Goal: Information Seeking & Learning: Learn about a topic

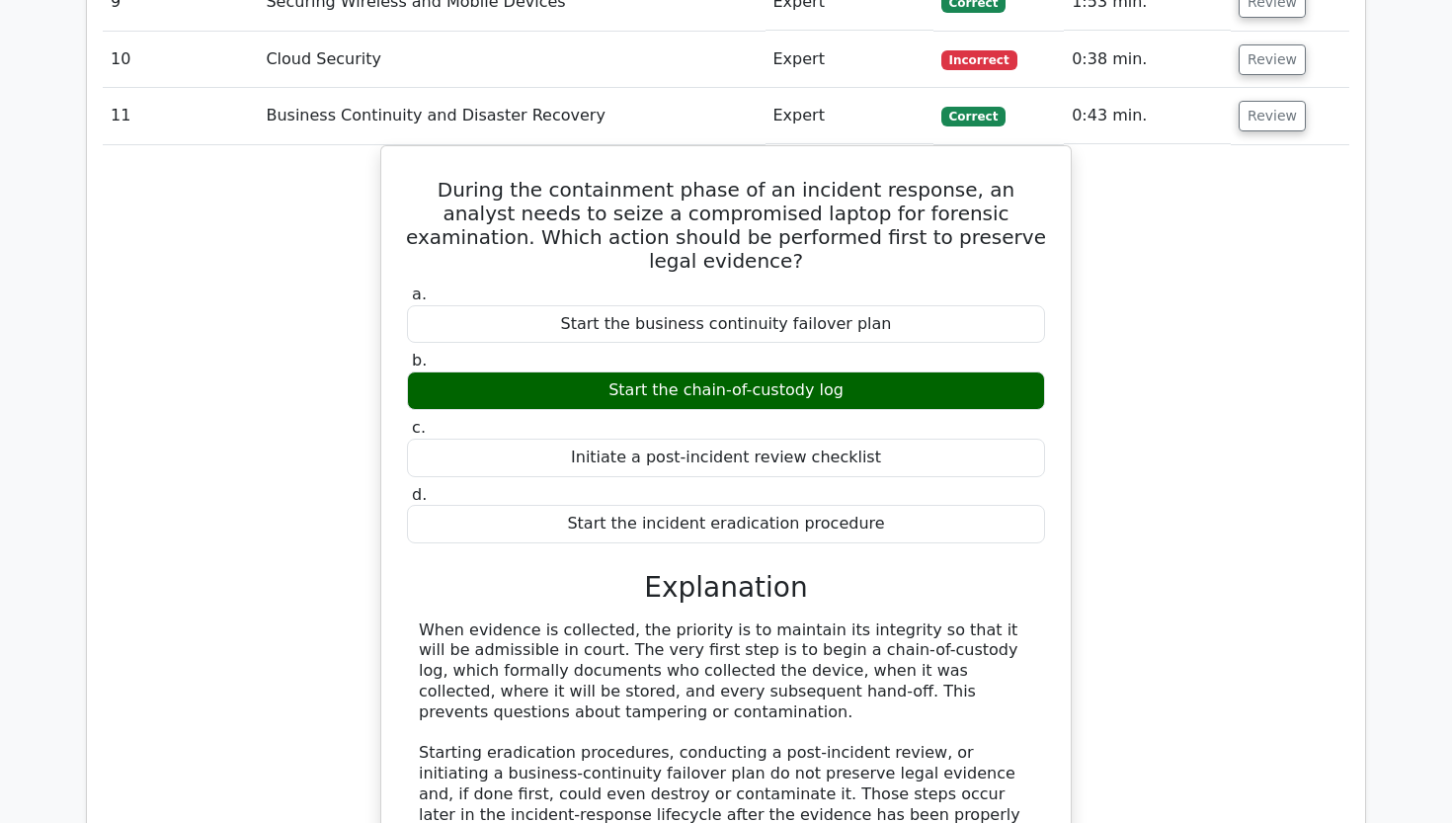
scroll to position [2500, 0]
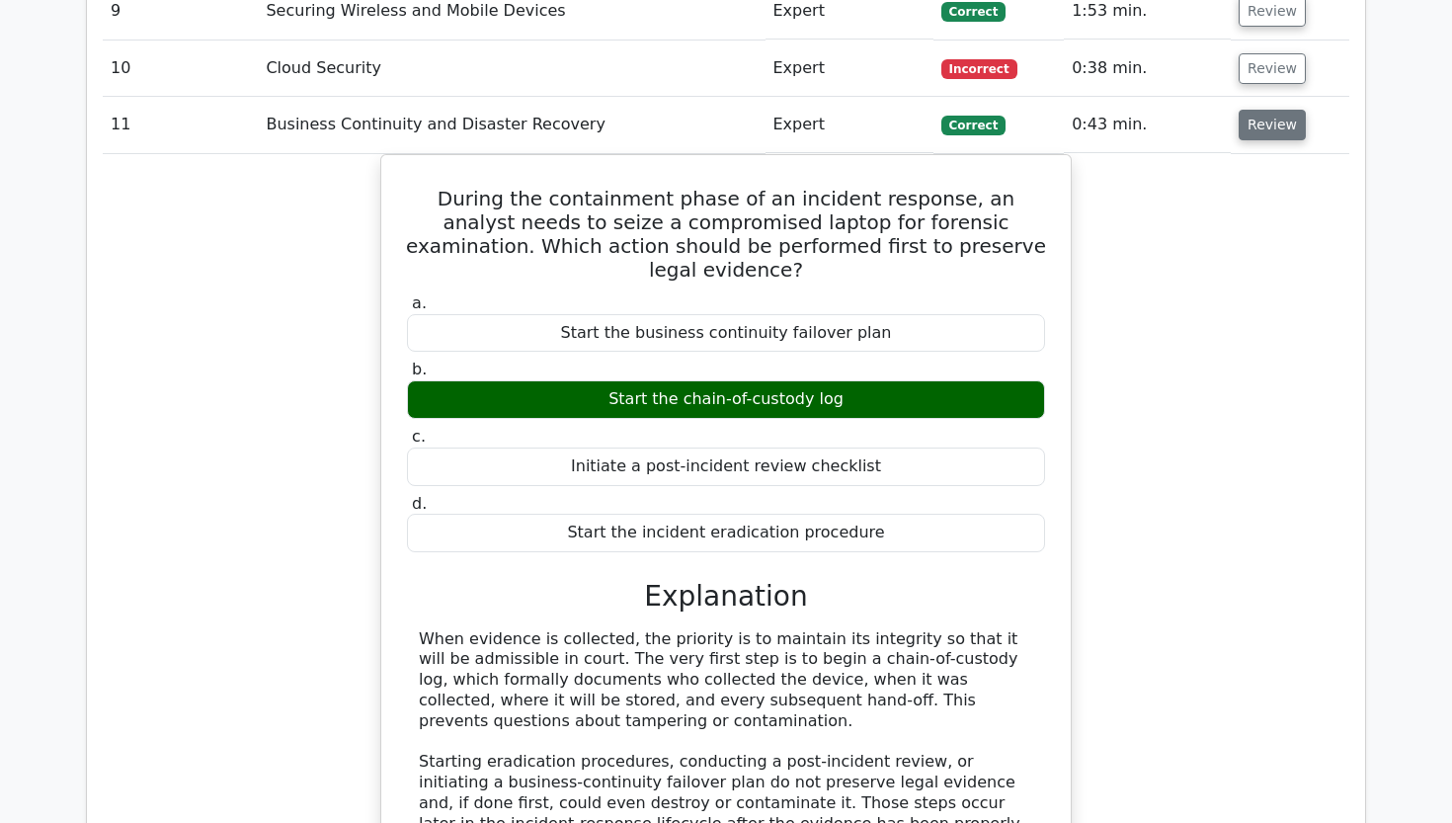
click at [1265, 110] on button "Review" at bounding box center [1272, 125] width 67 height 31
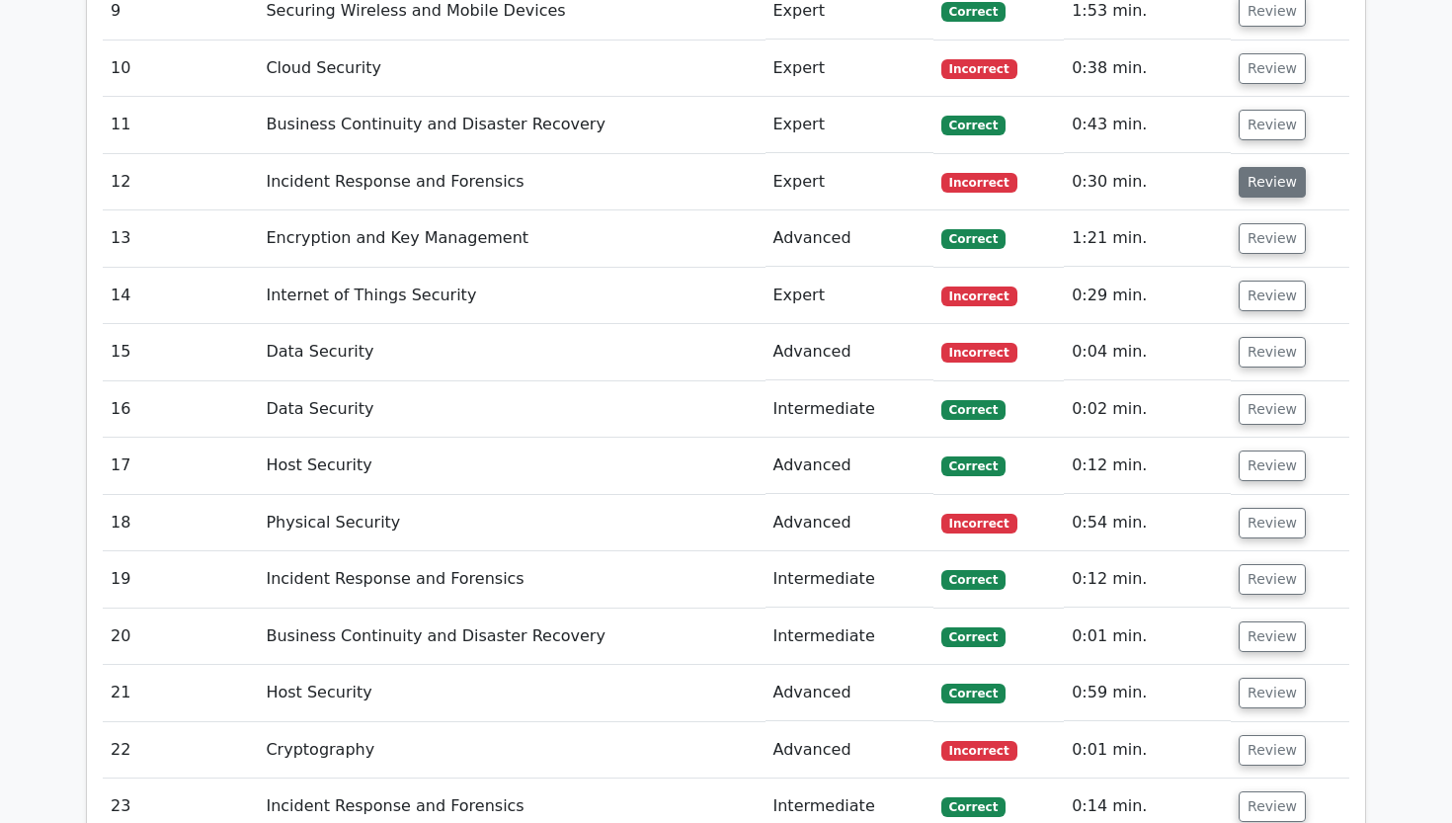
click at [1254, 167] on button "Review" at bounding box center [1272, 182] width 67 height 31
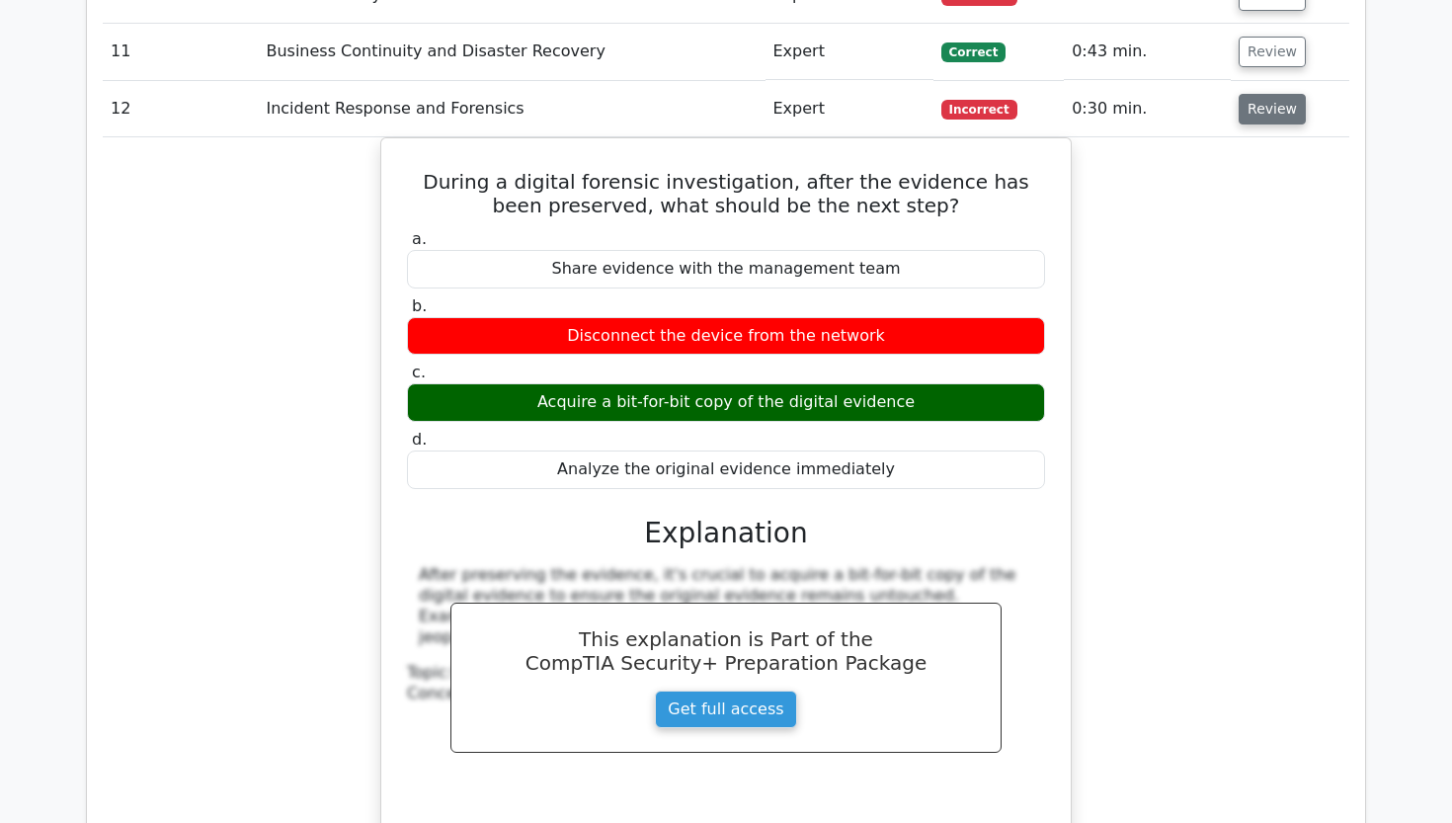
scroll to position [2574, 0]
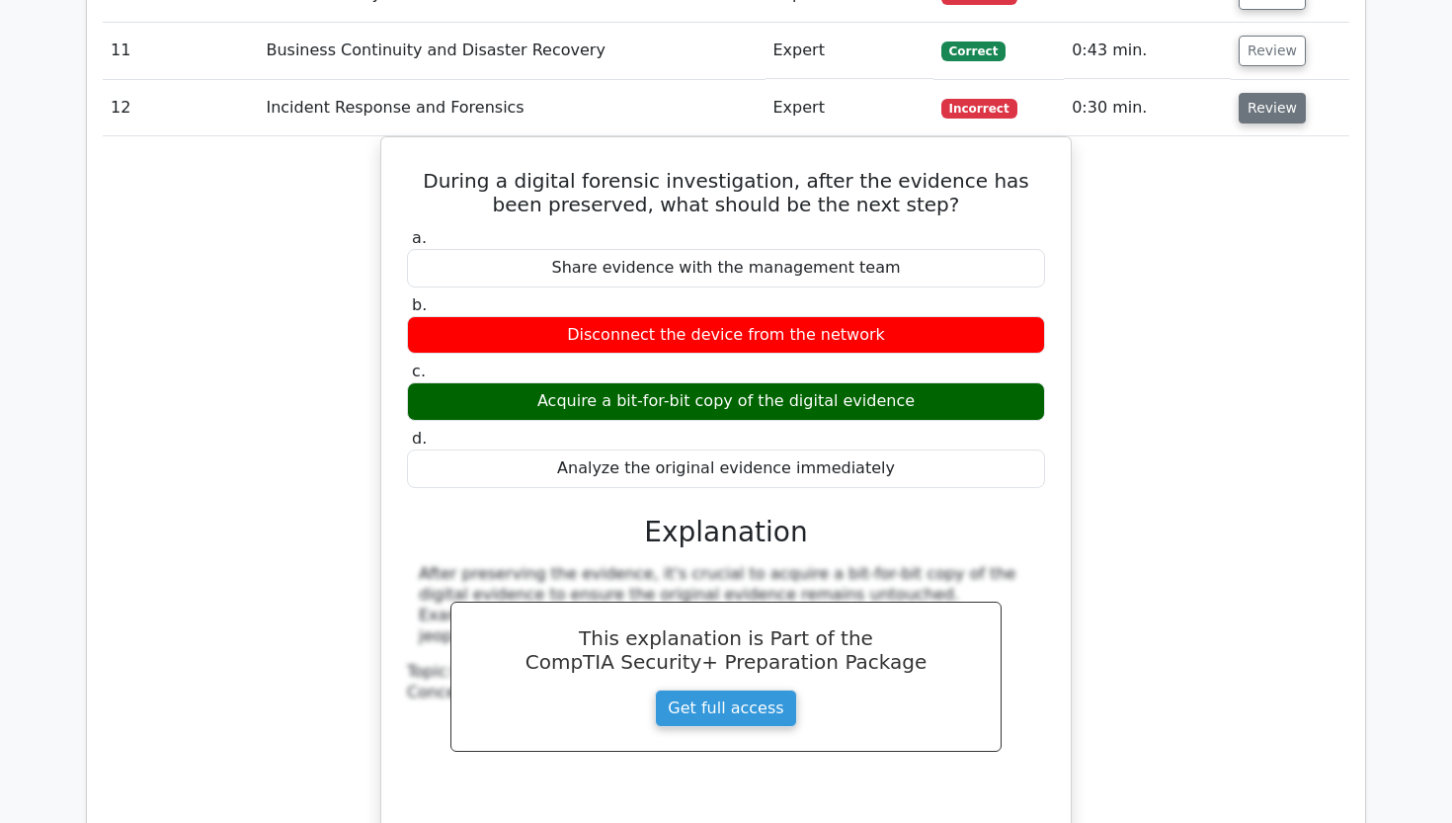
click at [1273, 93] on button "Review" at bounding box center [1272, 108] width 67 height 31
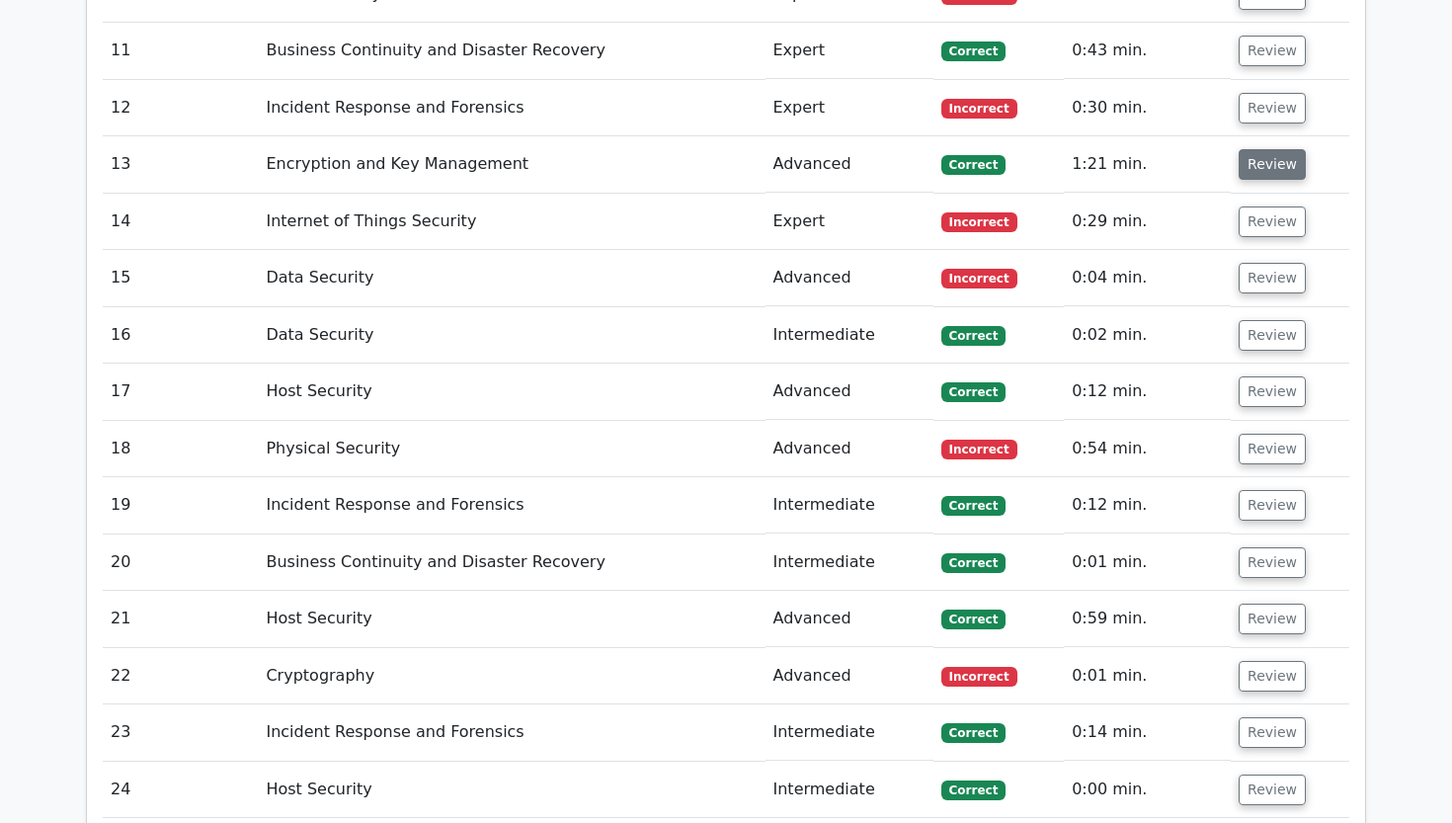
click at [1266, 149] on button "Review" at bounding box center [1272, 164] width 67 height 31
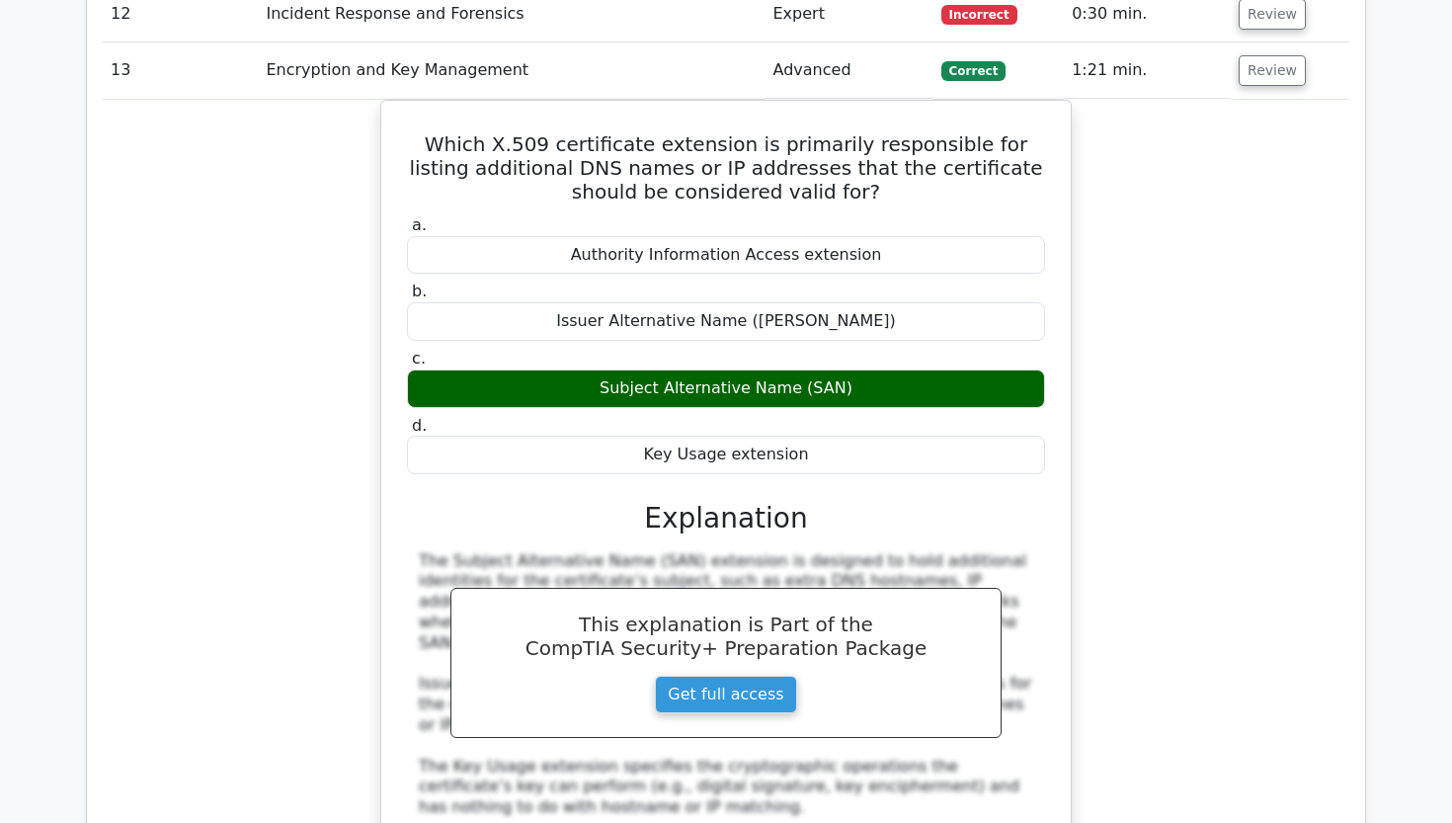
scroll to position [2661, 0]
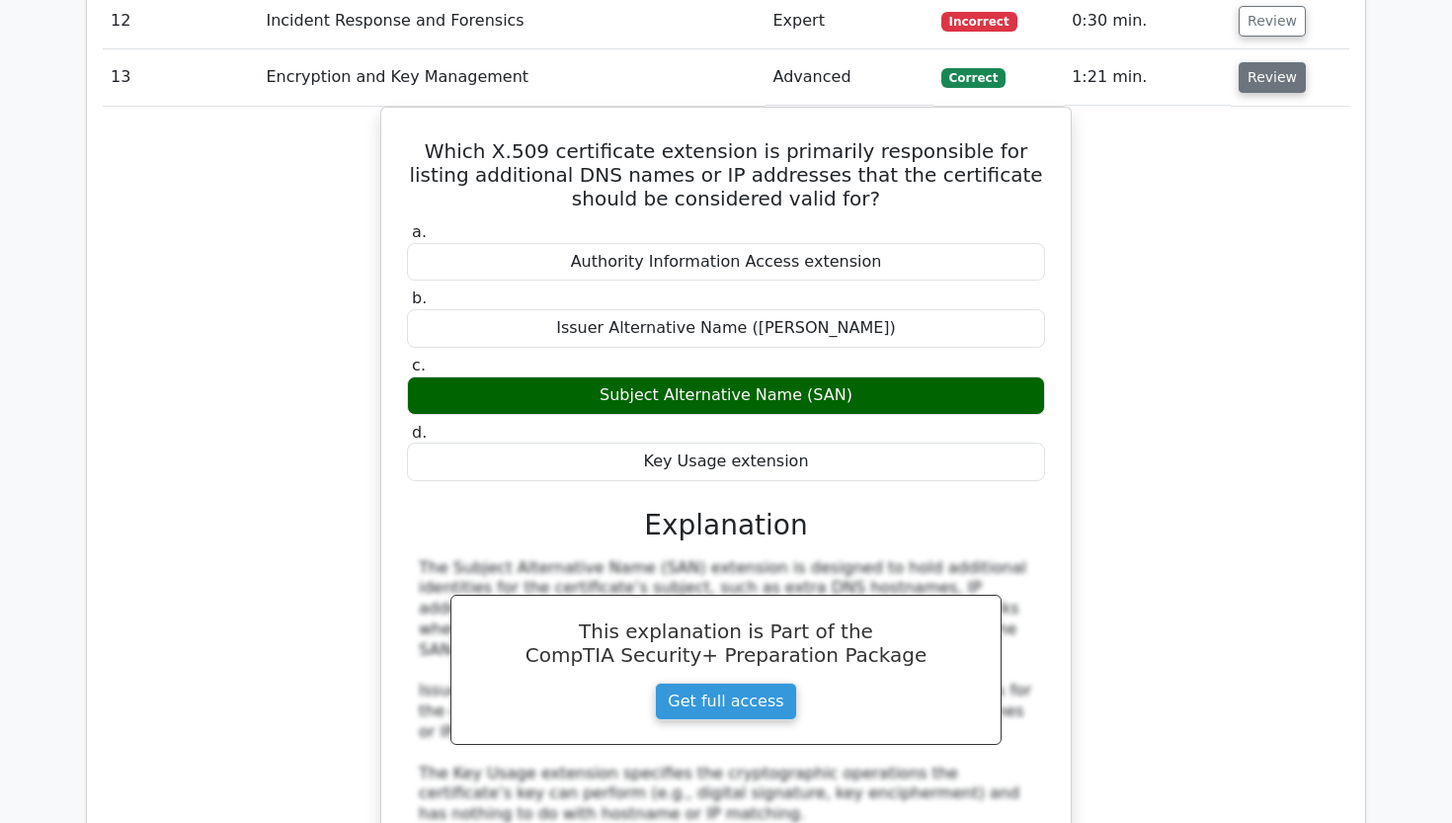
click at [1265, 62] on button "Review" at bounding box center [1272, 77] width 67 height 31
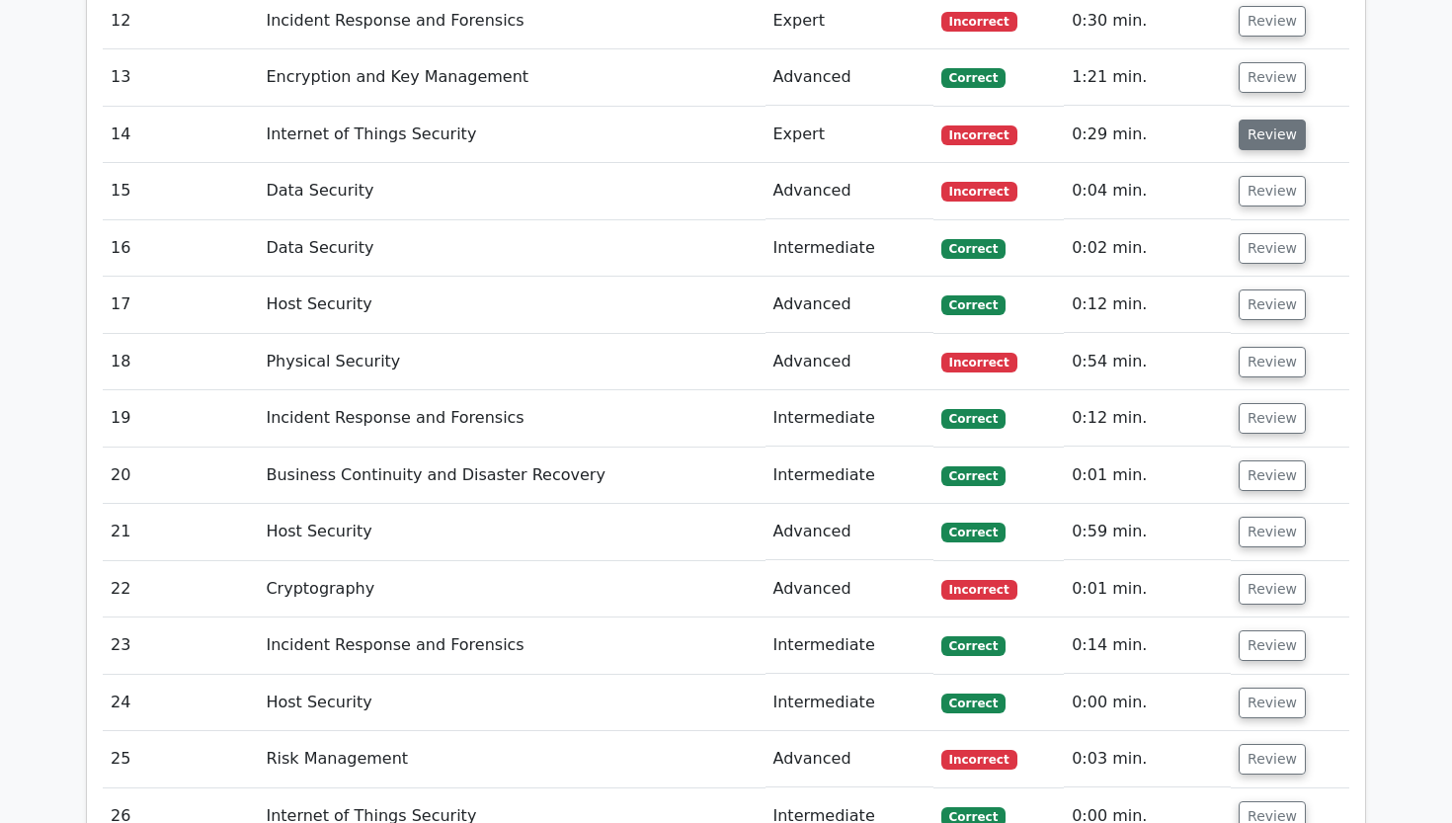
click at [1255, 120] on button "Review" at bounding box center [1272, 135] width 67 height 31
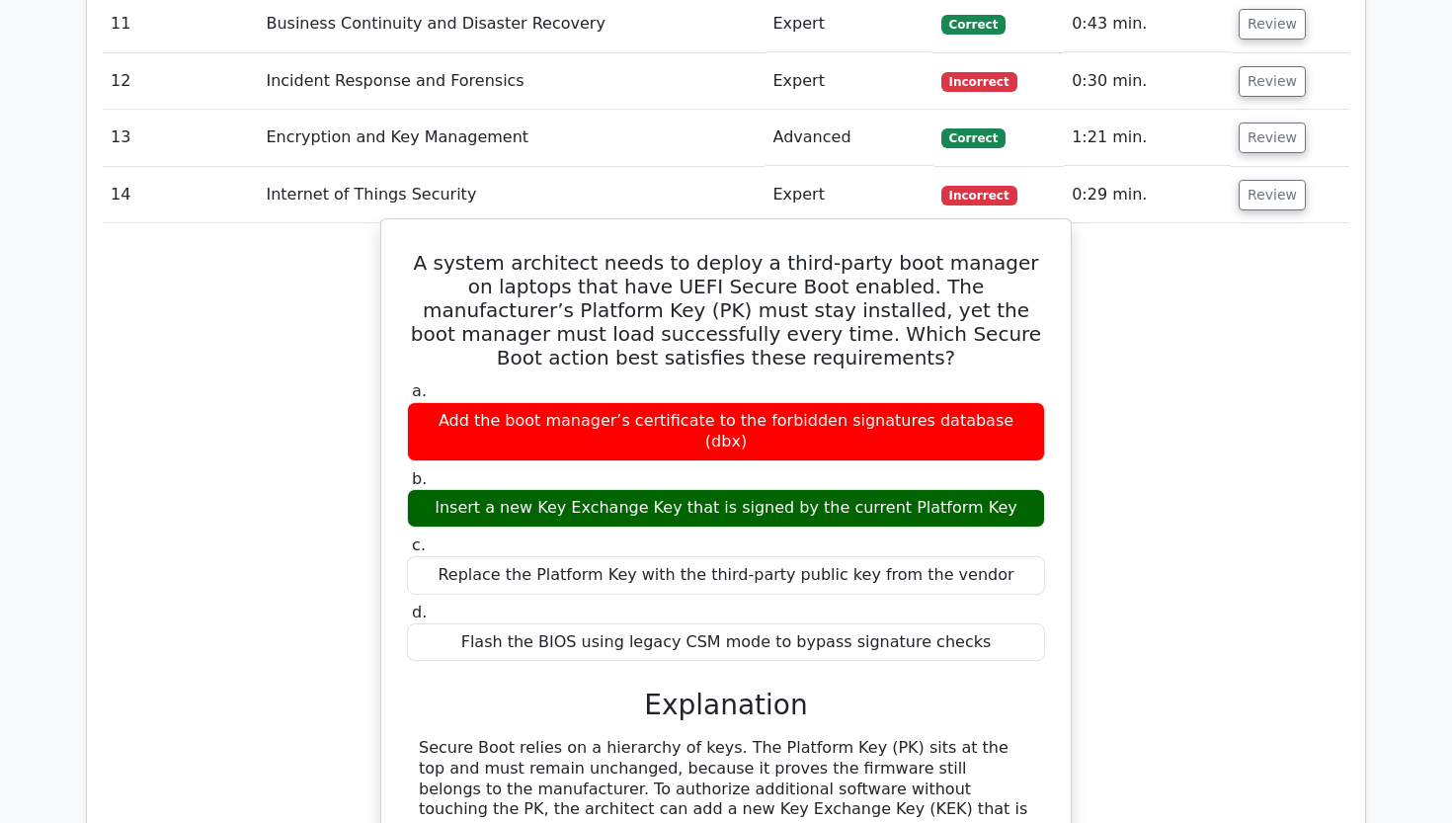
scroll to position [2574, 0]
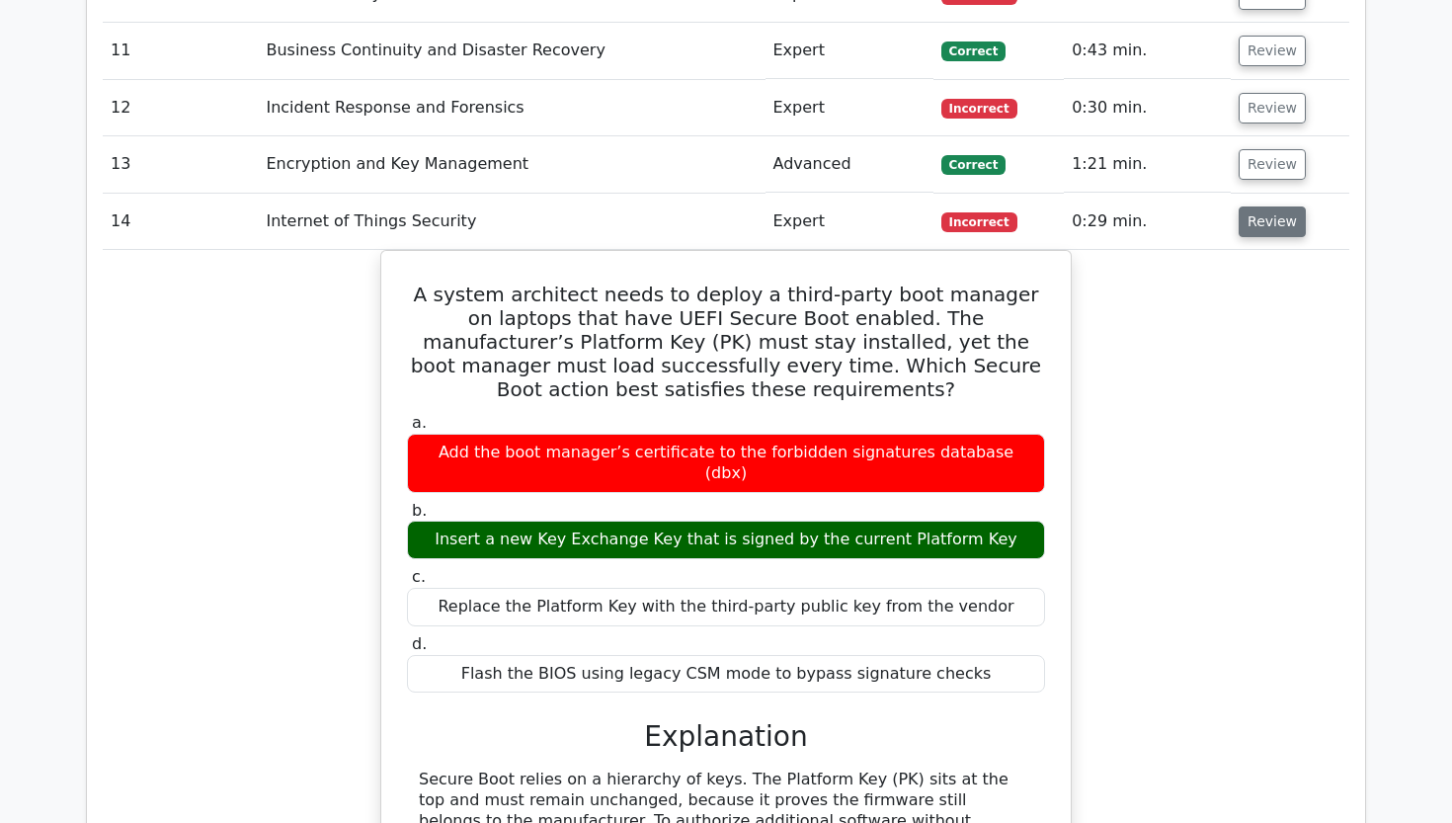
click at [1243, 206] on button "Review" at bounding box center [1272, 221] width 67 height 31
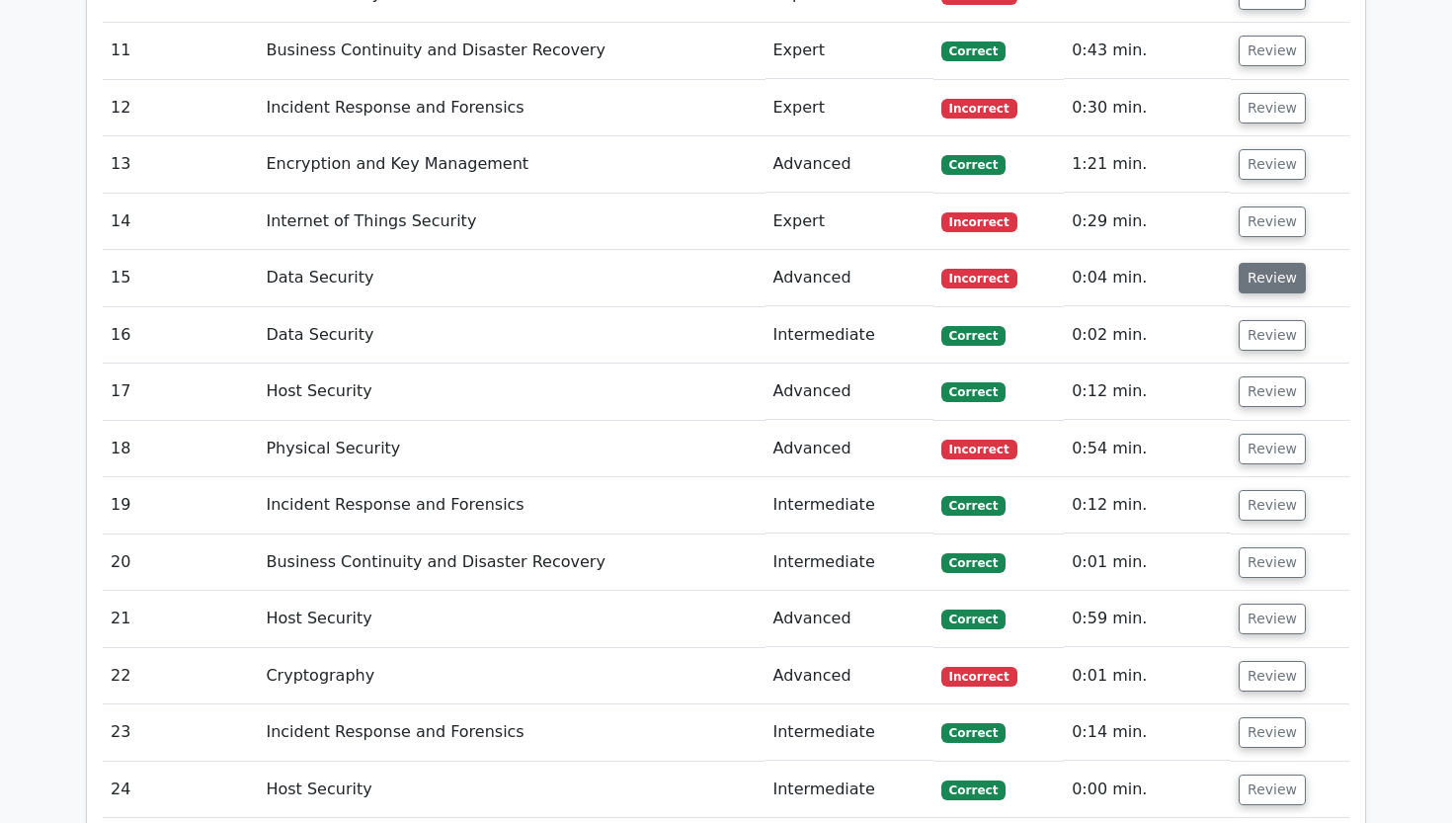
click at [1241, 263] on button "Review" at bounding box center [1272, 278] width 67 height 31
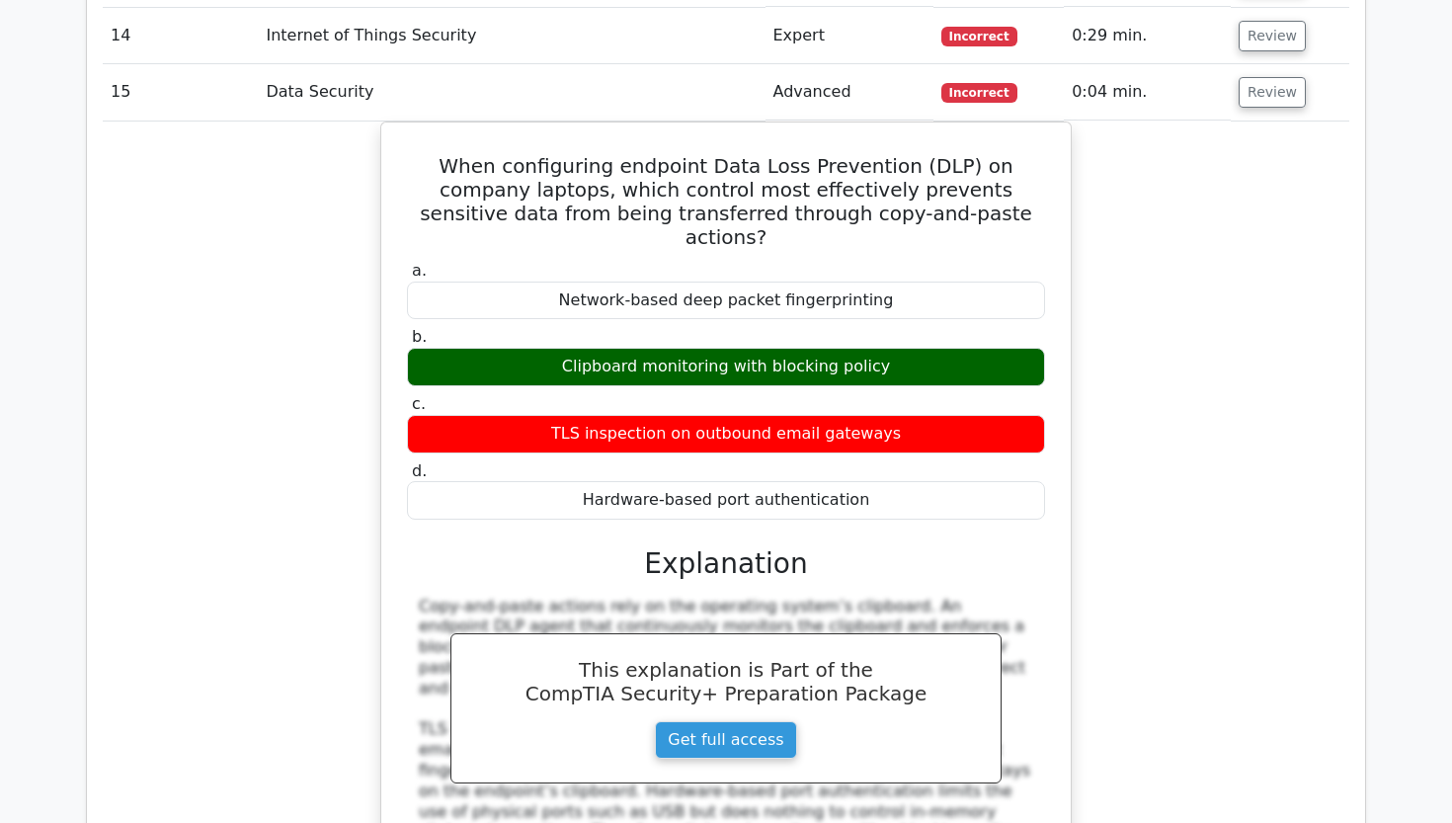
scroll to position [2771, 0]
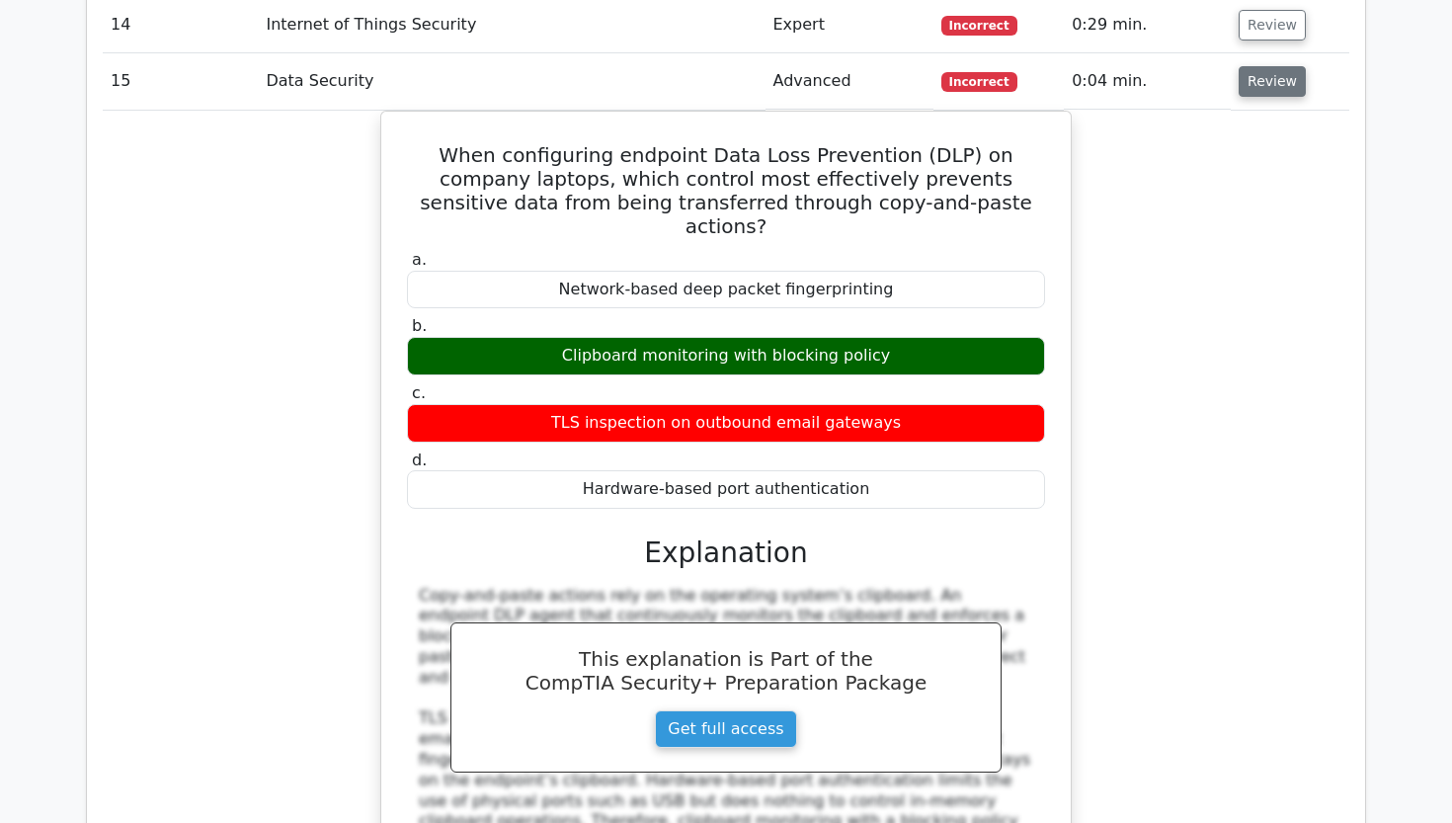
click at [1249, 66] on button "Review" at bounding box center [1272, 81] width 67 height 31
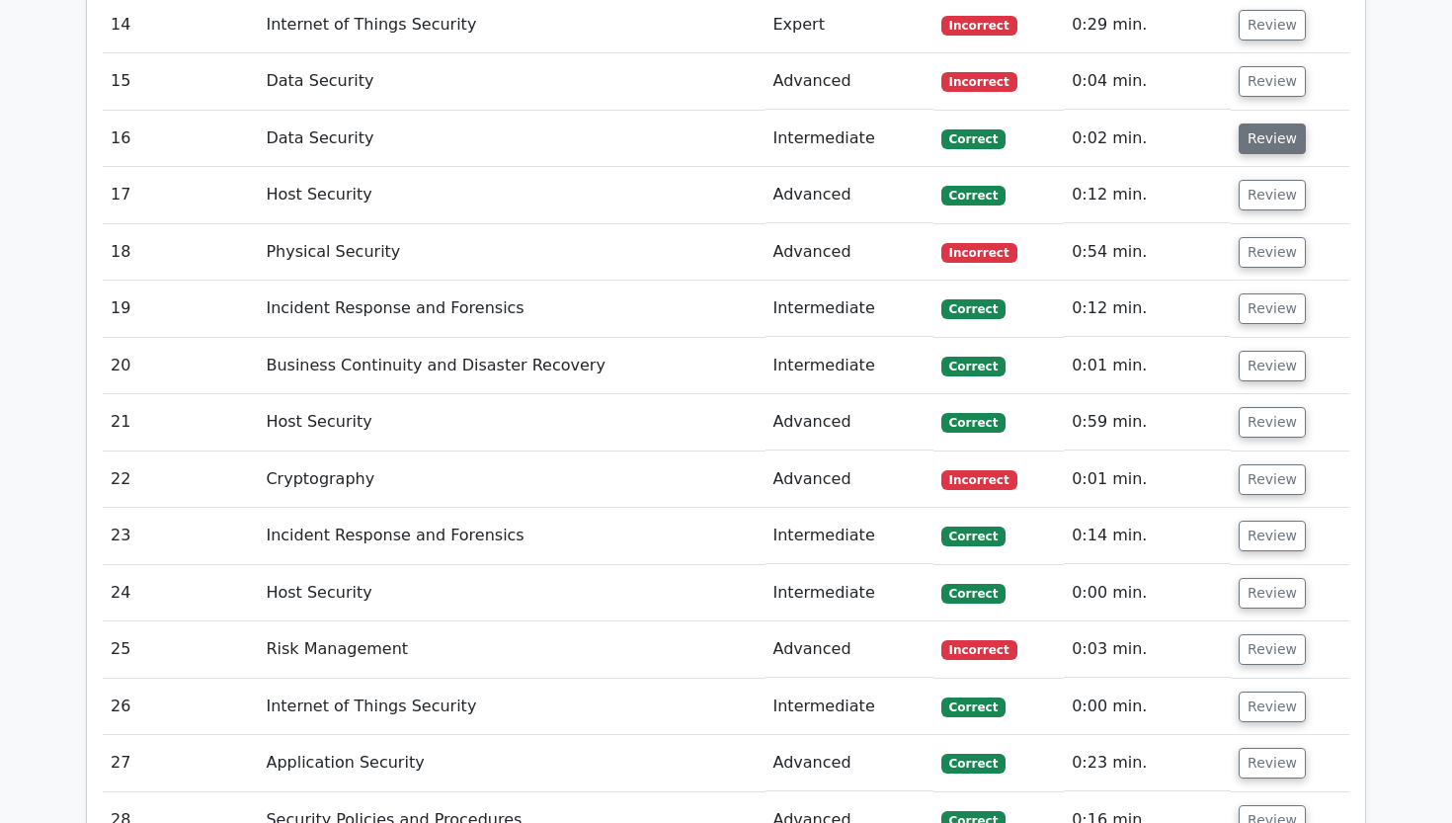
click at [1250, 123] on button "Review" at bounding box center [1272, 138] width 67 height 31
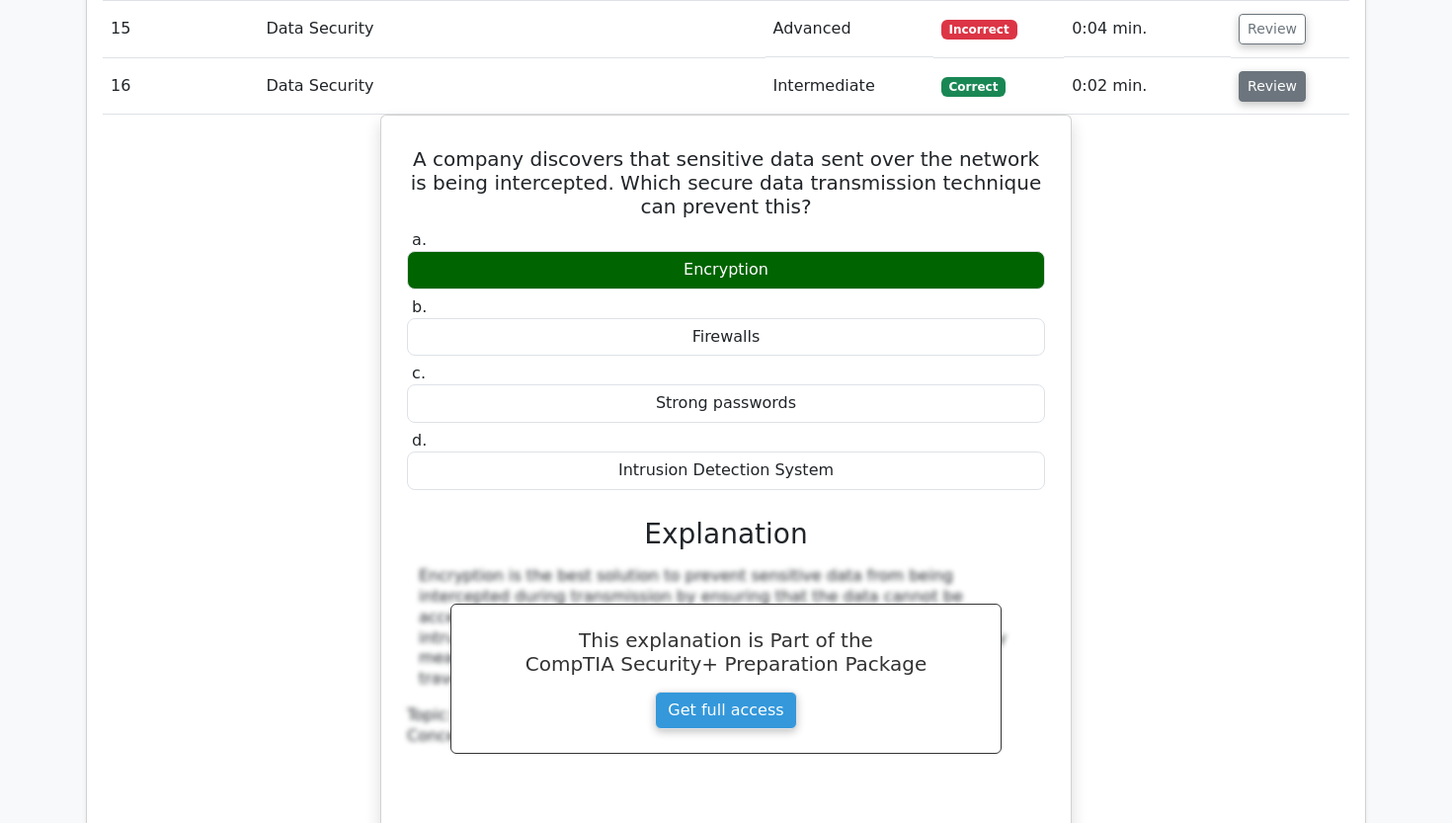
scroll to position [2829, 0]
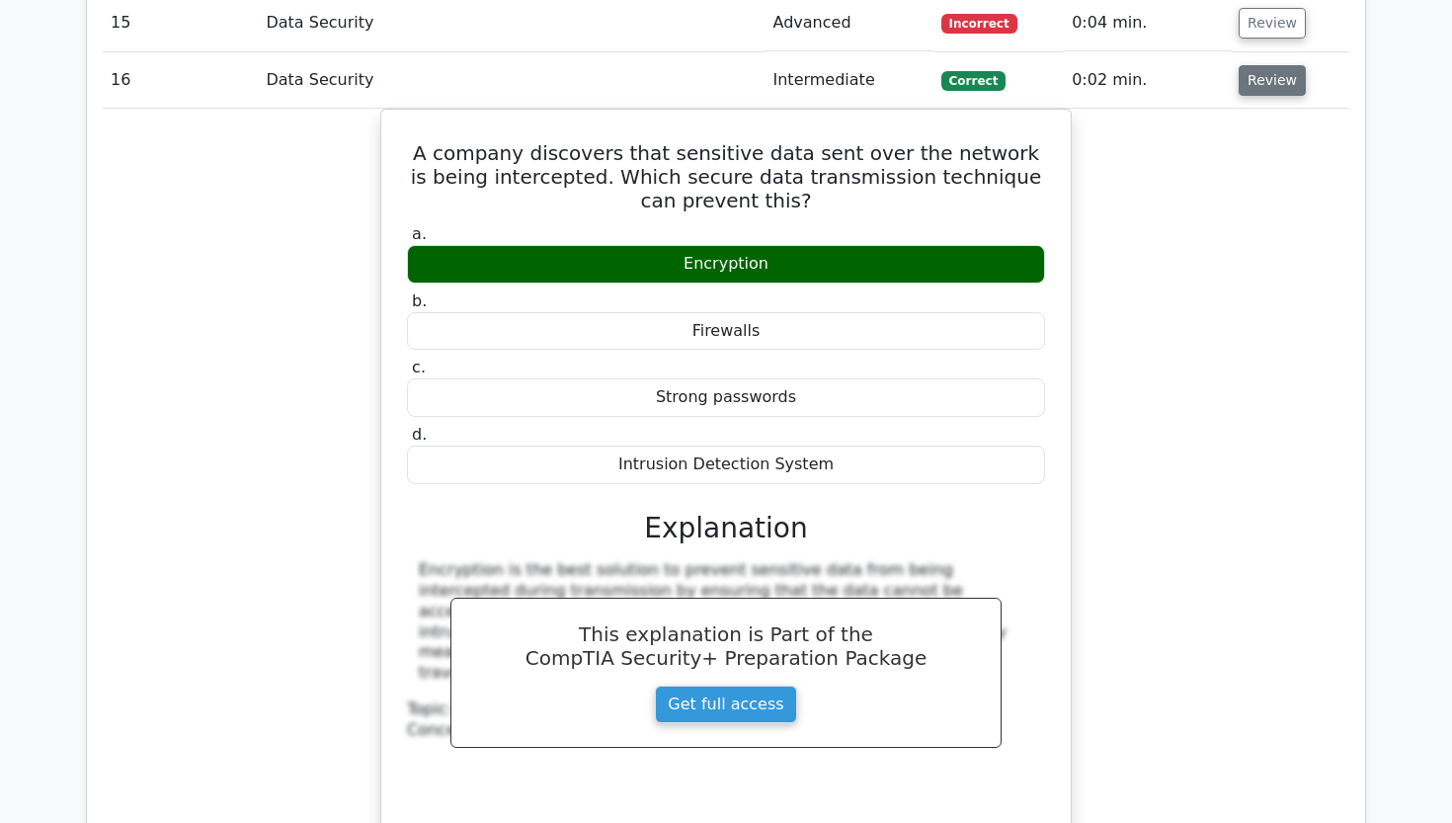
click at [1246, 65] on button "Review" at bounding box center [1272, 80] width 67 height 31
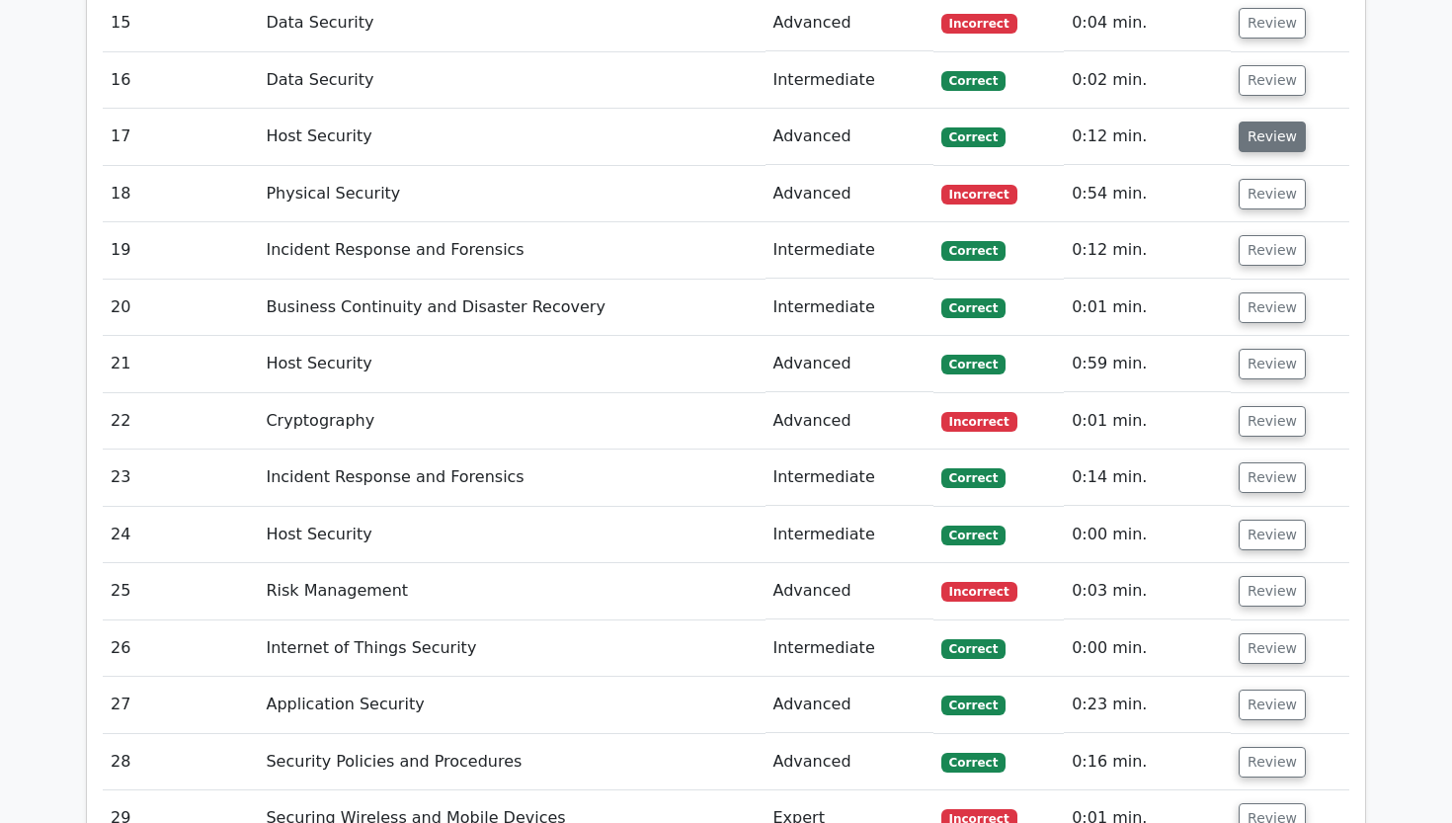
click at [1239, 121] on button "Review" at bounding box center [1272, 136] width 67 height 31
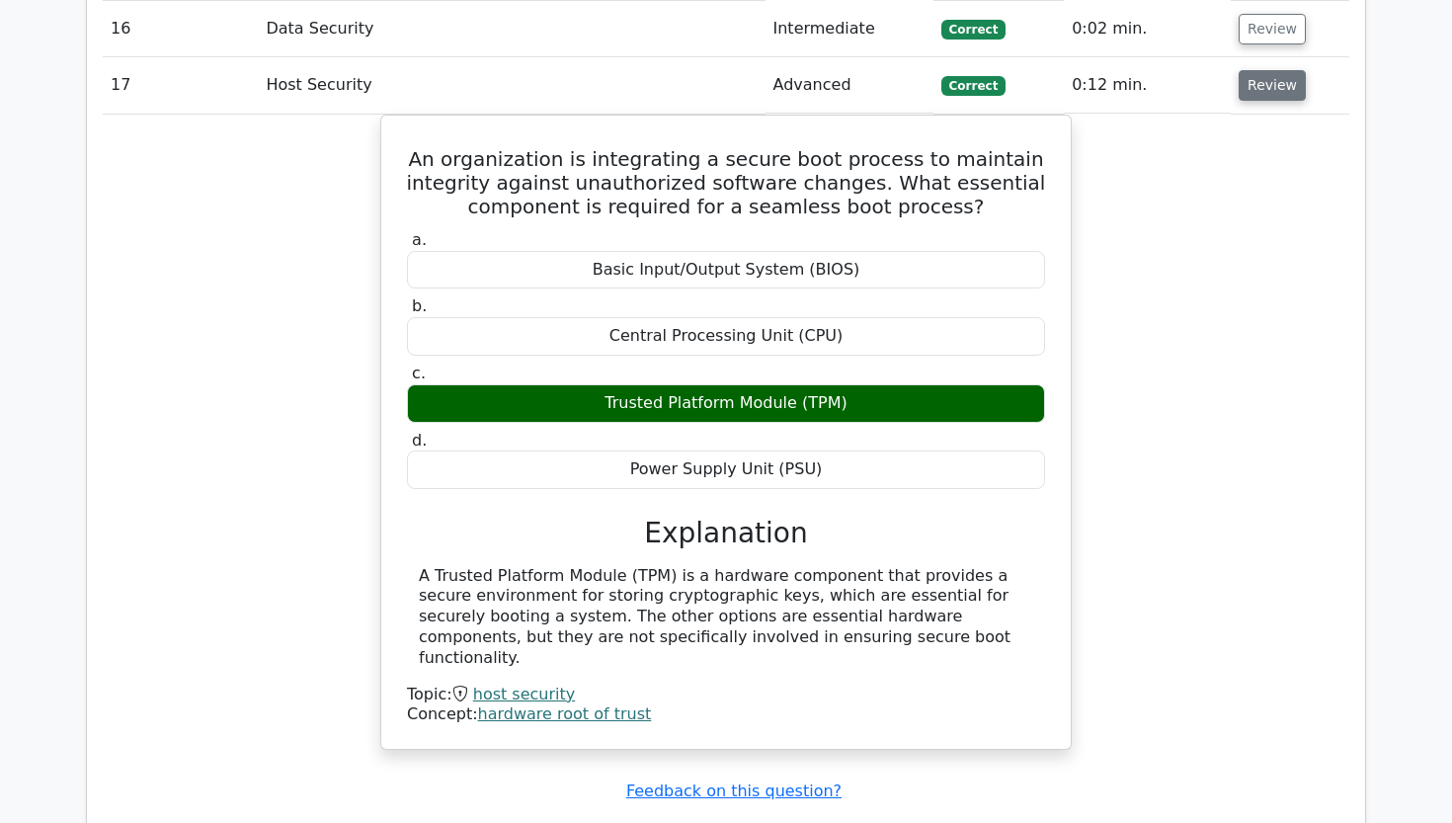
scroll to position [2885, 0]
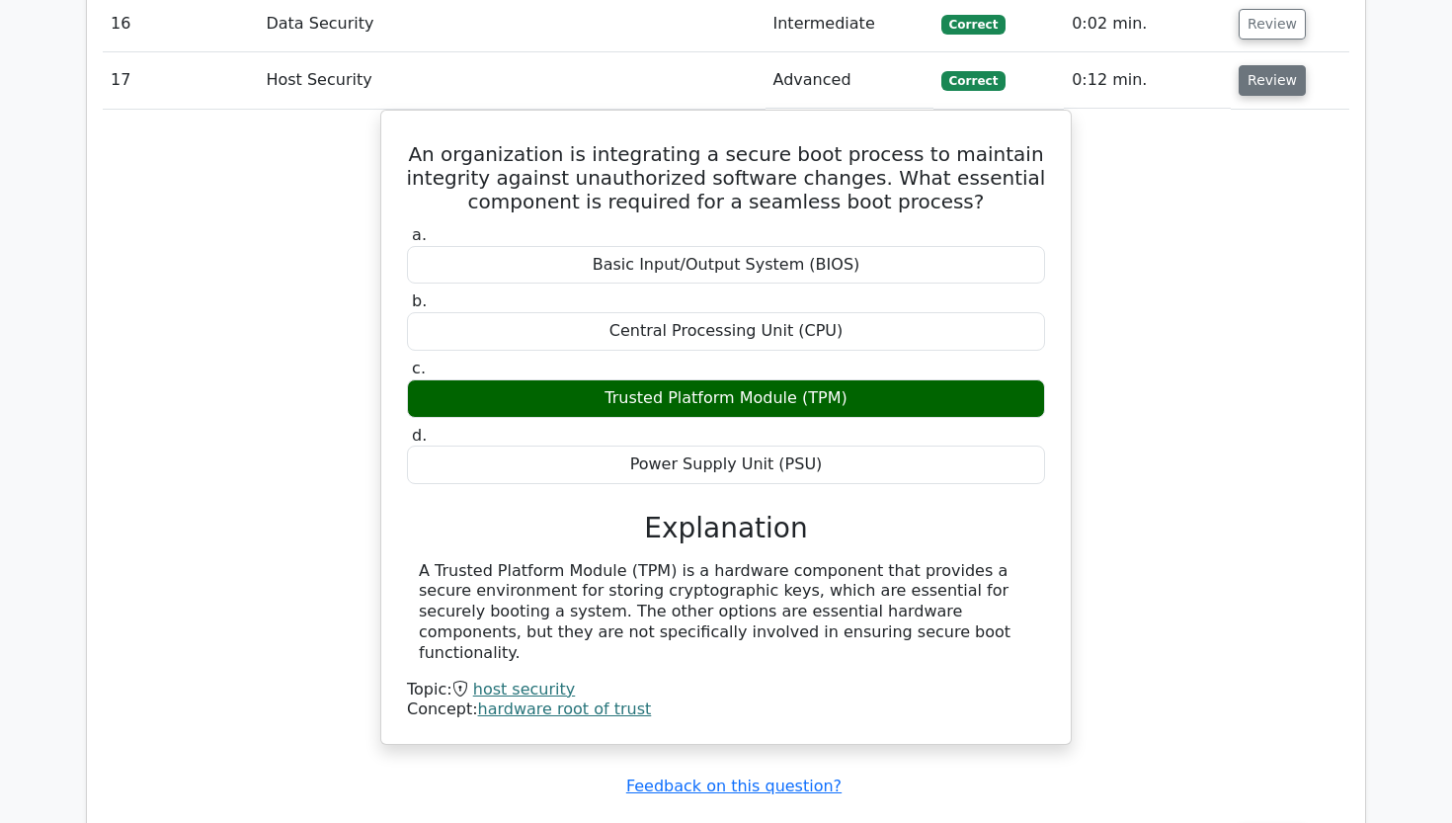
click at [1256, 65] on button "Review" at bounding box center [1272, 80] width 67 height 31
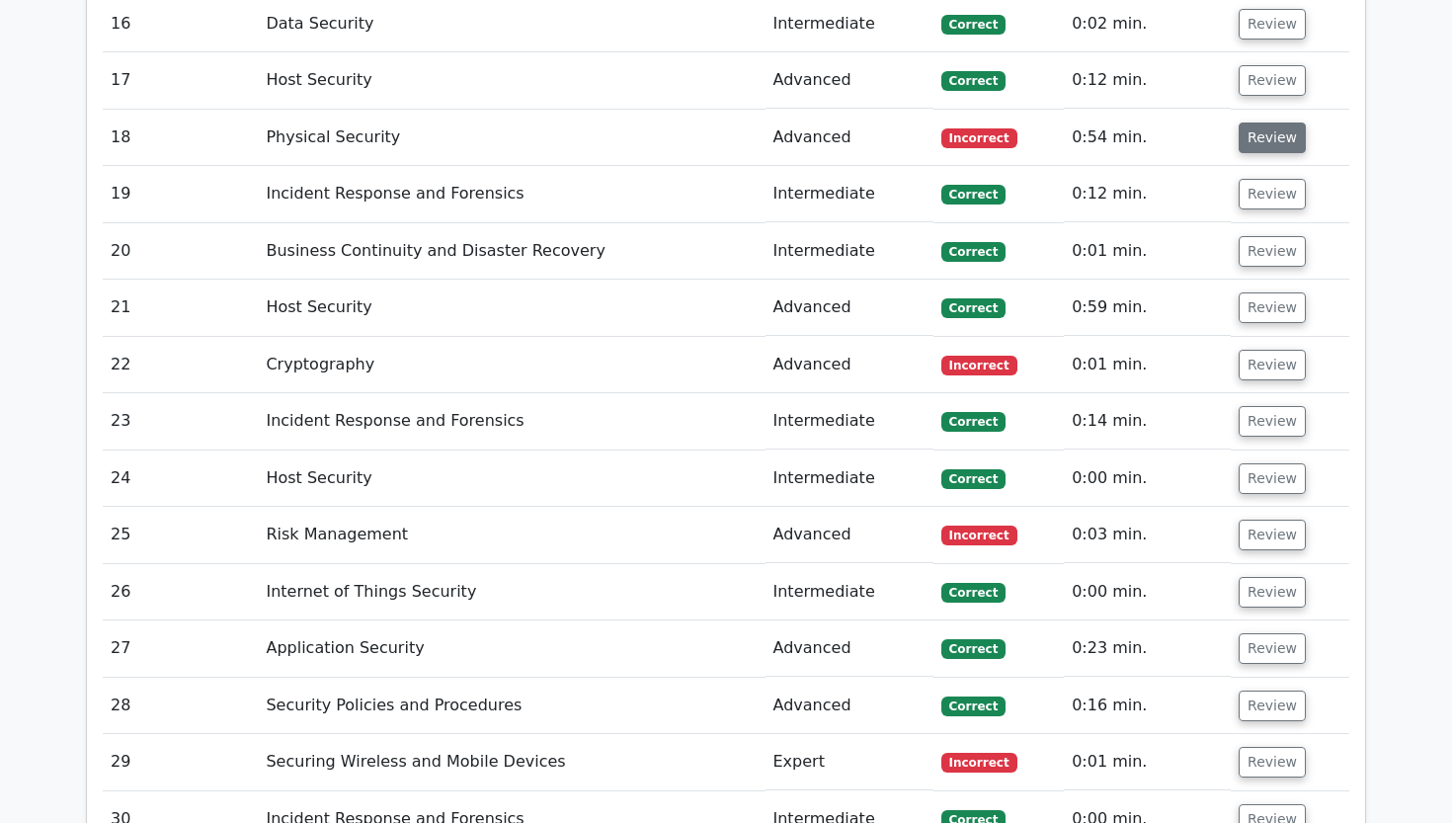
click at [1250, 122] on button "Review" at bounding box center [1272, 137] width 67 height 31
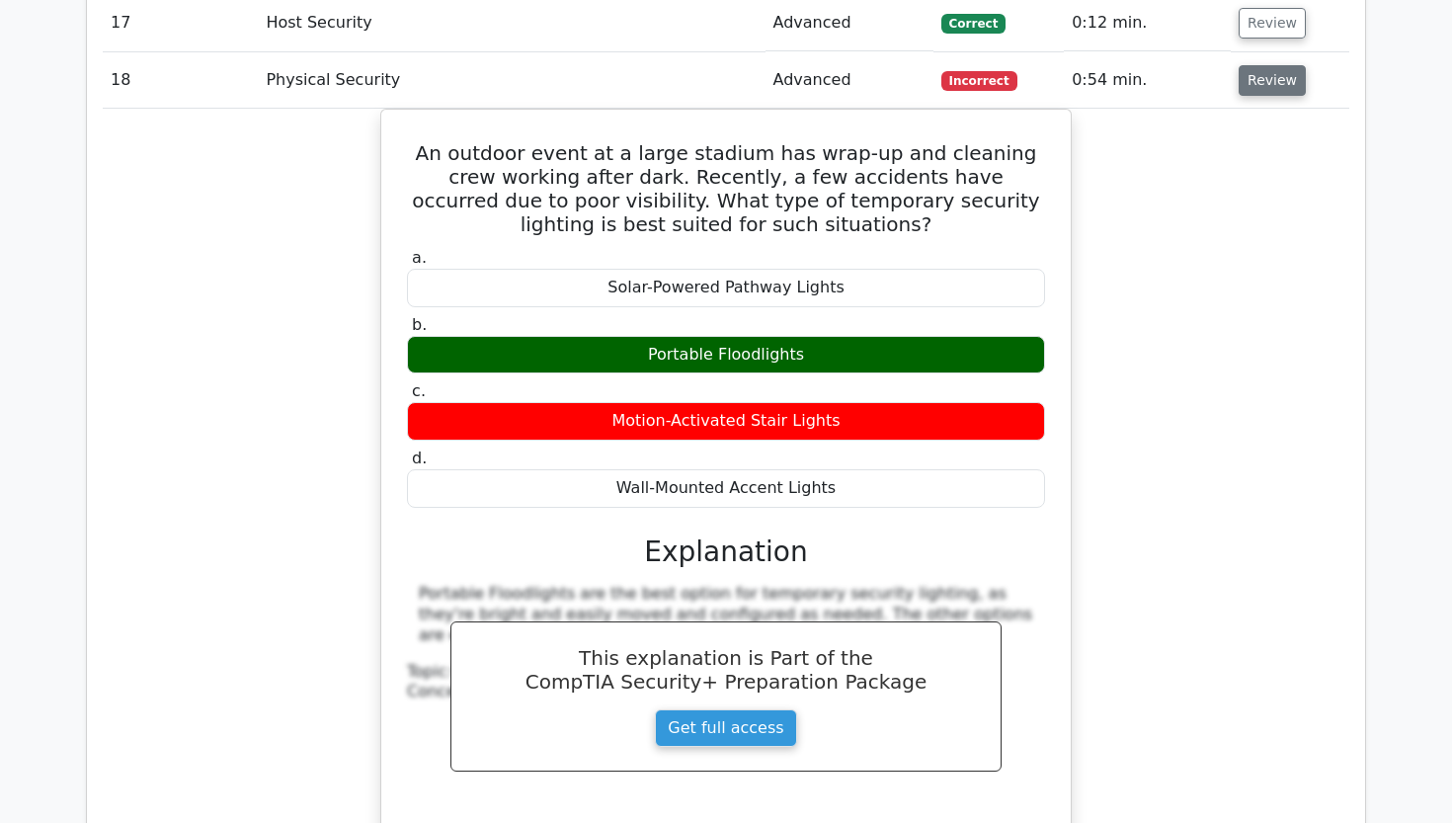
scroll to position [2944, 0]
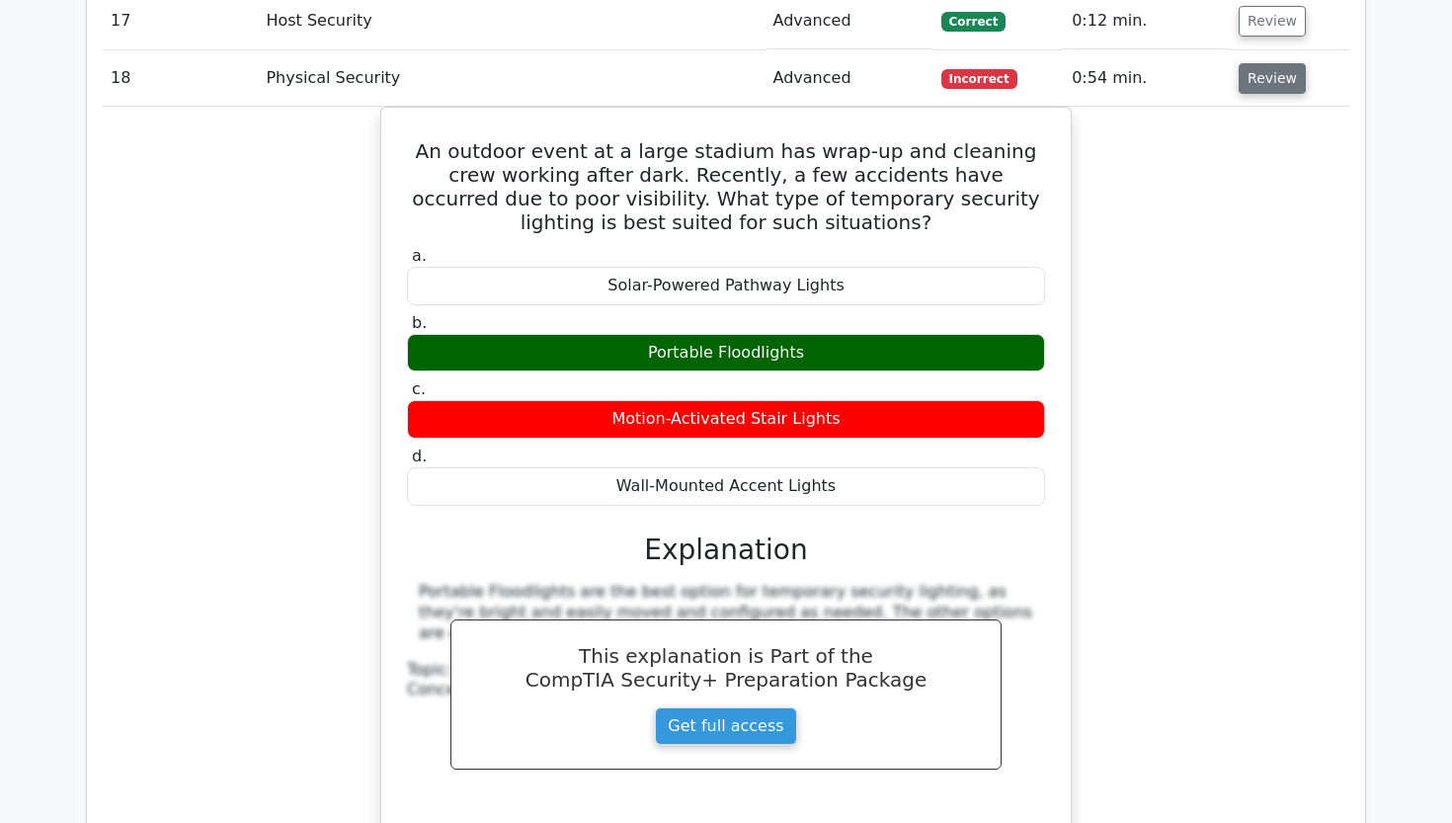
click at [1251, 63] on button "Review" at bounding box center [1272, 78] width 67 height 31
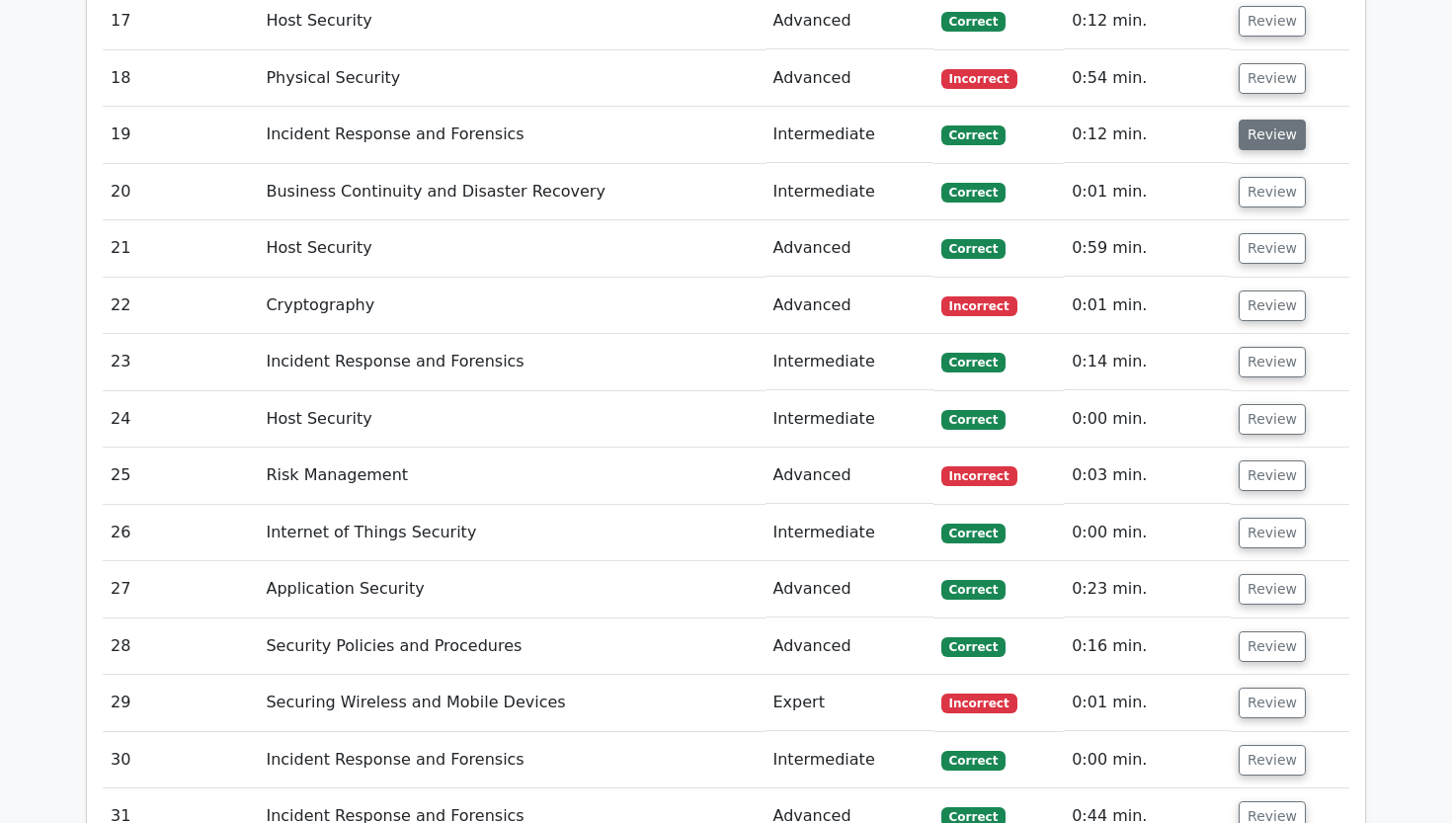
click at [1255, 120] on button "Review" at bounding box center [1272, 135] width 67 height 31
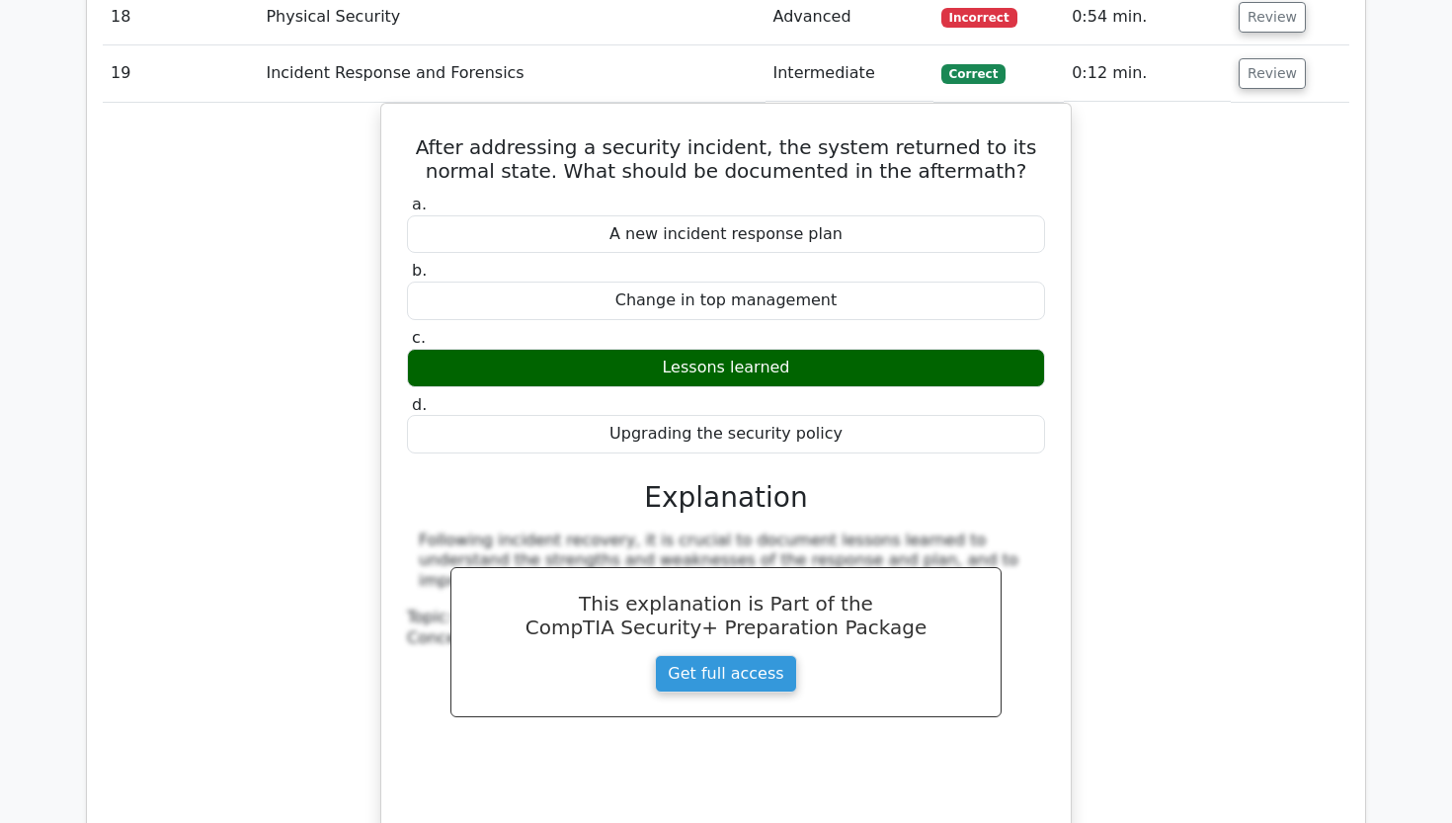
scroll to position [3001, 1]
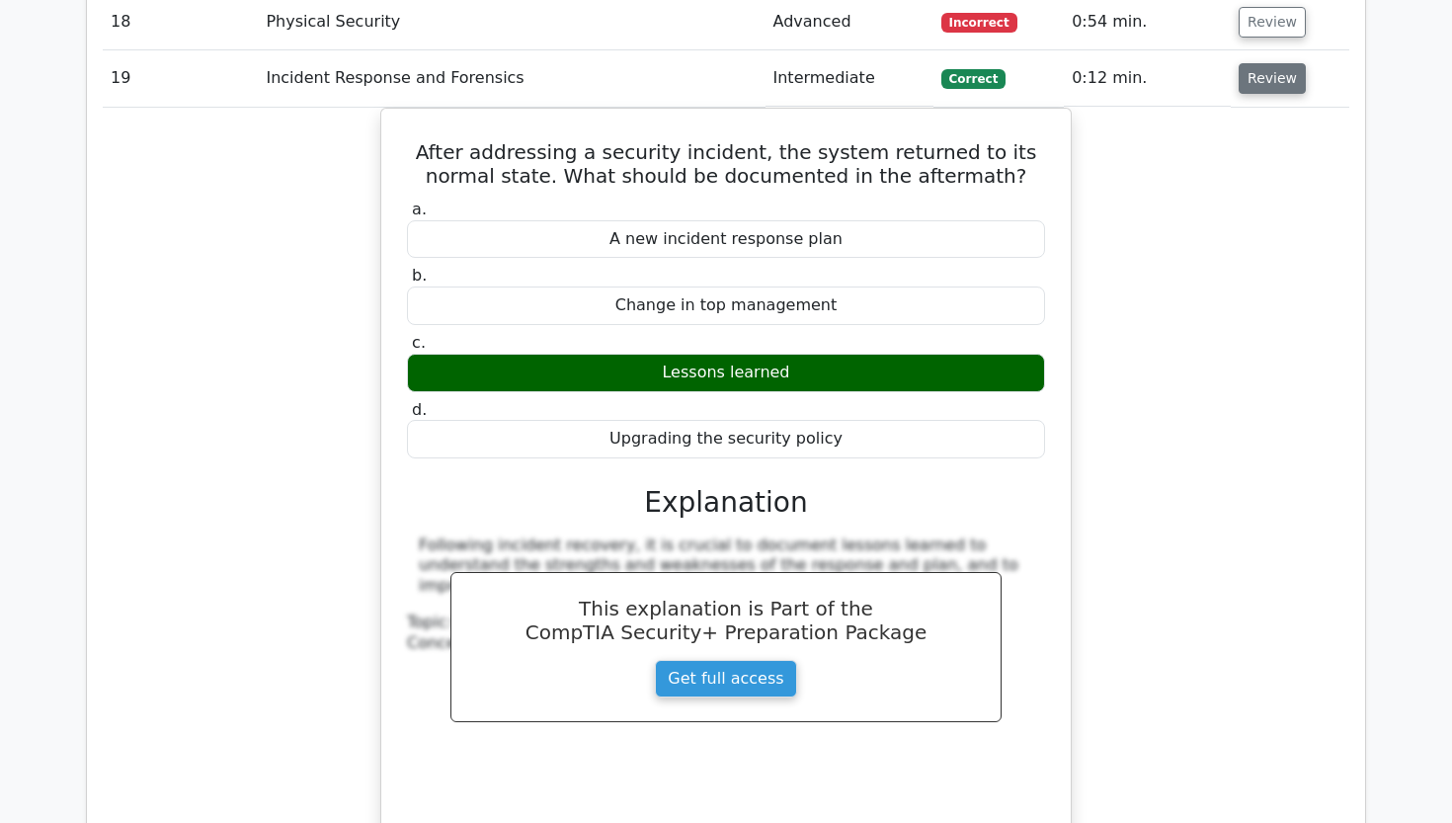
click at [1260, 63] on button "Review" at bounding box center [1272, 78] width 67 height 31
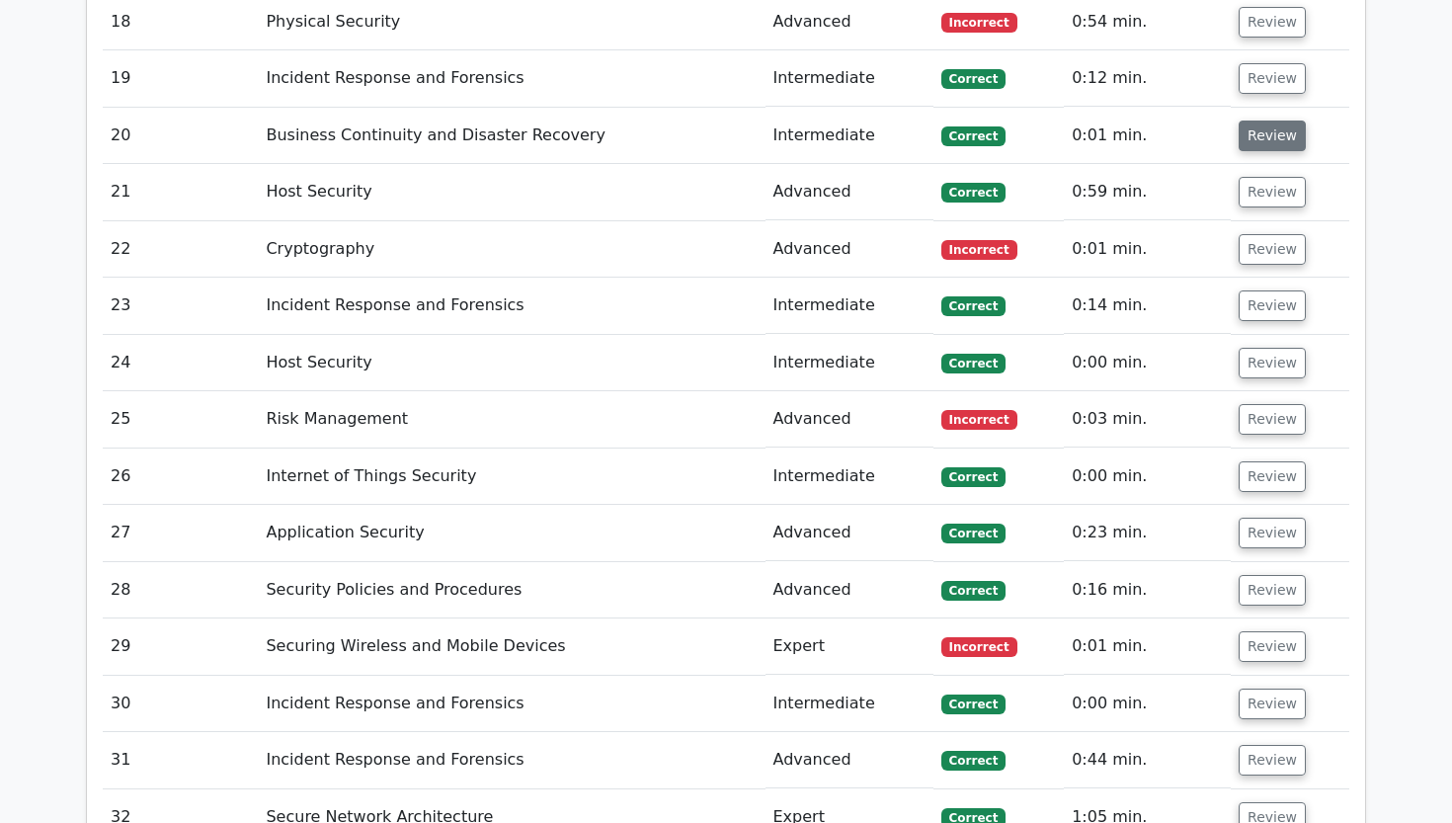
click at [1253, 121] on button "Review" at bounding box center [1272, 136] width 67 height 31
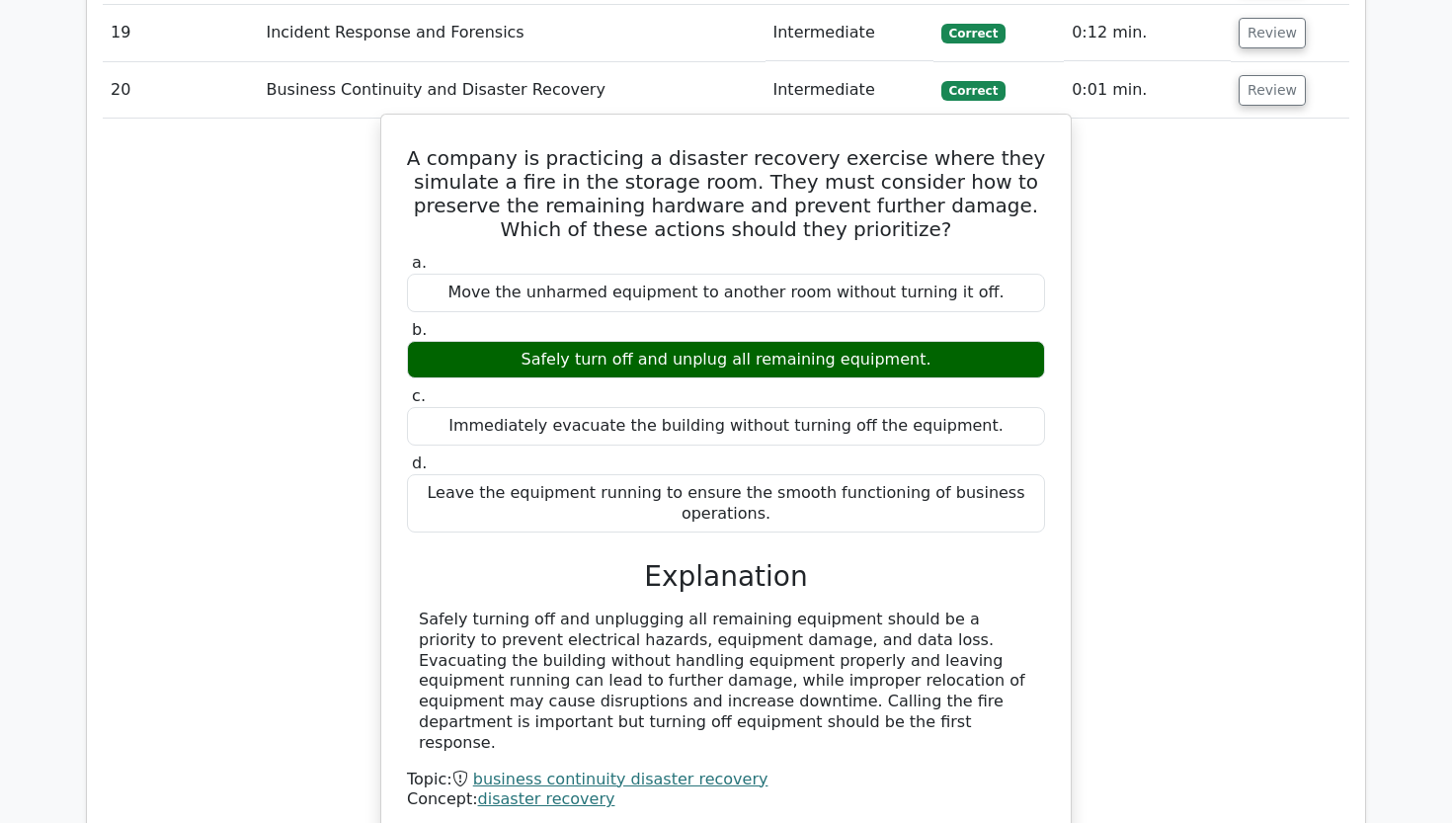
scroll to position [3044, 0]
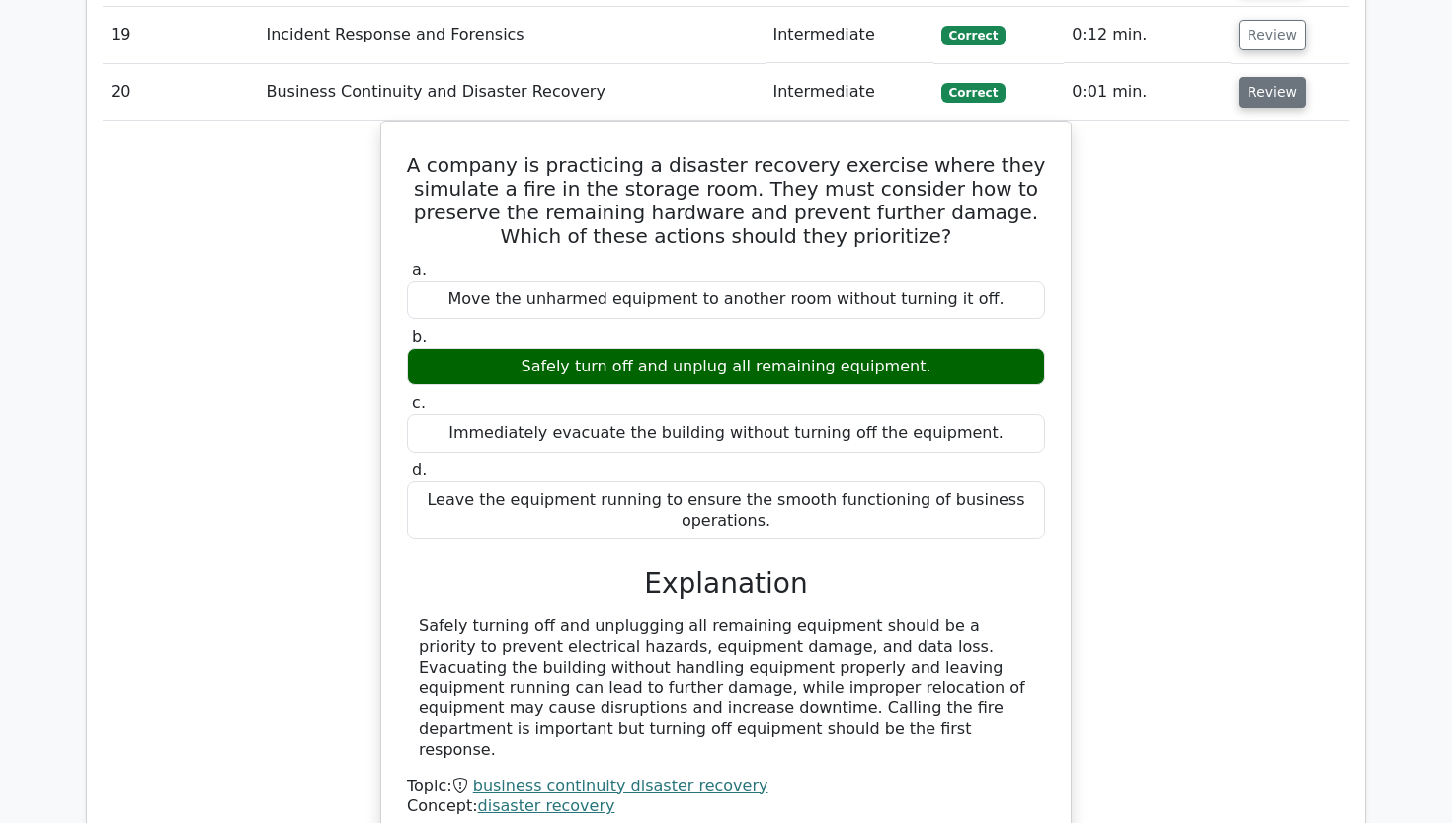
click at [1251, 77] on button "Review" at bounding box center [1272, 92] width 67 height 31
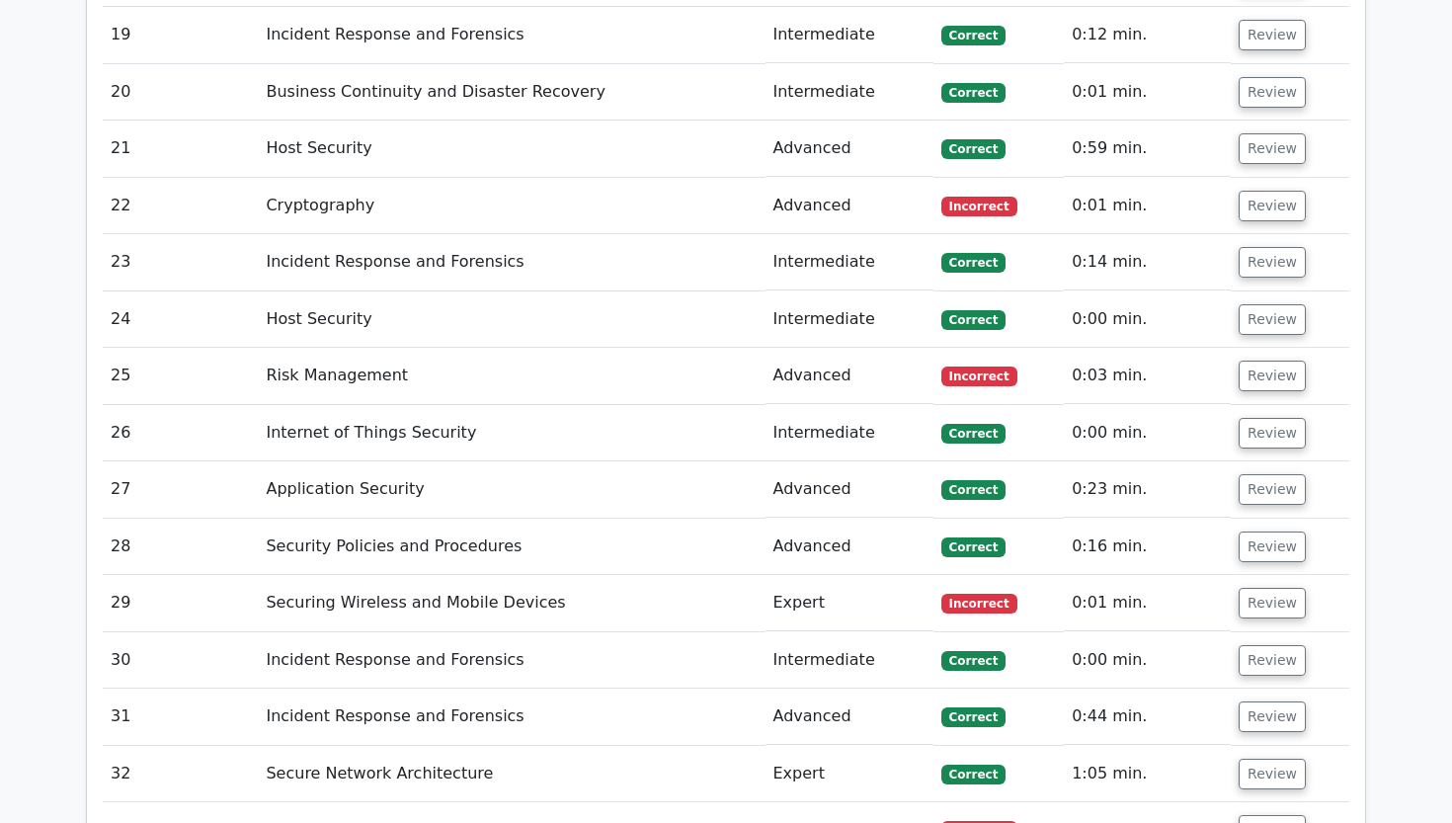
click at [1254, 121] on td "Review" at bounding box center [1290, 149] width 119 height 56
click at [1274, 133] on button "Review" at bounding box center [1272, 148] width 67 height 31
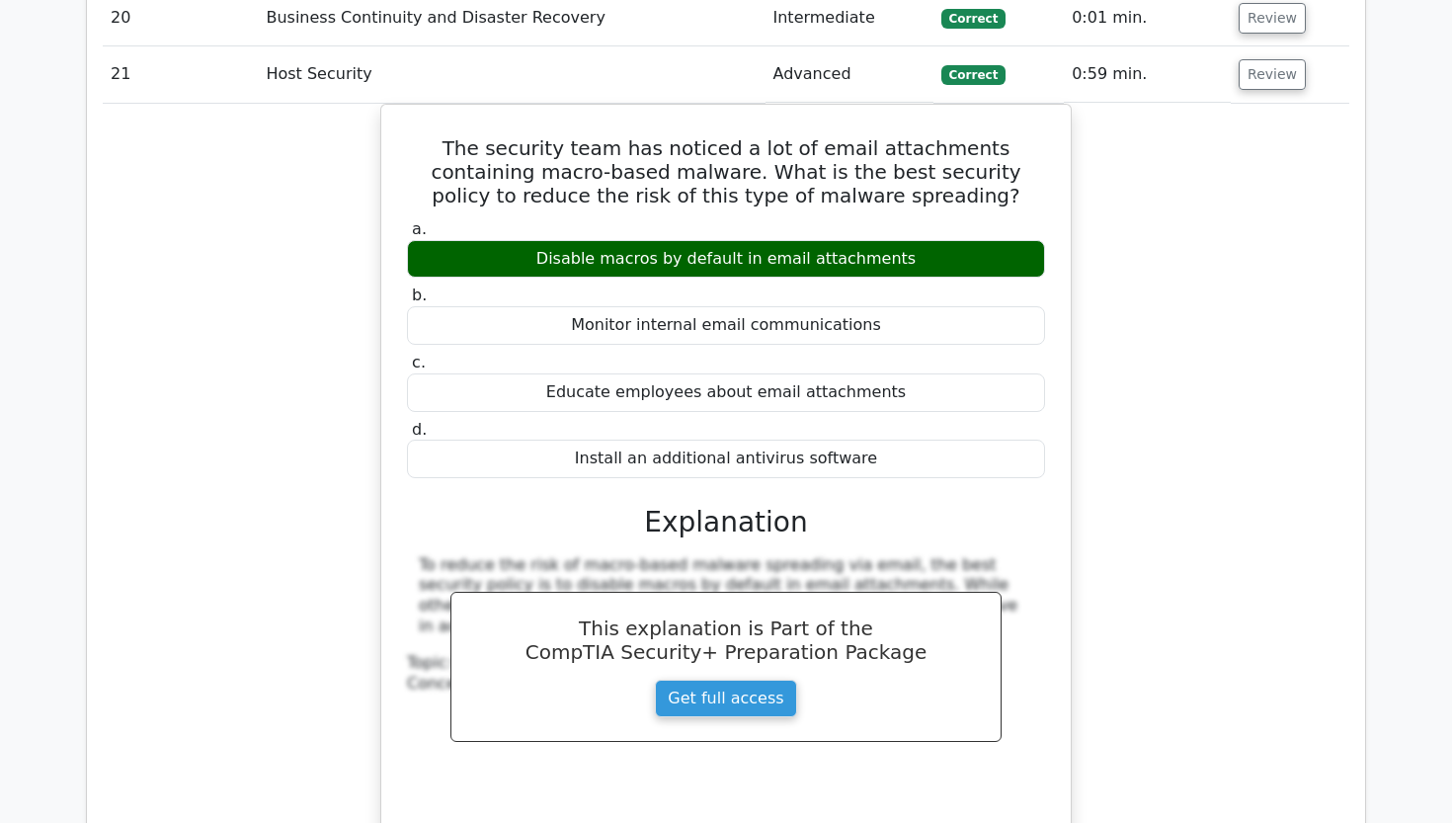
scroll to position [3107, 0]
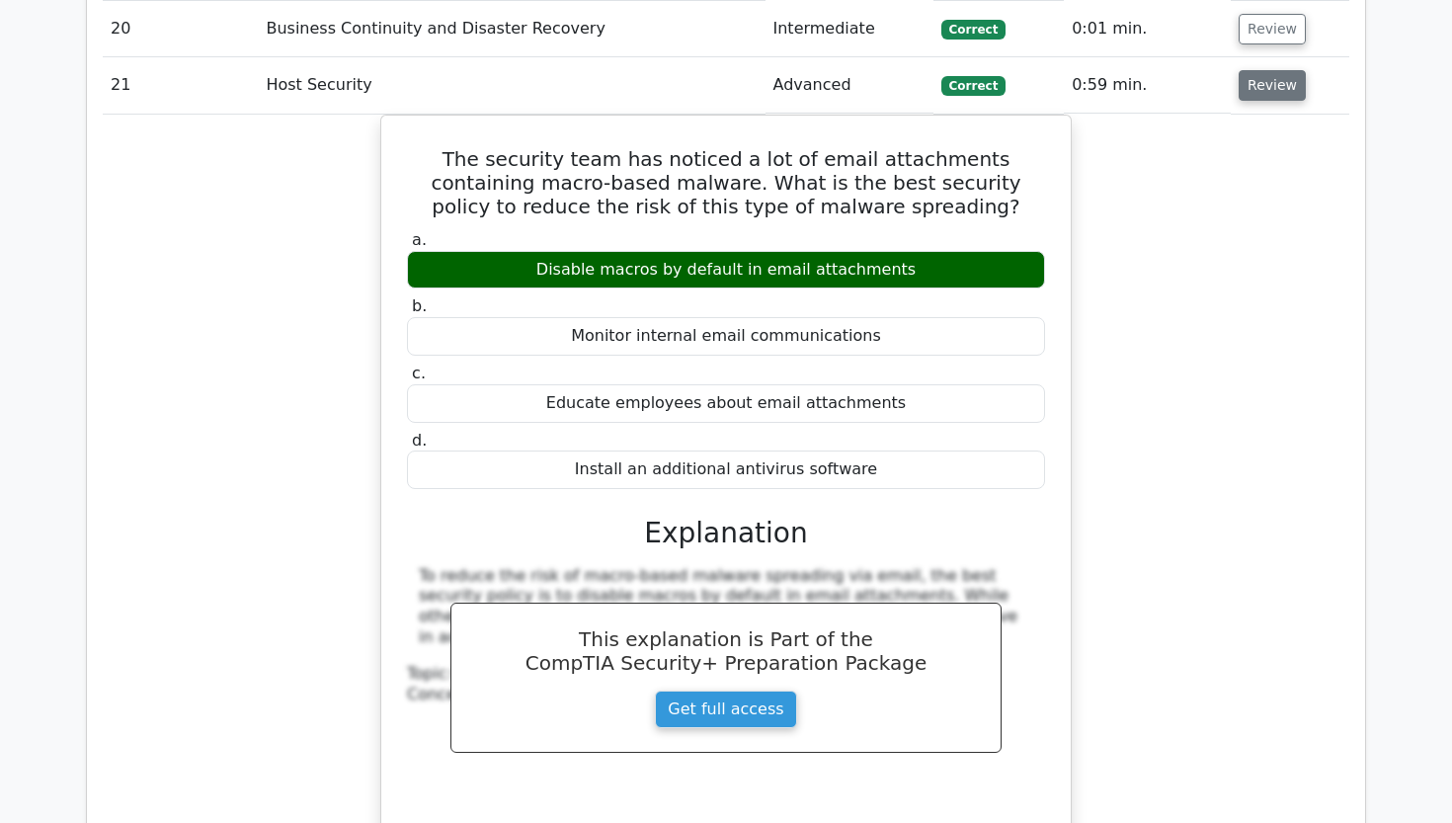
click at [1267, 70] on button "Review" at bounding box center [1272, 85] width 67 height 31
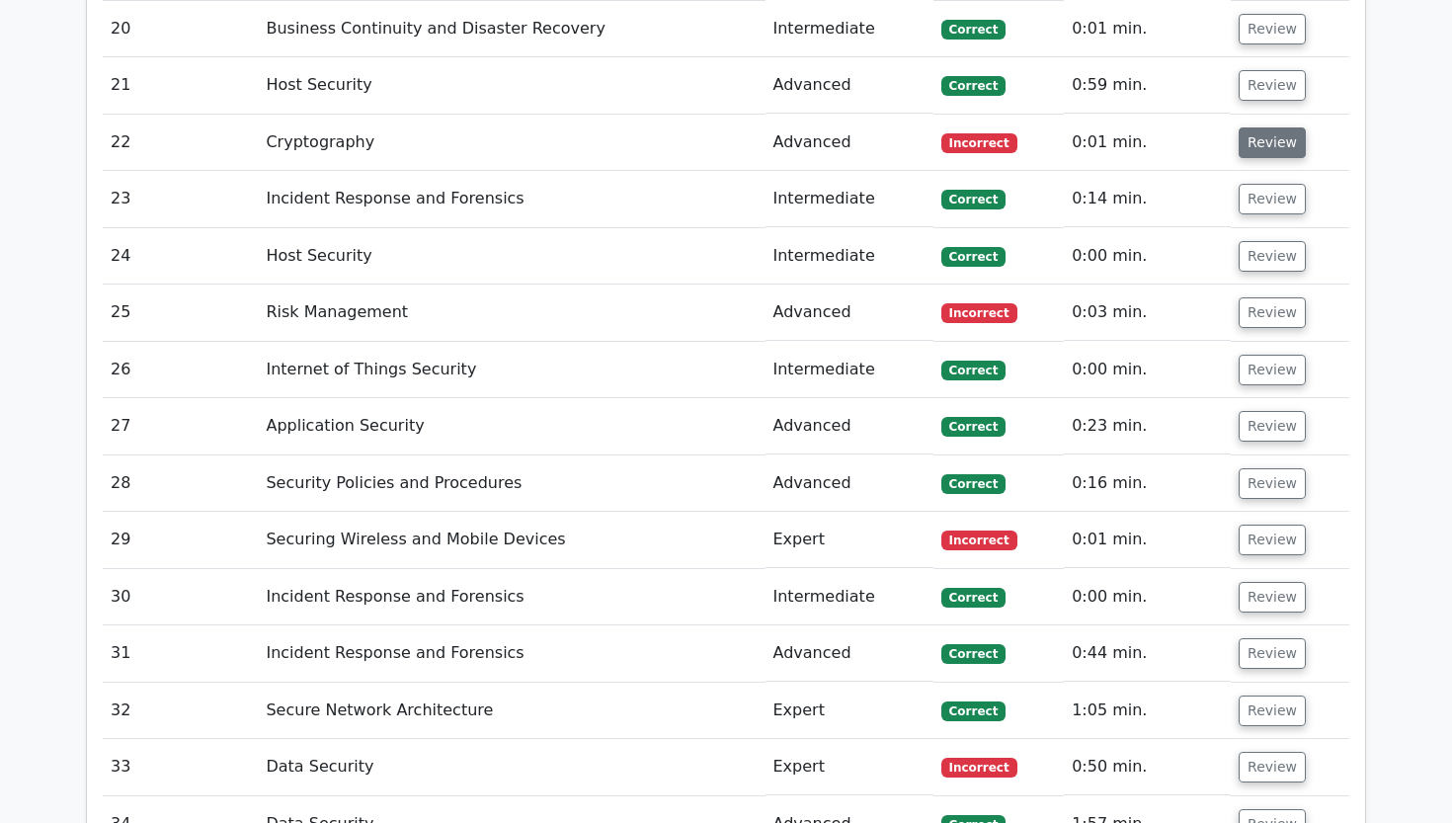
click at [1263, 127] on button "Review" at bounding box center [1272, 142] width 67 height 31
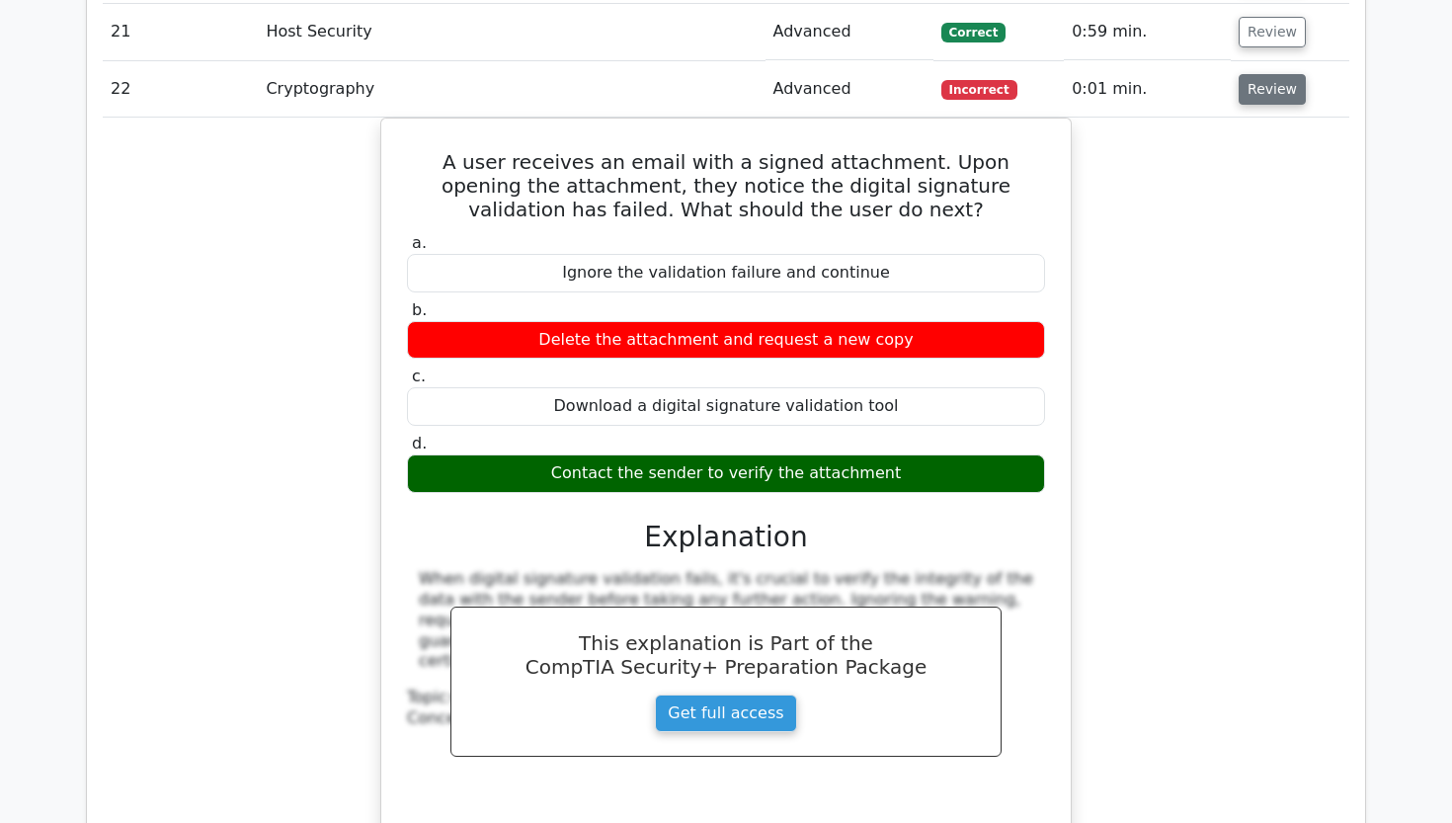
scroll to position [3170, 0]
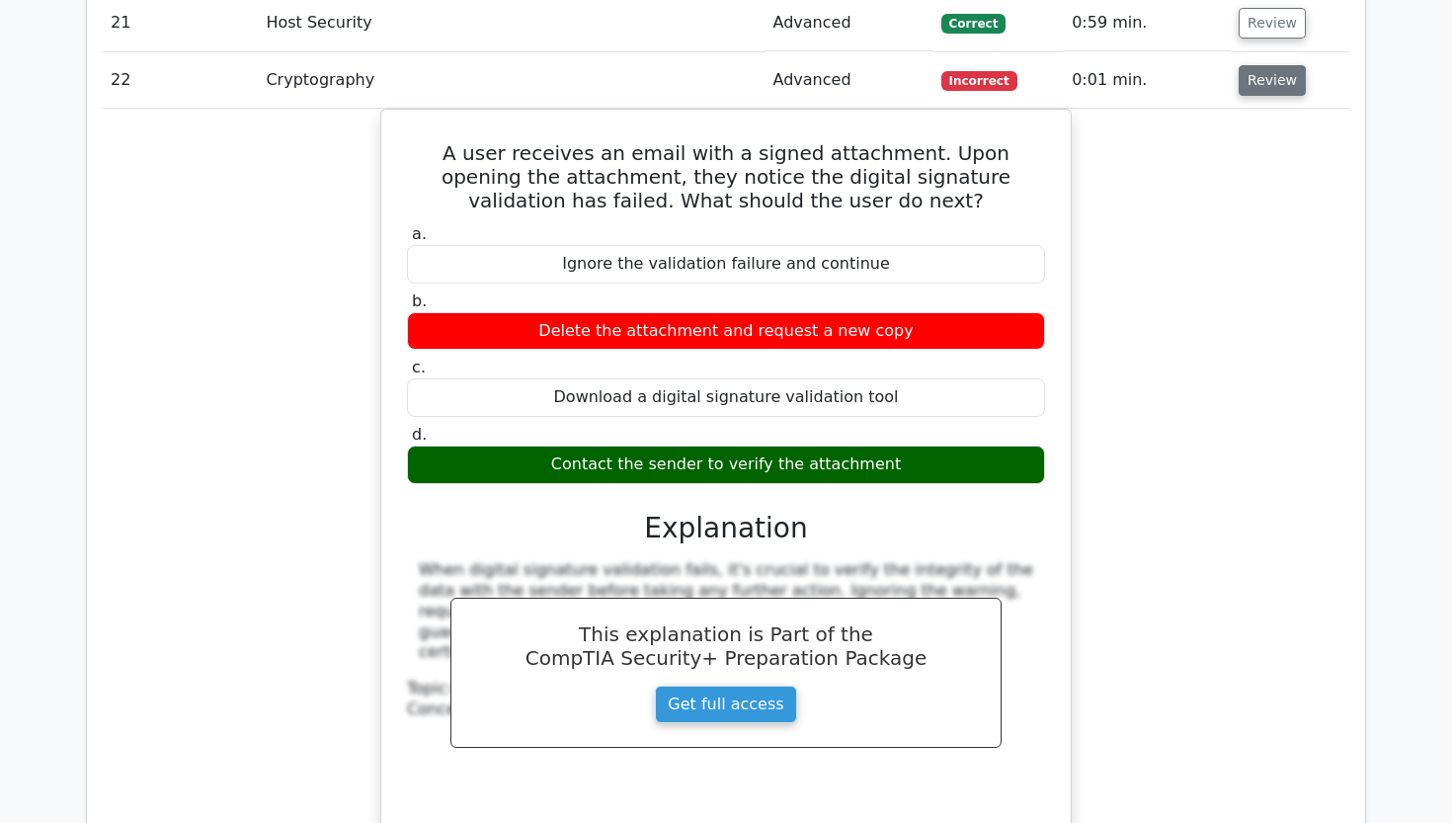
click at [1271, 65] on button "Review" at bounding box center [1272, 80] width 67 height 31
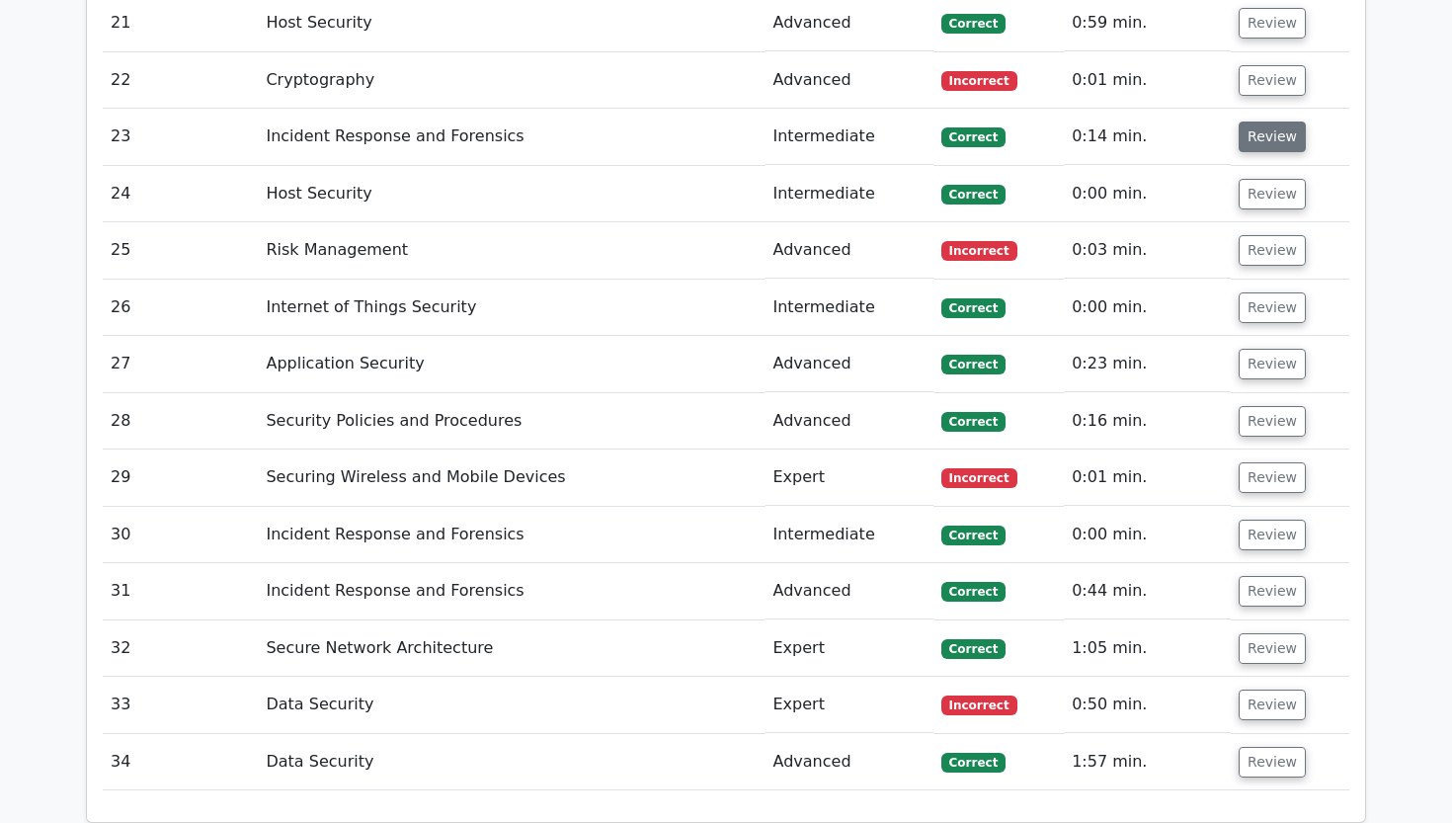
click at [1271, 121] on button "Review" at bounding box center [1272, 136] width 67 height 31
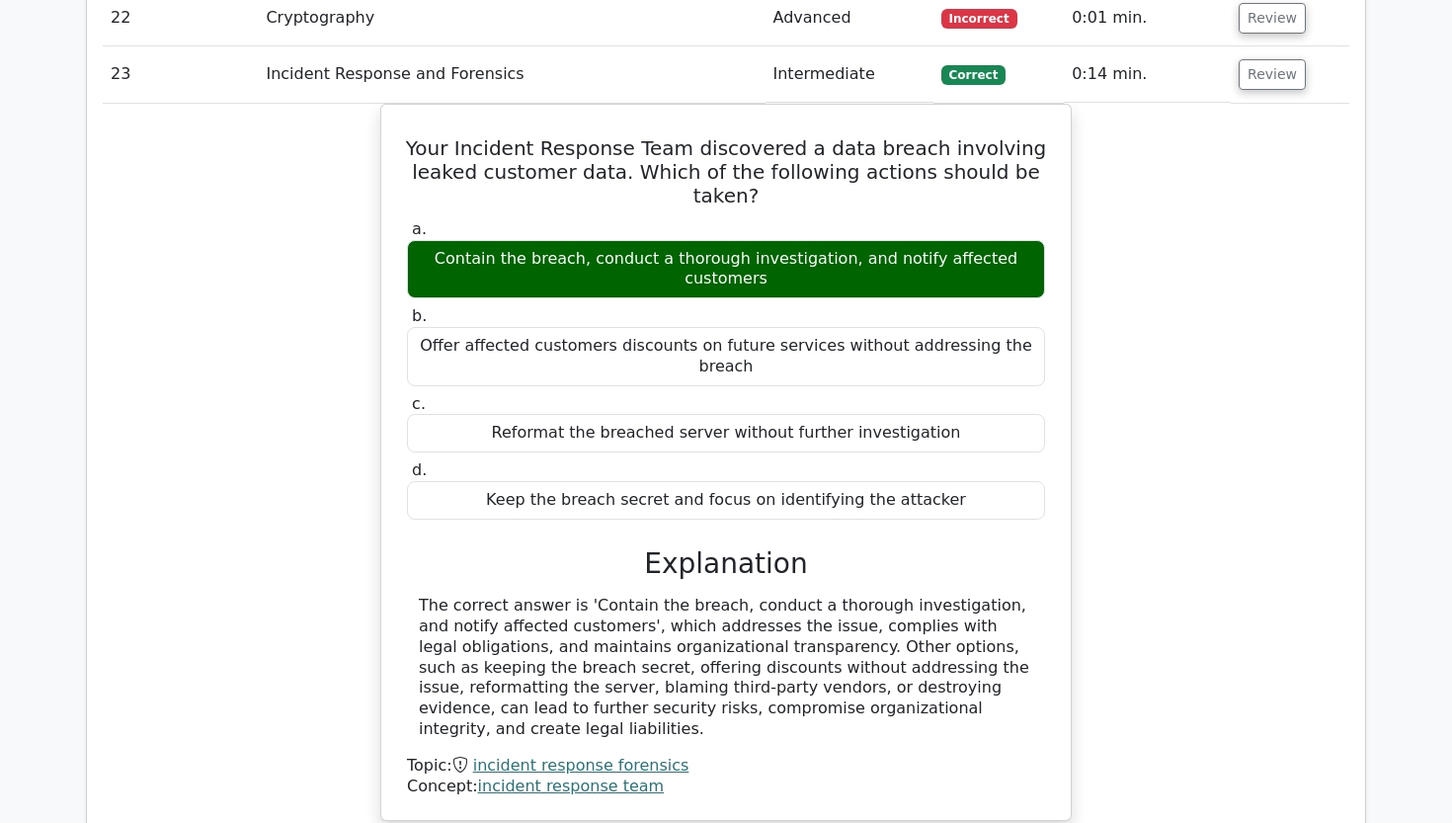
scroll to position [3227, 0]
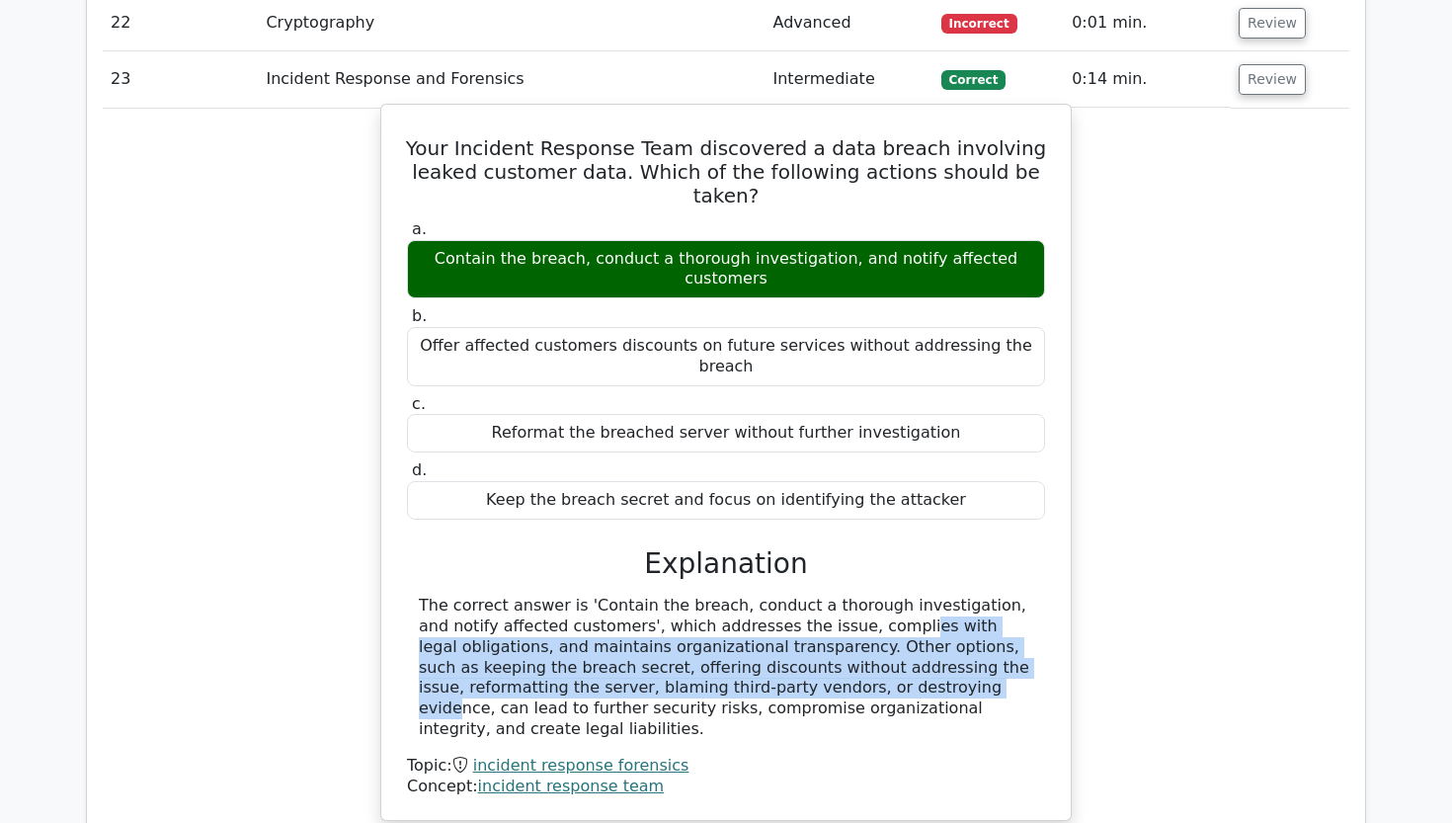
drag, startPoint x: 738, startPoint y: 493, endPoint x: 814, endPoint y: 569, distance: 107.6
click at [814, 596] on div "The correct answer is 'Contain the breach, conduct a thorough investigation, an…" at bounding box center [726, 668] width 614 height 144
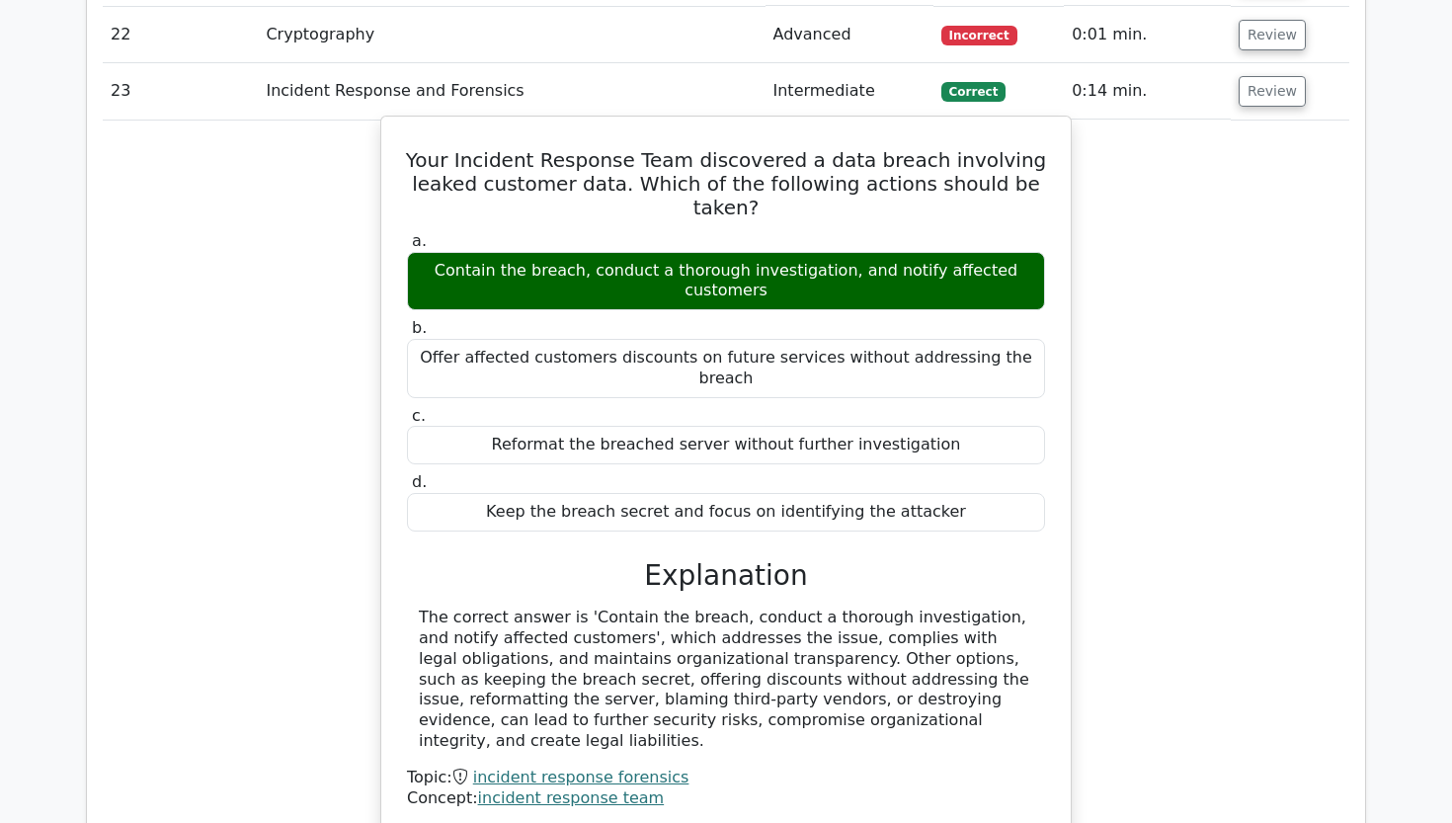
scroll to position [3214, 0]
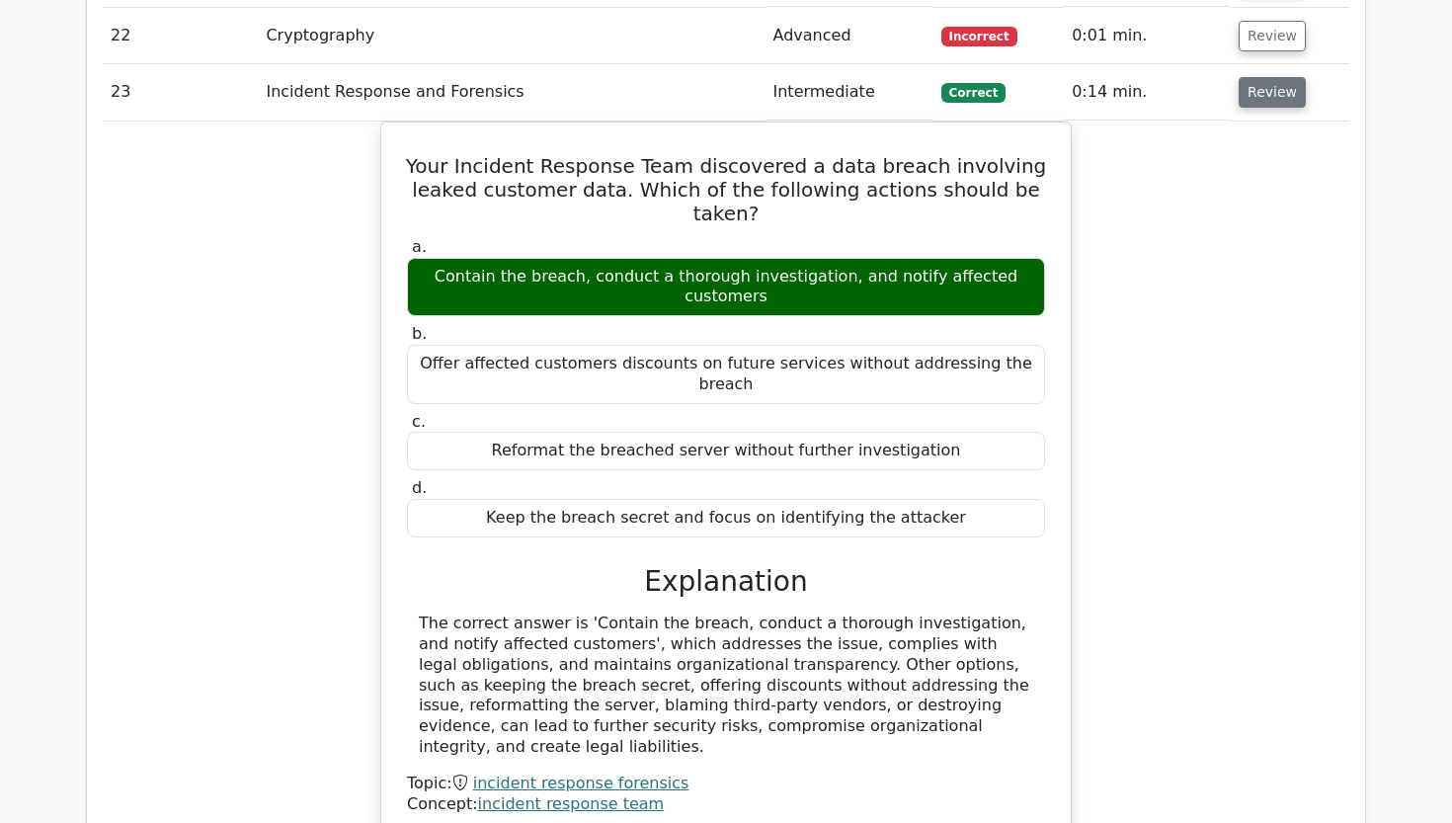
click at [1260, 77] on button "Review" at bounding box center [1272, 92] width 67 height 31
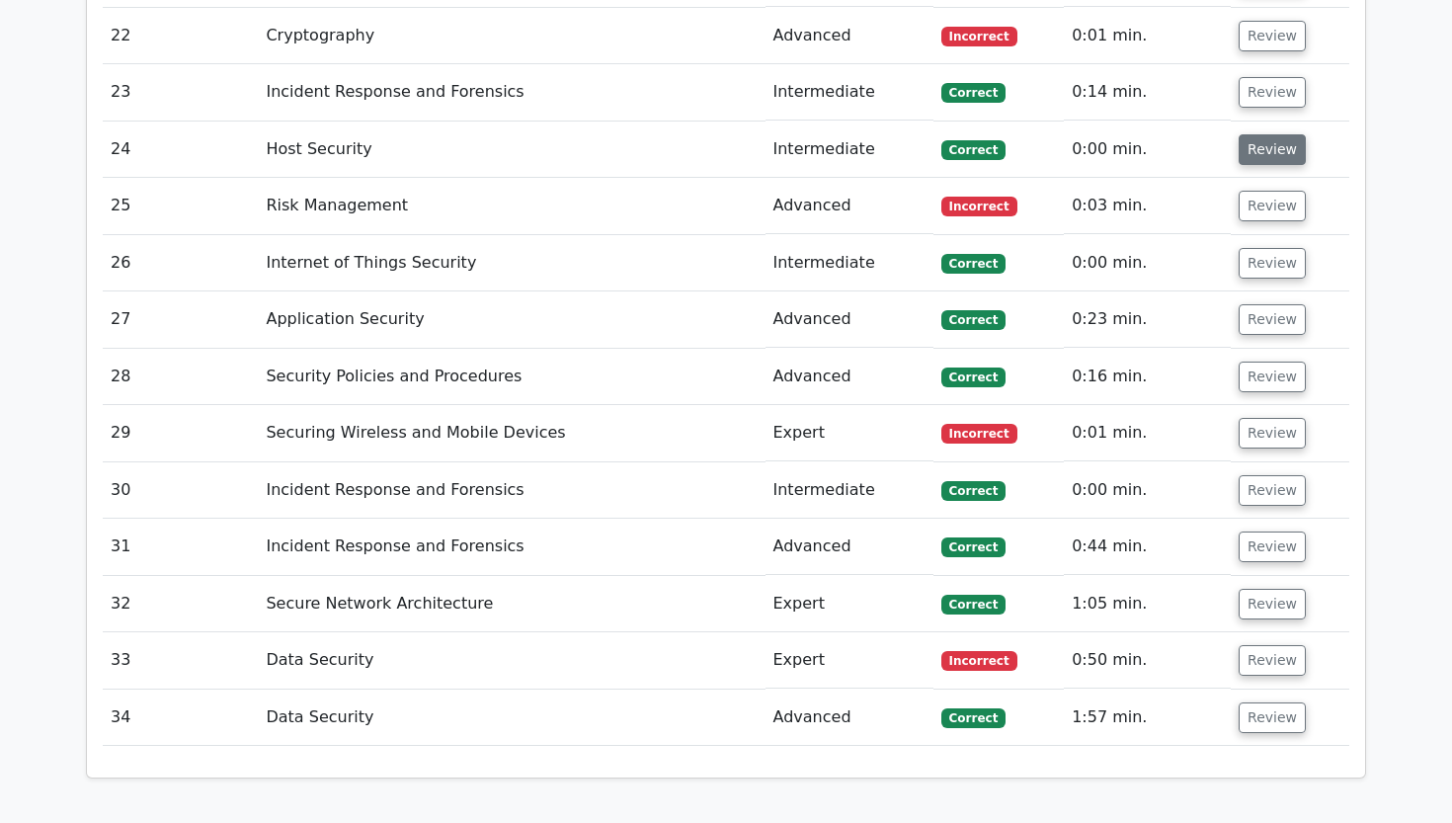
click at [1251, 134] on button "Review" at bounding box center [1272, 149] width 67 height 31
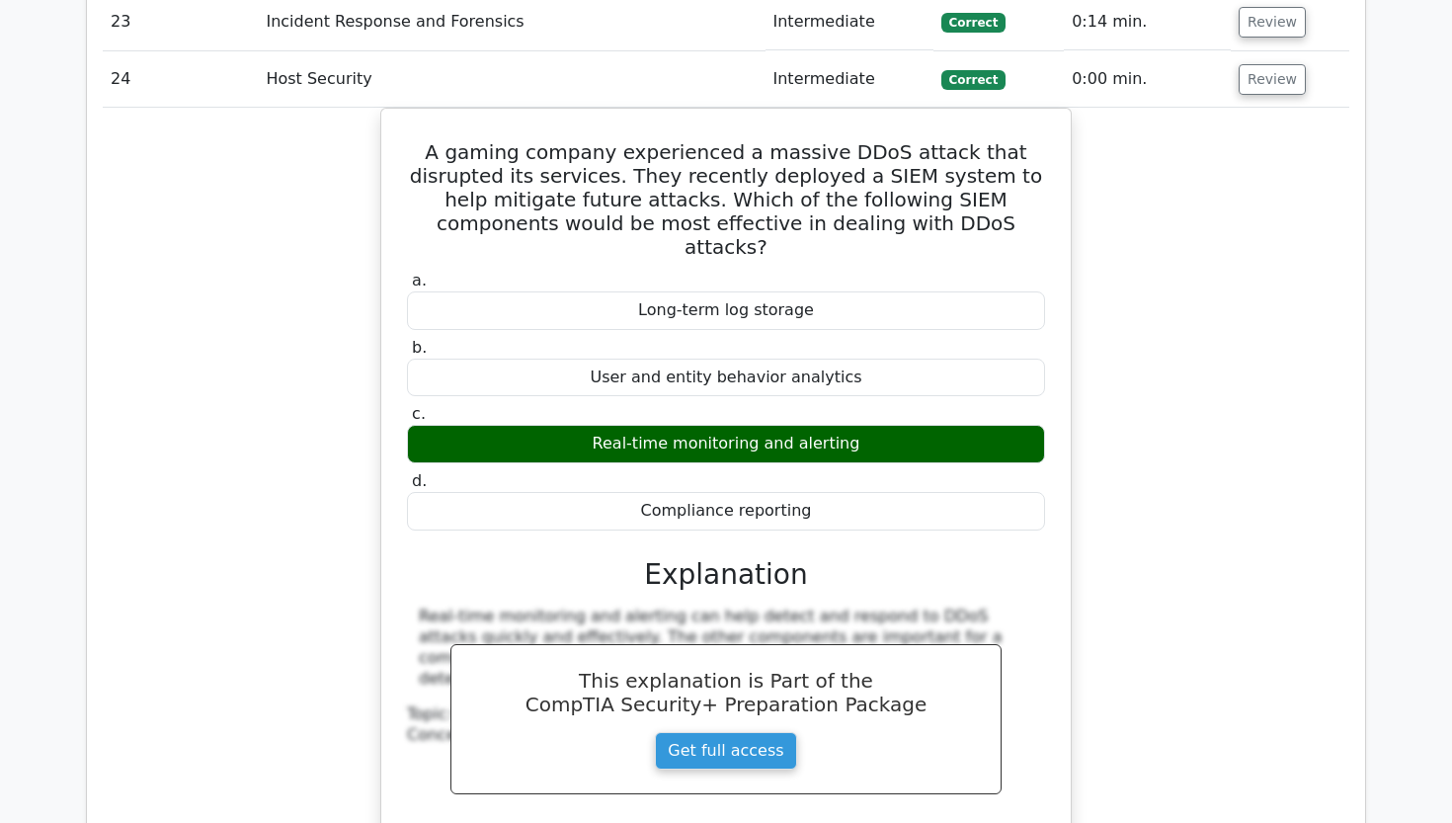
scroll to position [3288, 0]
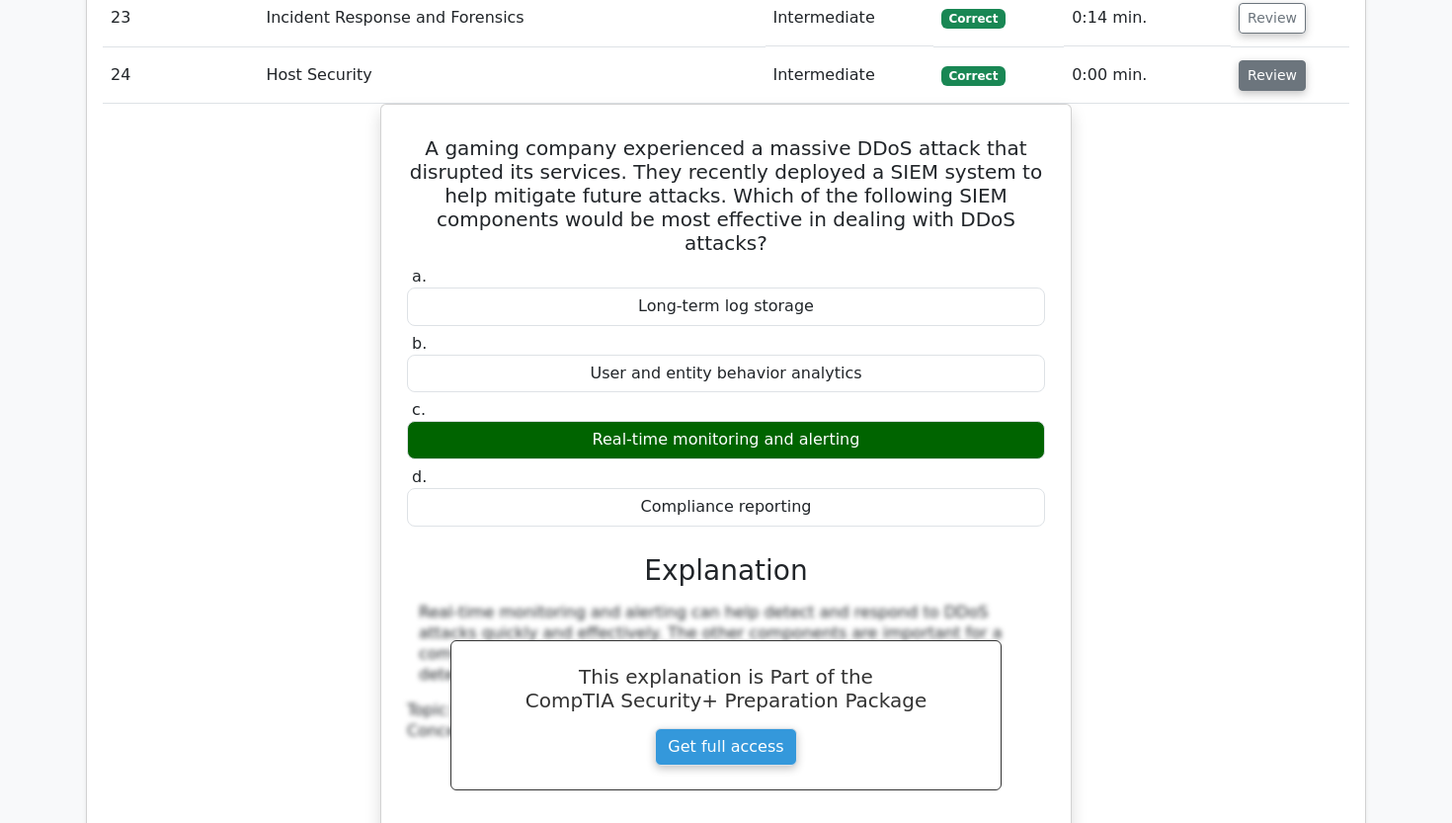
click at [1264, 60] on button "Review" at bounding box center [1272, 75] width 67 height 31
click at [1260, 60] on button "Review" at bounding box center [1272, 75] width 67 height 31
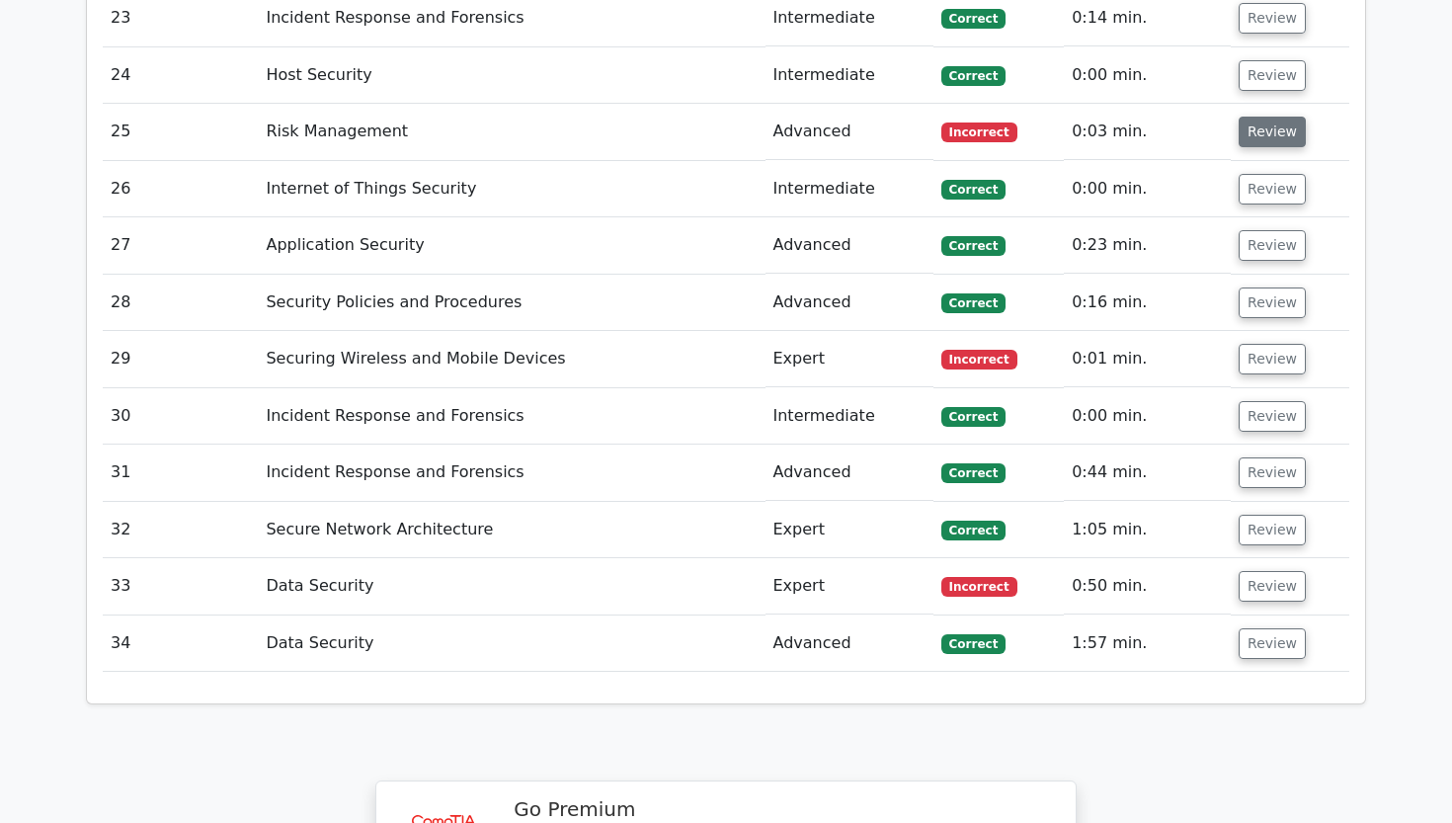
click at [1254, 117] on button "Review" at bounding box center [1272, 132] width 67 height 31
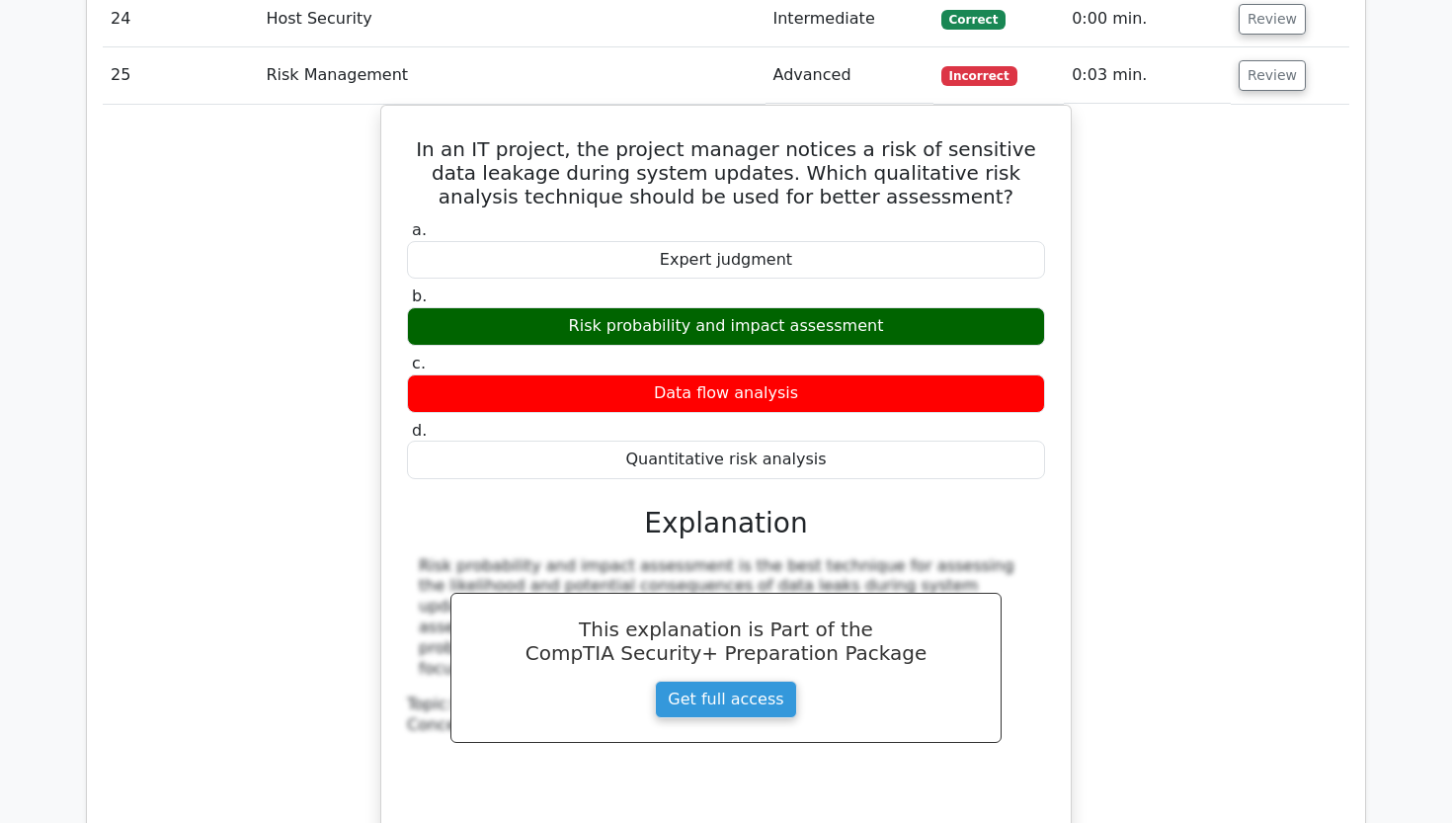
scroll to position [3351, 0]
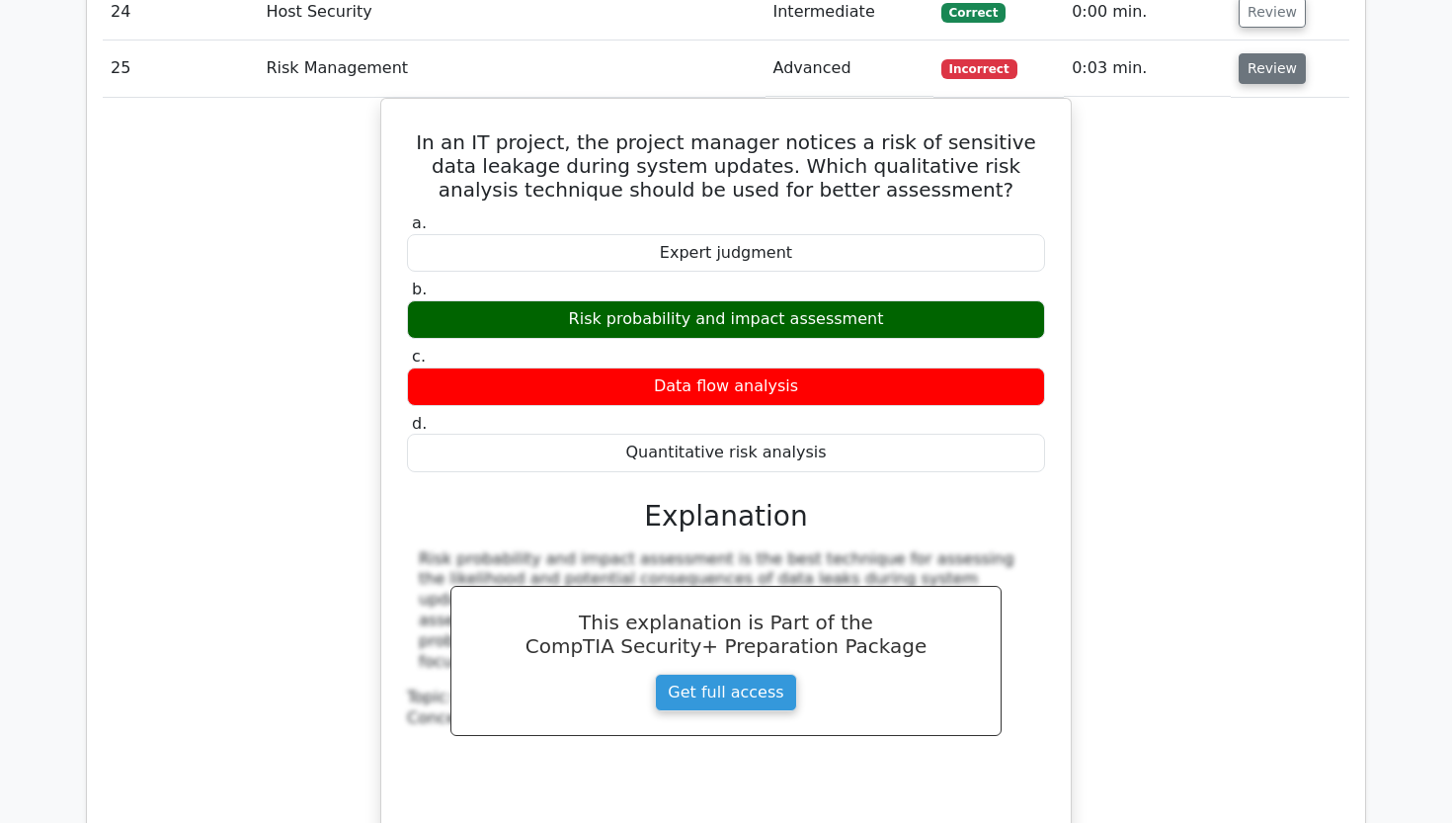
click at [1257, 53] on button "Review" at bounding box center [1272, 68] width 67 height 31
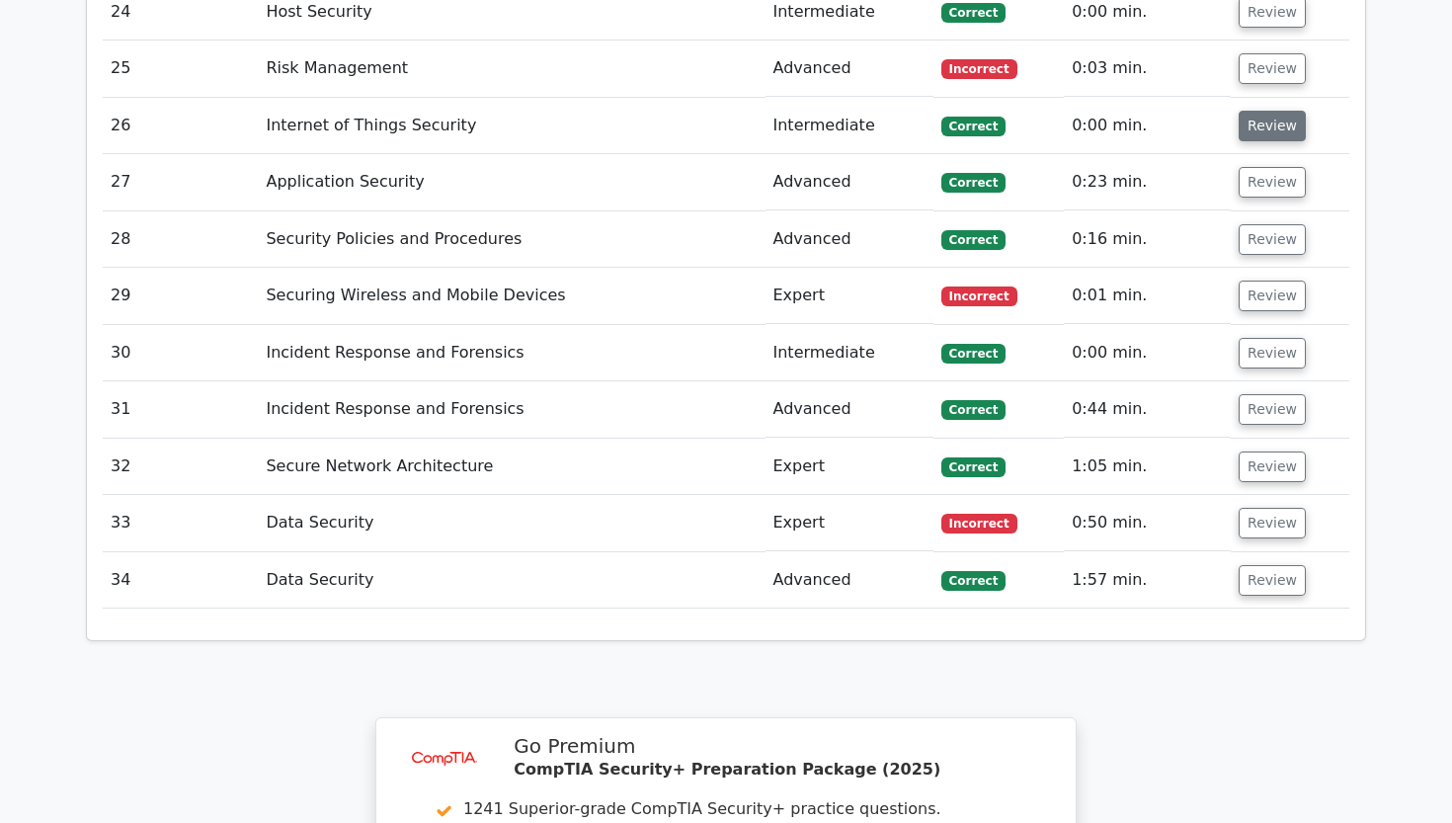
click at [1257, 111] on button "Review" at bounding box center [1272, 126] width 67 height 31
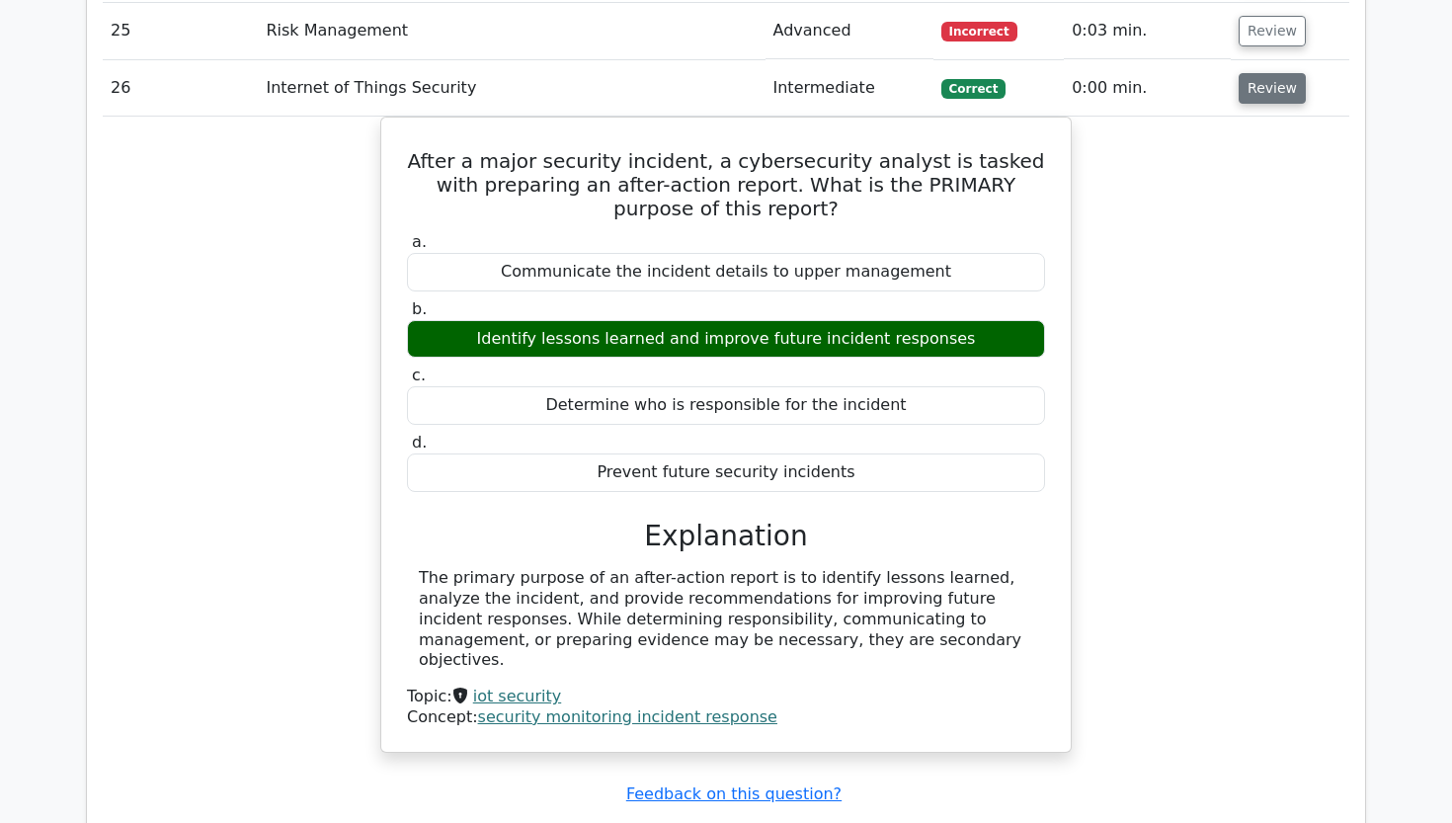
scroll to position [3397, 0]
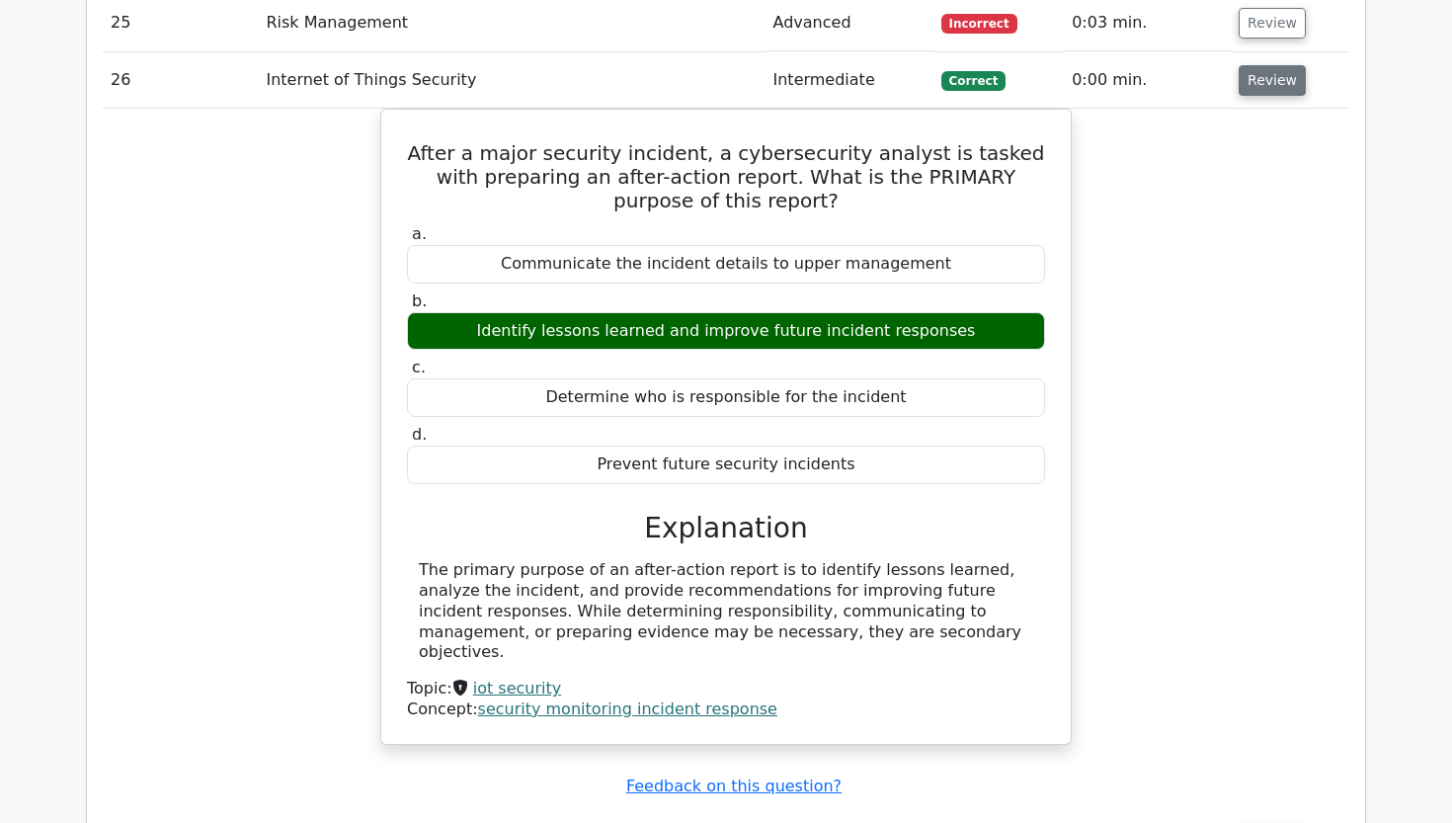
click at [1252, 65] on button "Review" at bounding box center [1272, 80] width 67 height 31
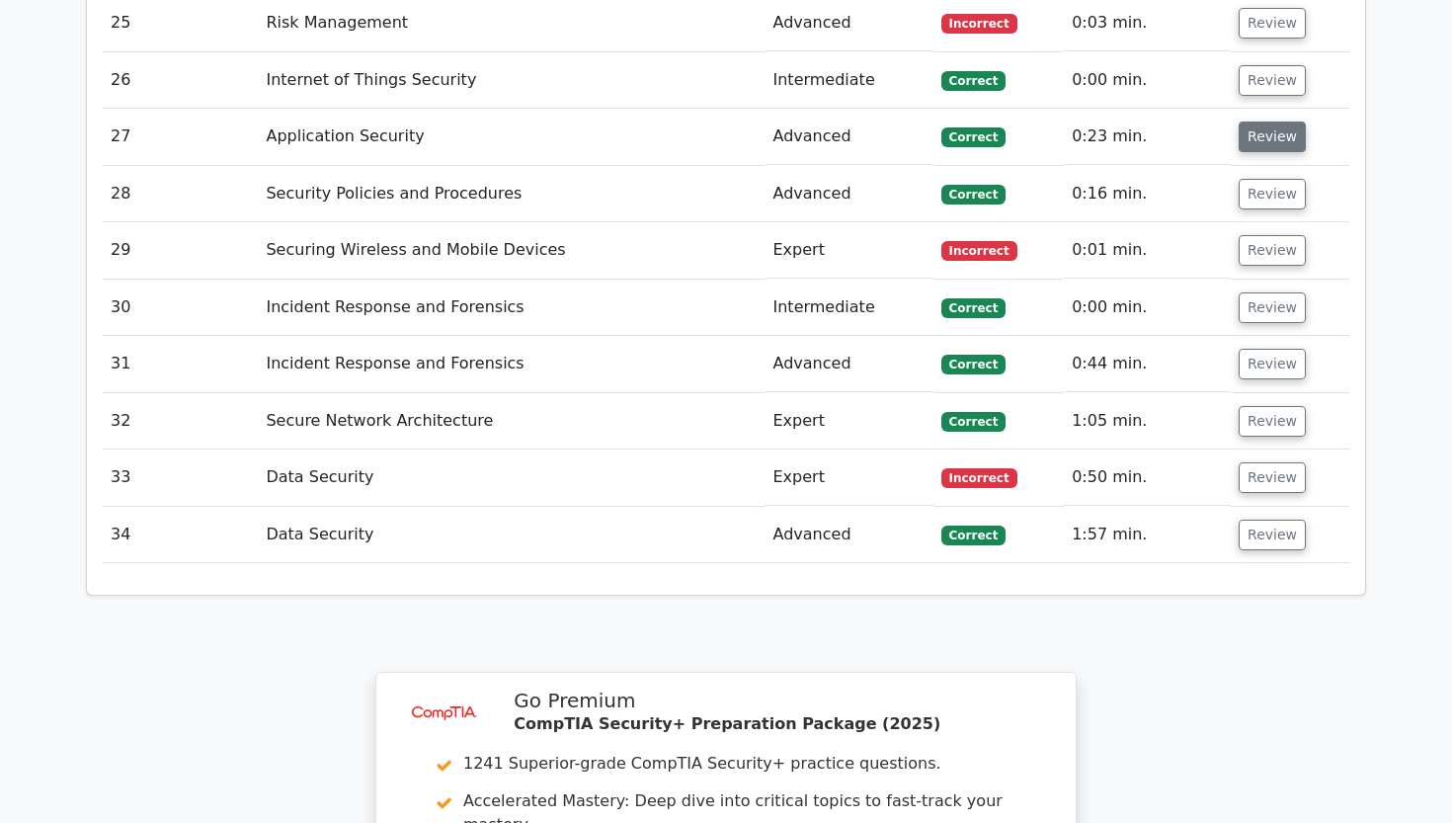
click at [1251, 121] on button "Review" at bounding box center [1272, 136] width 67 height 31
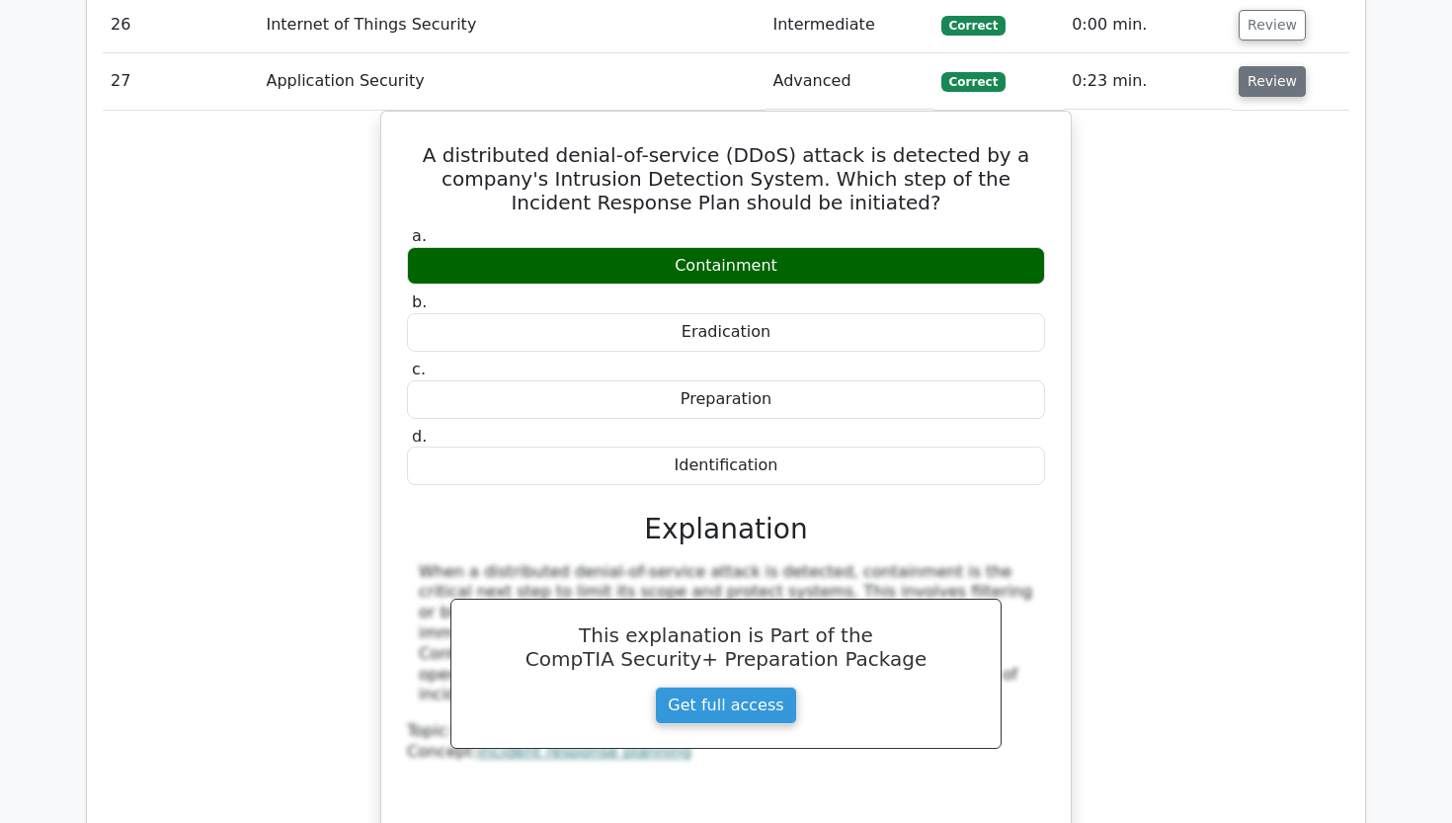
scroll to position [3459, 0]
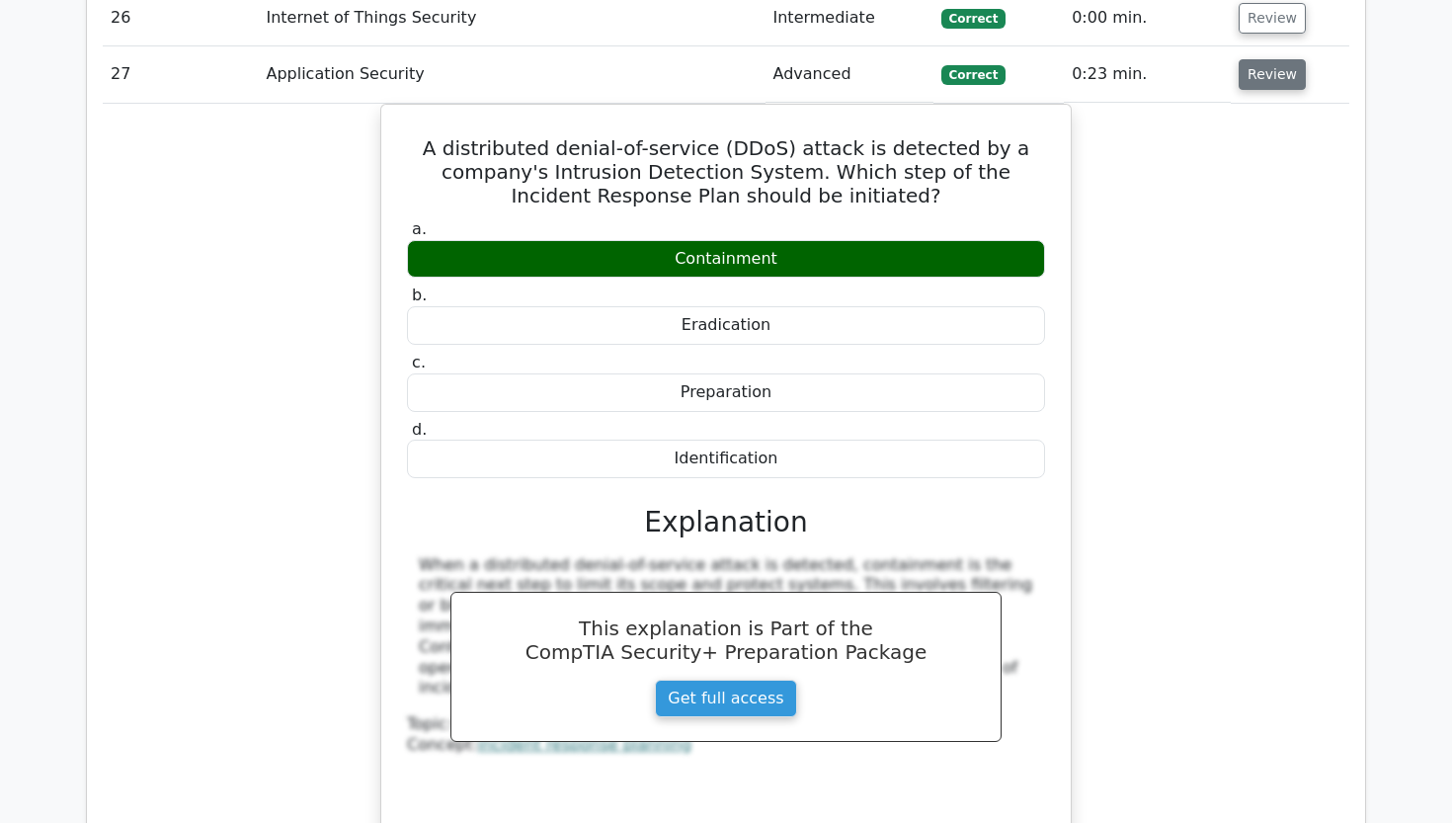
click at [1279, 59] on button "Review" at bounding box center [1272, 74] width 67 height 31
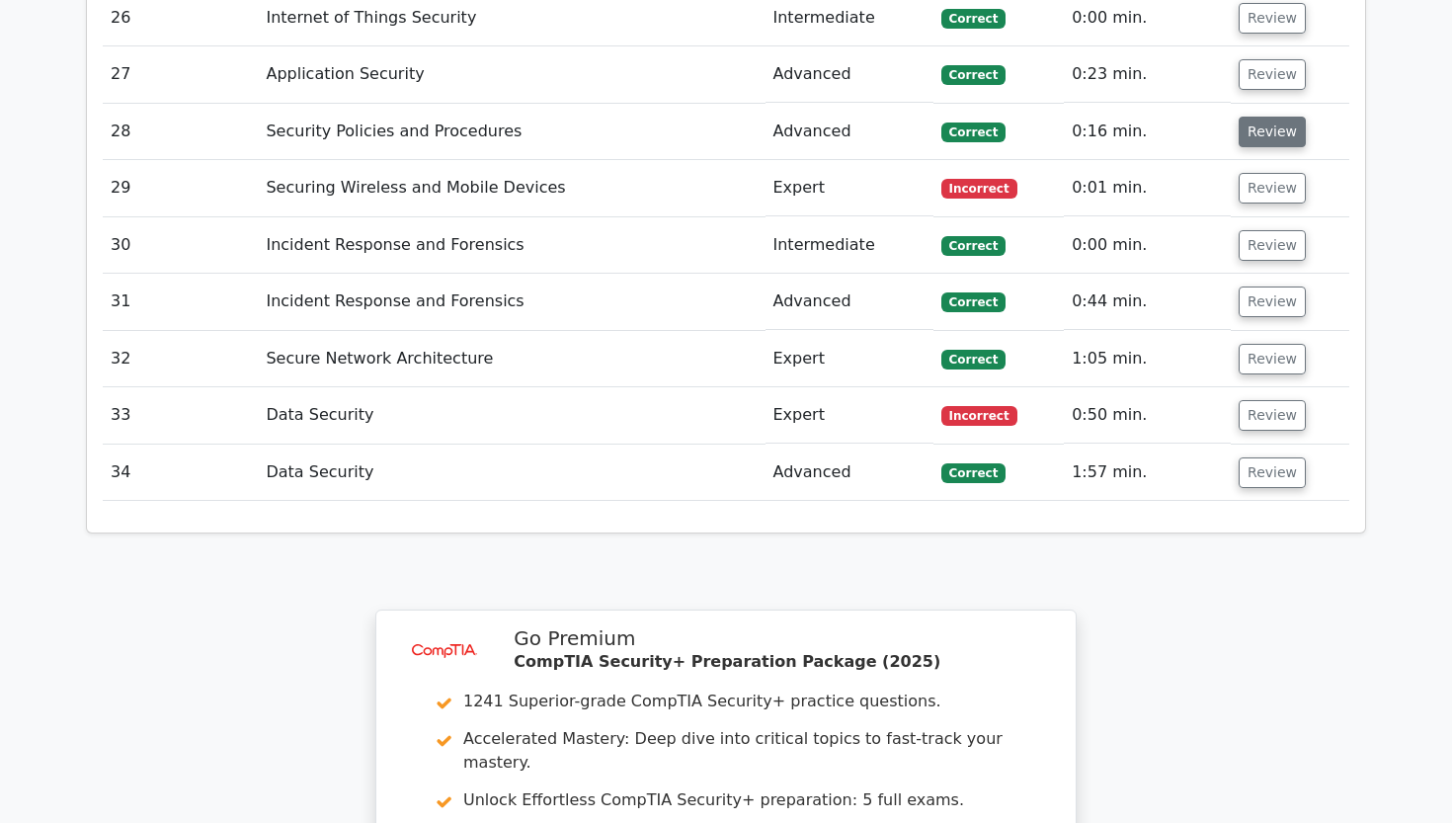
click at [1260, 117] on button "Review" at bounding box center [1272, 132] width 67 height 31
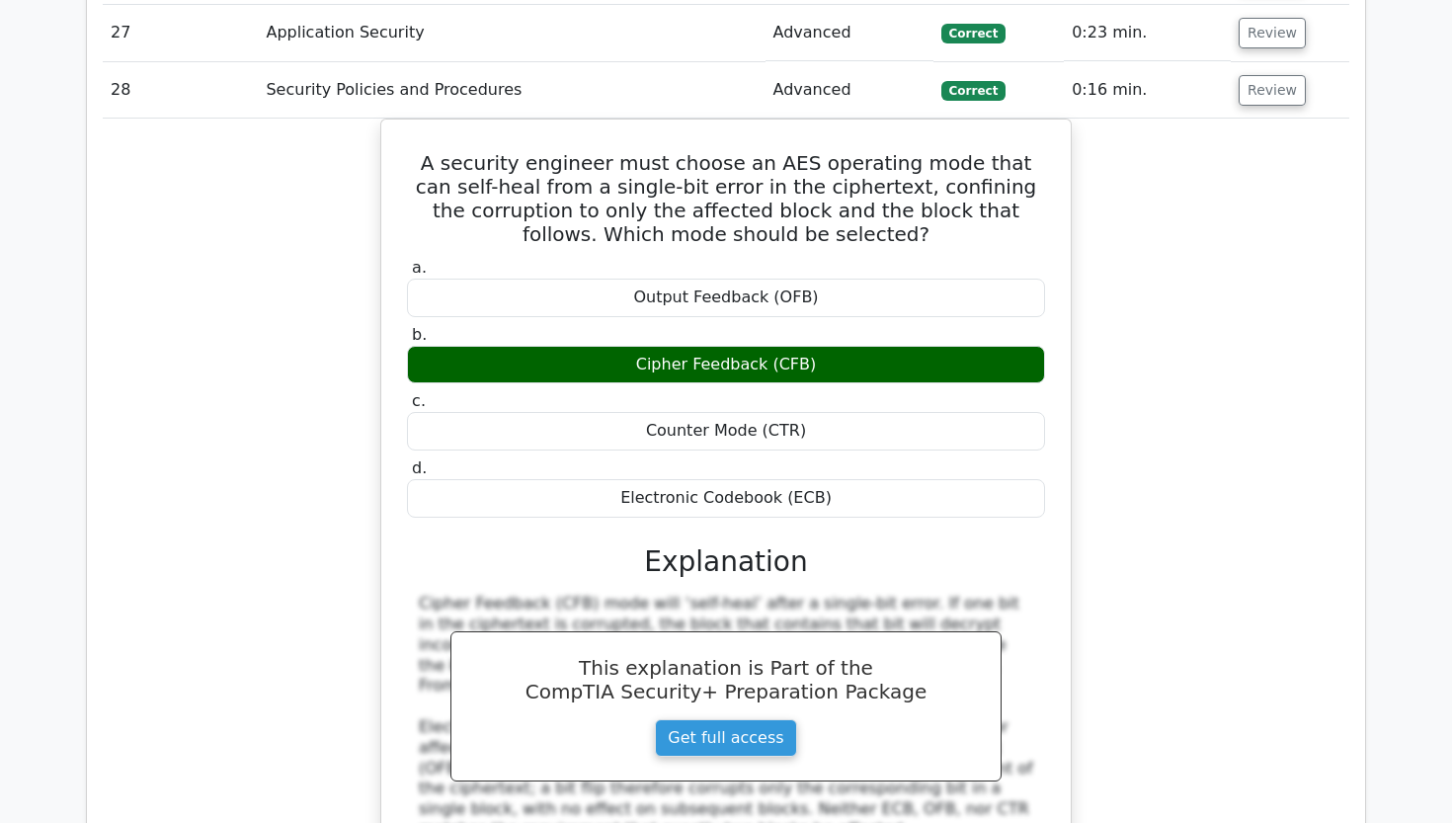
scroll to position [3496, 0]
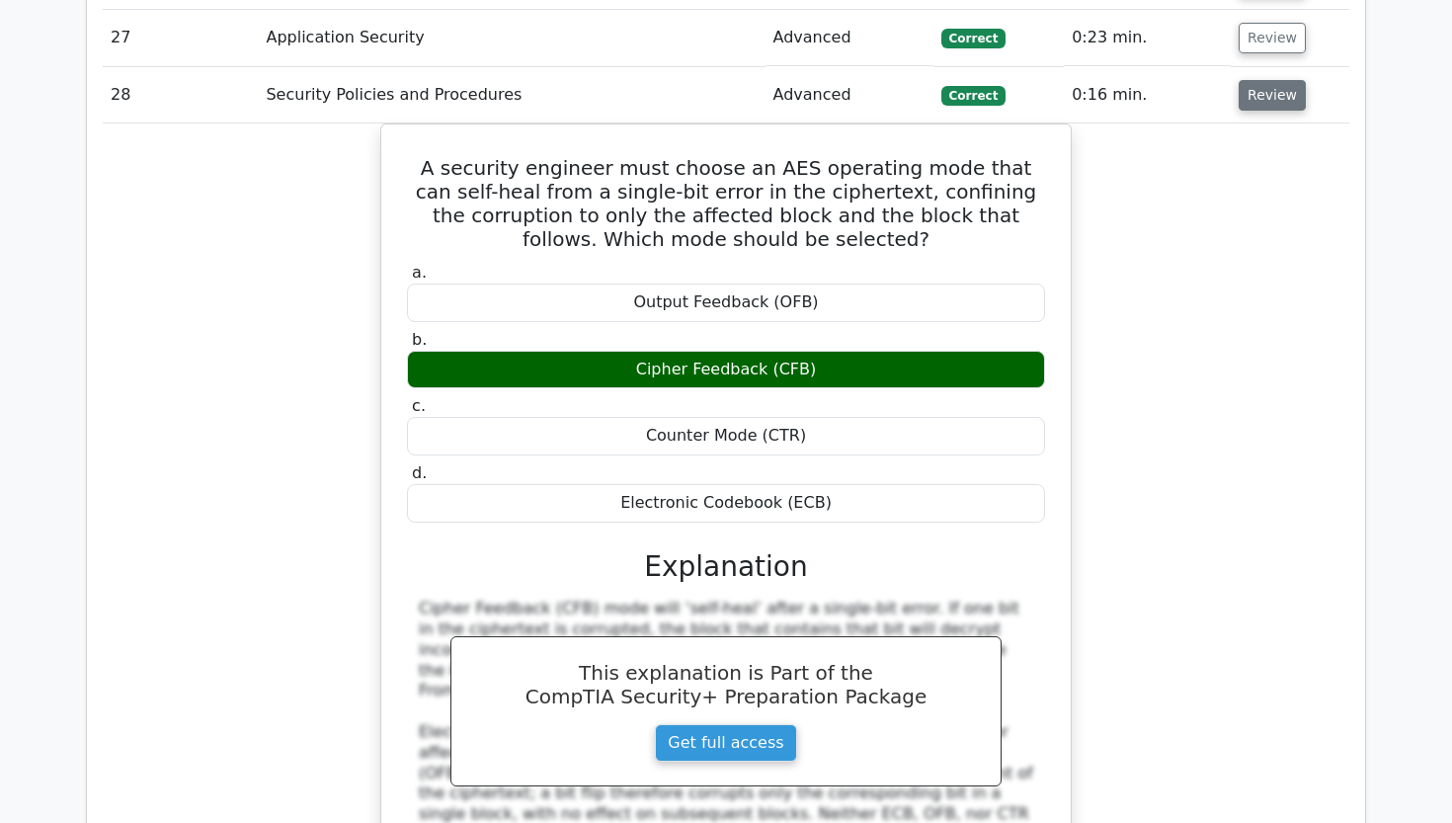
click at [1270, 80] on button "Review" at bounding box center [1272, 95] width 67 height 31
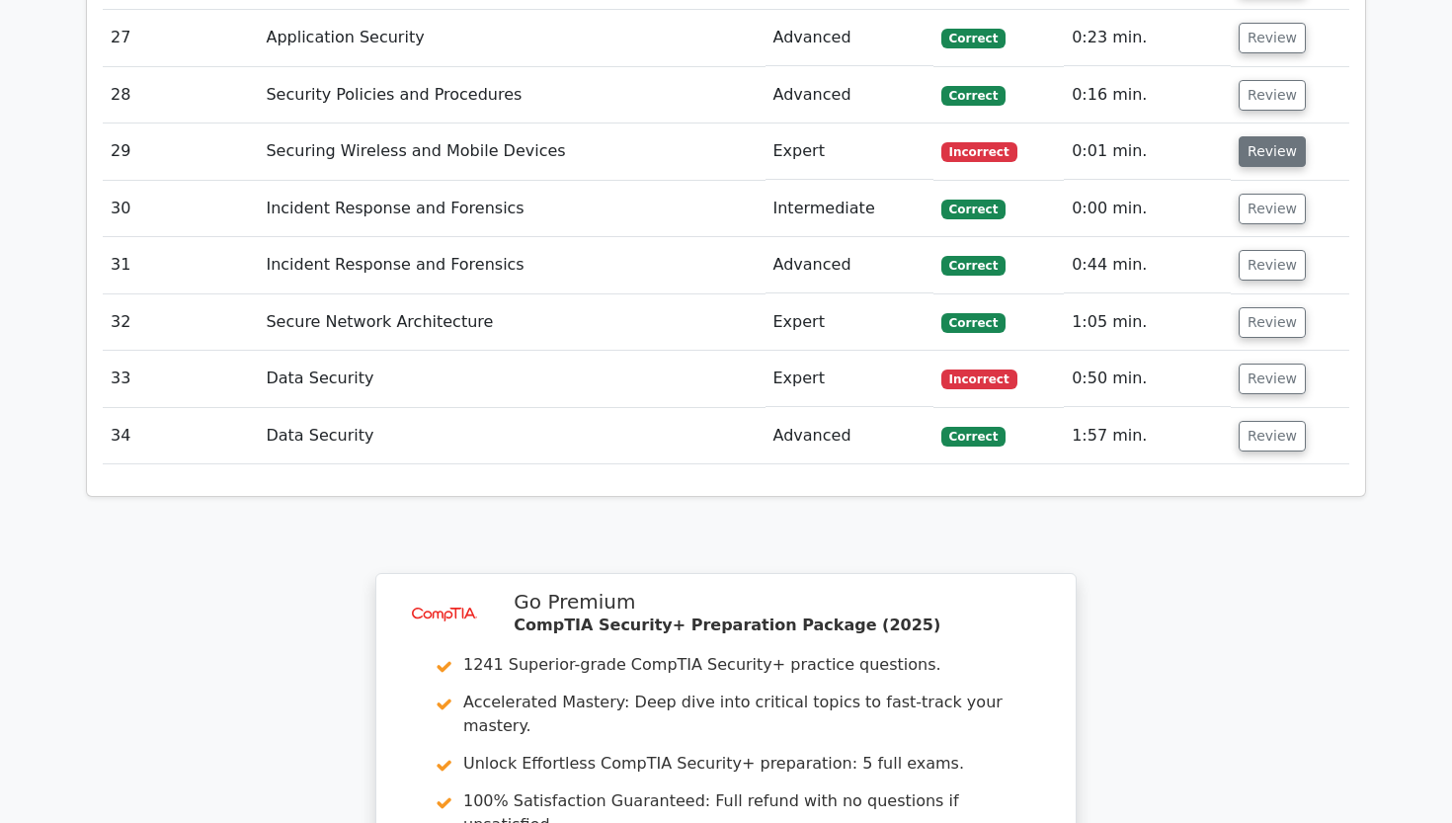
click at [1256, 136] on button "Review" at bounding box center [1272, 151] width 67 height 31
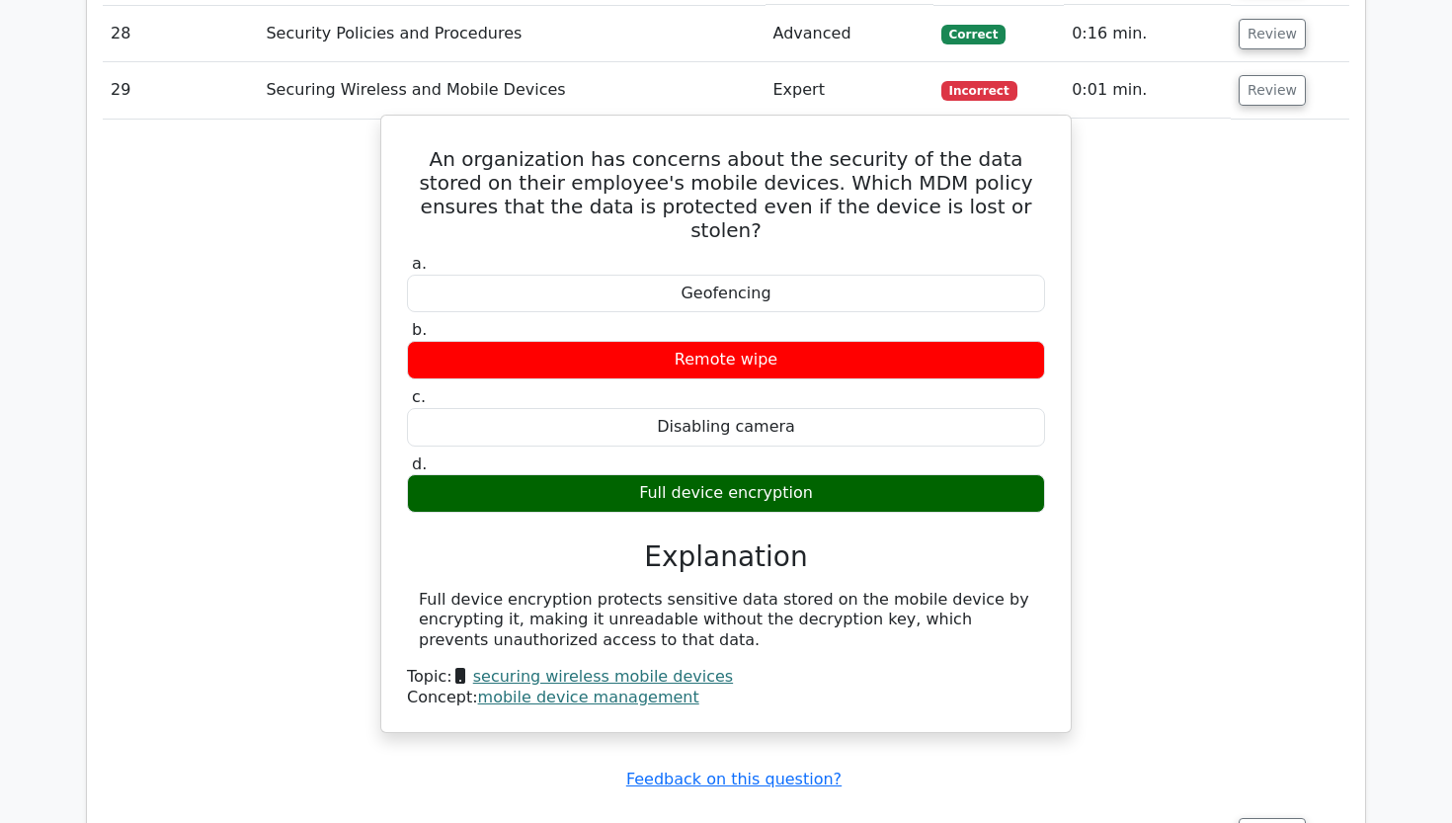
scroll to position [3561, 0]
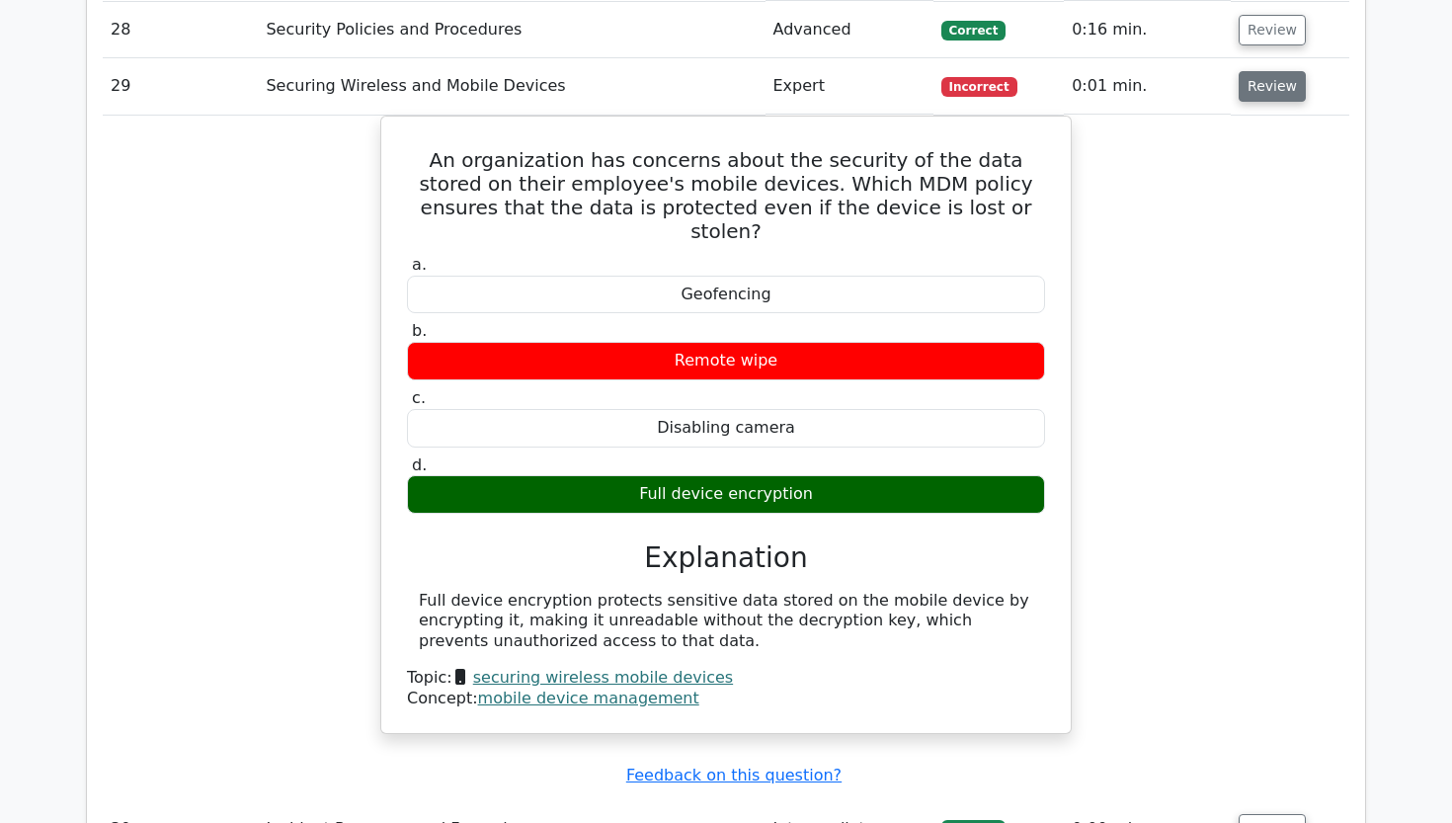
click at [1257, 71] on button "Review" at bounding box center [1272, 86] width 67 height 31
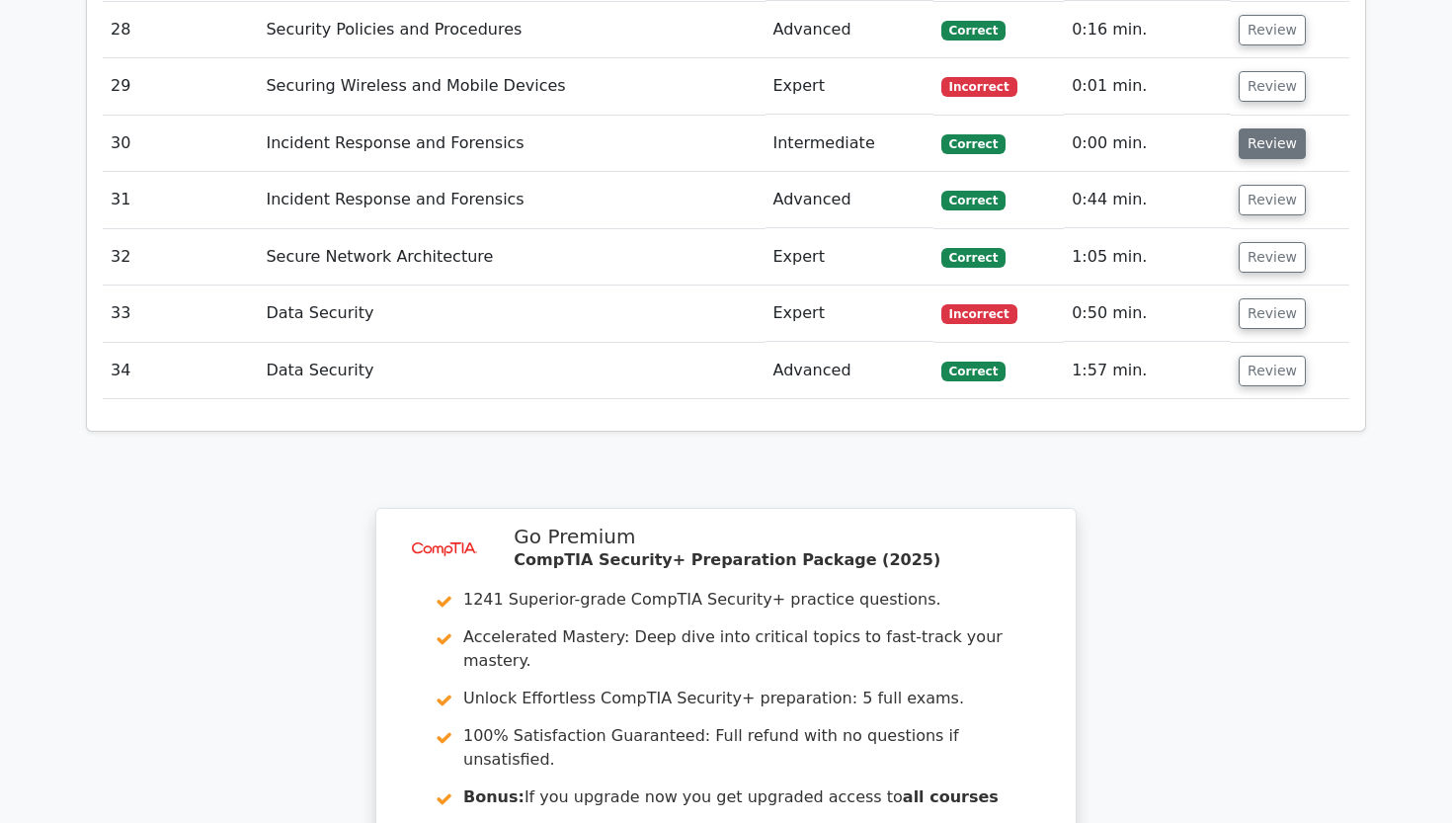
click at [1255, 128] on button "Review" at bounding box center [1272, 143] width 67 height 31
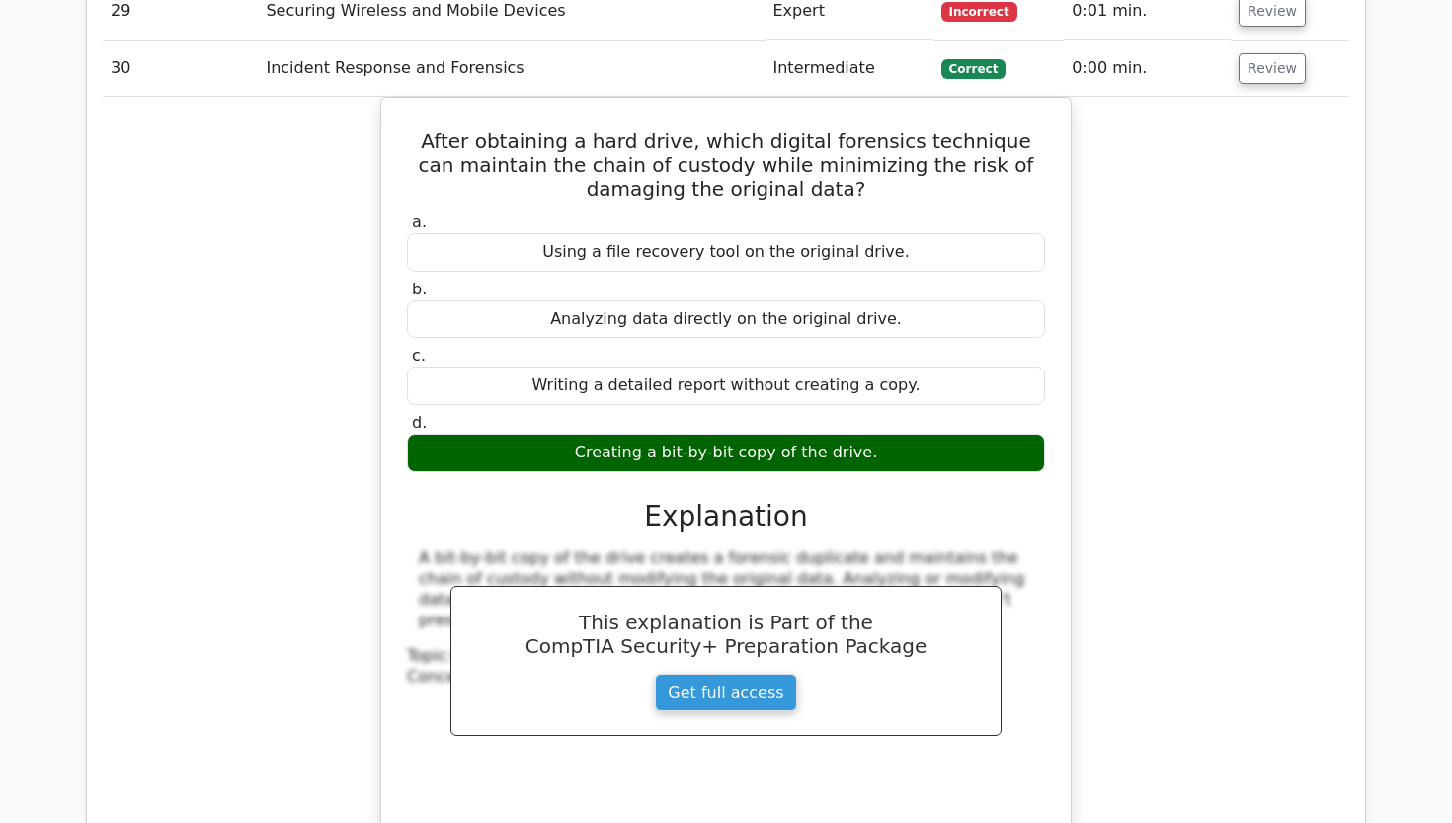
scroll to position [3629, 0]
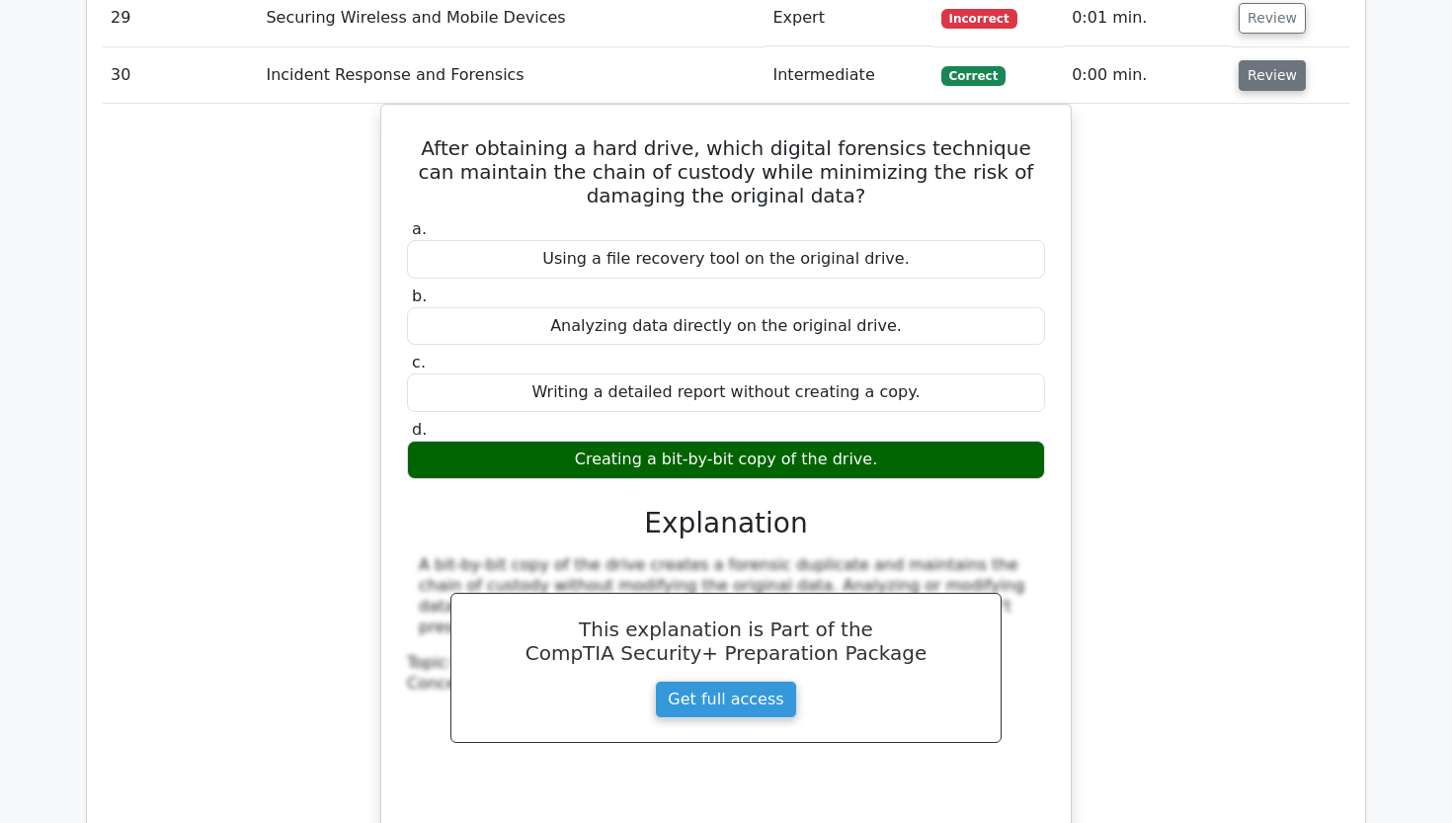
click at [1265, 60] on button "Review" at bounding box center [1272, 75] width 67 height 31
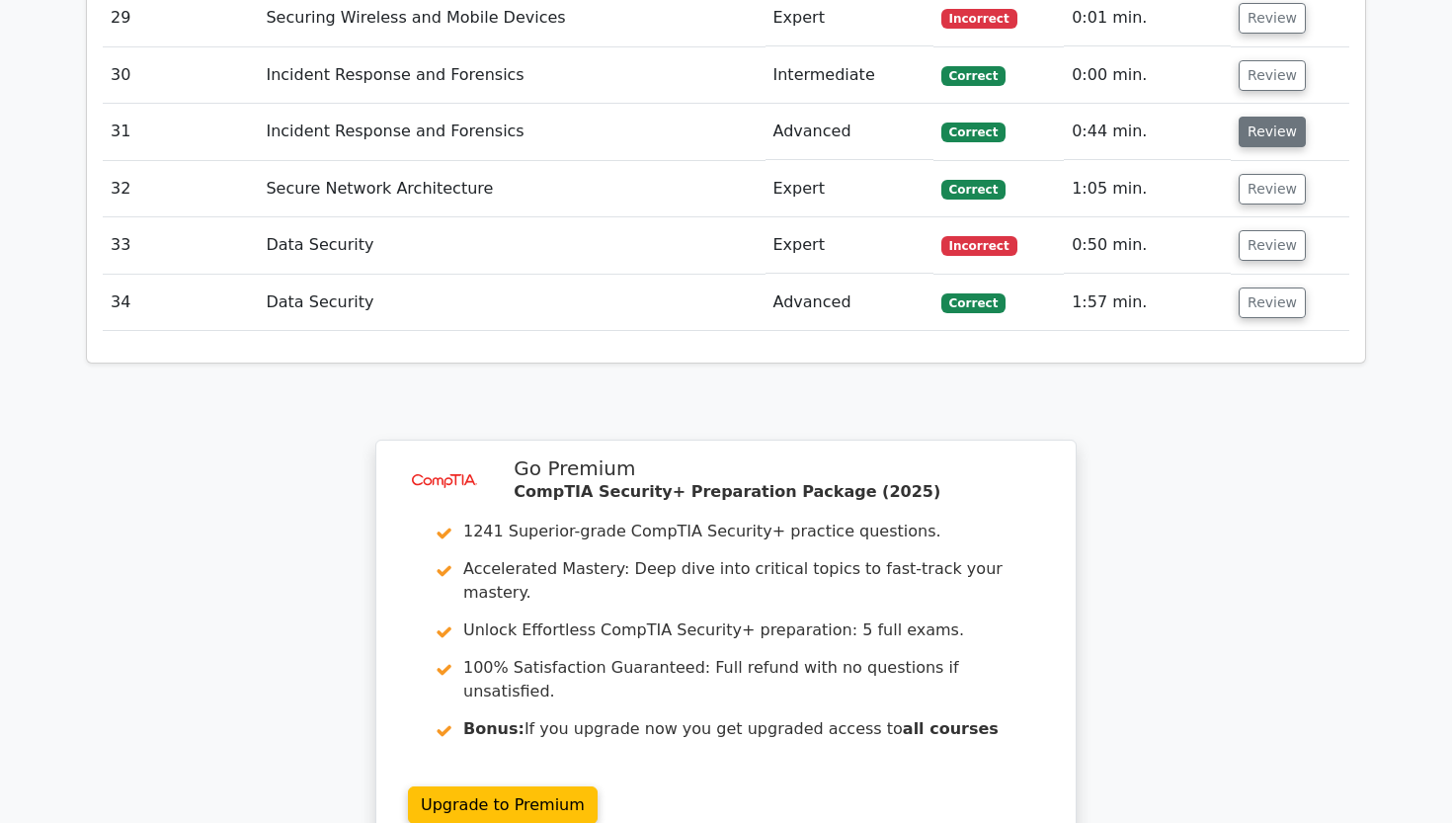
click at [1261, 117] on button "Review" at bounding box center [1272, 132] width 67 height 31
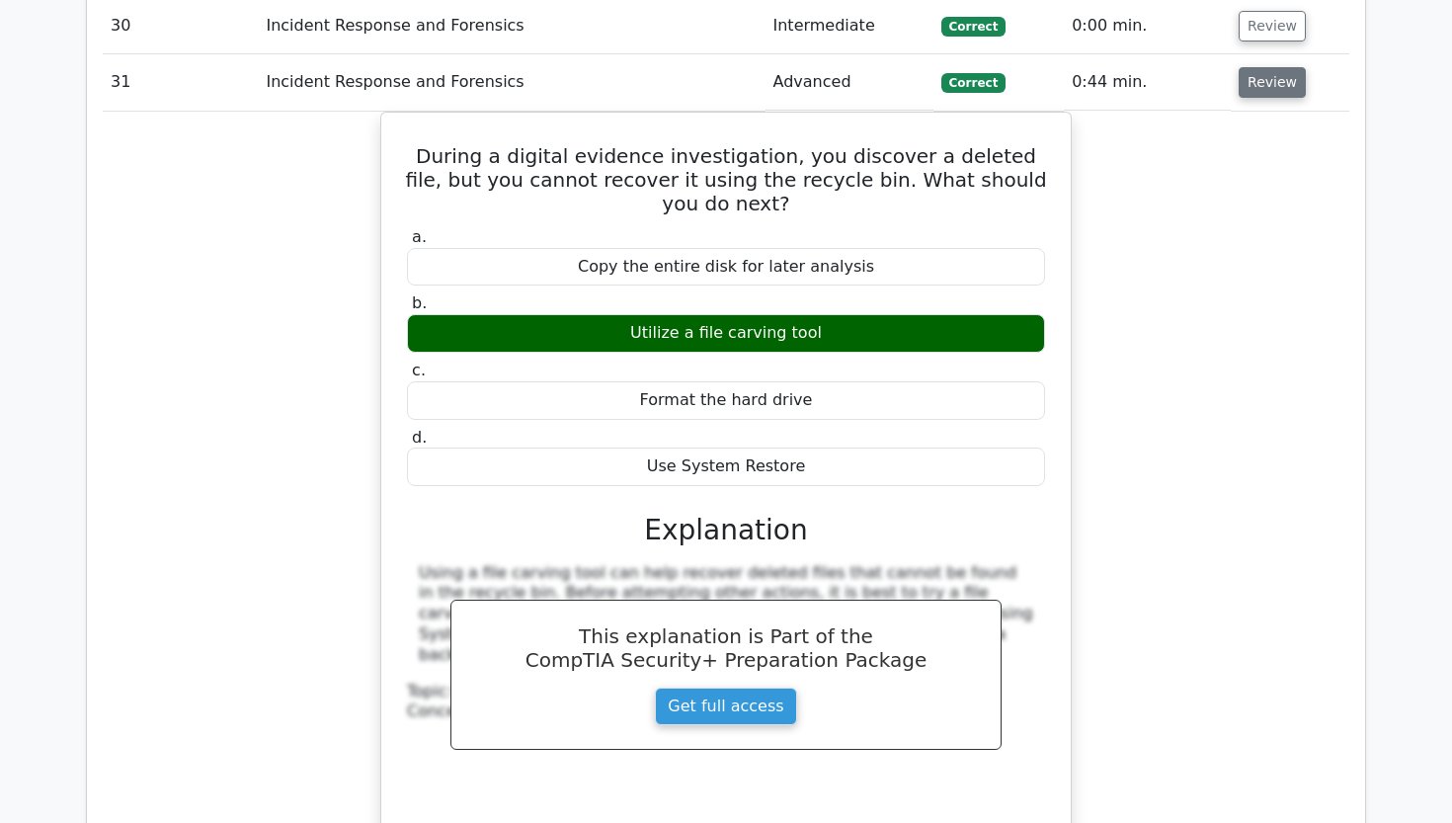
scroll to position [3685, 0]
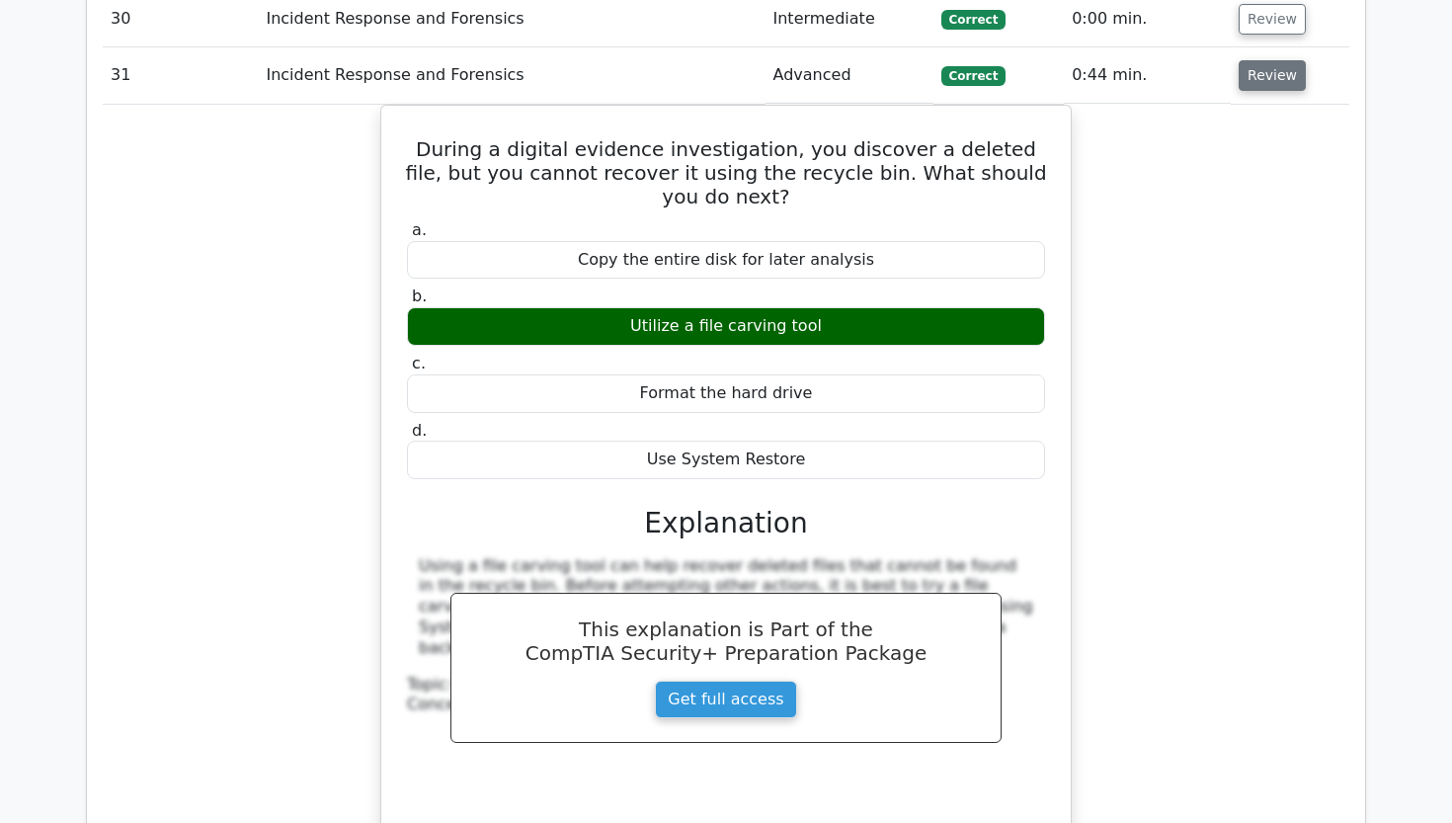
click at [1266, 60] on button "Review" at bounding box center [1272, 75] width 67 height 31
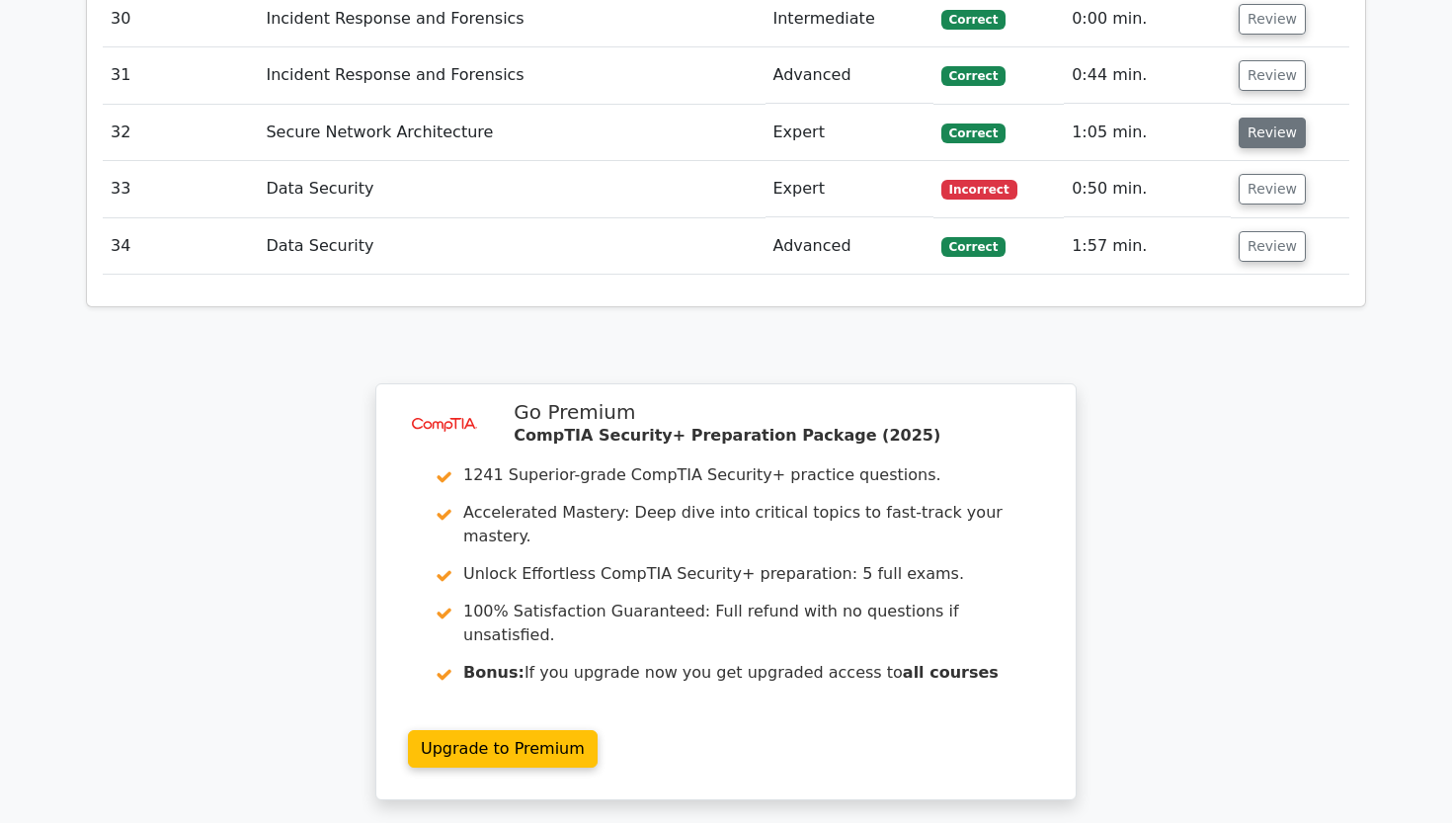
click at [1258, 118] on button "Review" at bounding box center [1272, 133] width 67 height 31
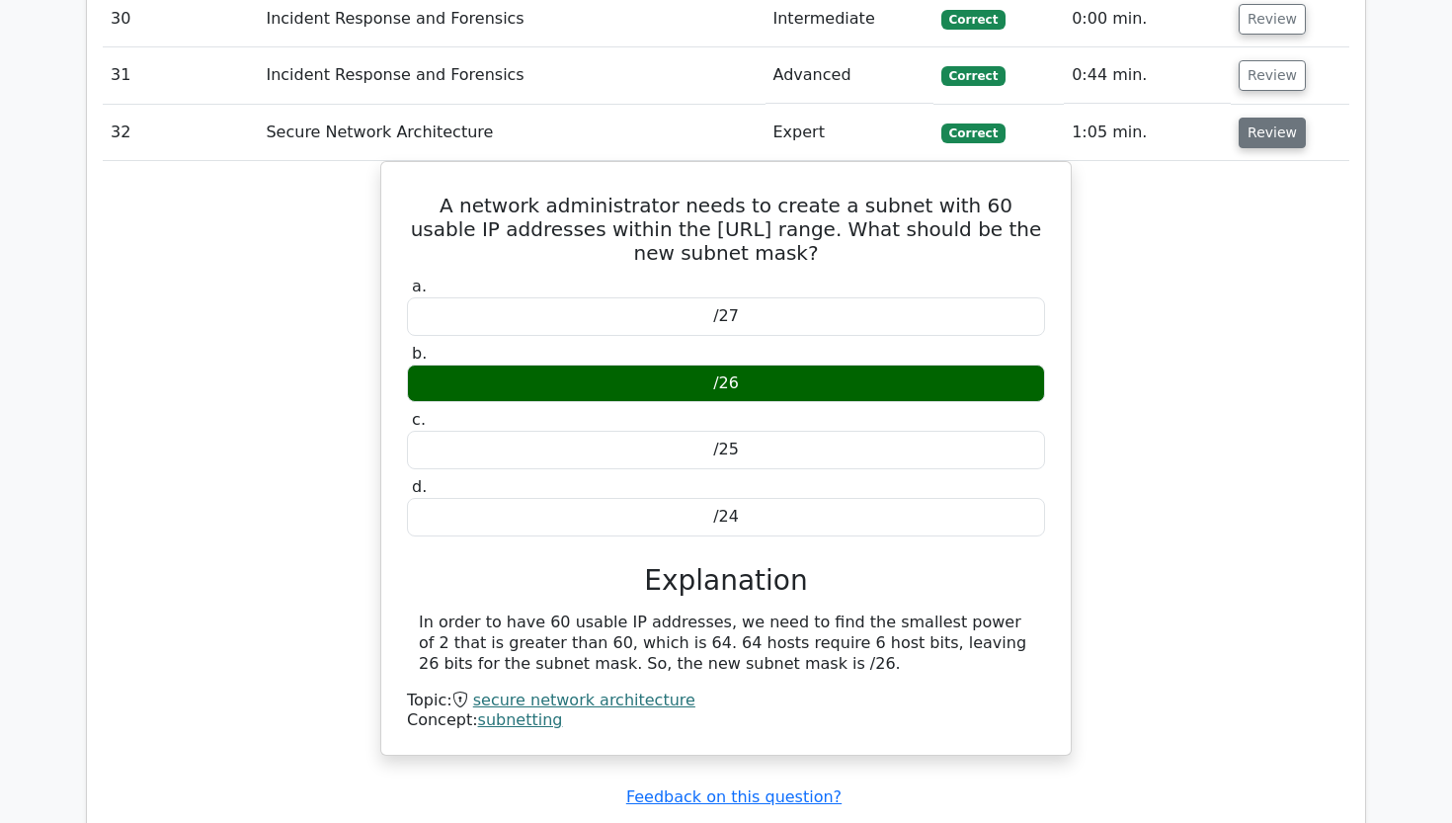
click at [1258, 118] on button "Review" at bounding box center [1272, 133] width 67 height 31
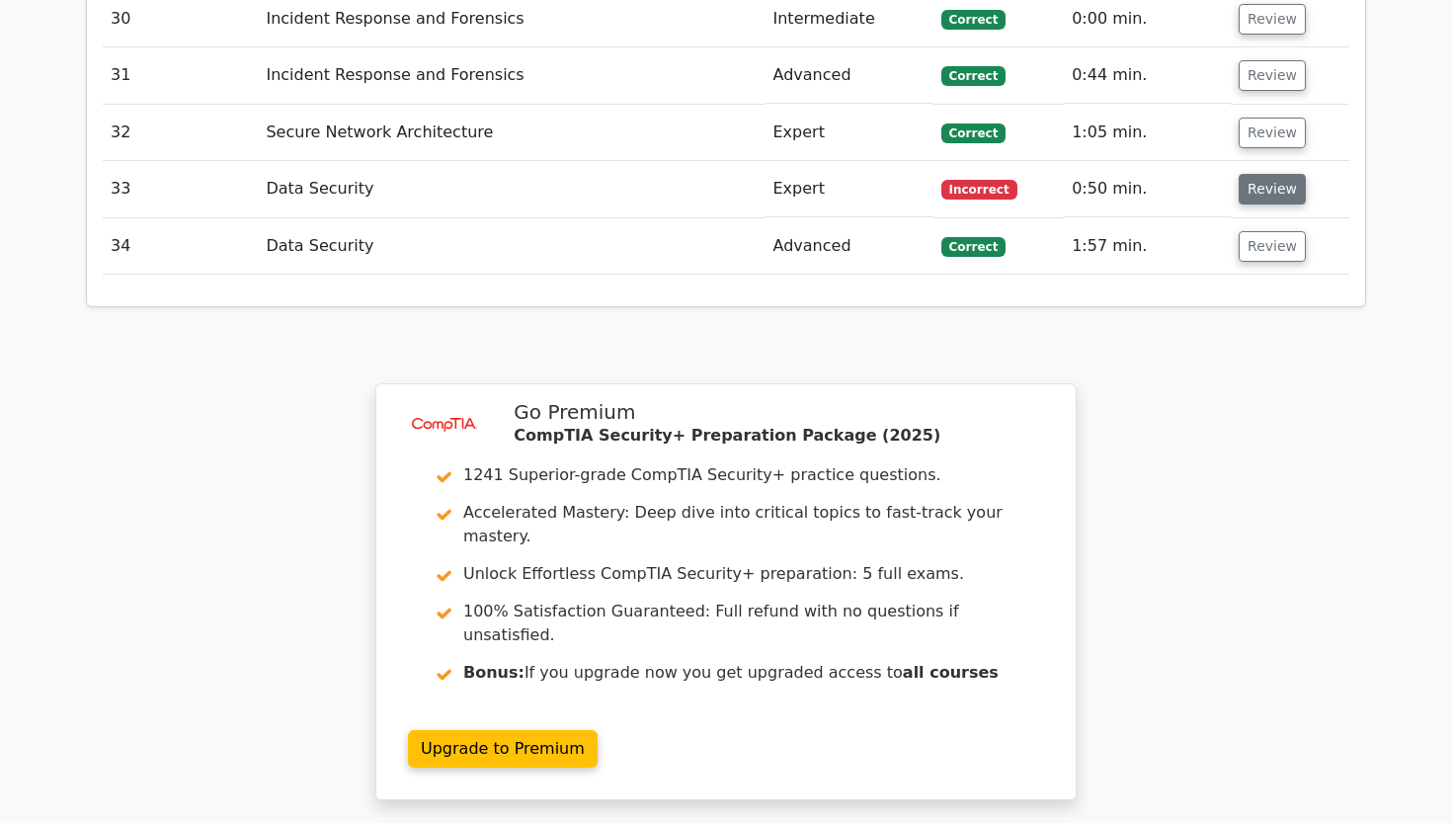
click at [1251, 174] on button "Review" at bounding box center [1272, 189] width 67 height 31
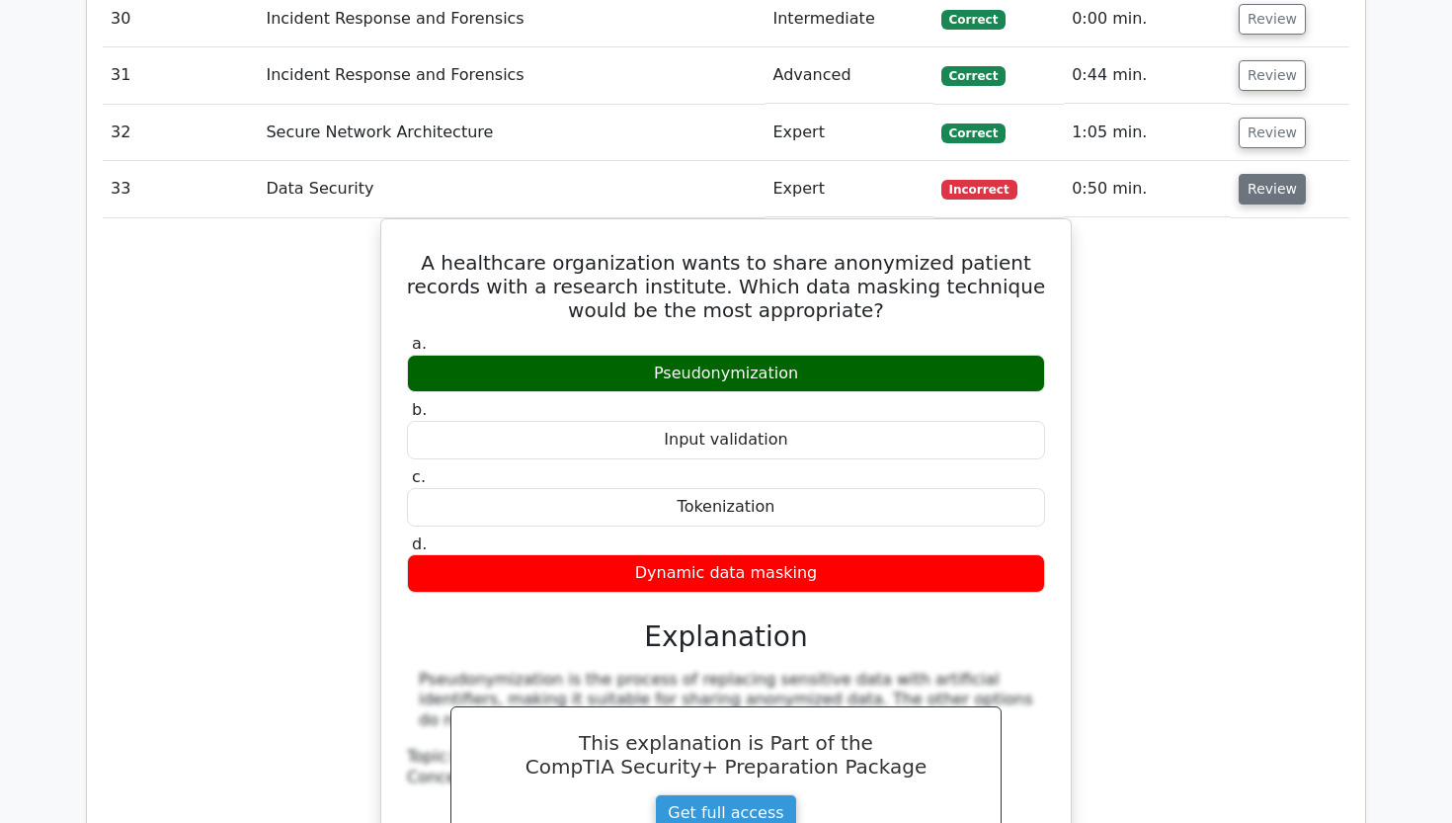
click at [1251, 174] on button "Review" at bounding box center [1272, 189] width 67 height 31
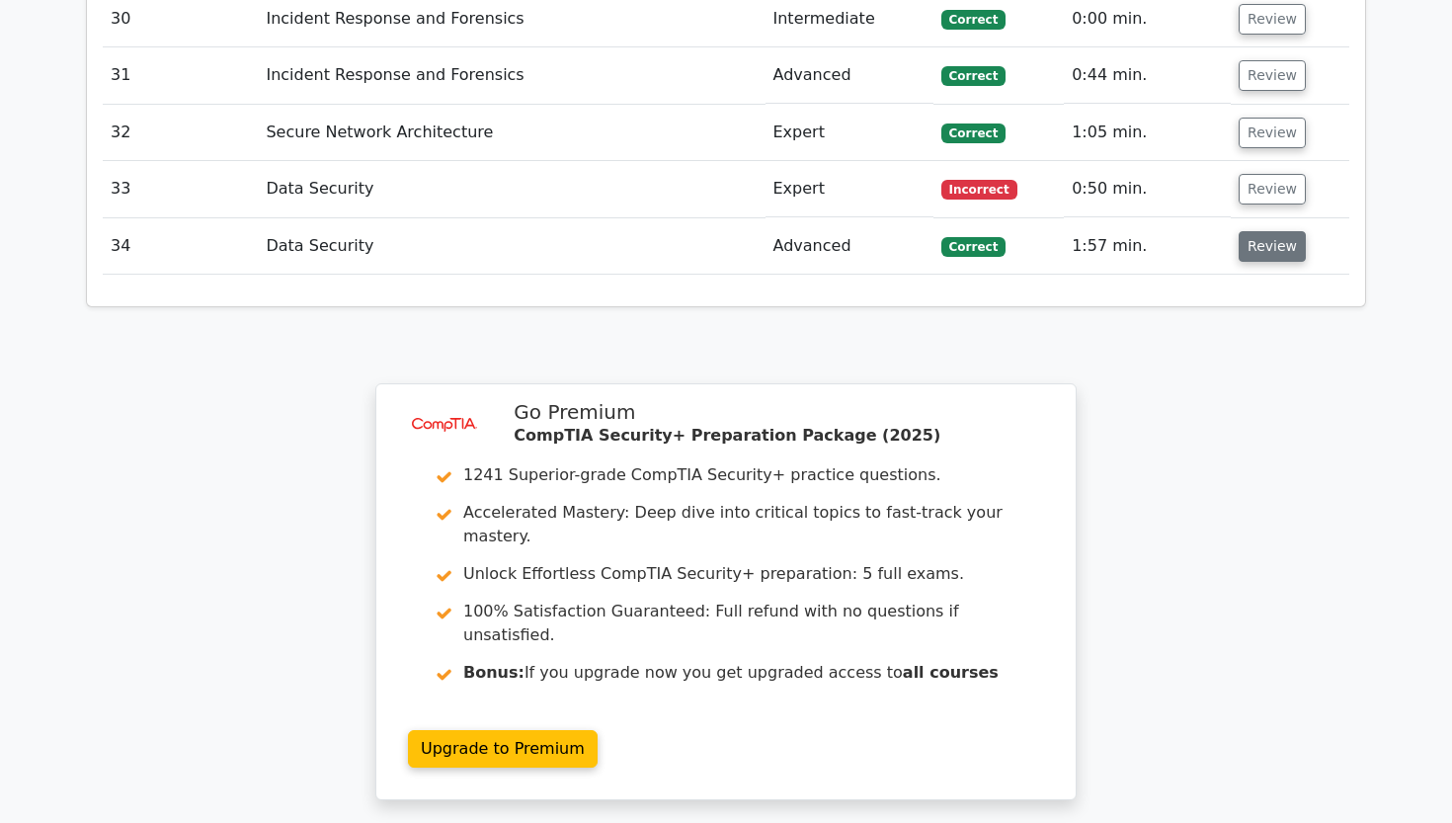
click at [1239, 231] on button "Review" at bounding box center [1272, 246] width 67 height 31
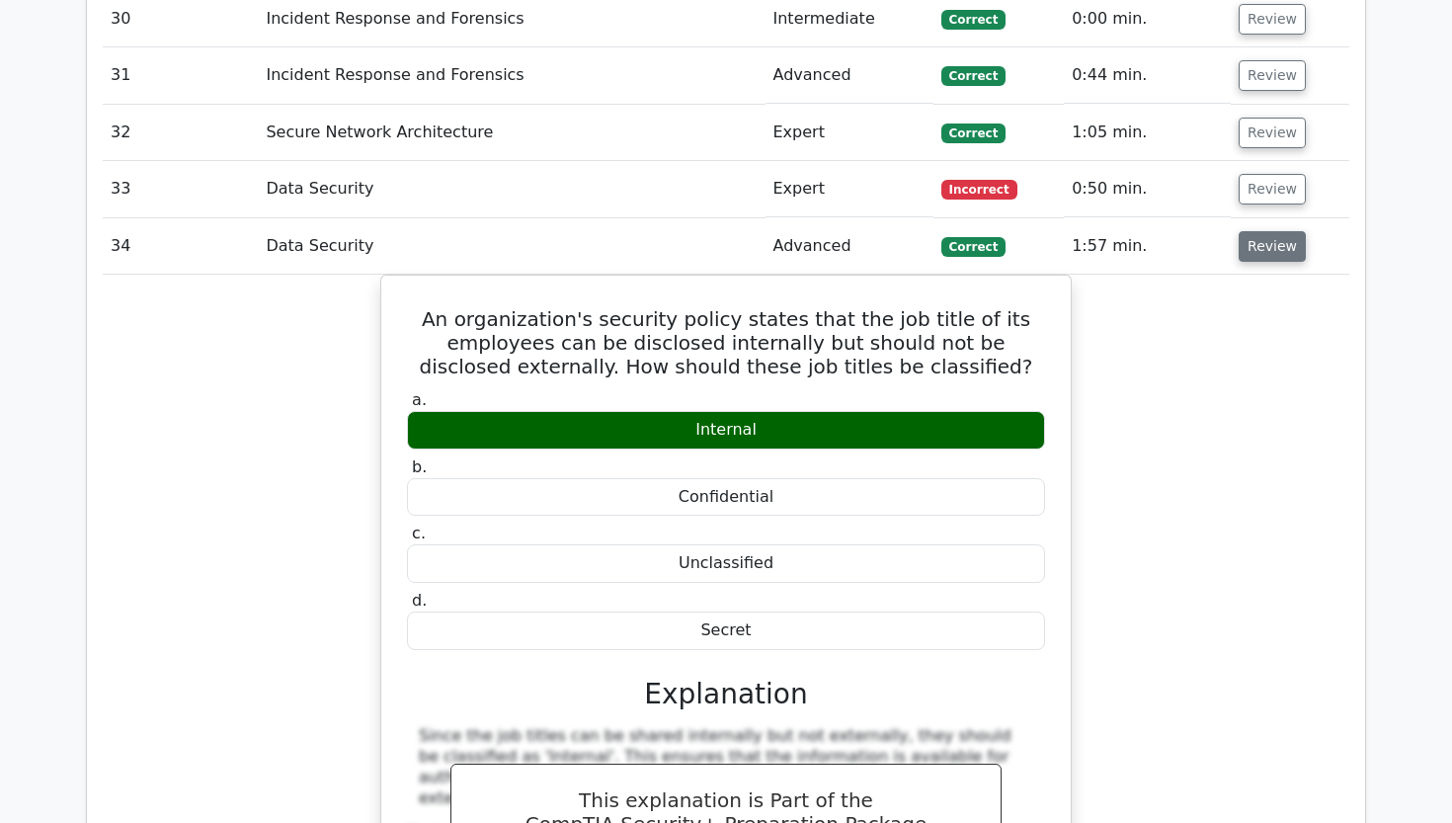
click at [1239, 231] on button "Review" at bounding box center [1272, 246] width 67 height 31
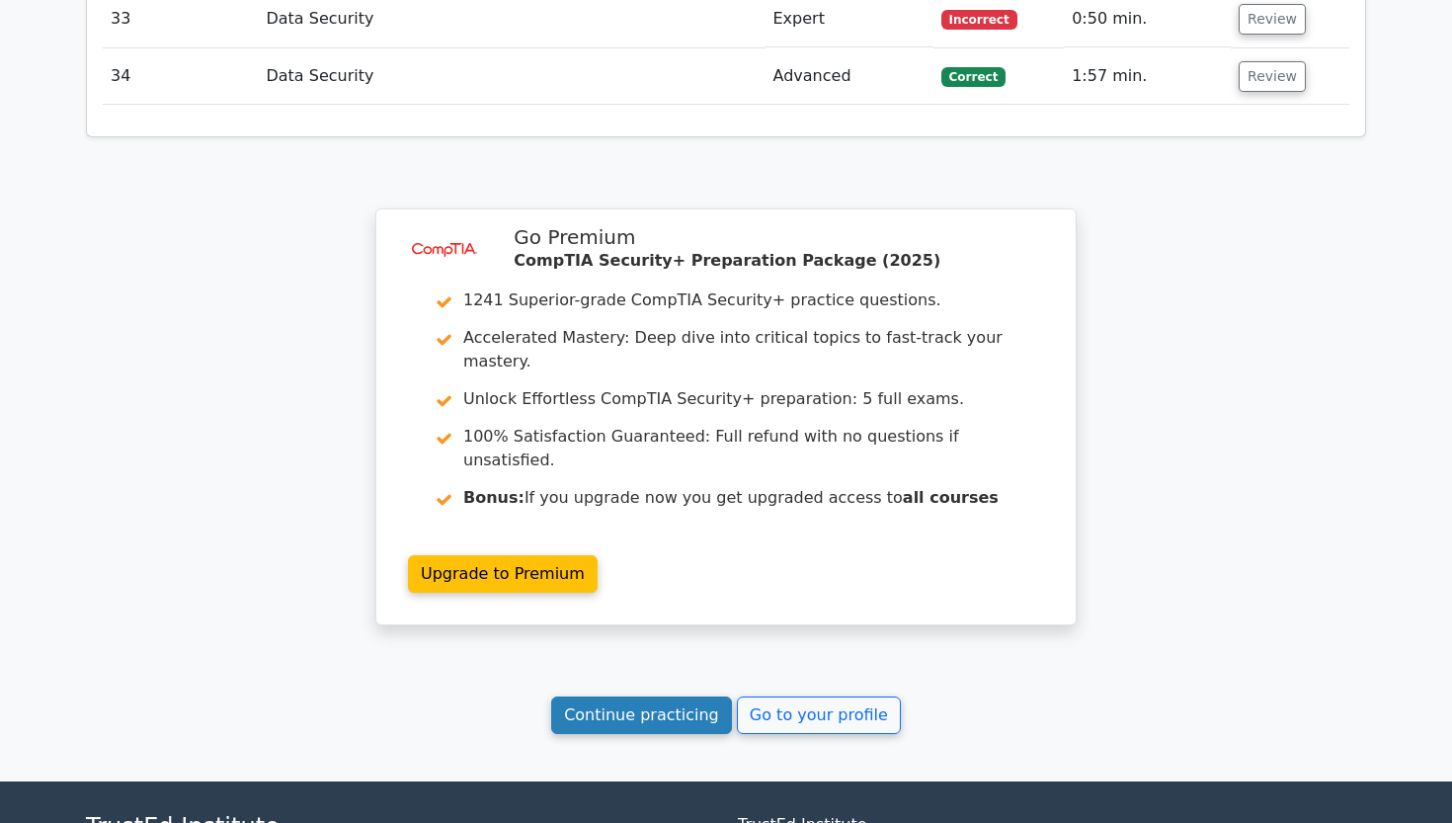
scroll to position [3861, 0]
click at [638, 695] on link "Continue practicing" at bounding box center [641, 714] width 181 height 38
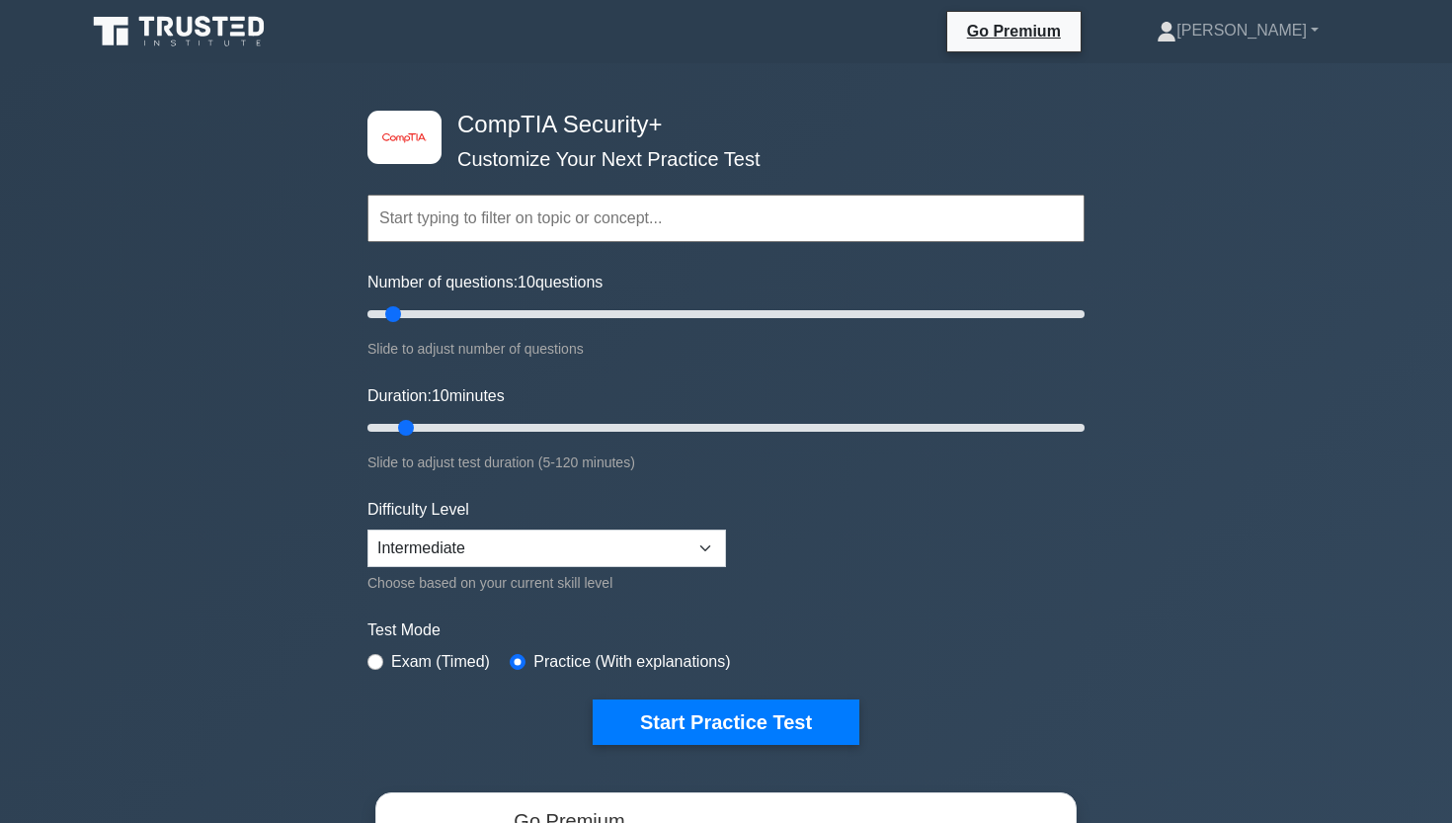
click at [271, 16] on icon at bounding box center [181, 32] width 190 height 38
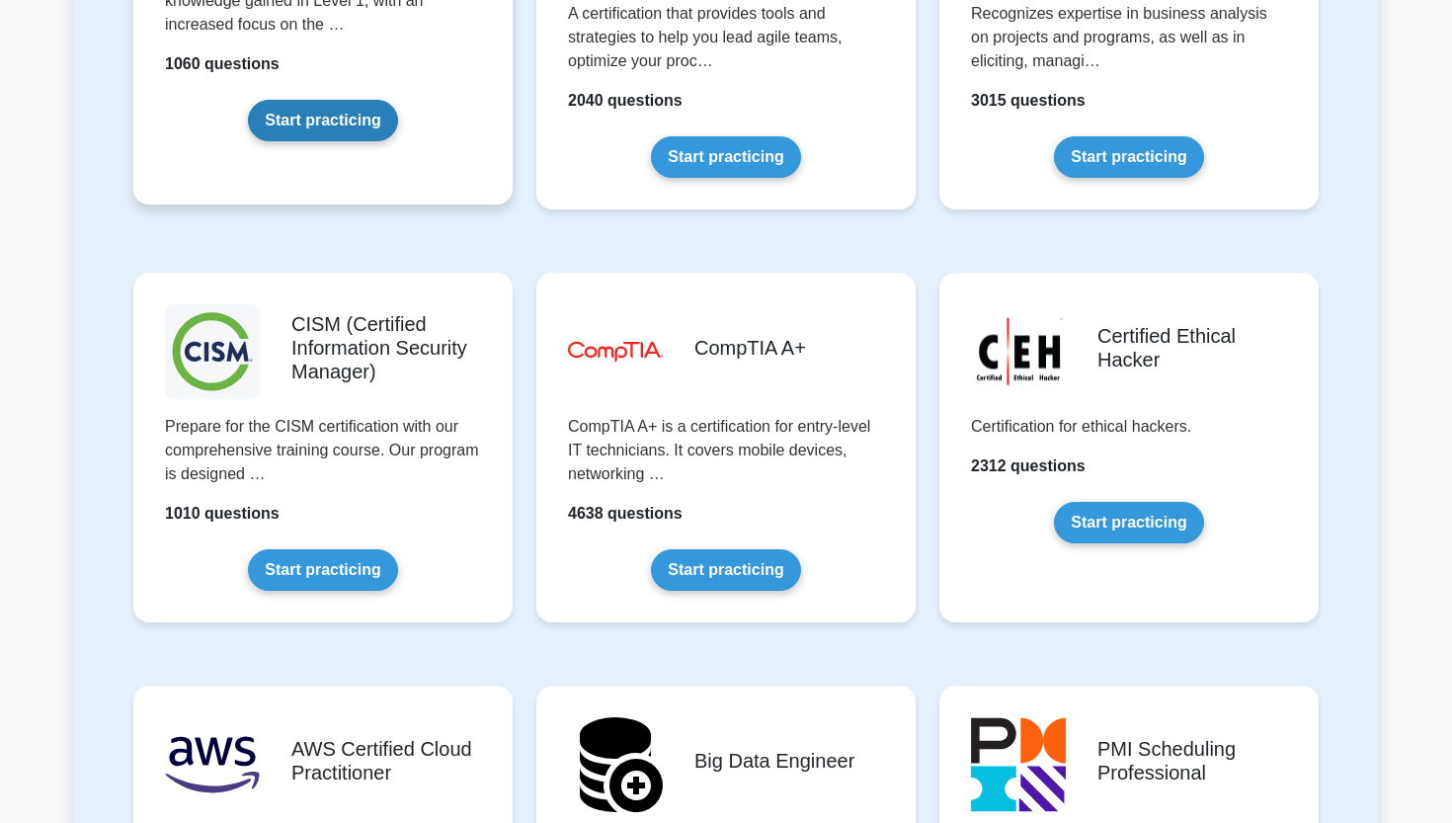
scroll to position [2664, 0]
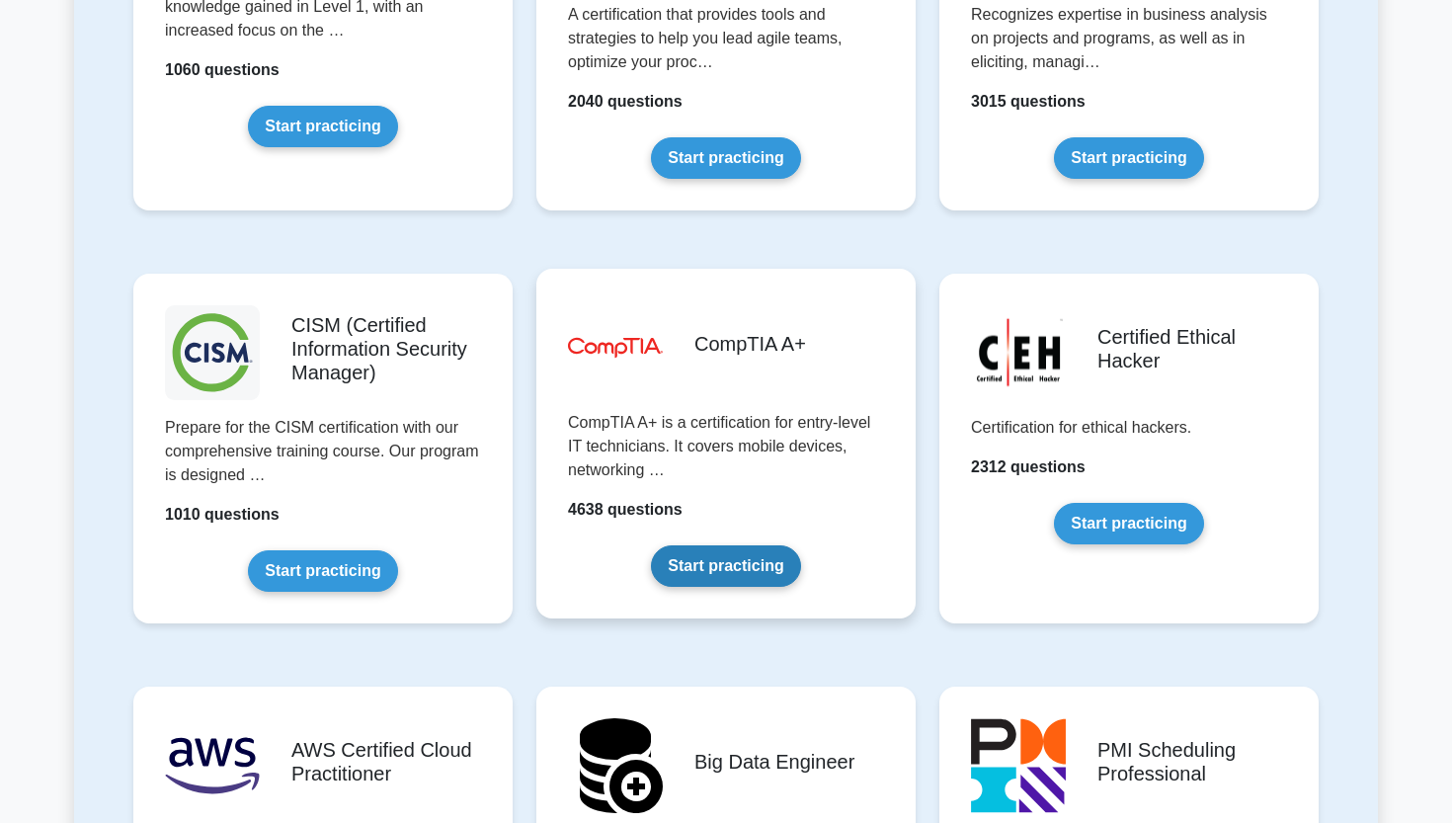
click at [674, 572] on link "Start practicing" at bounding box center [725, 565] width 149 height 41
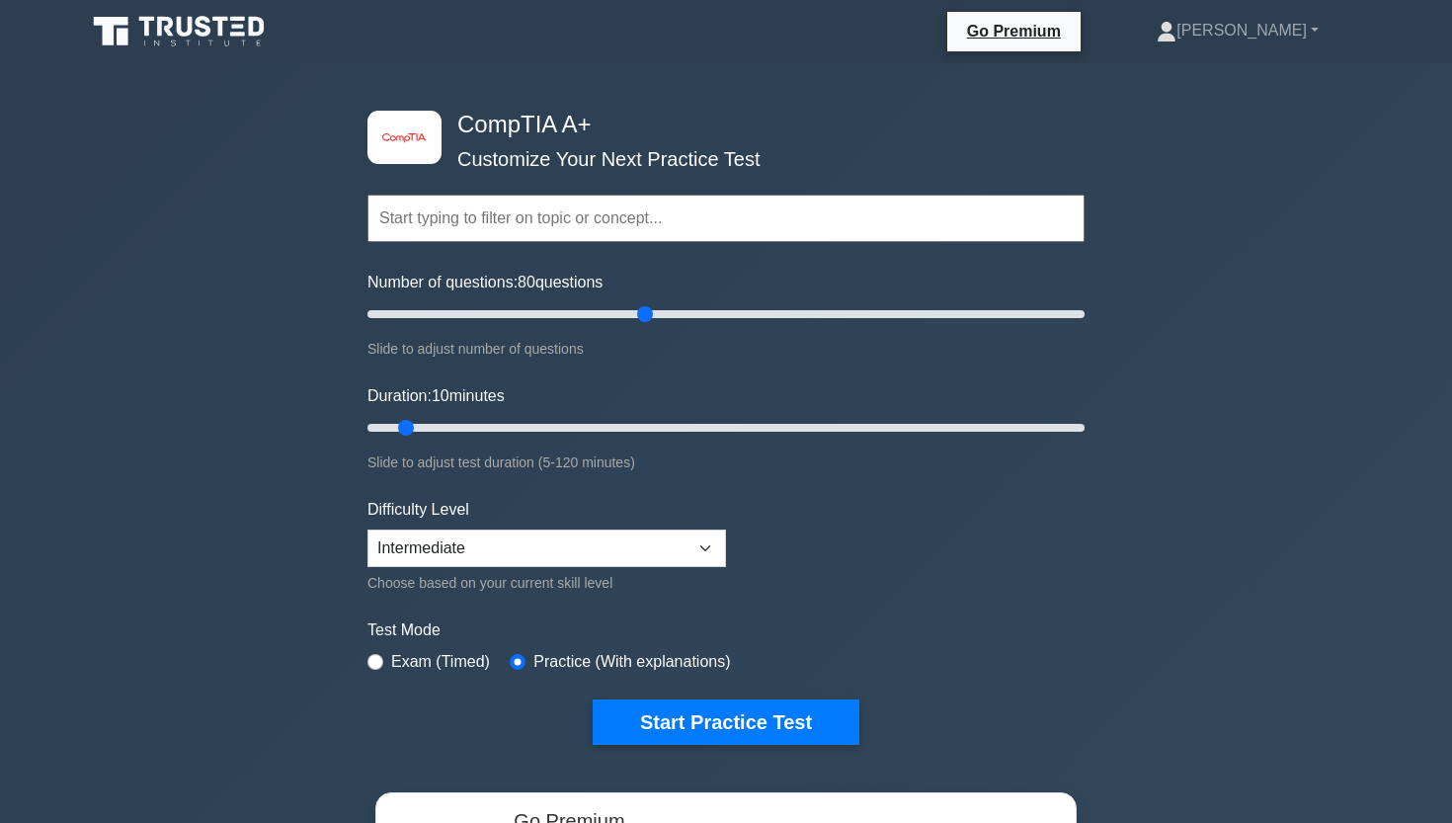
click at [652, 310] on input "Number of questions: 80 questions" at bounding box center [725, 314] width 717 height 24
drag, startPoint x: 652, startPoint y: 310, endPoint x: 574, endPoint y: 314, distance: 78.1
type input "60"
click at [574, 314] on input "Number of questions: 60 questions" at bounding box center [725, 314] width 717 height 24
drag, startPoint x: 680, startPoint y: 431, endPoint x: 1244, endPoint y: 474, distance: 565.7
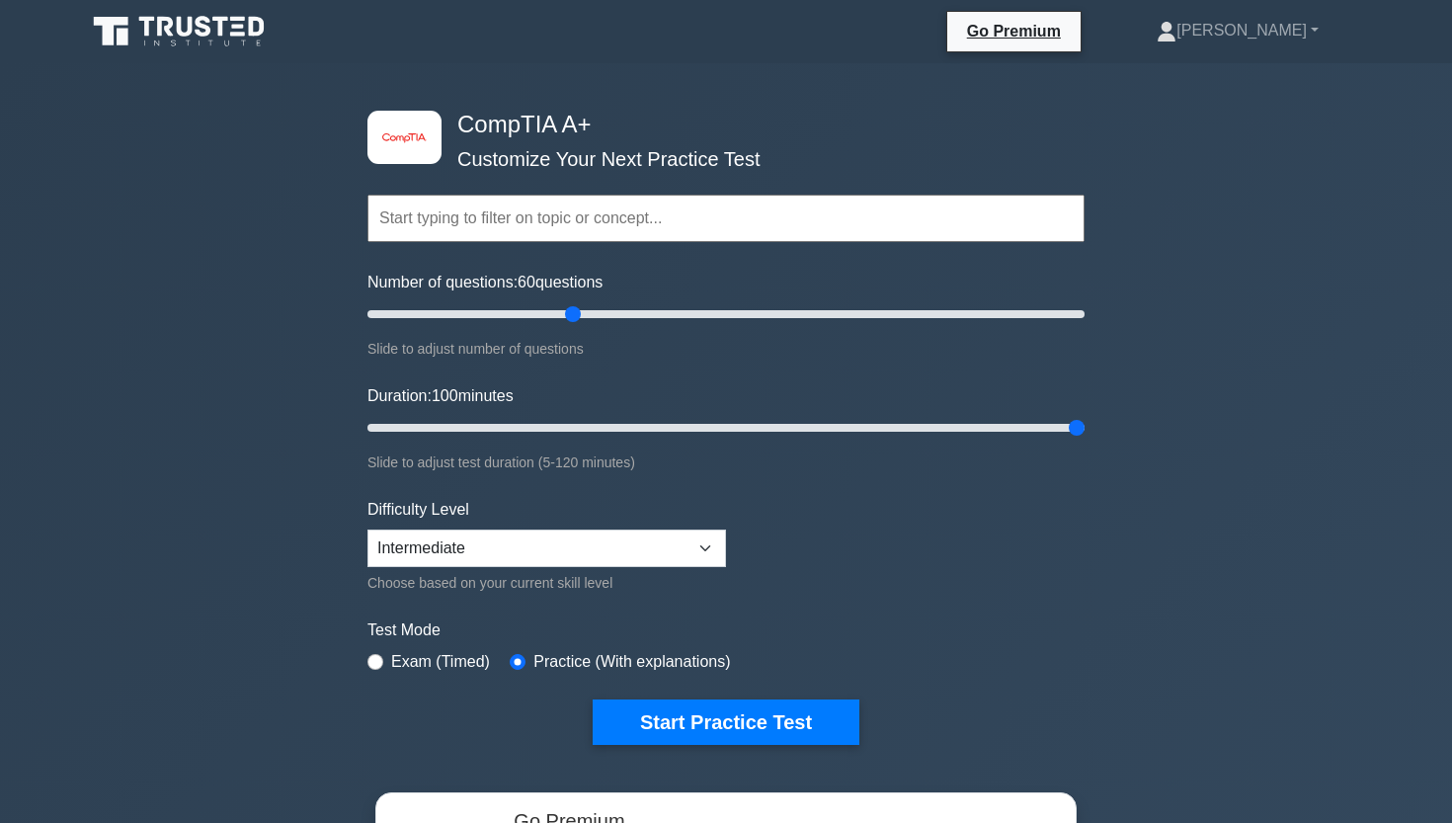
type input "120"
click at [1241, 470] on div "image/svg+xml CompTIA A+ Customize Your Next Practice Test Topics Hardware Oper…" at bounding box center [726, 626] width 1452 height 1126
click at [698, 717] on button "Start Practice Test" at bounding box center [726, 721] width 267 height 45
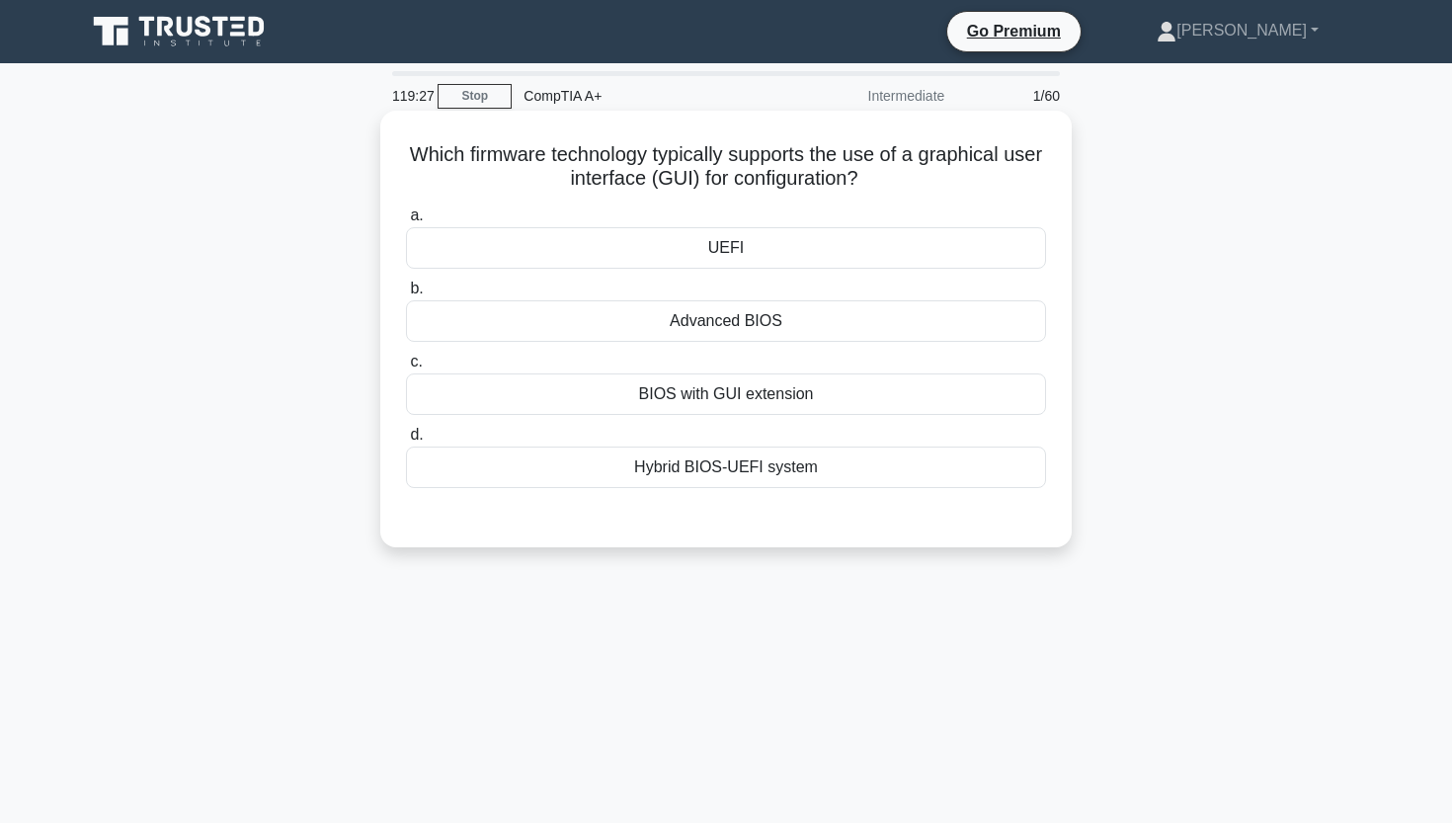
click at [647, 396] on div "BIOS with GUI extension" at bounding box center [726, 393] width 640 height 41
click at [406, 368] on input "c. BIOS with GUI extension" at bounding box center [406, 362] width 0 height 13
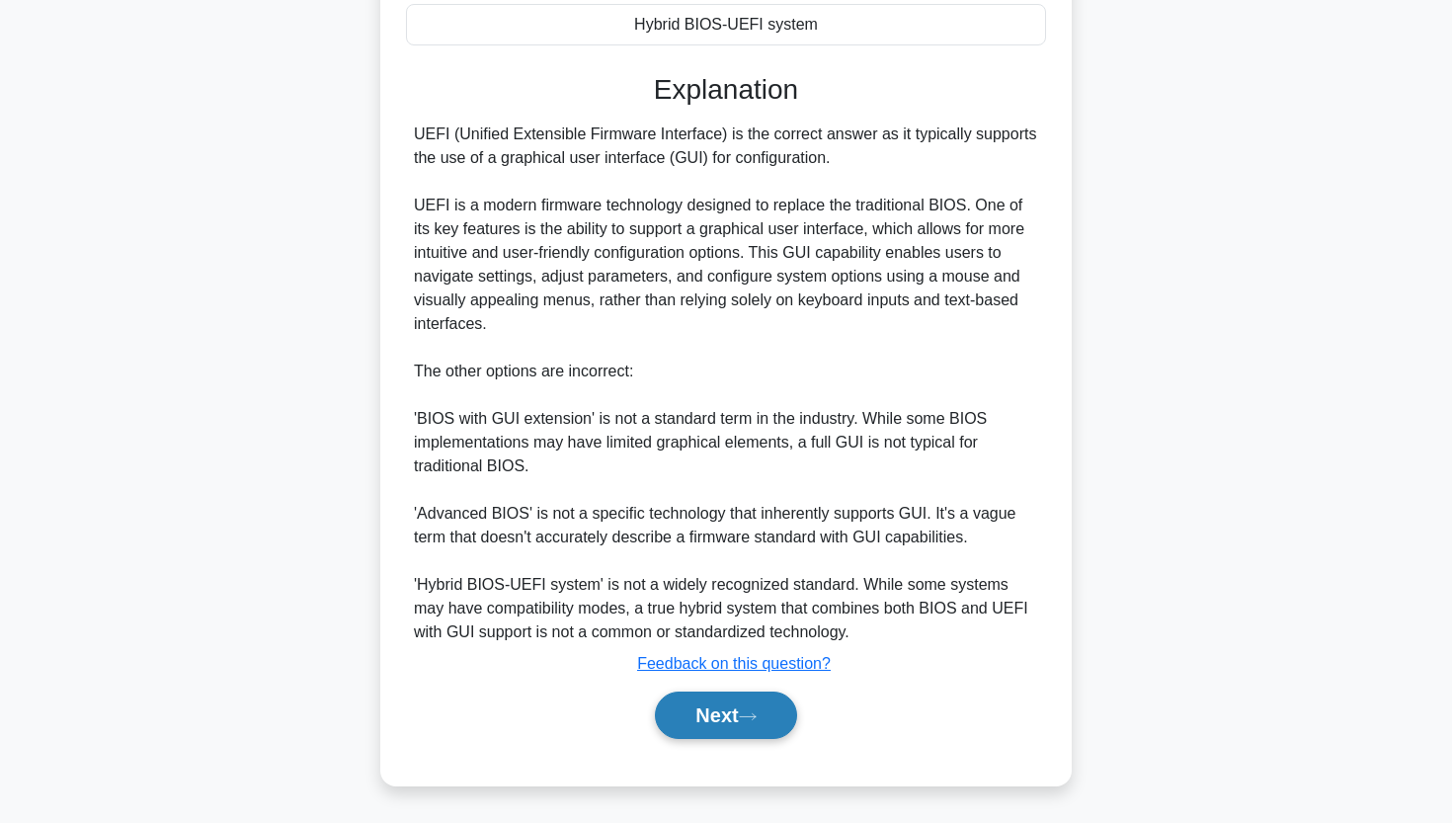
click at [694, 718] on button "Next" at bounding box center [725, 714] width 141 height 47
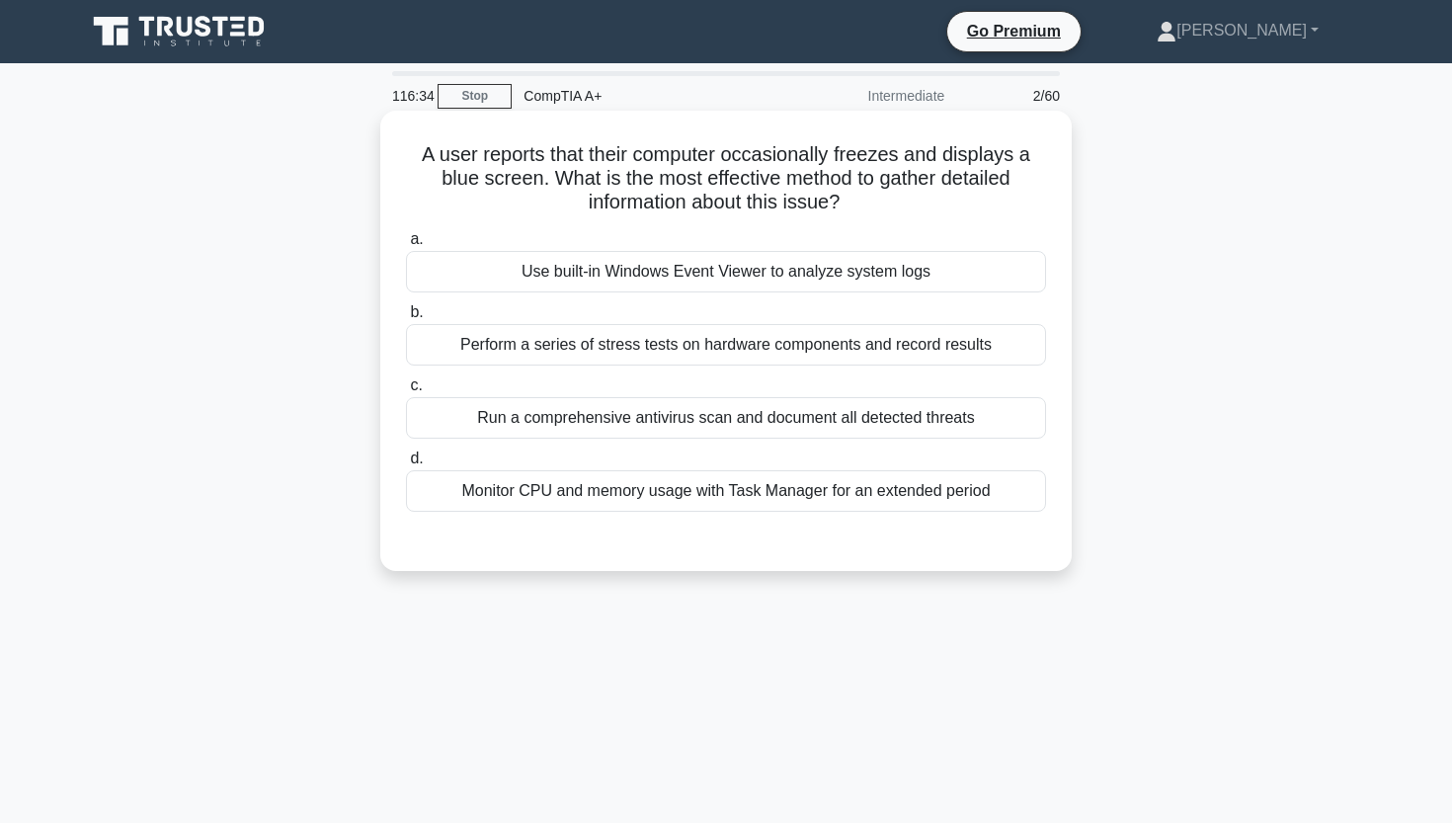
click at [712, 283] on div "Use built-in Windows Event Viewer to analyze system logs" at bounding box center [726, 271] width 640 height 41
click at [406, 246] on input "a. Use built-in Windows Event Viewer to analyze system logs" at bounding box center [406, 239] width 0 height 13
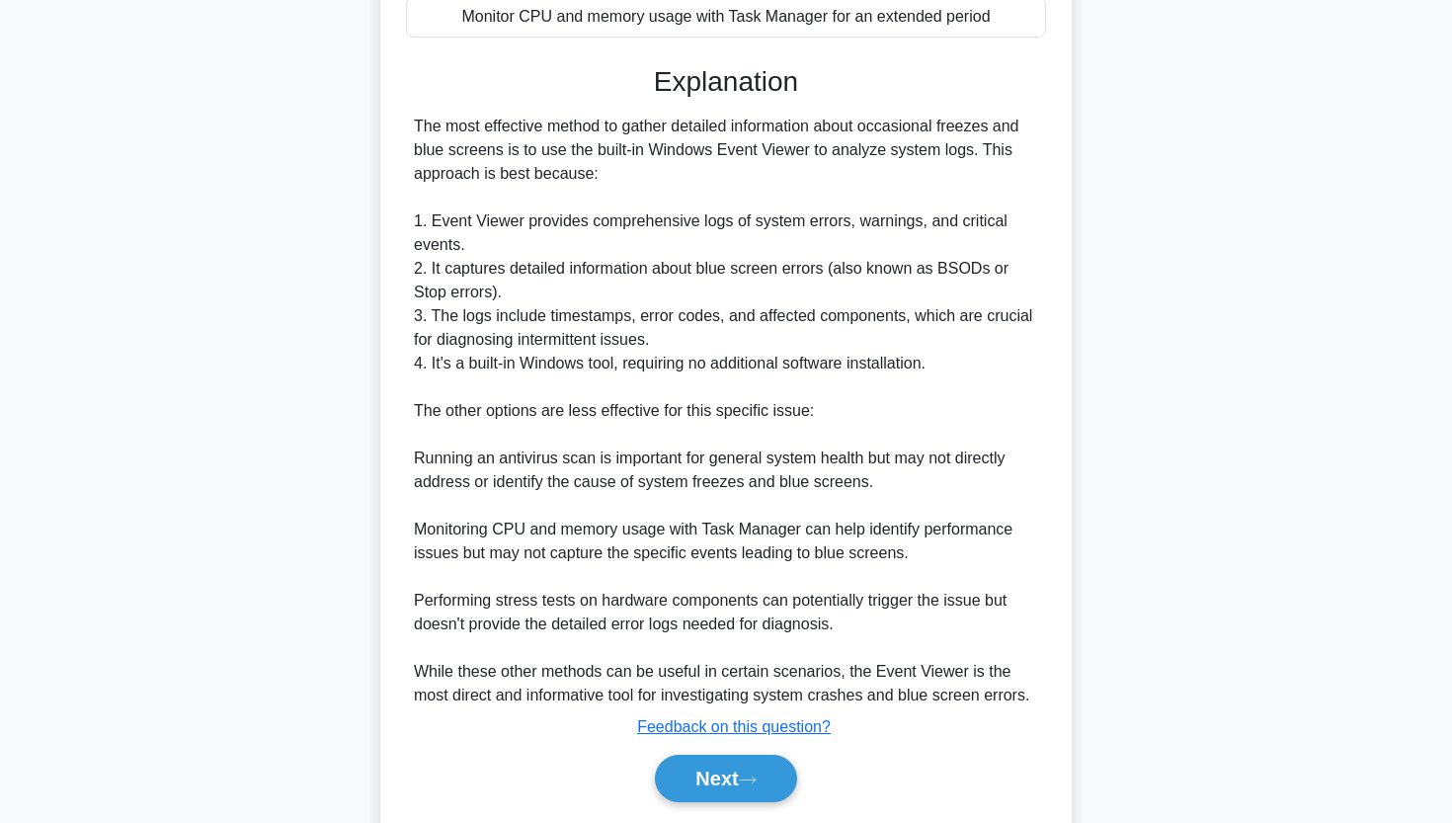
scroll to position [478, 0]
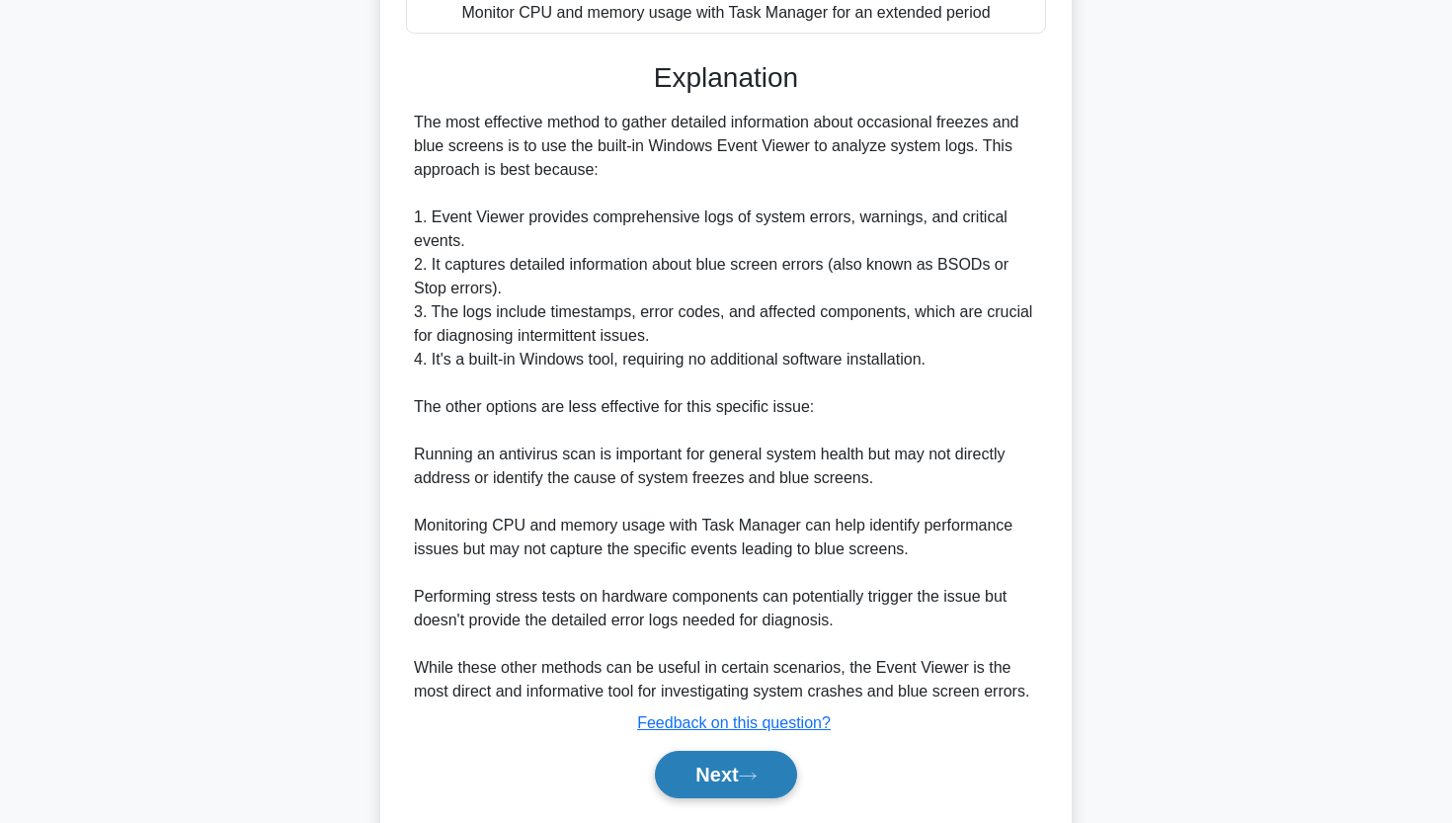
click at [694, 773] on button "Next" at bounding box center [725, 774] width 141 height 47
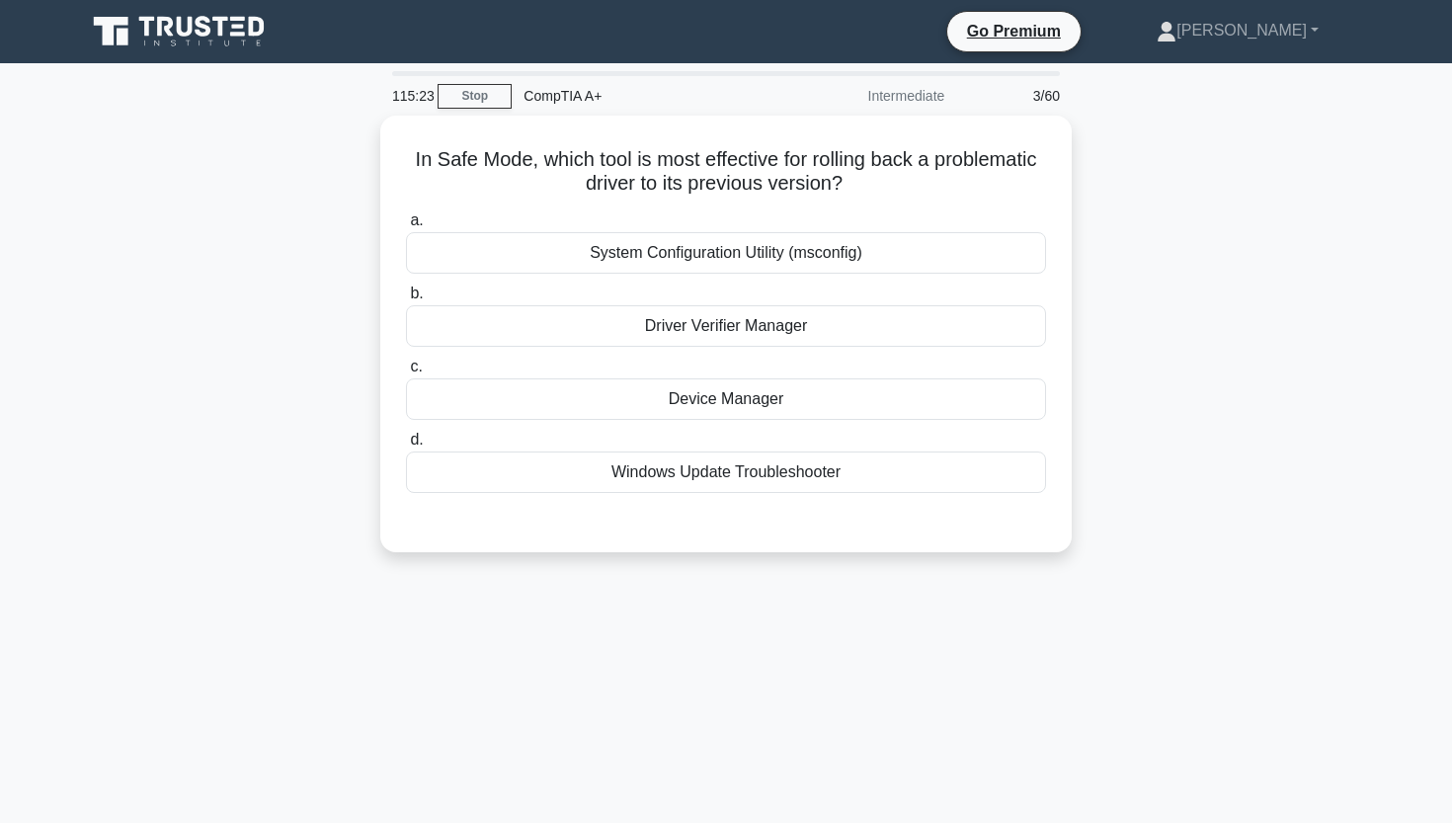
scroll to position [0, 0]
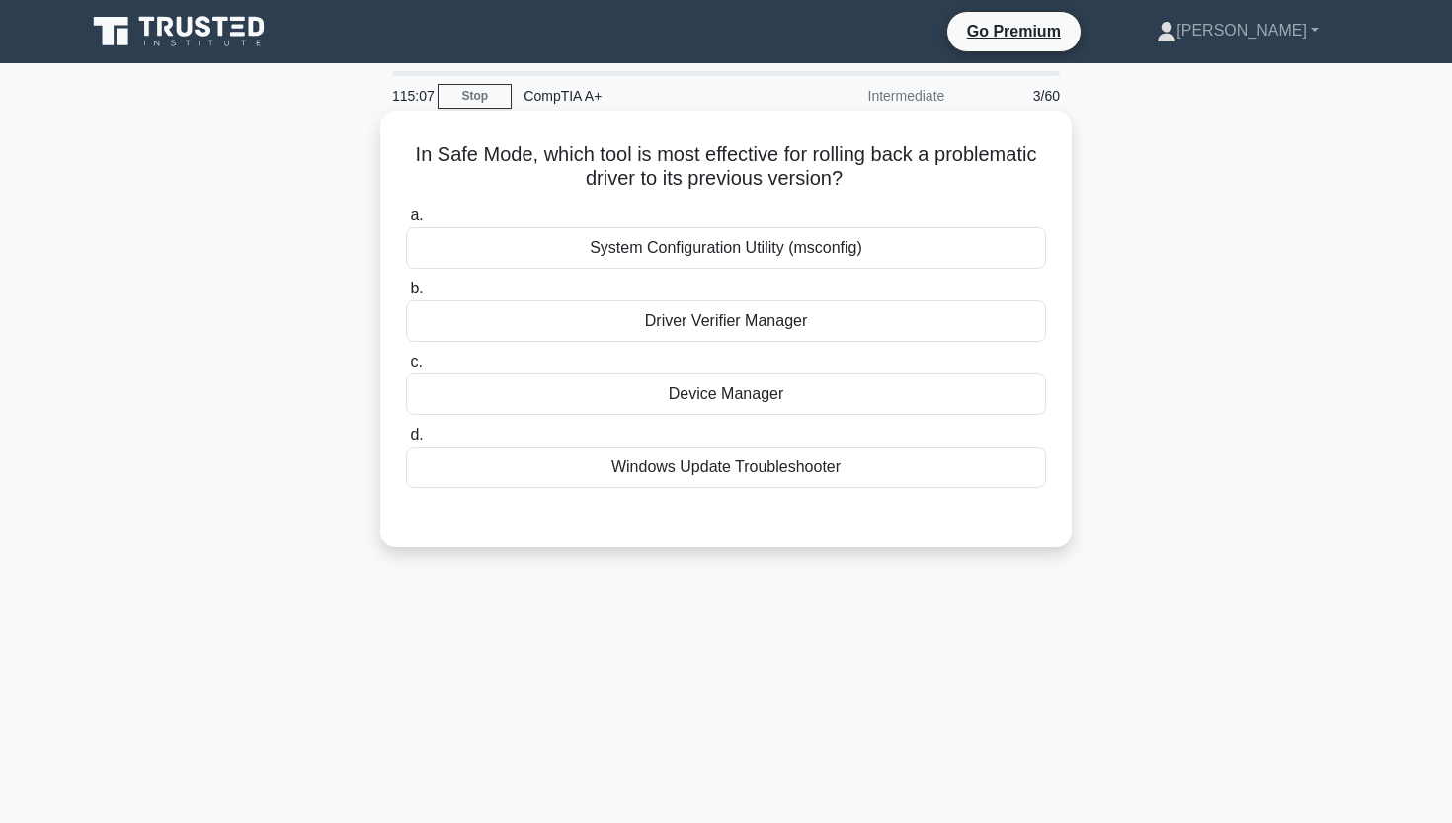
click at [638, 388] on div "Device Manager" at bounding box center [726, 393] width 640 height 41
click at [406, 368] on input "c. Device Manager" at bounding box center [406, 362] width 0 height 13
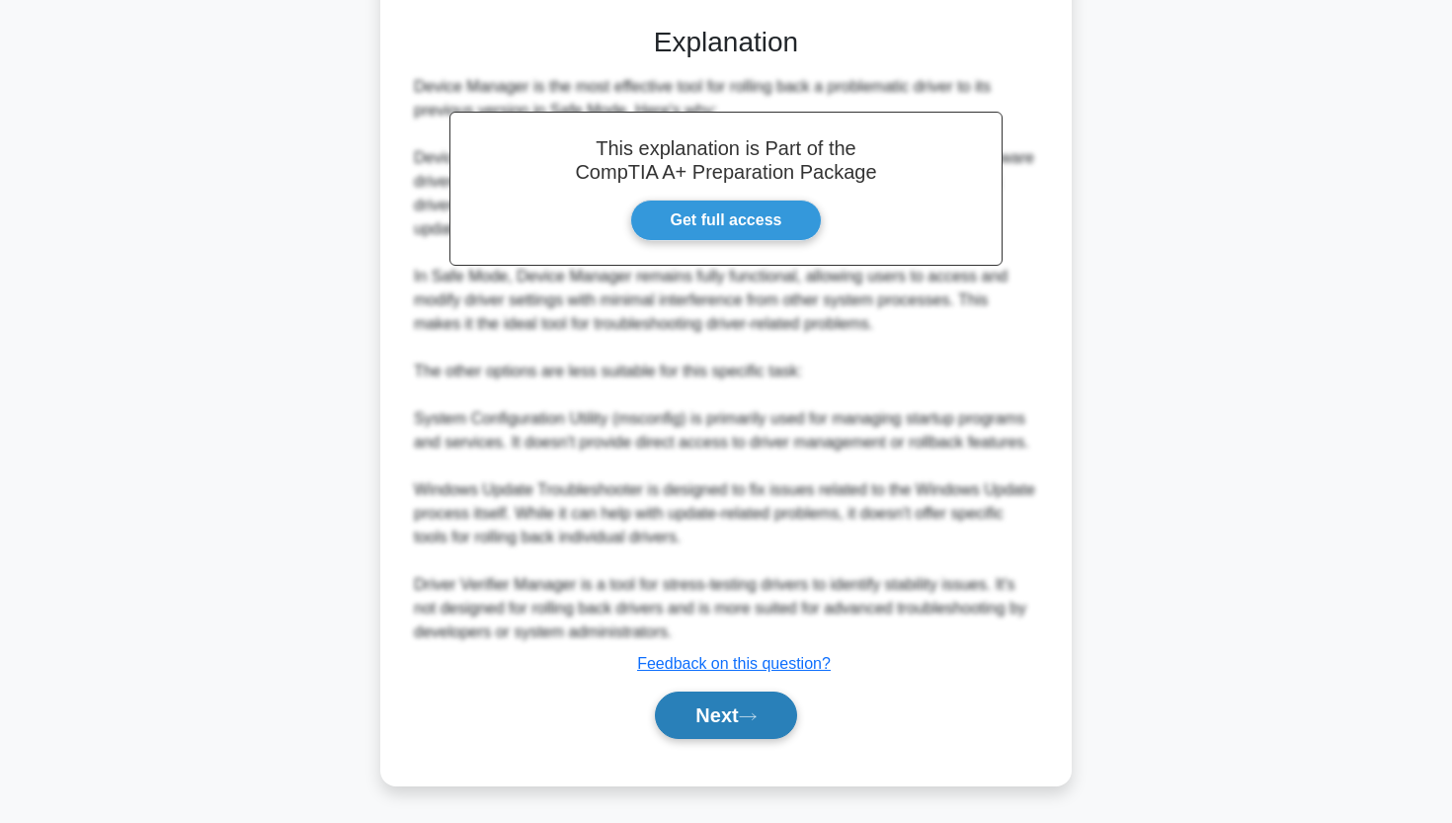
click at [674, 701] on button "Next" at bounding box center [725, 714] width 141 height 47
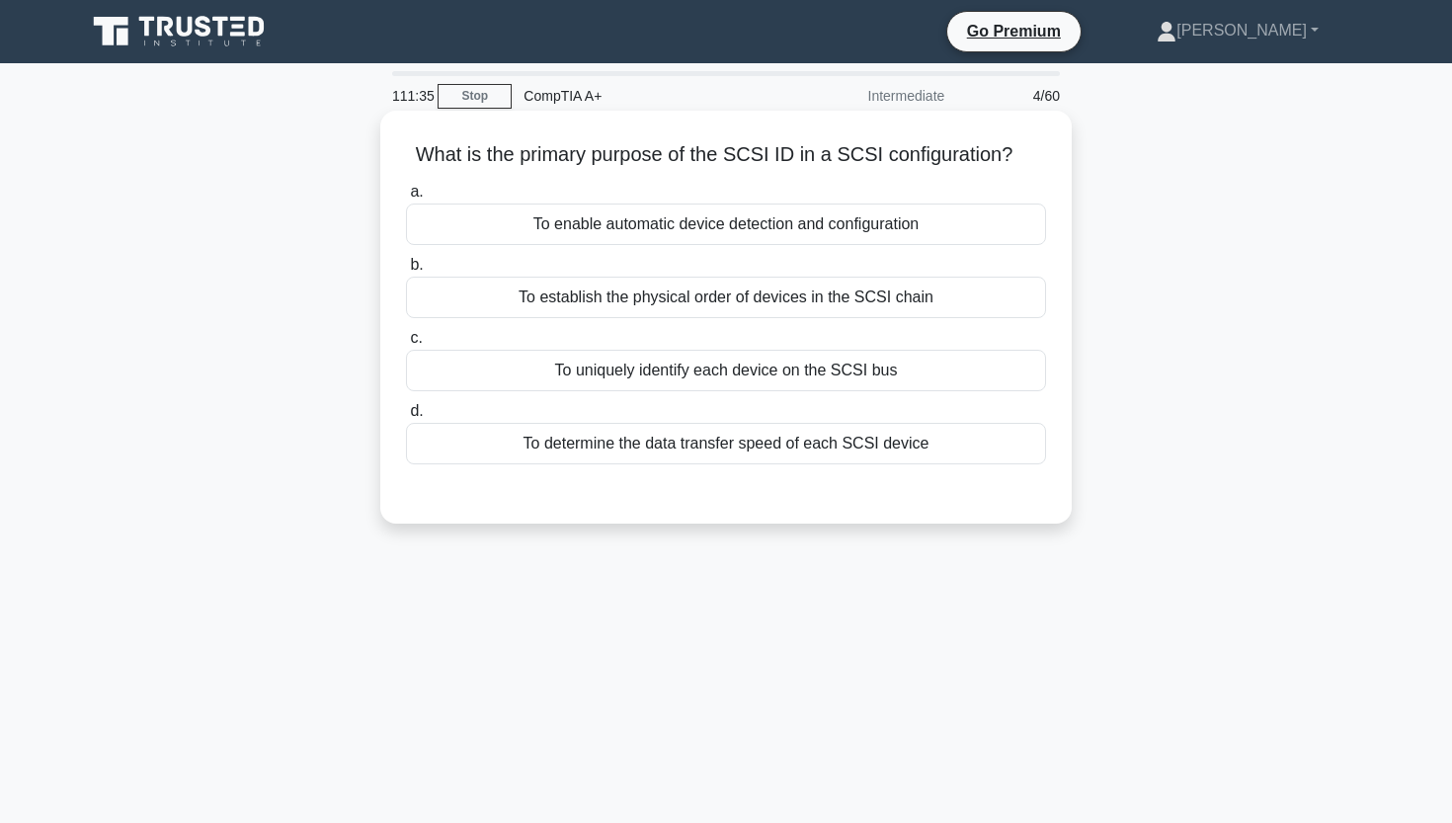
click at [658, 377] on div "To uniquely identify each device on the SCSI bus" at bounding box center [726, 370] width 640 height 41
click at [406, 345] on input "c. To uniquely identify each device on the SCSI bus" at bounding box center [406, 338] width 0 height 13
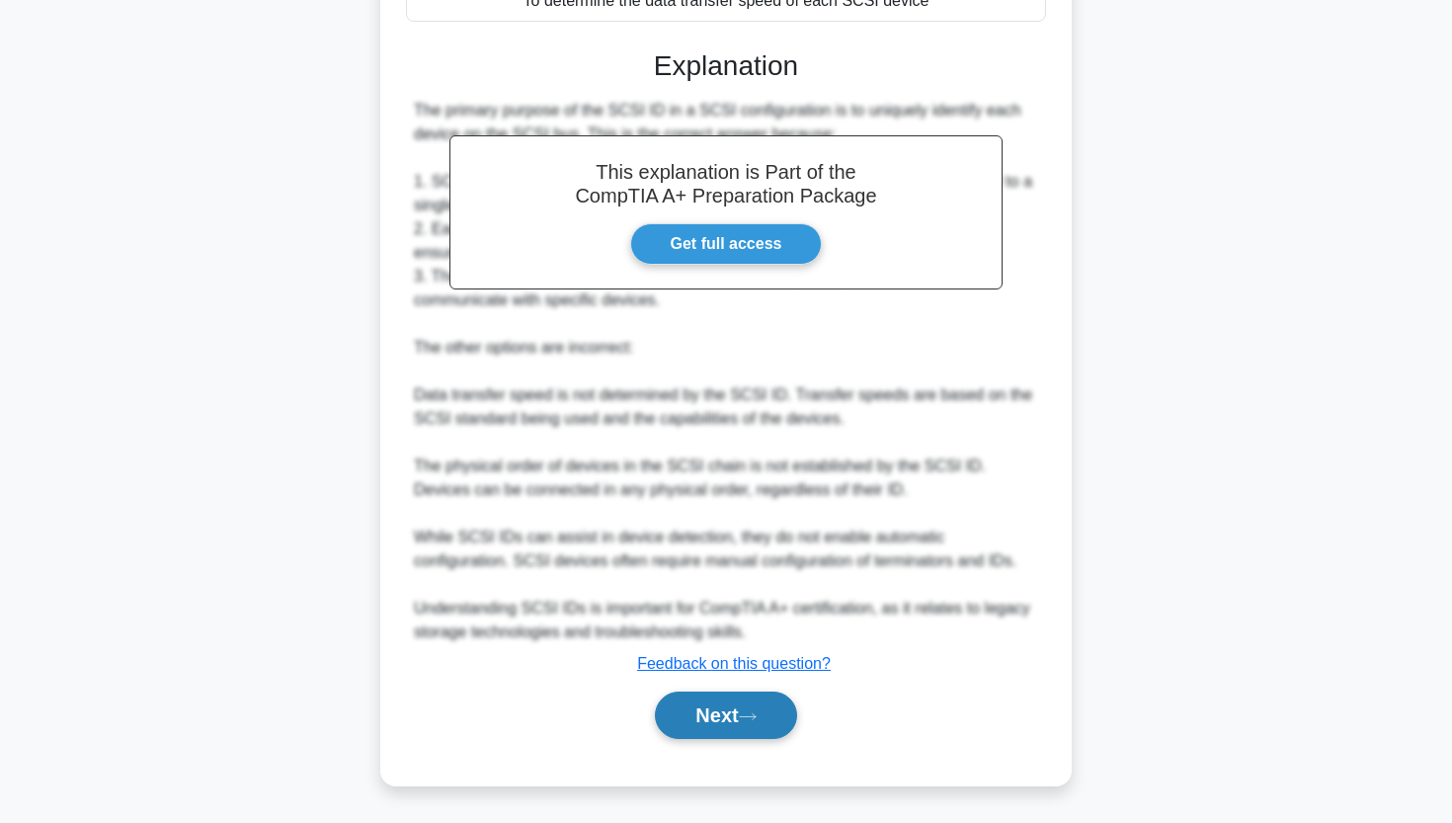
click at [683, 710] on button "Next" at bounding box center [725, 714] width 141 height 47
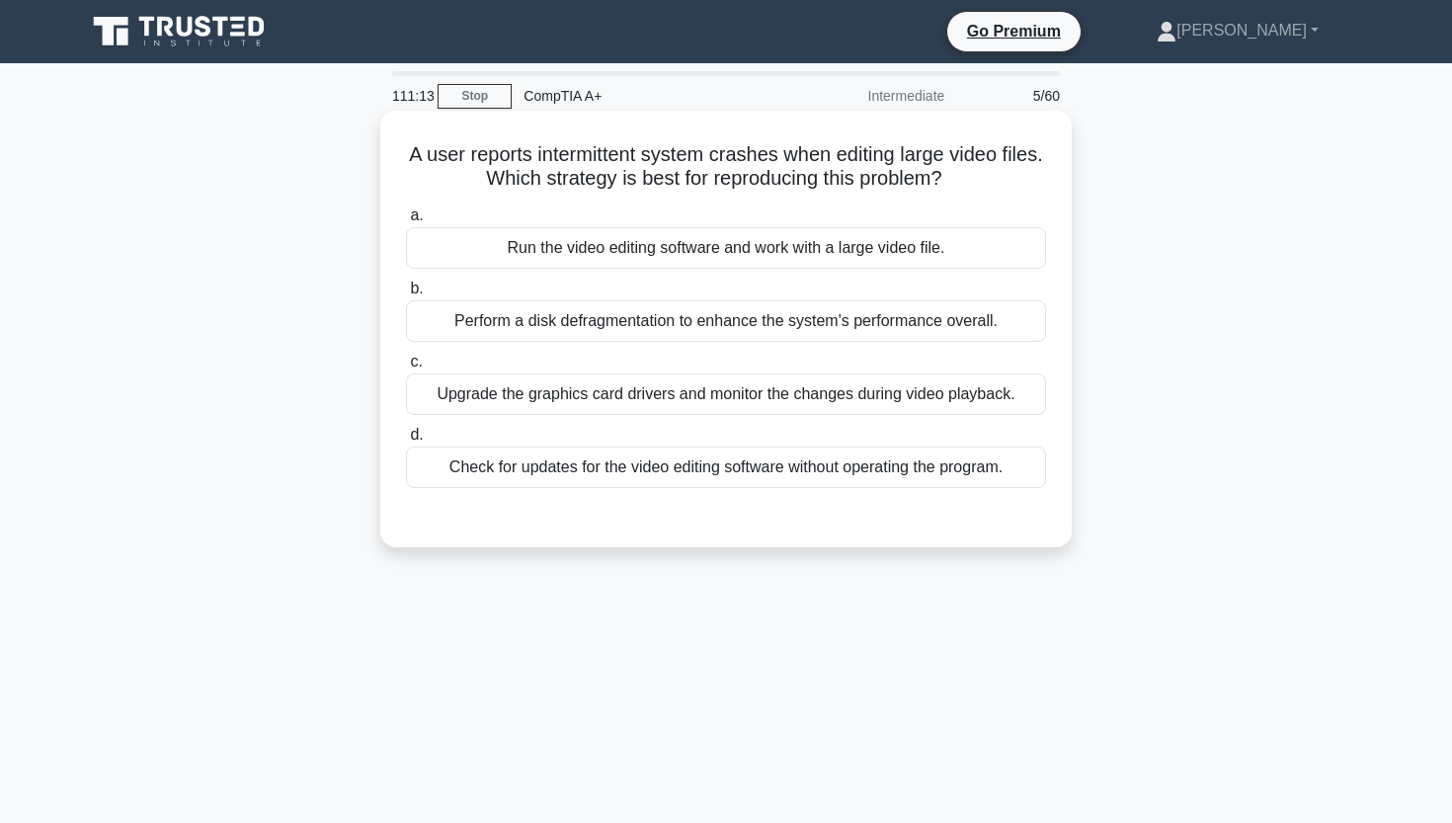
click at [673, 247] on div "Run the video editing software and work with a large video file." at bounding box center [726, 247] width 640 height 41
click at [406, 222] on input "a. Run the video editing software and work with a large video file." at bounding box center [406, 215] width 0 height 13
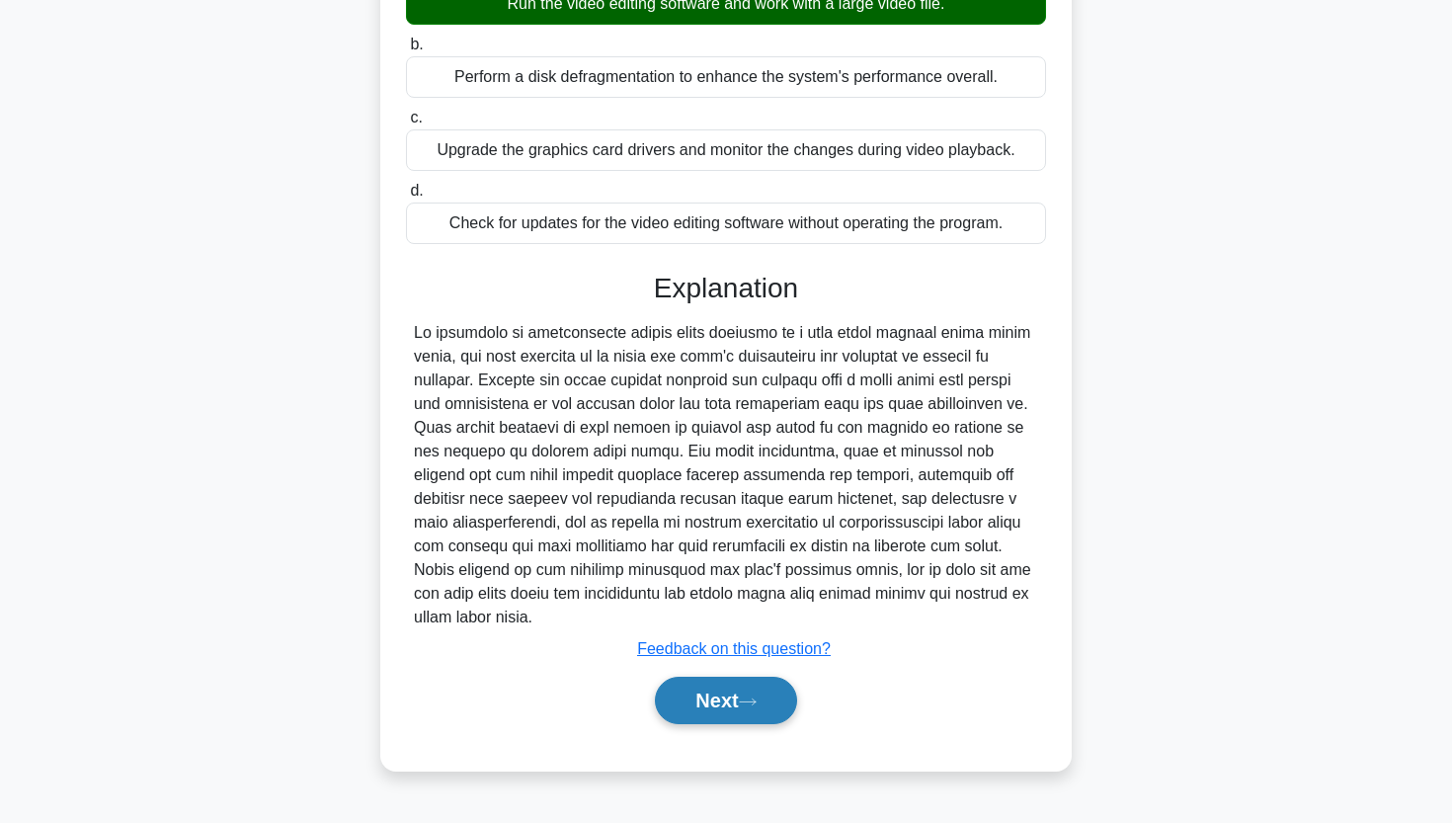
scroll to position [244, 0]
click at [671, 704] on button "Next" at bounding box center [725, 700] width 141 height 47
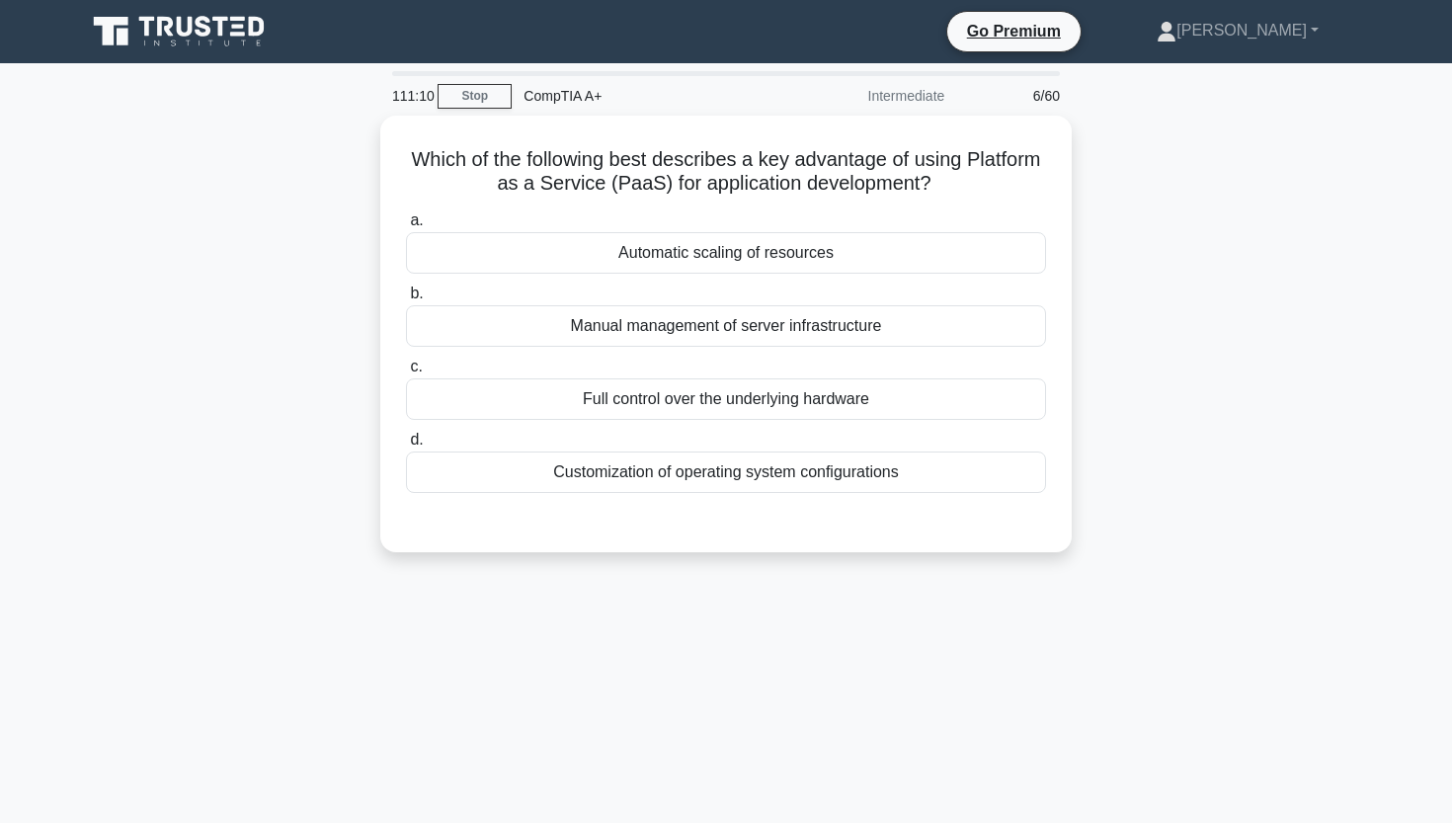
scroll to position [0, 0]
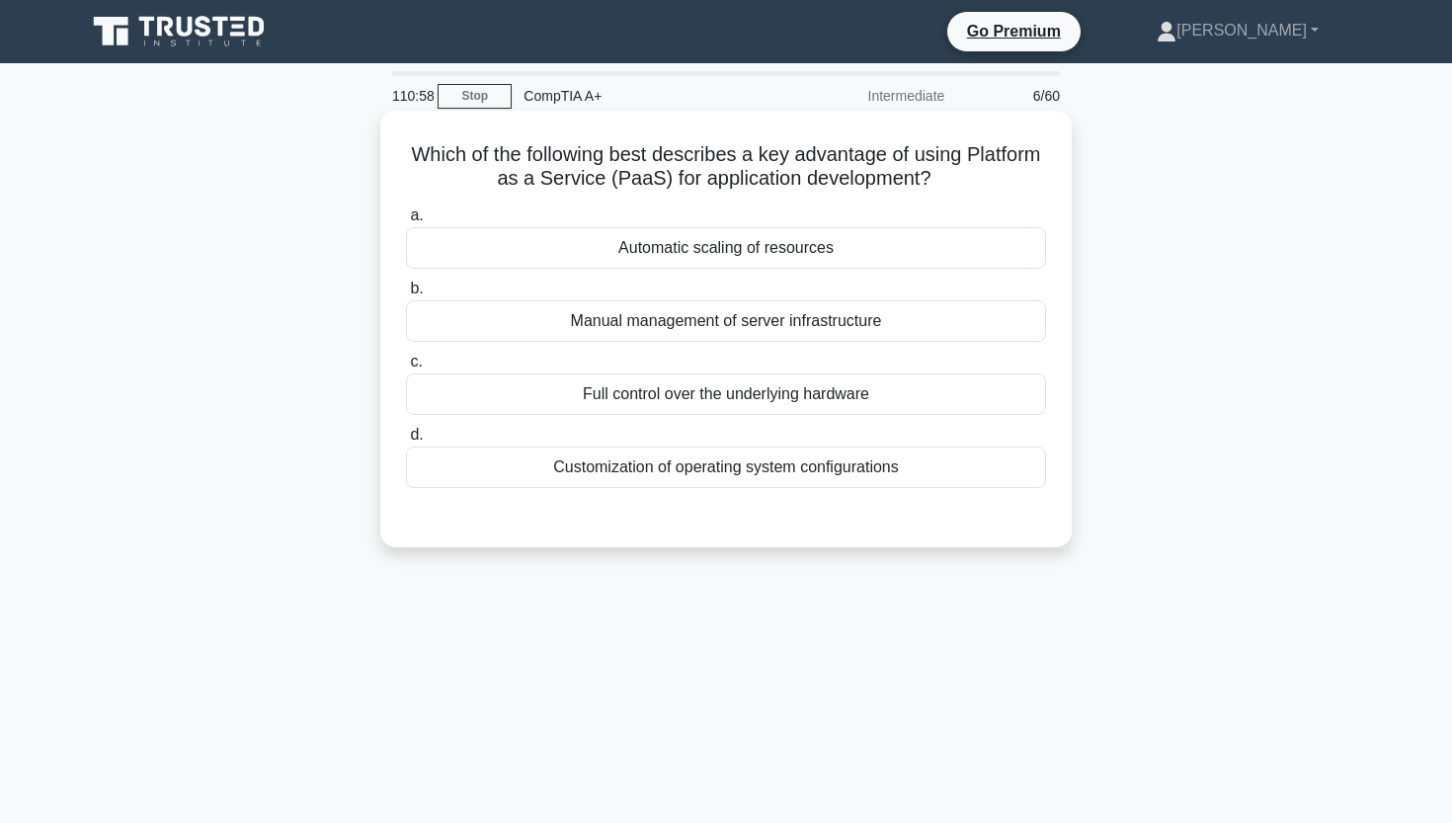
click at [665, 263] on div "Automatic scaling of resources" at bounding box center [726, 247] width 640 height 41
click at [406, 222] on input "a. Automatic scaling of resources" at bounding box center [406, 215] width 0 height 13
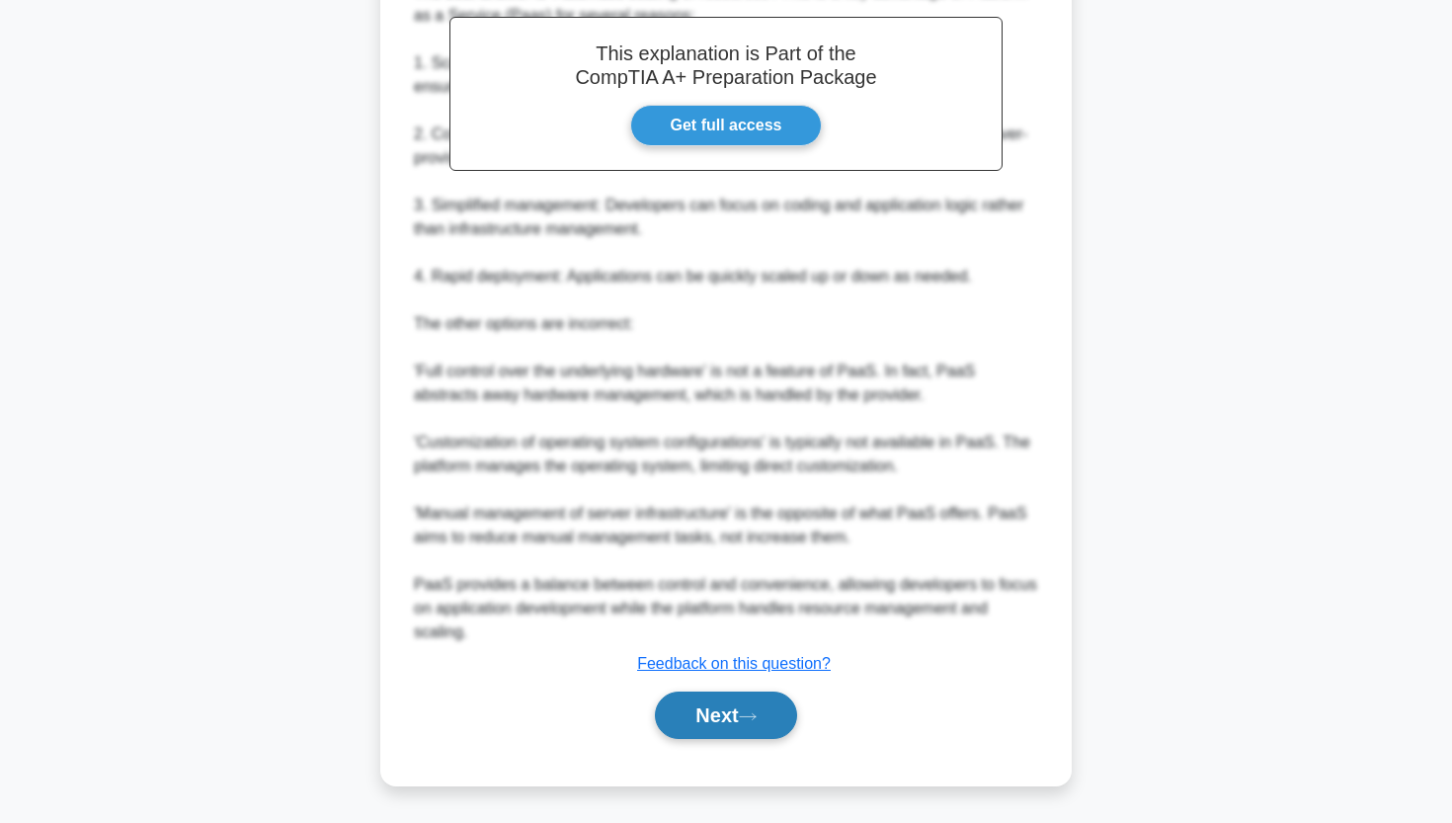
click at [719, 736] on button "Next" at bounding box center [725, 714] width 141 height 47
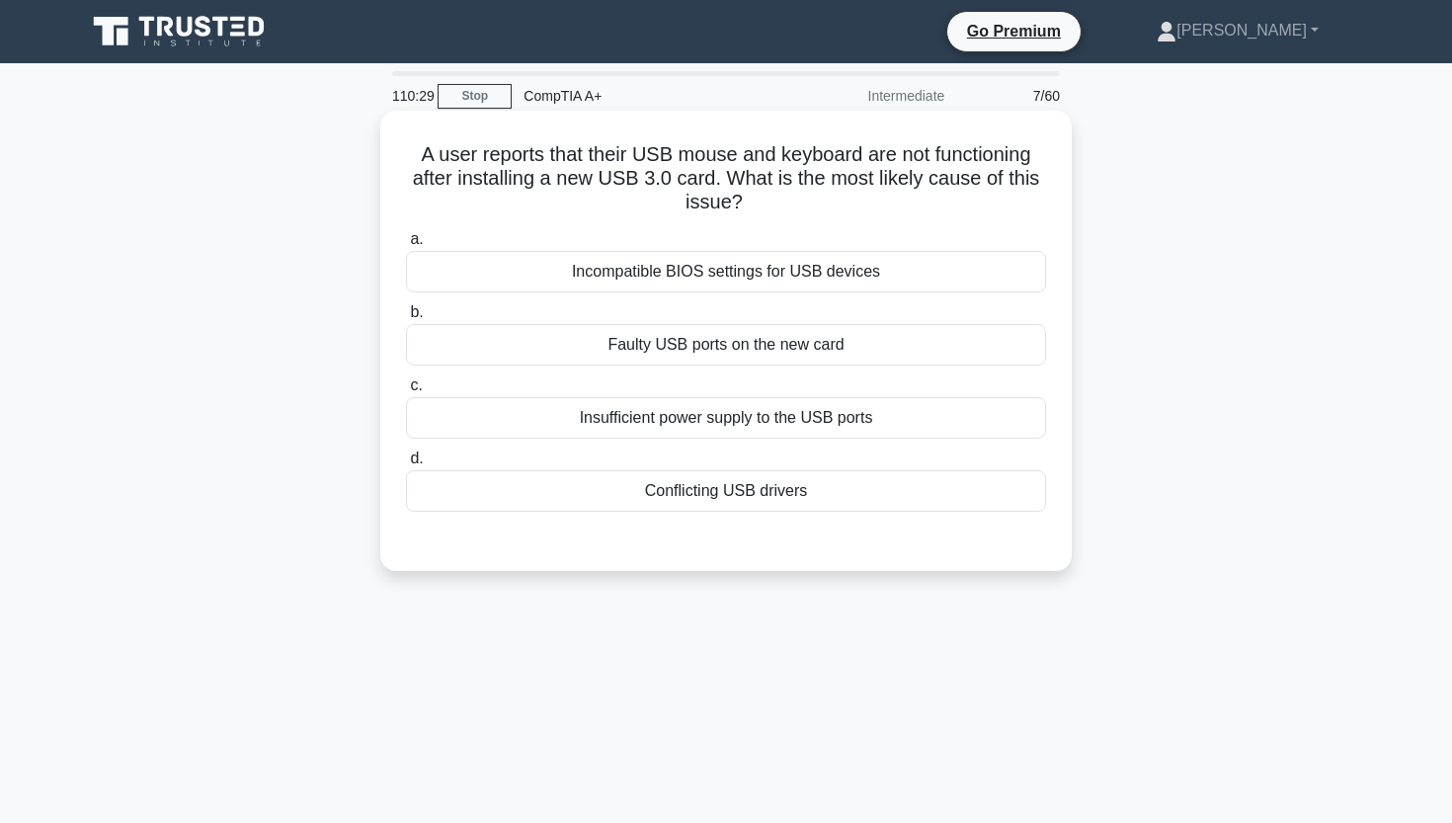
click at [760, 498] on div "Conflicting USB drivers" at bounding box center [726, 490] width 640 height 41
click at [406, 465] on input "d. Conflicting USB drivers" at bounding box center [406, 458] width 0 height 13
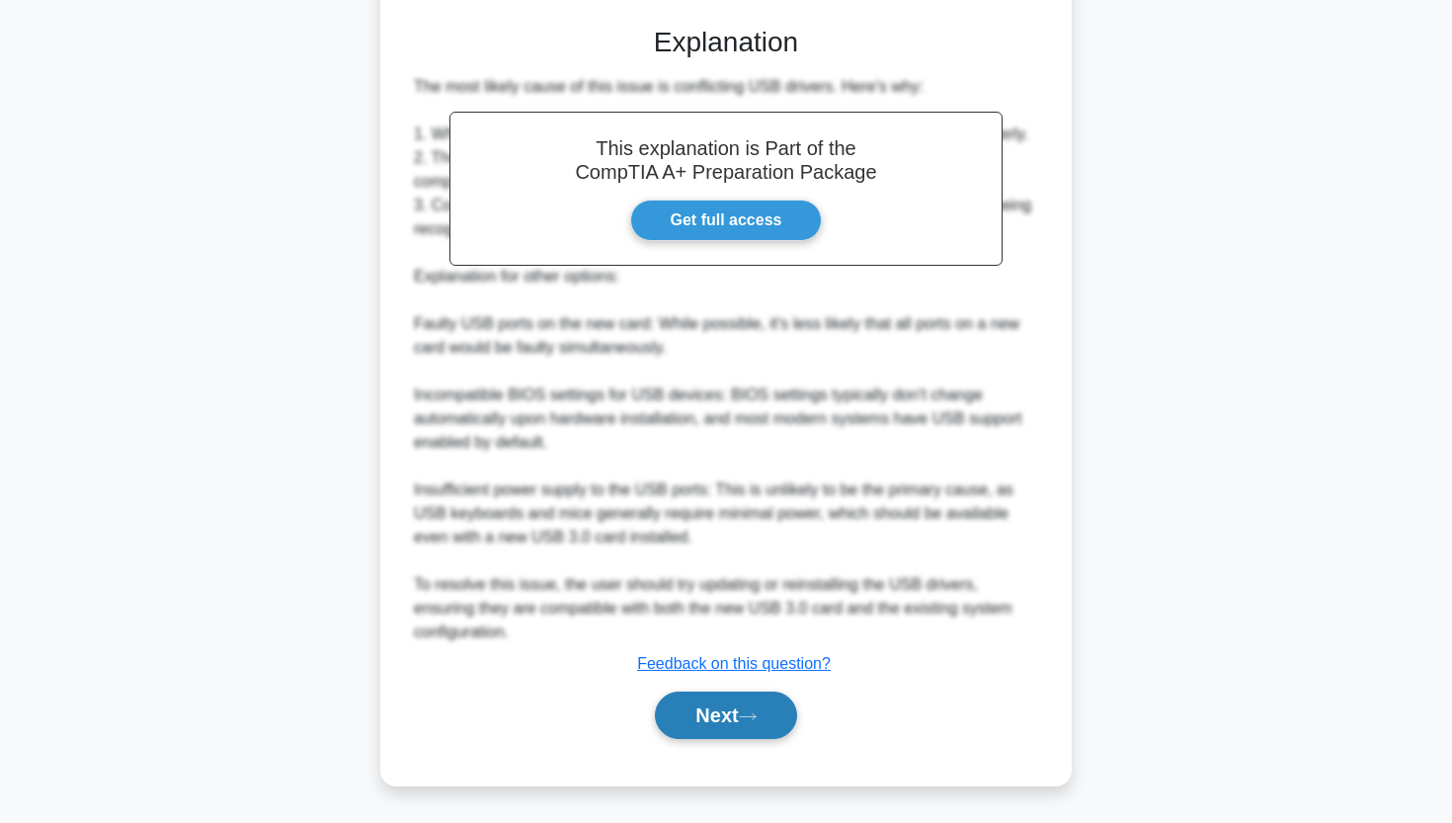
click at [683, 726] on button "Next" at bounding box center [725, 714] width 141 height 47
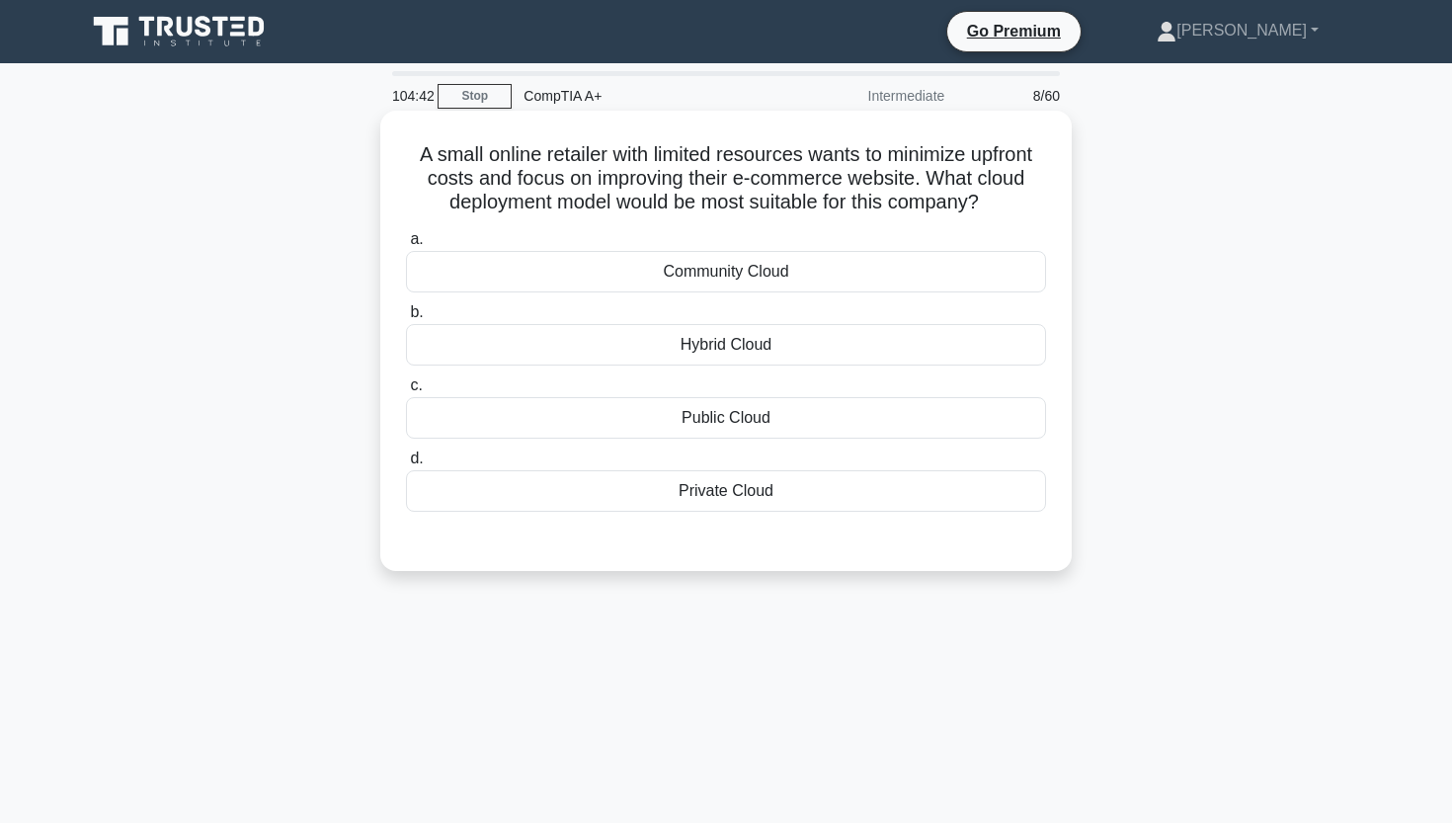
click at [743, 277] on div "Community Cloud" at bounding box center [726, 271] width 640 height 41
click at [406, 246] on input "a. Community Cloud" at bounding box center [406, 239] width 0 height 13
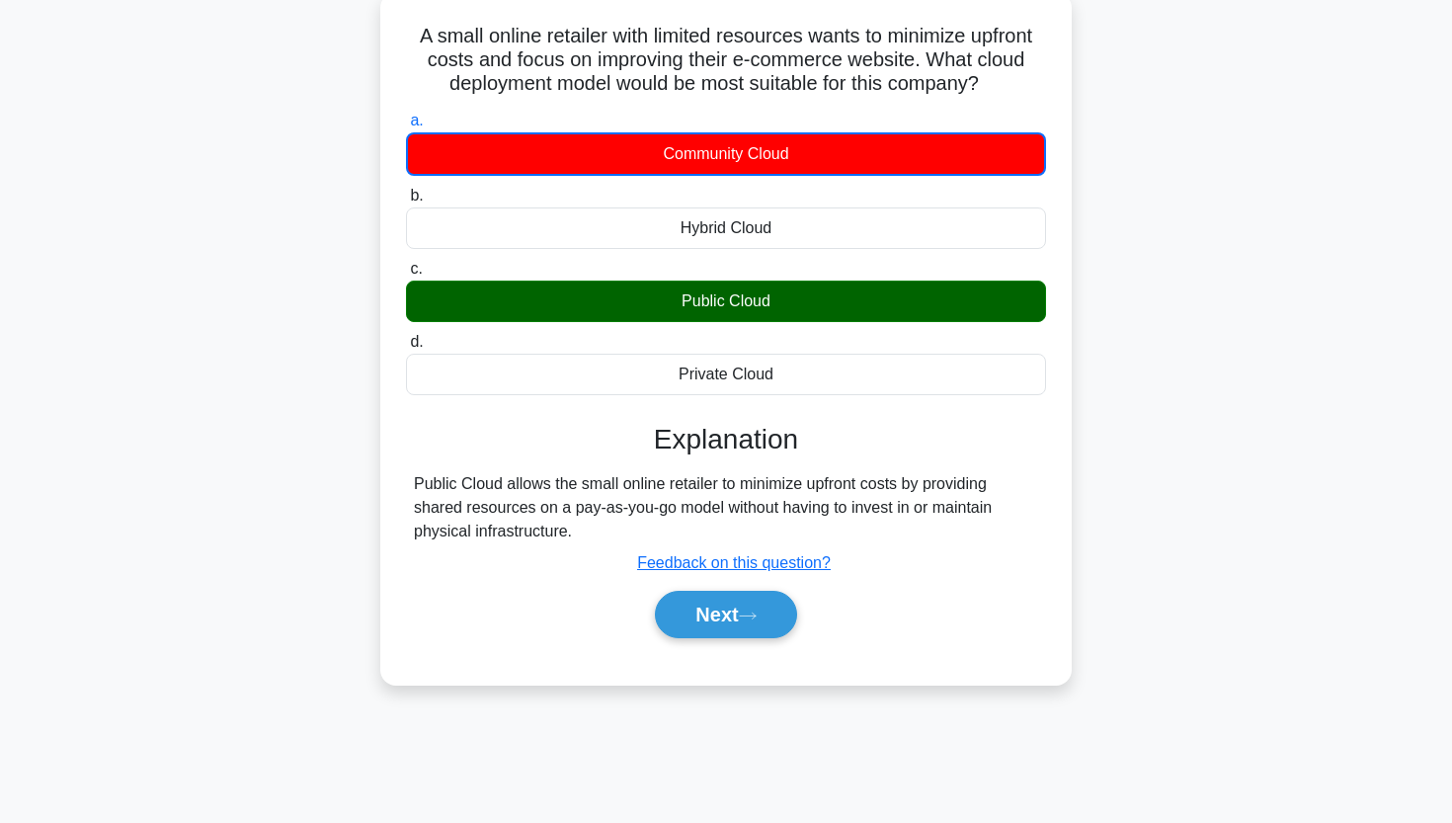
scroll to position [121, 0]
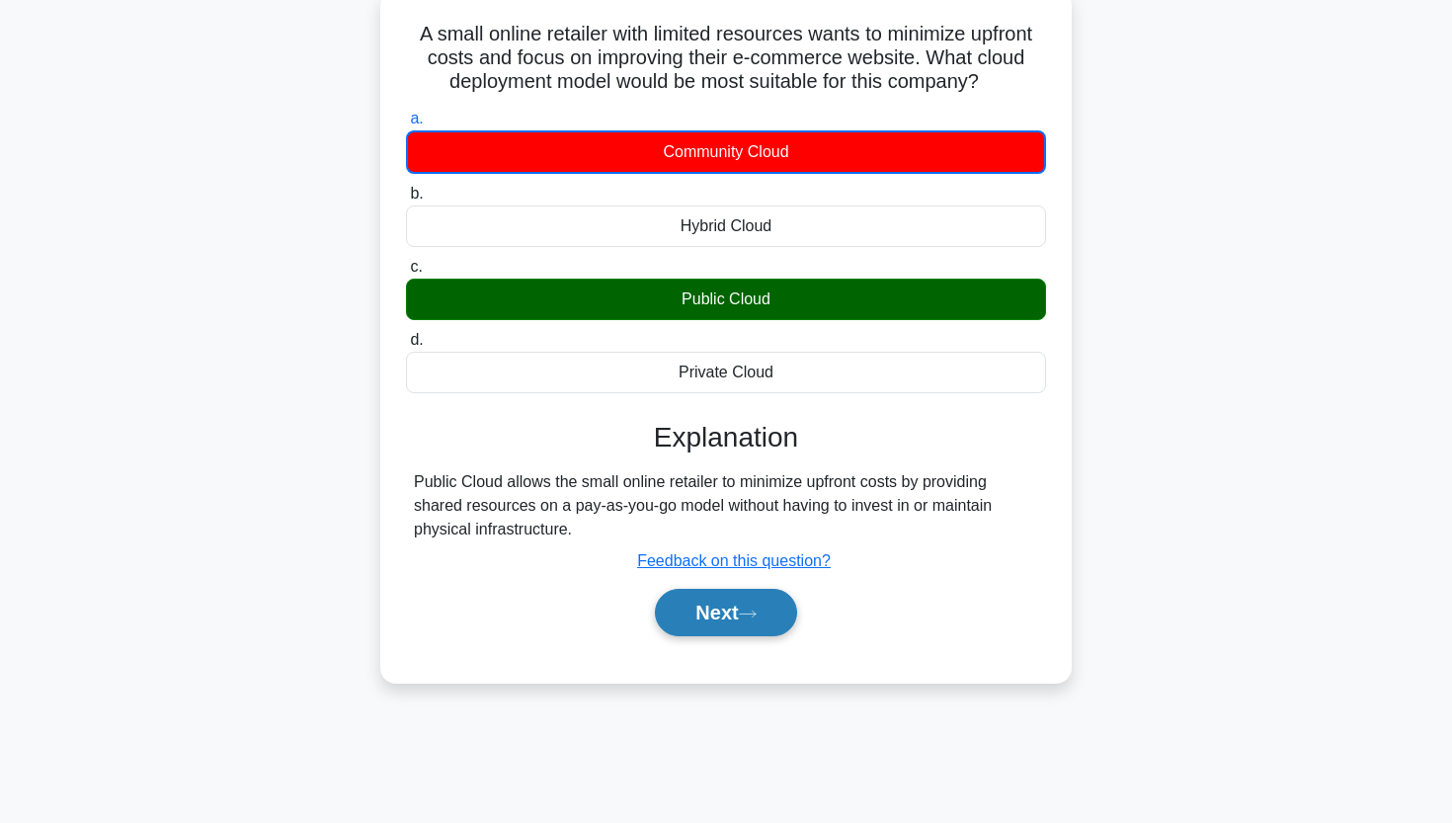
click at [734, 612] on button "Next" at bounding box center [725, 612] width 141 height 47
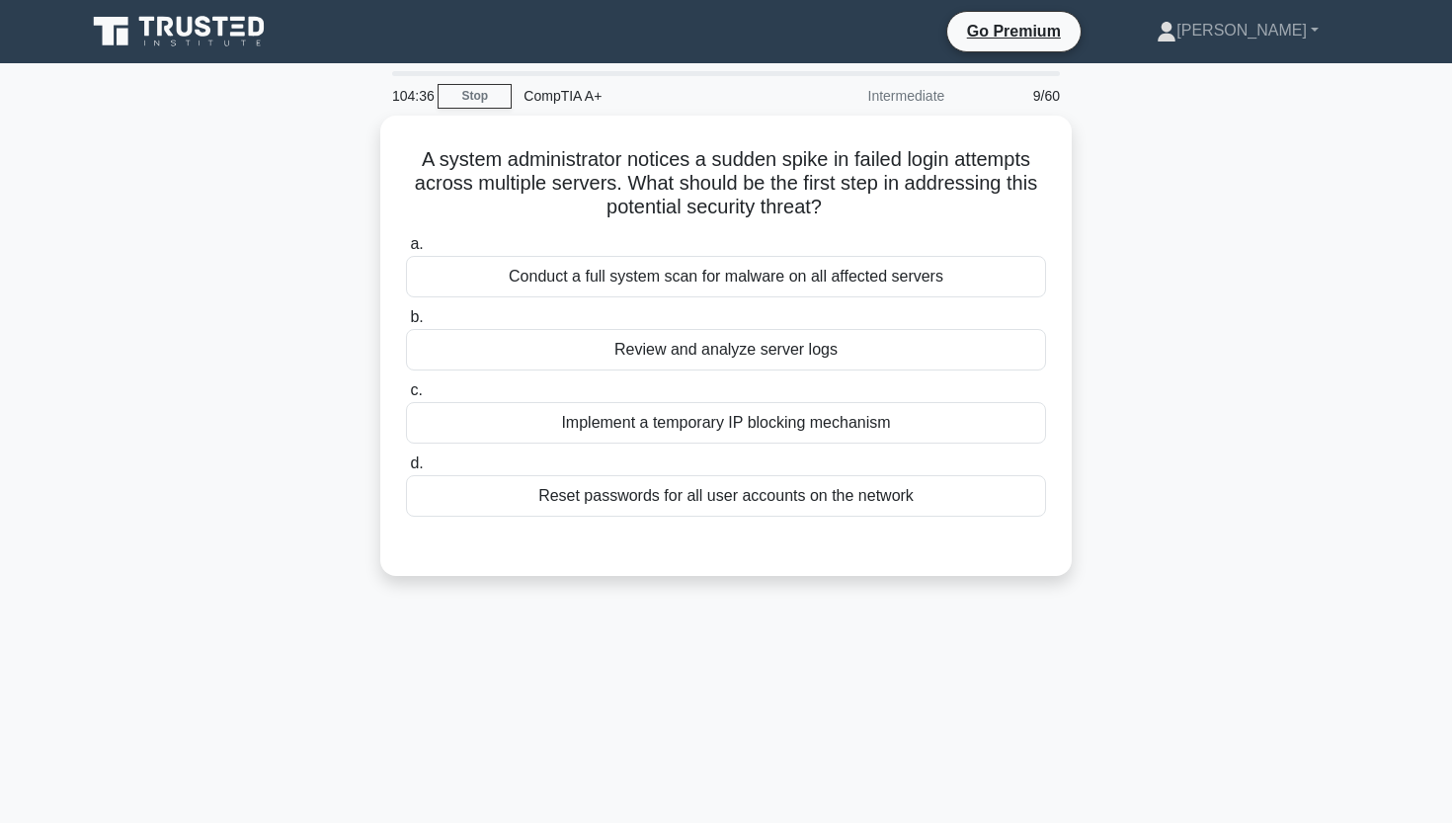
scroll to position [0, 0]
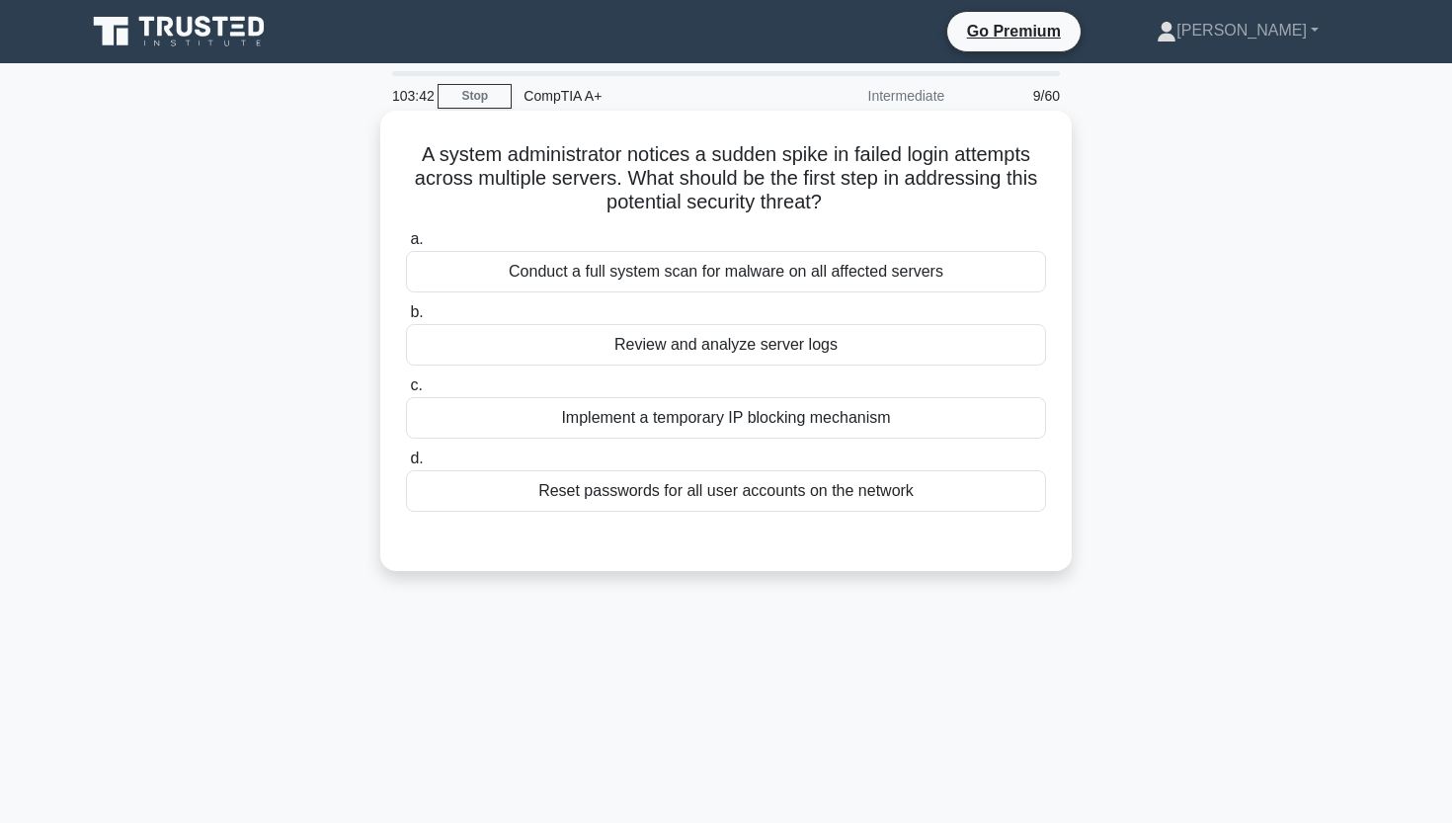
click at [725, 483] on div "Reset passwords for all user accounts on the network" at bounding box center [726, 490] width 640 height 41
click at [406, 465] on input "d. Reset passwords for all user accounts on the network" at bounding box center [406, 458] width 0 height 13
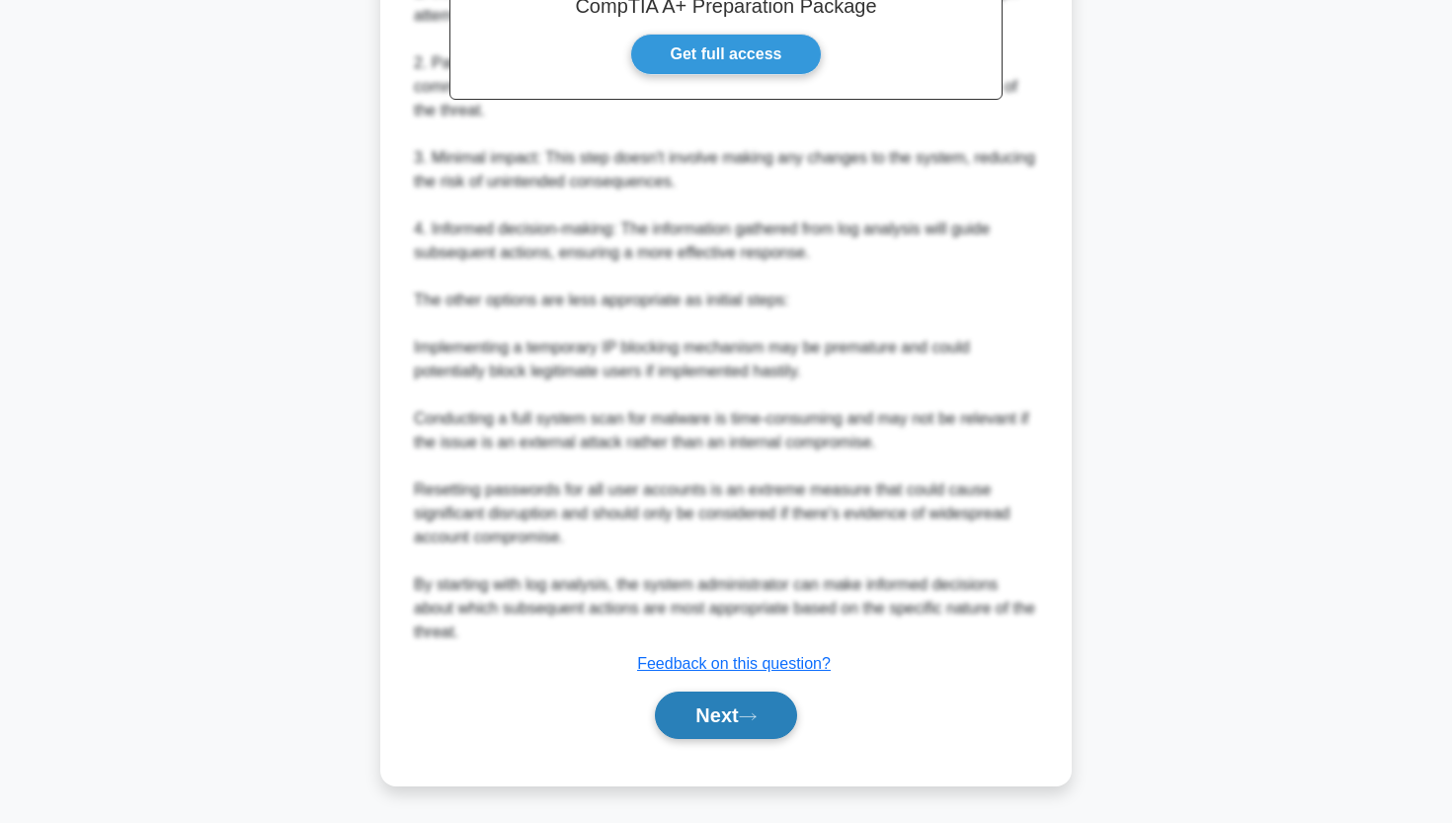
click at [683, 698] on button "Next" at bounding box center [725, 714] width 141 height 47
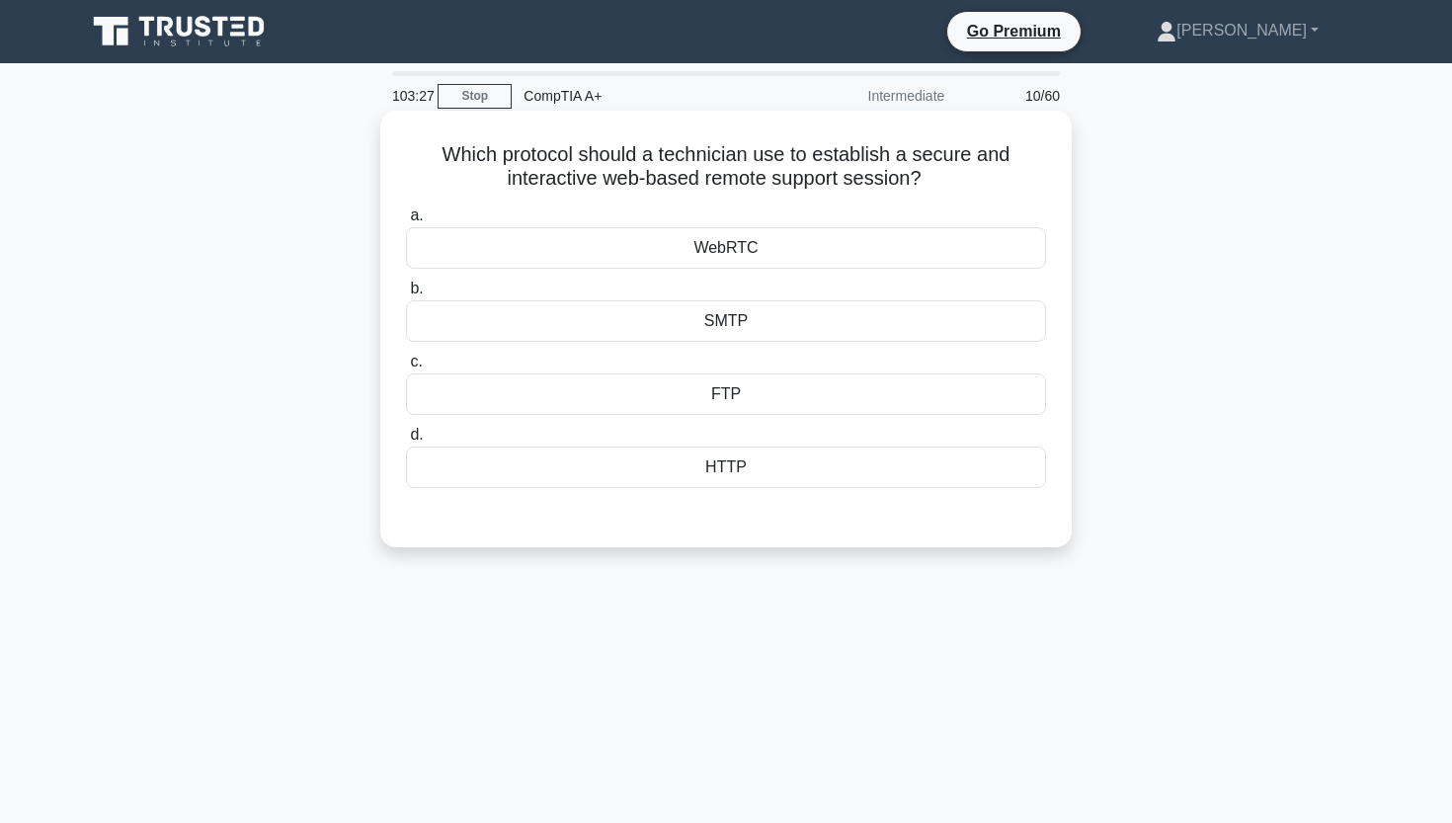
click at [647, 258] on div "WebRTC" at bounding box center [726, 247] width 640 height 41
click at [406, 222] on input "a. WebRTC" at bounding box center [406, 215] width 0 height 13
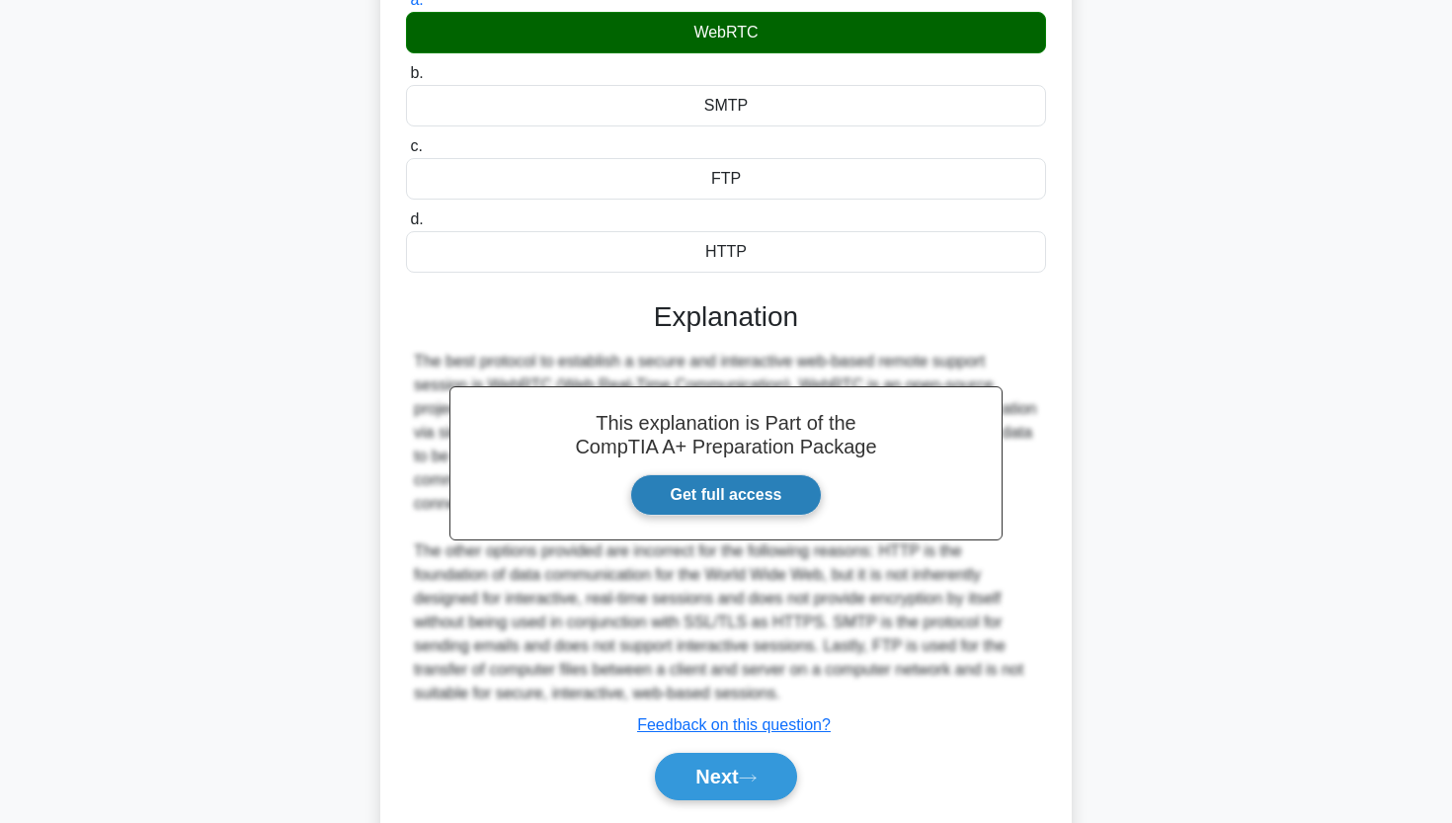
scroll to position [218, 0]
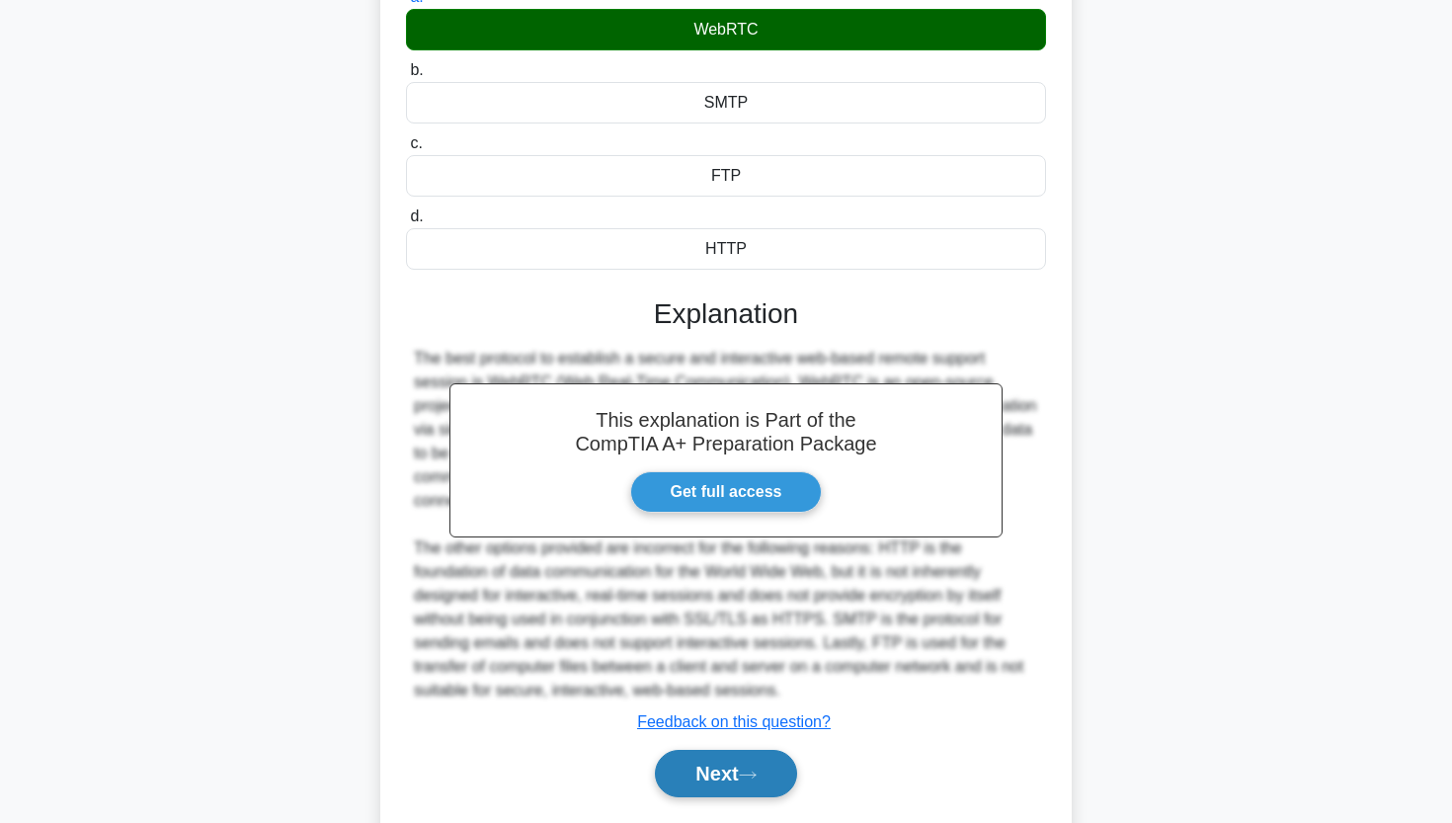
click at [665, 772] on button "Next" at bounding box center [725, 773] width 141 height 47
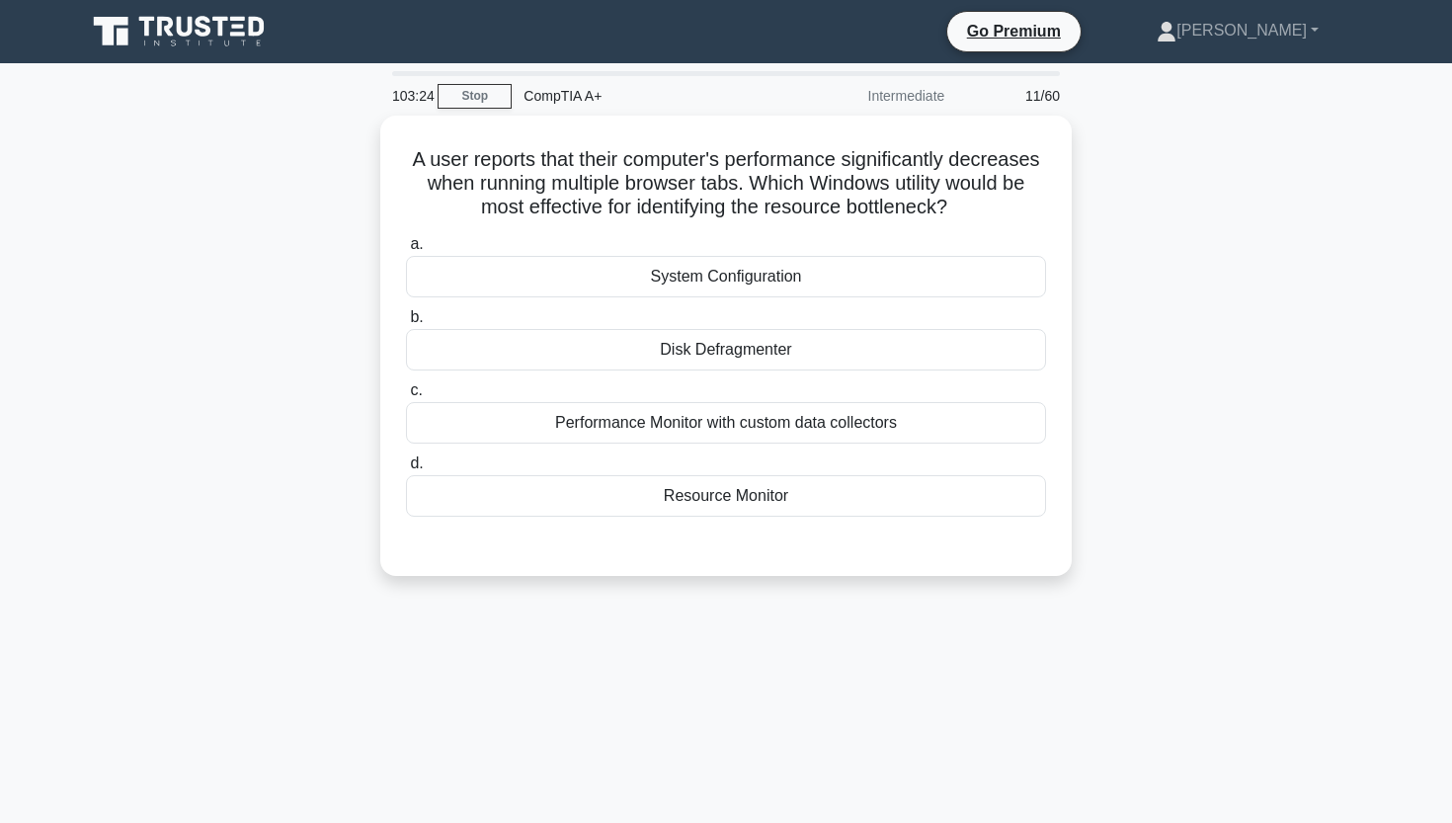
scroll to position [0, 0]
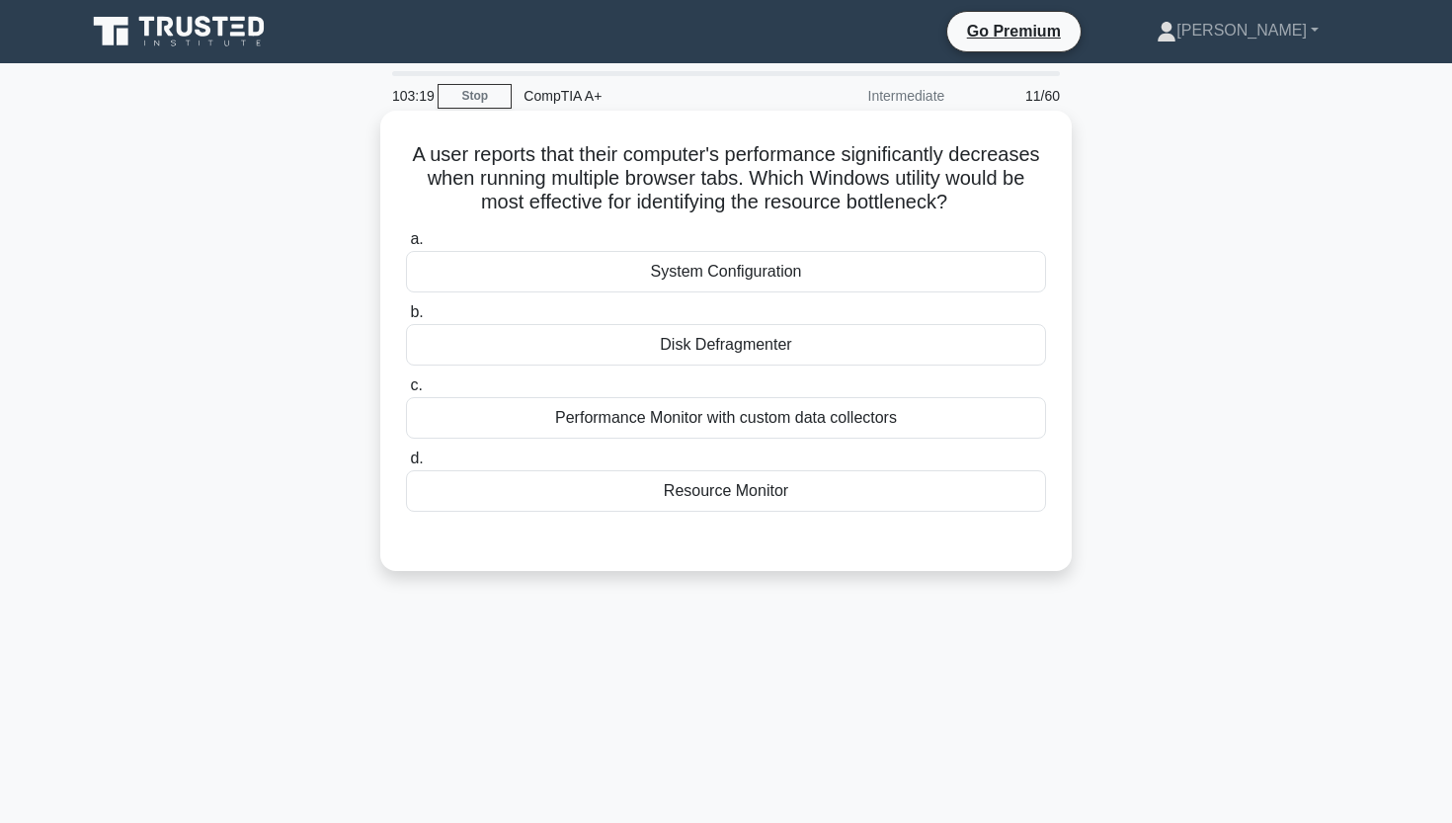
click at [688, 493] on div "Resource Monitor" at bounding box center [726, 490] width 640 height 41
click at [406, 465] on input "d. Resource Monitor" at bounding box center [406, 458] width 0 height 13
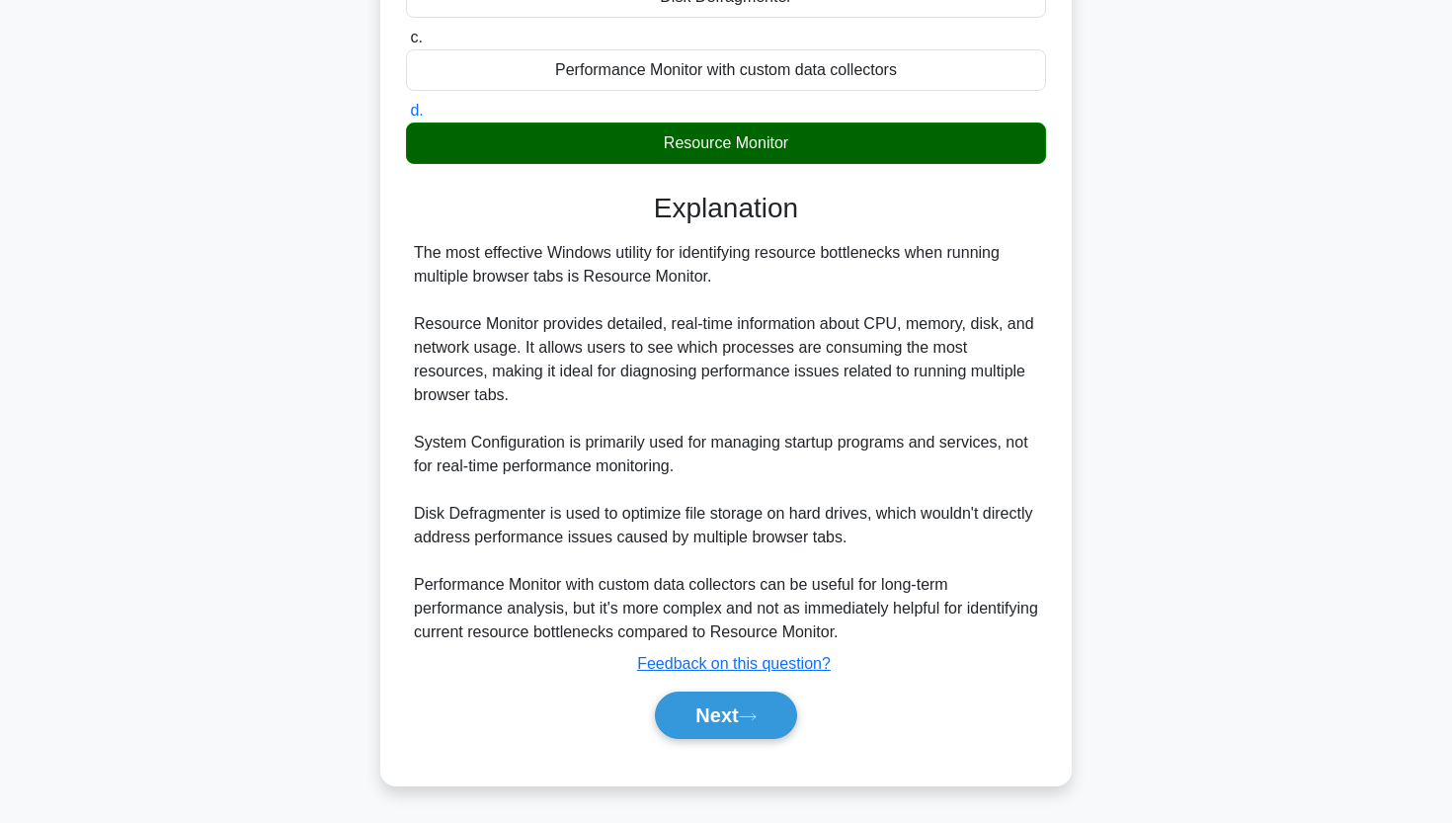
scroll to position [348, 0]
click at [703, 686] on div "Next" at bounding box center [726, 714] width 640 height 63
click at [685, 726] on button "Next" at bounding box center [725, 714] width 141 height 47
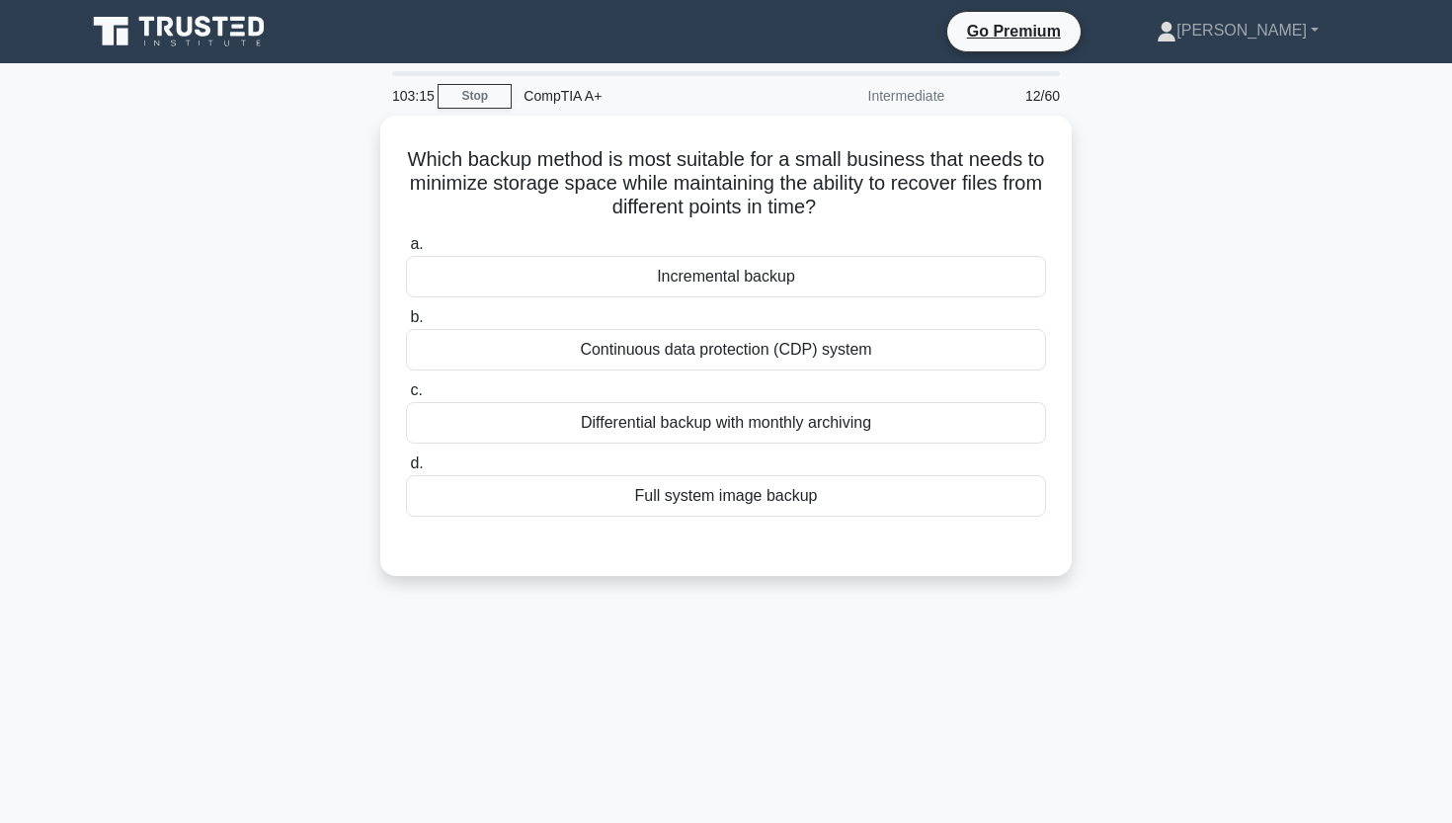
scroll to position [0, 0]
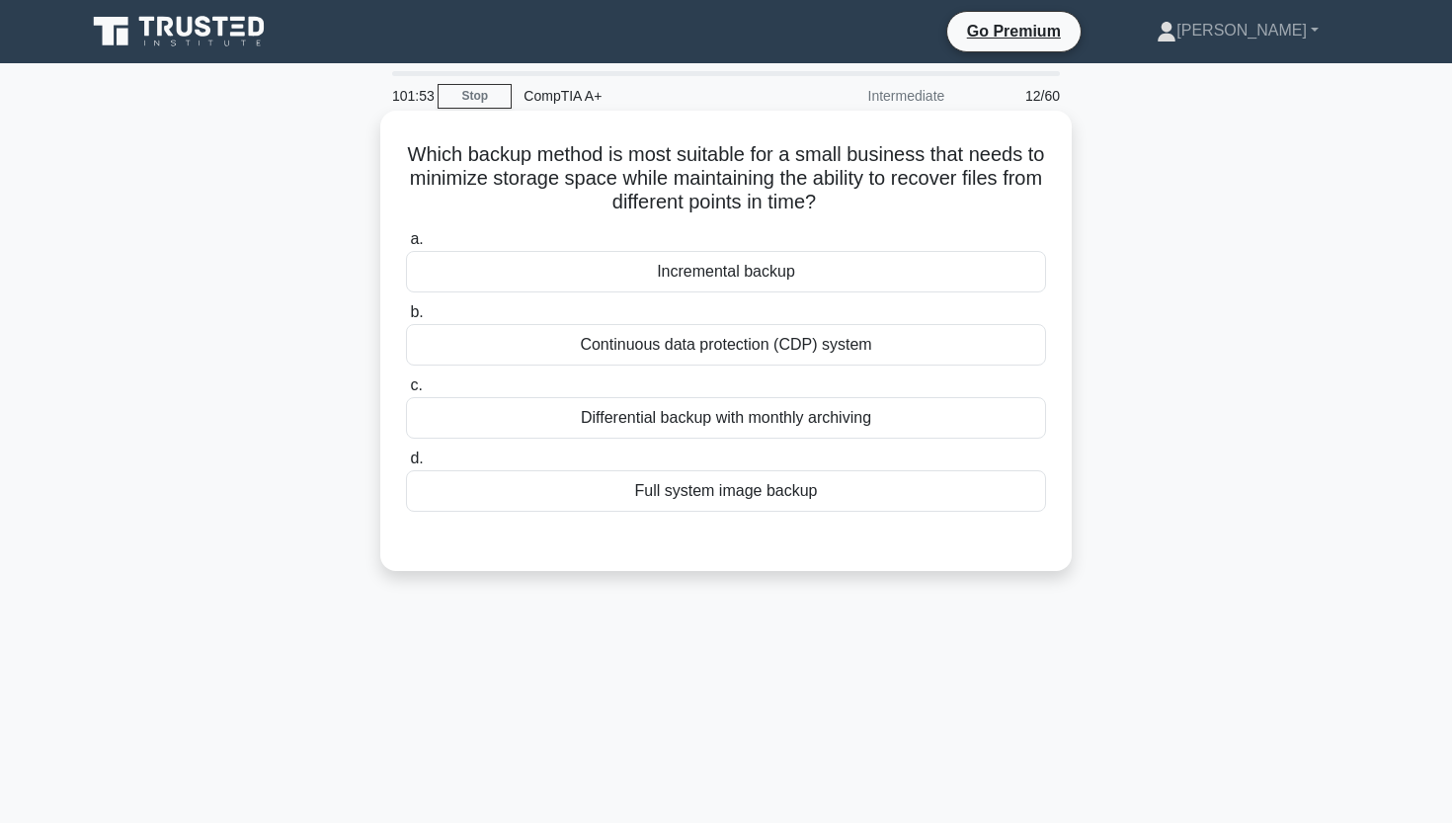
click at [747, 422] on div "Differential backup with monthly archiving" at bounding box center [726, 417] width 640 height 41
click at [406, 392] on input "c. Differential backup with monthly archiving" at bounding box center [406, 385] width 0 height 13
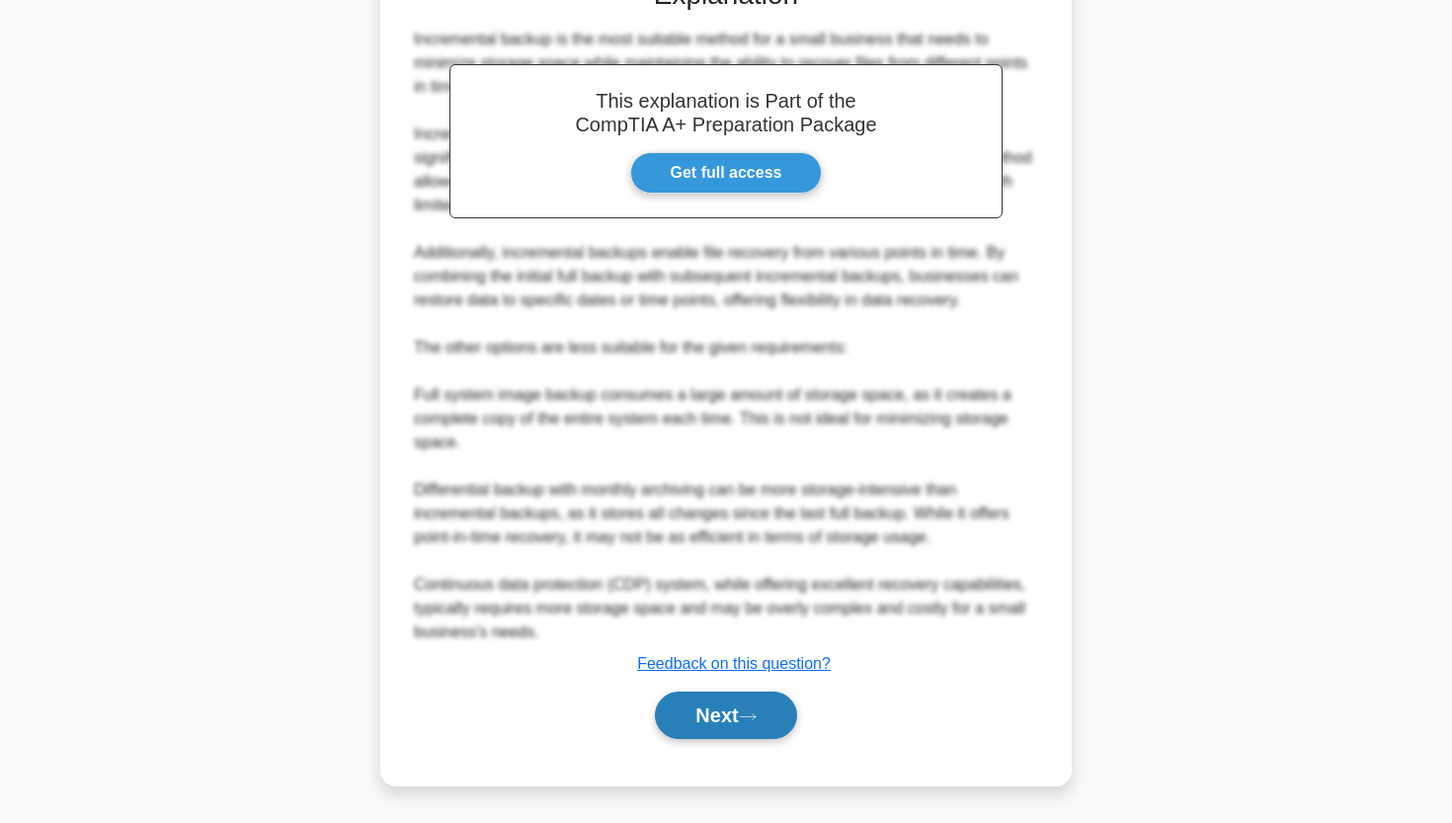
click at [679, 697] on button "Next" at bounding box center [725, 714] width 141 height 47
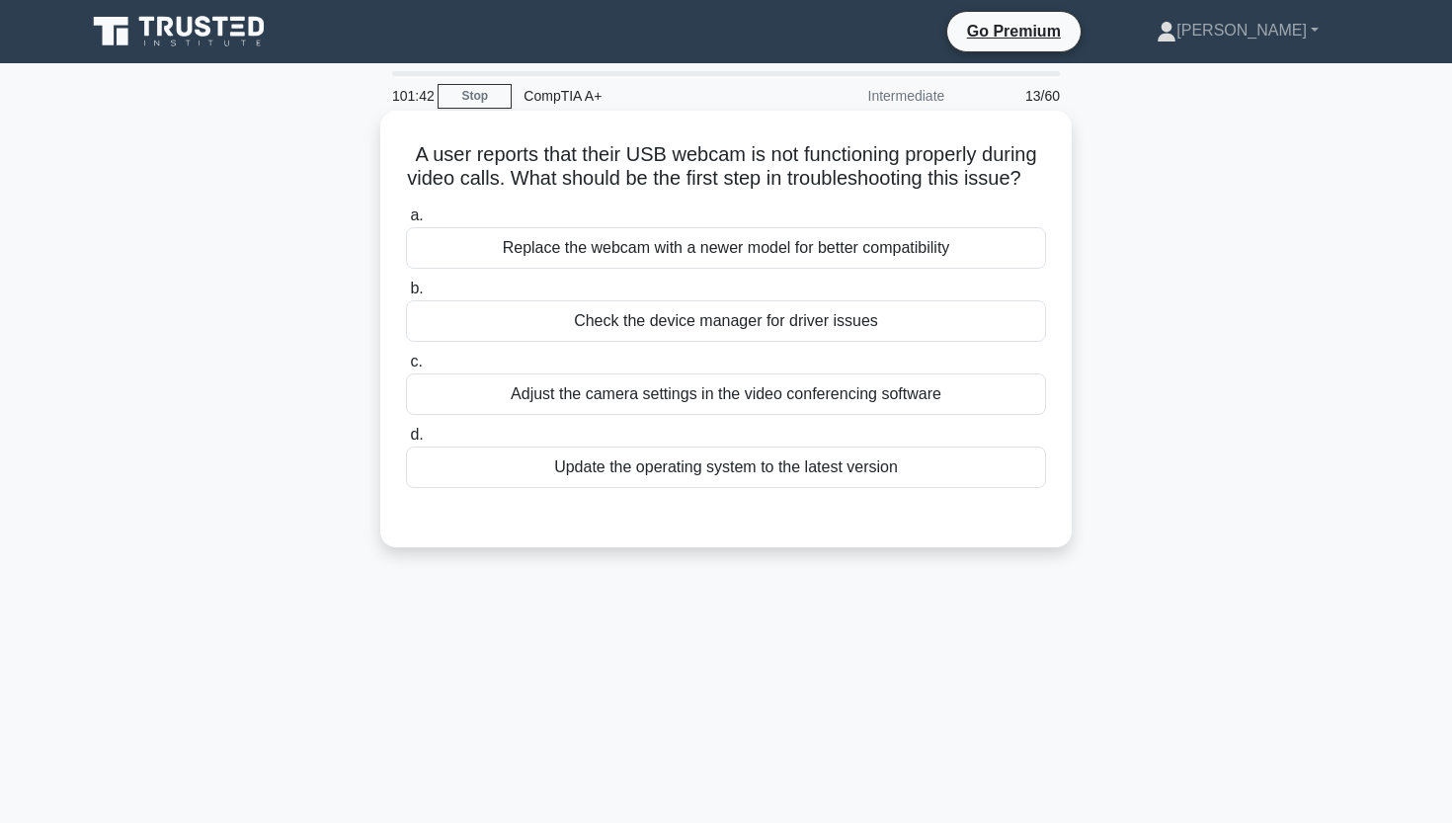
click at [697, 488] on div "Update the operating system to the latest version" at bounding box center [726, 466] width 640 height 41
click at [406, 442] on input "d. Update the operating system to the latest version" at bounding box center [406, 435] width 0 height 13
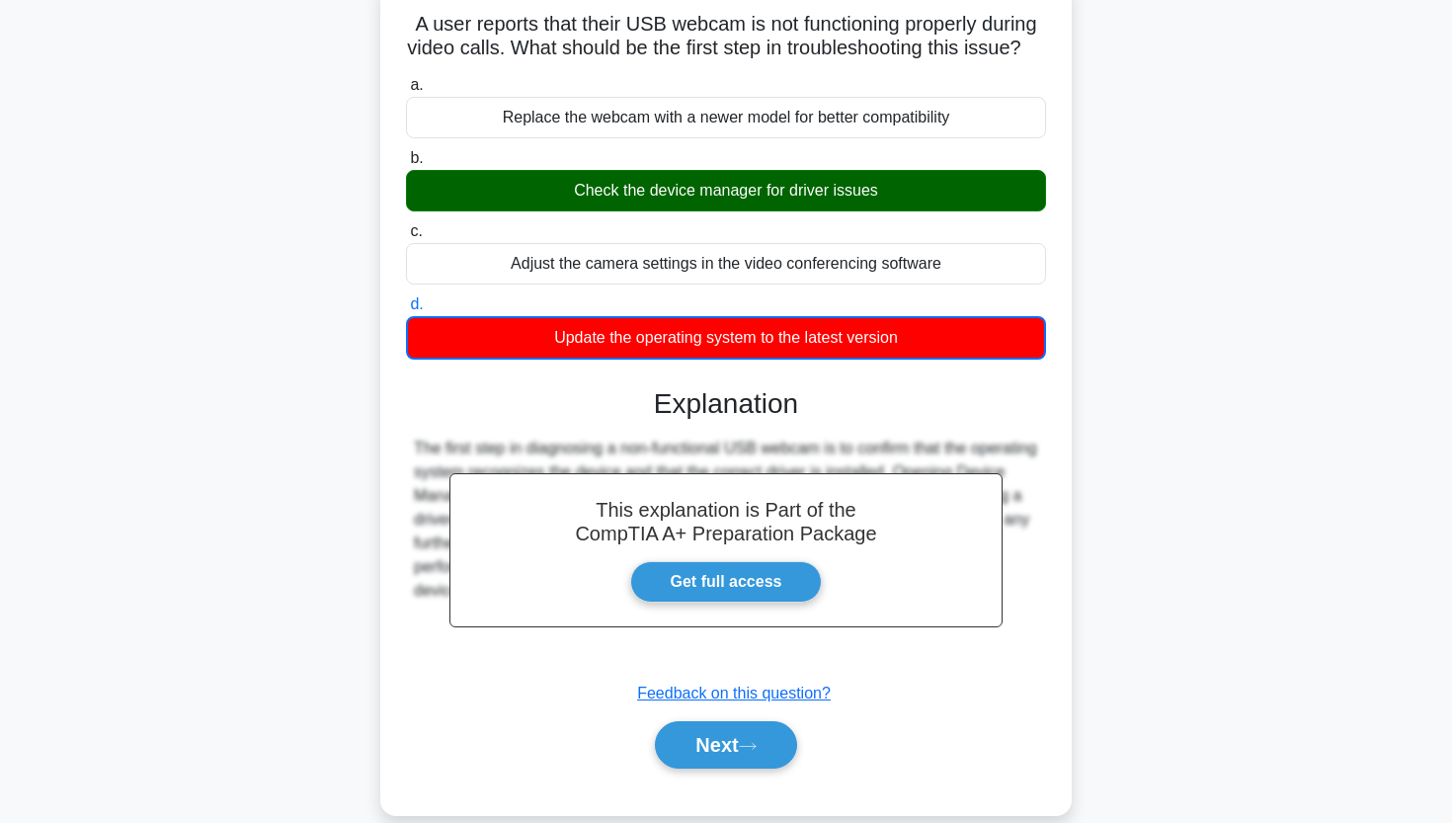
scroll to position [132, 0]
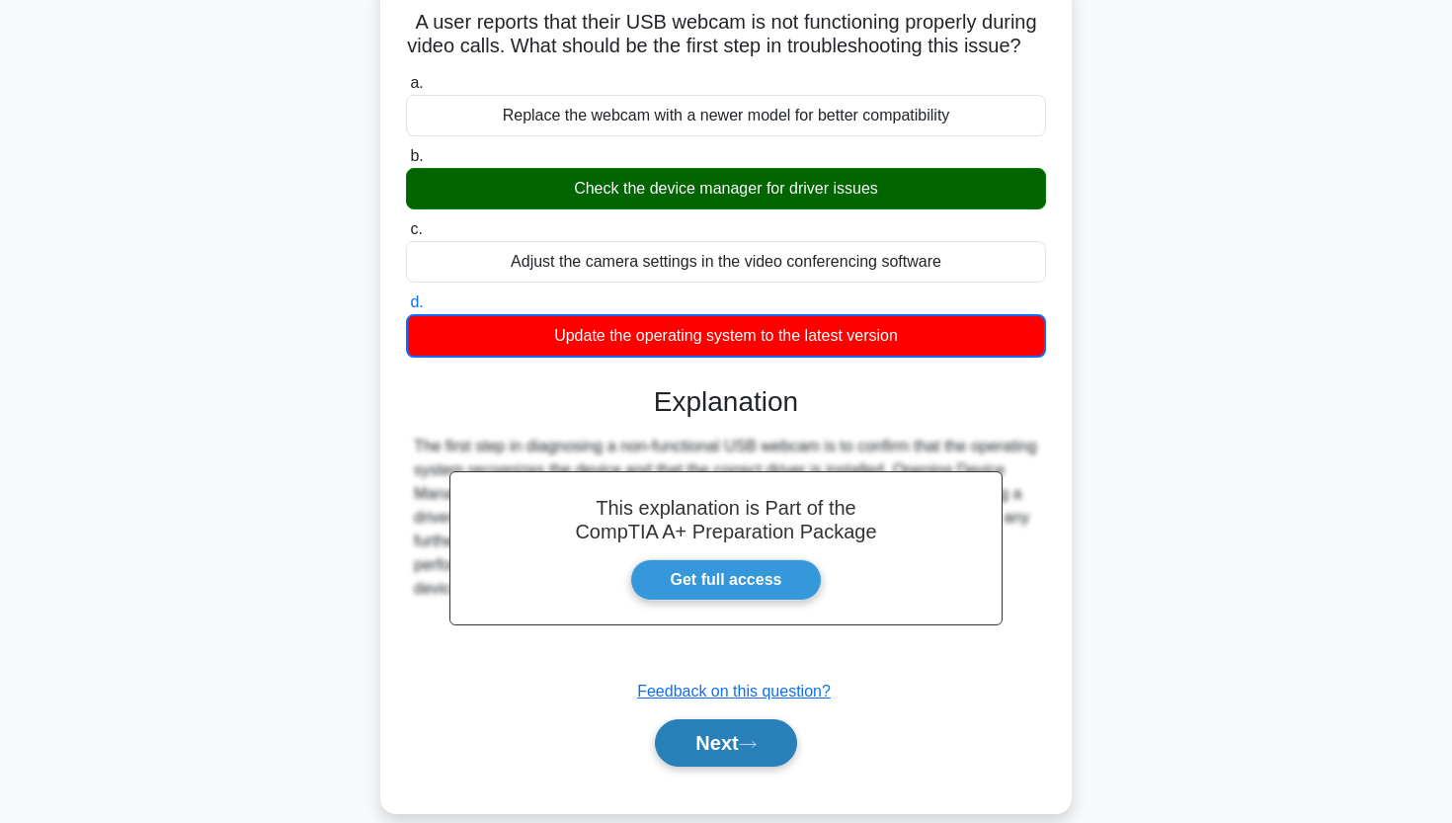
click at [677, 746] on button "Next" at bounding box center [725, 742] width 141 height 47
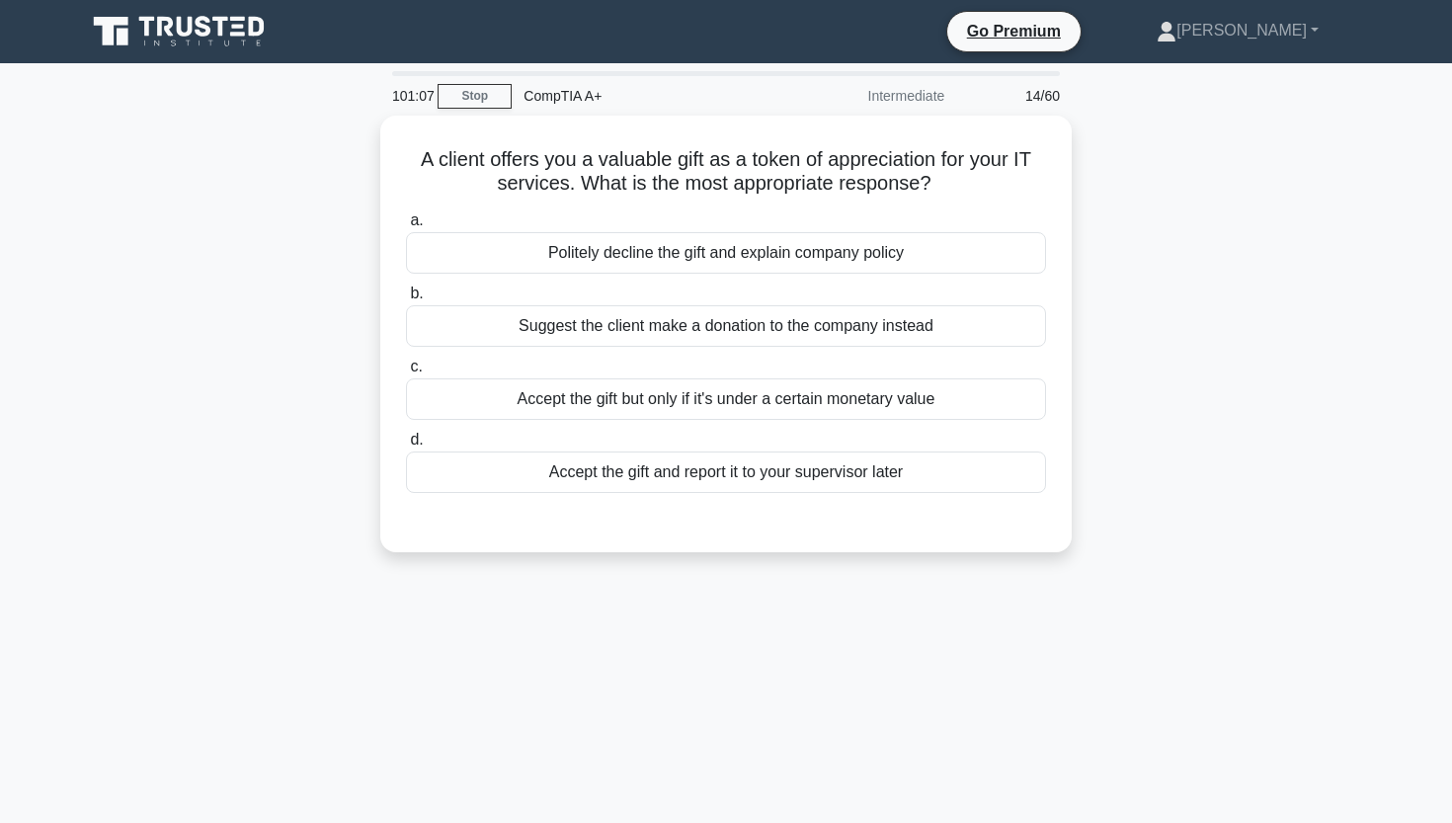
scroll to position [0, 0]
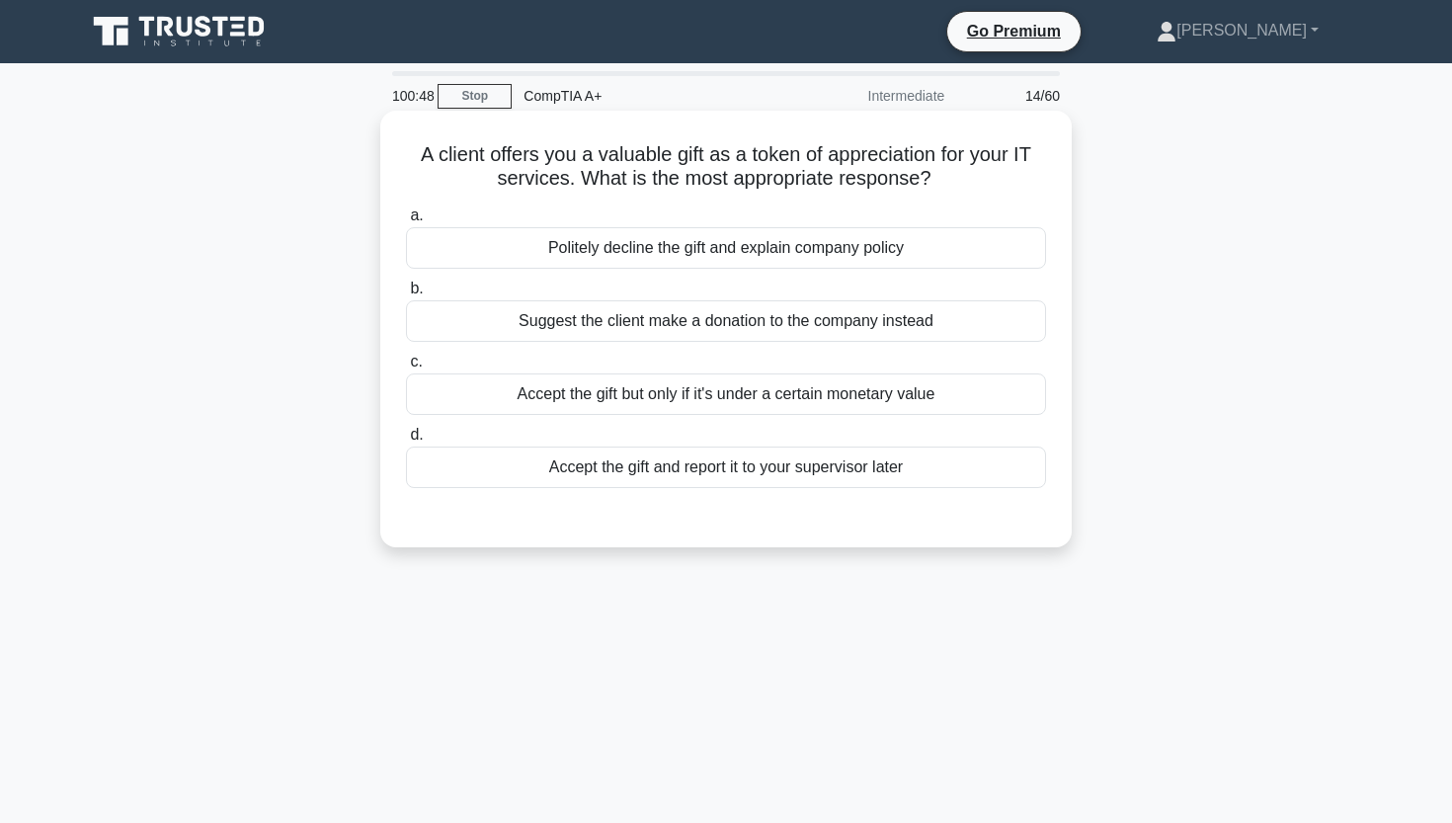
click at [641, 250] on div "Politely decline the gift and explain company policy" at bounding box center [726, 247] width 640 height 41
click at [406, 222] on input "a. Politely decline the gift and explain company policy" at bounding box center [406, 215] width 0 height 13
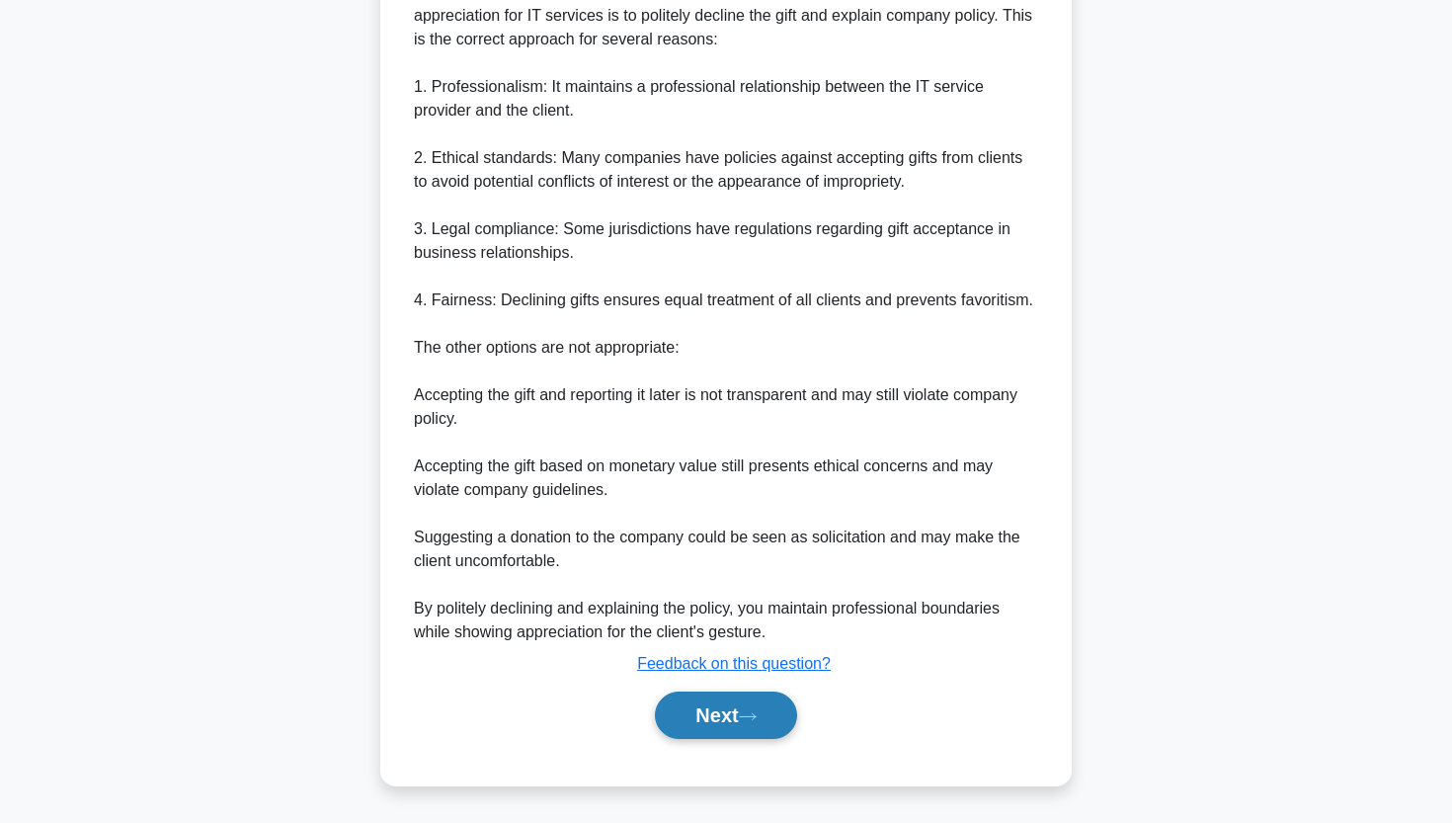
scroll to position [585, 0]
click at [708, 713] on button "Next" at bounding box center [725, 714] width 141 height 47
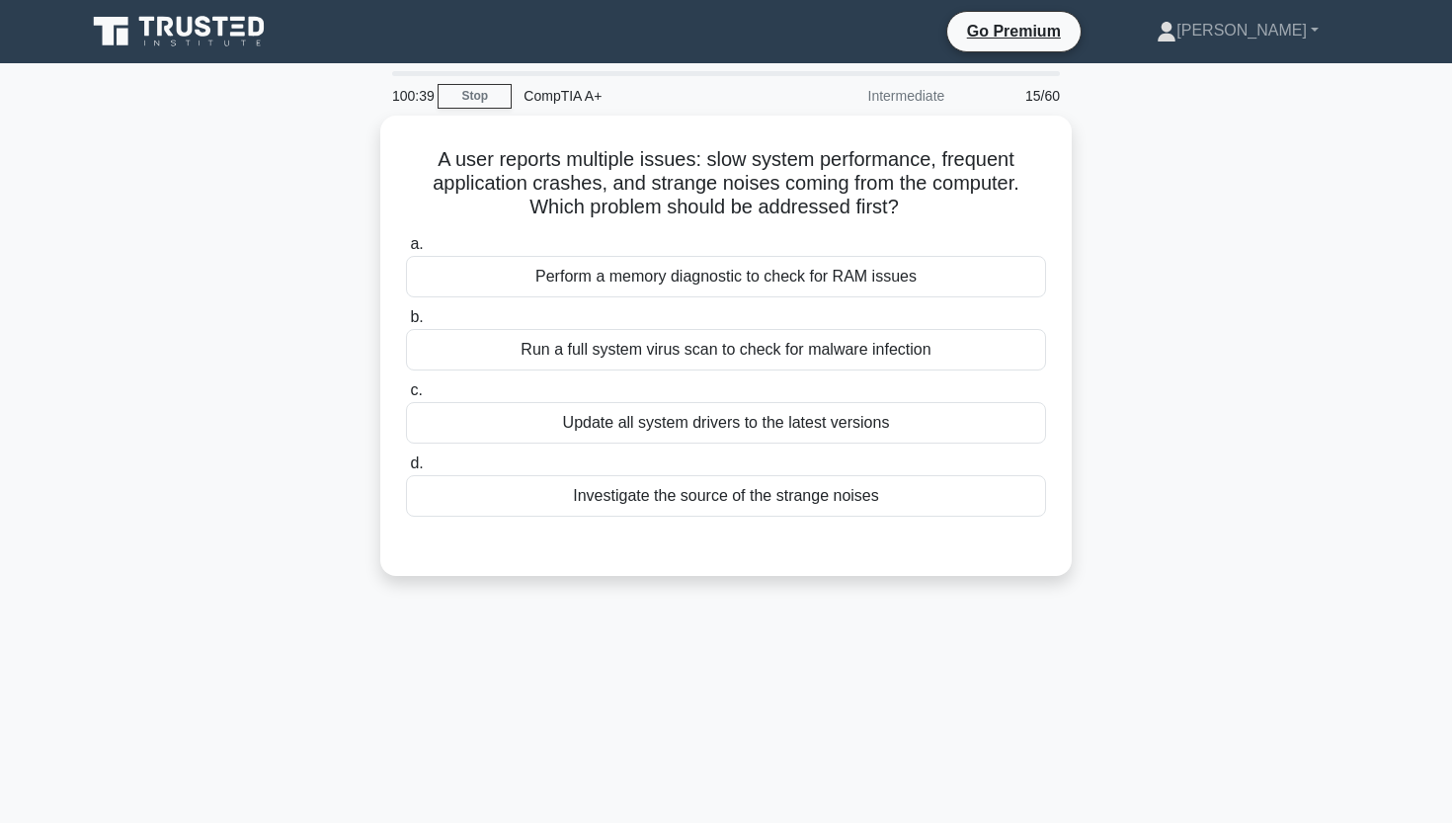
scroll to position [0, 0]
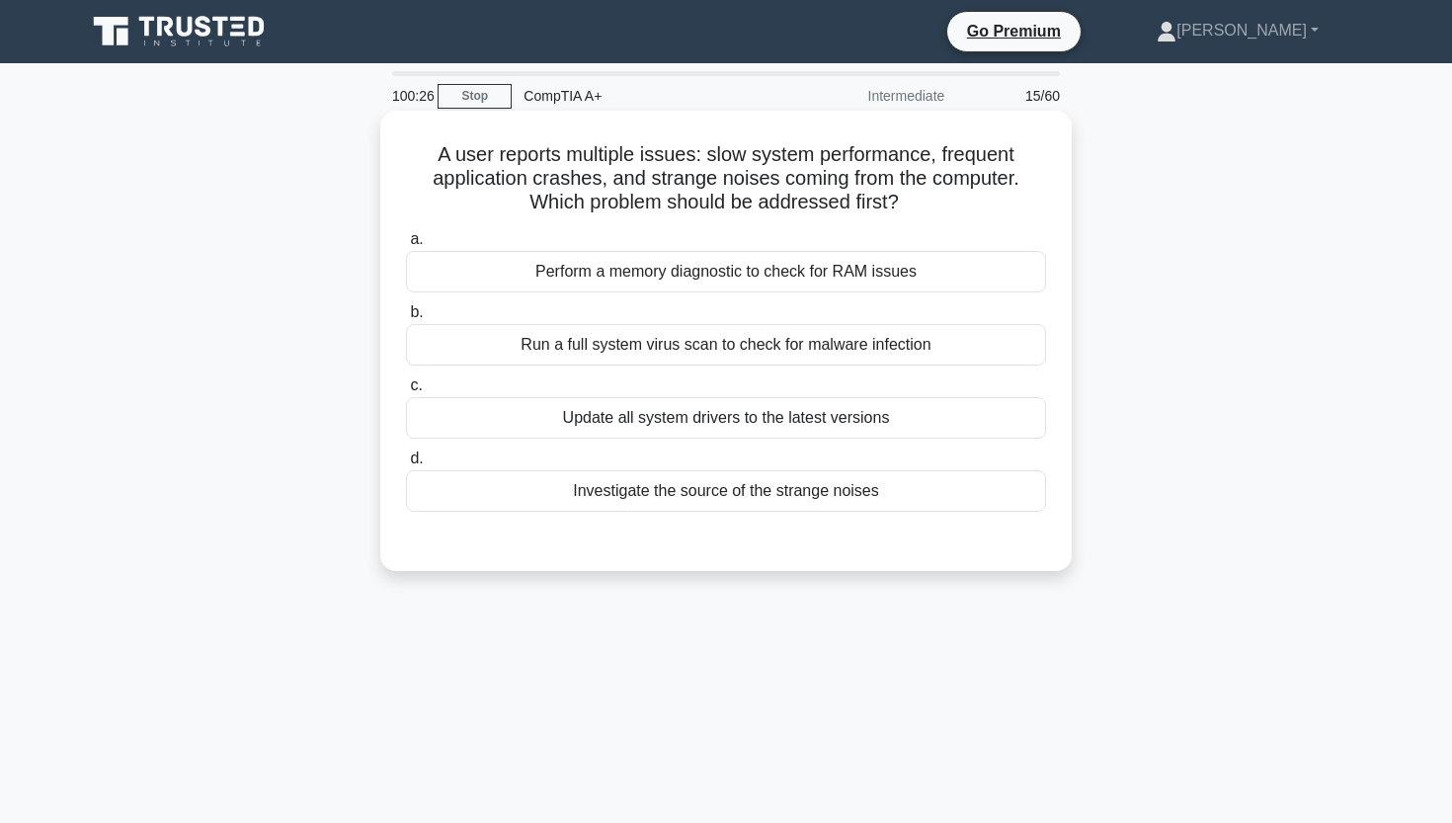
click at [695, 493] on div "Investigate the source of the strange noises" at bounding box center [726, 490] width 640 height 41
click at [406, 465] on input "d. Investigate the source of the strange noises" at bounding box center [406, 458] width 0 height 13
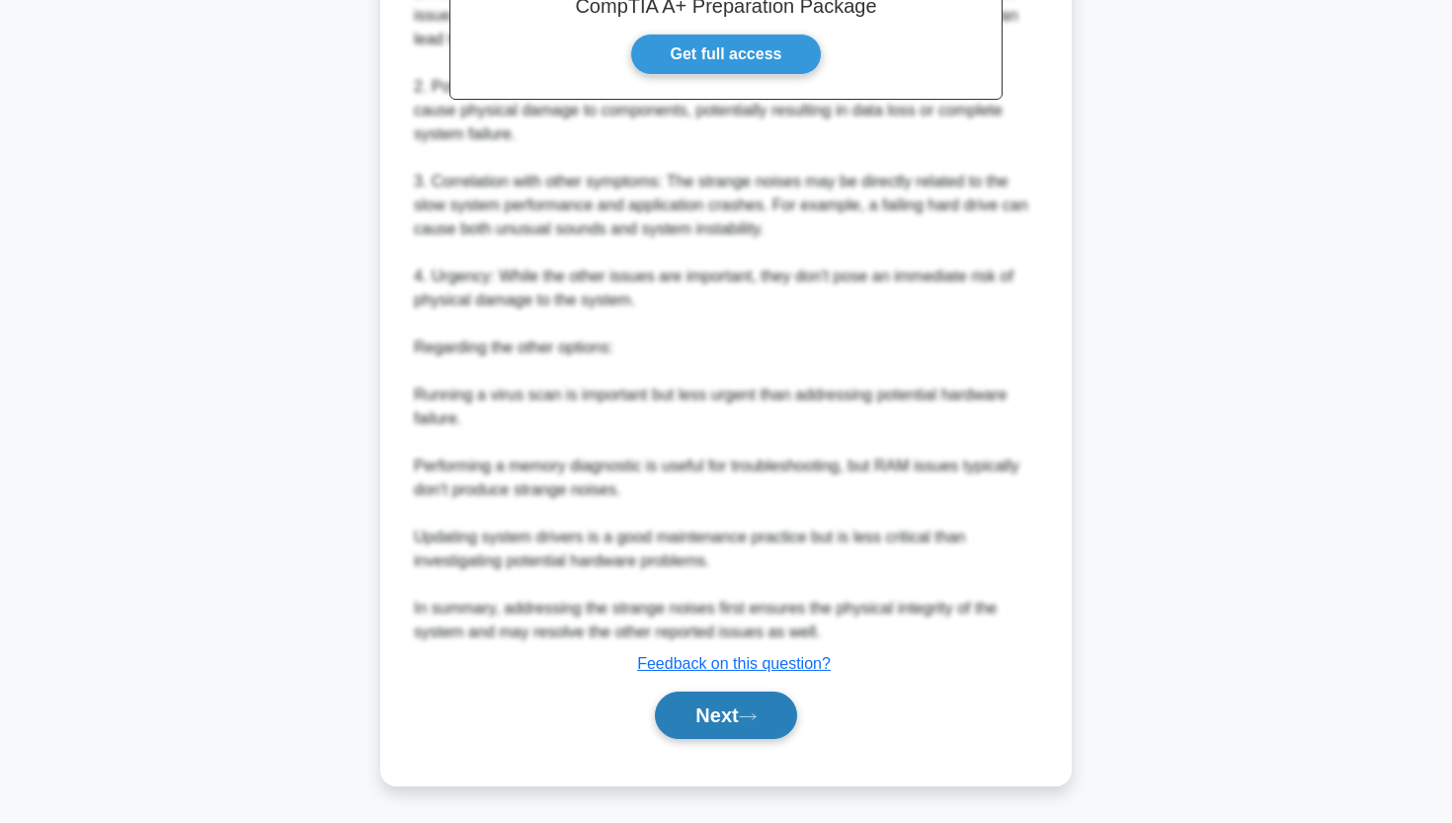
click at [696, 723] on button "Next" at bounding box center [725, 714] width 141 height 47
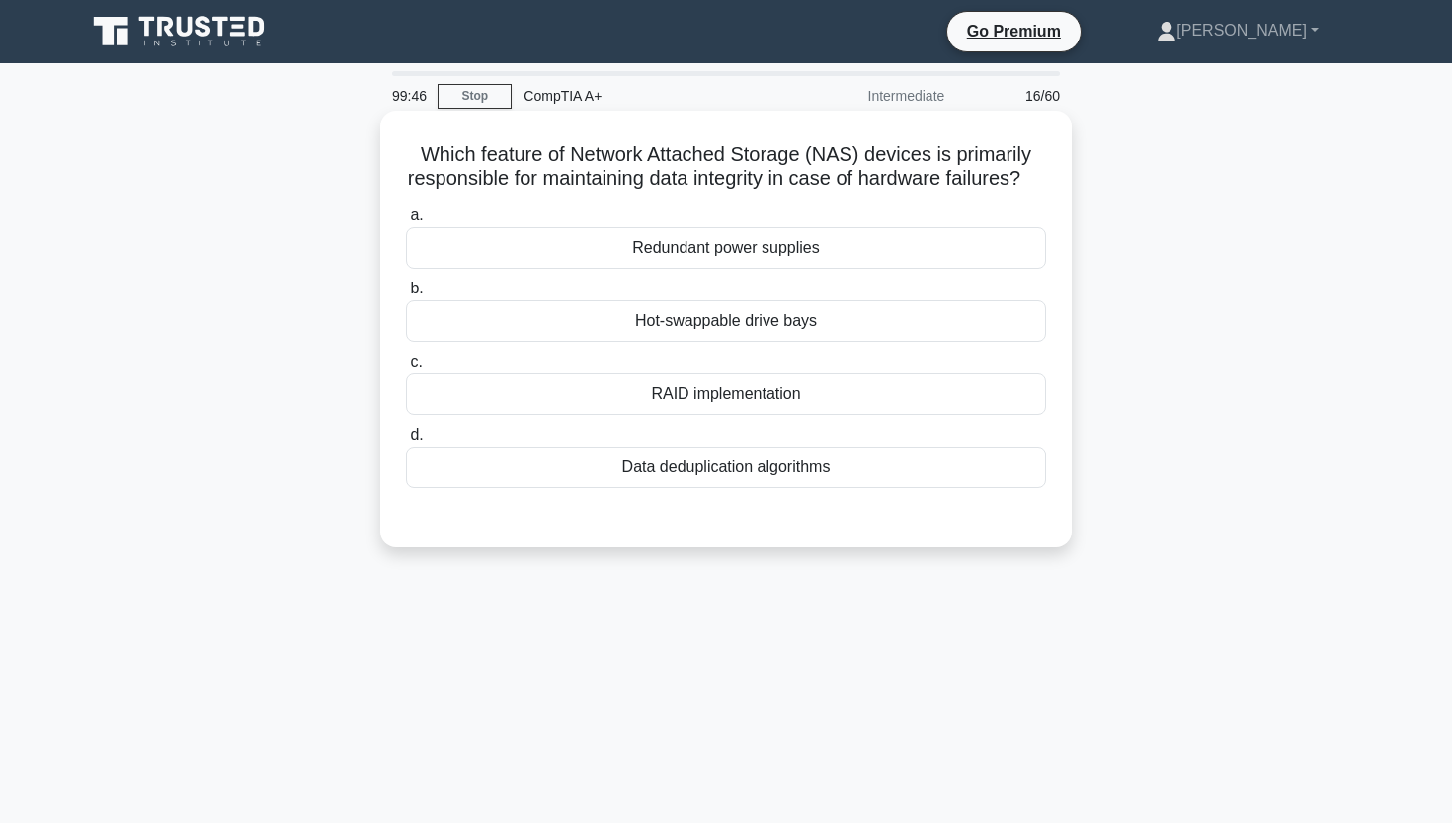
click at [739, 256] on div "Redundant power supplies" at bounding box center [726, 247] width 640 height 41
click at [406, 222] on input "a. Redundant power supplies" at bounding box center [406, 215] width 0 height 13
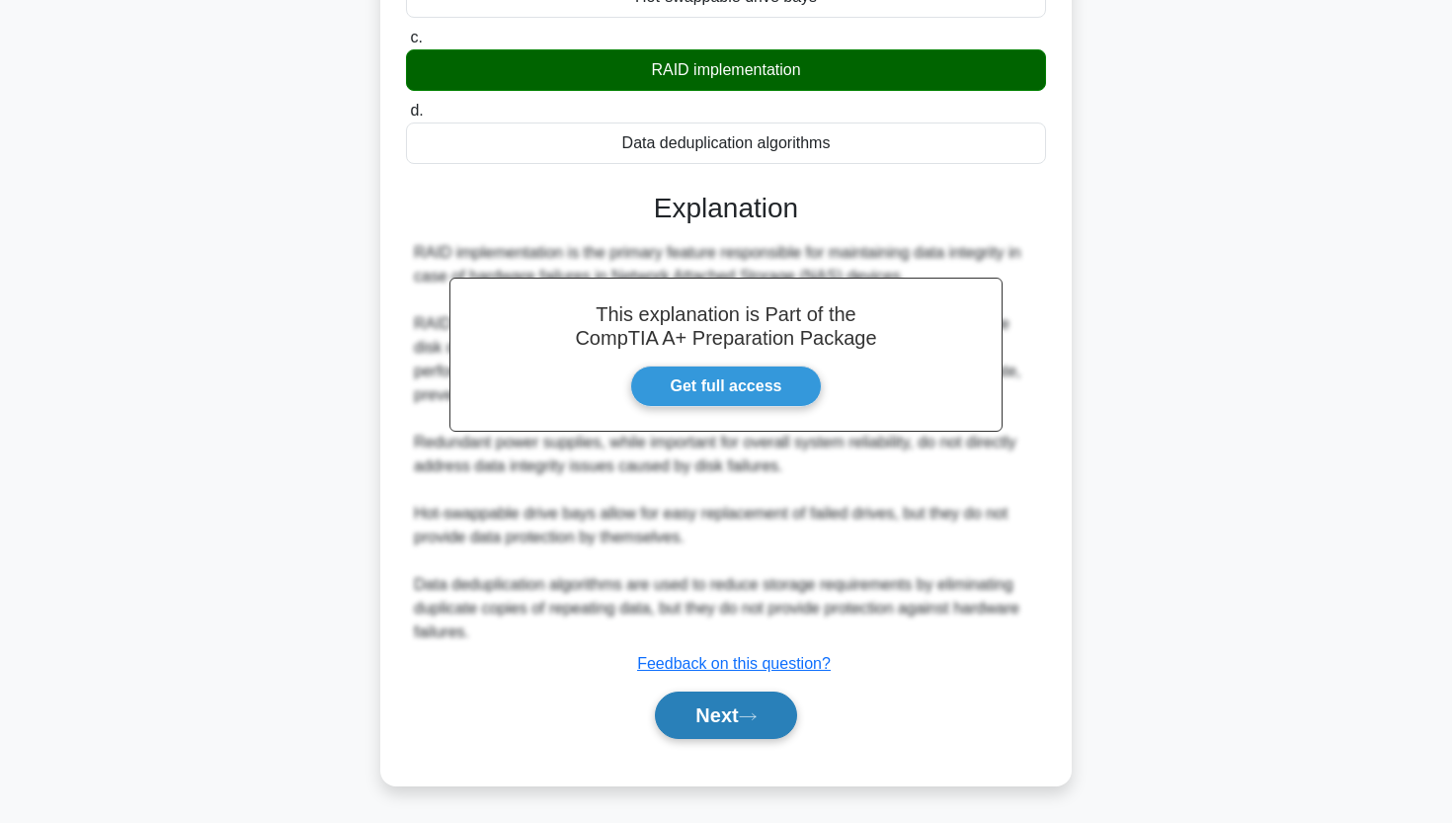
click at [722, 727] on button "Next" at bounding box center [725, 714] width 141 height 47
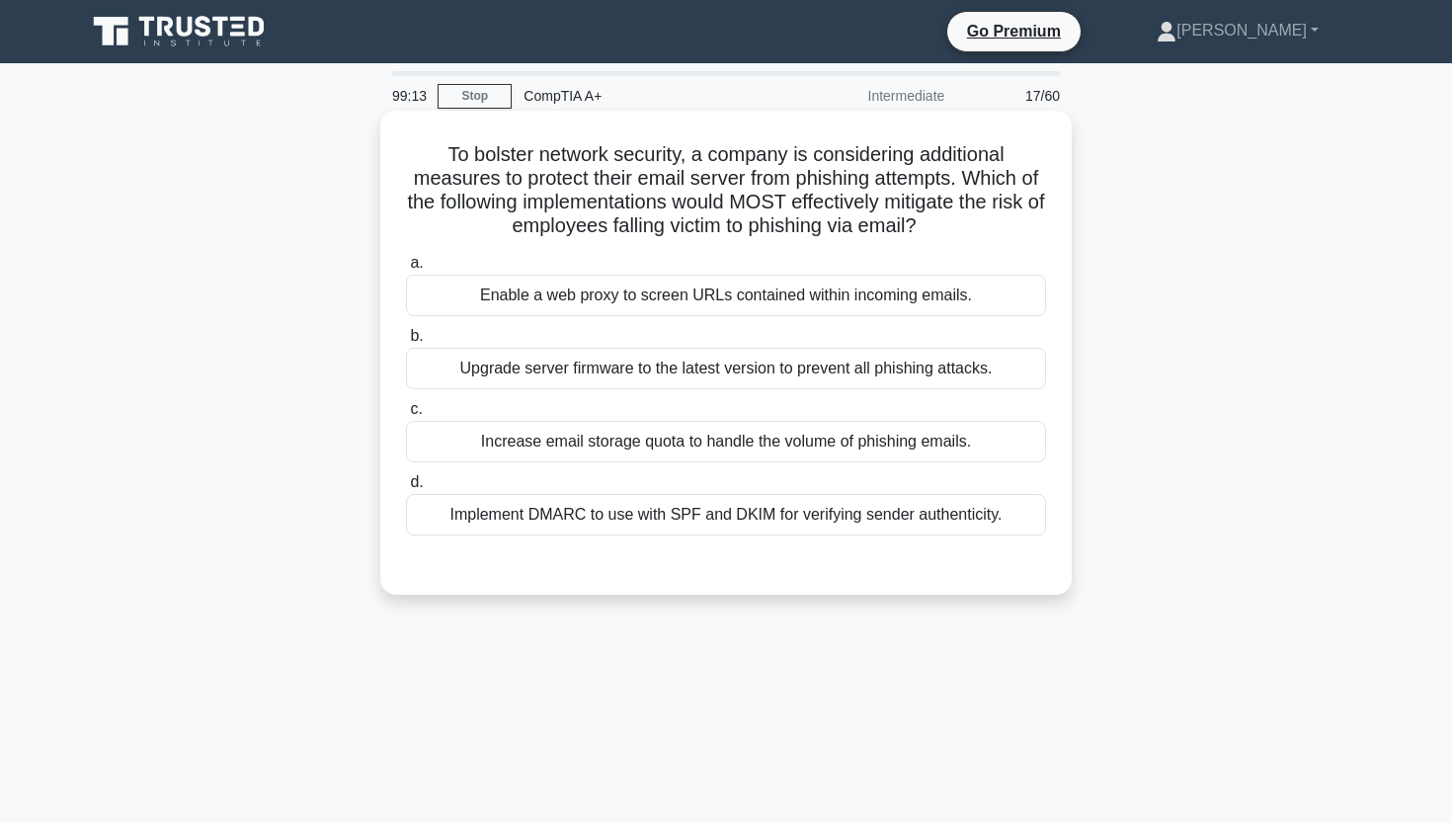
click at [678, 307] on div "Enable a web proxy to screen URLs contained within incoming emails." at bounding box center [726, 295] width 640 height 41
click at [406, 270] on input "a. Enable a web proxy to screen URLs contained within incoming emails." at bounding box center [406, 263] width 0 height 13
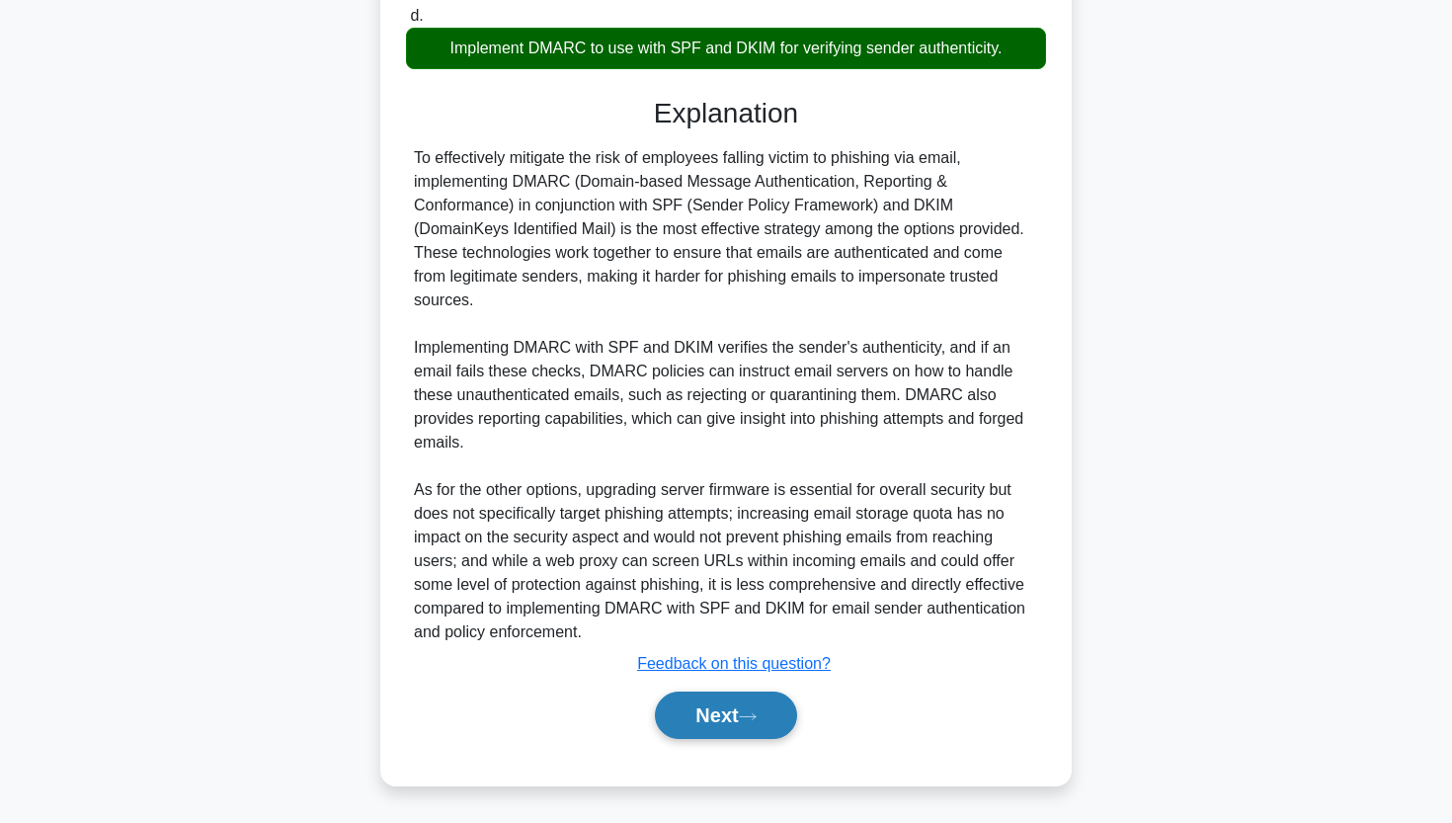
scroll to position [468, 0]
click at [687, 725] on button "Next" at bounding box center [725, 714] width 141 height 47
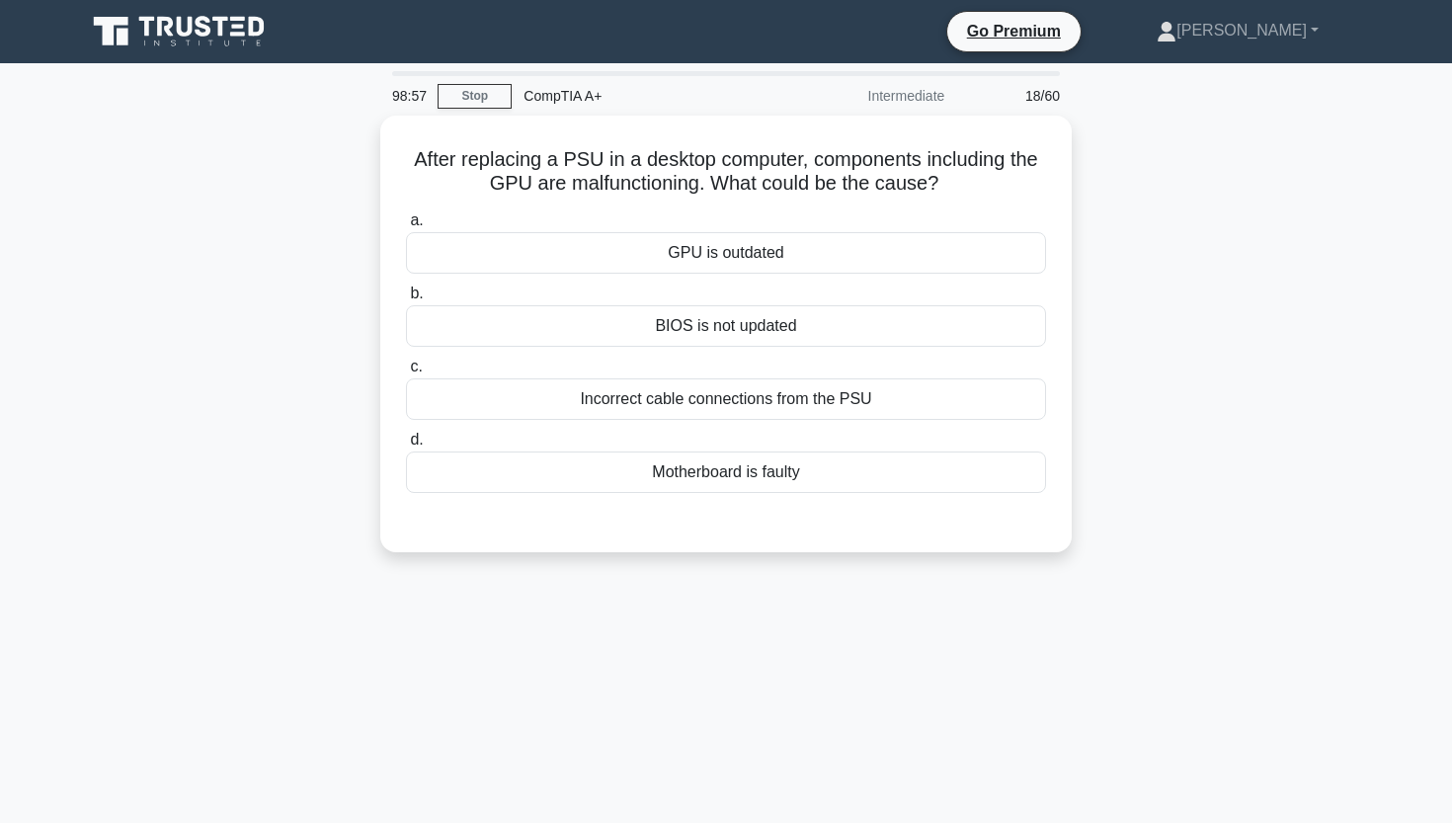
scroll to position [0, 0]
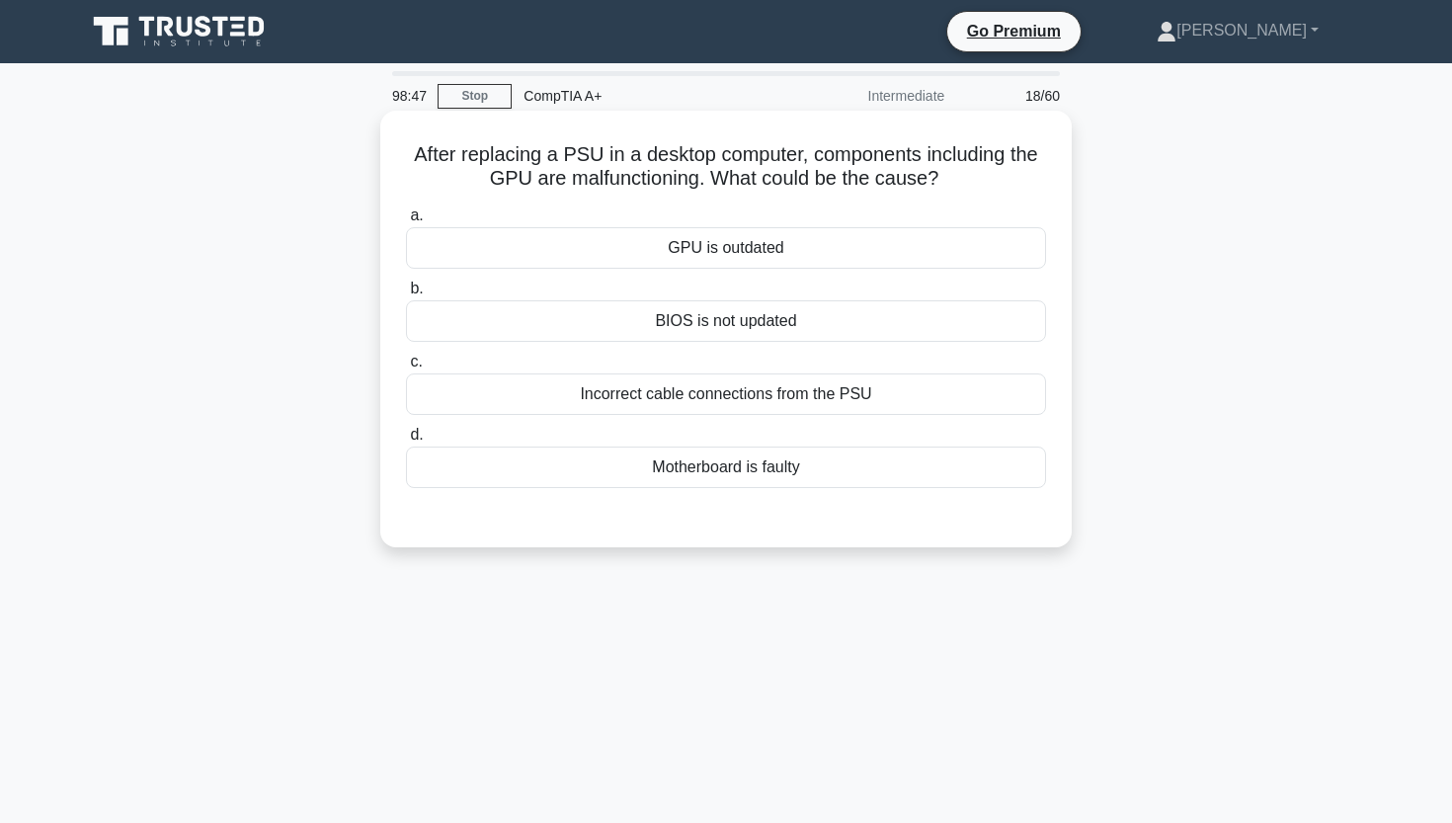
click at [700, 396] on div "Incorrect cable connections from the PSU" at bounding box center [726, 393] width 640 height 41
click at [406, 368] on input "c. Incorrect cable connections from the PSU" at bounding box center [406, 362] width 0 height 13
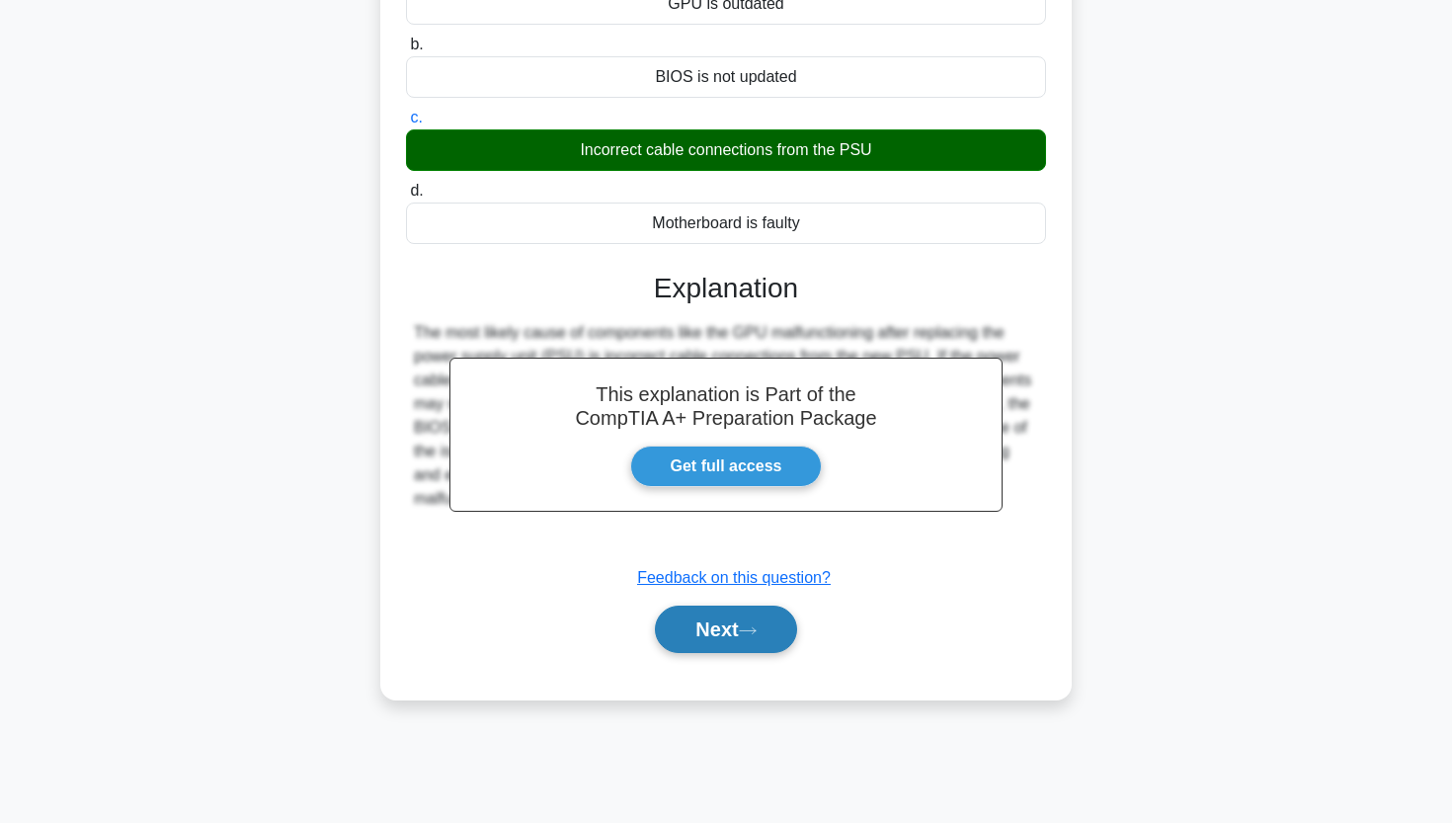
click at [676, 634] on button "Next" at bounding box center [725, 628] width 141 height 47
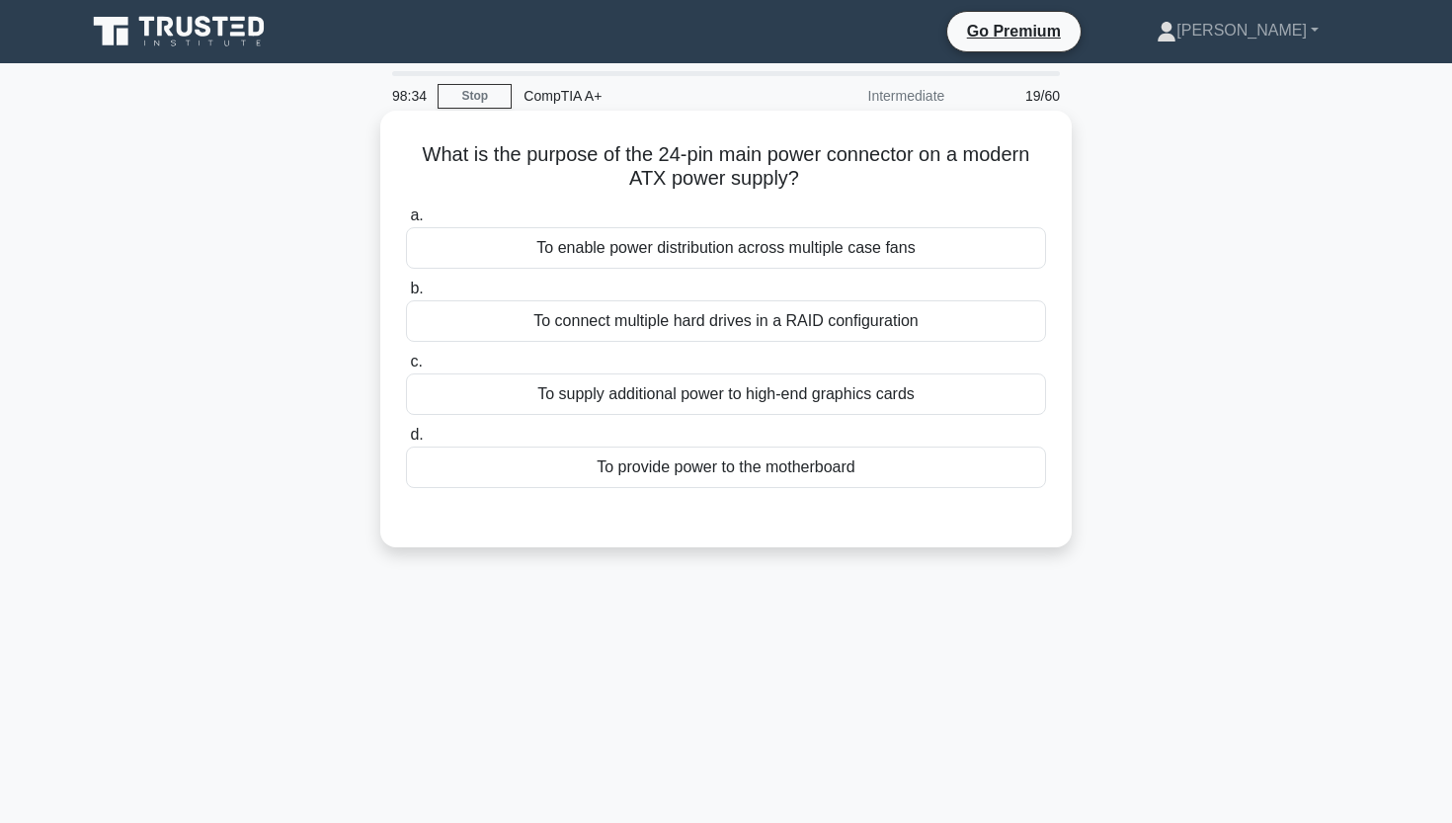
click at [709, 469] on div "To provide power to the motherboard" at bounding box center [726, 466] width 640 height 41
click at [406, 442] on input "d. To provide power to the motherboard" at bounding box center [406, 435] width 0 height 13
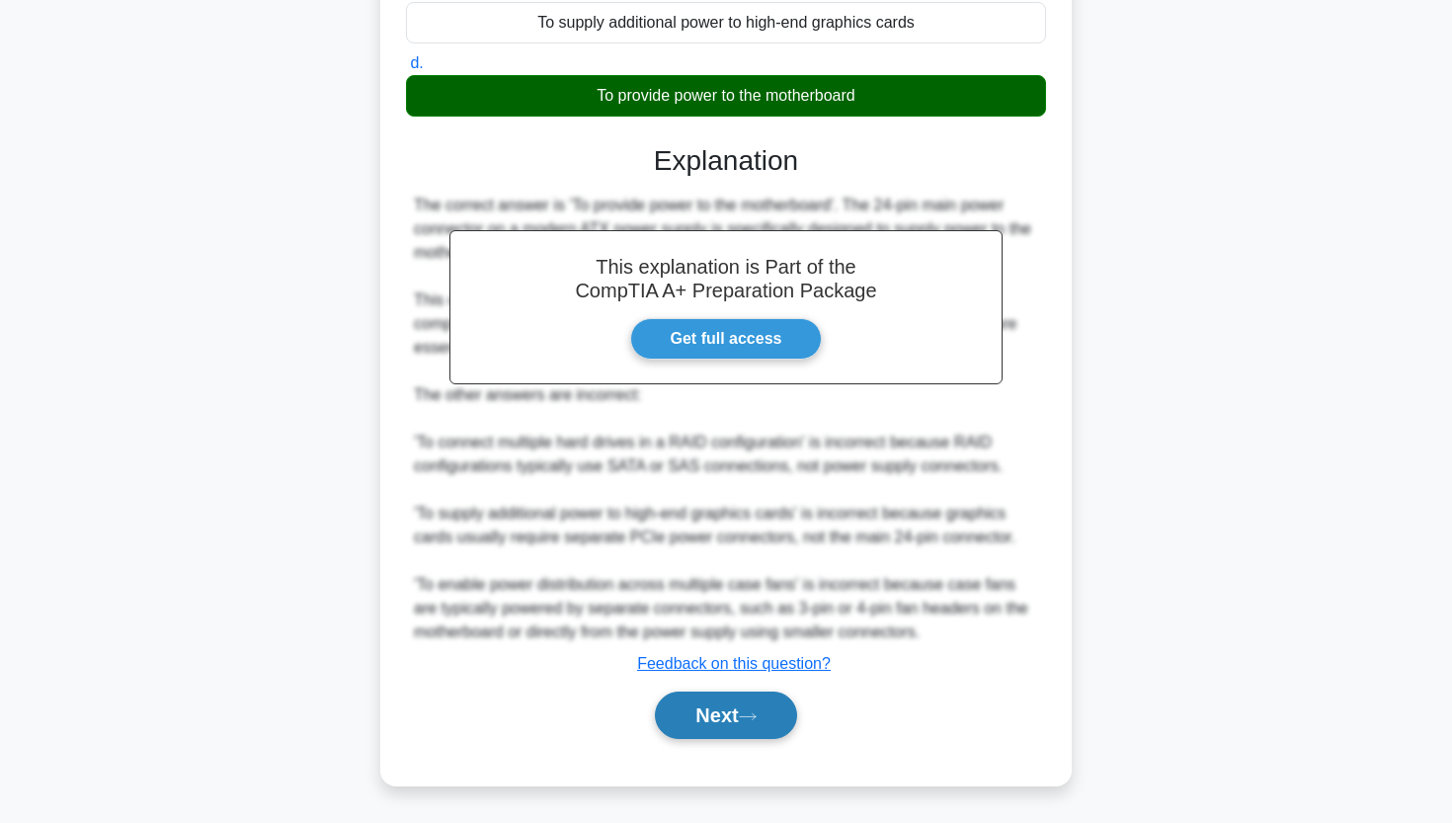
click at [686, 728] on button "Next" at bounding box center [725, 714] width 141 height 47
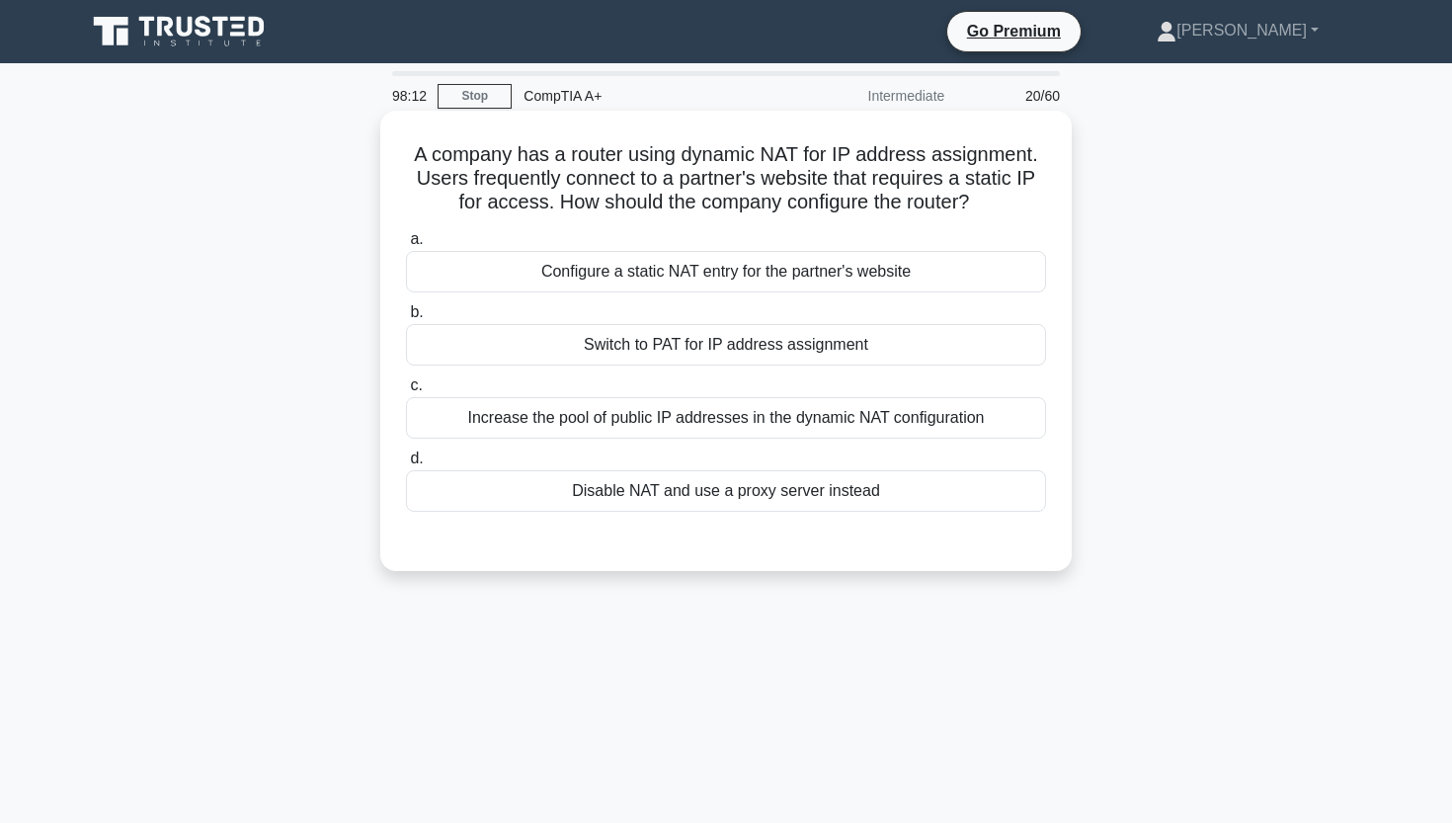
click at [731, 300] on label "b. Switch to PAT for IP address assignment" at bounding box center [726, 332] width 640 height 65
click at [406, 306] on input "b. Switch to PAT for IP address assignment" at bounding box center [406, 312] width 0 height 13
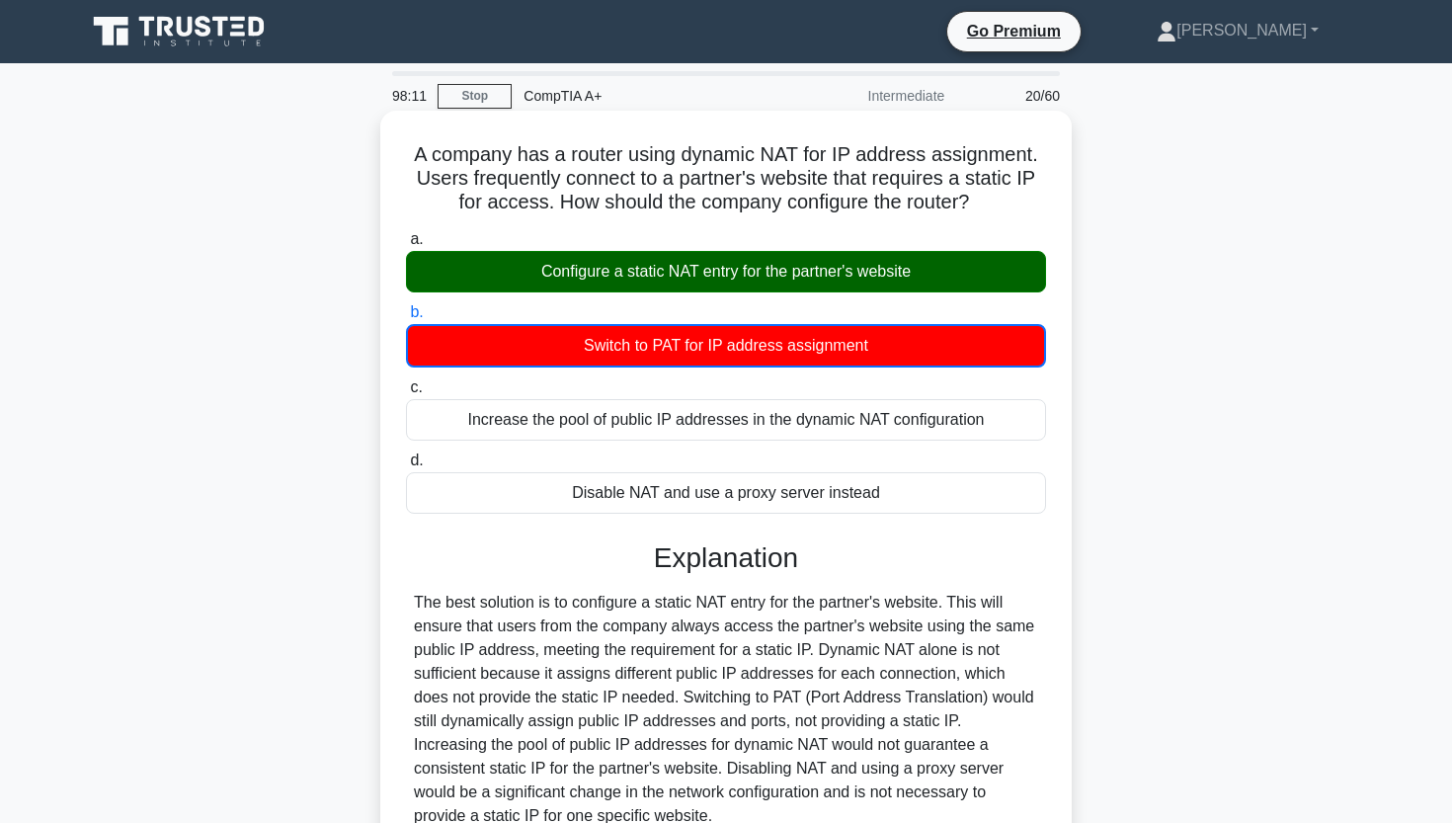
click at [732, 282] on div "Configure a static NAT entry for the partner's website" at bounding box center [726, 271] width 640 height 41
click at [406, 246] on input "a. Configure a static NAT entry for the partner's website" at bounding box center [406, 239] width 0 height 13
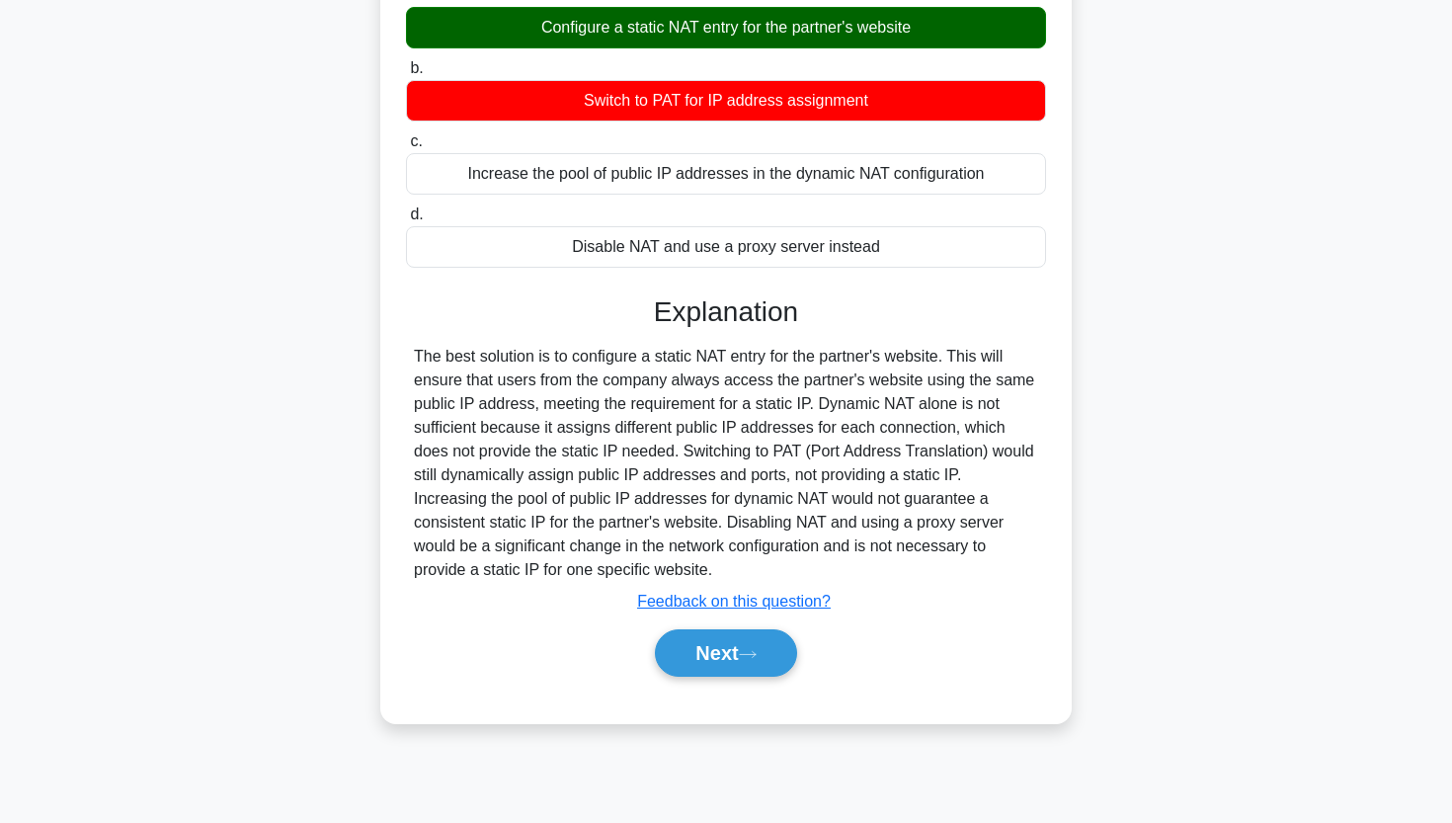
scroll to position [244, 0]
click at [708, 662] on button "Next" at bounding box center [725, 652] width 141 height 47
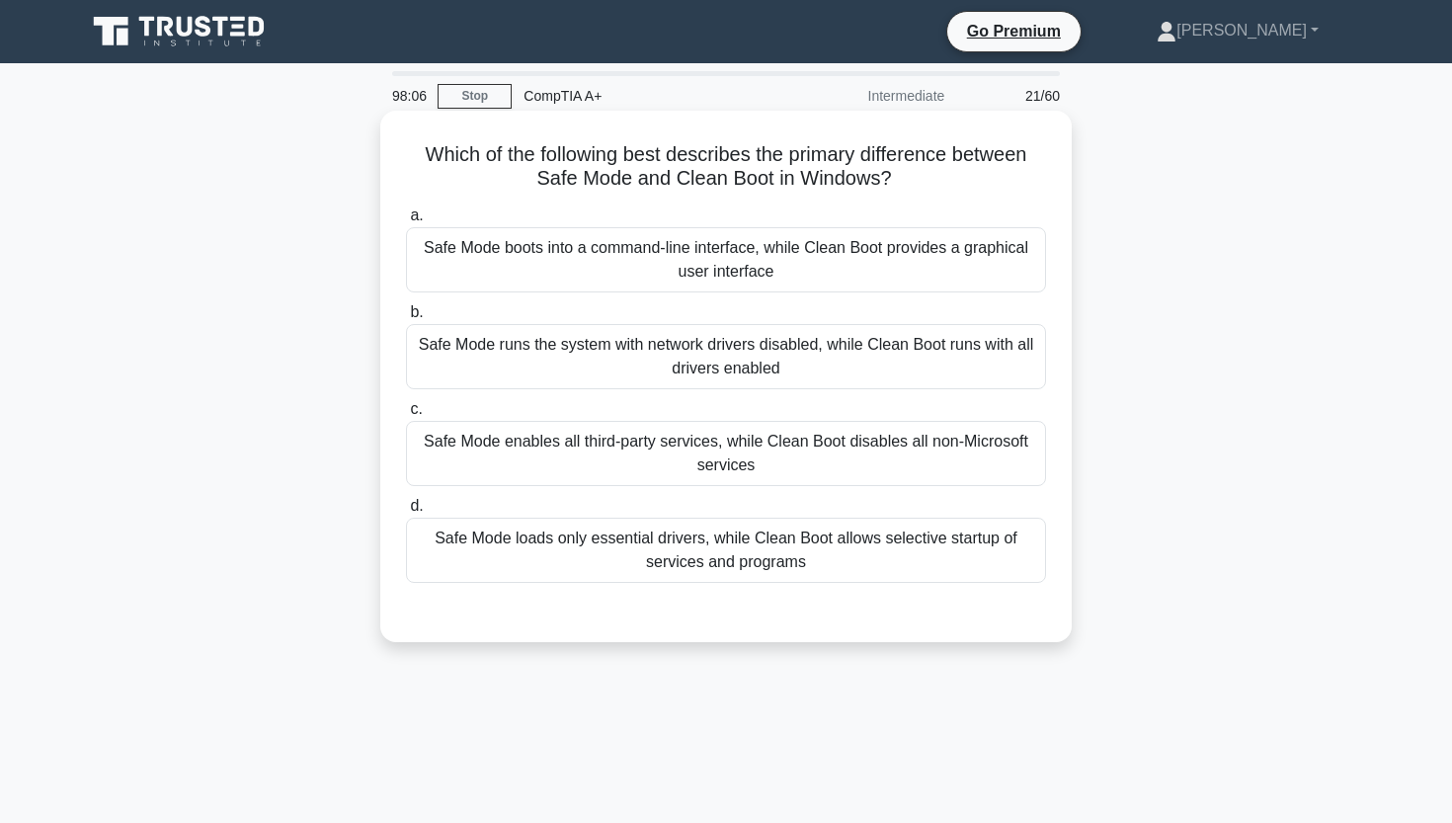
scroll to position [0, 0]
click at [709, 550] on div "Safe Mode loads only essential drivers, while Clean Boot allows selective start…" at bounding box center [726, 550] width 640 height 65
click at [406, 513] on input "d. Safe Mode loads only essential drivers, while Clean Boot allows selective st…" at bounding box center [406, 506] width 0 height 13
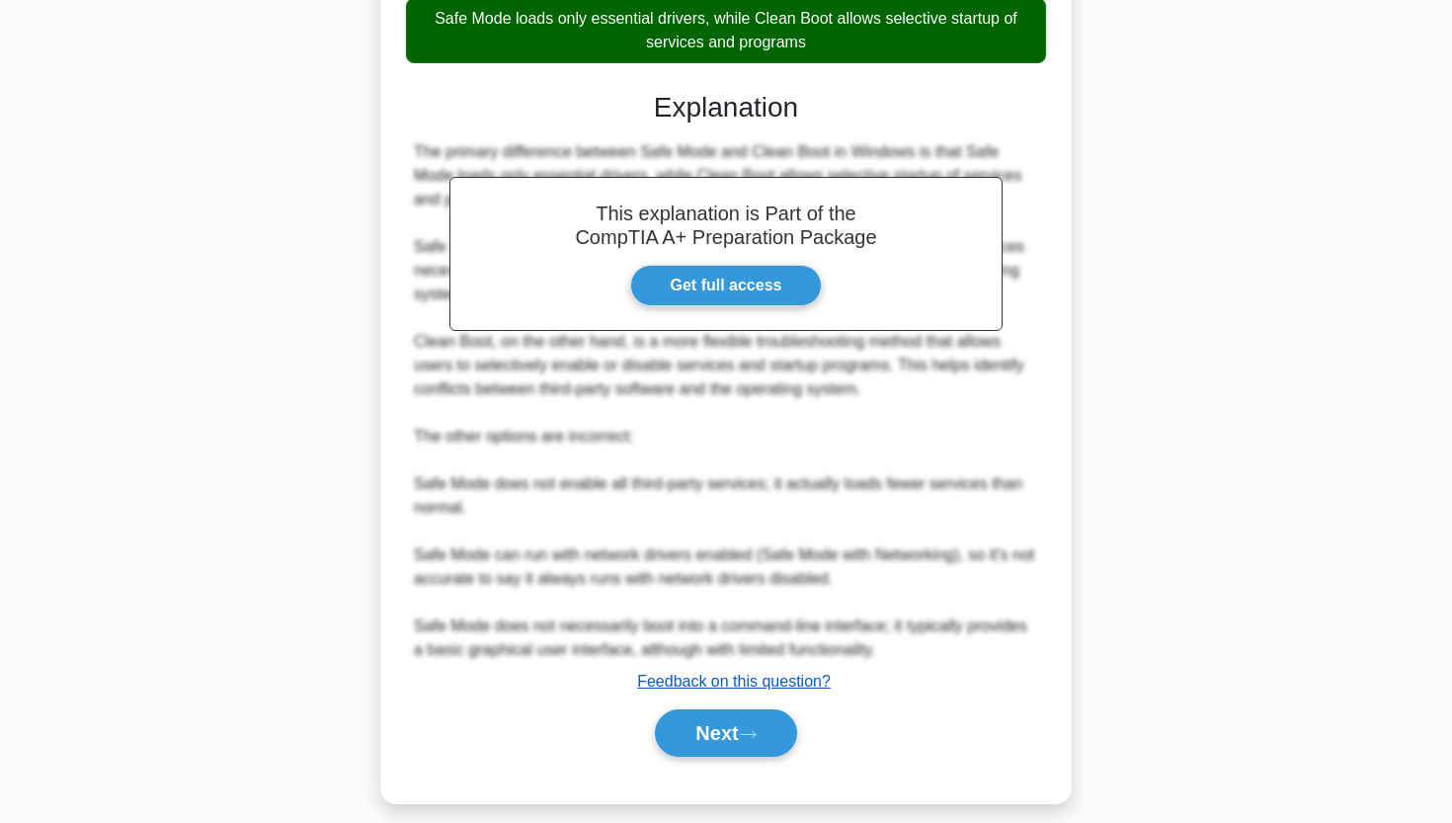
scroll to position [519, 0]
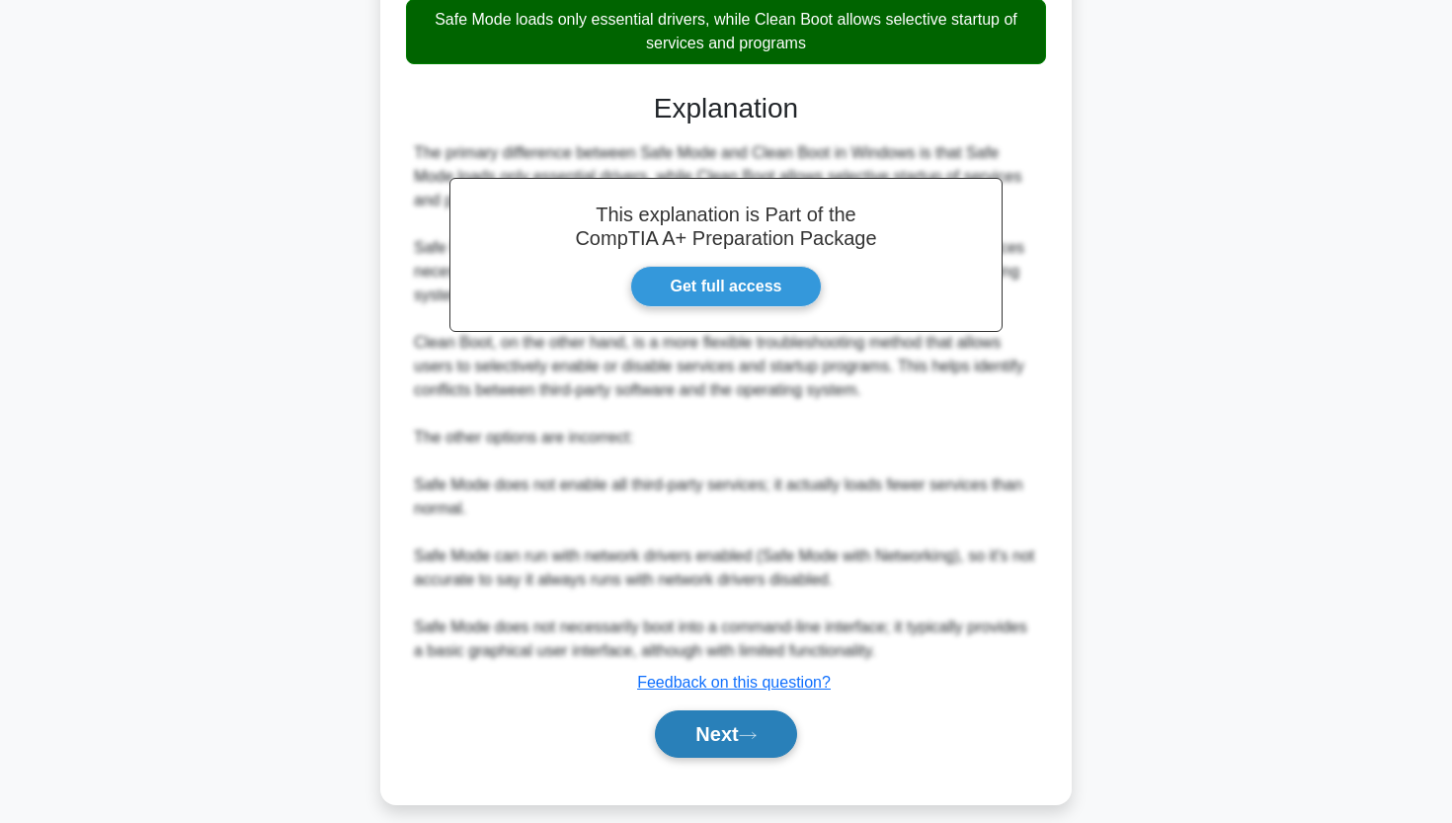
click at [719, 744] on button "Next" at bounding box center [725, 733] width 141 height 47
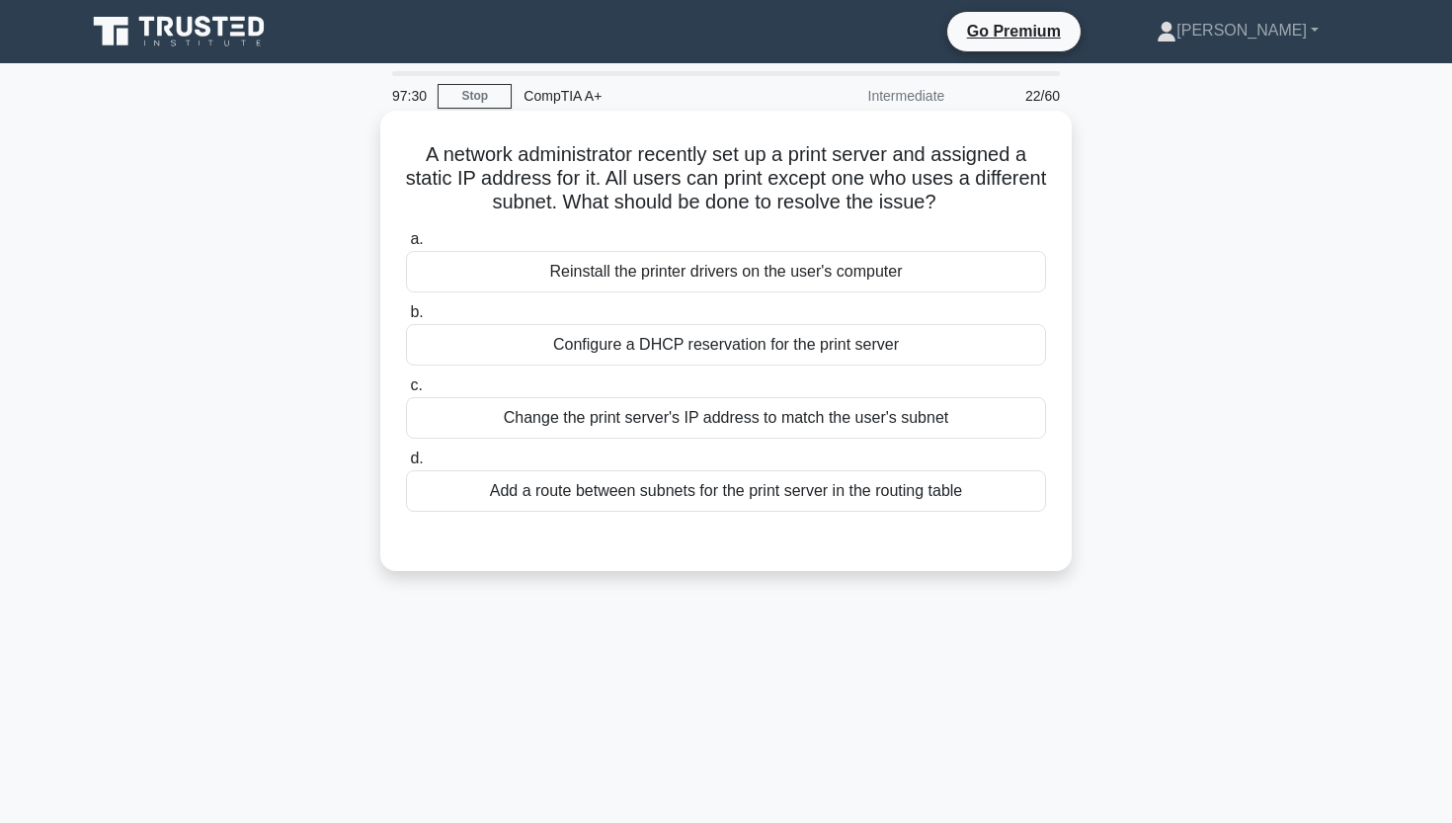
scroll to position [0, 0]
click at [764, 496] on div "Add a route between subnets for the print server in the routing table" at bounding box center [726, 490] width 640 height 41
click at [406, 465] on input "d. Add a route between subnets for the print server in the routing table" at bounding box center [406, 458] width 0 height 13
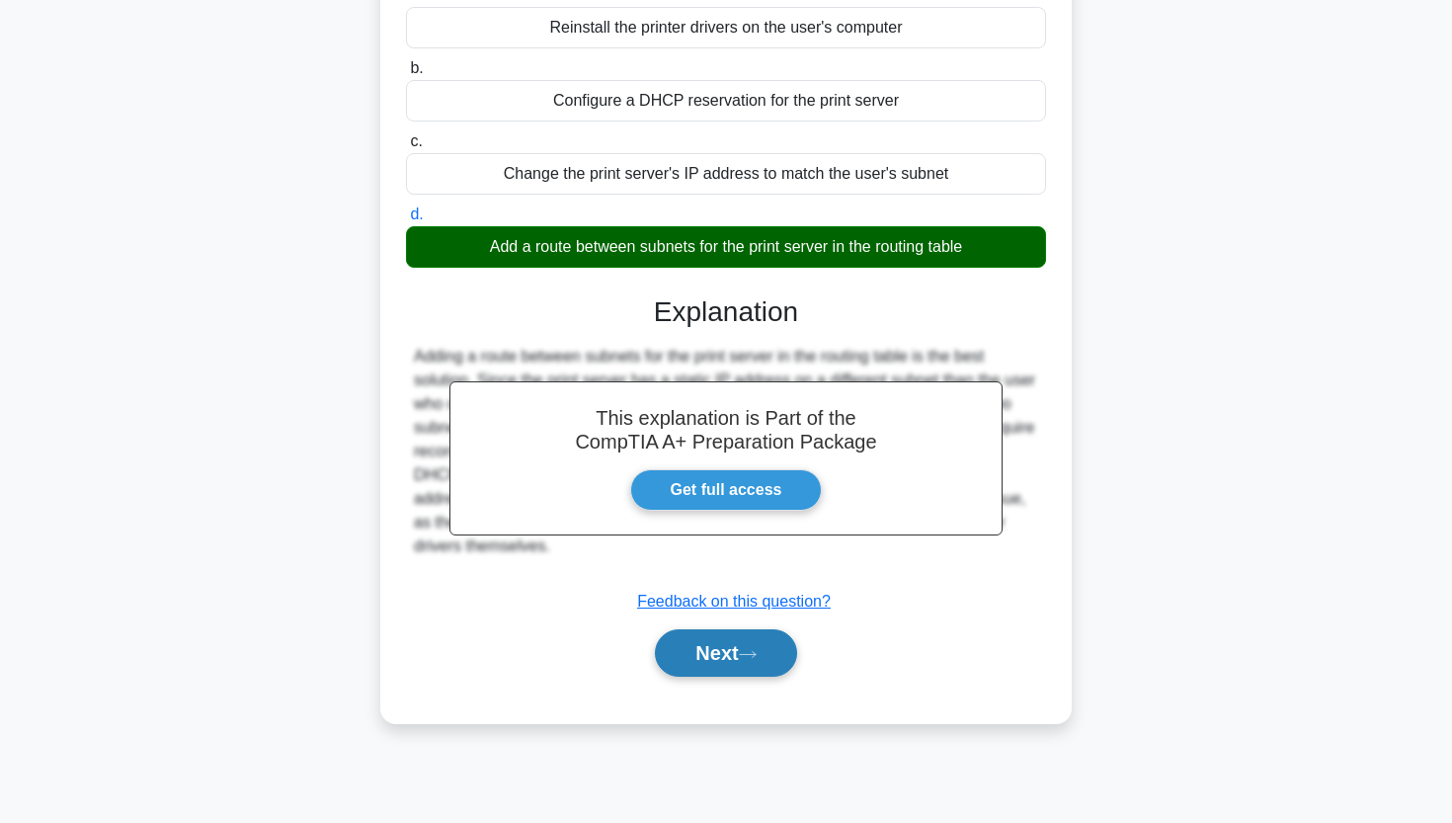
click at [695, 663] on button "Next" at bounding box center [725, 652] width 141 height 47
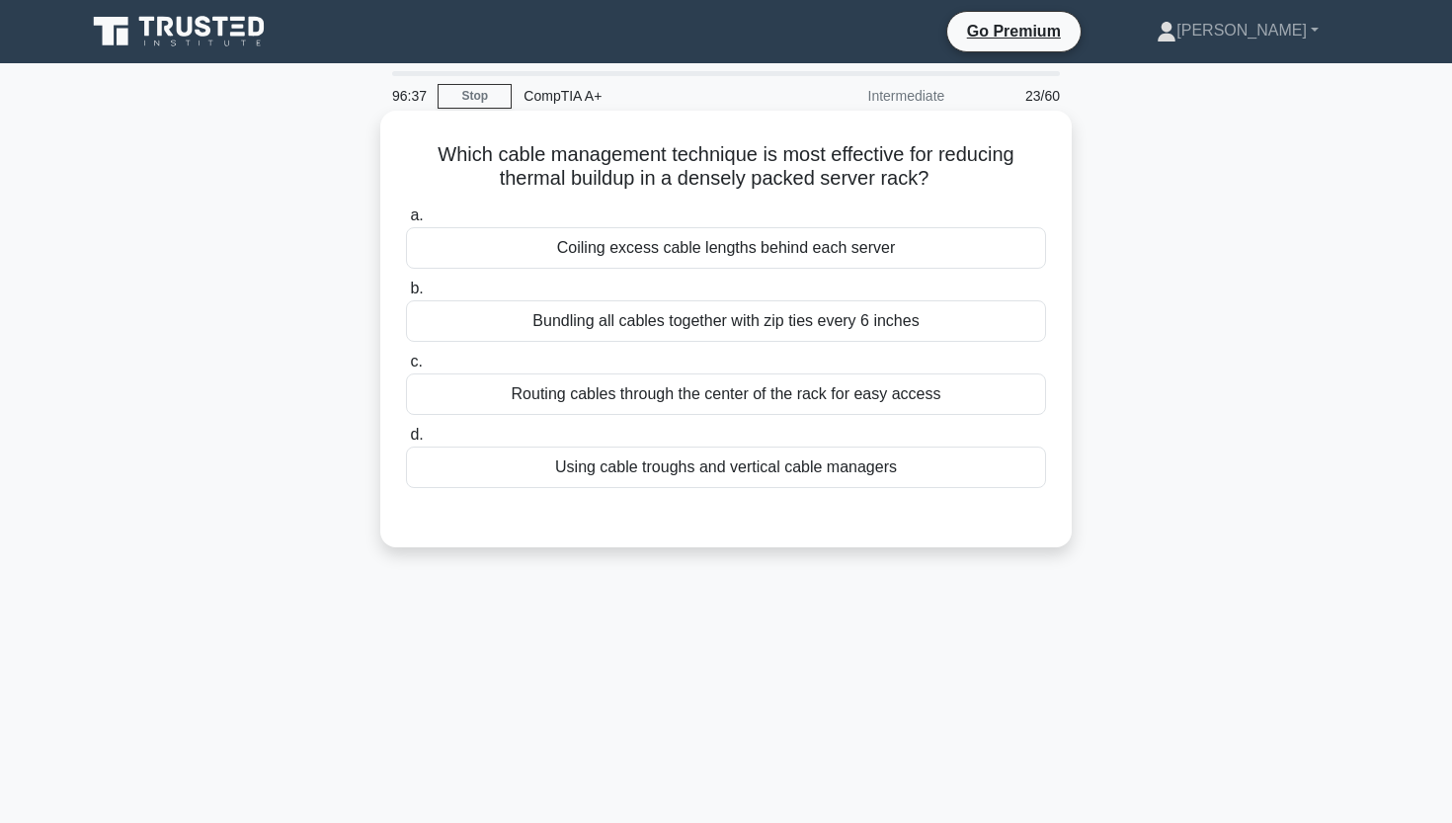
click at [710, 467] on div "Using cable troughs and vertical cable managers" at bounding box center [726, 466] width 640 height 41
click at [406, 442] on input "d. Using cable troughs and vertical cable managers" at bounding box center [406, 435] width 0 height 13
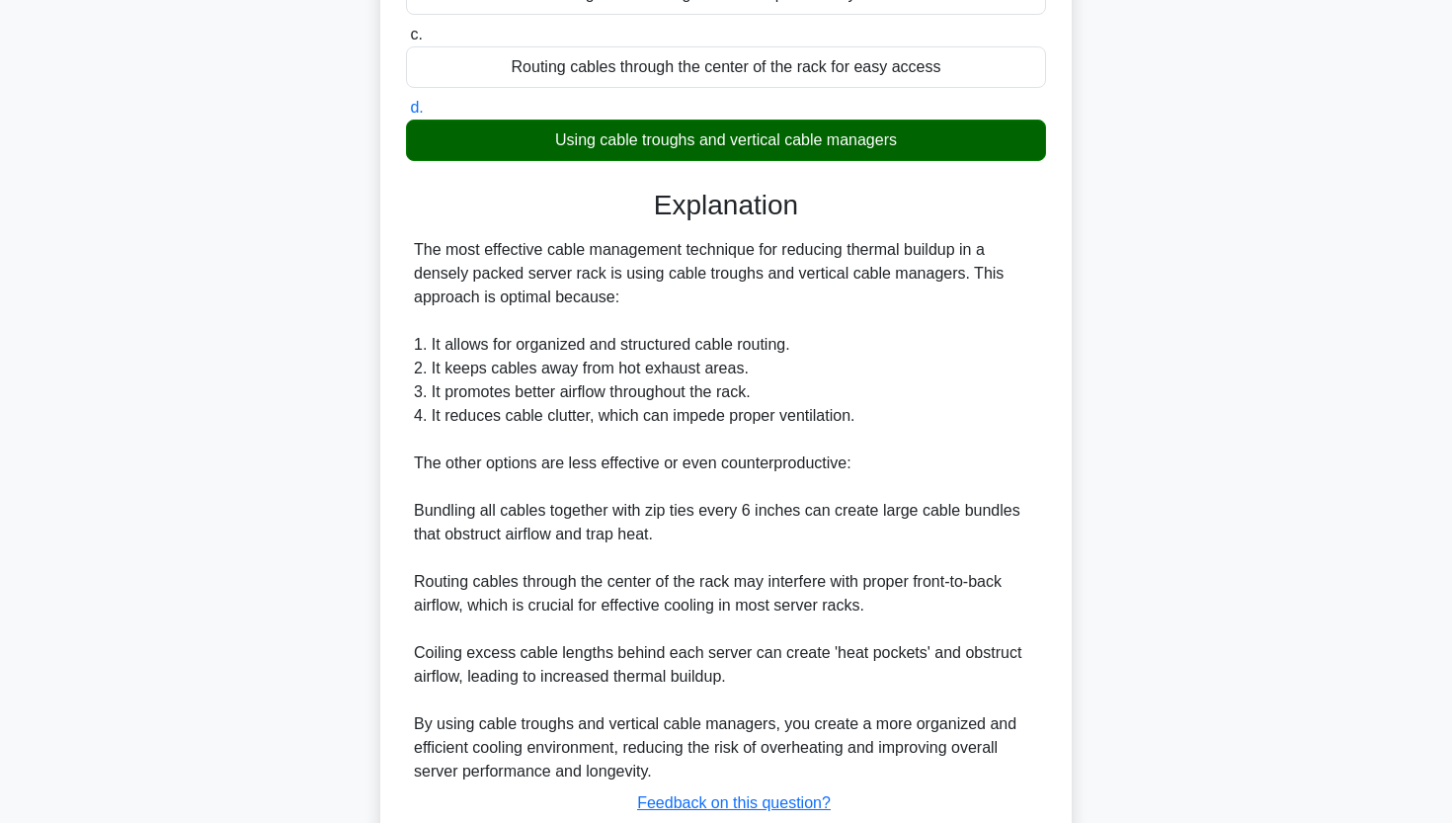
scroll to position [328, 0]
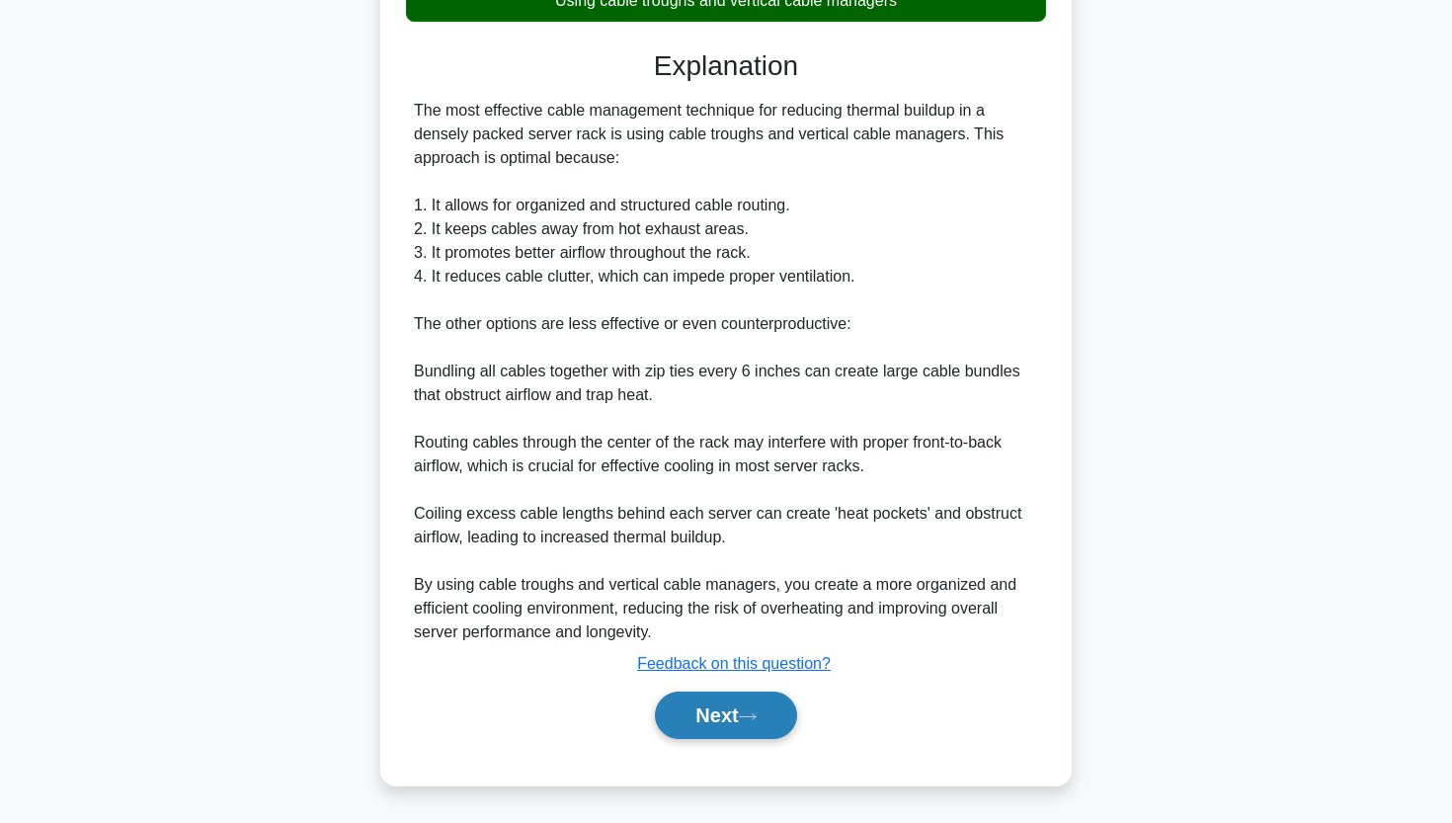
click at [736, 705] on button "Next" at bounding box center [725, 714] width 141 height 47
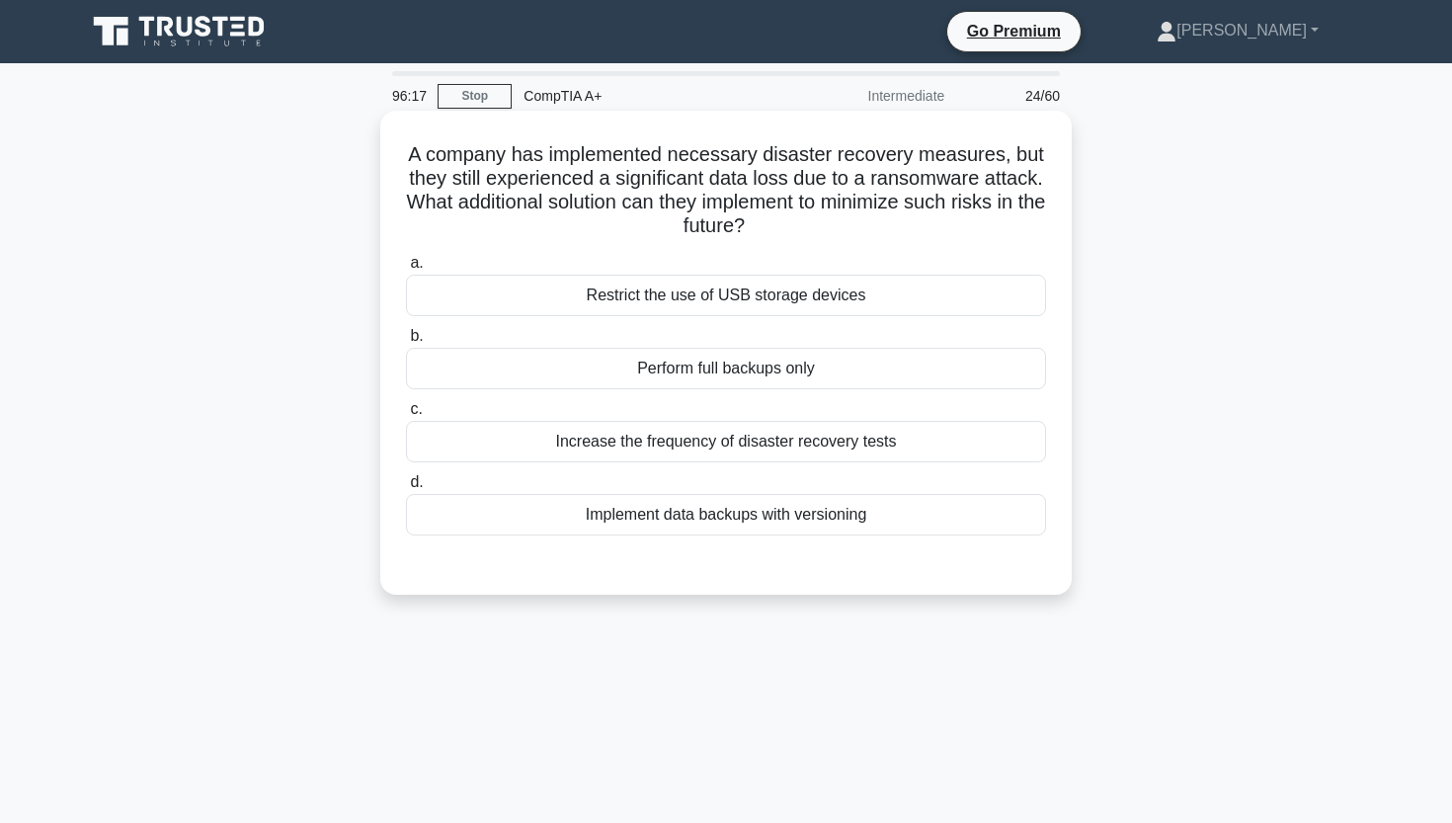
scroll to position [0, 0]
click at [646, 452] on div "Increase the frequency of disaster recovery tests" at bounding box center [726, 441] width 640 height 41
click at [406, 416] on input "c. Increase the frequency of disaster recovery tests" at bounding box center [406, 409] width 0 height 13
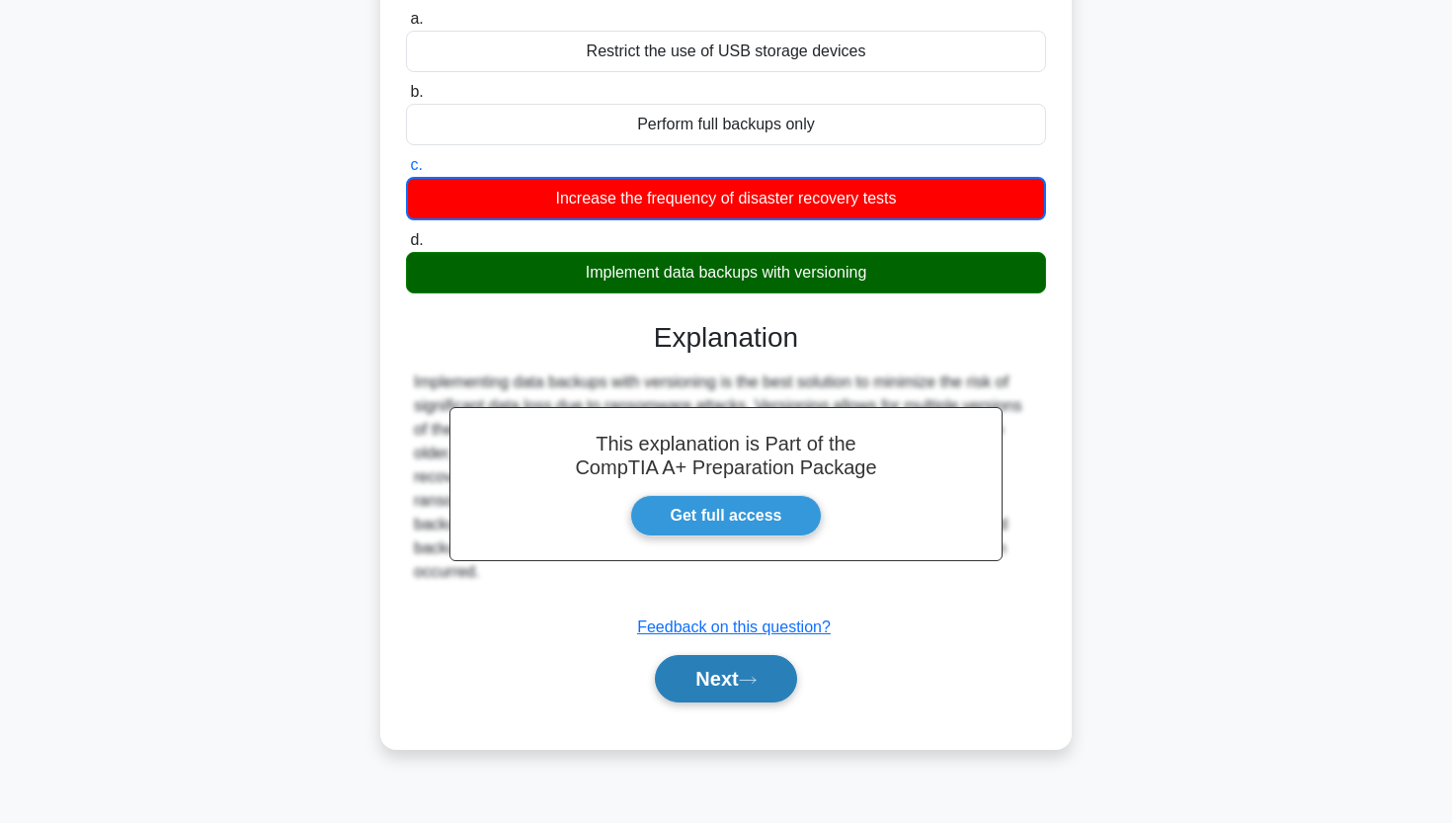
click at [686, 671] on button "Next" at bounding box center [725, 678] width 141 height 47
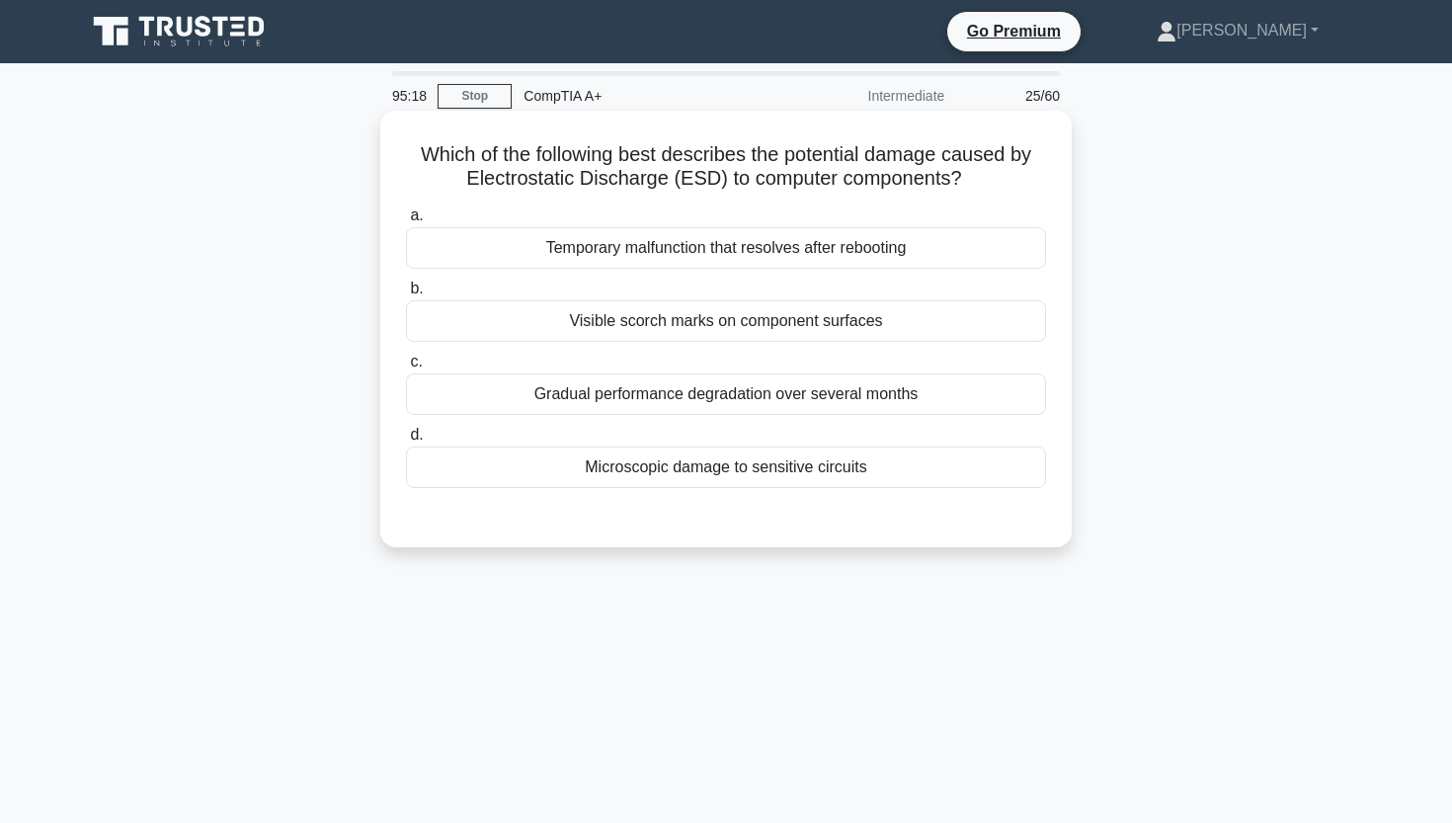
click at [709, 396] on div "Gradual performance degradation over several months" at bounding box center [726, 393] width 640 height 41
click at [406, 368] on input "c. Gradual performance degradation over several months" at bounding box center [406, 362] width 0 height 13
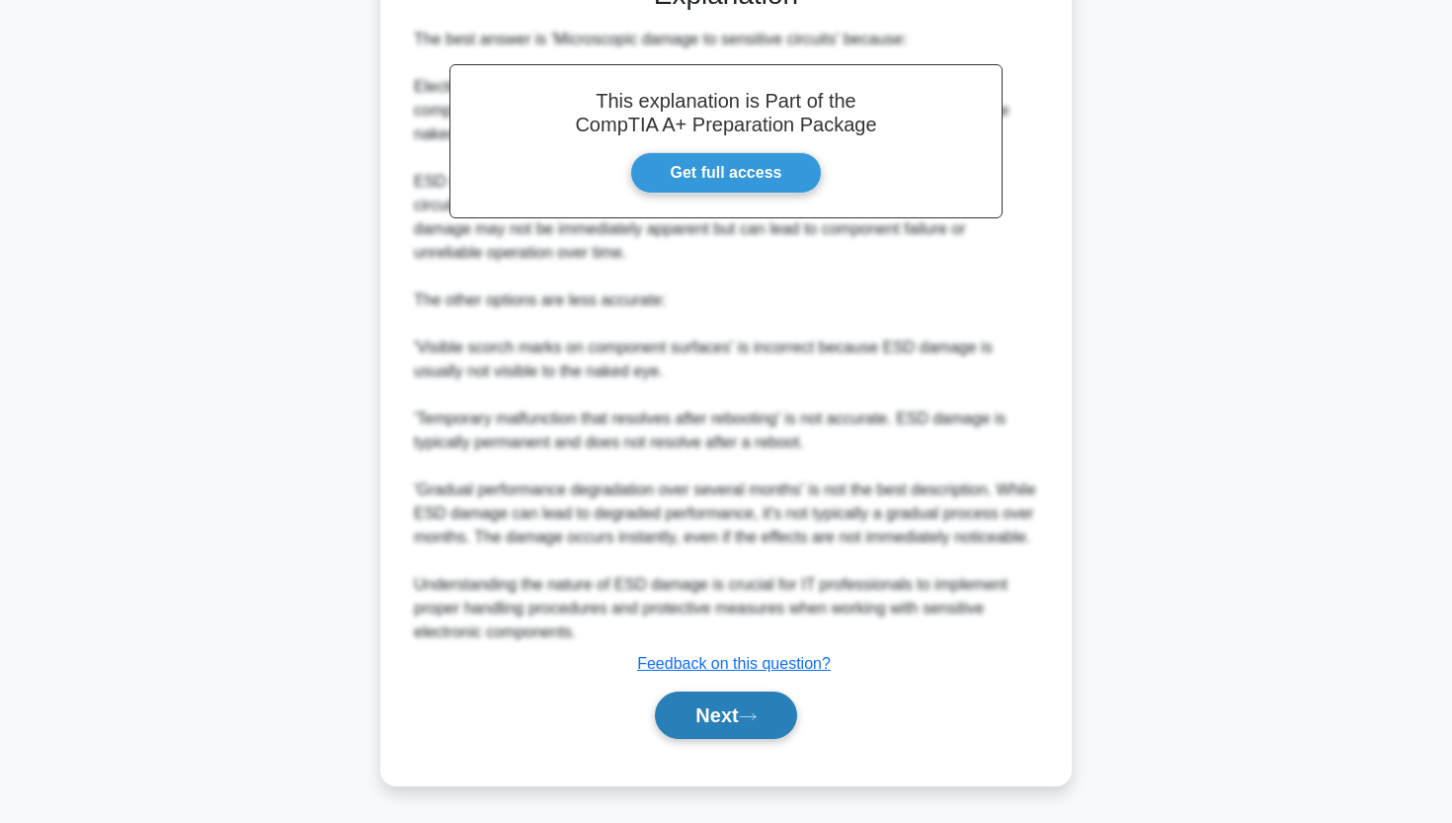
click at [695, 705] on button "Next" at bounding box center [725, 714] width 141 height 47
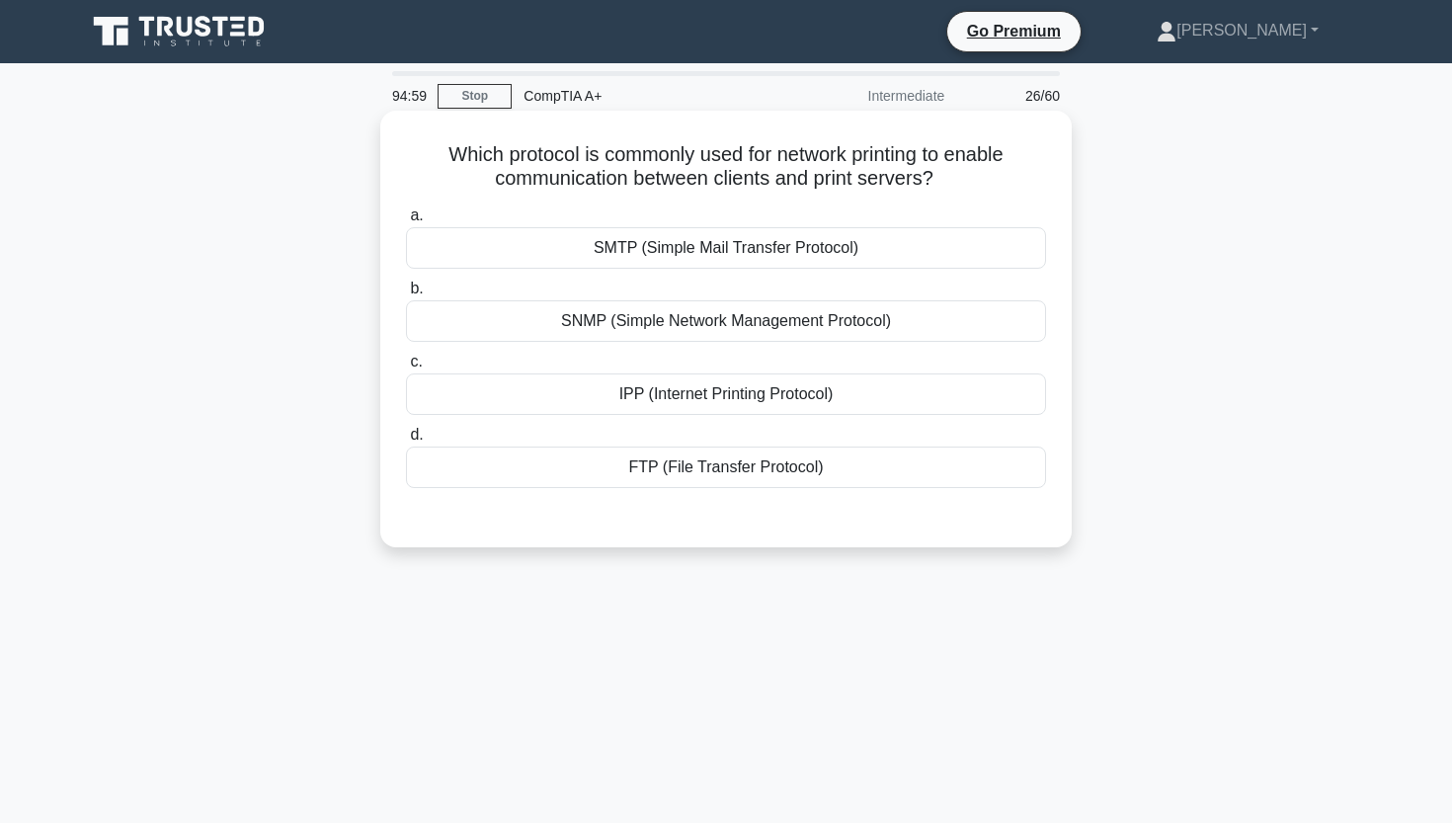
click at [724, 389] on div "IPP (Internet Printing Protocol)" at bounding box center [726, 393] width 640 height 41
click at [406, 368] on input "c. IPP (Internet Printing Protocol)" at bounding box center [406, 362] width 0 height 13
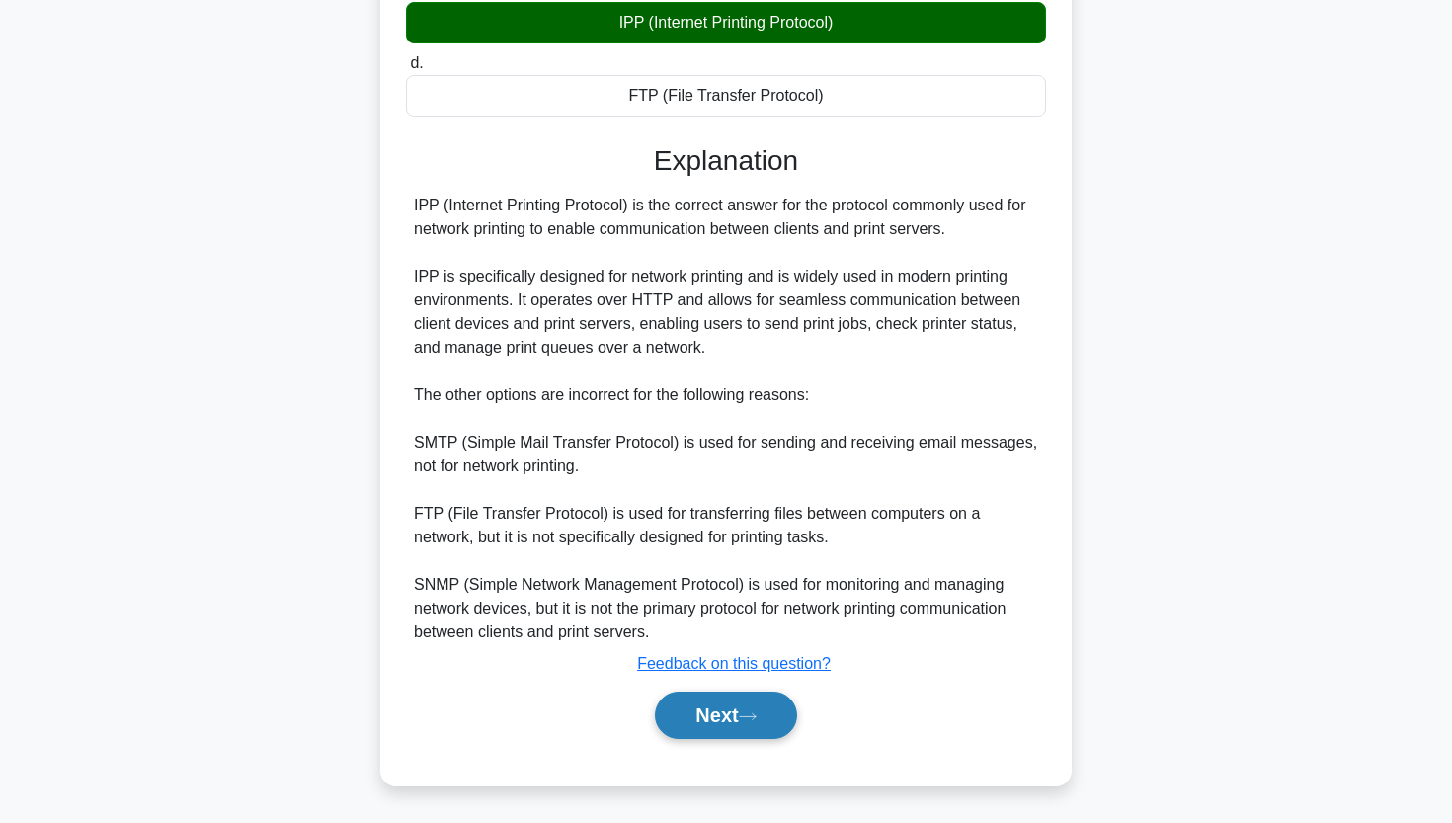
scroll to position [371, 0]
click at [712, 710] on button "Next" at bounding box center [725, 714] width 141 height 47
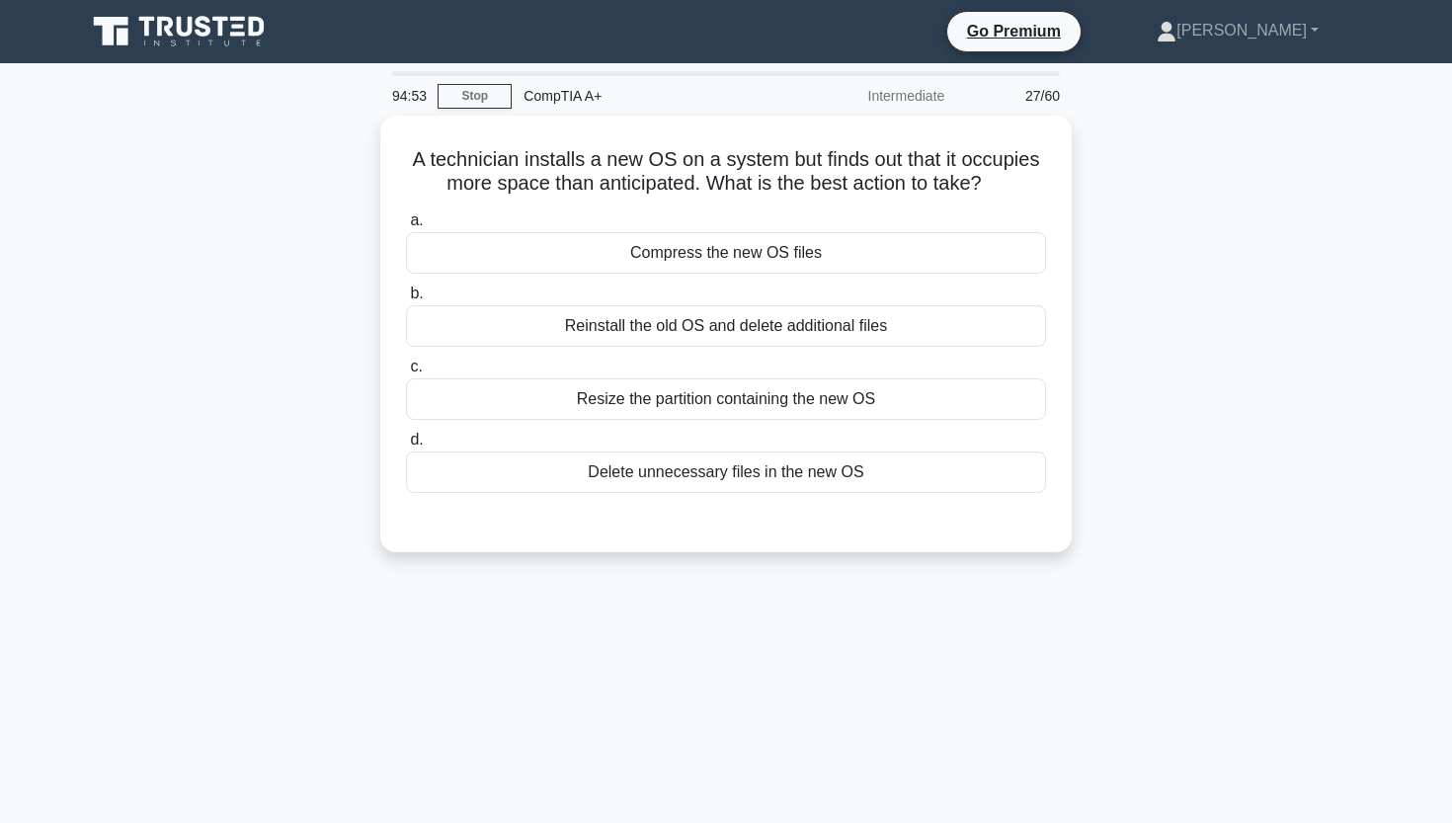
scroll to position [0, 0]
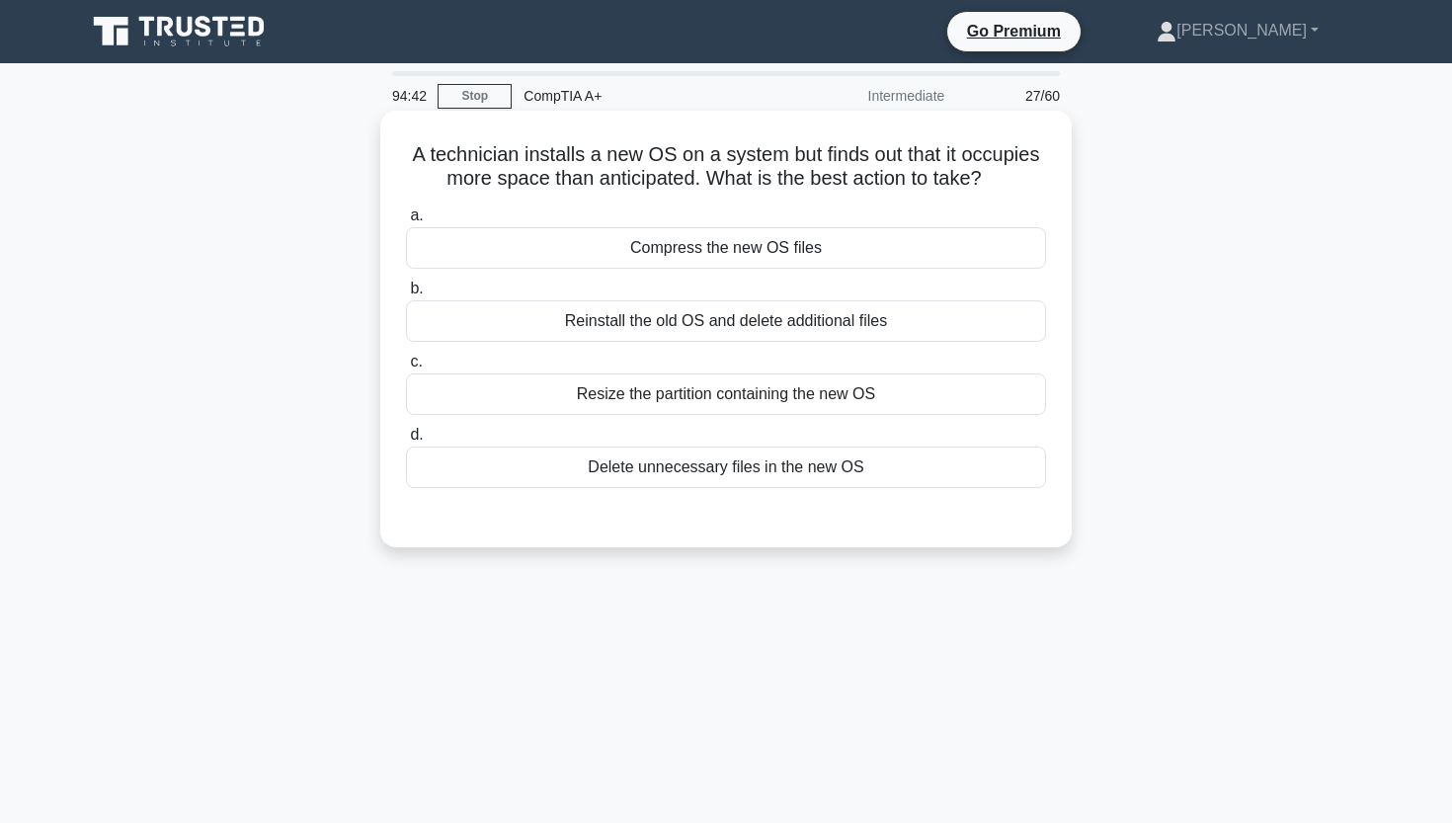
click at [711, 405] on div "Resize the partition containing the new OS" at bounding box center [726, 393] width 640 height 41
click at [406, 368] on input "c. Resize the partition containing the new OS" at bounding box center [406, 362] width 0 height 13
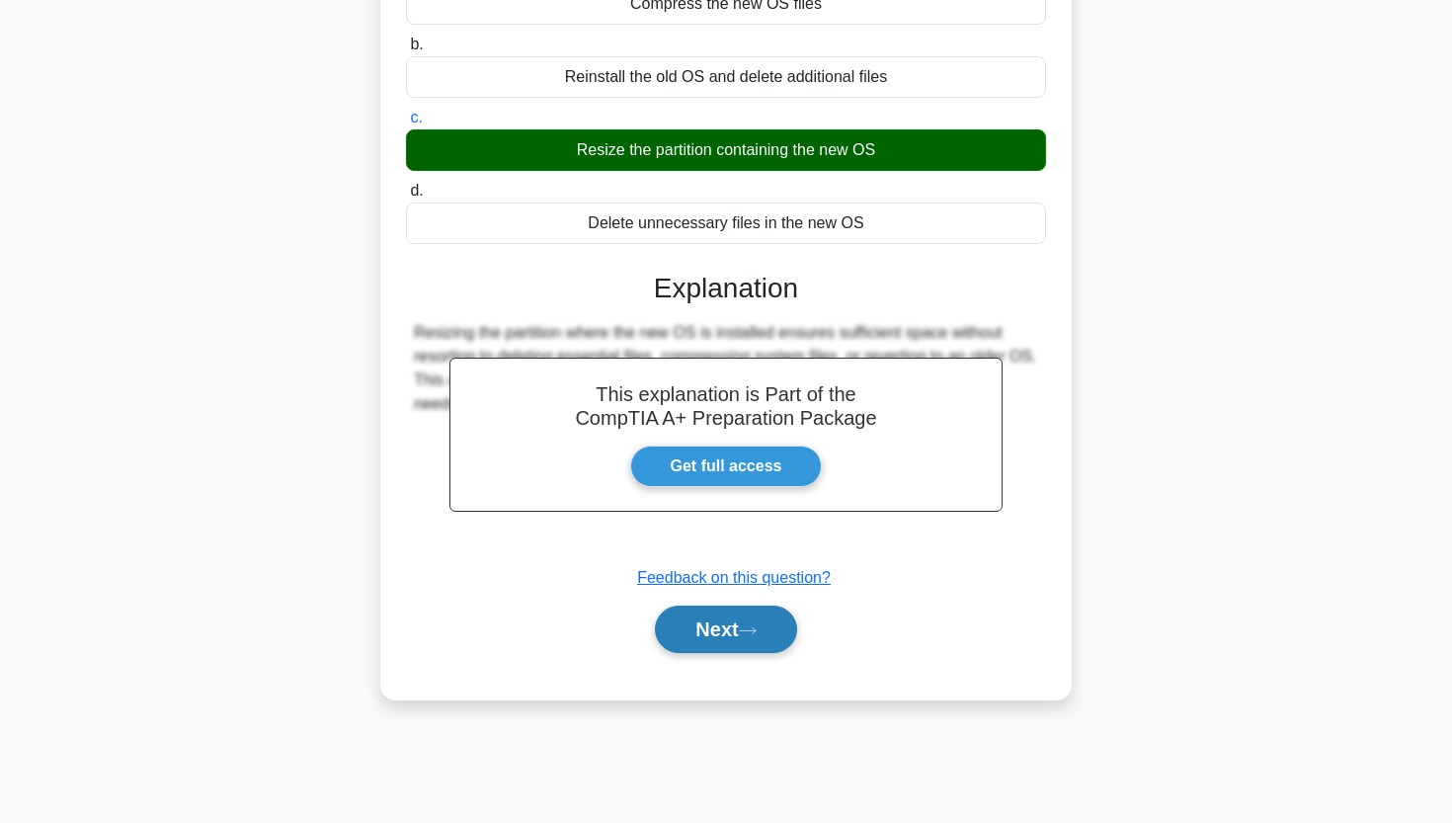
click at [685, 630] on button "Next" at bounding box center [725, 628] width 141 height 47
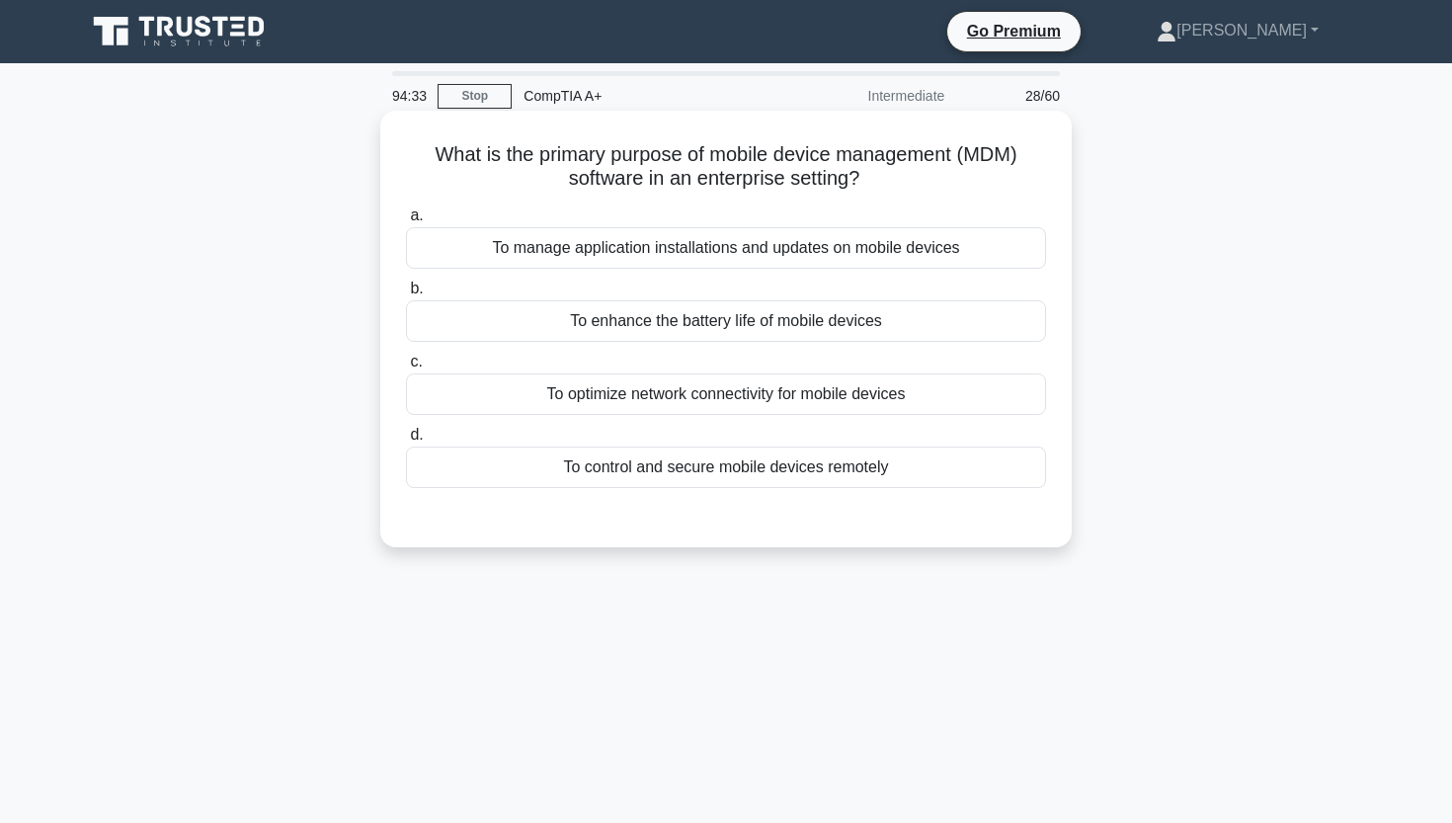
click at [646, 243] on div "To manage application installations and updates on mobile devices" at bounding box center [726, 247] width 640 height 41
click at [406, 222] on input "a. To manage application installations and updates on mobile devices" at bounding box center [406, 215] width 0 height 13
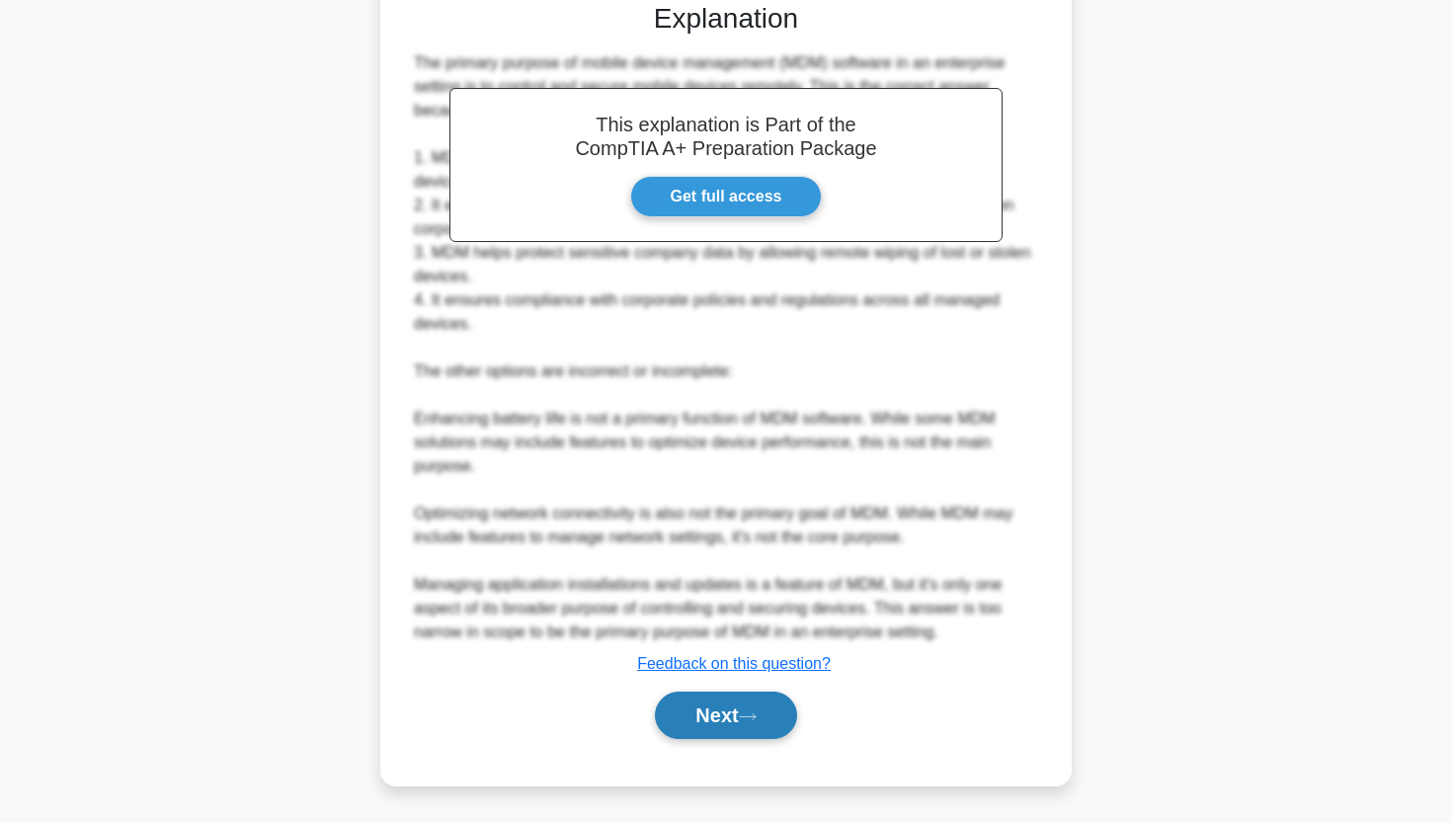
click at [711, 727] on button "Next" at bounding box center [725, 714] width 141 height 47
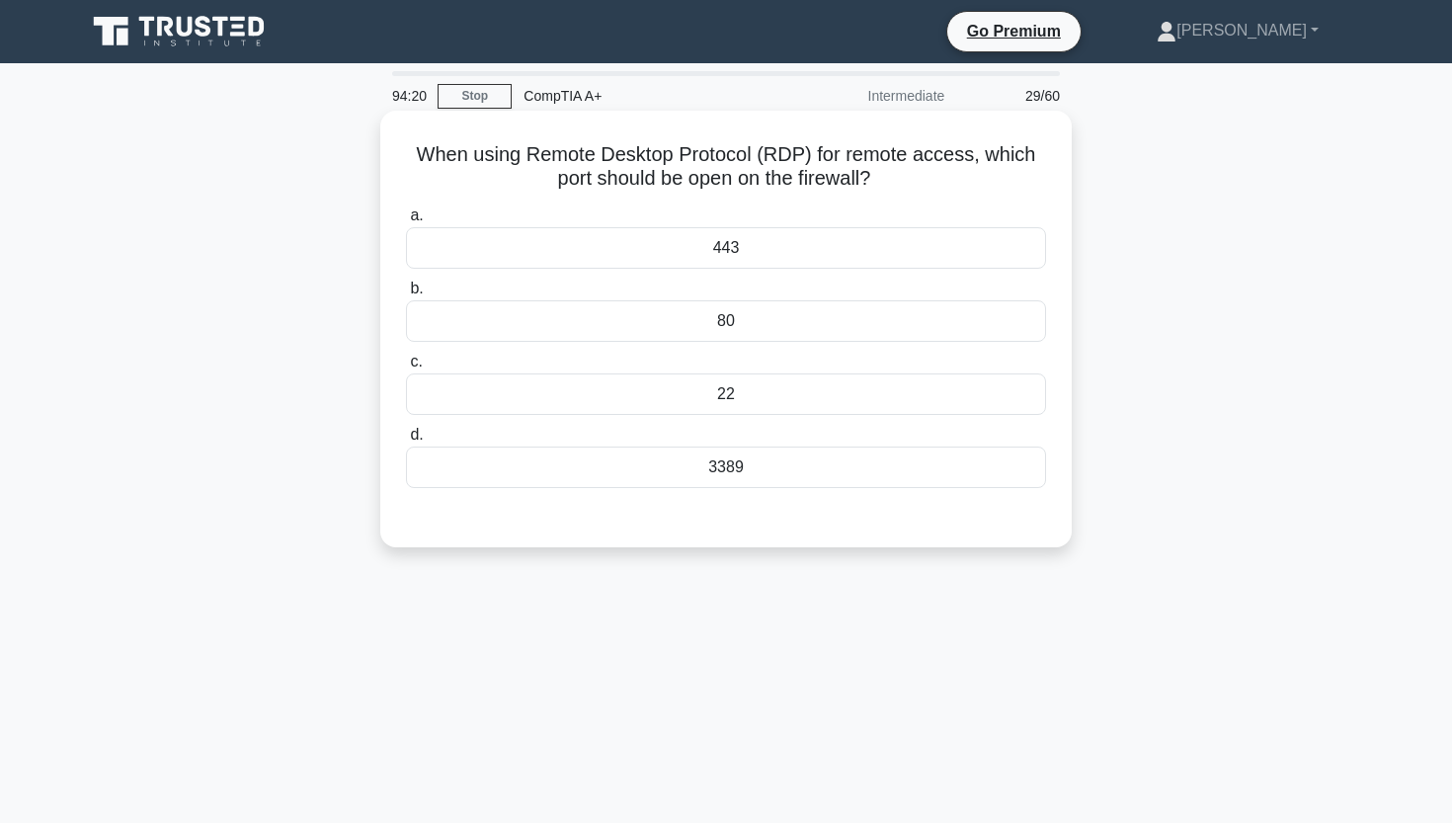
click at [748, 262] on div "443" at bounding box center [726, 247] width 640 height 41
click at [406, 222] on input "a. 443" at bounding box center [406, 215] width 0 height 13
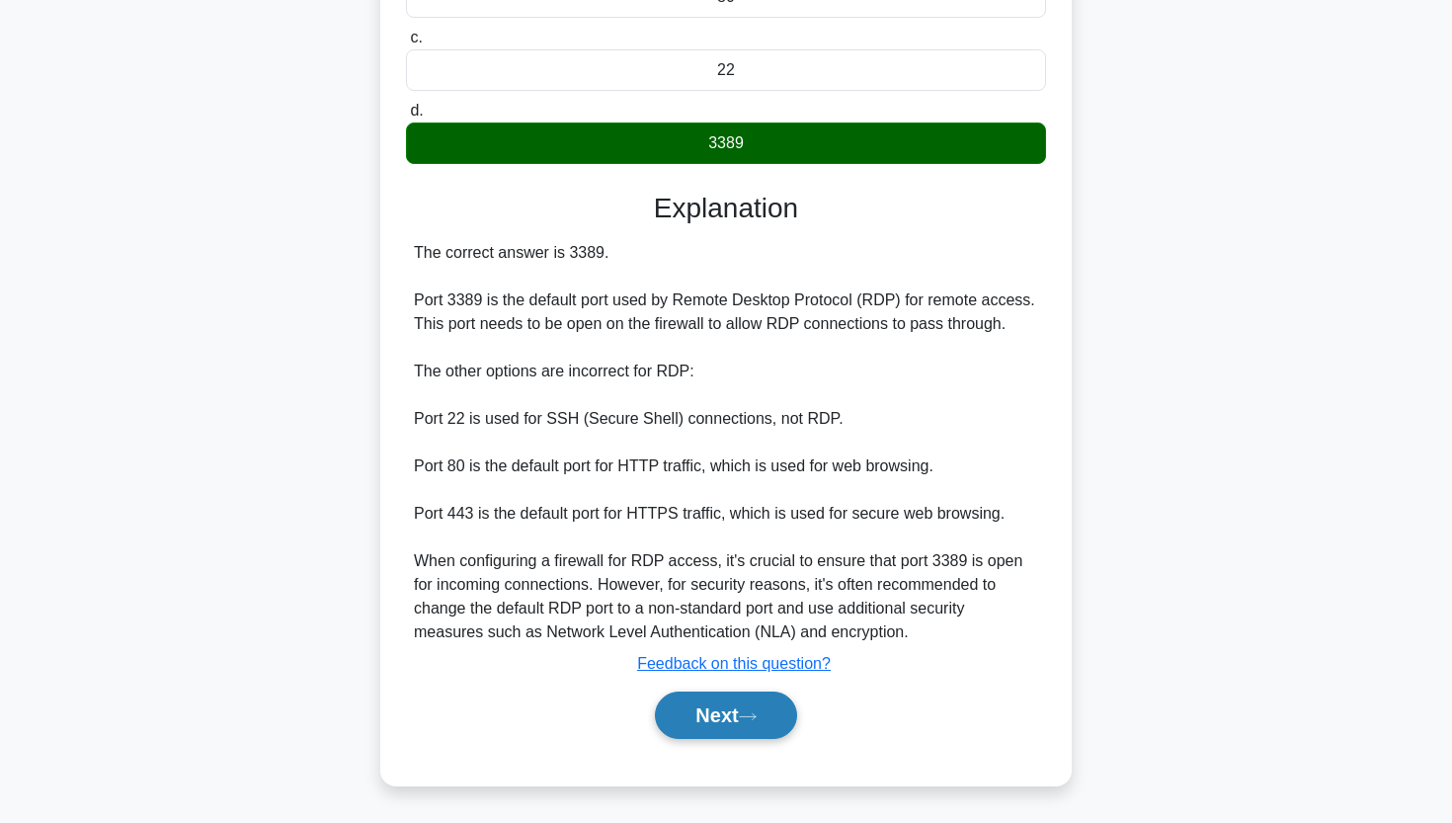
scroll to position [326, 0]
click at [727, 716] on button "Next" at bounding box center [725, 714] width 141 height 47
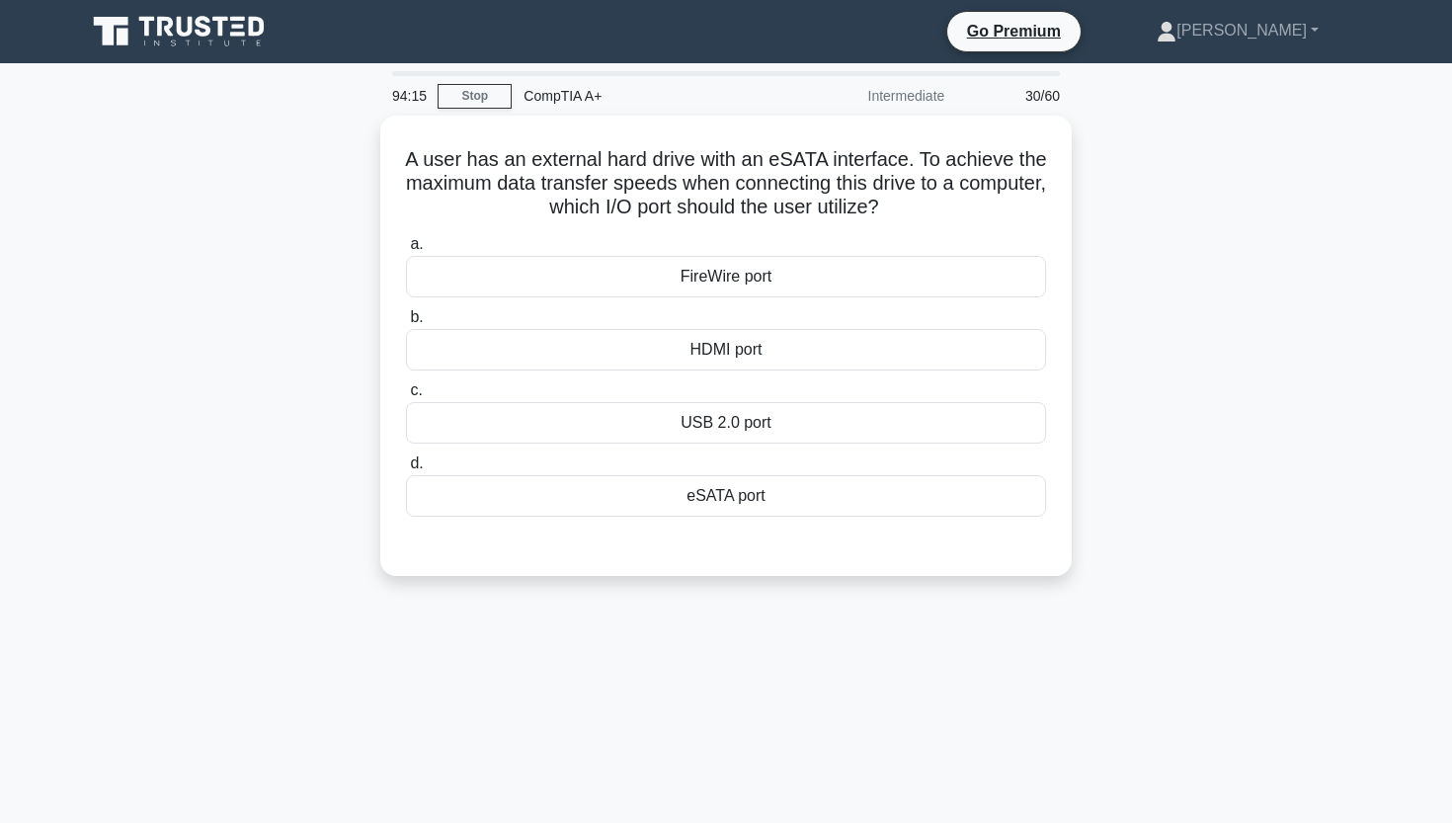
scroll to position [0, 0]
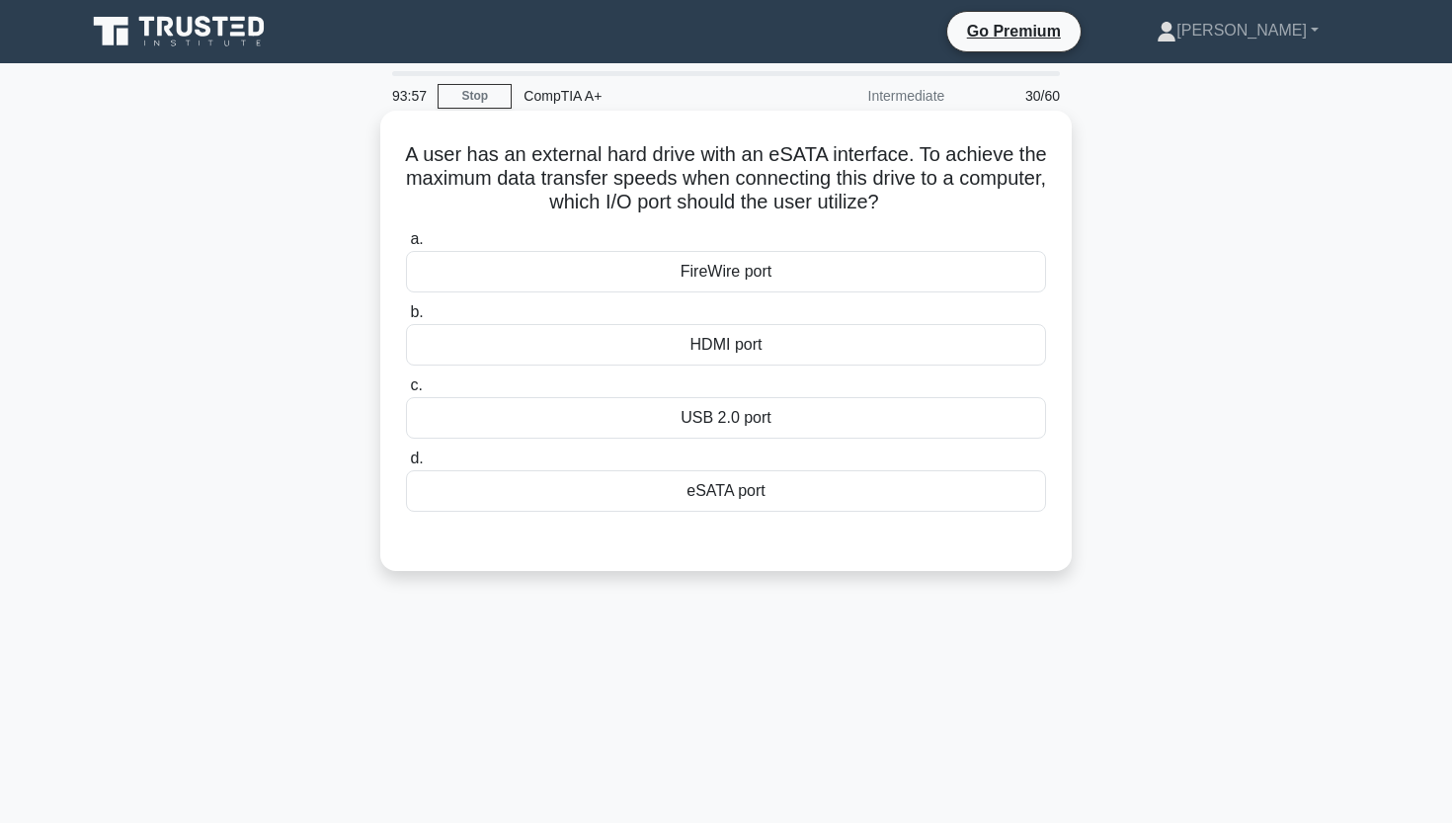
click at [654, 499] on div "eSATA port" at bounding box center [726, 490] width 640 height 41
click at [406, 465] on input "d. eSATA port" at bounding box center [406, 458] width 0 height 13
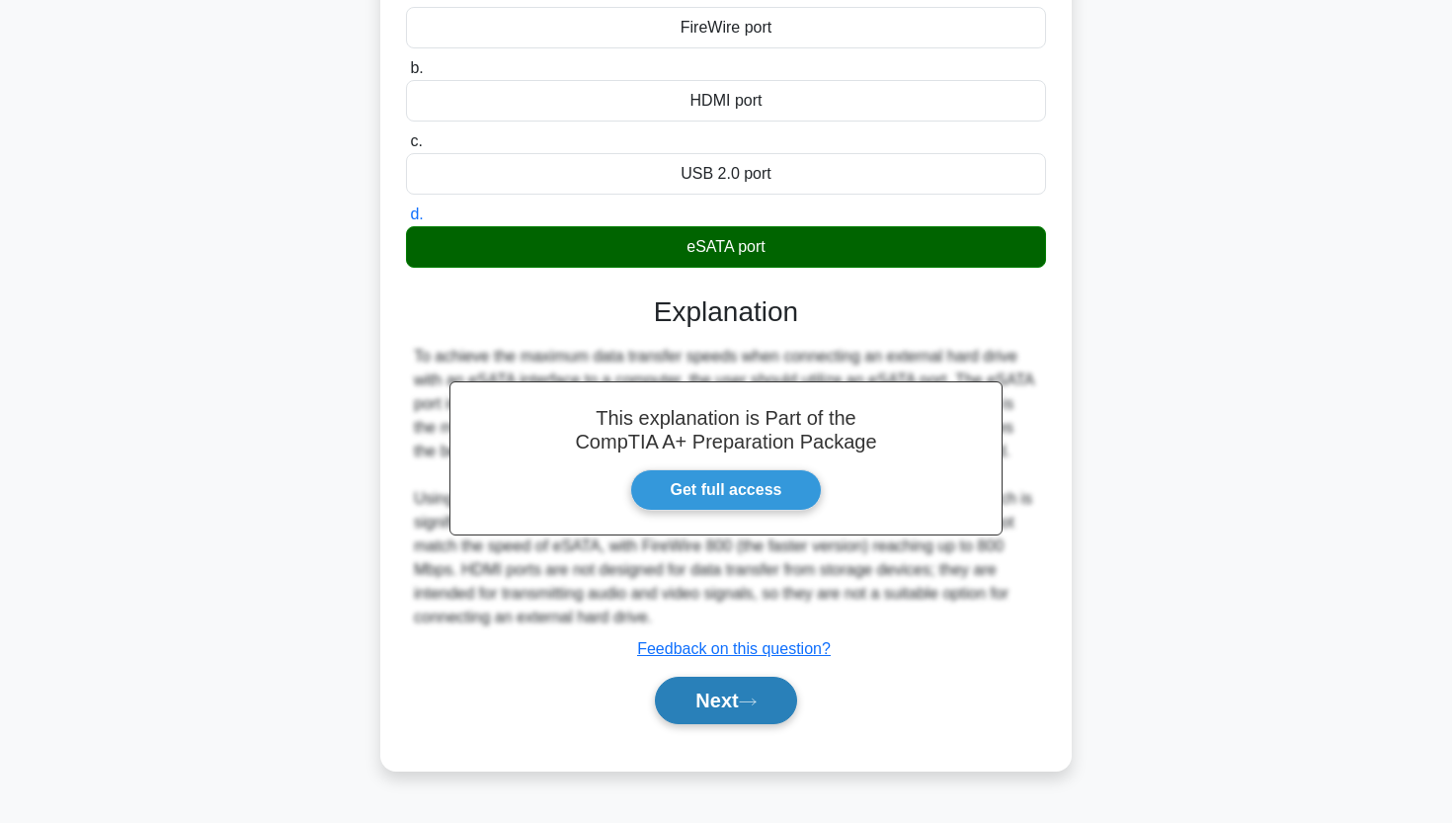
click at [692, 706] on button "Next" at bounding box center [725, 700] width 141 height 47
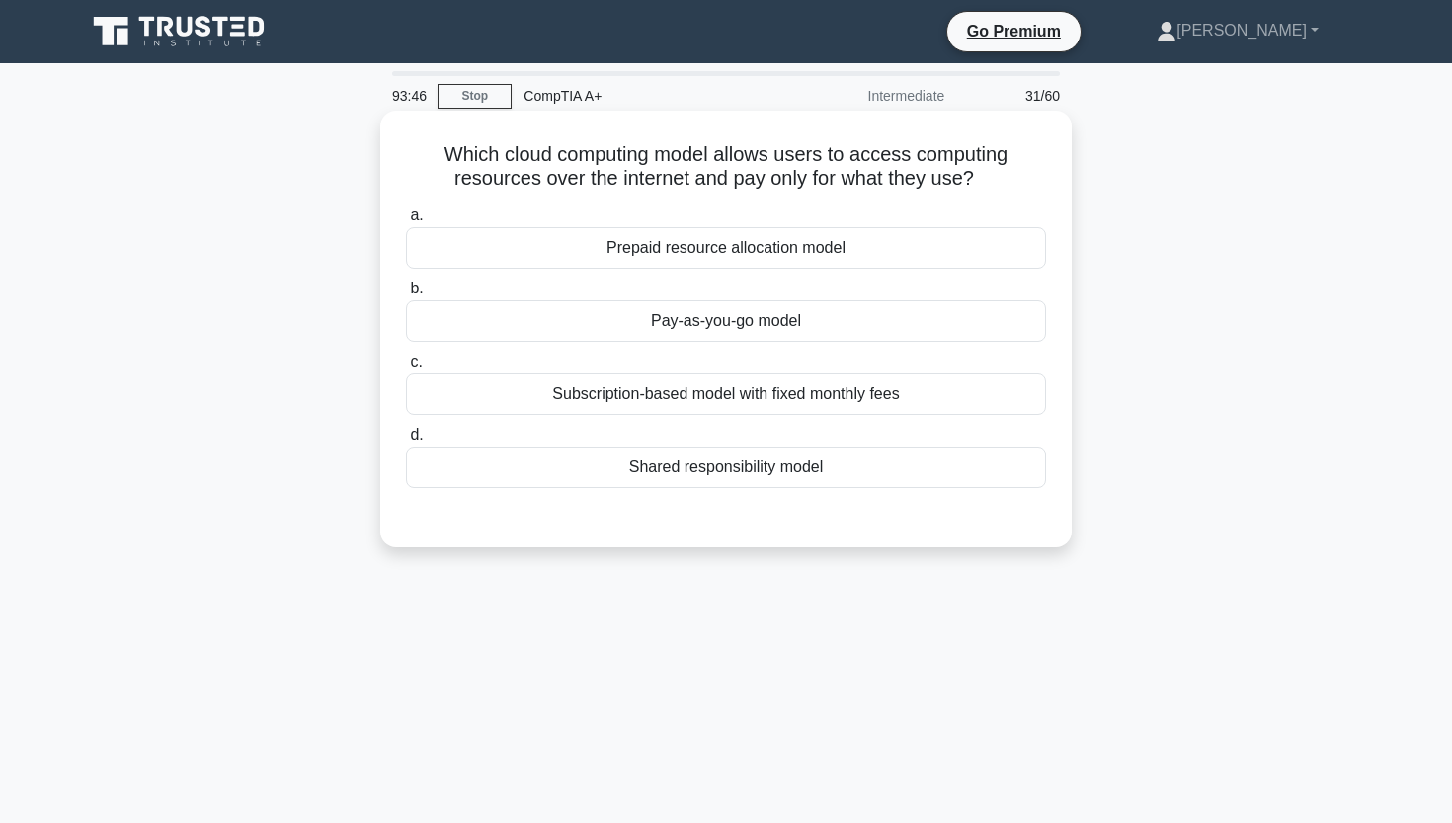
click at [753, 330] on div "Pay-as-you-go model" at bounding box center [726, 320] width 640 height 41
click at [406, 295] on input "b. Pay-as-you-go model" at bounding box center [406, 288] width 0 height 13
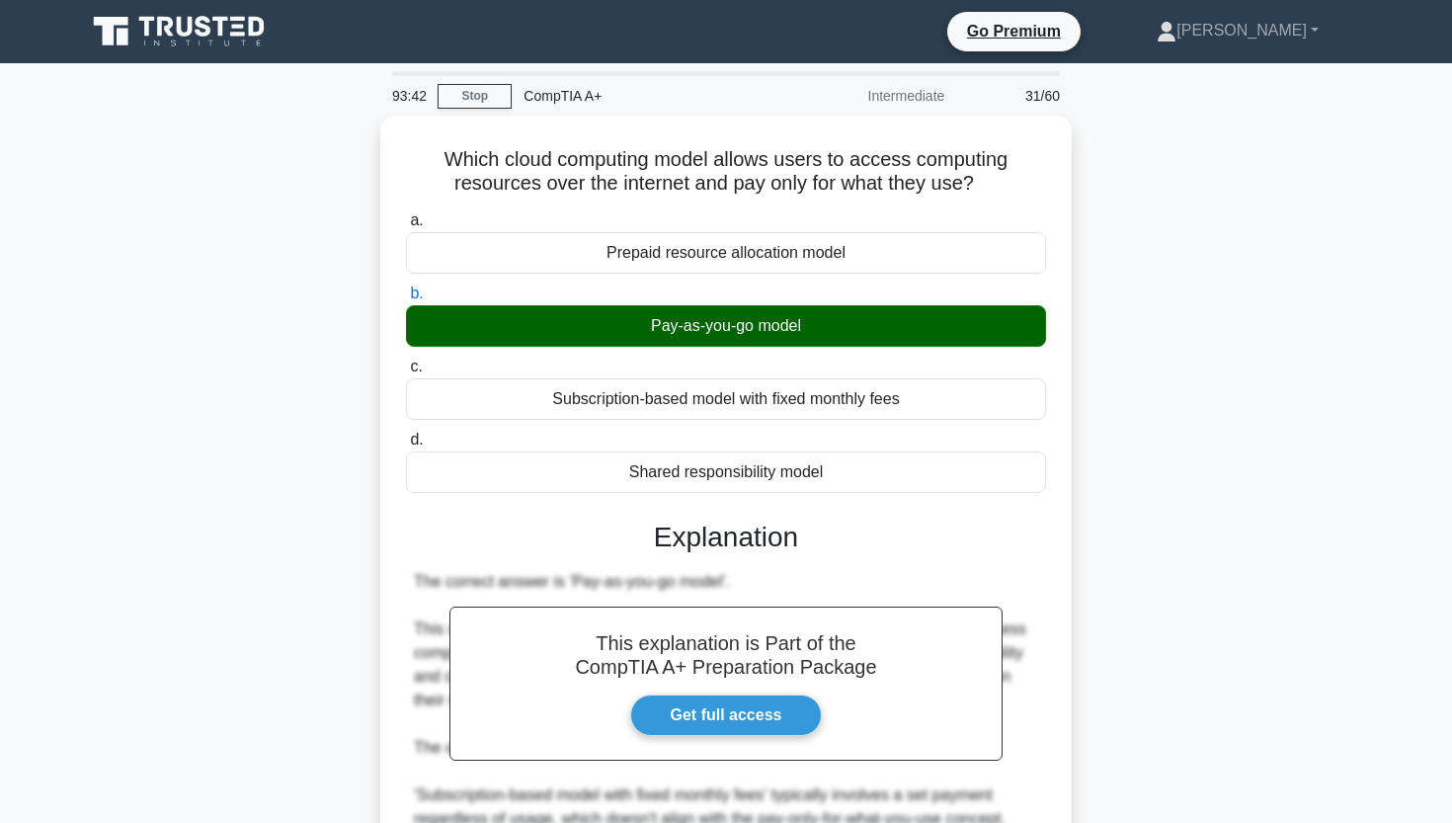
click at [205, 544] on div "Which cloud computing model allows users to access computing resources over the…" at bounding box center [726, 627] width 1304 height 1022
click at [309, 370] on div "Which cloud computing model allows users to access computing resources over the…" at bounding box center [726, 627] width 1304 height 1022
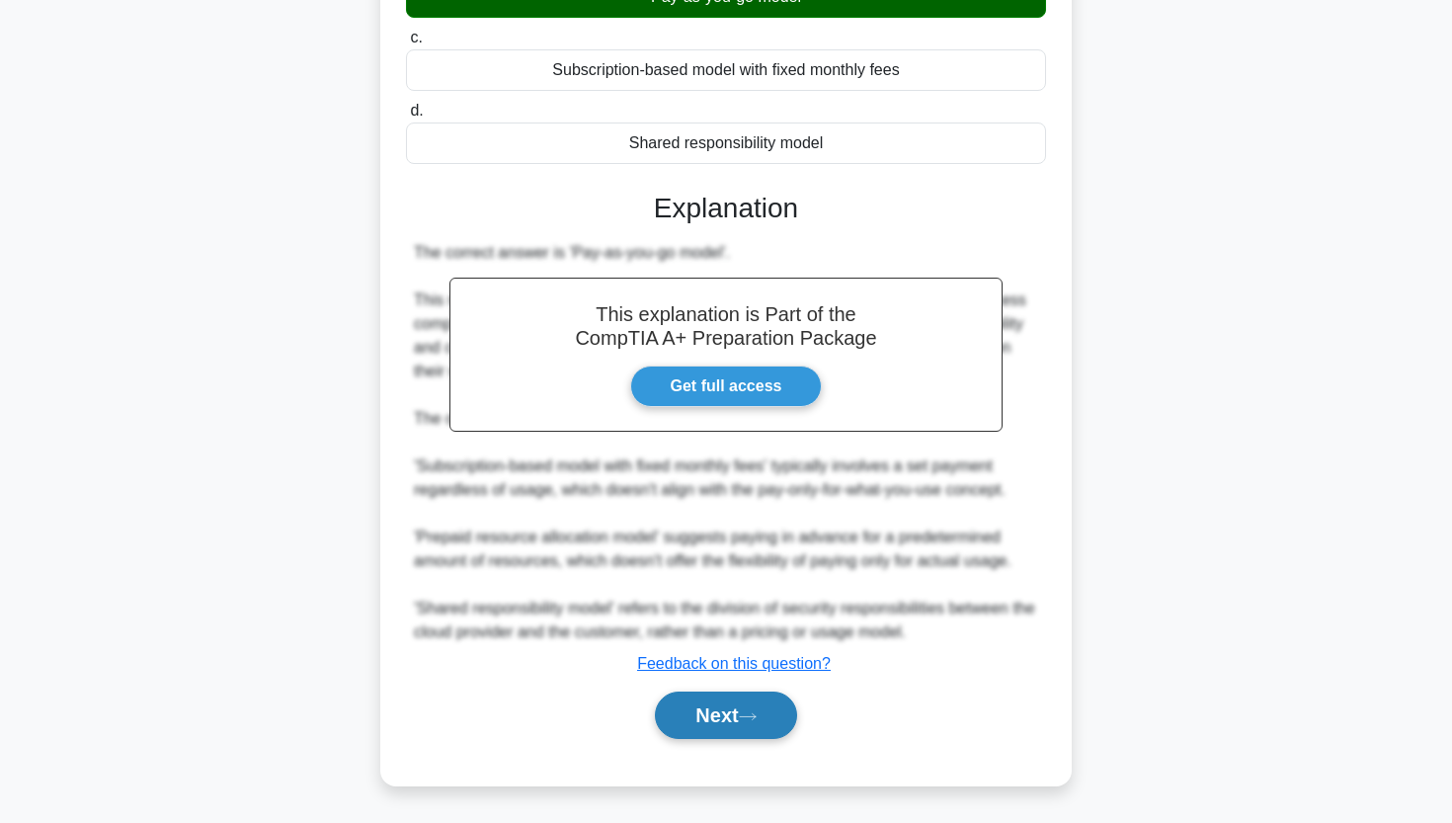
click at [729, 715] on button "Next" at bounding box center [725, 714] width 141 height 47
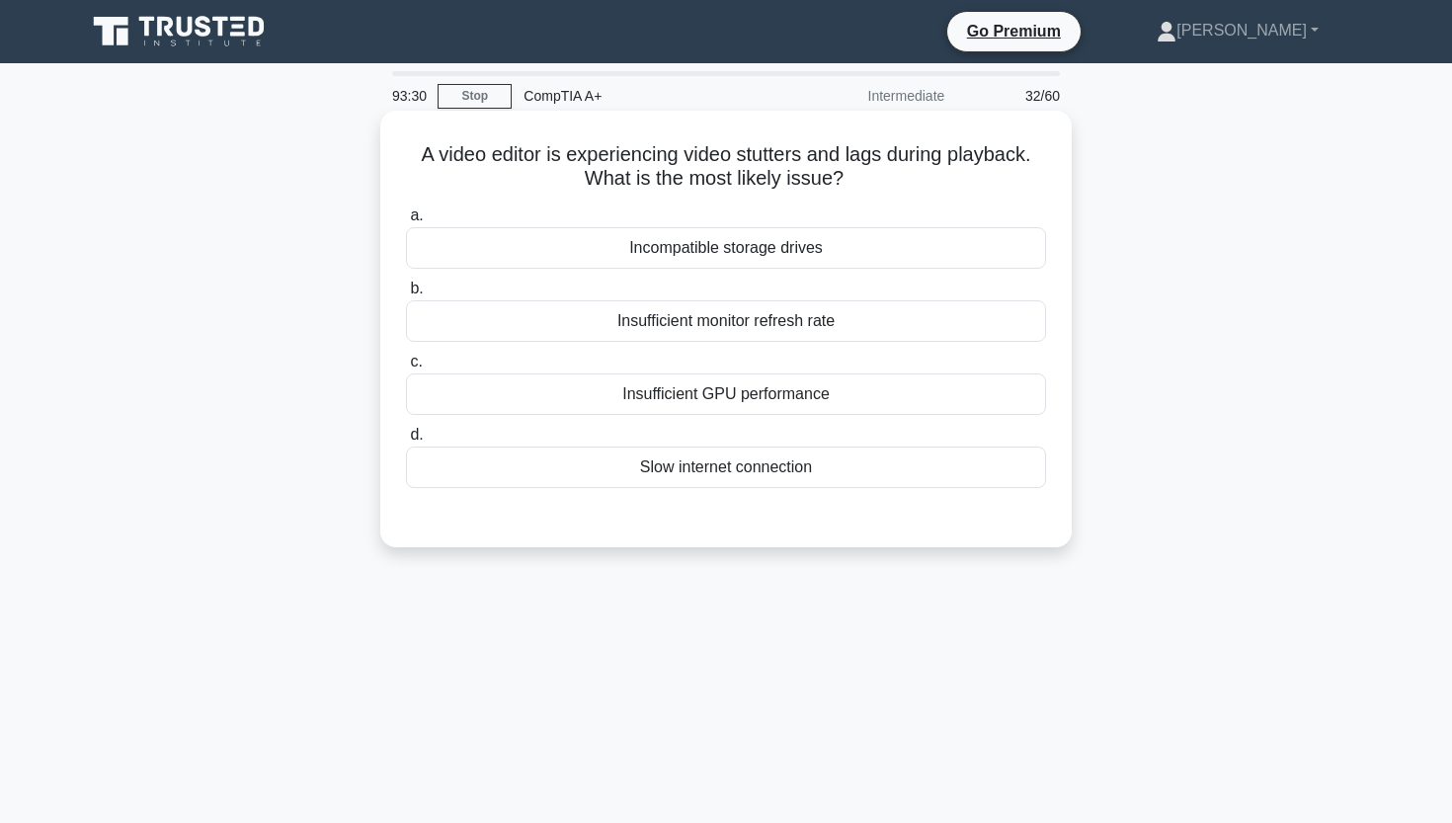
click at [847, 399] on div "Insufficient GPU performance" at bounding box center [726, 393] width 640 height 41
click at [406, 368] on input "c. Insufficient GPU performance" at bounding box center [406, 362] width 0 height 13
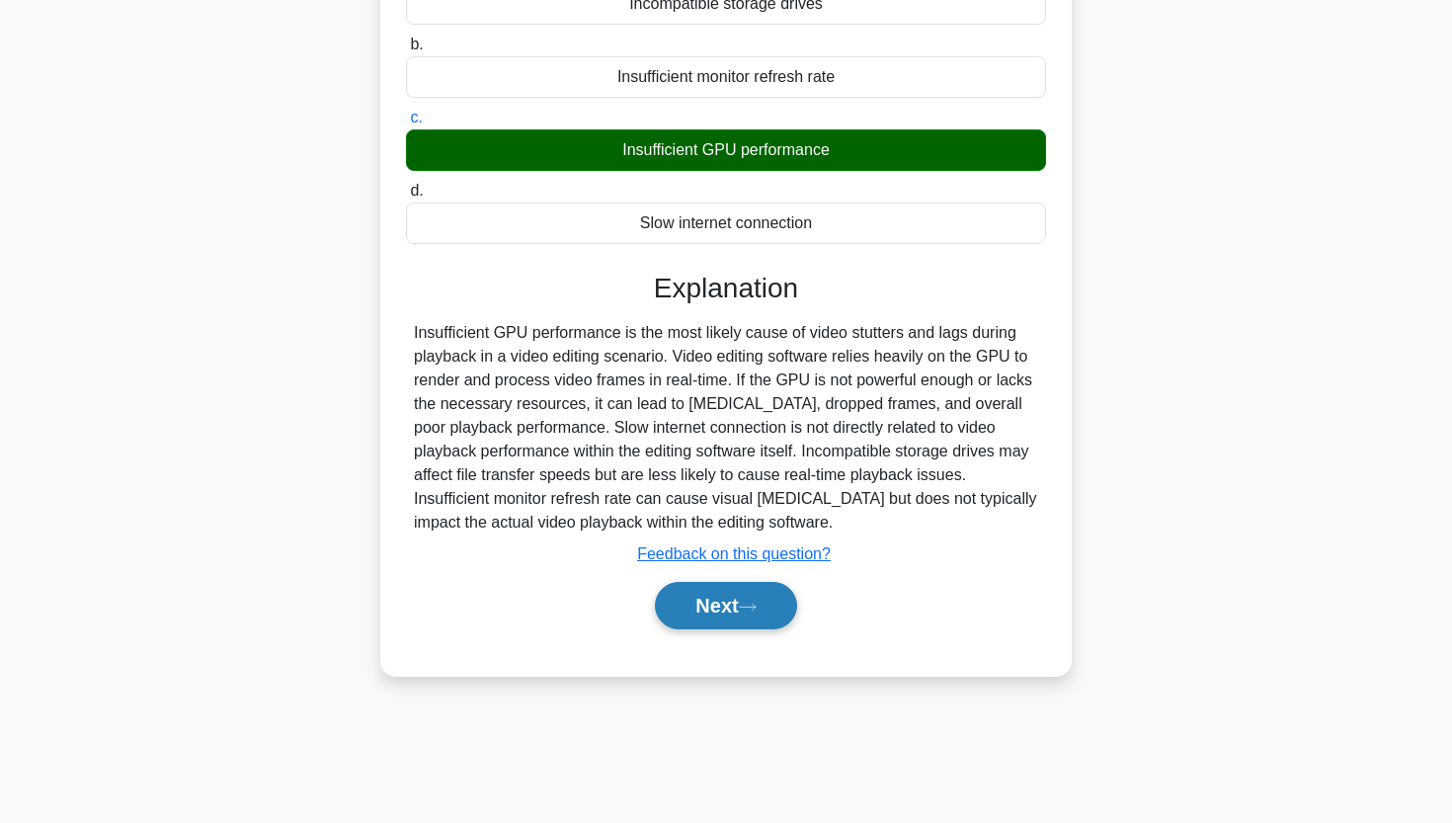
click at [733, 620] on button "Next" at bounding box center [725, 605] width 141 height 47
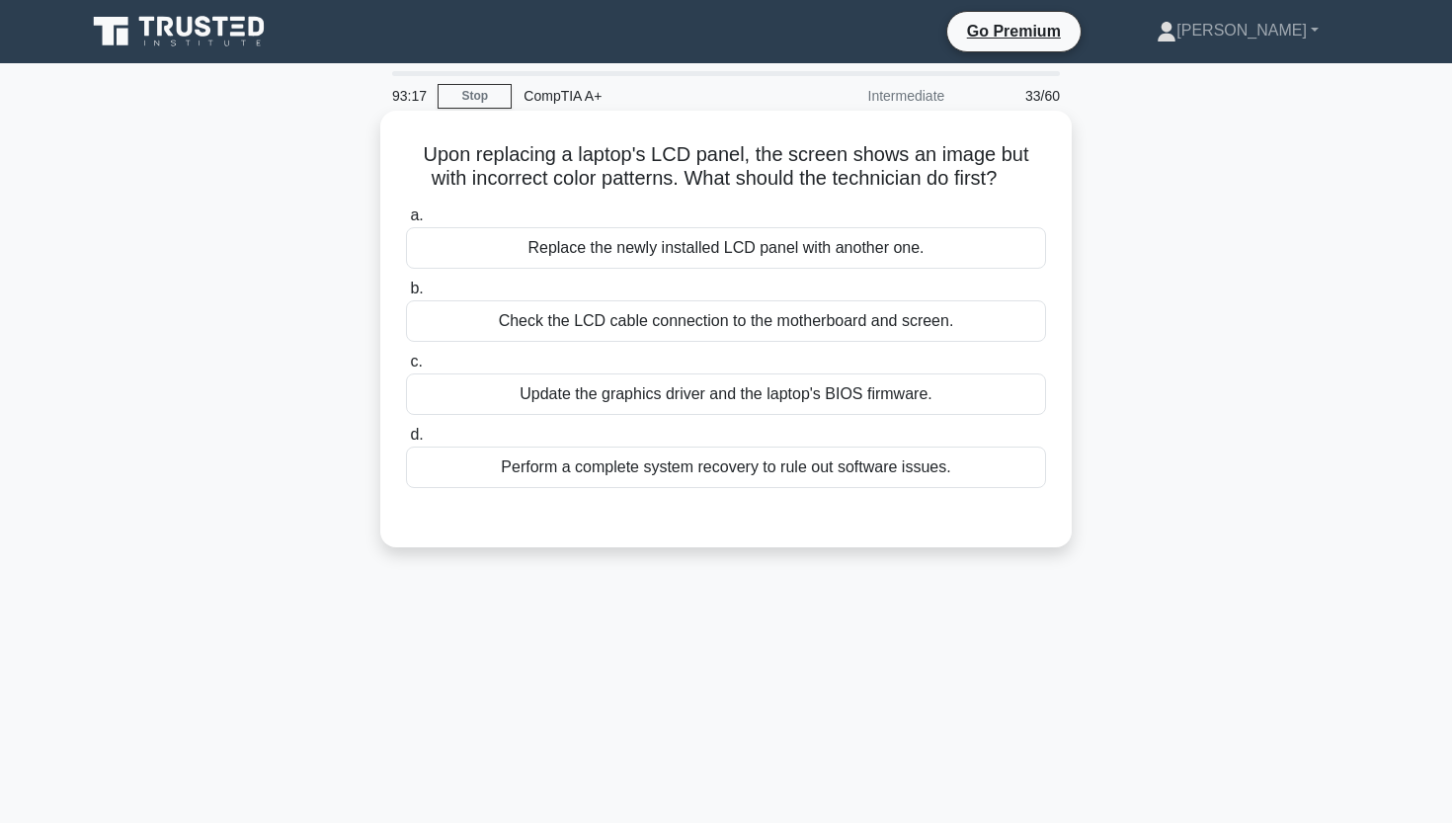
click at [609, 326] on div "Check the LCD cable connection to the motherboard and screen." at bounding box center [726, 320] width 640 height 41
click at [406, 295] on input "b. Check the LCD cable connection to the motherboard and screen." at bounding box center [406, 288] width 0 height 13
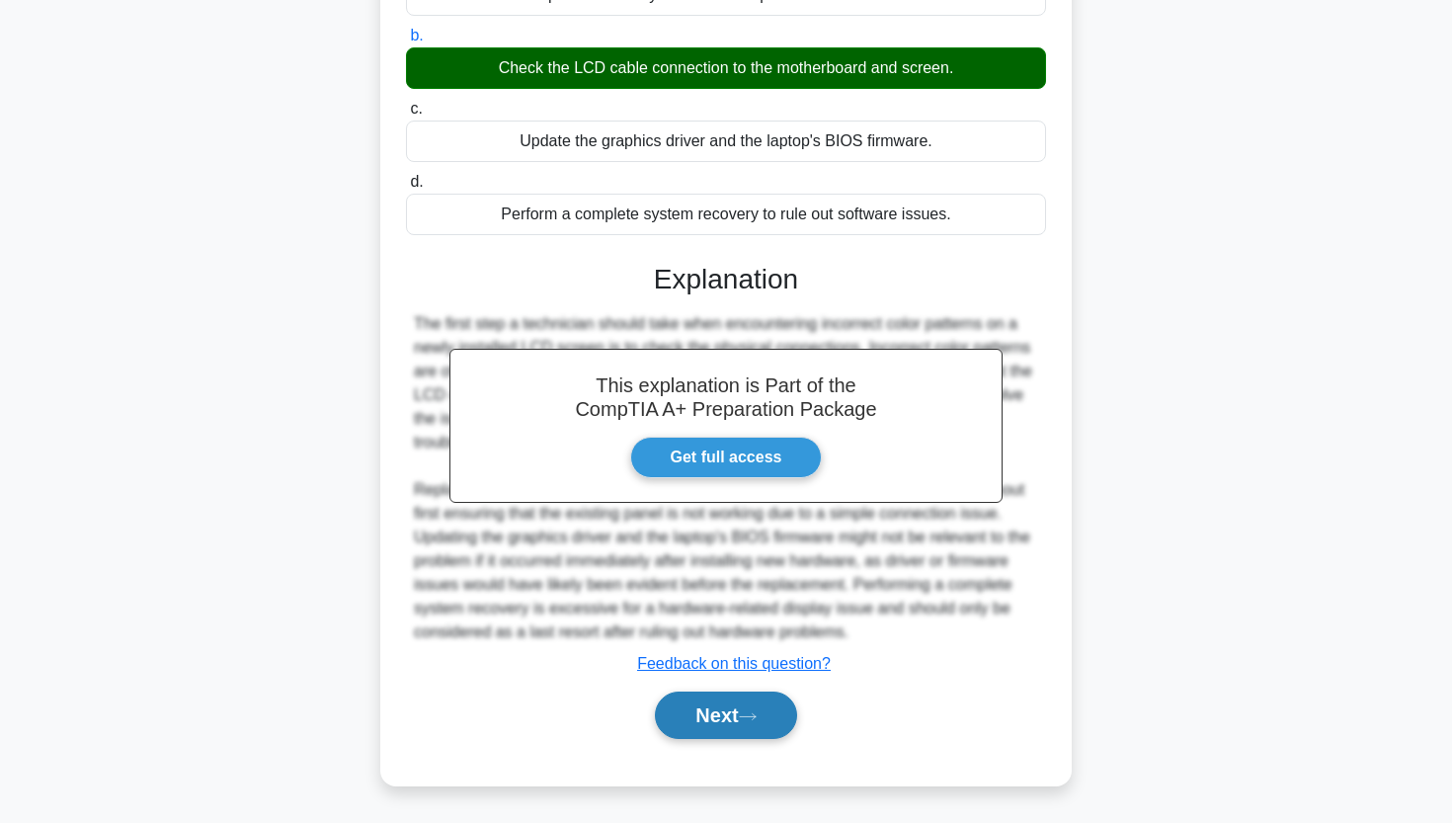
click at [719, 706] on button "Next" at bounding box center [725, 714] width 141 height 47
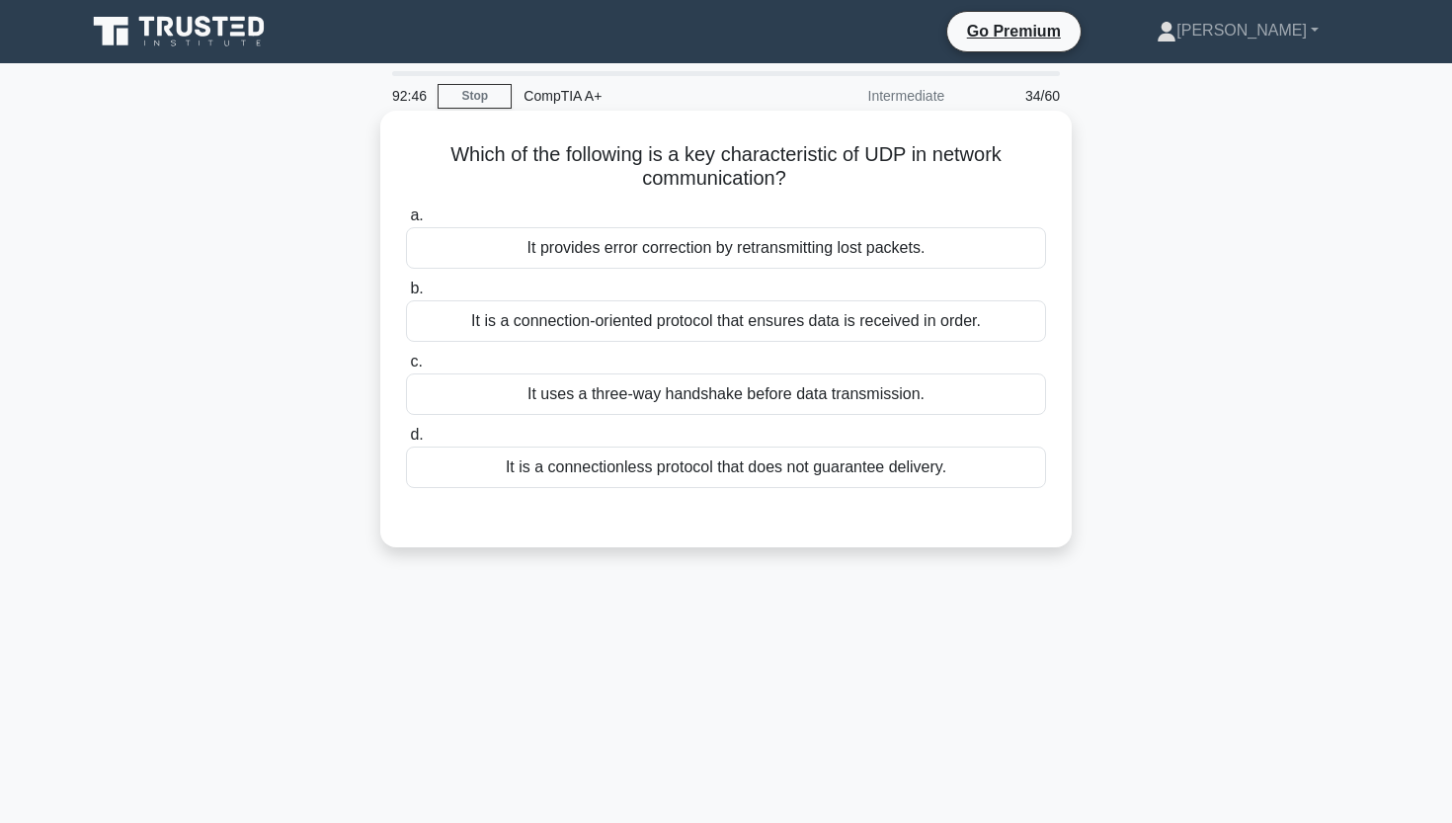
click at [537, 308] on div "It is a connection-oriented protocol that ensures data is received in order." at bounding box center [726, 320] width 640 height 41
click at [406, 295] on input "b. It is a connection-oriented protocol that ensures data is received in order." at bounding box center [406, 288] width 0 height 13
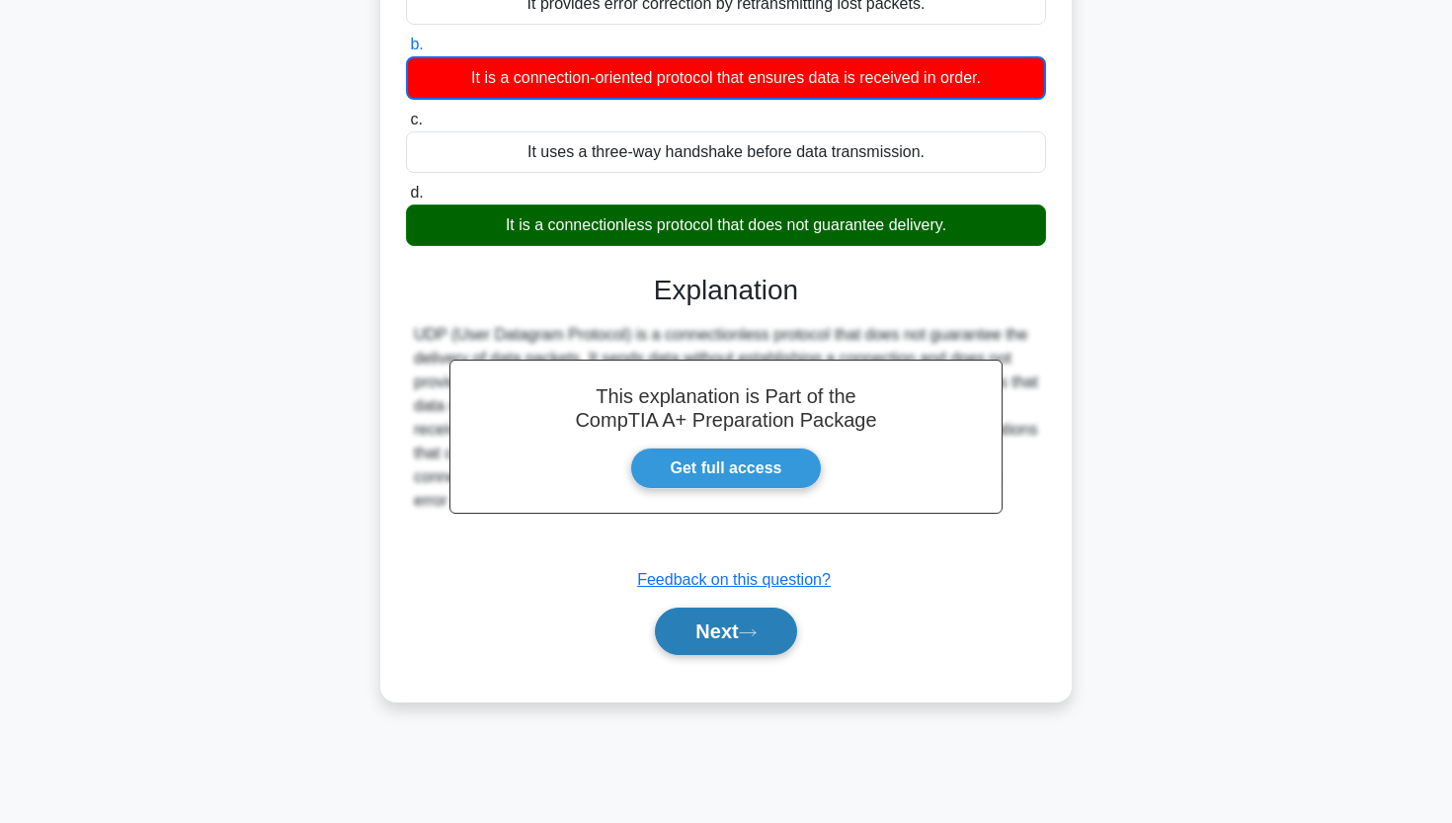
scroll to position [244, 0]
click at [710, 632] on button "Next" at bounding box center [725, 630] width 141 height 47
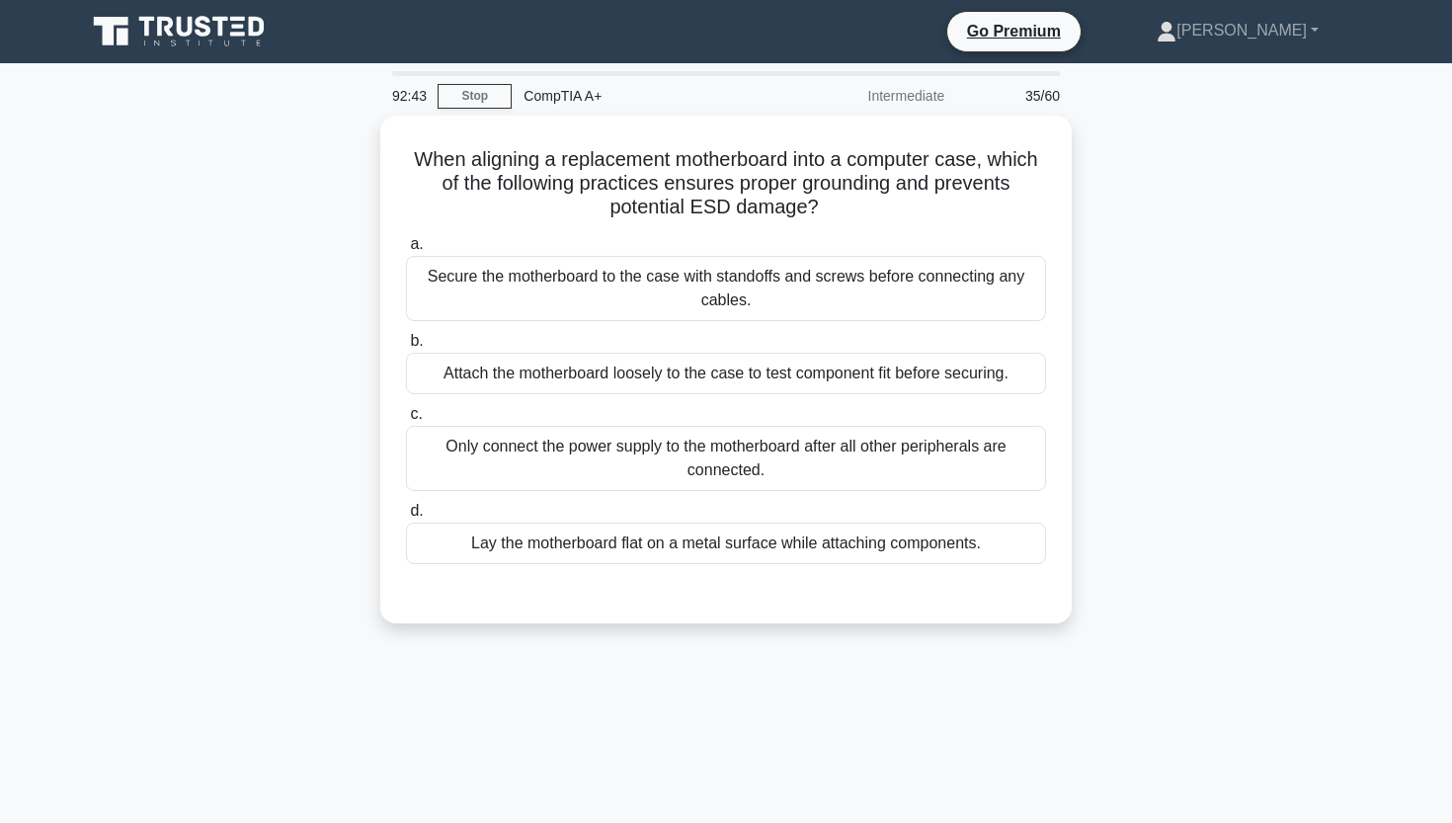
scroll to position [0, 0]
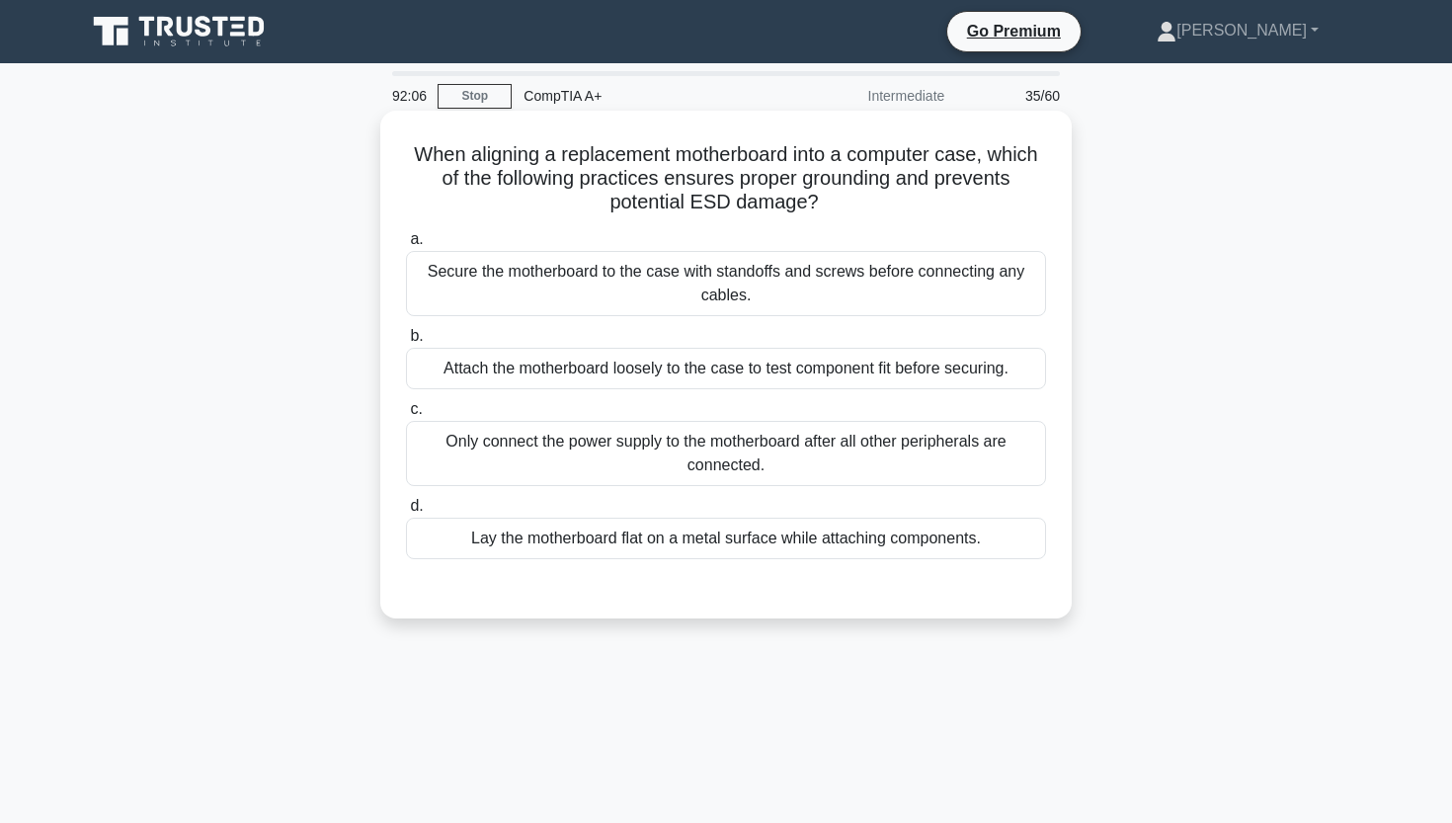
click at [690, 547] on div "Lay the motherboard flat on a metal surface while attaching components." at bounding box center [726, 538] width 640 height 41
click at [406, 513] on input "[PERSON_NAME] the motherboard flat on a metal surface while attaching component…" at bounding box center [406, 506] width 0 height 13
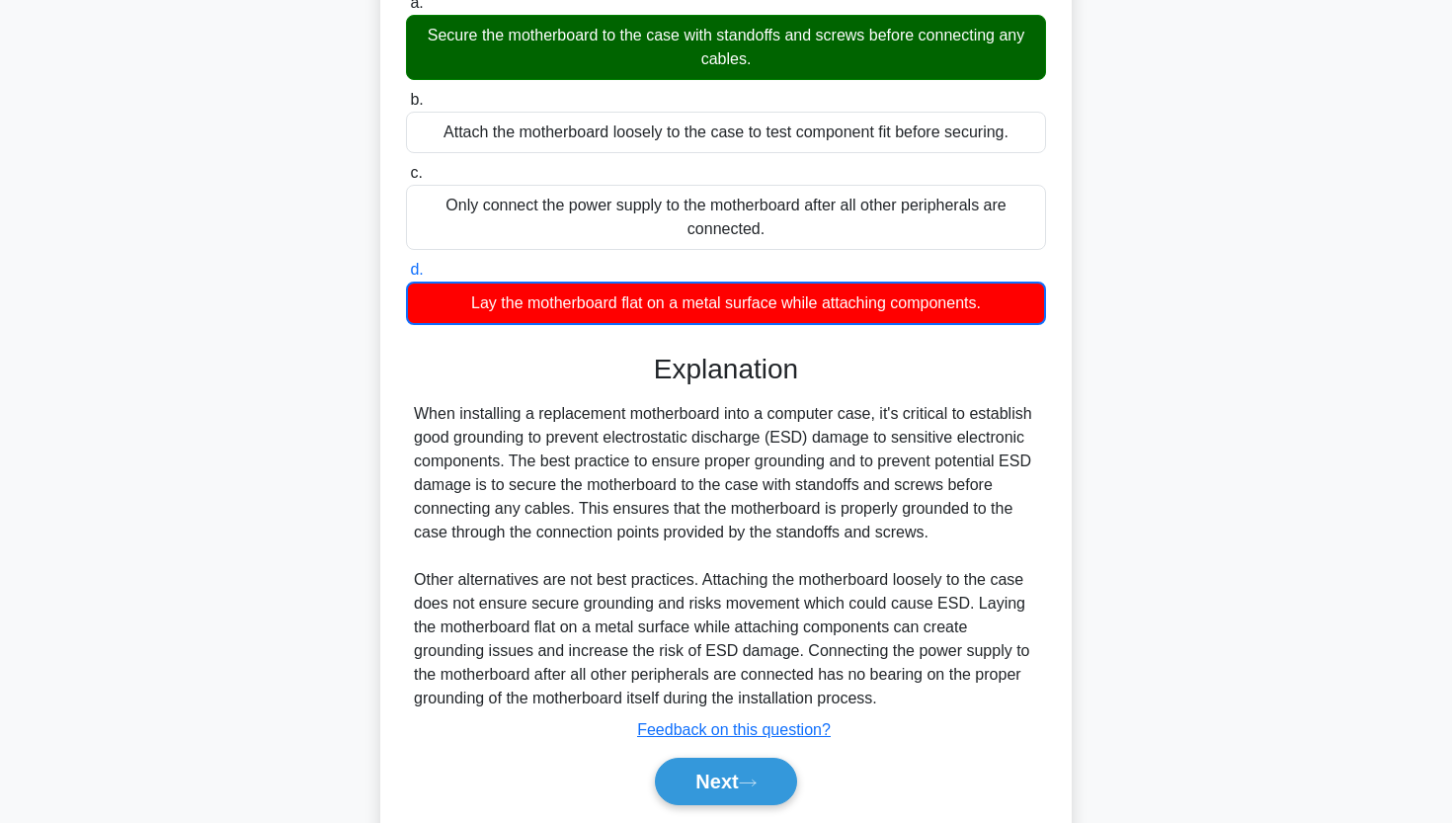
scroll to position [245, 0]
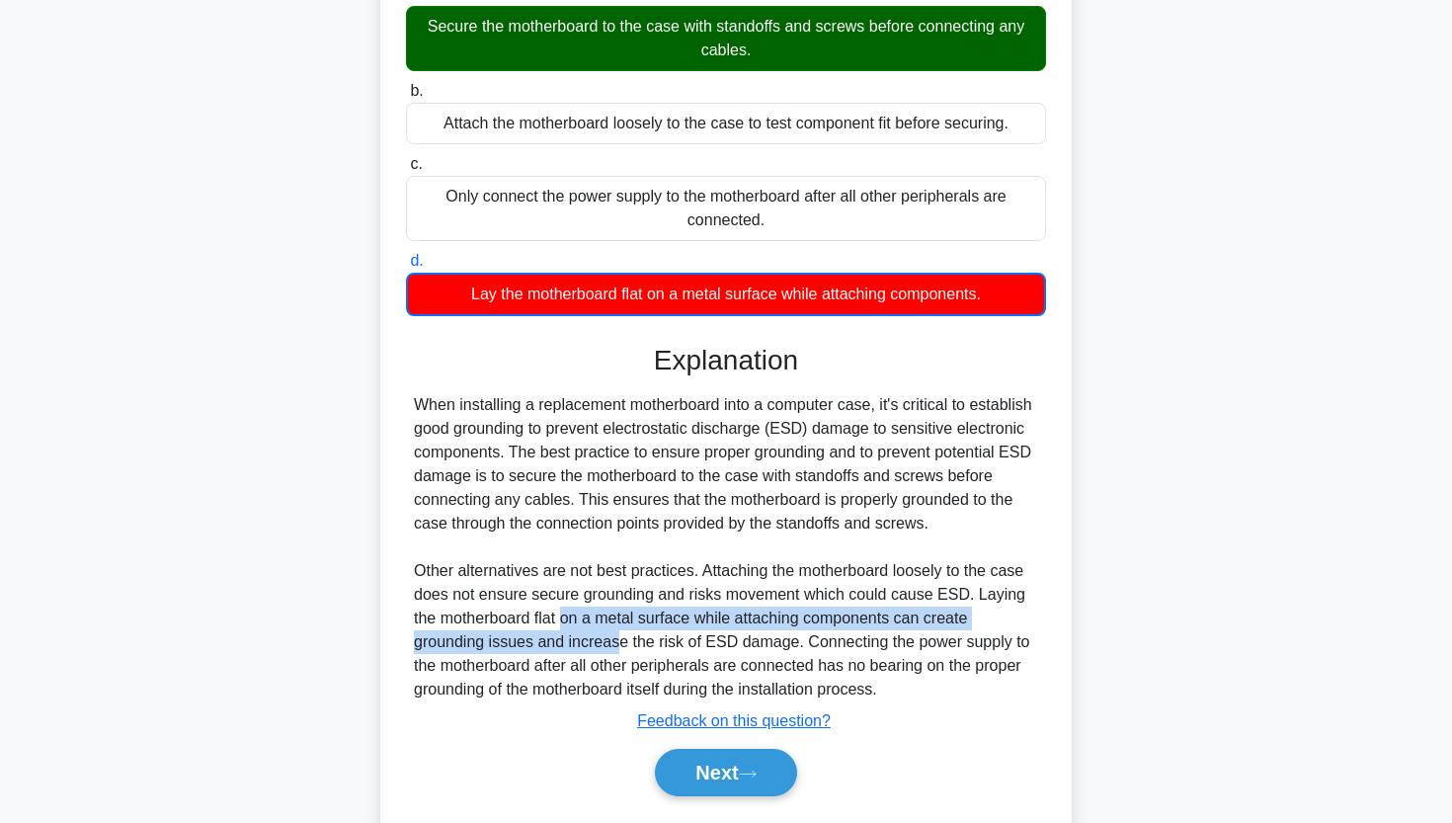
drag, startPoint x: 565, startPoint y: 605, endPoint x: 610, endPoint y: 639, distance: 56.5
click at [610, 640] on div "When installing a replacement motherboard into a computer case, it's critical t…" at bounding box center [726, 547] width 624 height 308
click at [610, 639] on div "When installing a replacement motherboard into a computer case, it's critical t…" at bounding box center [726, 547] width 624 height 308
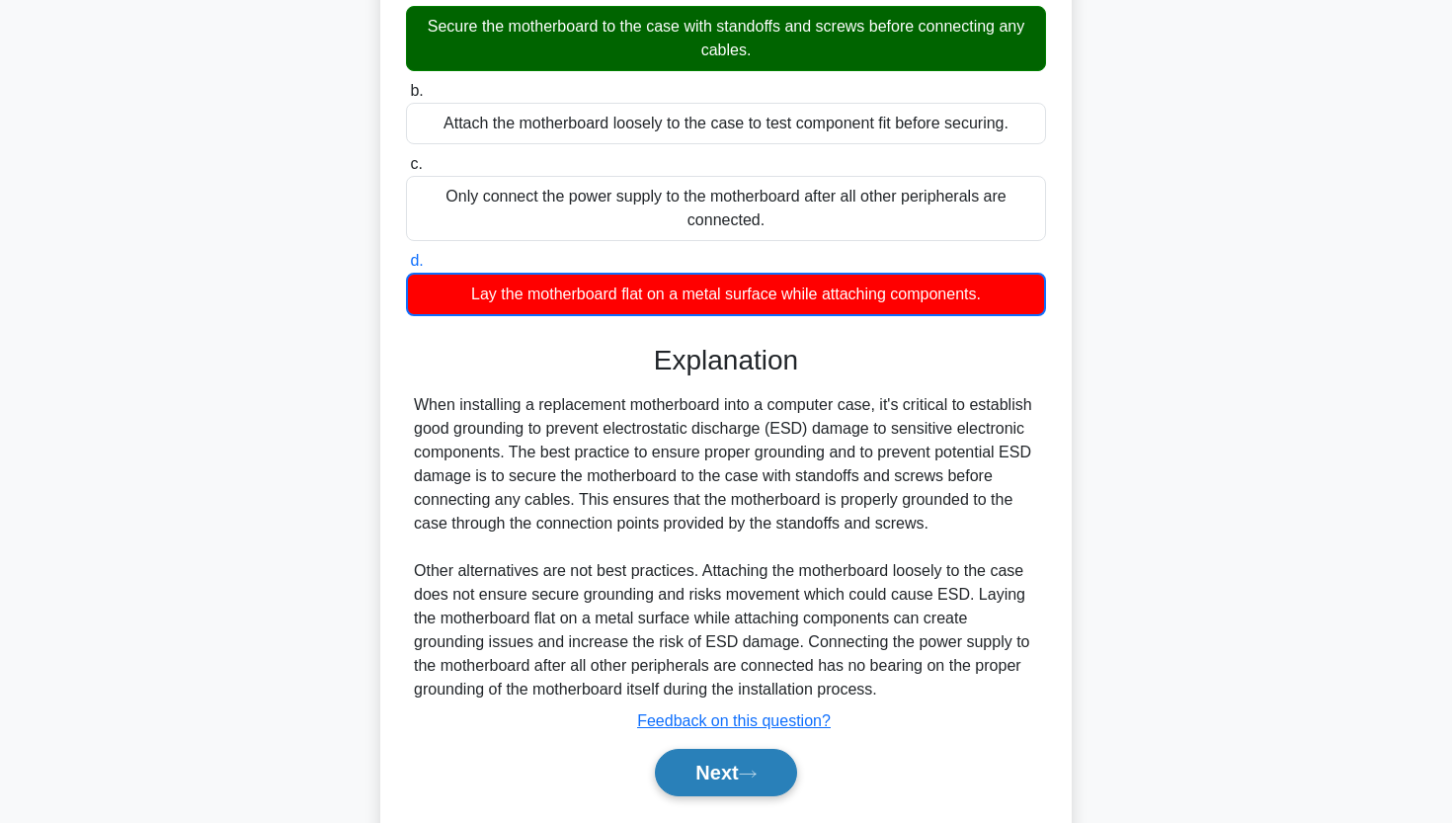
click at [736, 764] on button "Next" at bounding box center [725, 772] width 141 height 47
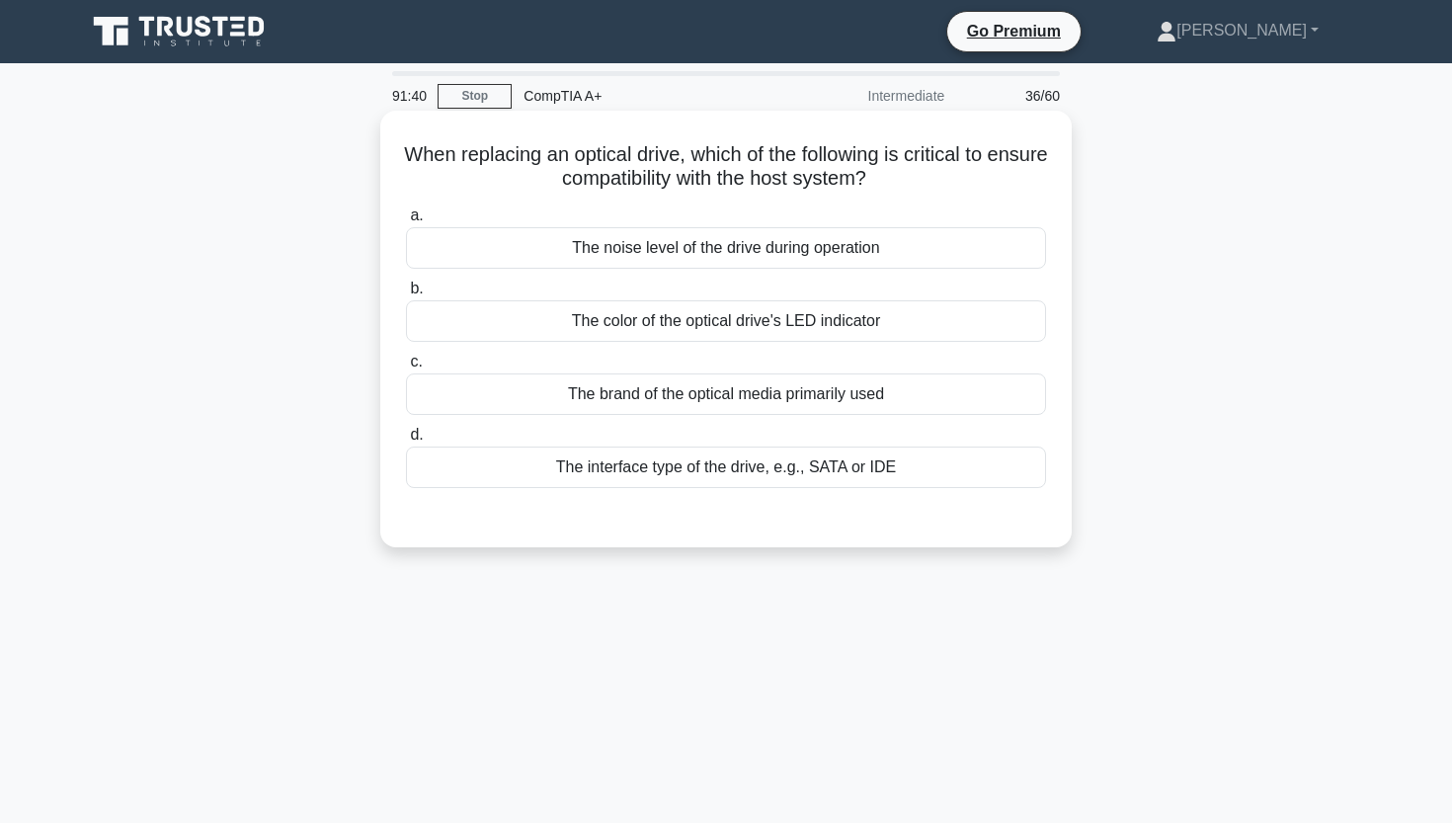
scroll to position [0, 0]
click at [781, 460] on div "The interface type of the drive, e.g., SATA or IDE" at bounding box center [726, 466] width 640 height 41
click at [406, 442] on input "d. The interface type of the drive, e.g., SATA or IDE" at bounding box center [406, 435] width 0 height 13
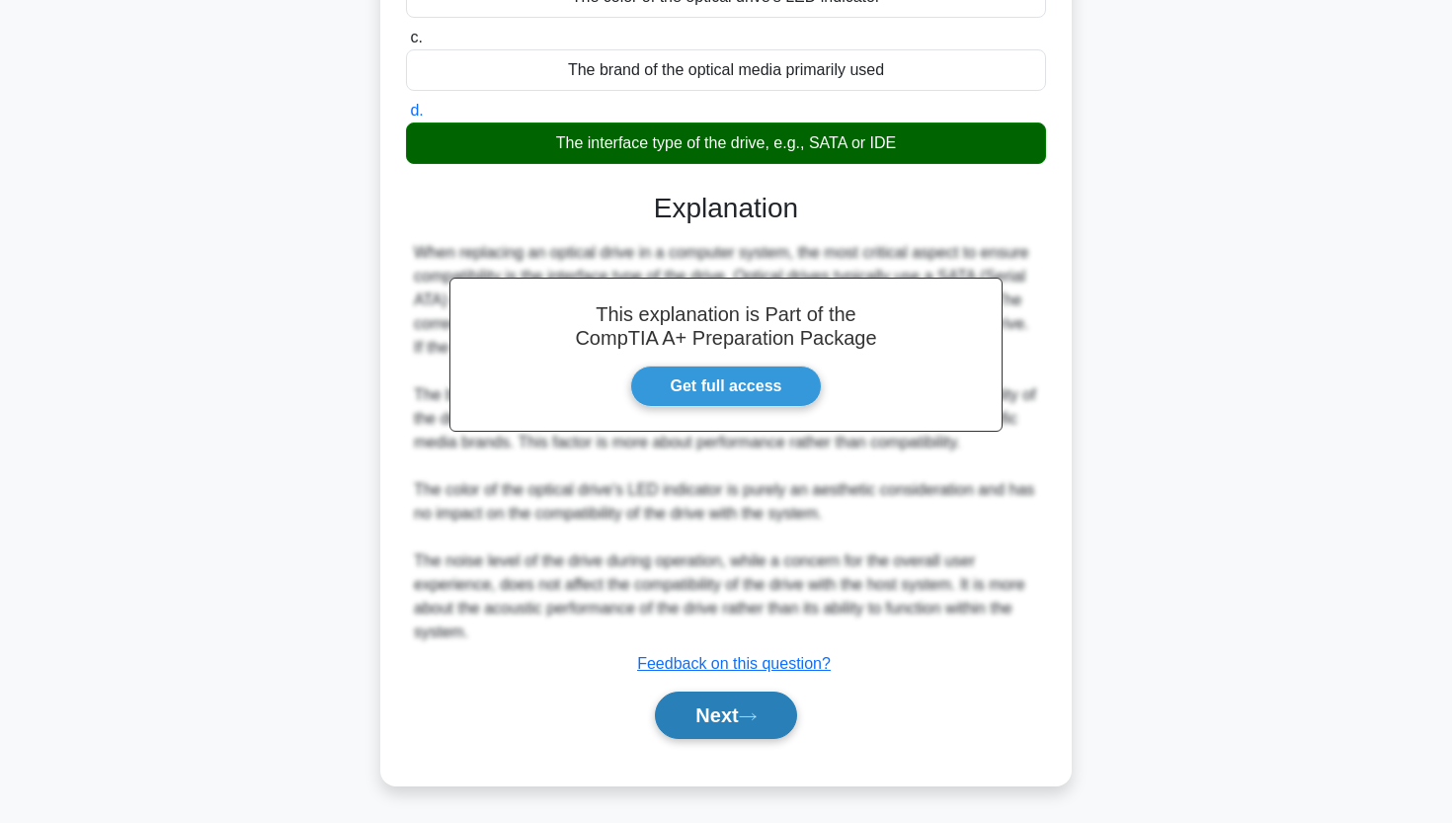
click at [703, 693] on button "Next" at bounding box center [725, 714] width 141 height 47
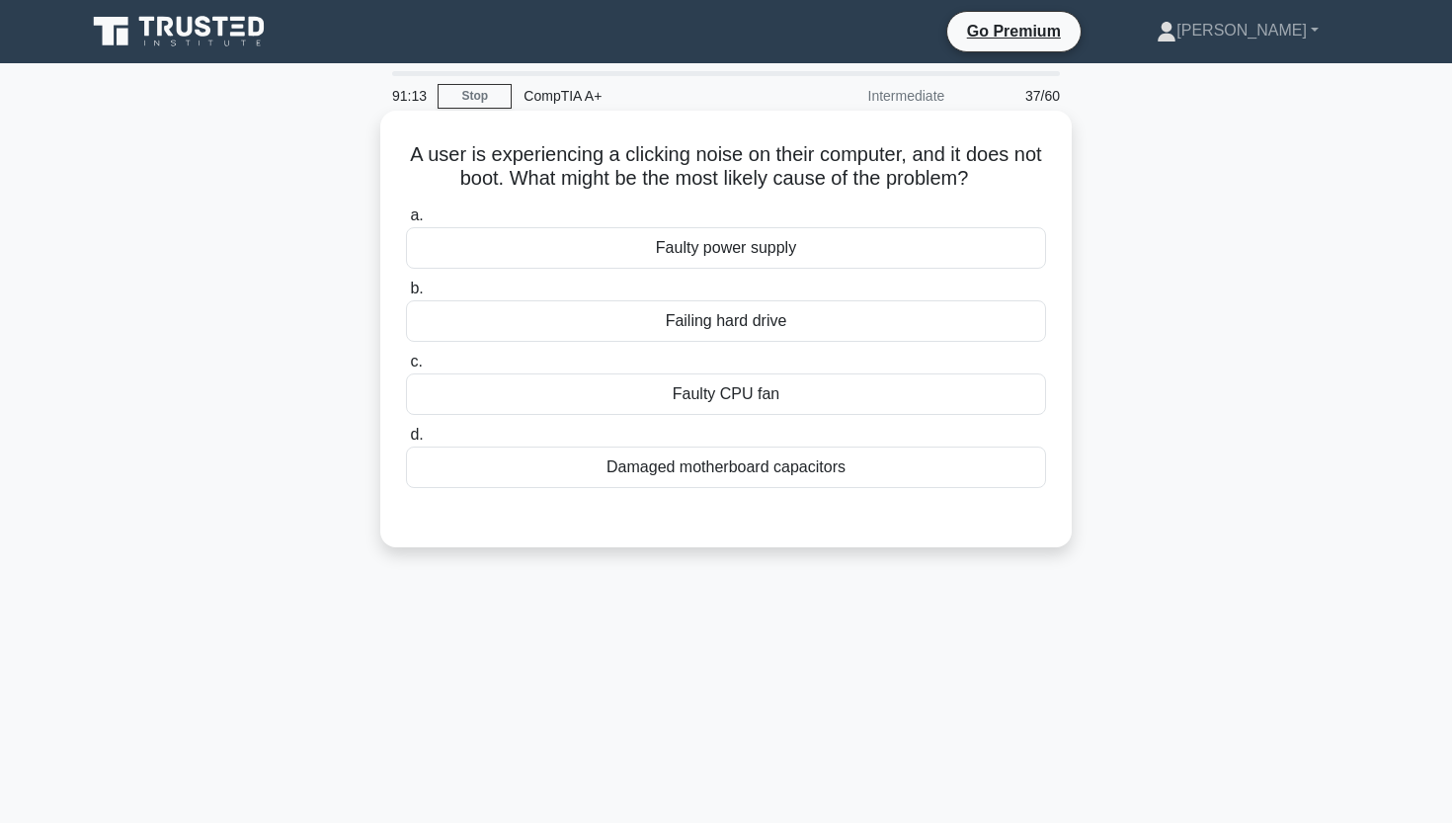
click at [748, 256] on div "Faulty power supply" at bounding box center [726, 247] width 640 height 41
click at [406, 222] on input "a. Faulty power supply" at bounding box center [406, 215] width 0 height 13
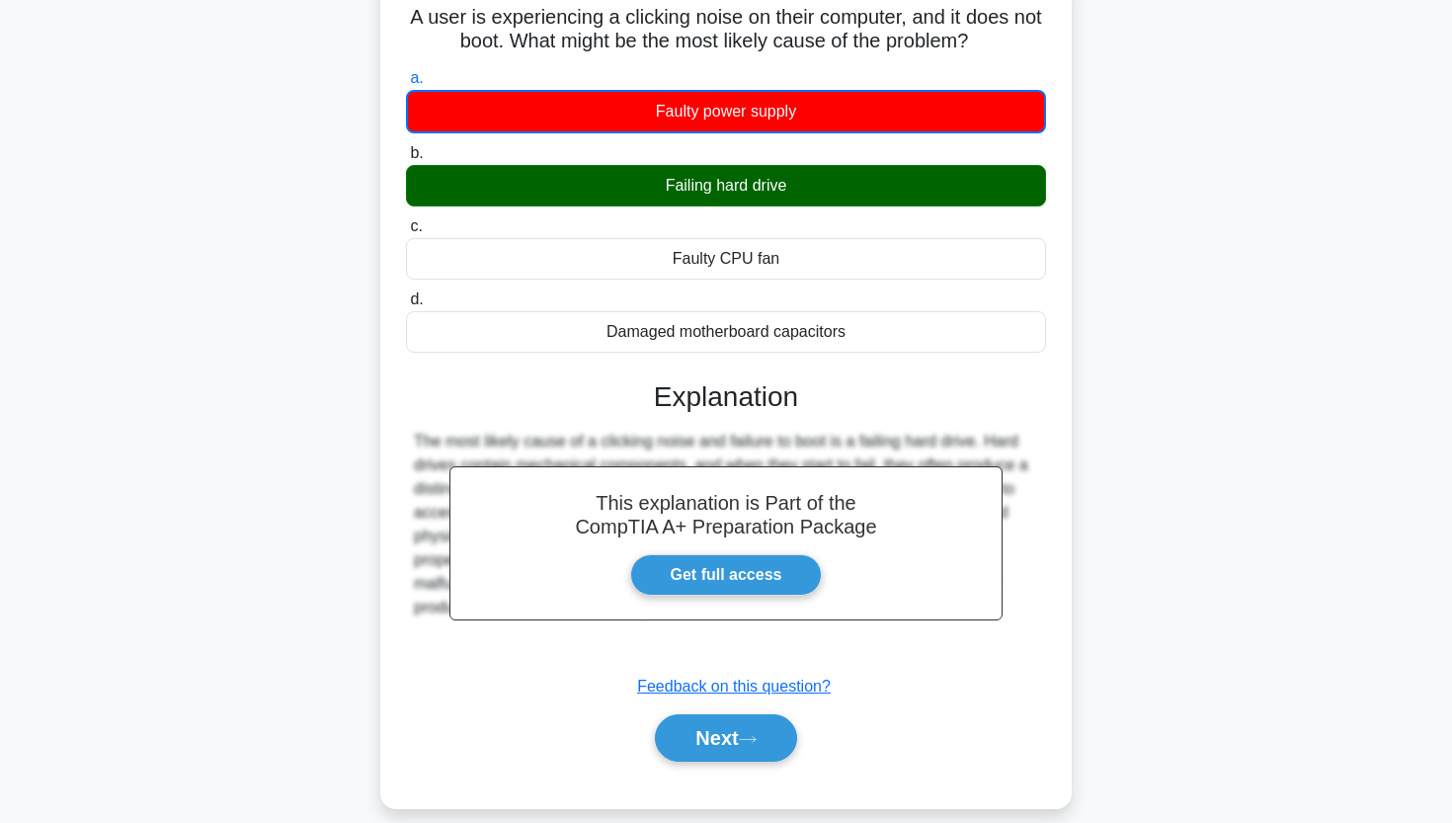
scroll to position [143, 0]
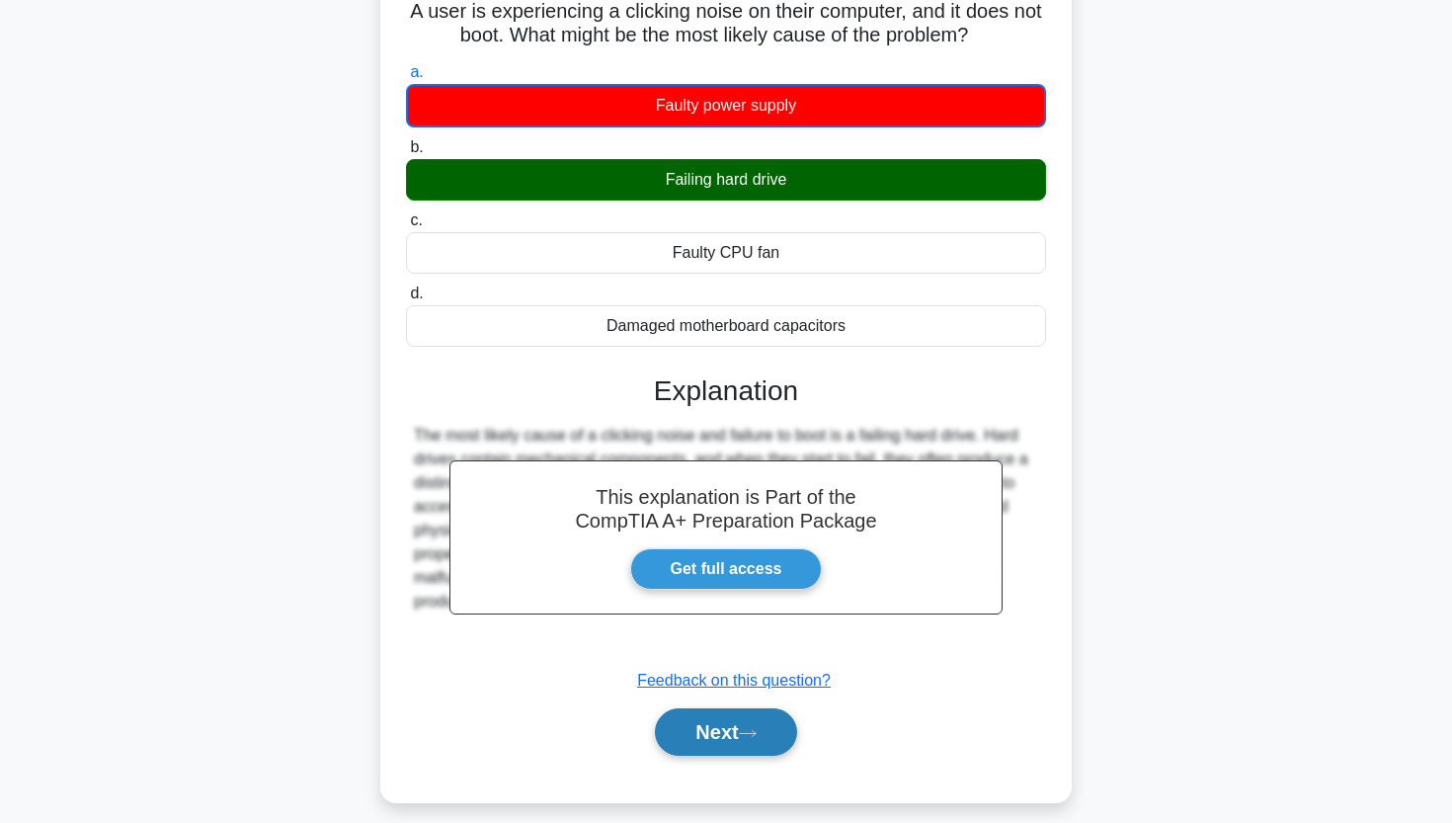
click at [693, 743] on button "Next" at bounding box center [725, 731] width 141 height 47
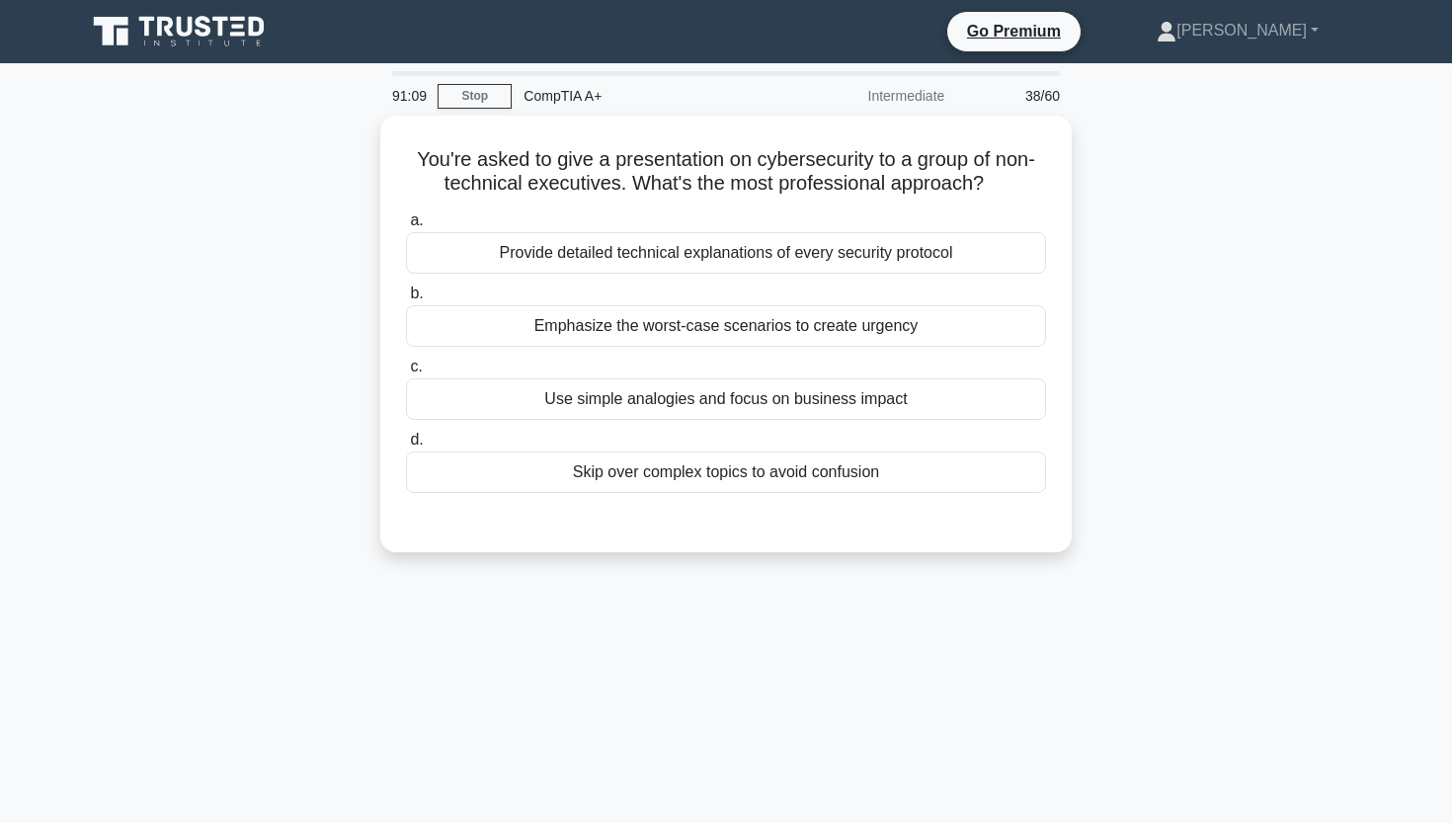
scroll to position [0, 0]
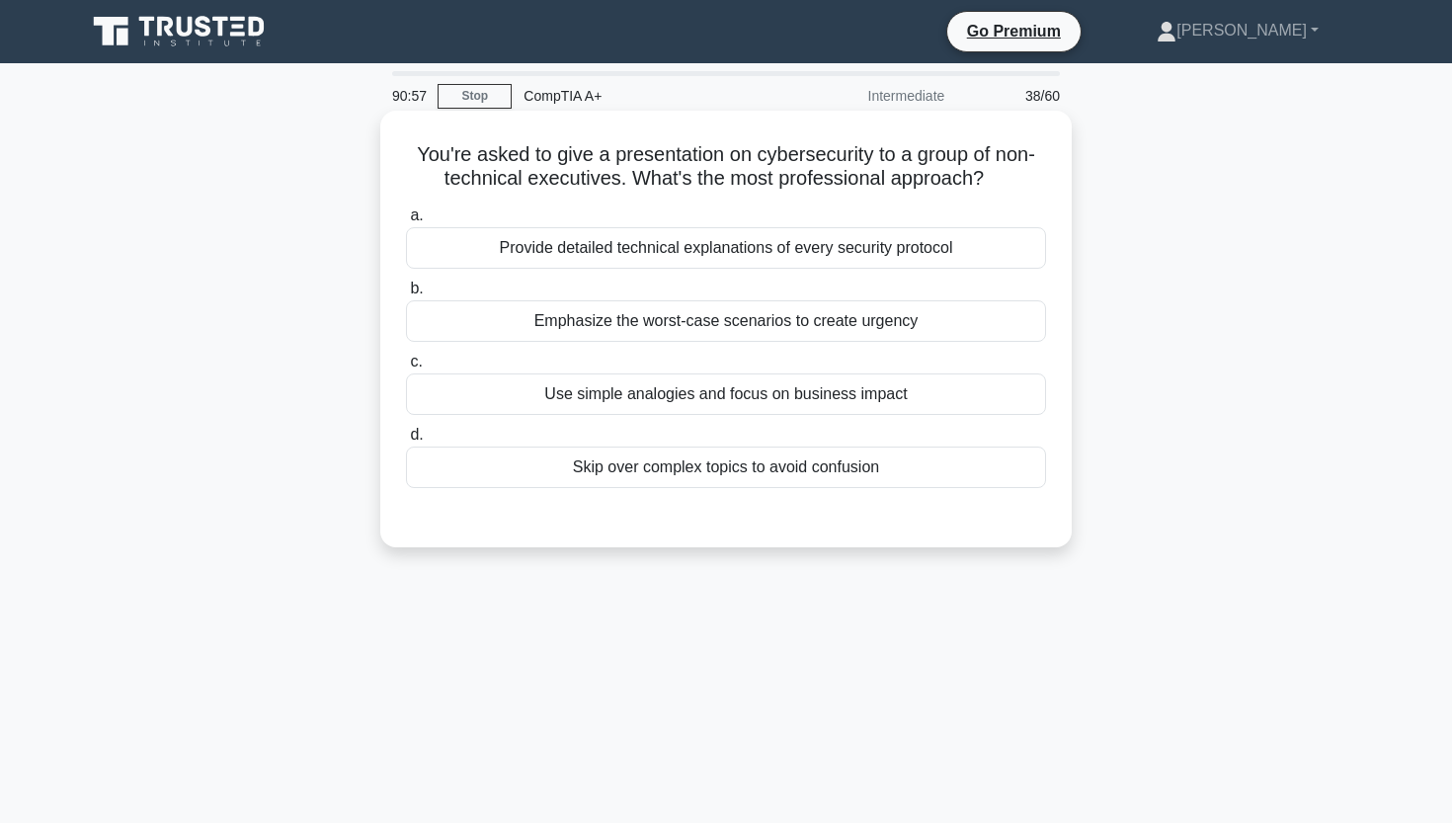
click at [773, 401] on div "Use simple analogies and focus on business impact" at bounding box center [726, 393] width 640 height 41
click at [406, 368] on input "c. Use simple analogies and focus on business impact" at bounding box center [406, 362] width 0 height 13
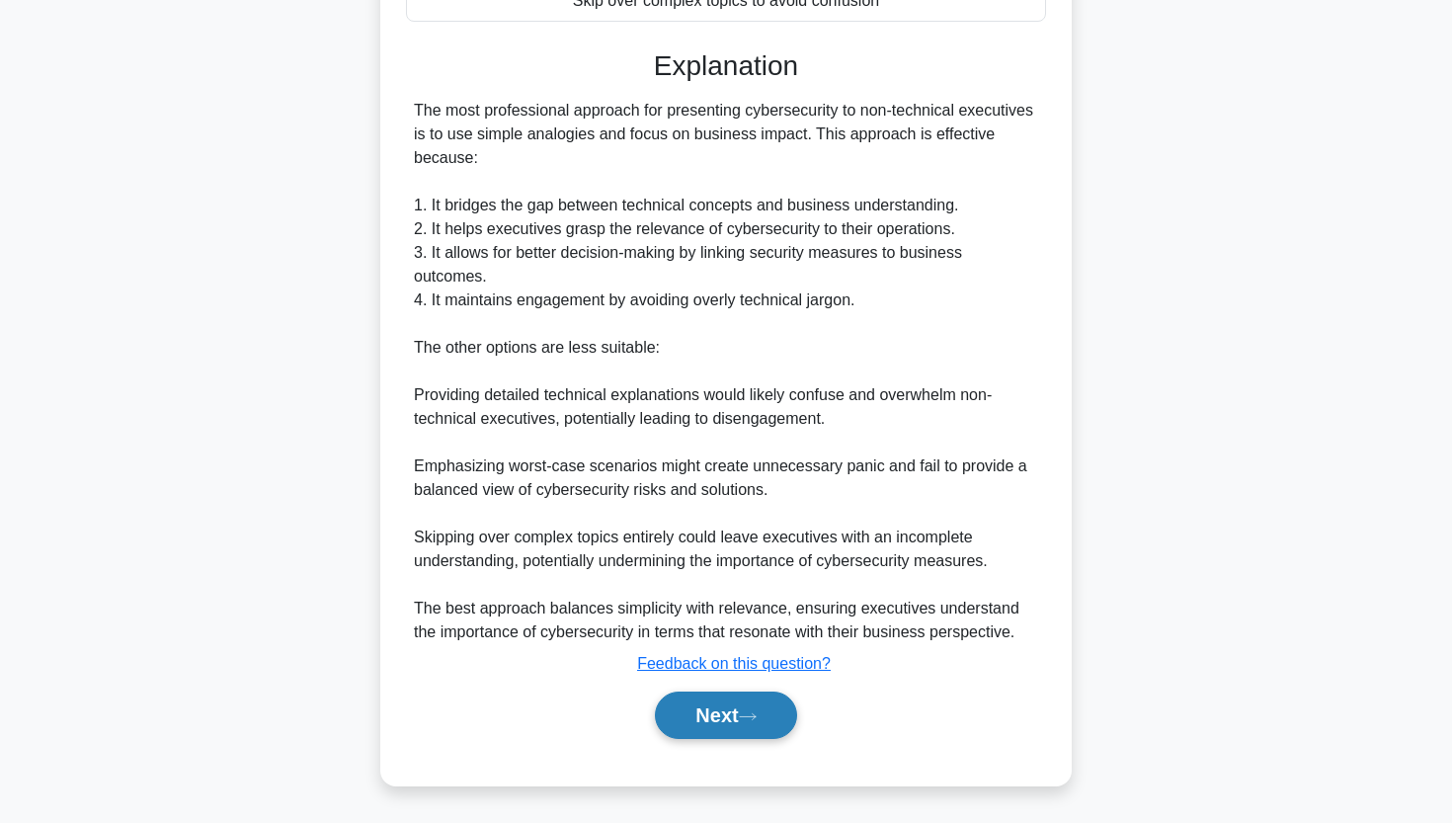
click at [675, 717] on button "Next" at bounding box center [725, 714] width 141 height 47
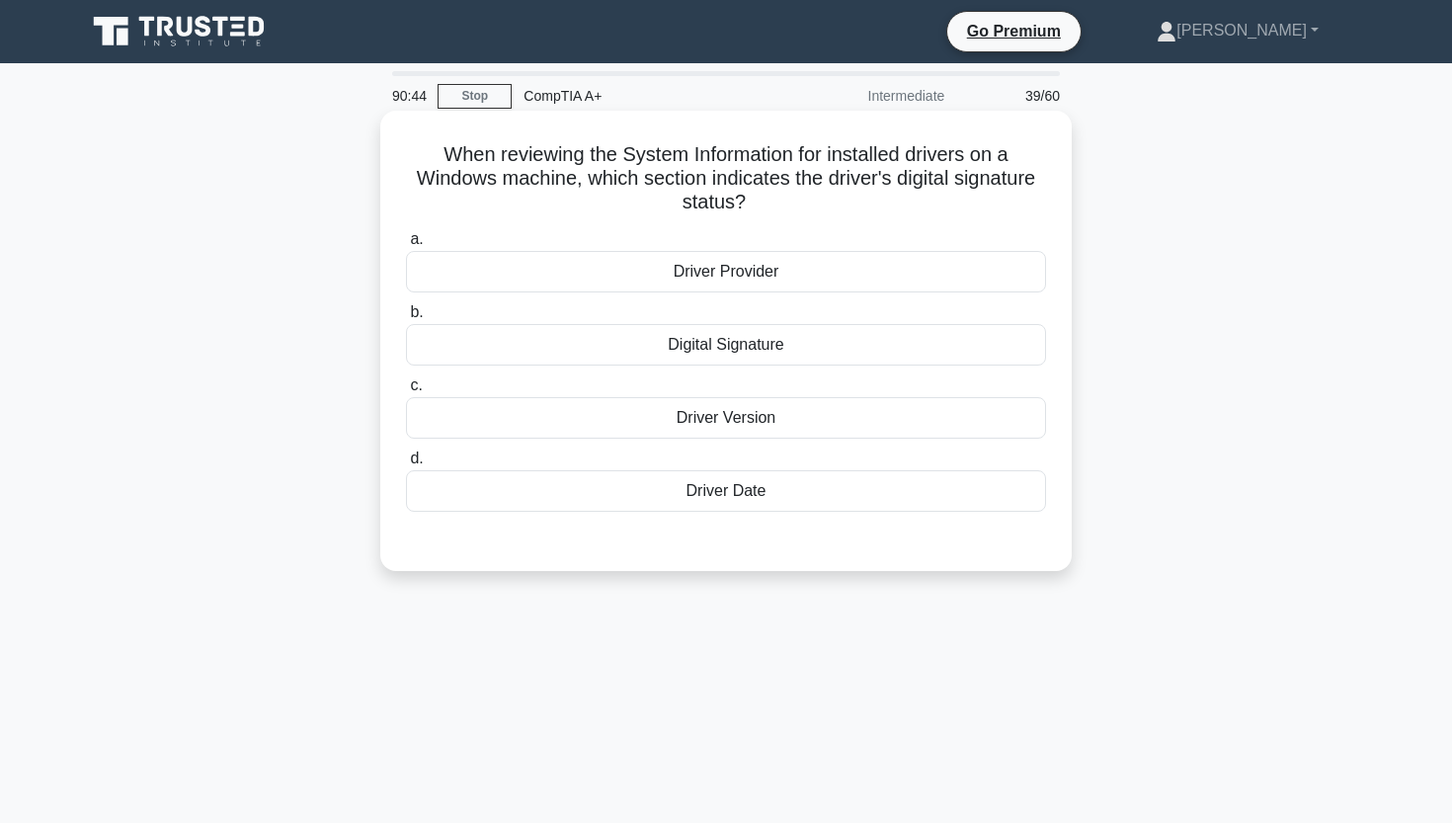
click at [690, 353] on div "Digital Signature" at bounding box center [726, 344] width 640 height 41
click at [406, 319] on input "b. Digital Signature" at bounding box center [406, 312] width 0 height 13
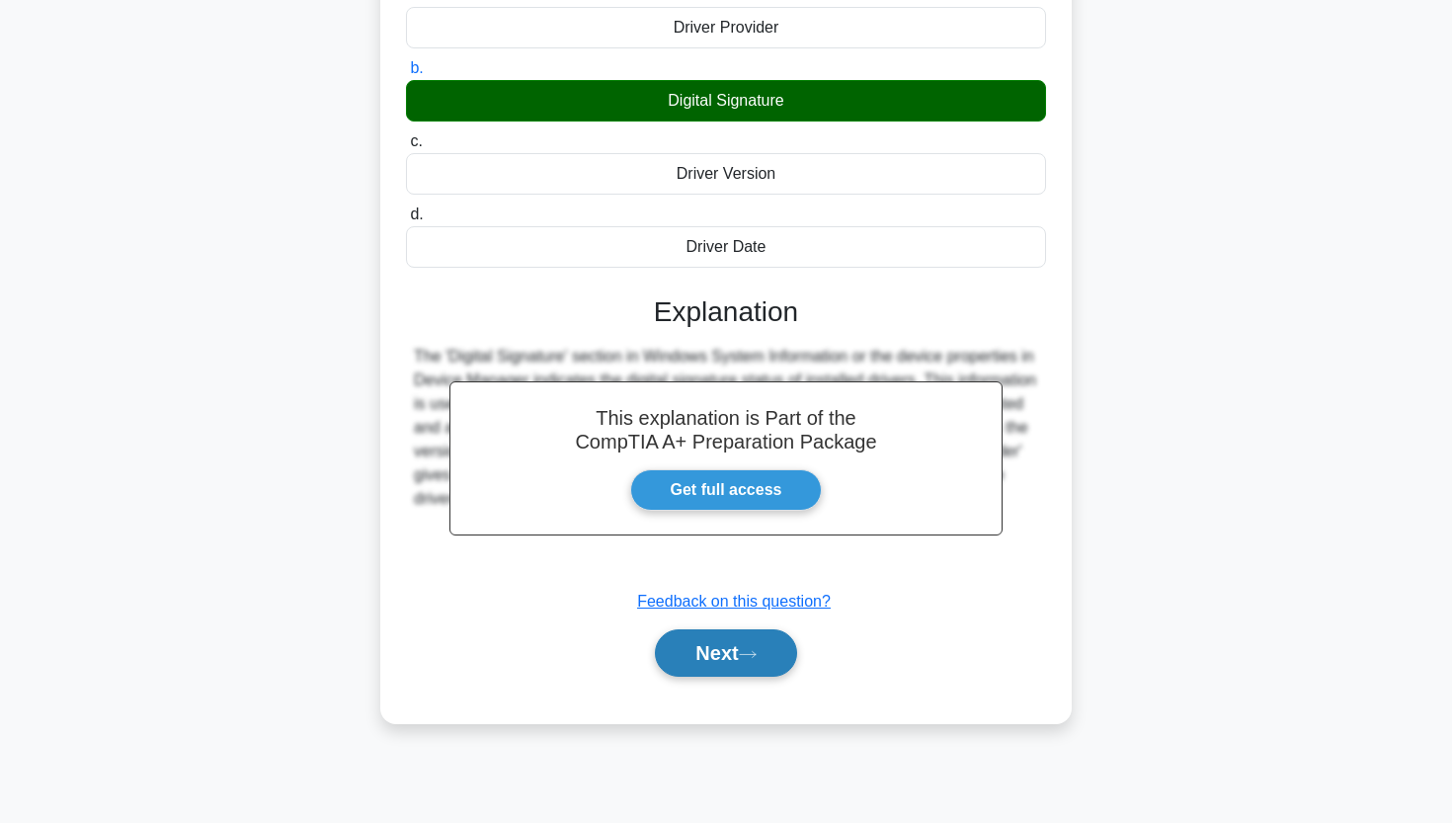
click at [712, 665] on button "Next" at bounding box center [725, 652] width 141 height 47
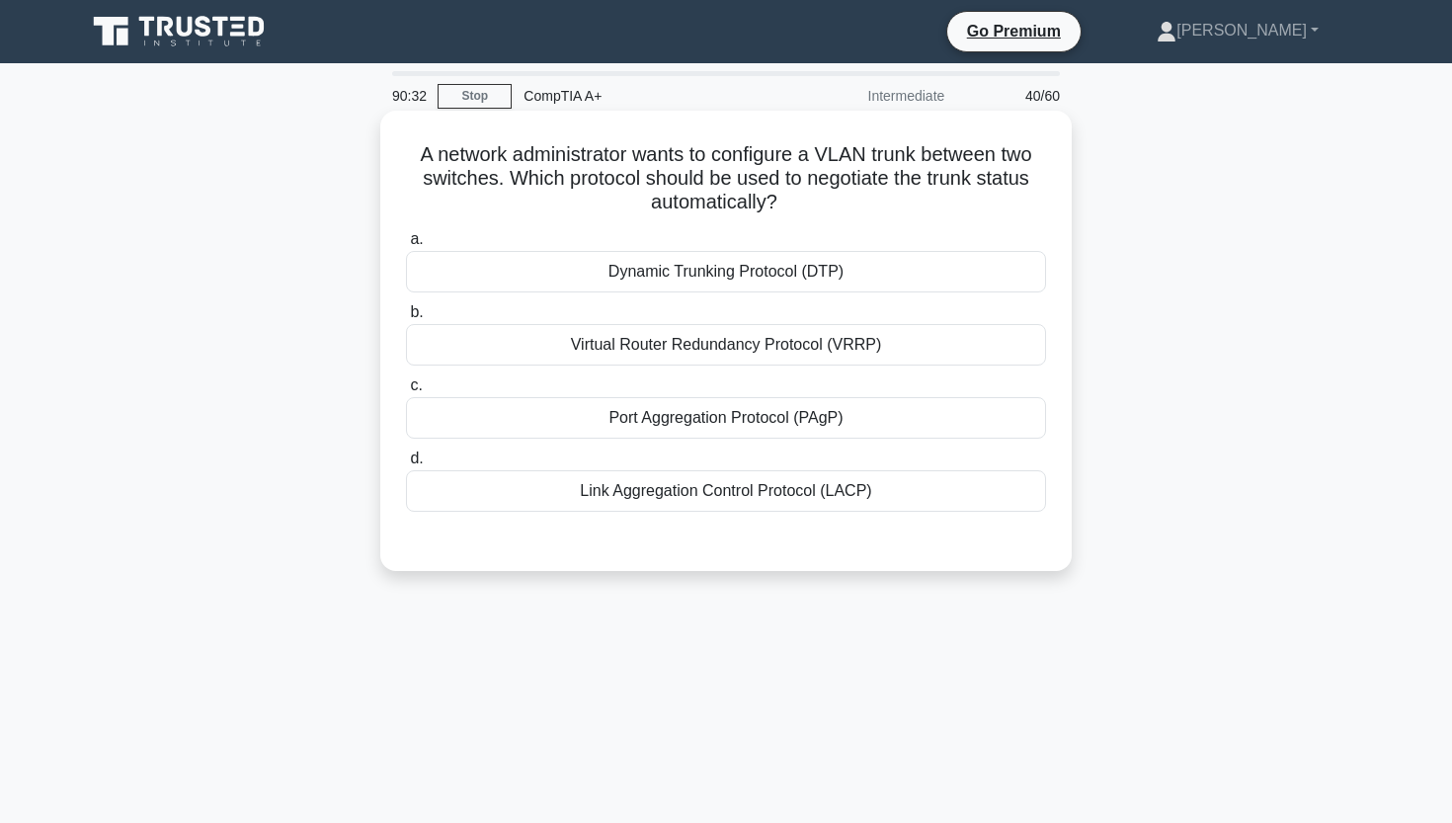
click at [723, 276] on div "Dynamic Trunking Protocol (DTP)" at bounding box center [726, 271] width 640 height 41
click at [406, 246] on input "a. Dynamic Trunking Protocol (DTP)" at bounding box center [406, 239] width 0 height 13
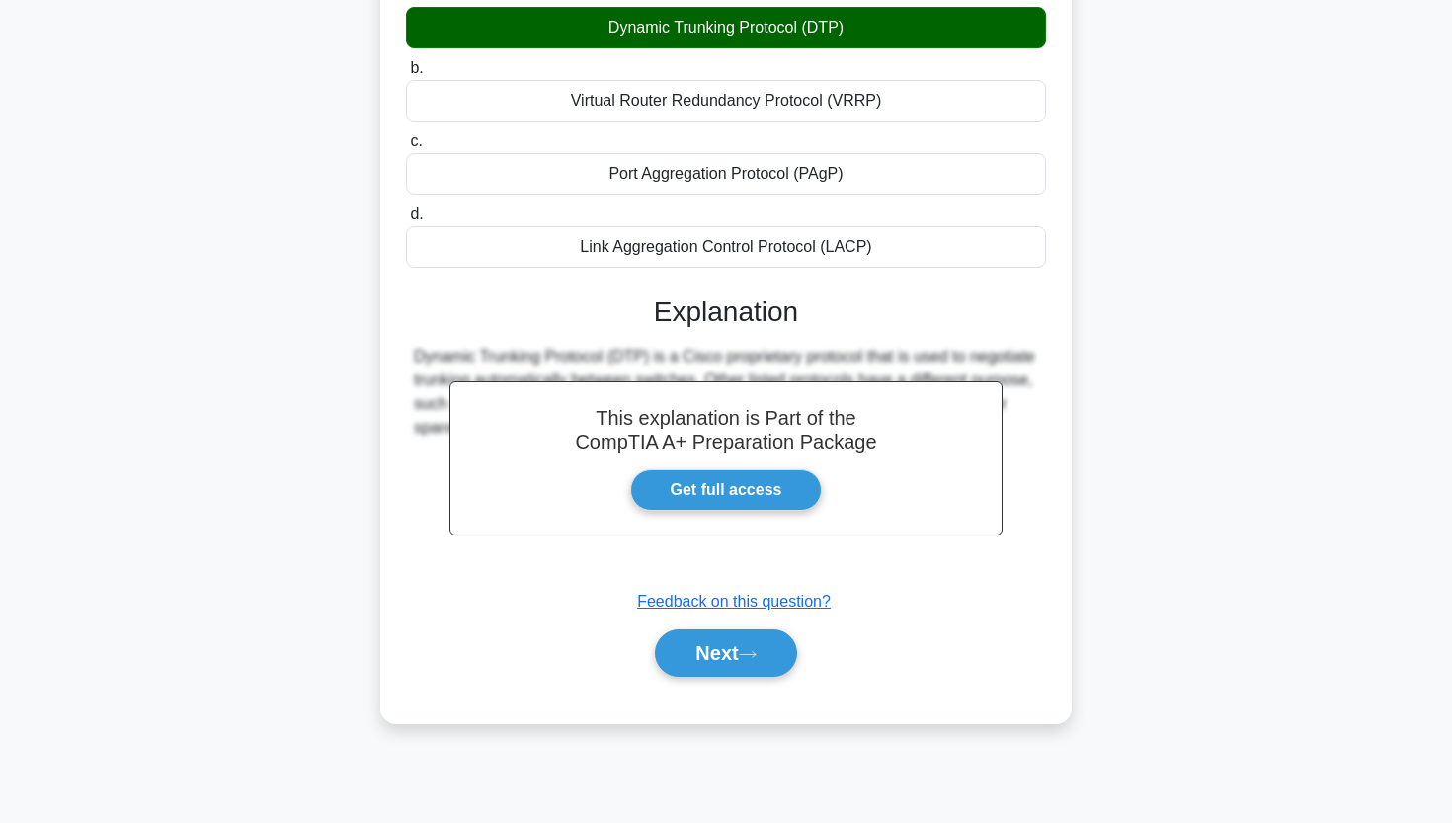
scroll to position [244, 0]
click at [724, 655] on button "Next" at bounding box center [725, 652] width 141 height 47
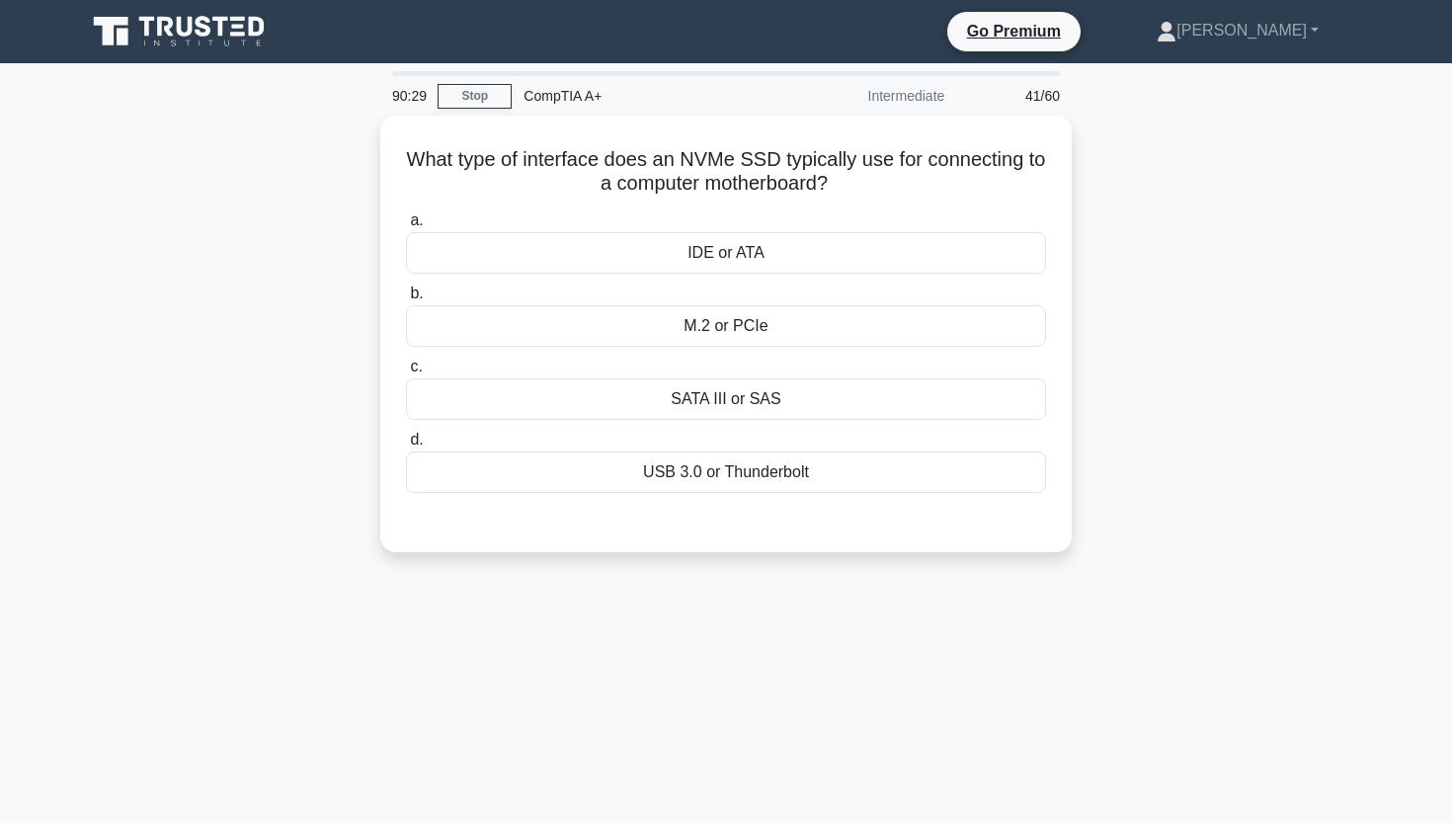
scroll to position [0, 0]
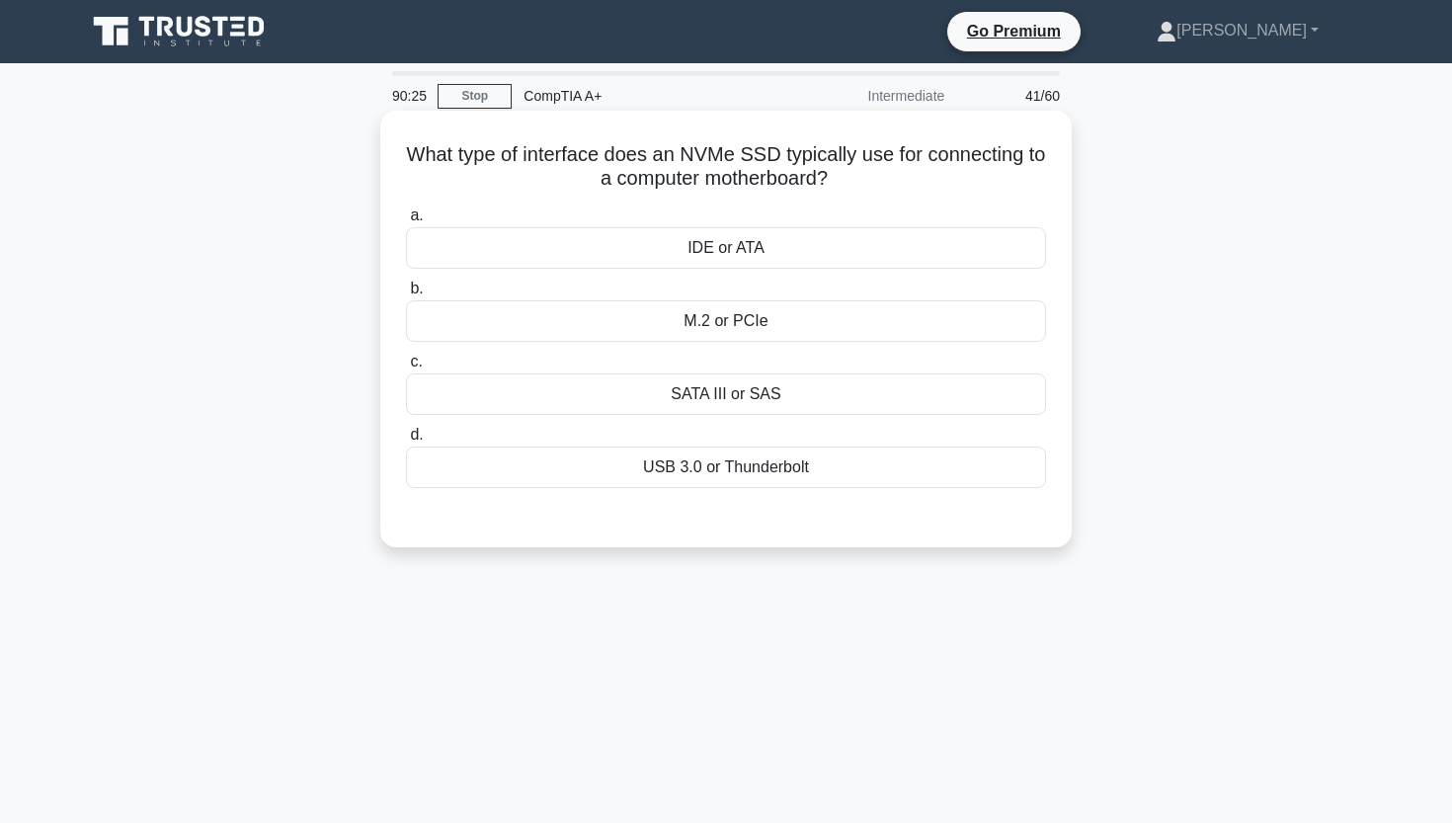
click at [733, 335] on div "M.2 or PCIe" at bounding box center [726, 320] width 640 height 41
click at [406, 295] on input "b. M.2 or PCIe" at bounding box center [406, 288] width 0 height 13
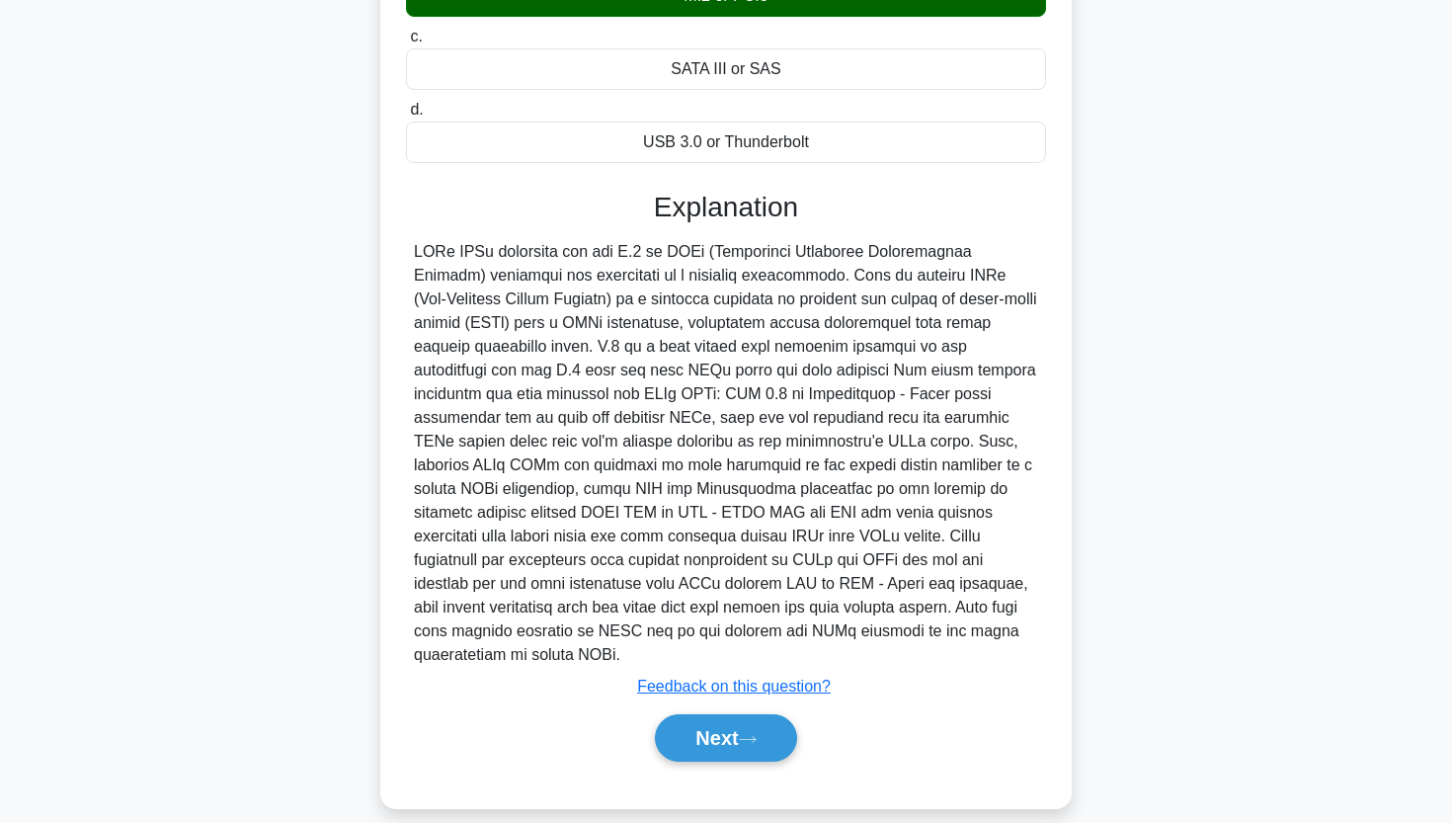
scroll to position [324, 0]
click at [697, 743] on div "Next" at bounding box center [726, 738] width 640 height 63
click at [706, 720] on button "Next" at bounding box center [725, 738] width 141 height 47
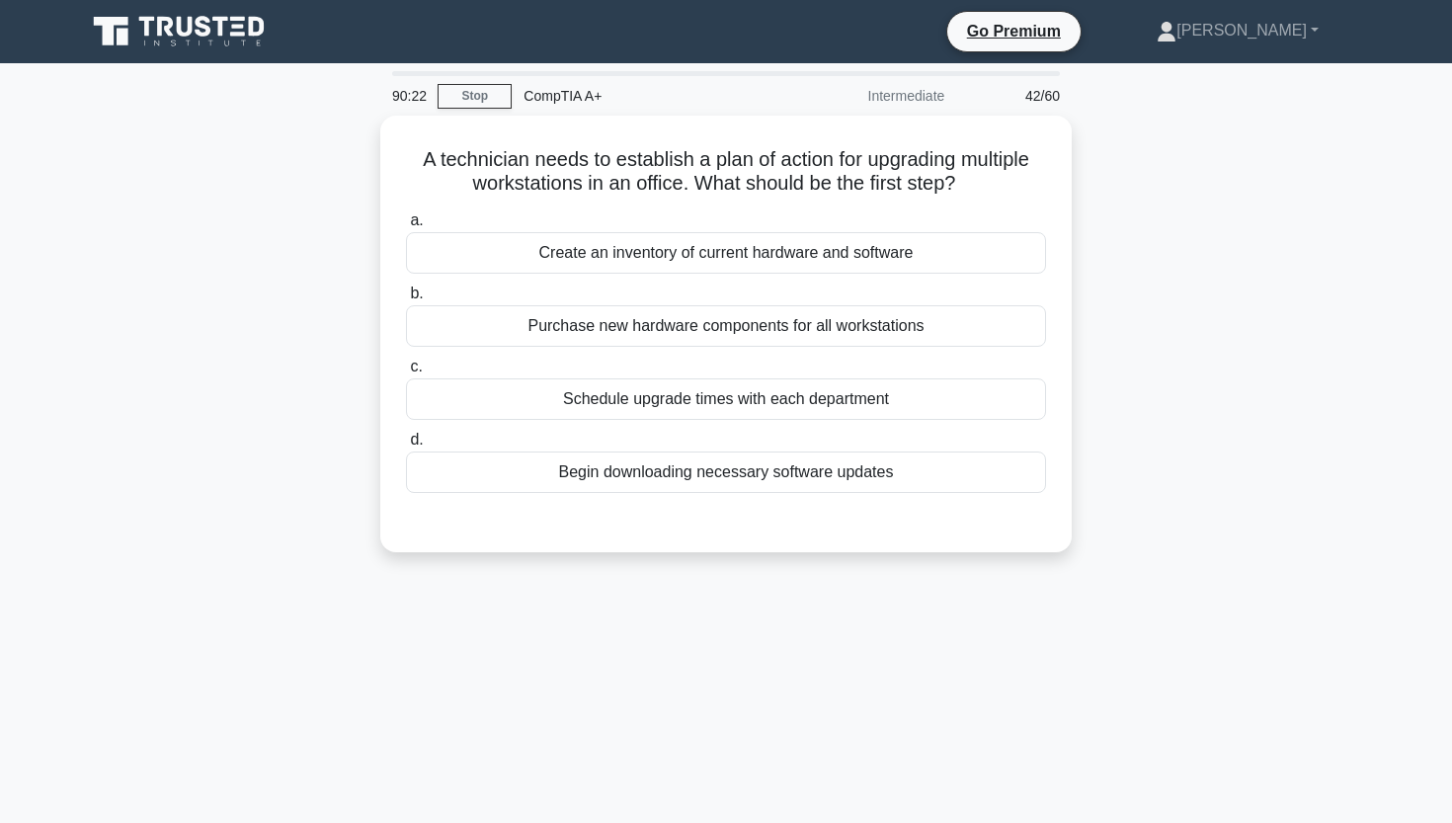
scroll to position [0, 0]
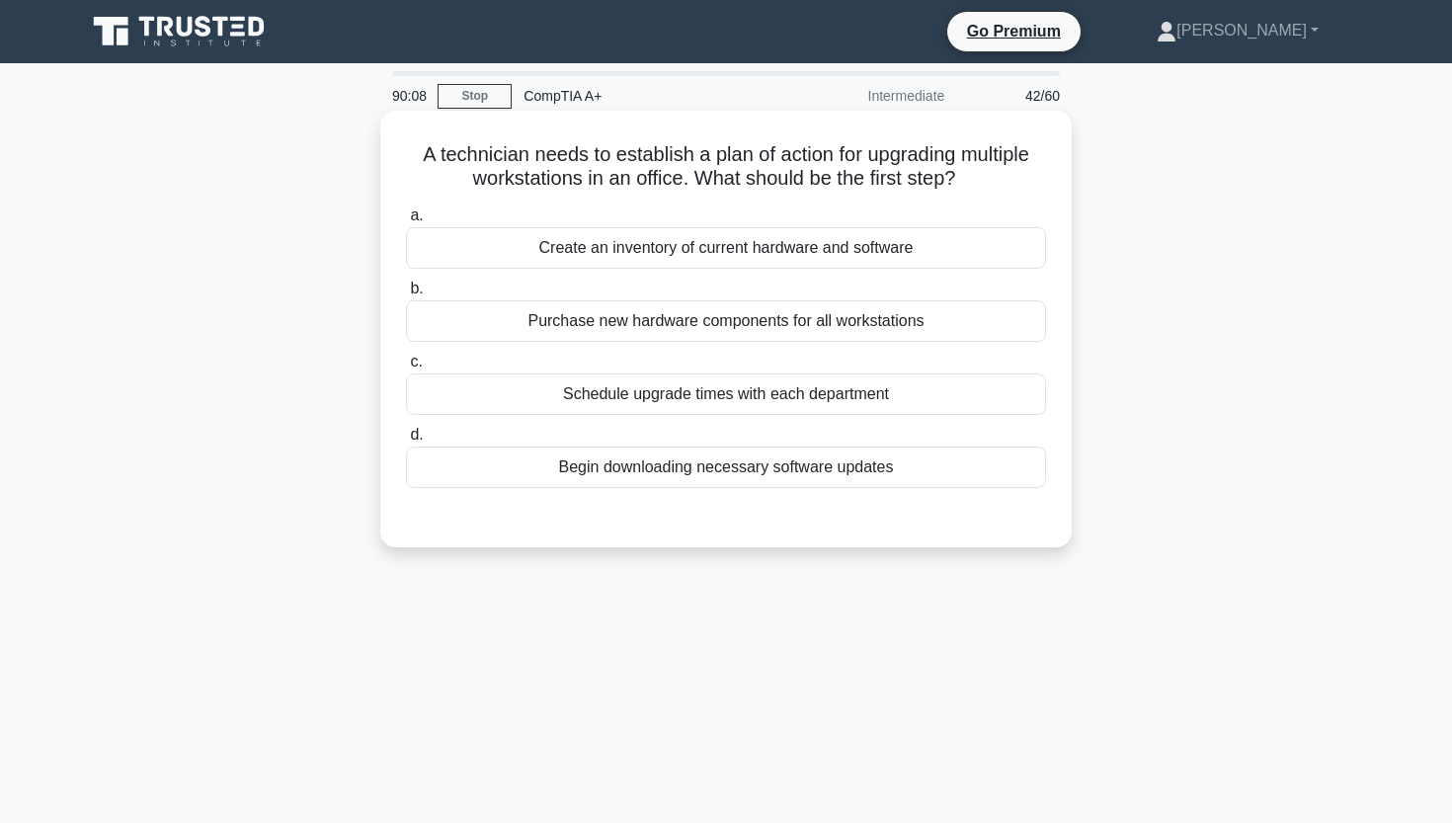
click at [693, 244] on div "Create an inventory of current hardware and software" at bounding box center [726, 247] width 640 height 41
click at [406, 222] on input "a. Create an inventory of current hardware and software" at bounding box center [406, 215] width 0 height 13
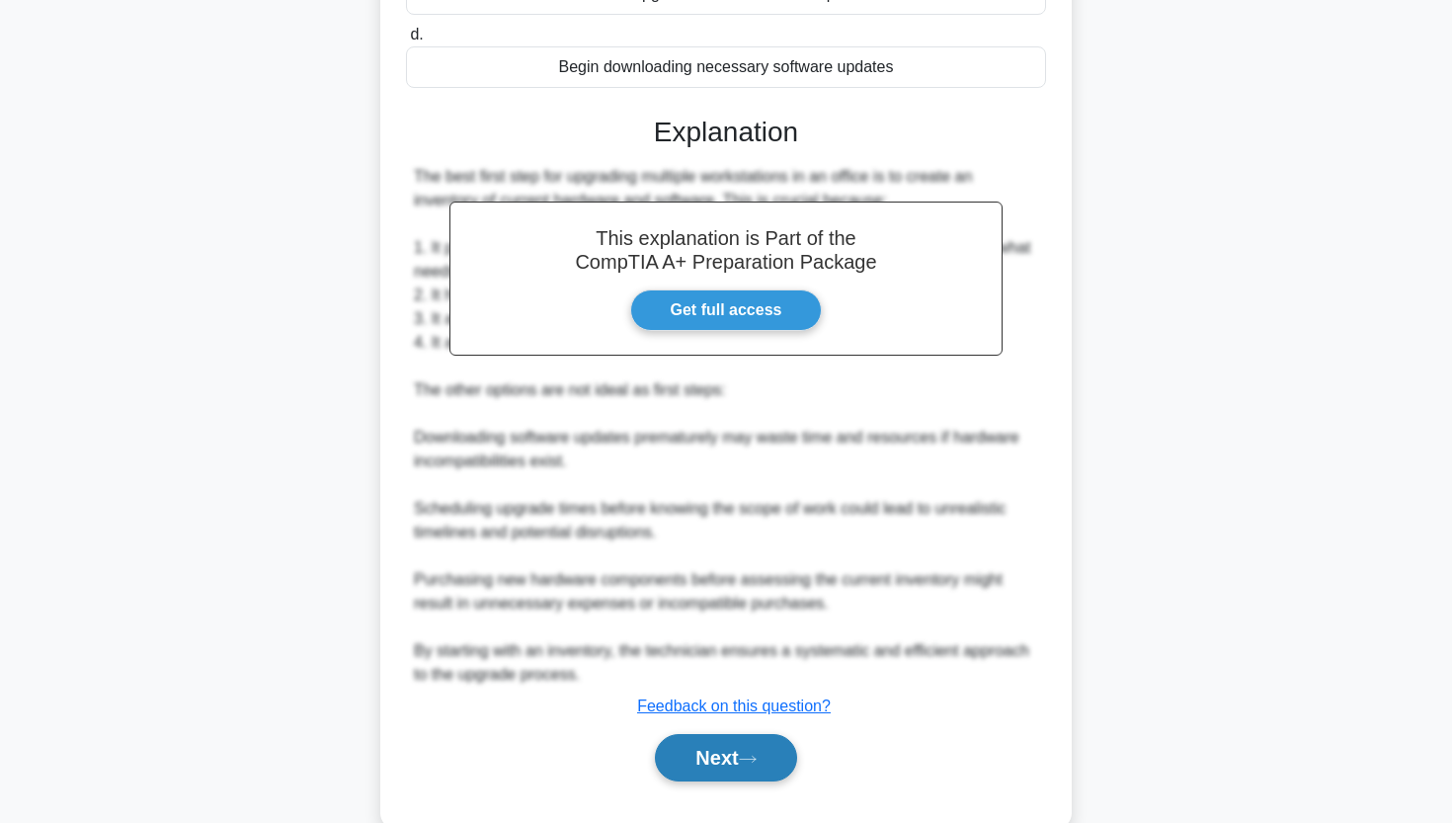
click at [665, 770] on button "Next" at bounding box center [725, 757] width 141 height 47
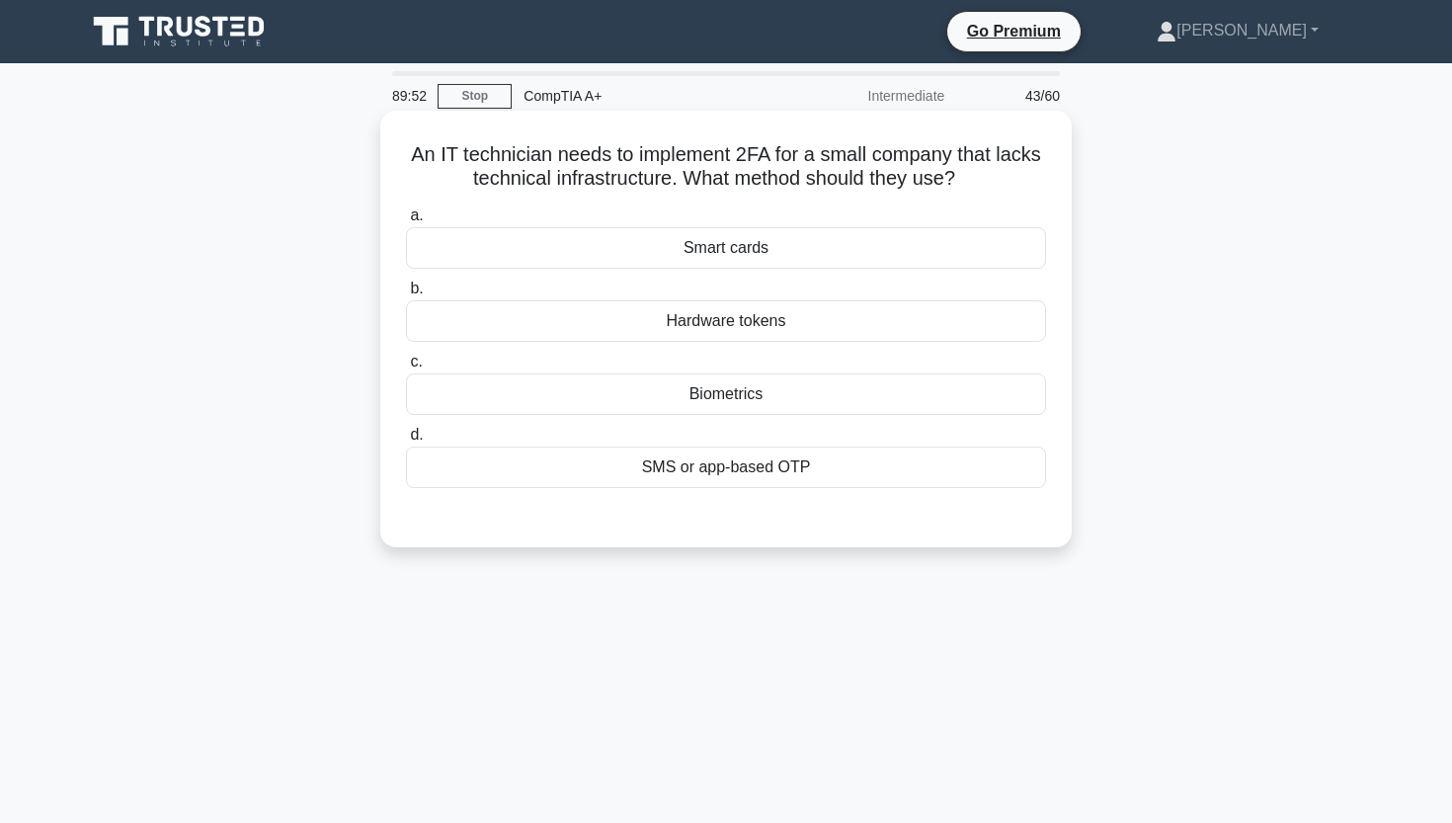
click at [709, 248] on div "Smart cards" at bounding box center [726, 247] width 640 height 41
click at [406, 222] on input "a. Smart cards" at bounding box center [406, 215] width 0 height 13
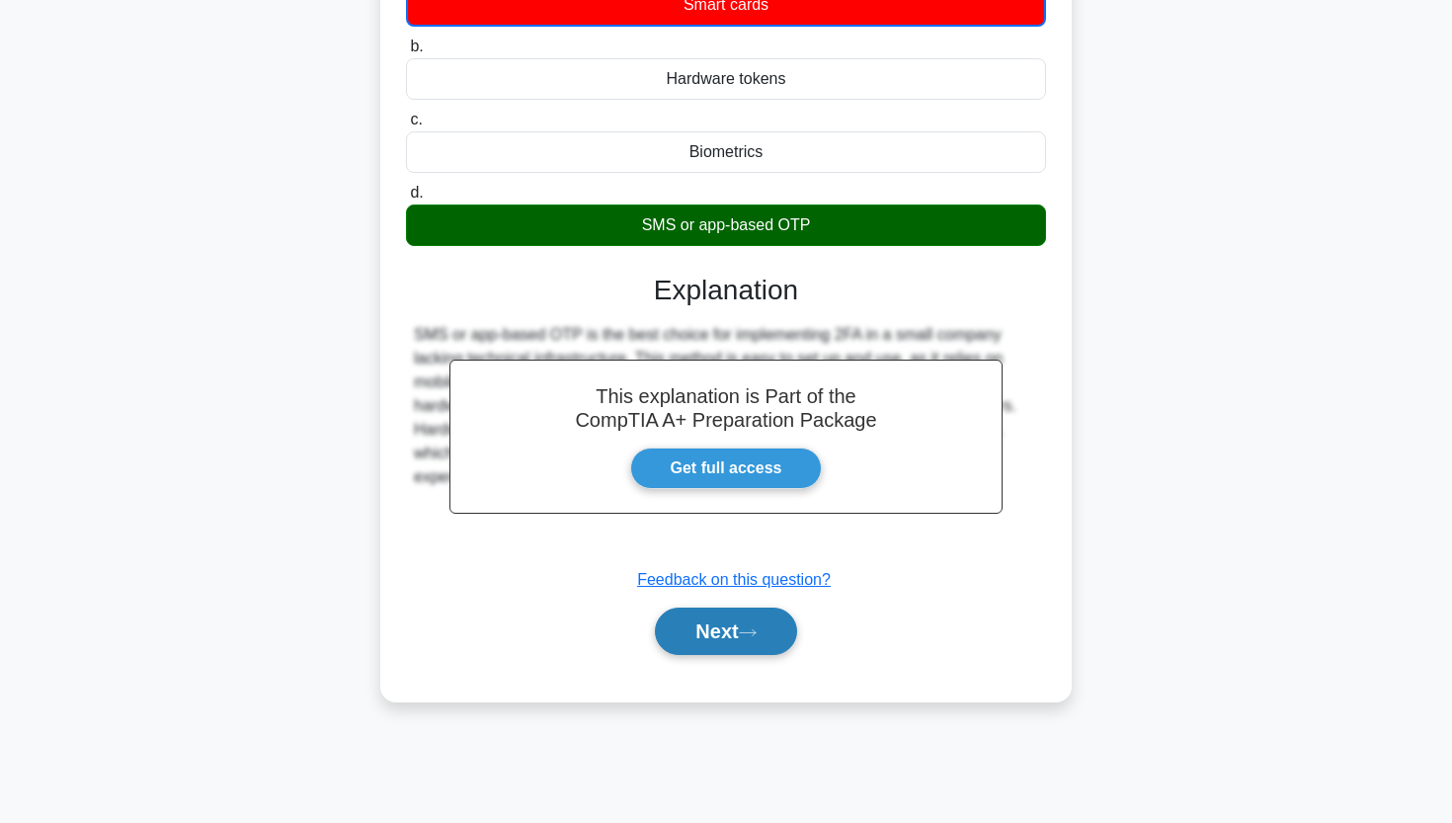
click at [724, 627] on button "Next" at bounding box center [725, 630] width 141 height 47
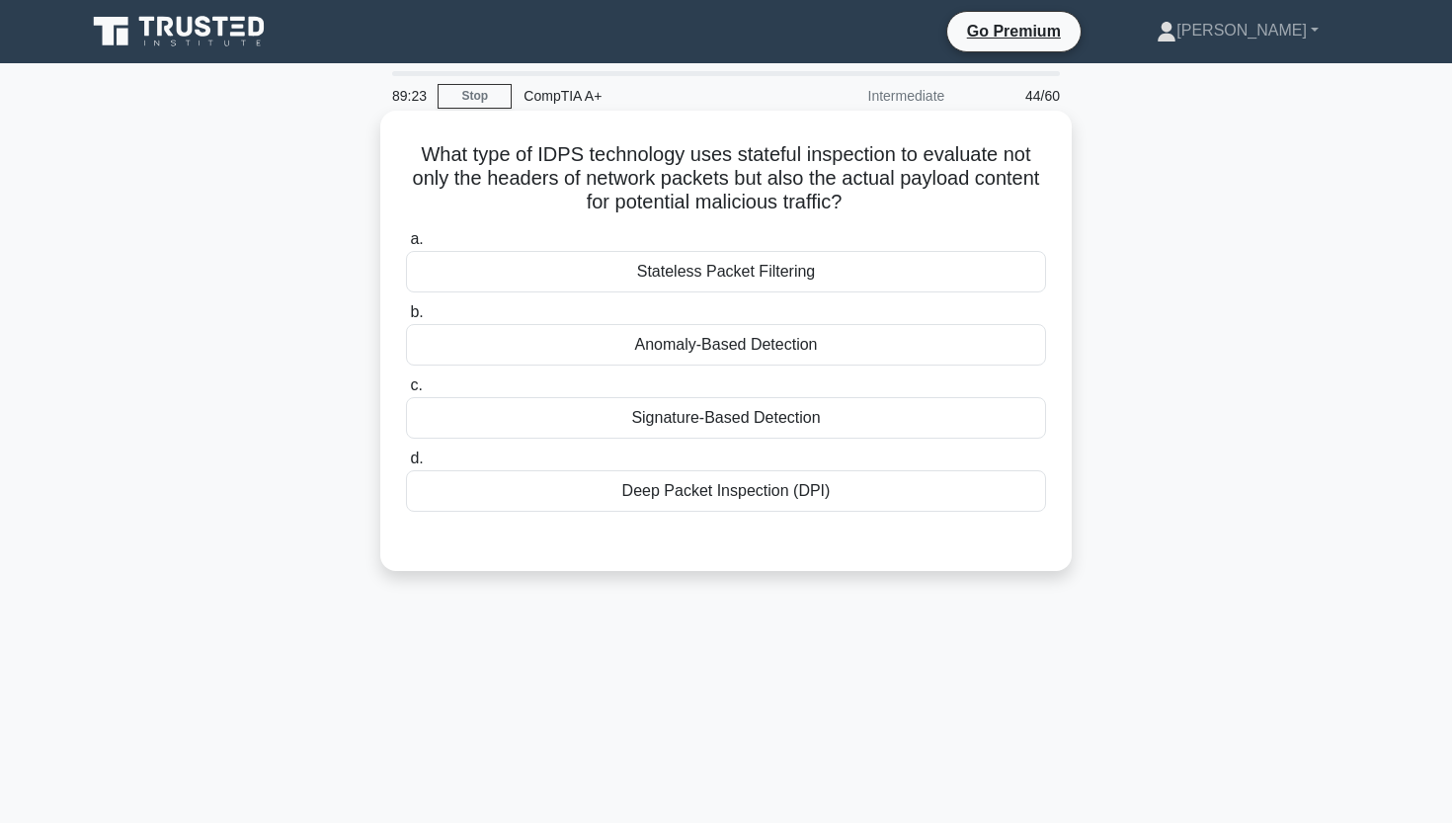
click at [777, 488] on div "Deep Packet Inspection (DPI)" at bounding box center [726, 490] width 640 height 41
click at [406, 465] on input "d. Deep Packet Inspection (DPI)" at bounding box center [406, 458] width 0 height 13
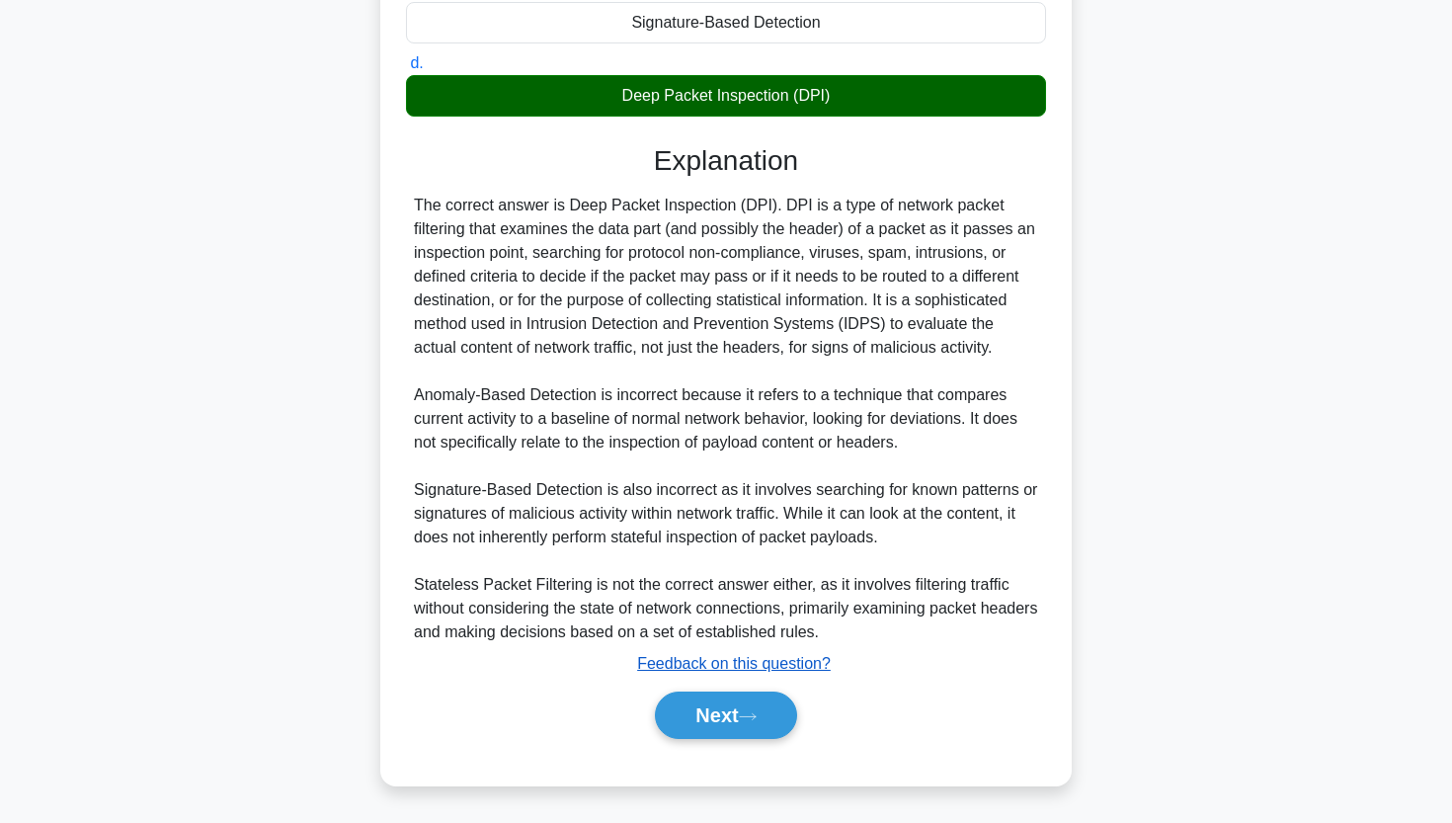
scroll to position [395, 0]
click at [702, 723] on button "Next" at bounding box center [725, 714] width 141 height 47
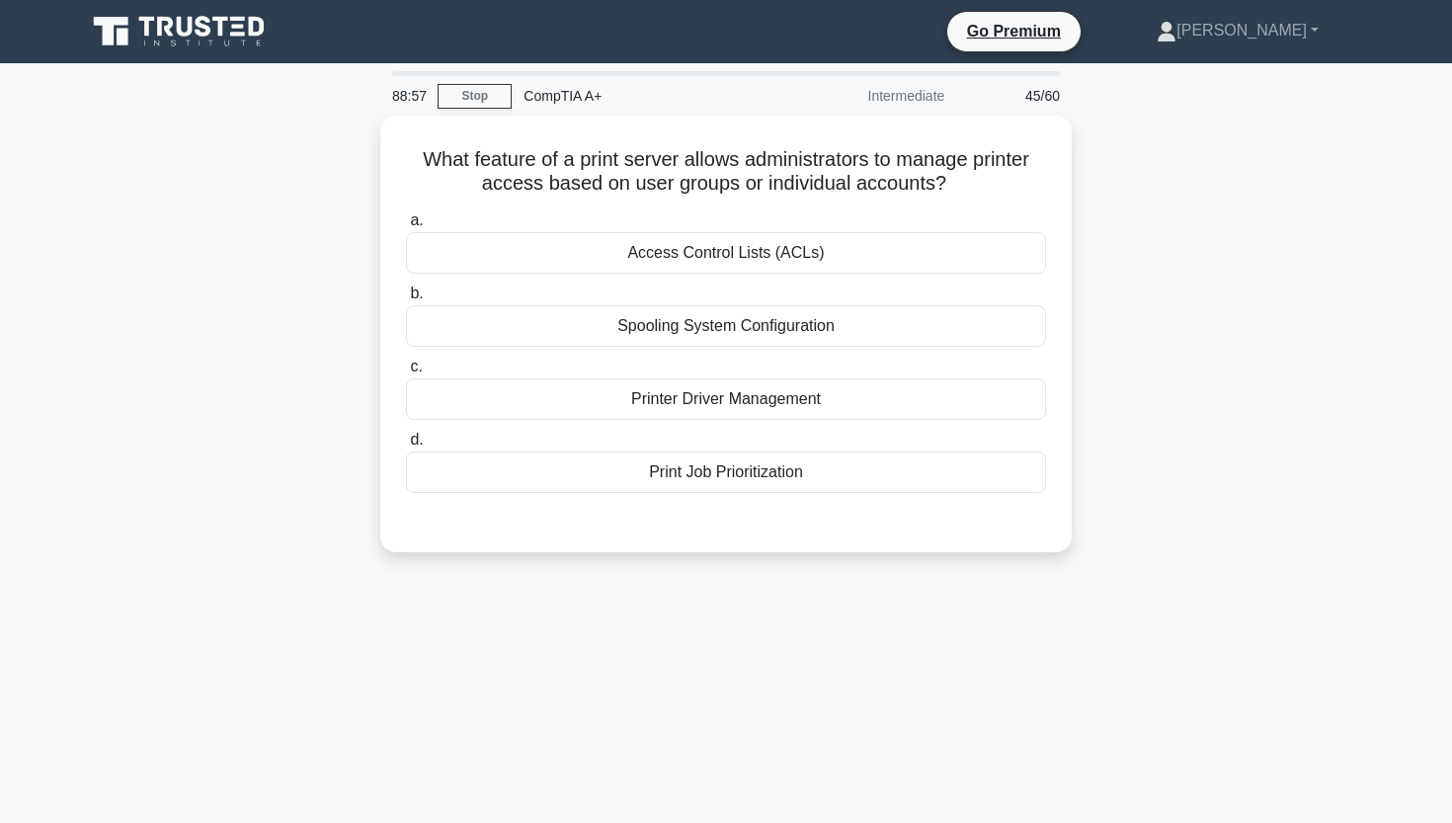
scroll to position [0, 0]
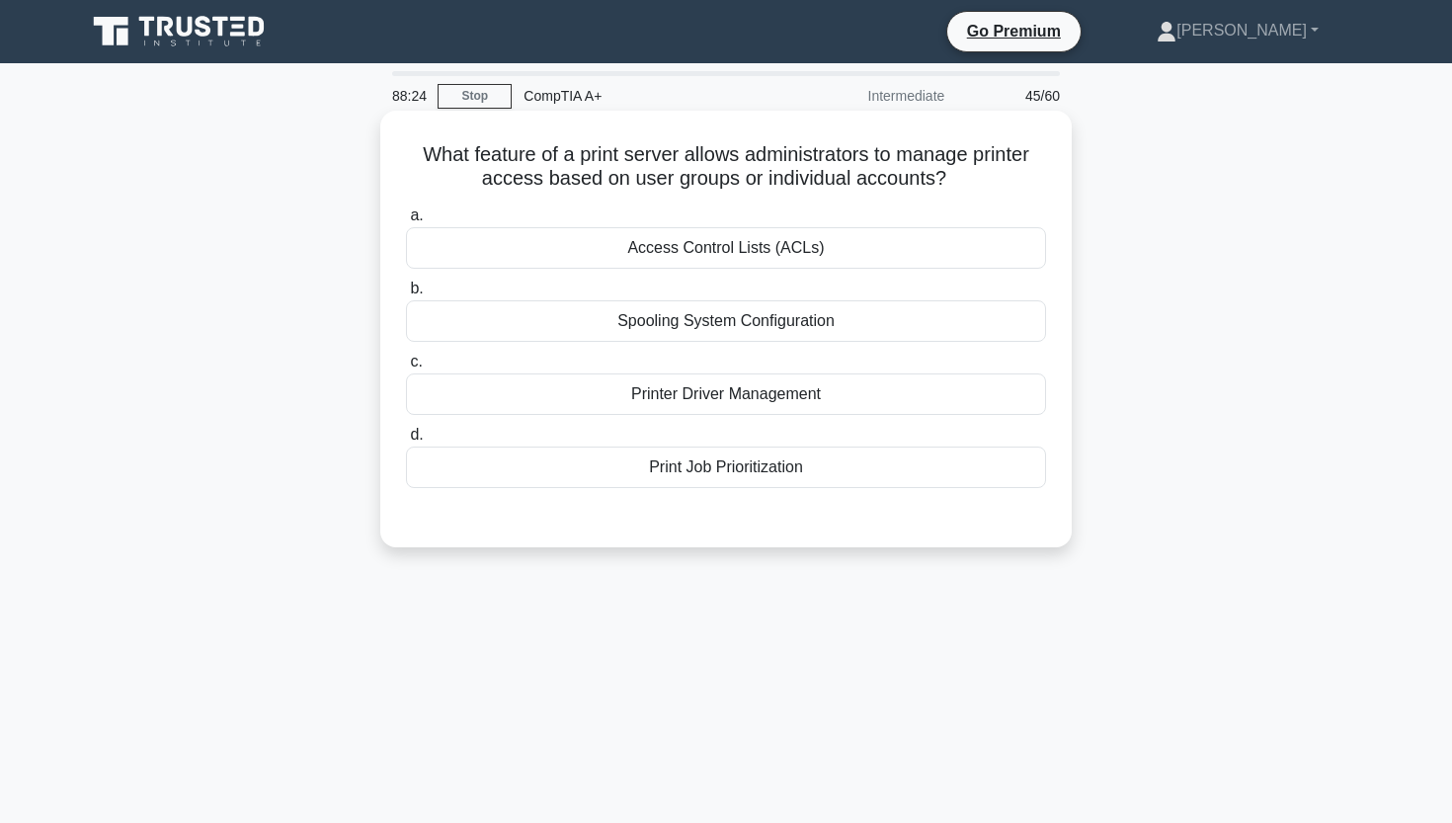
click at [718, 325] on div "Spooling System Configuration" at bounding box center [726, 320] width 640 height 41
click at [406, 295] on input "b. Spooling System Configuration" at bounding box center [406, 288] width 0 height 13
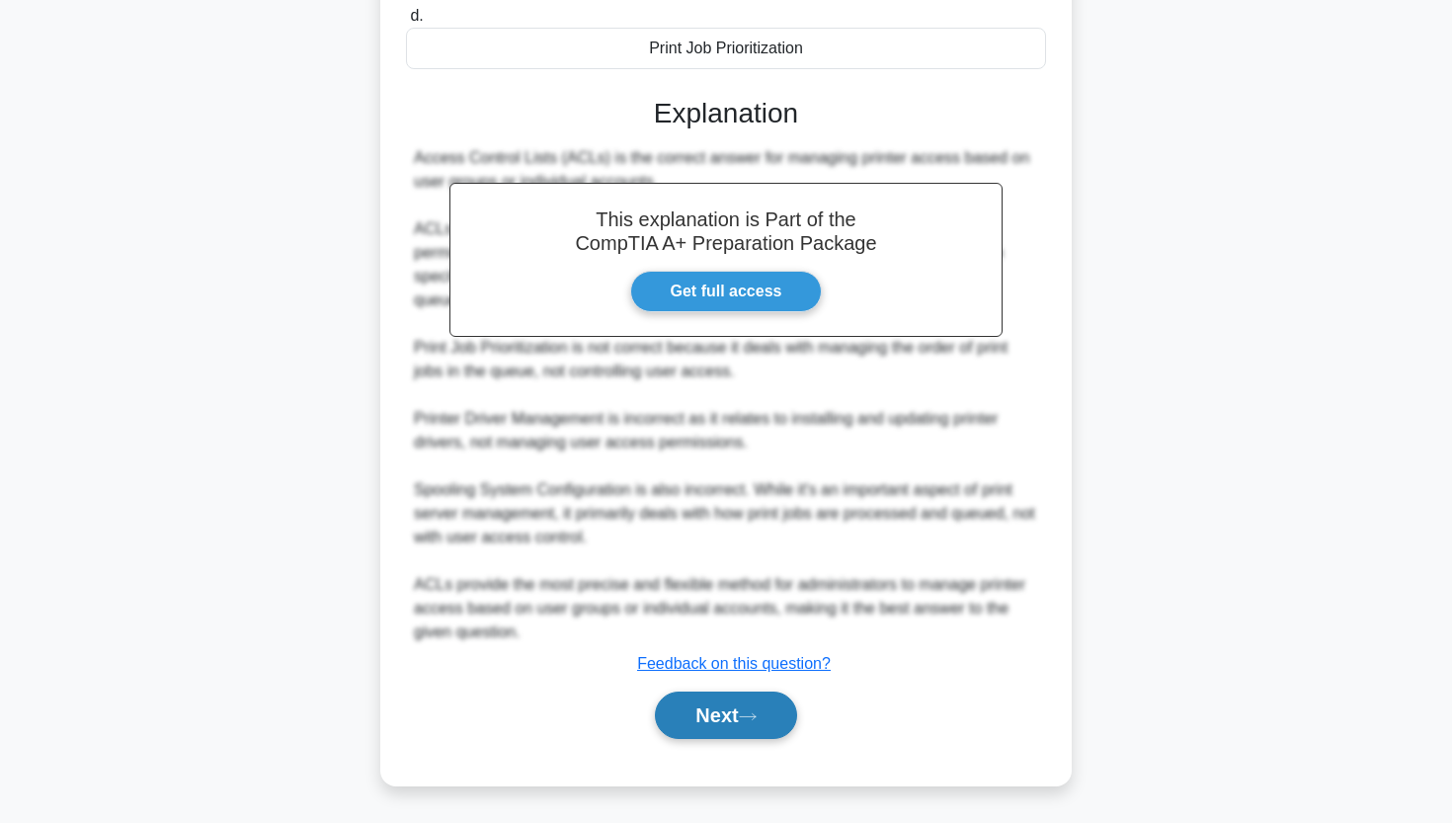
click at [676, 709] on button "Next" at bounding box center [725, 714] width 141 height 47
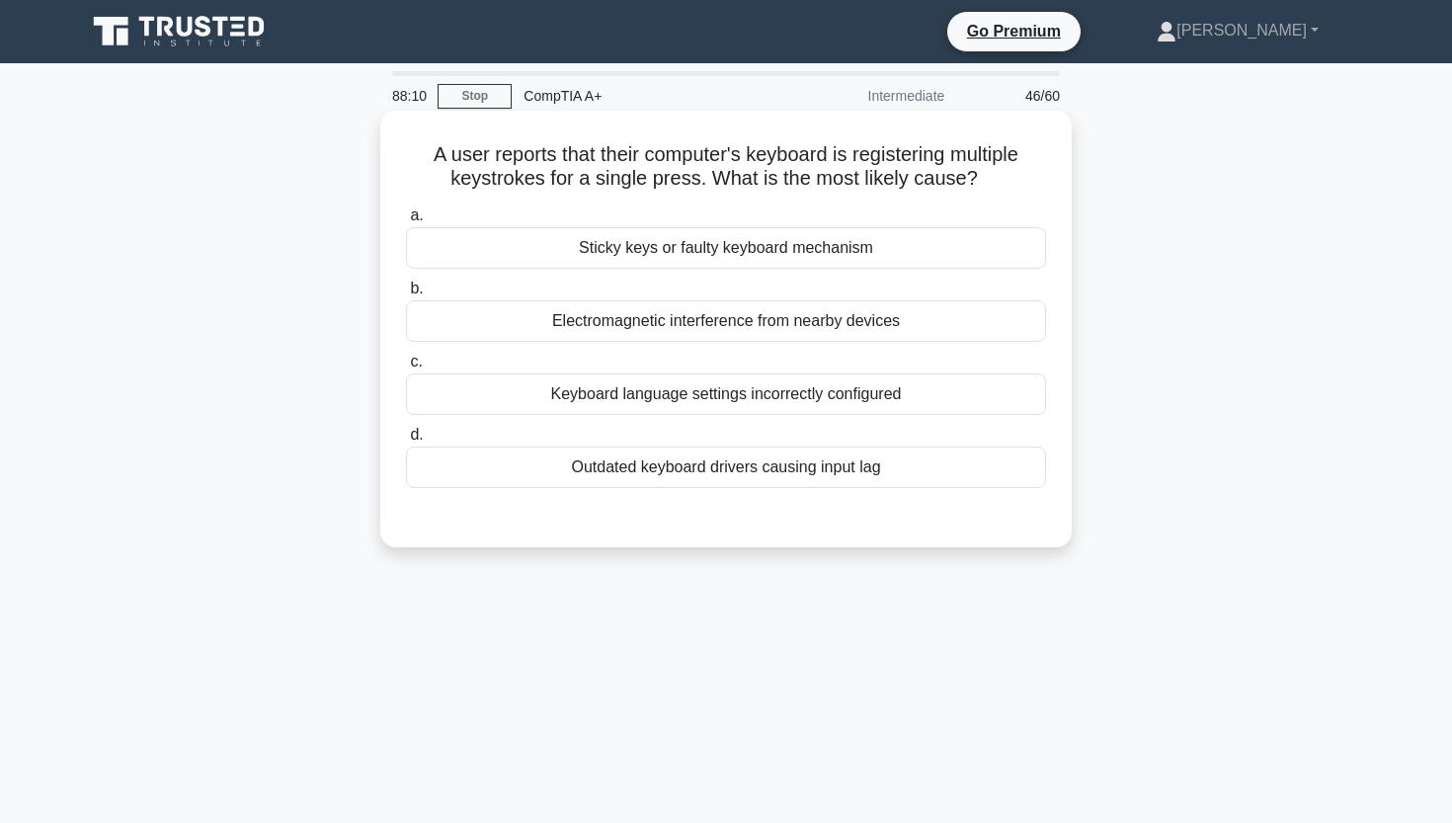
click at [694, 251] on div "Sticky keys or faulty keyboard mechanism" at bounding box center [726, 247] width 640 height 41
click at [406, 222] on input "a. Sticky keys or faulty keyboard mechanism" at bounding box center [406, 215] width 0 height 13
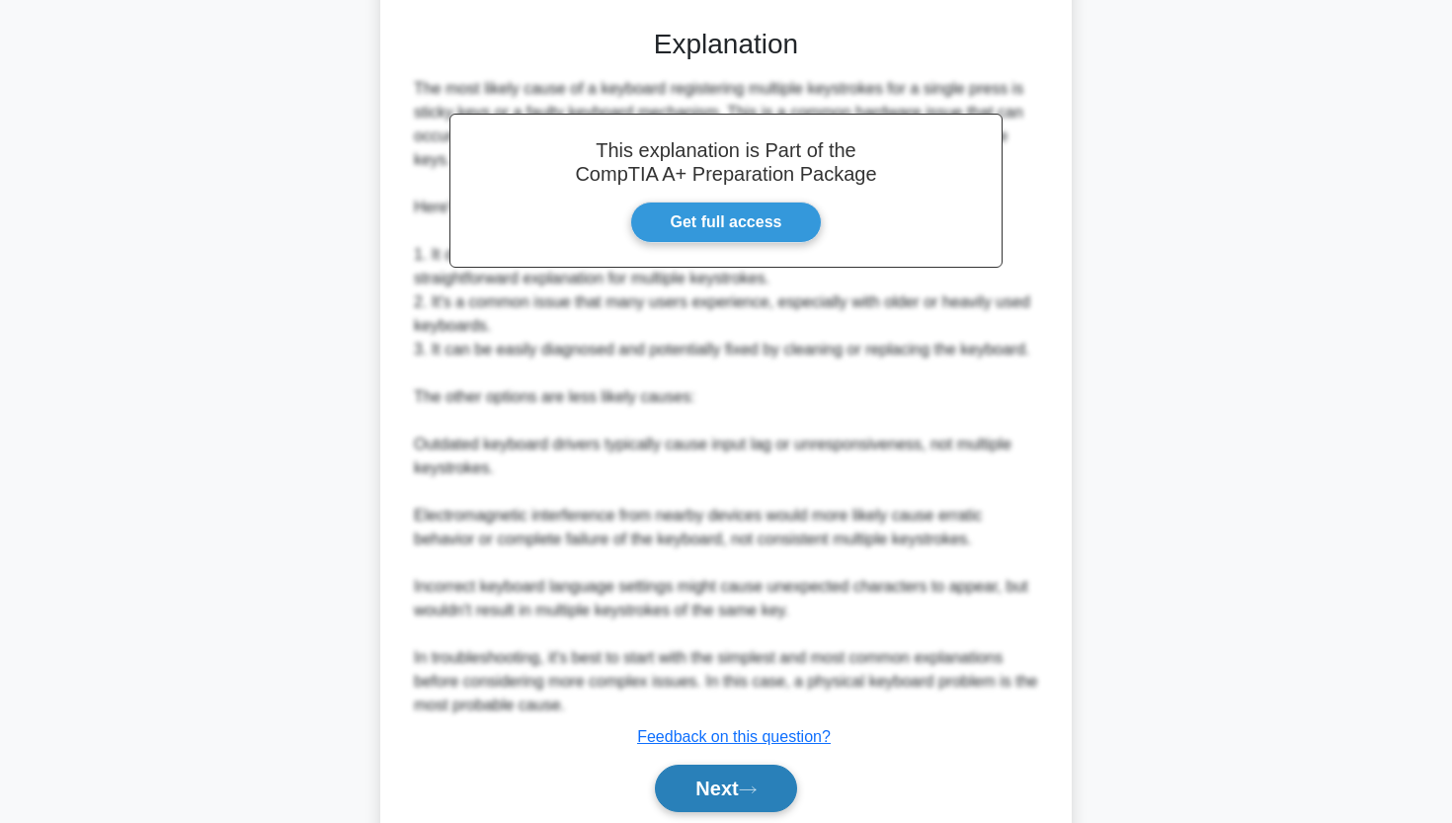
click at [698, 789] on button "Next" at bounding box center [725, 787] width 141 height 47
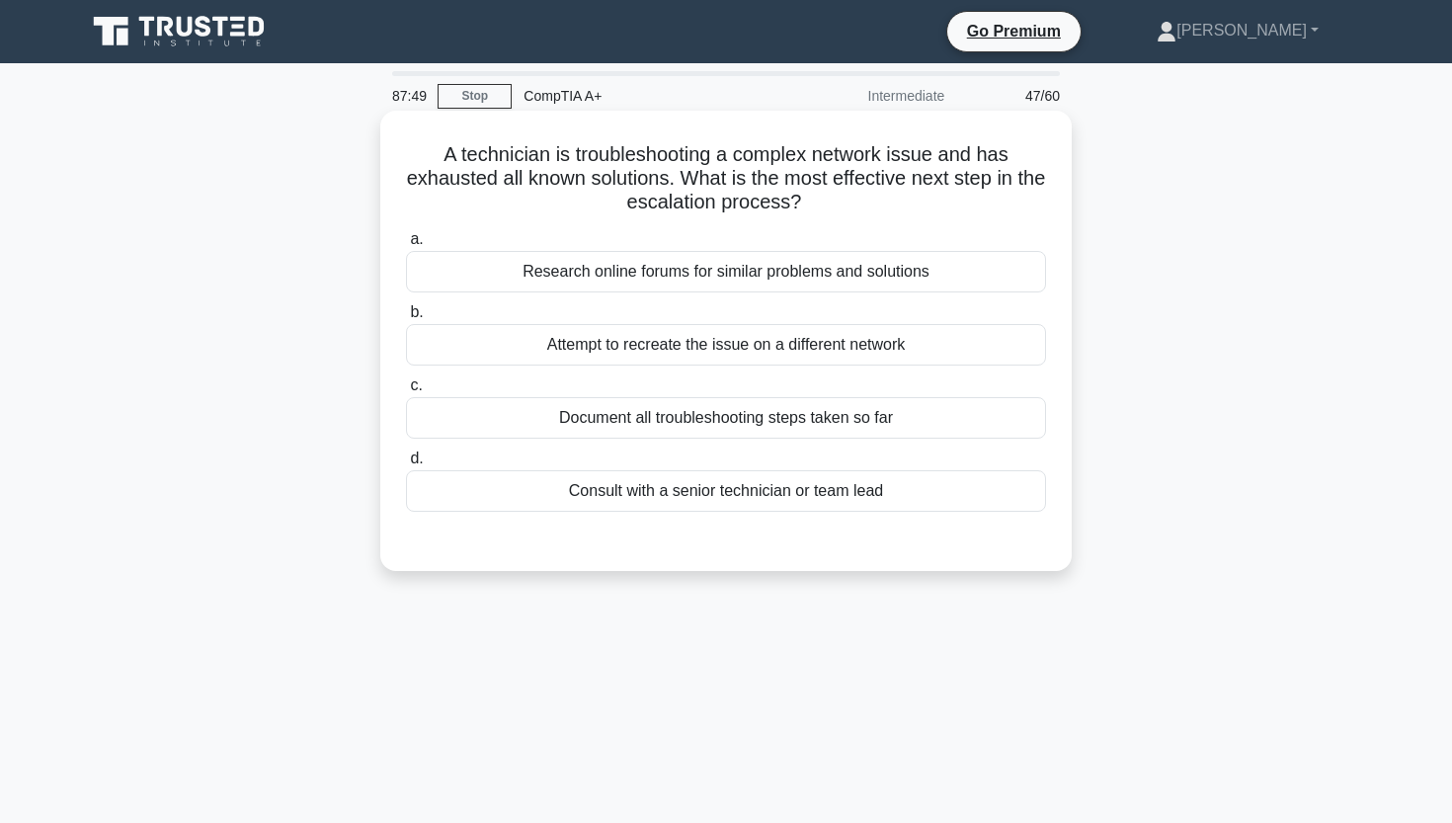
click at [679, 487] on div "Consult with a senior technician or team lead" at bounding box center [726, 490] width 640 height 41
click at [406, 465] on input "d. Consult with a senior technician or team lead" at bounding box center [406, 458] width 0 height 13
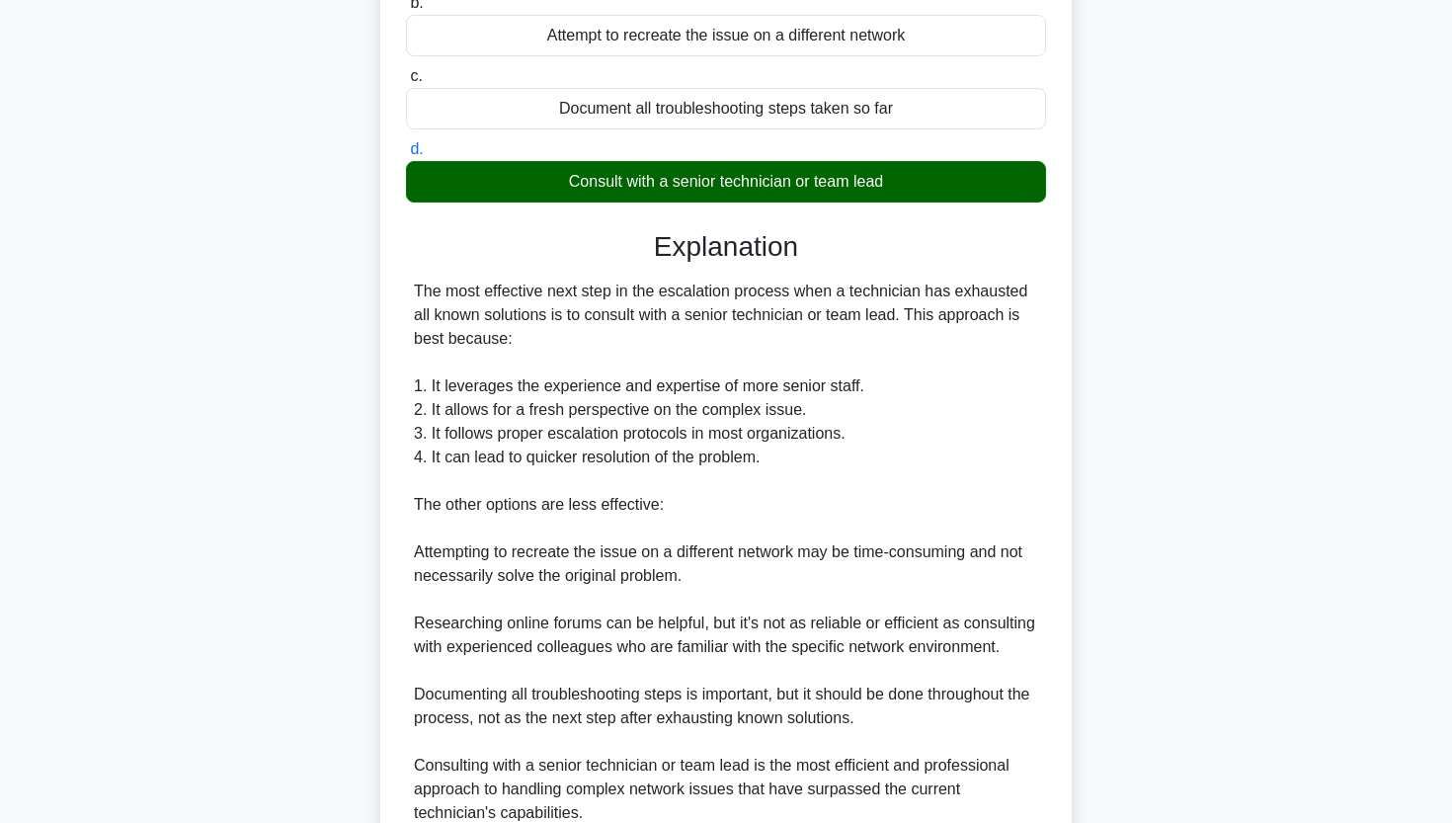
scroll to position [313, 0]
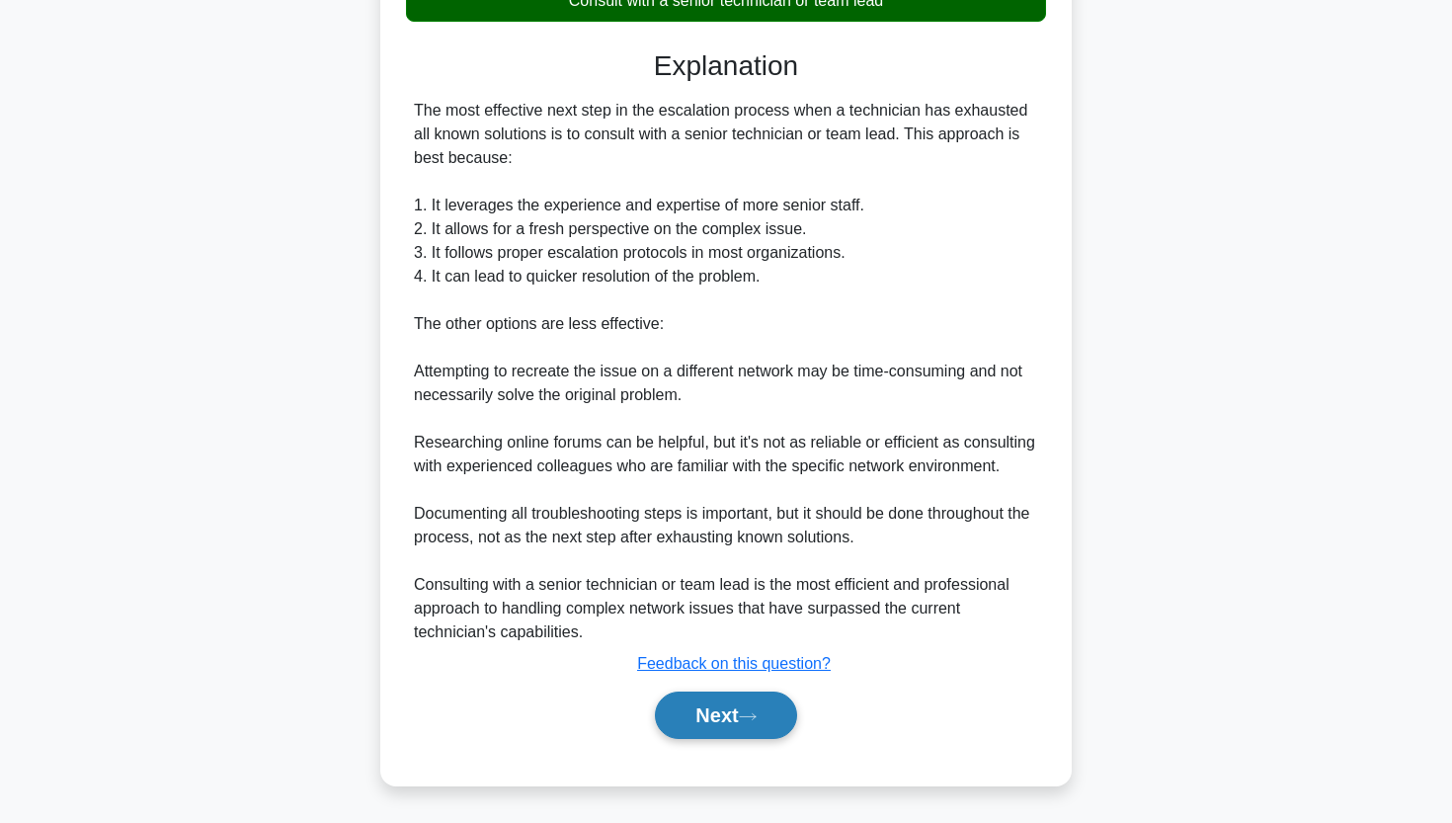
click at [680, 694] on button "Next" at bounding box center [725, 714] width 141 height 47
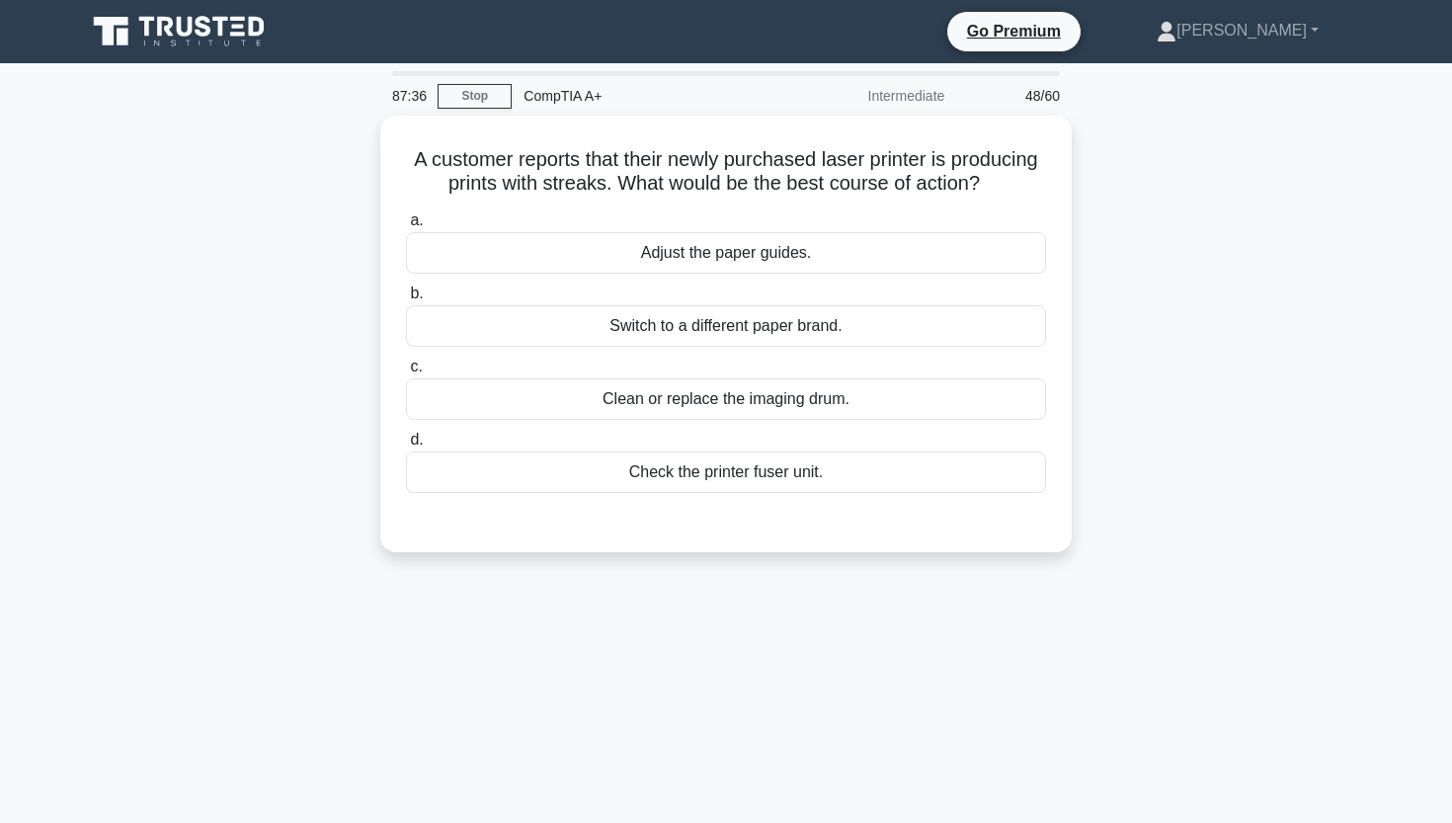
scroll to position [0, 0]
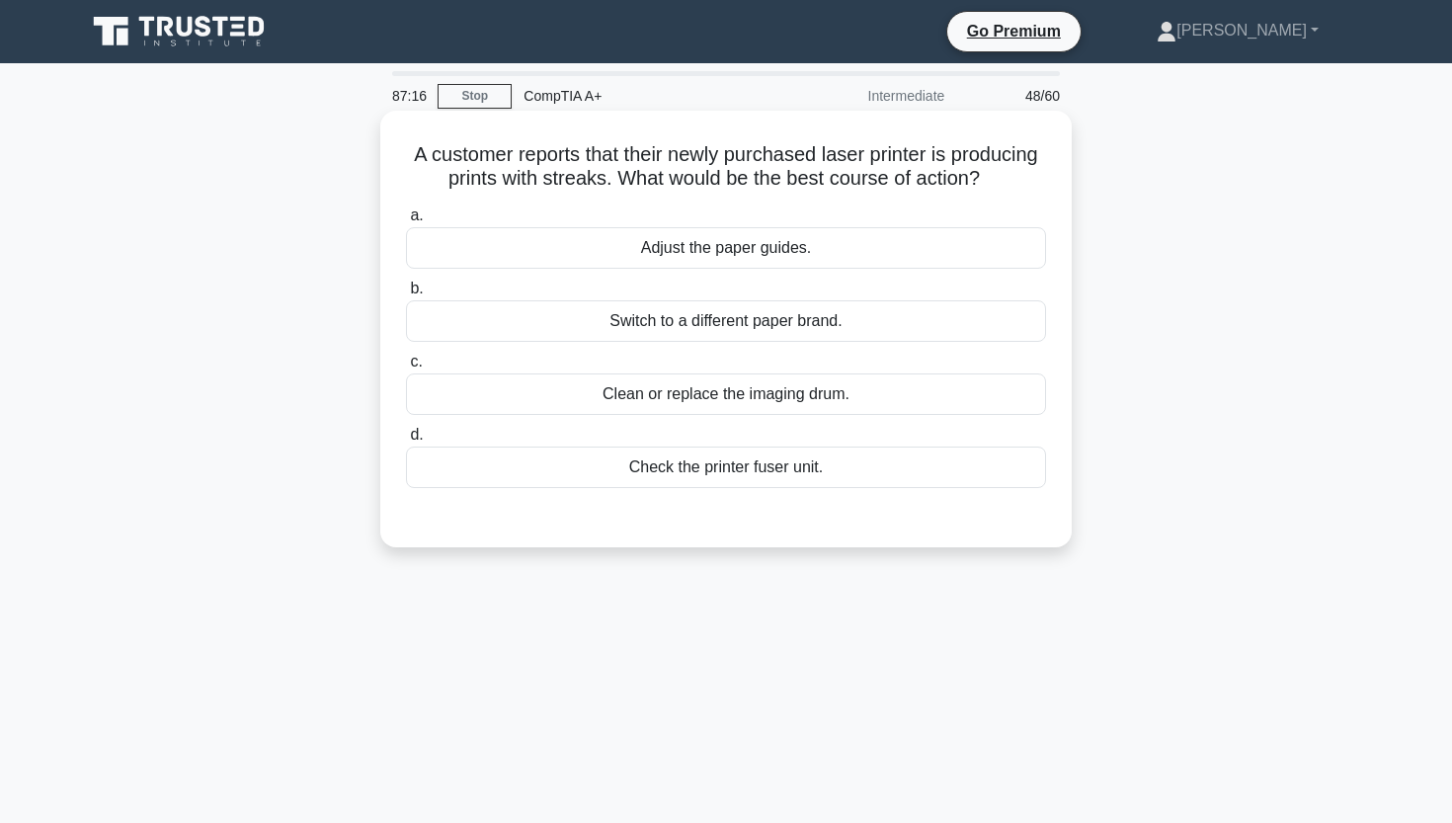
click at [781, 258] on div "Adjust the paper guides." at bounding box center [726, 247] width 640 height 41
click at [406, 222] on input "a. Adjust the paper guides." at bounding box center [406, 215] width 0 height 13
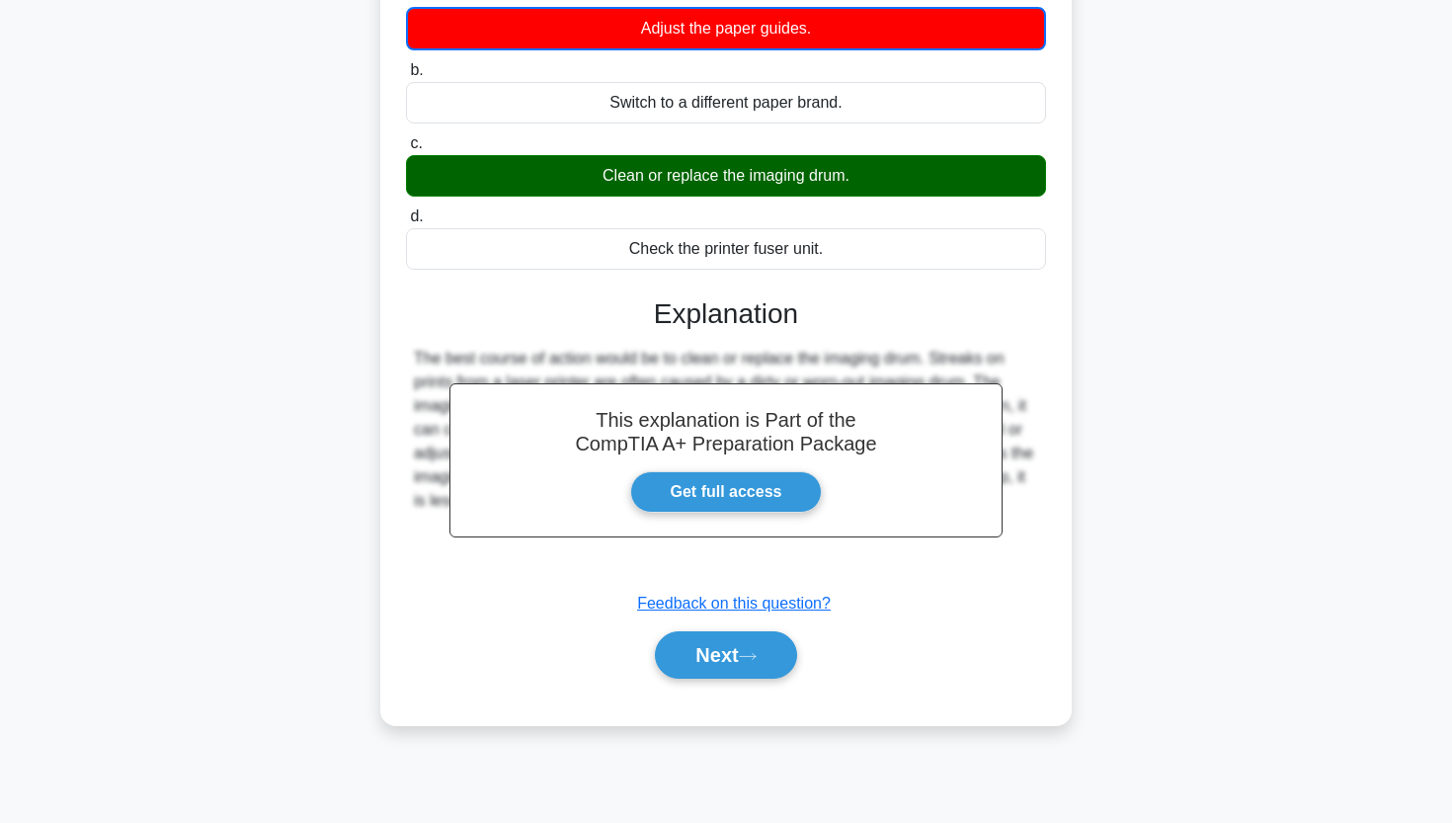
scroll to position [227, 0]
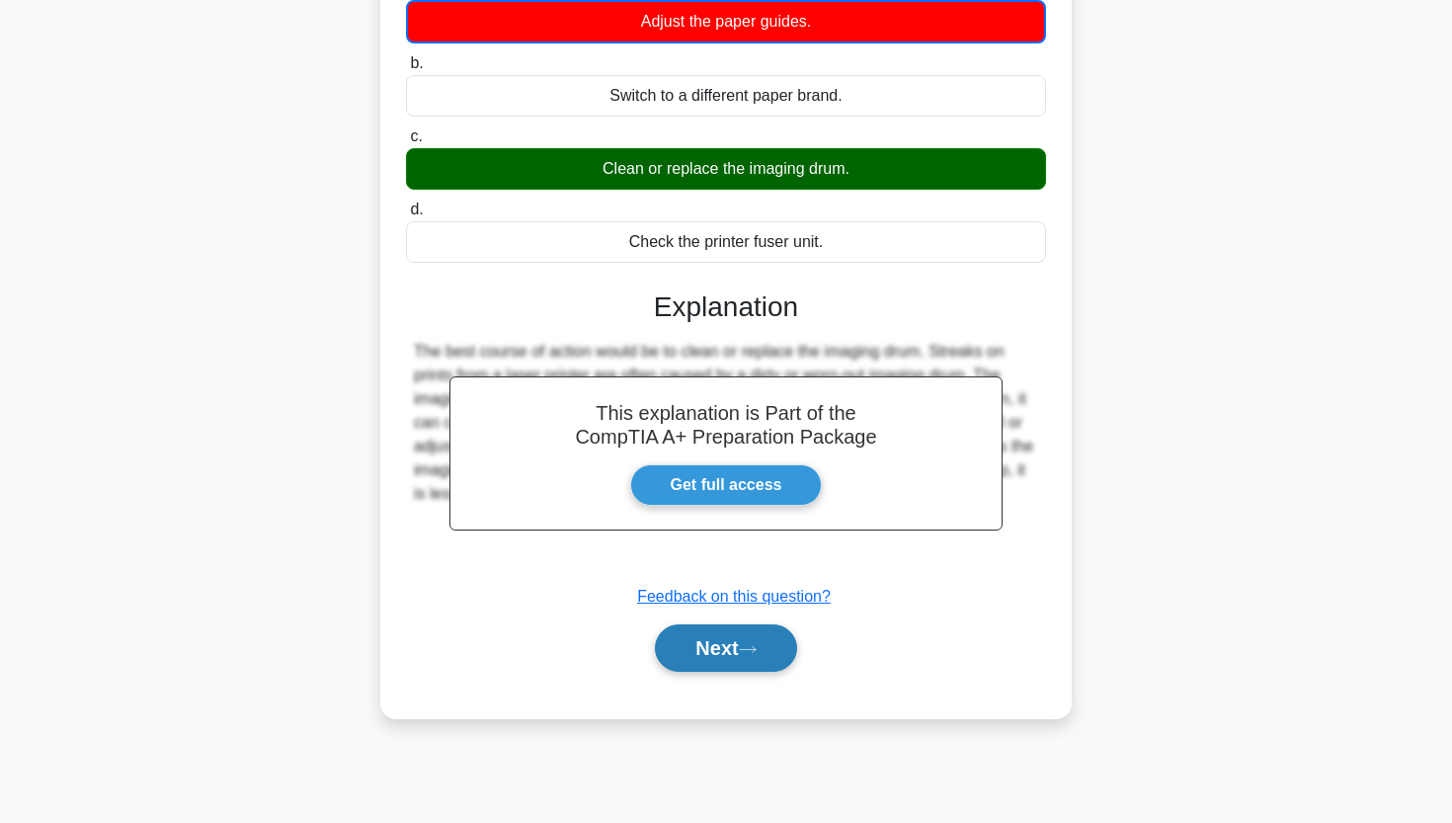
click at [687, 648] on button "Next" at bounding box center [725, 647] width 141 height 47
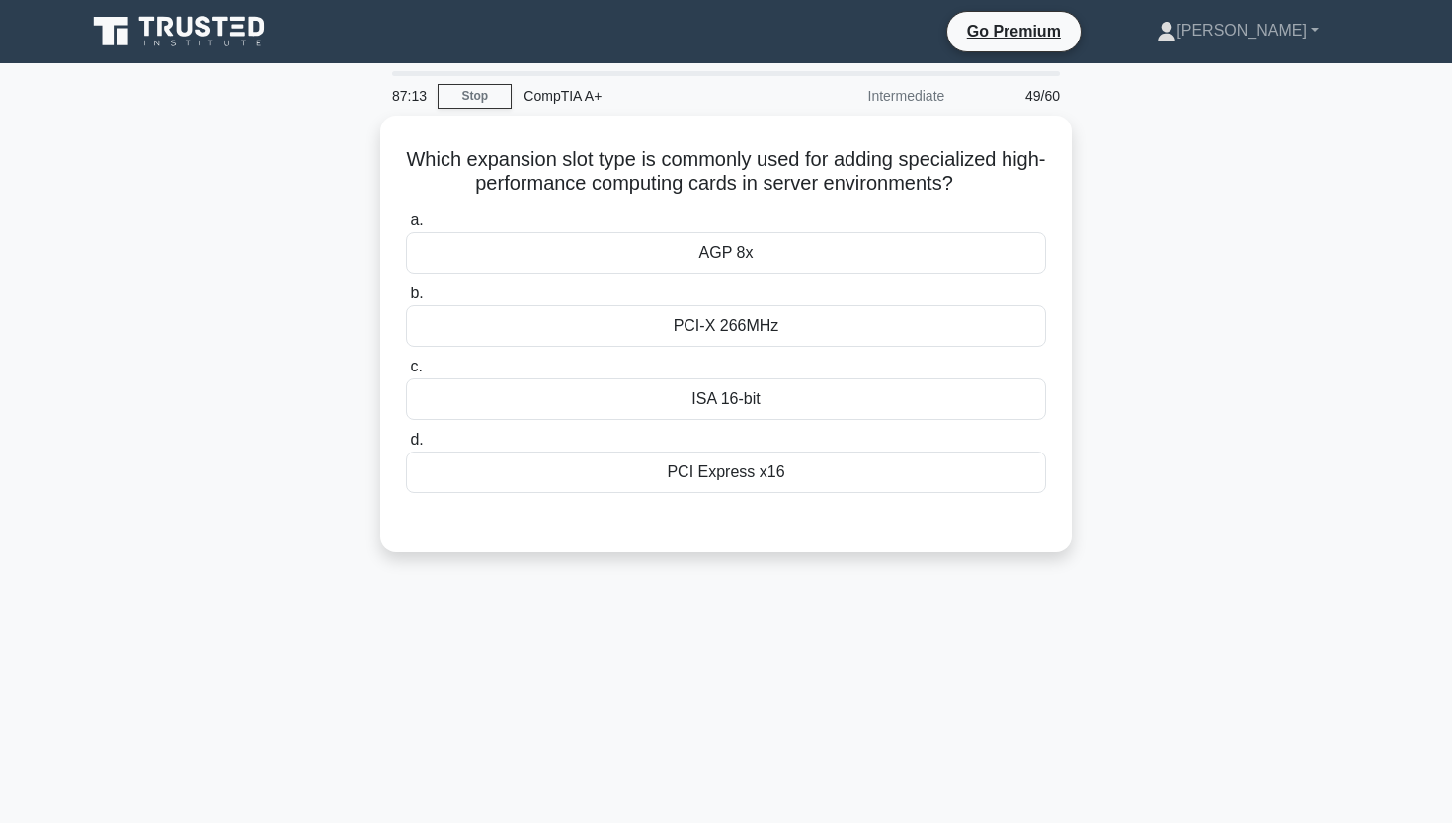
scroll to position [0, 0]
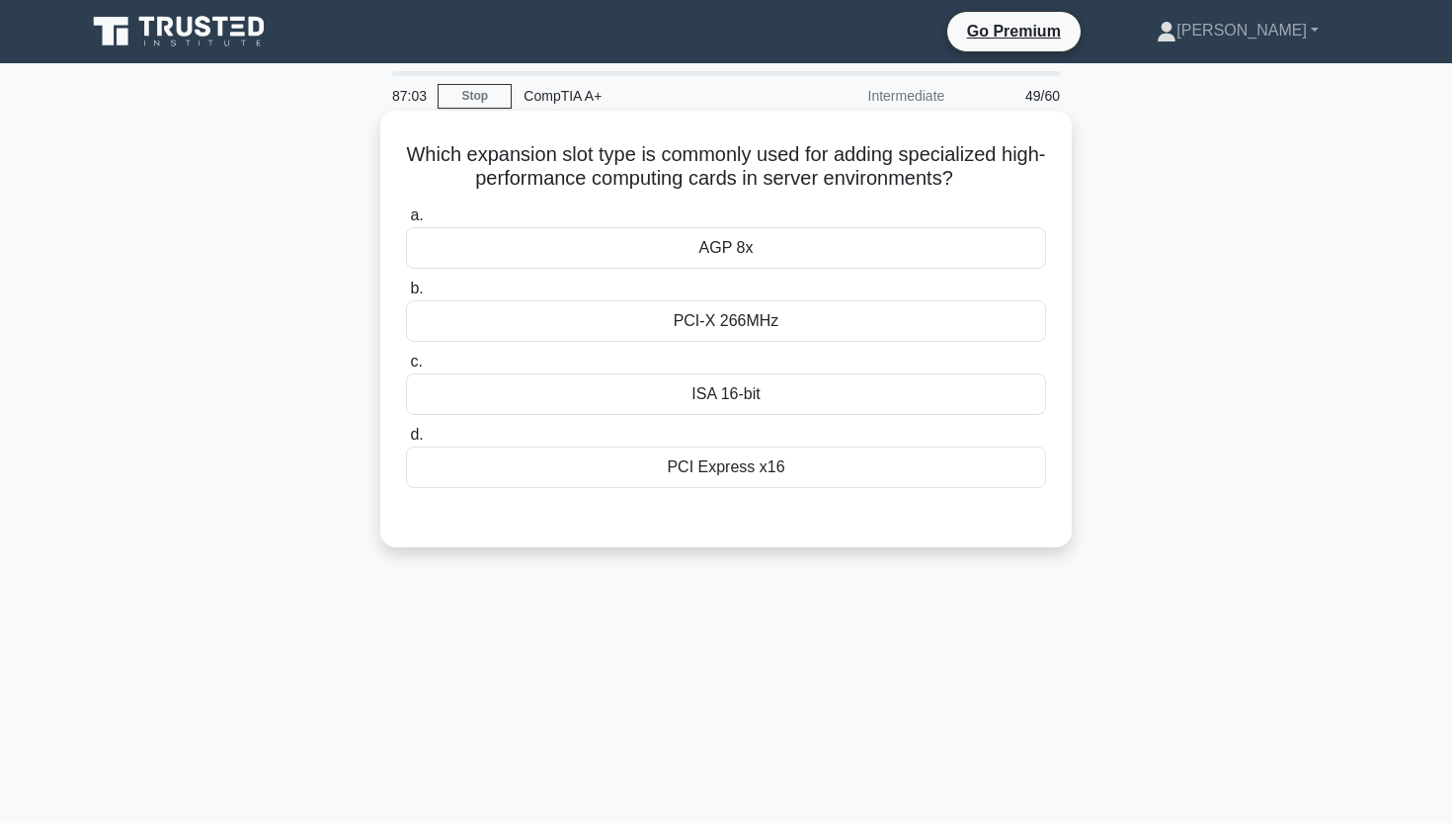
drag, startPoint x: 413, startPoint y: 147, endPoint x: 1036, endPoint y: 178, distance: 624.0
click at [1036, 178] on h5 "Which expansion slot type is commonly used for adding specialized high-performa…" at bounding box center [726, 166] width 644 height 49
copy h5 "Which expansion slot type is commonly used for adding specialized high-performa…"
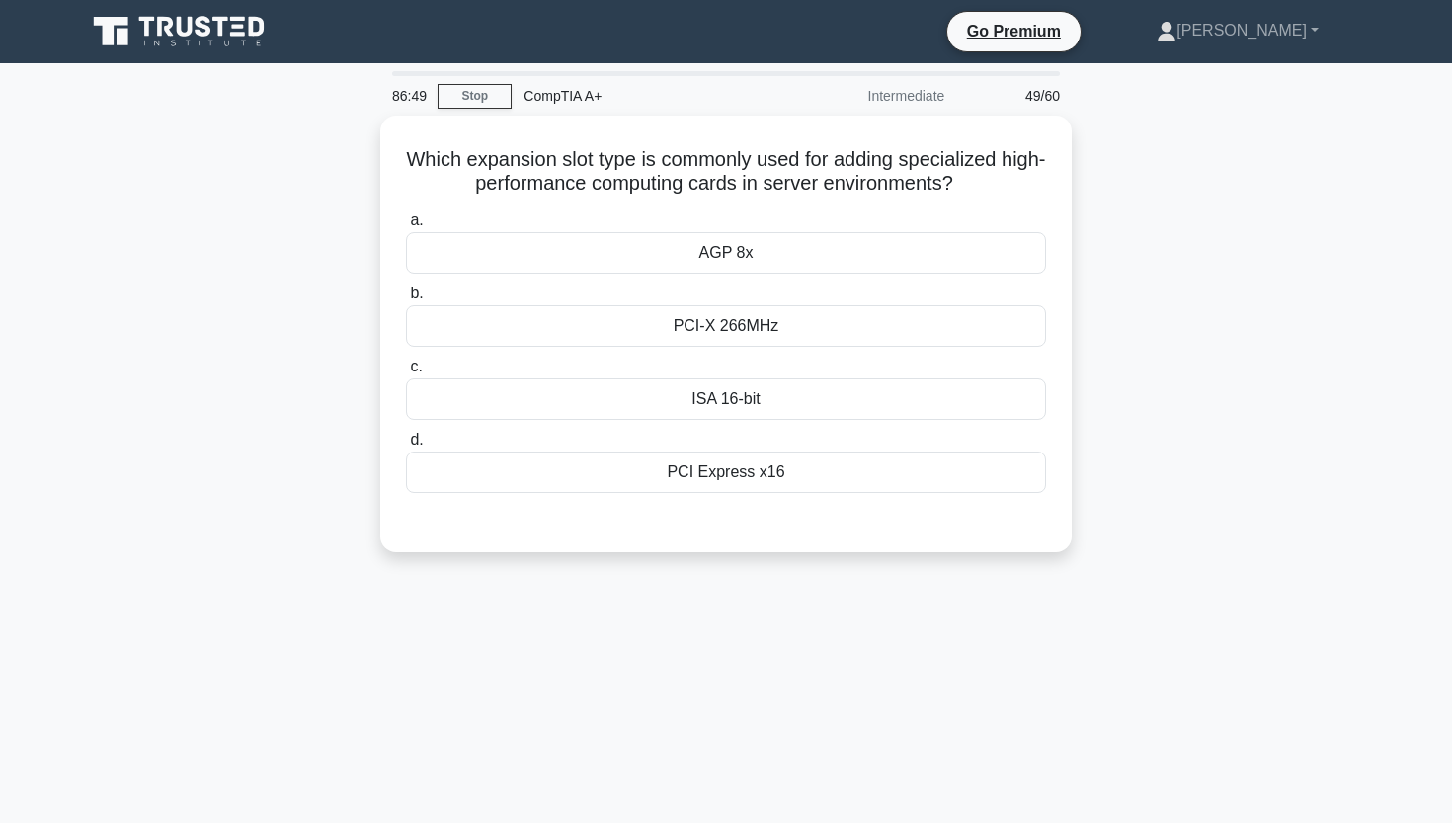
click at [222, 368] on div "Which expansion slot type is commonly used for adding specialized high-performa…" at bounding box center [726, 346] width 1304 height 460
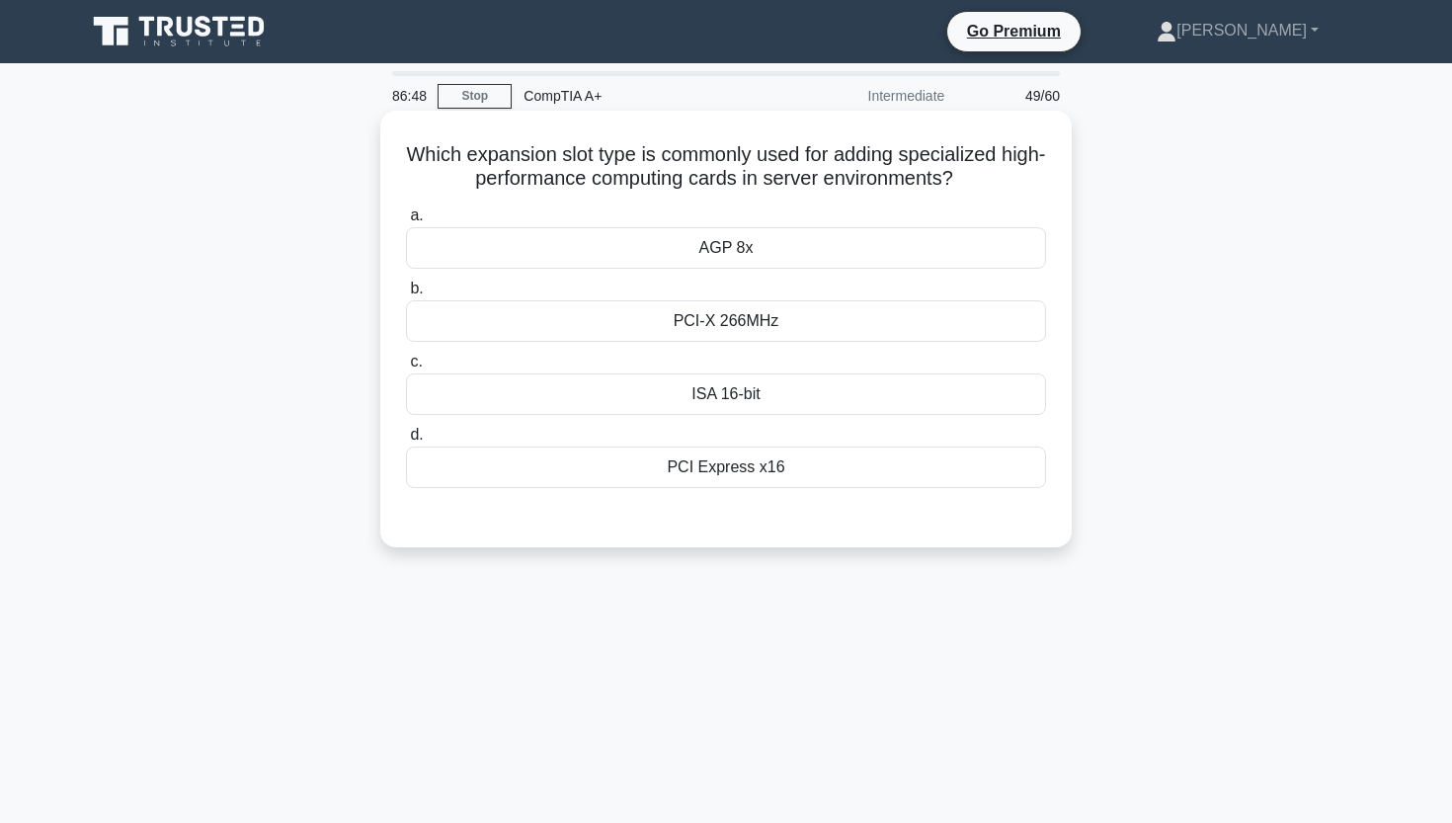
click at [624, 475] on div "PCI Express x16" at bounding box center [726, 466] width 640 height 41
click at [406, 442] on input "d. PCI Express x16" at bounding box center [406, 435] width 0 height 13
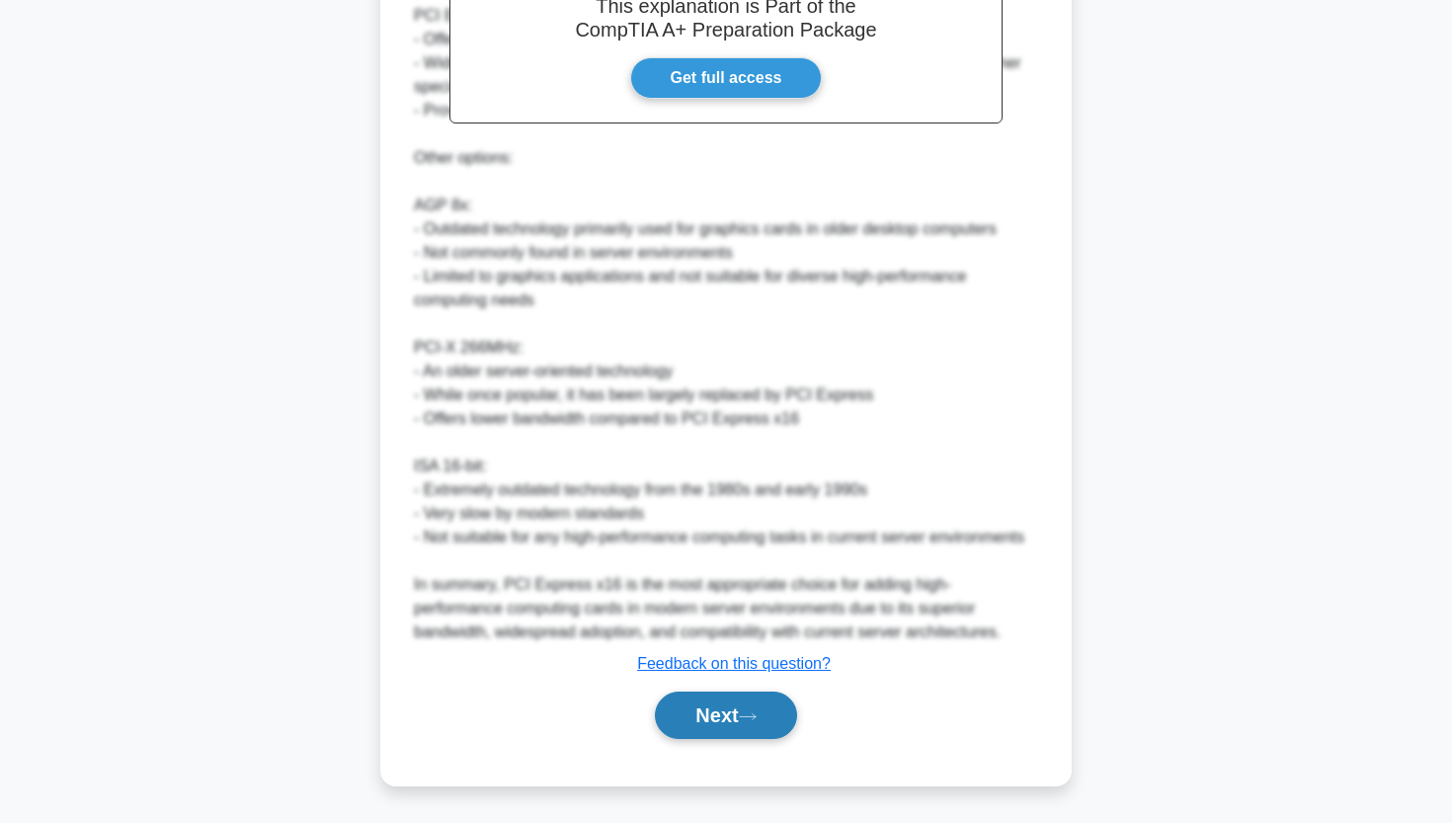
click at [668, 718] on button "Next" at bounding box center [725, 714] width 141 height 47
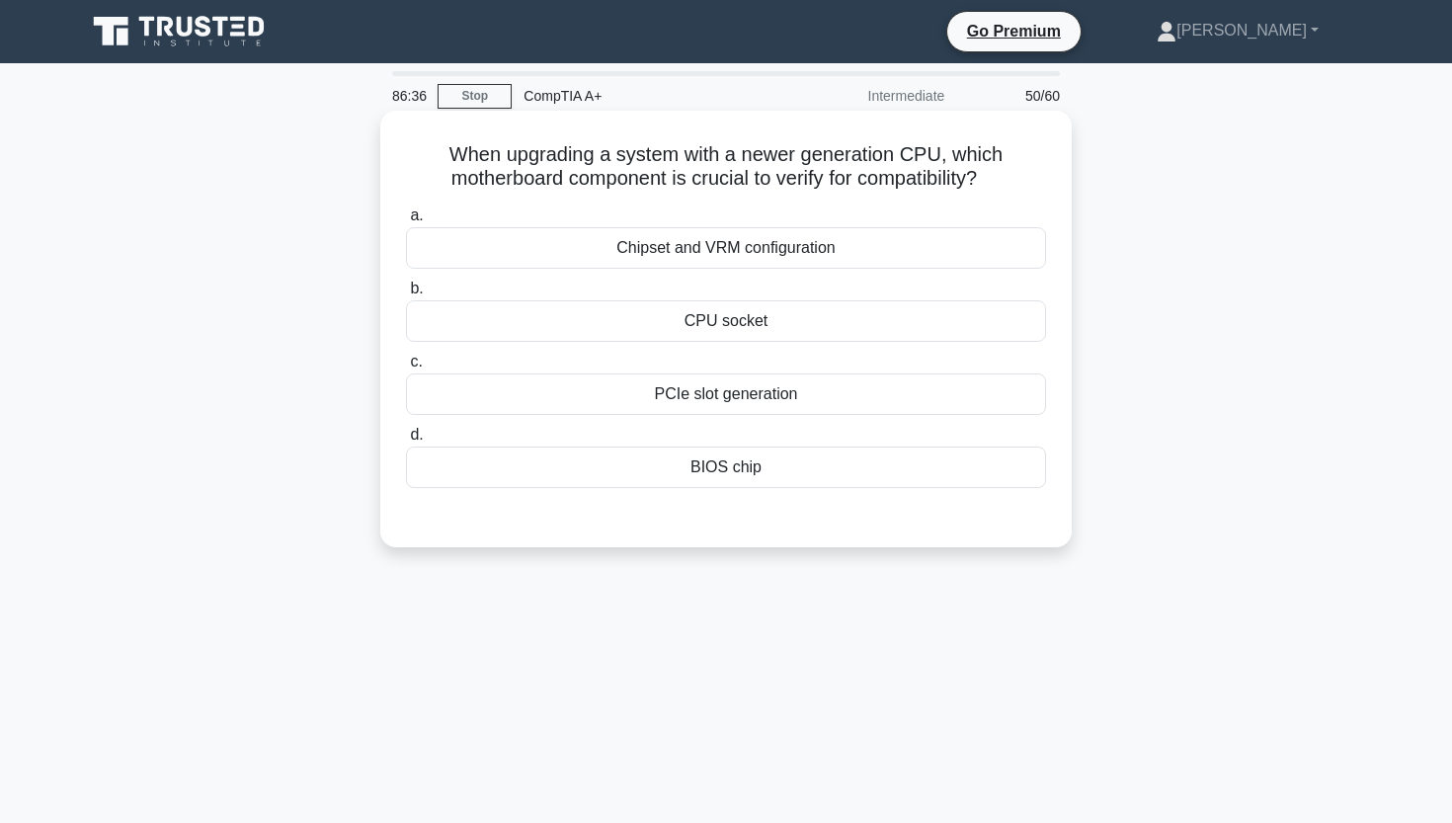
click at [666, 325] on div "CPU socket" at bounding box center [726, 320] width 640 height 41
click at [406, 295] on input "b. CPU socket" at bounding box center [406, 288] width 0 height 13
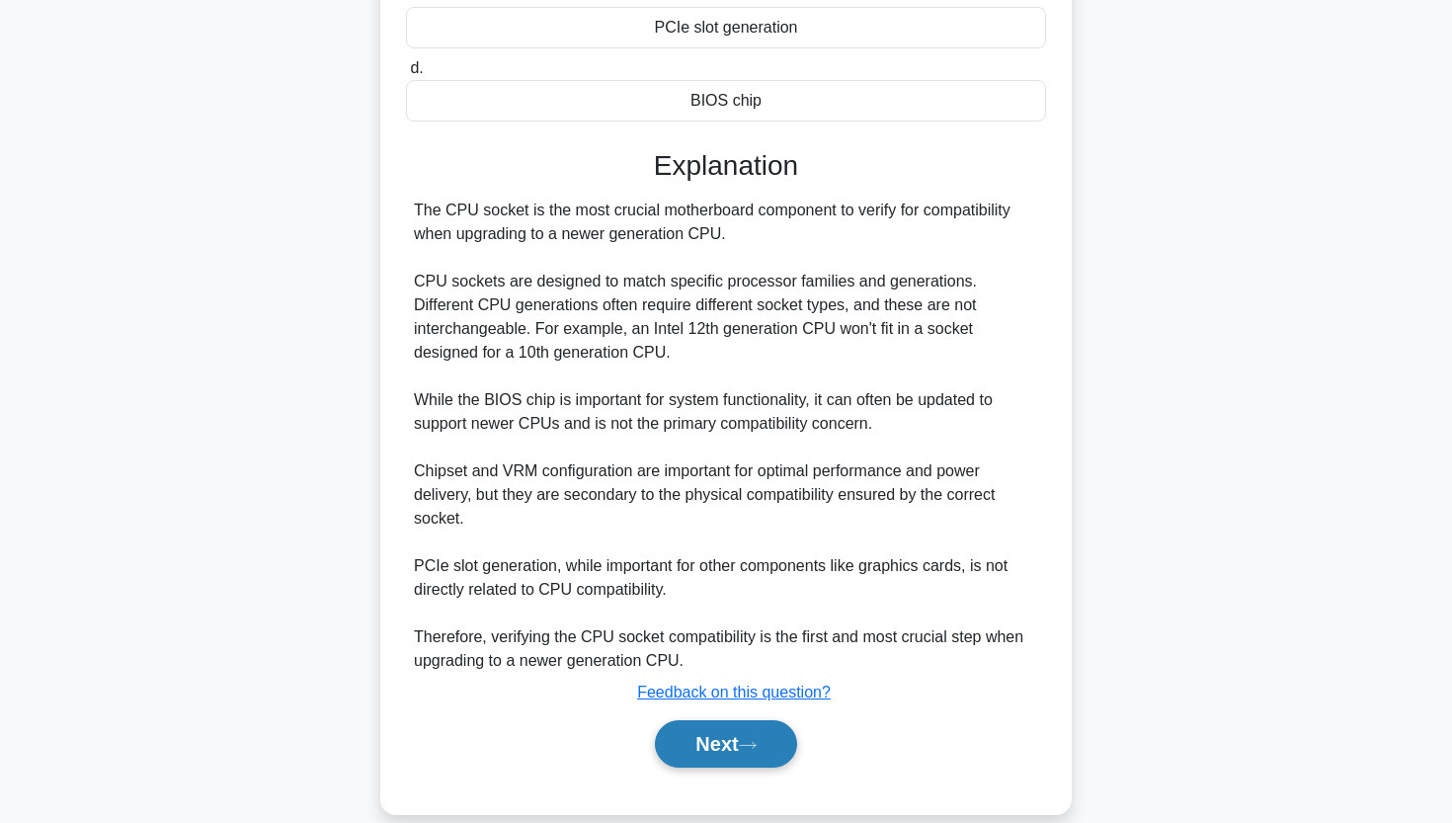
click at [681, 745] on button "Next" at bounding box center [725, 743] width 141 height 47
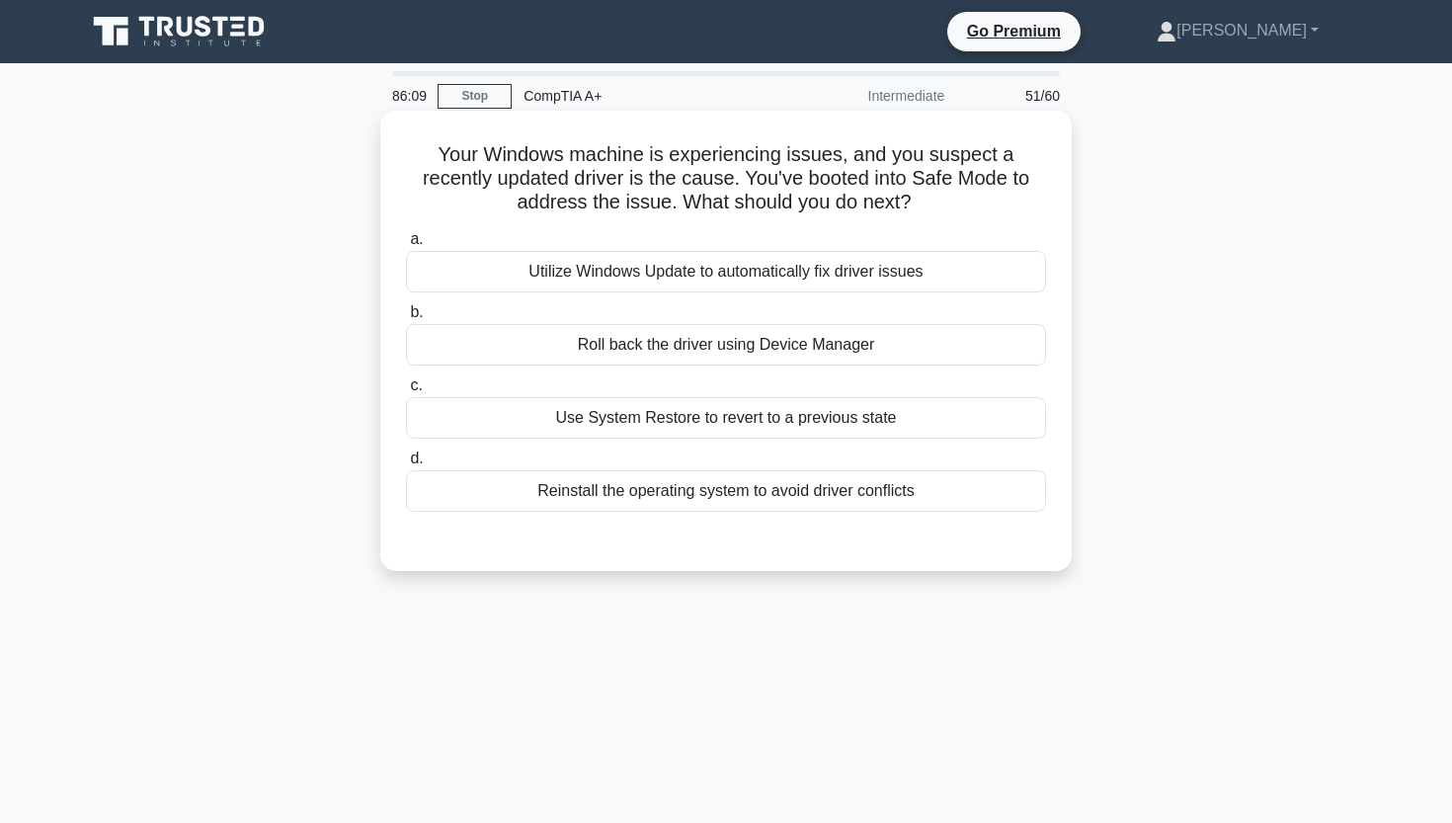
click at [654, 336] on div "Roll back the driver using Device Manager" at bounding box center [726, 344] width 640 height 41
click at [406, 319] on input "b. Roll back the driver using Device Manager" at bounding box center [406, 312] width 0 height 13
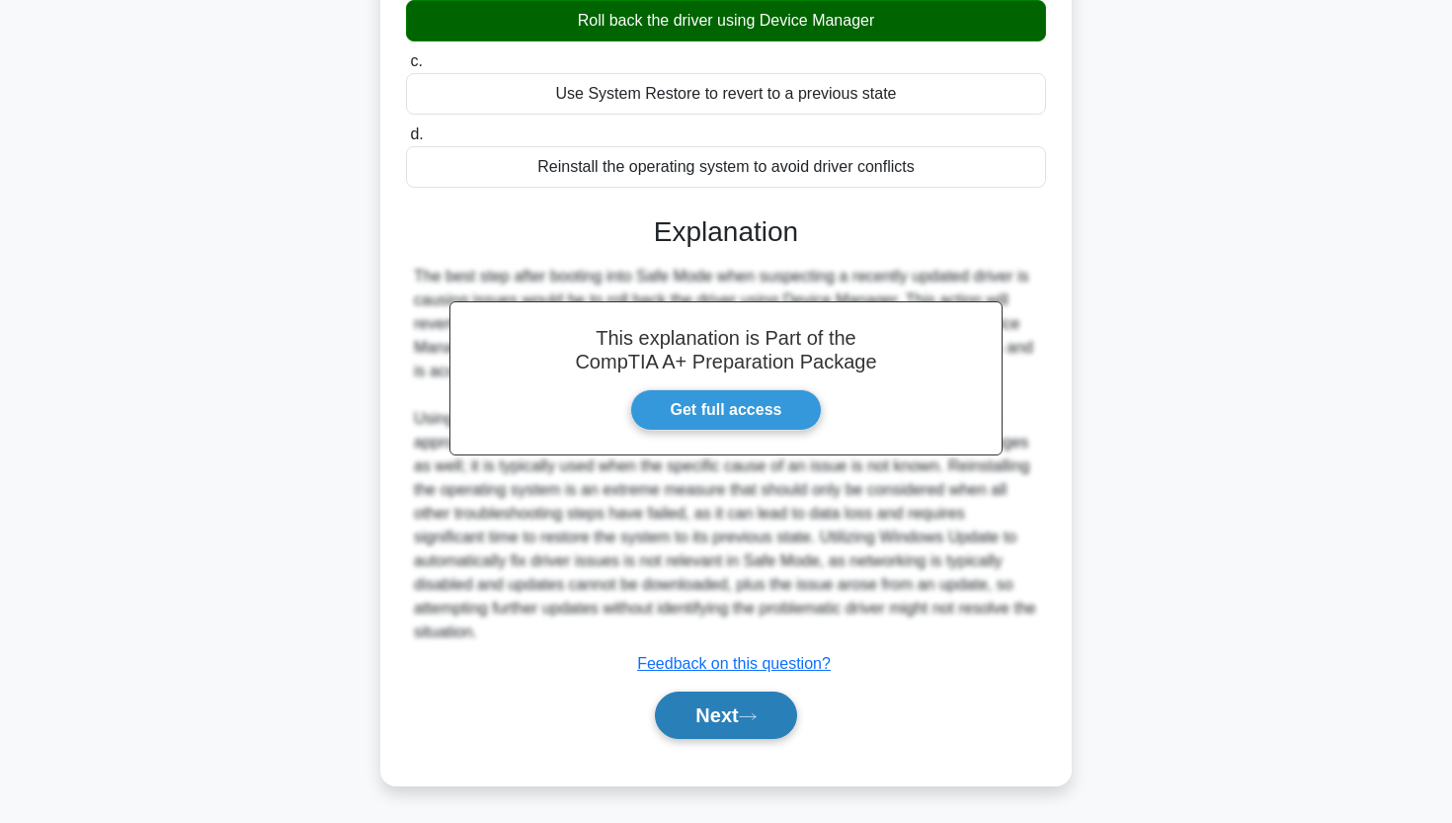
click at [675, 710] on button "Next" at bounding box center [725, 714] width 141 height 47
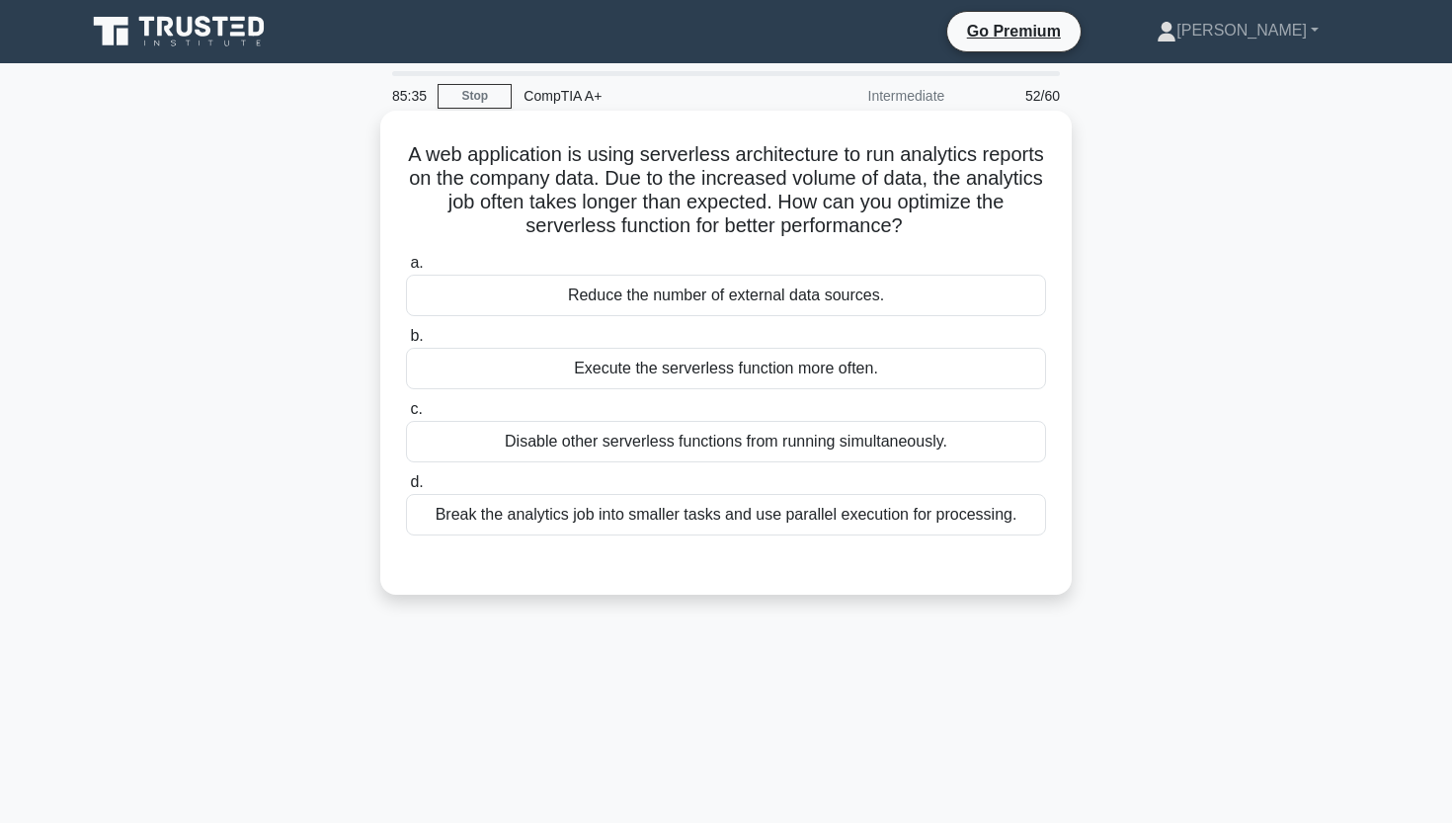
click at [739, 525] on div "Break the analytics job into smaller tasks and use parallel execution for proce…" at bounding box center [726, 514] width 640 height 41
click at [406, 489] on input "d. Break the analytics job into smaller tasks and use parallel execution for pr…" at bounding box center [406, 482] width 0 height 13
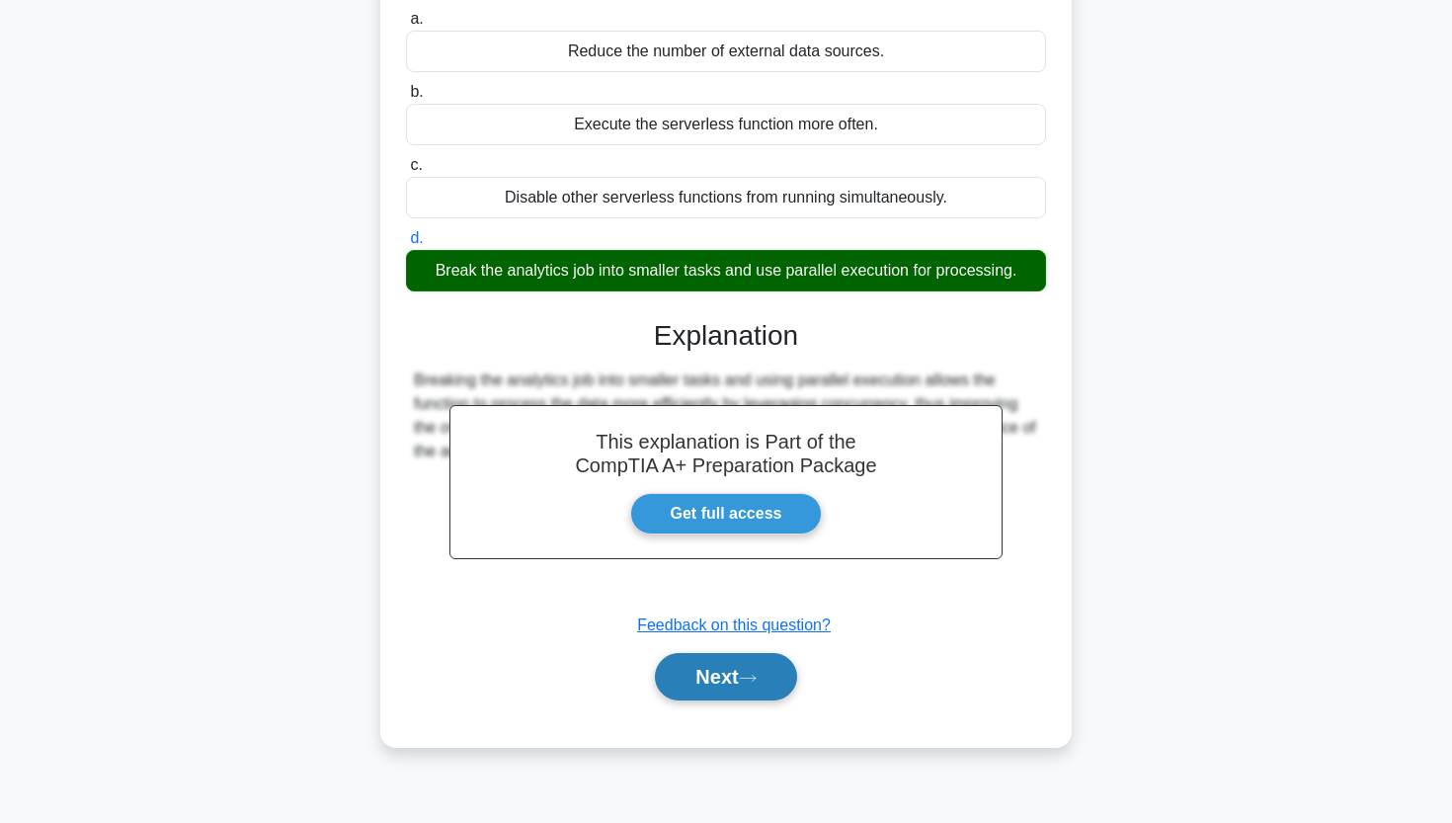
scroll to position [244, 0]
click at [695, 700] on button "Next" at bounding box center [725, 676] width 141 height 47
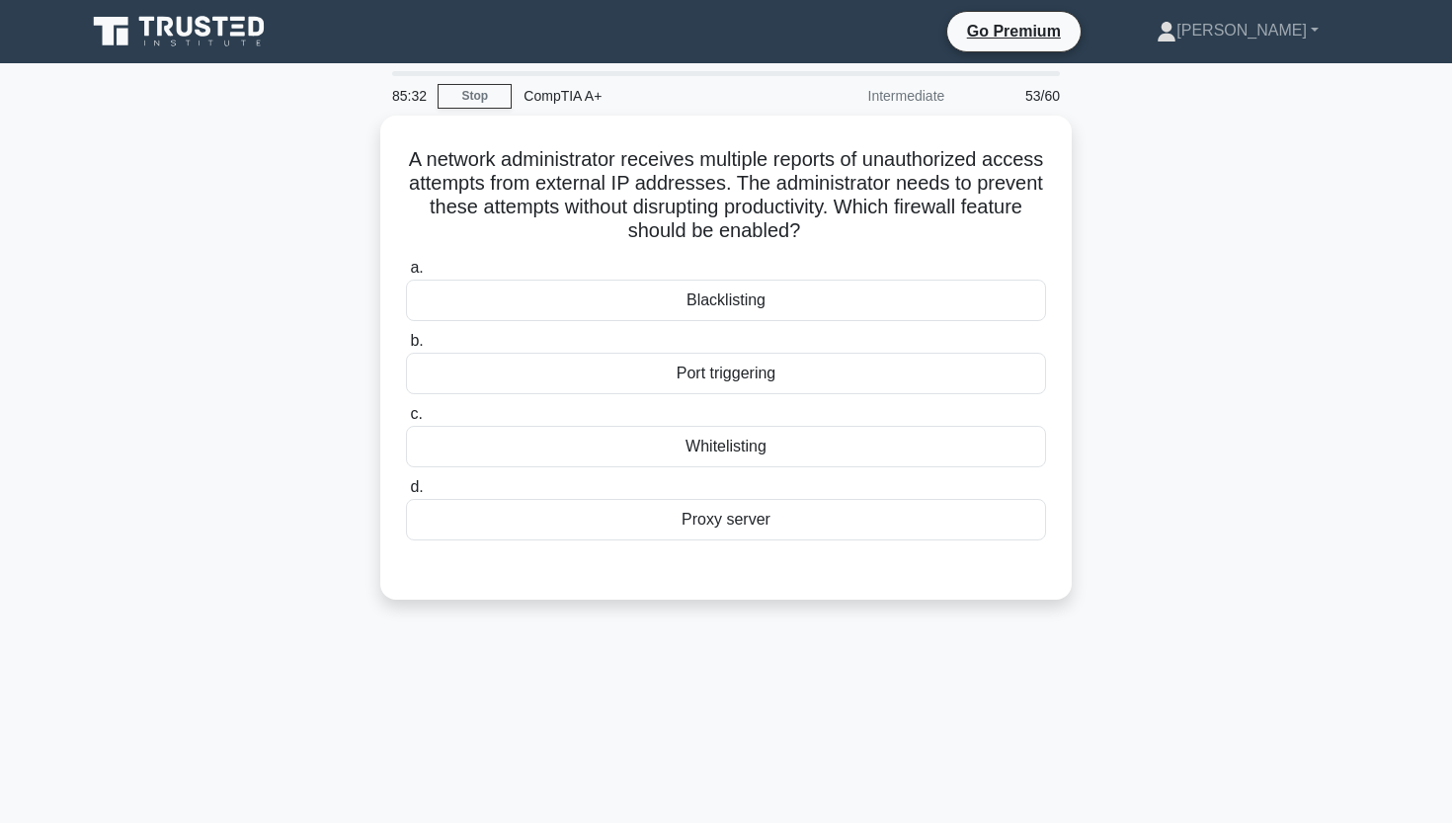
scroll to position [0, 0]
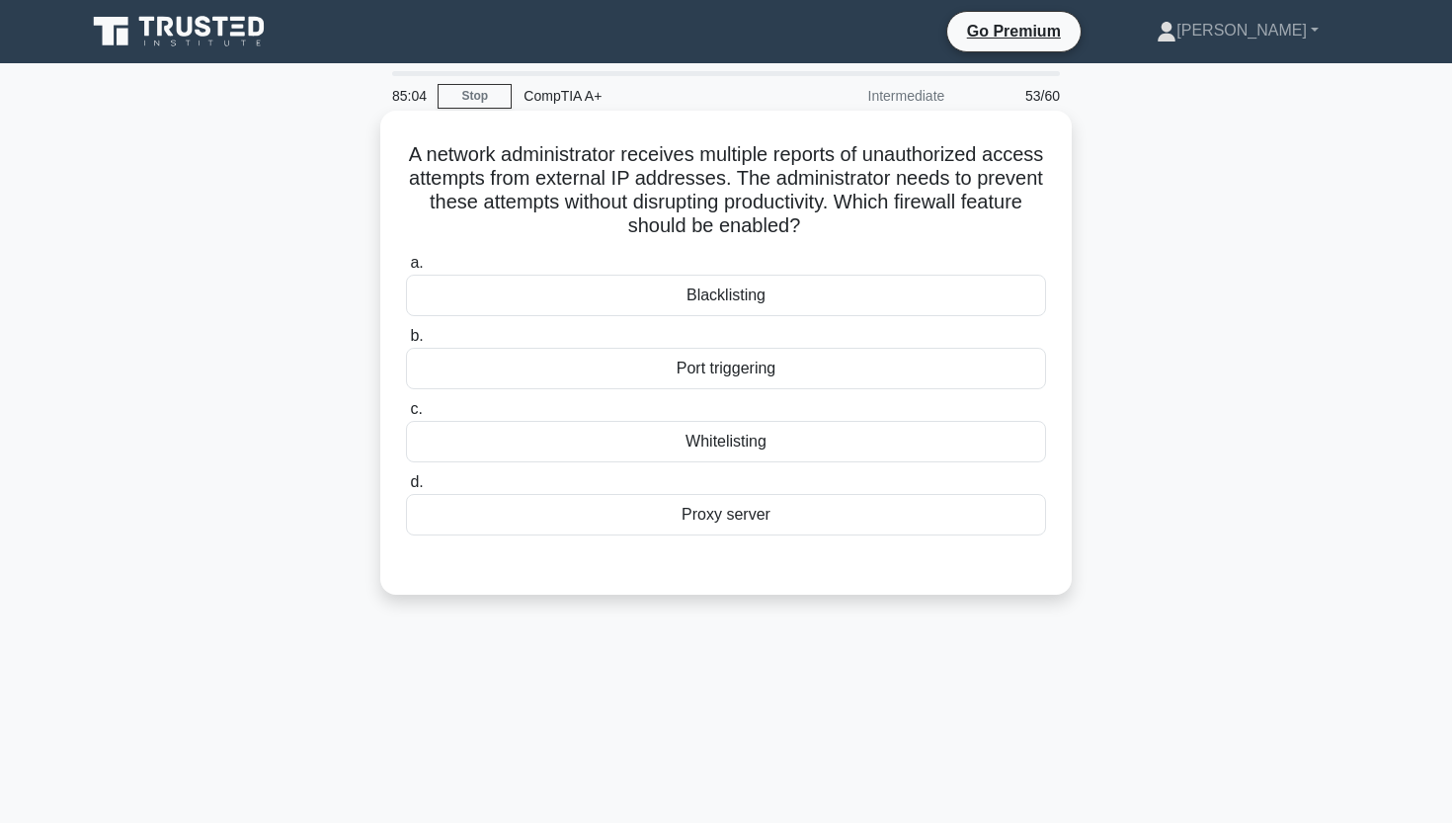
click at [748, 450] on div "Whitelisting" at bounding box center [726, 441] width 640 height 41
click at [406, 416] on input "c. Whitelisting" at bounding box center [406, 409] width 0 height 13
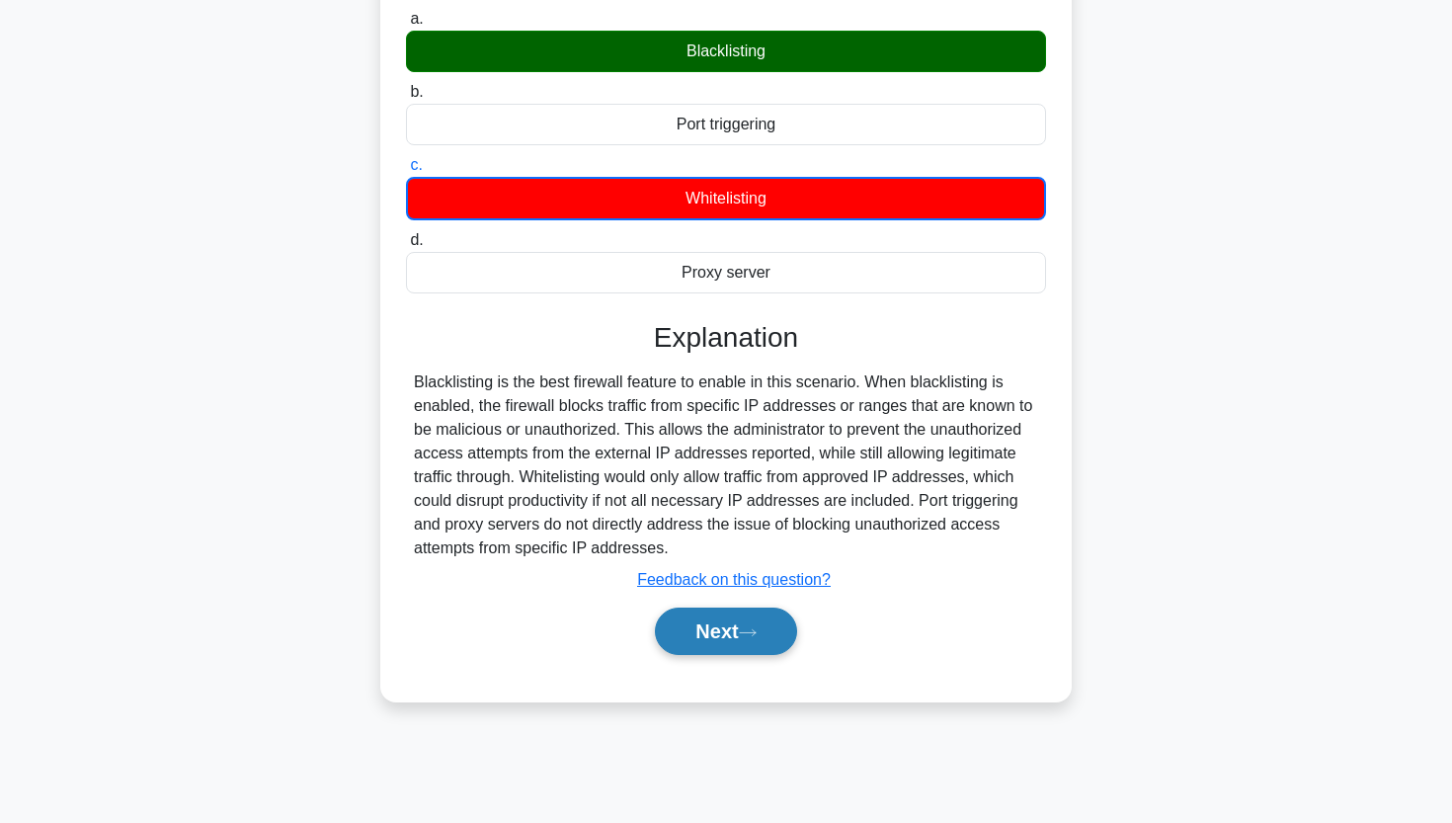
scroll to position [244, 0]
click at [675, 634] on button "Next" at bounding box center [725, 630] width 141 height 47
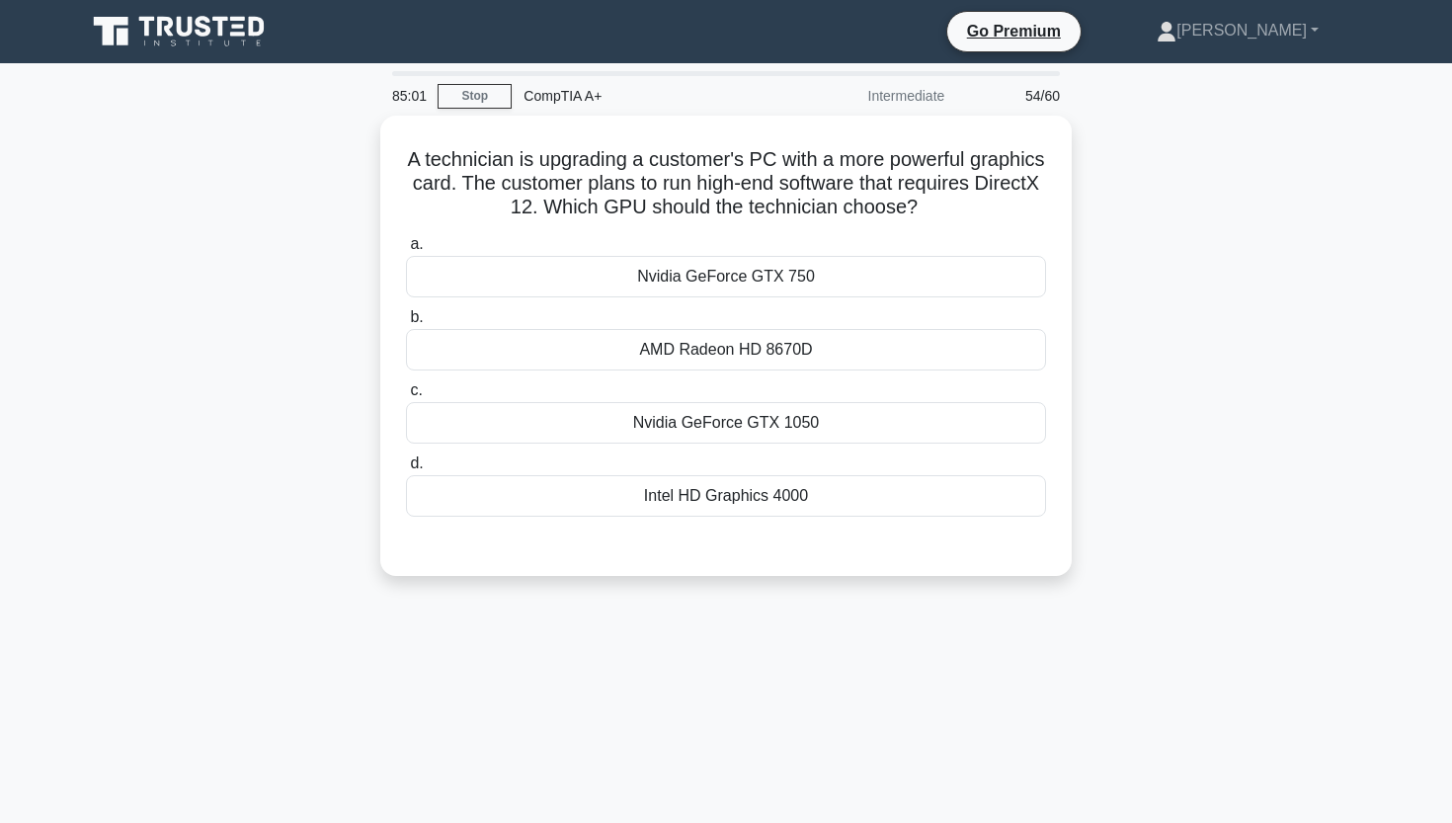
scroll to position [0, 0]
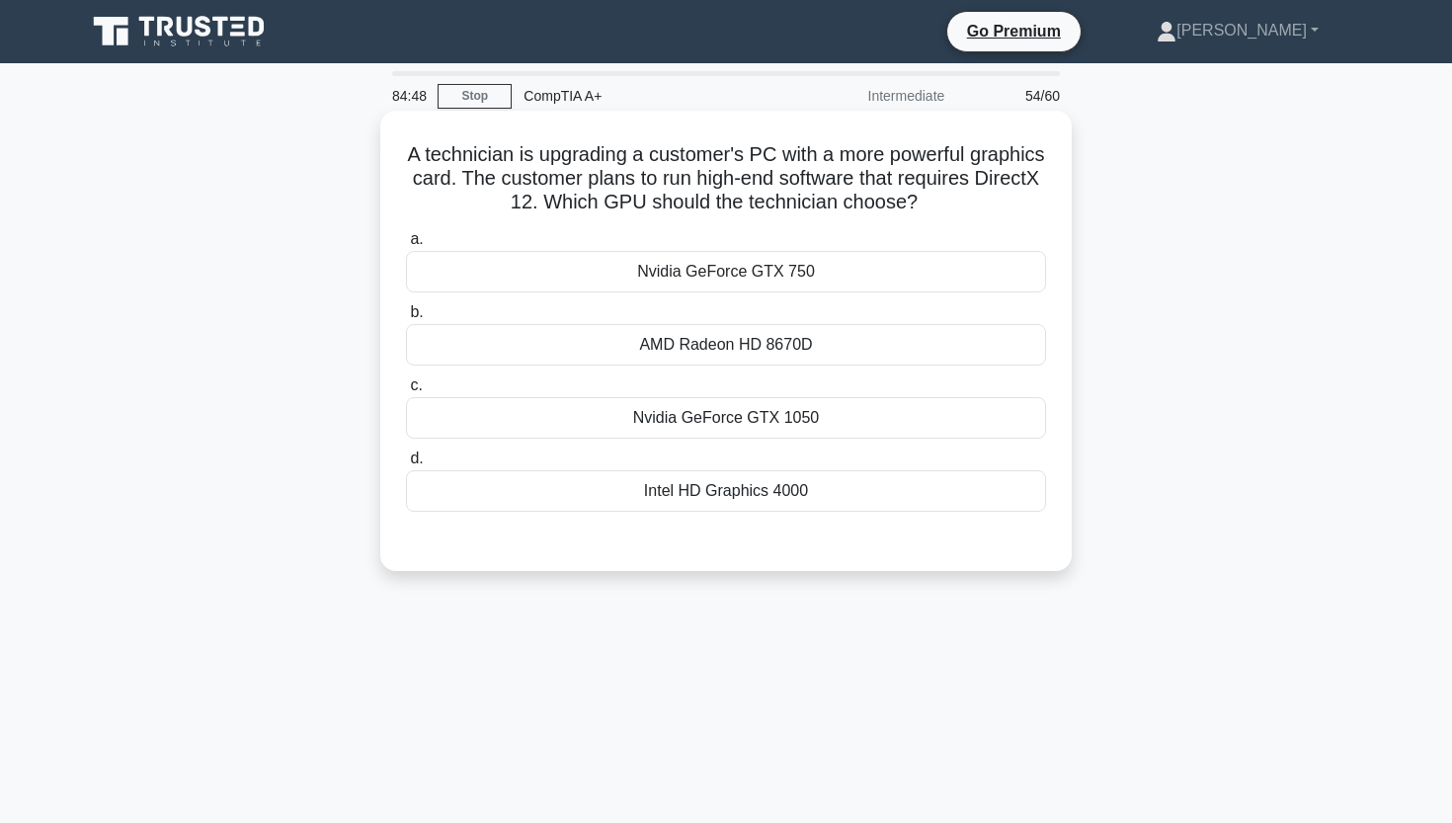
click at [616, 430] on div "Nvidia GeForce GTX 1050" at bounding box center [726, 417] width 640 height 41
click at [406, 392] on input "c. Nvidia GeForce GTX 1050" at bounding box center [406, 385] width 0 height 13
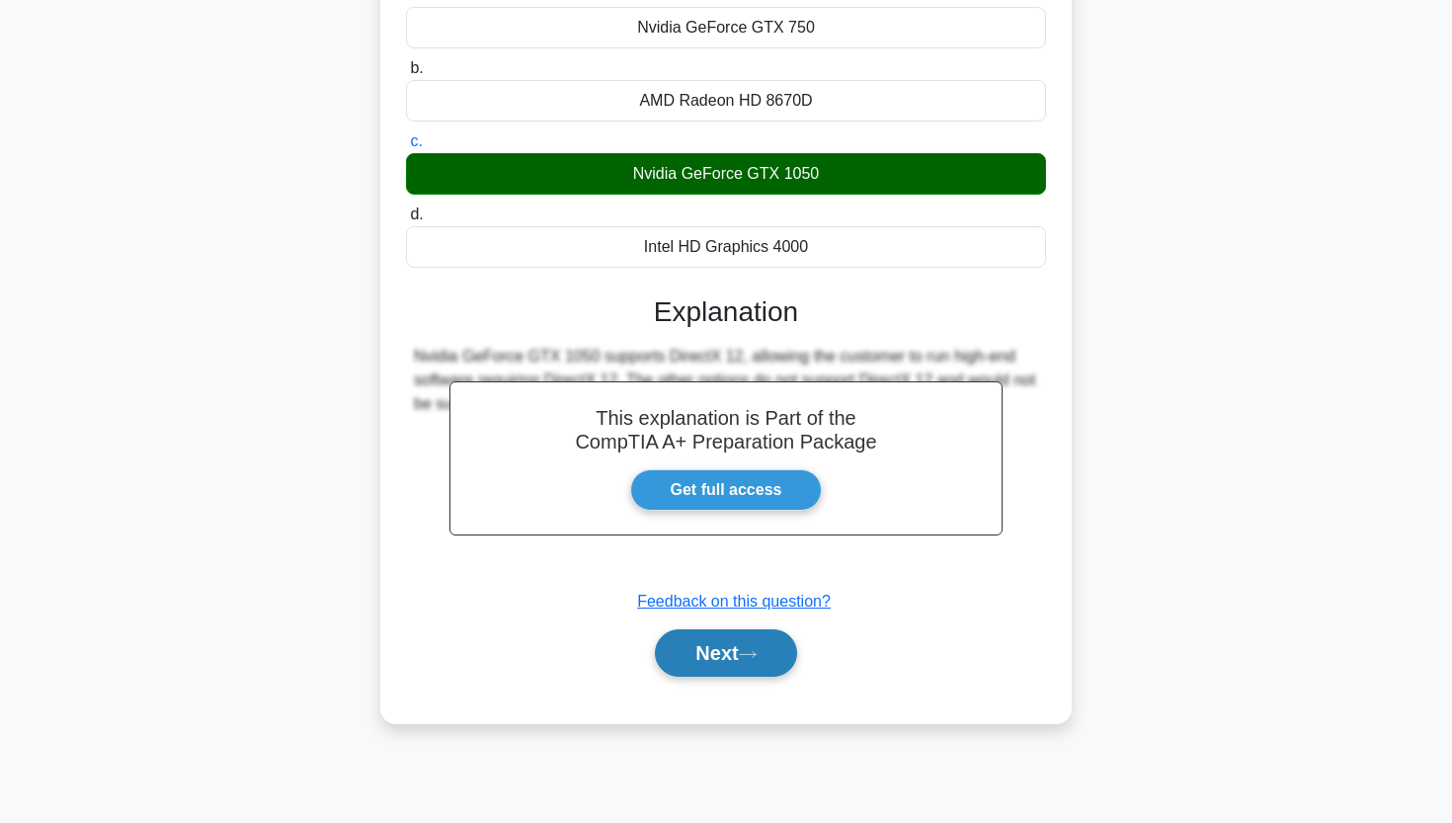
click at [671, 668] on button "Next" at bounding box center [725, 652] width 141 height 47
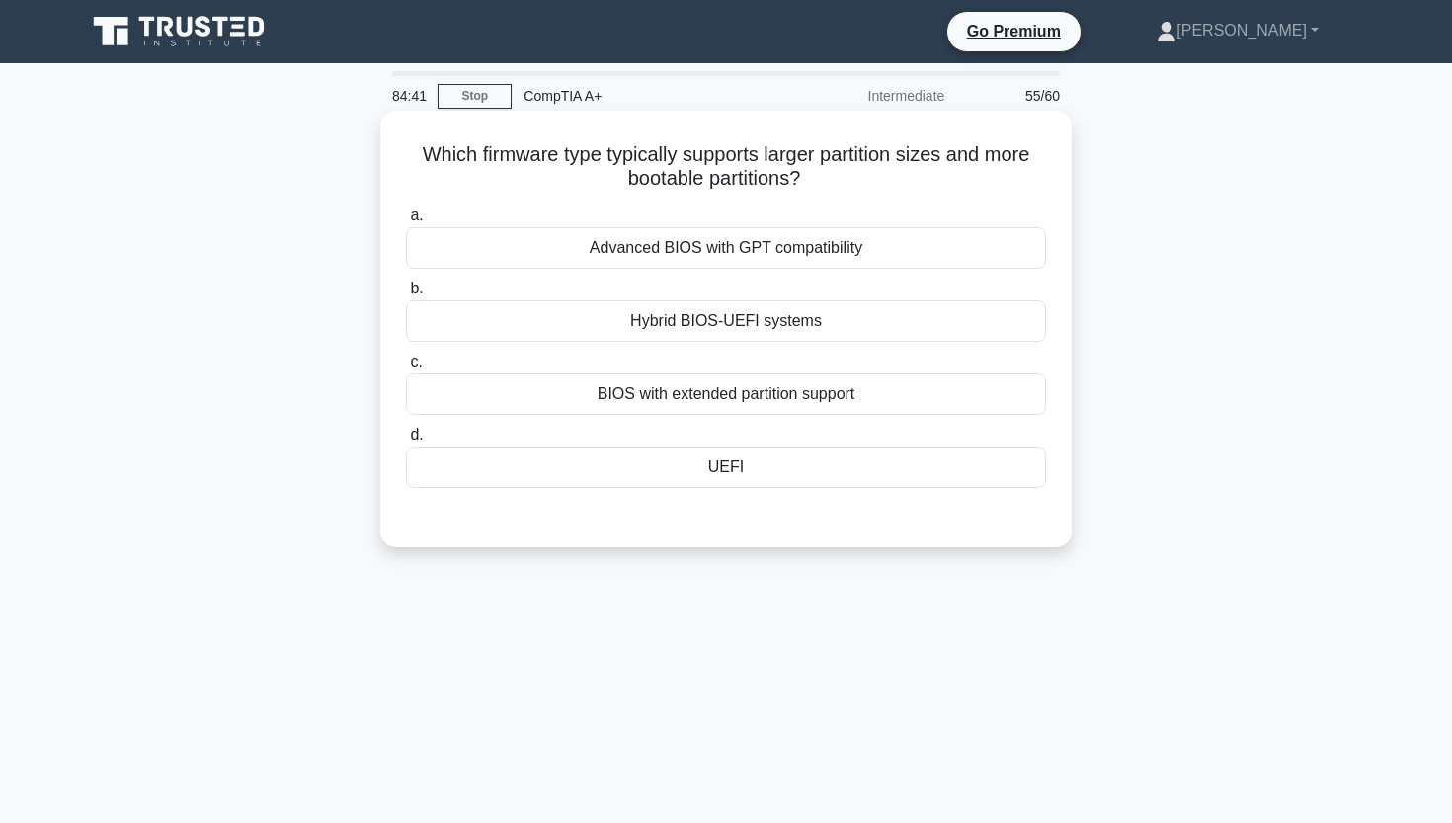
click at [714, 458] on div "UEFI" at bounding box center [726, 466] width 640 height 41
click at [406, 442] on input "d. [GEOGRAPHIC_DATA]" at bounding box center [406, 435] width 0 height 13
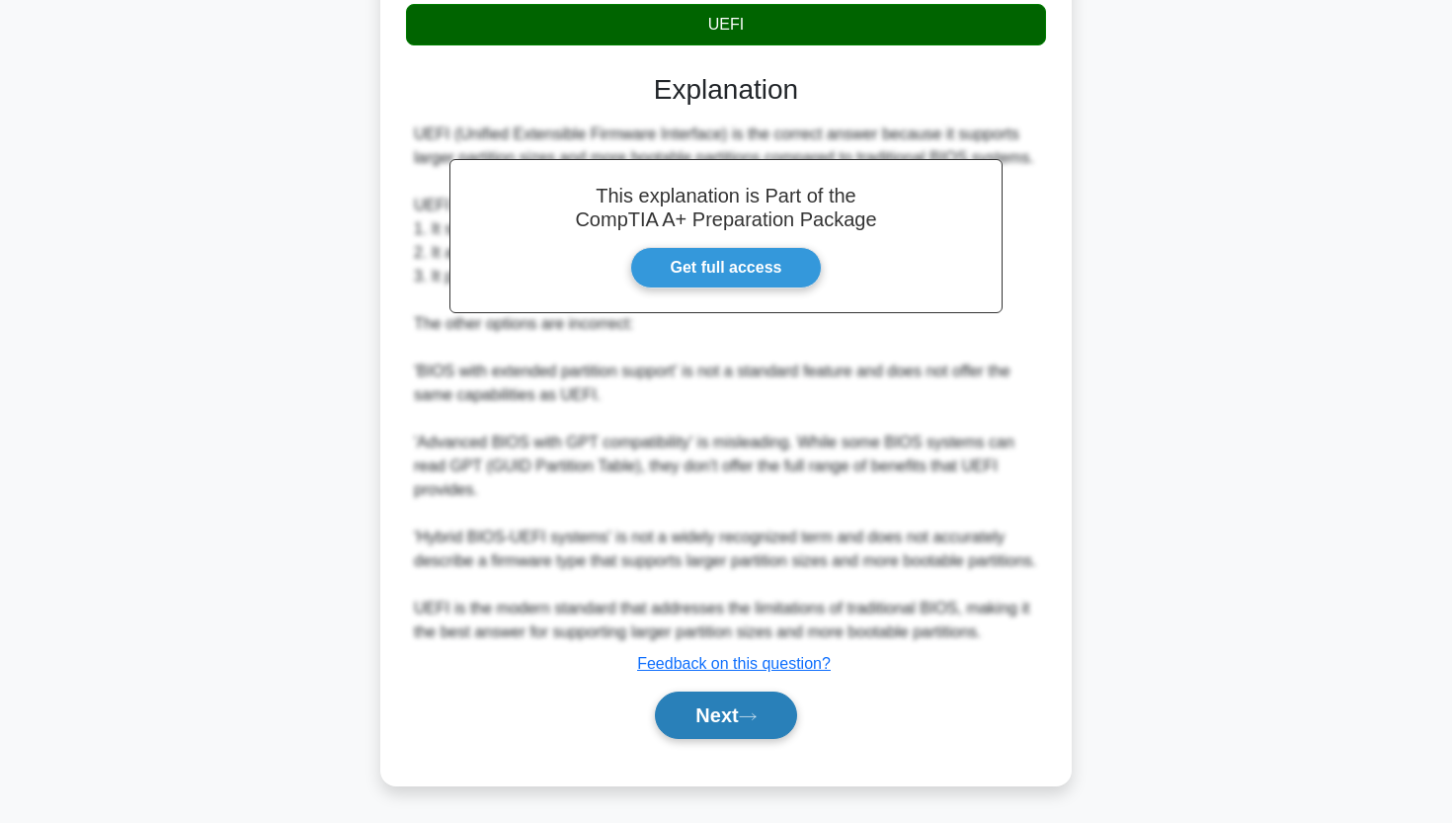
click at [679, 699] on button "Next" at bounding box center [725, 714] width 141 height 47
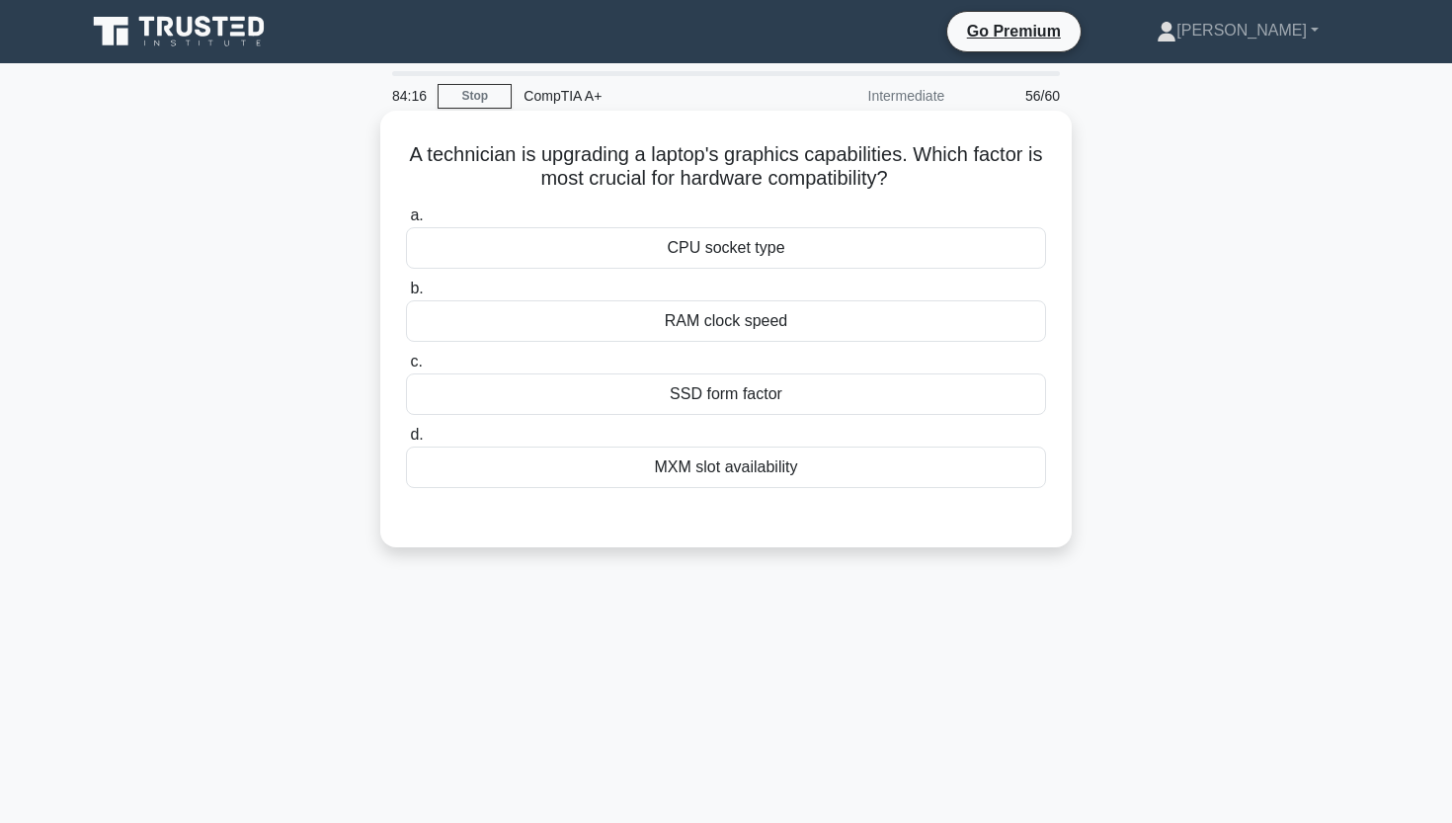
click at [718, 475] on div "MXM slot availability" at bounding box center [726, 466] width 640 height 41
click at [406, 442] on input "d. MXM slot availability" at bounding box center [406, 435] width 0 height 13
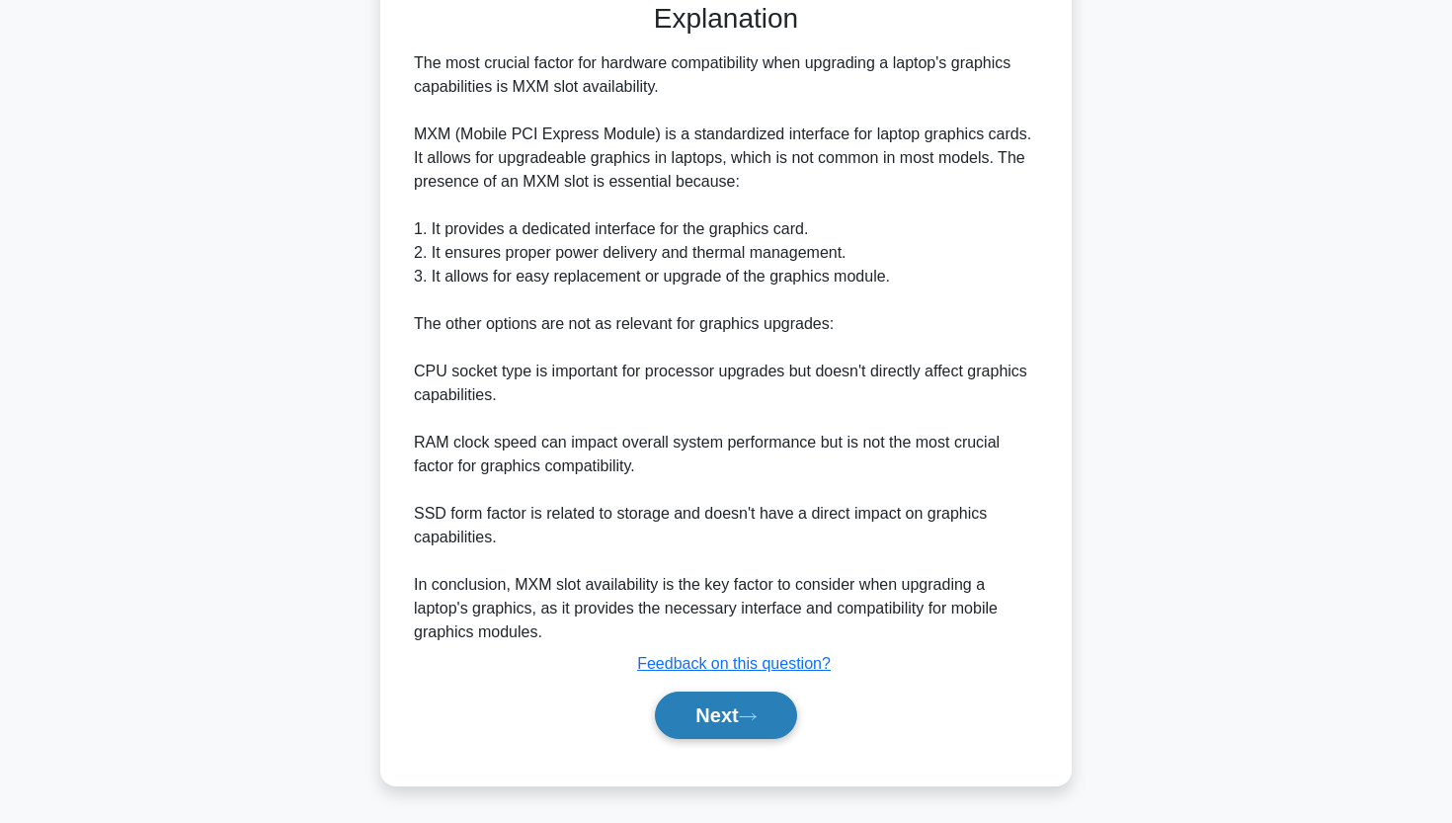
click at [730, 723] on button "Next" at bounding box center [725, 714] width 141 height 47
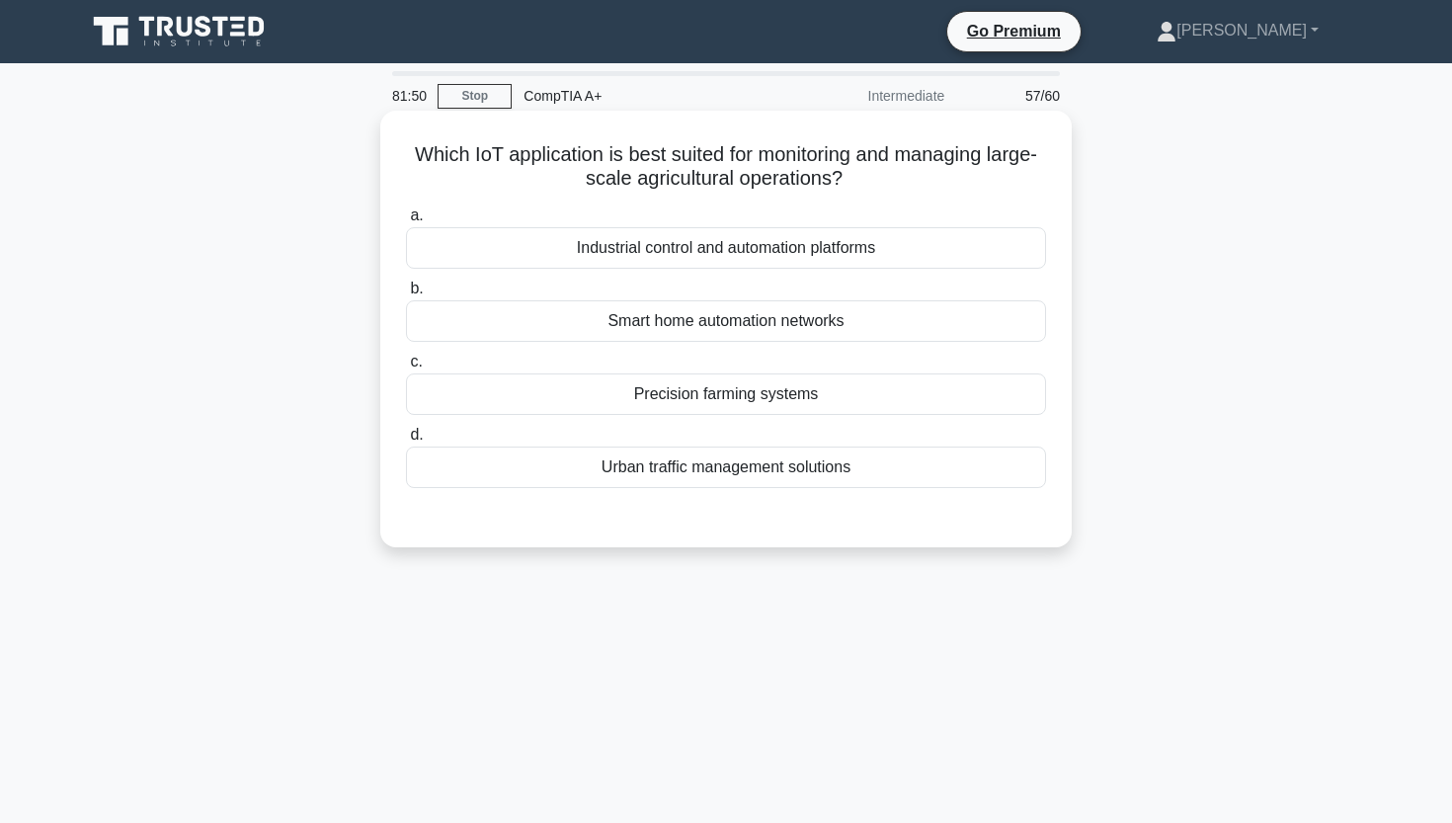
click at [436, 247] on div "Industrial control and automation platforms" at bounding box center [726, 247] width 640 height 41
click at [406, 222] on input "a. Industrial control and automation platforms" at bounding box center [406, 215] width 0 height 13
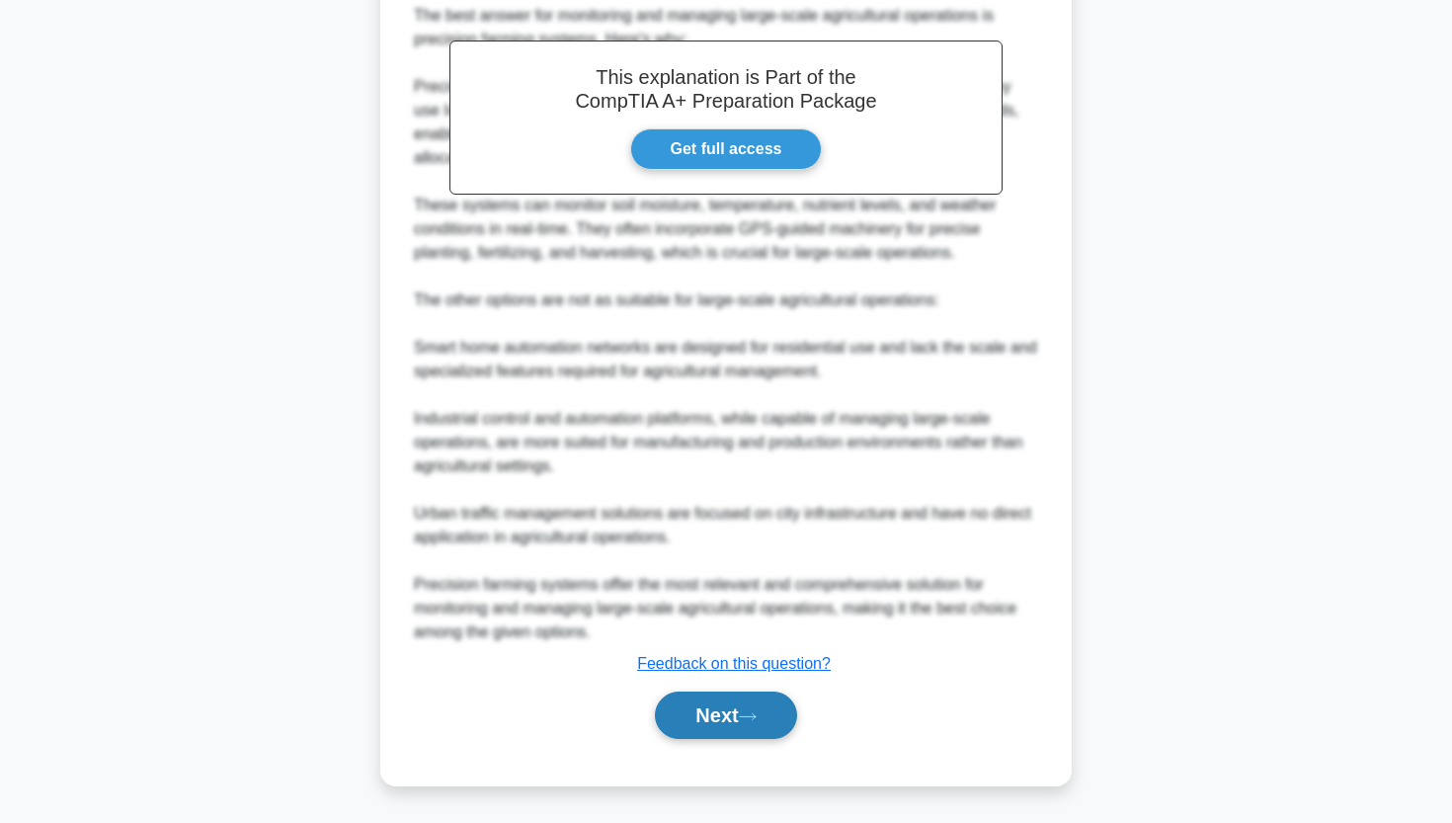
click at [669, 702] on button "Next" at bounding box center [725, 714] width 141 height 47
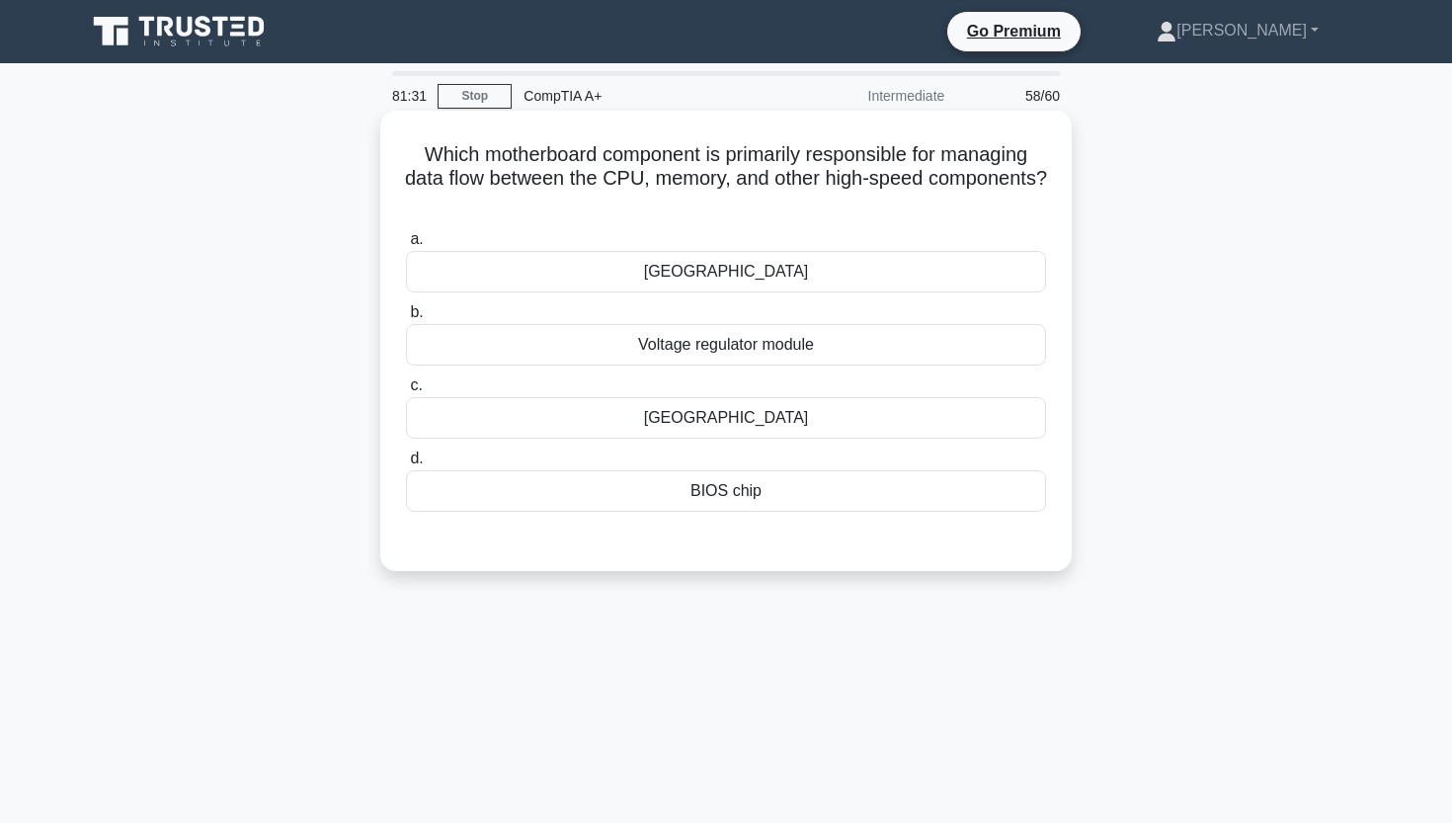
click at [558, 429] on div "[GEOGRAPHIC_DATA]" at bounding box center [726, 417] width 640 height 41
click at [406, 392] on input "c. [GEOGRAPHIC_DATA]" at bounding box center [406, 385] width 0 height 13
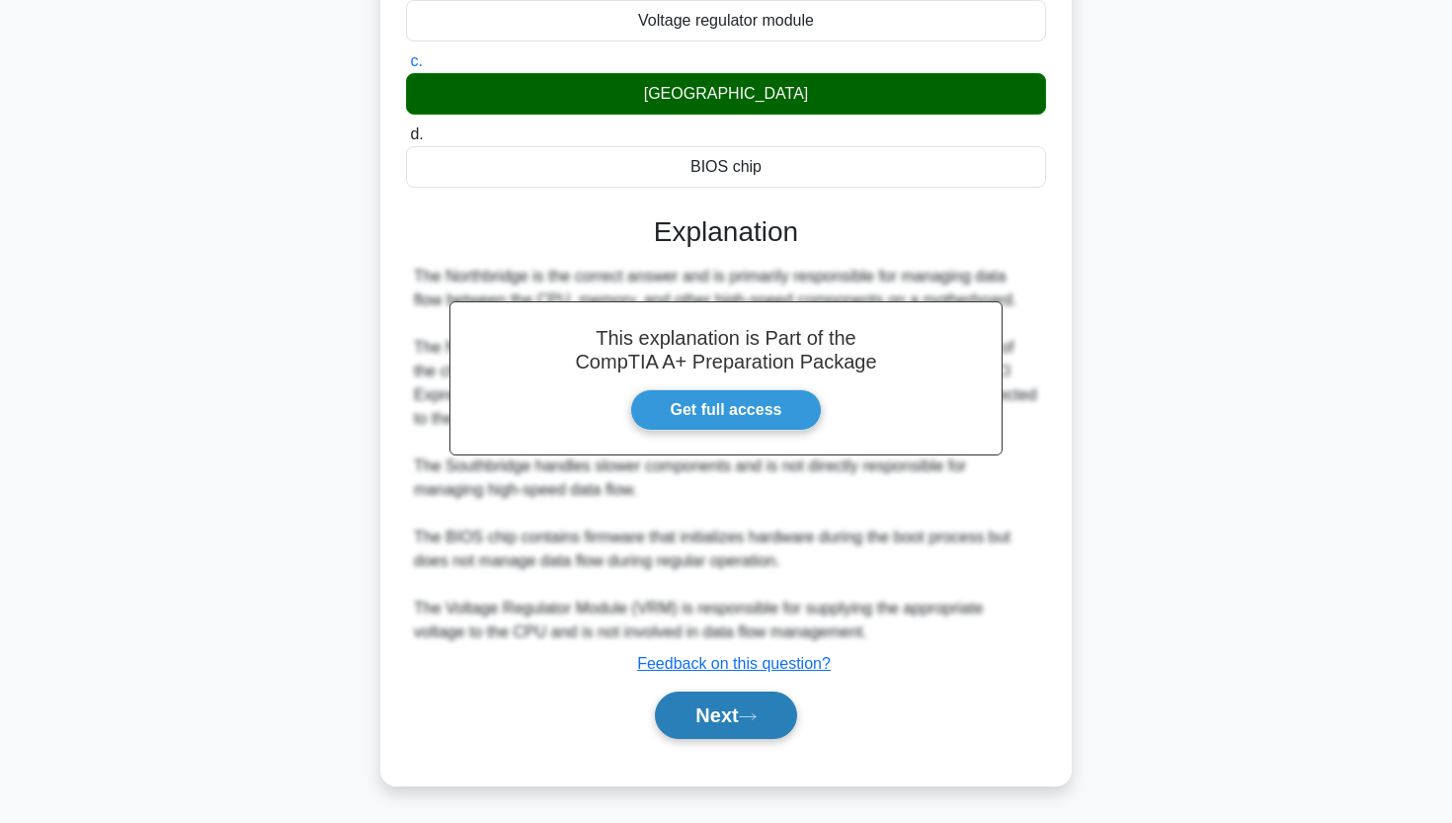
click at [660, 727] on button "Next" at bounding box center [725, 714] width 141 height 47
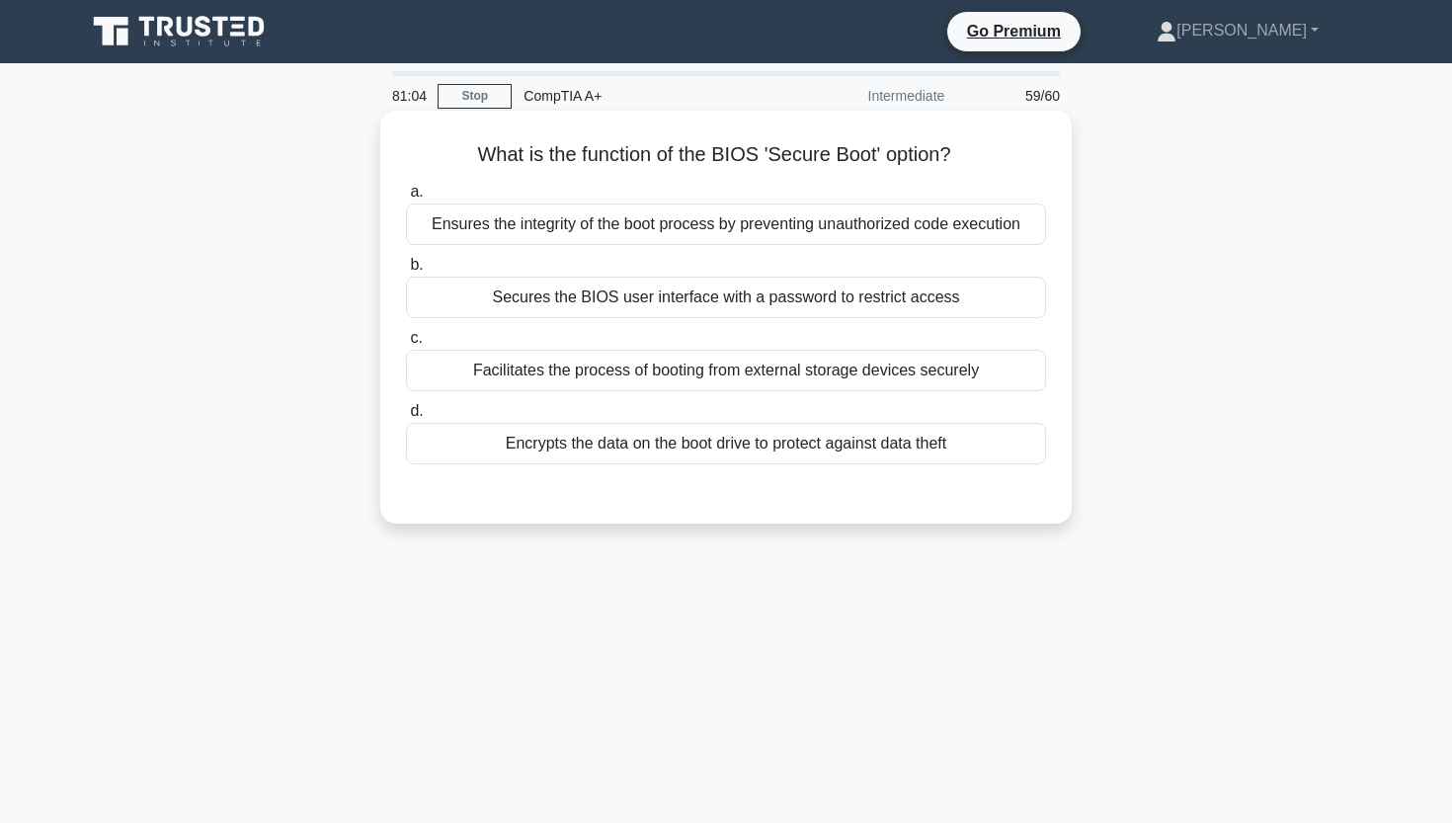
click at [666, 232] on div "Ensures the integrity of the boot process by preventing unauthorized code execu…" at bounding box center [726, 223] width 640 height 41
click at [406, 199] on input "a. Ensures the integrity of the boot process by preventing unauthorized code ex…" at bounding box center [406, 192] width 0 height 13
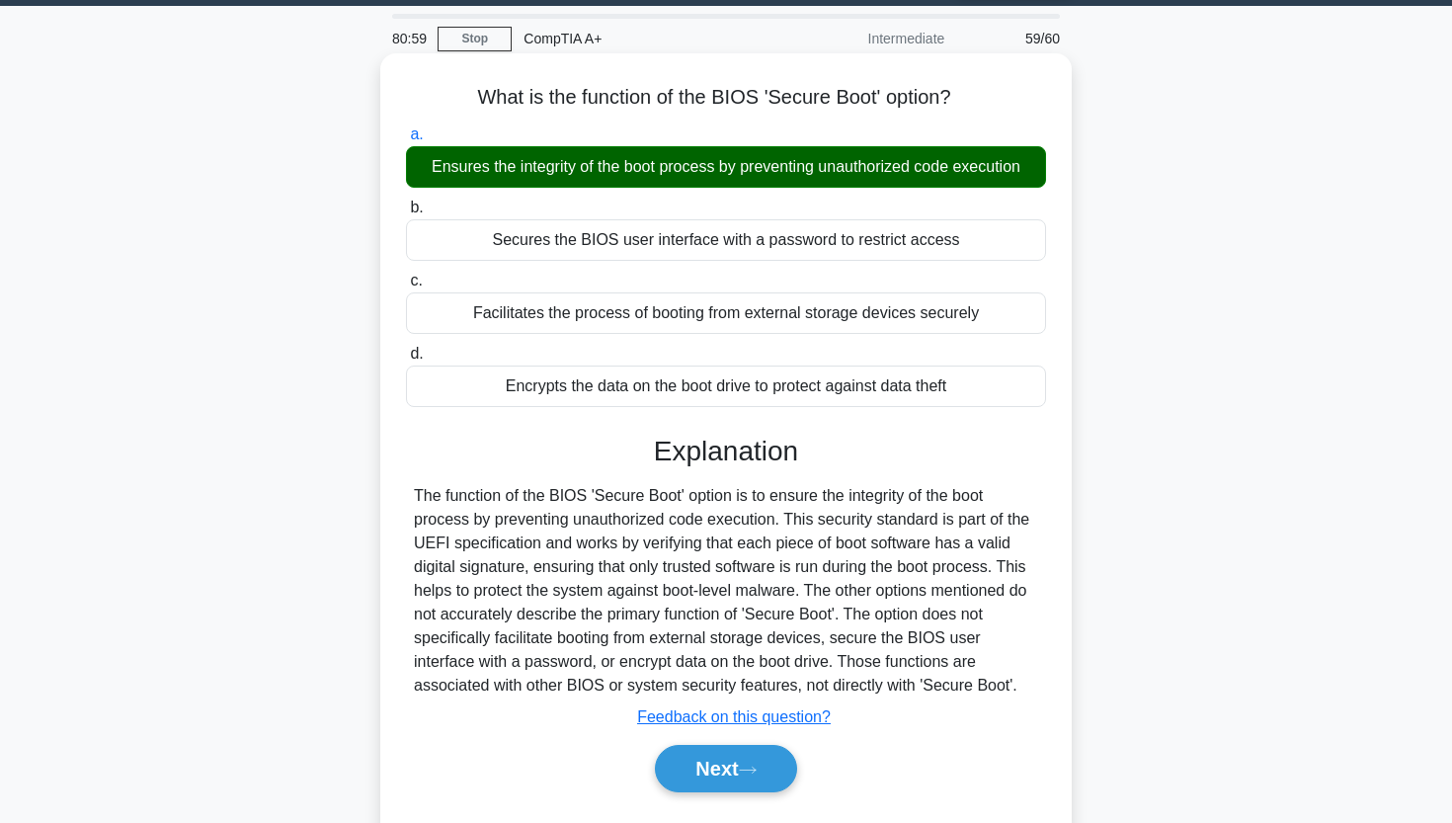
scroll to position [58, 0]
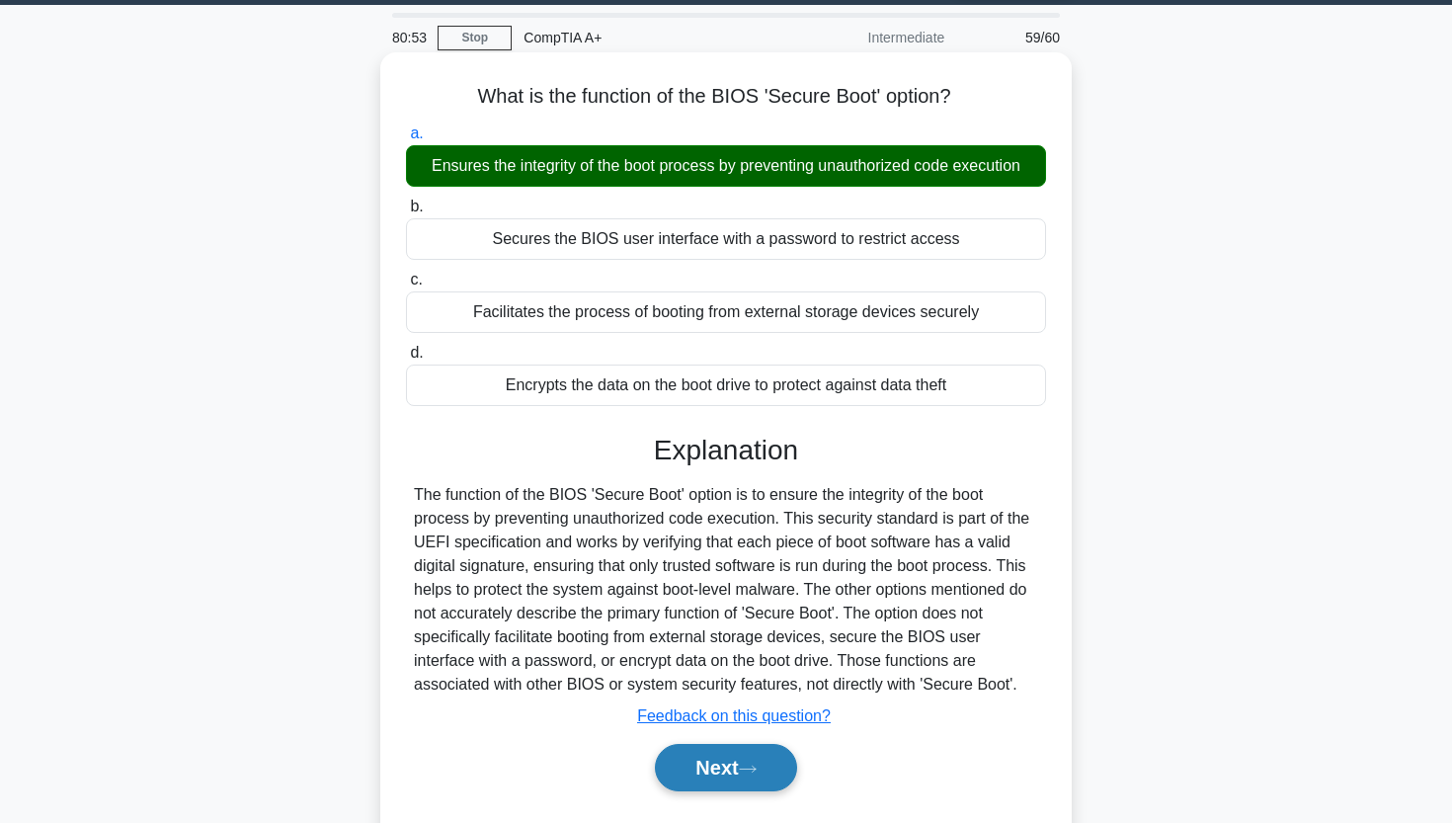
click at [705, 758] on button "Next" at bounding box center [725, 767] width 141 height 47
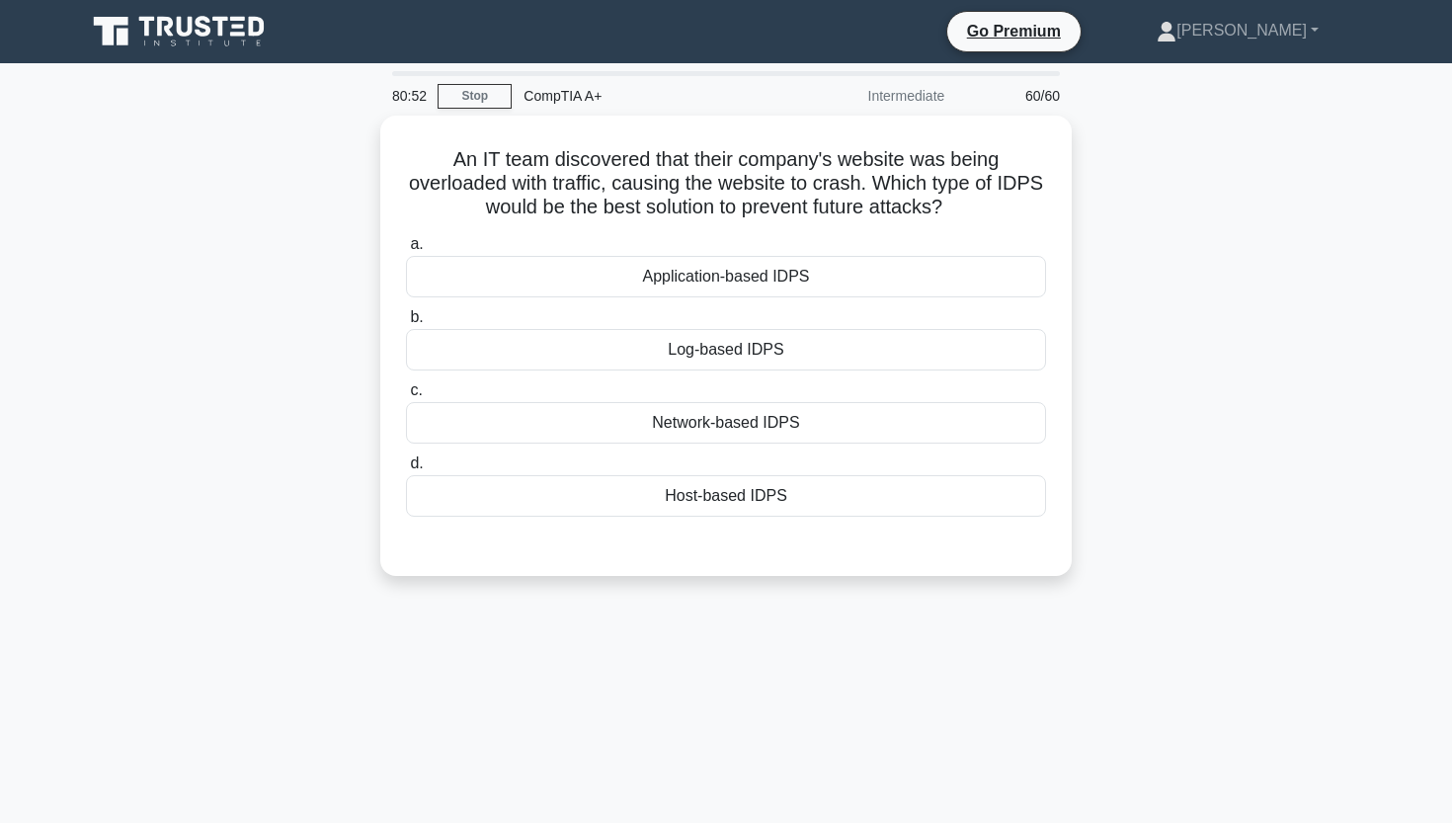
scroll to position [0, 0]
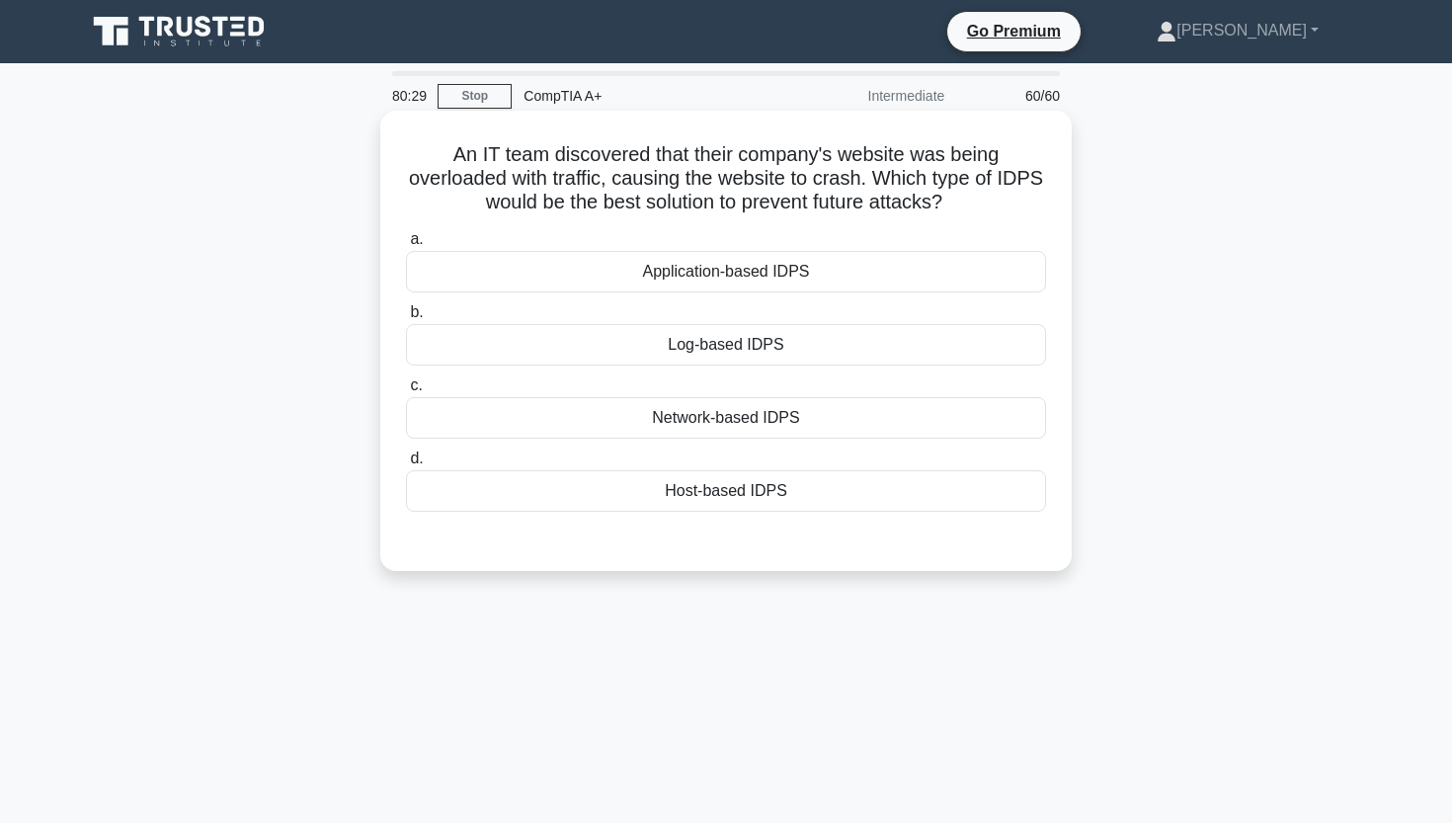
click at [608, 423] on div "Network-based IDPS" at bounding box center [726, 417] width 640 height 41
click at [406, 392] on input "c. Network-based IDPS" at bounding box center [406, 385] width 0 height 13
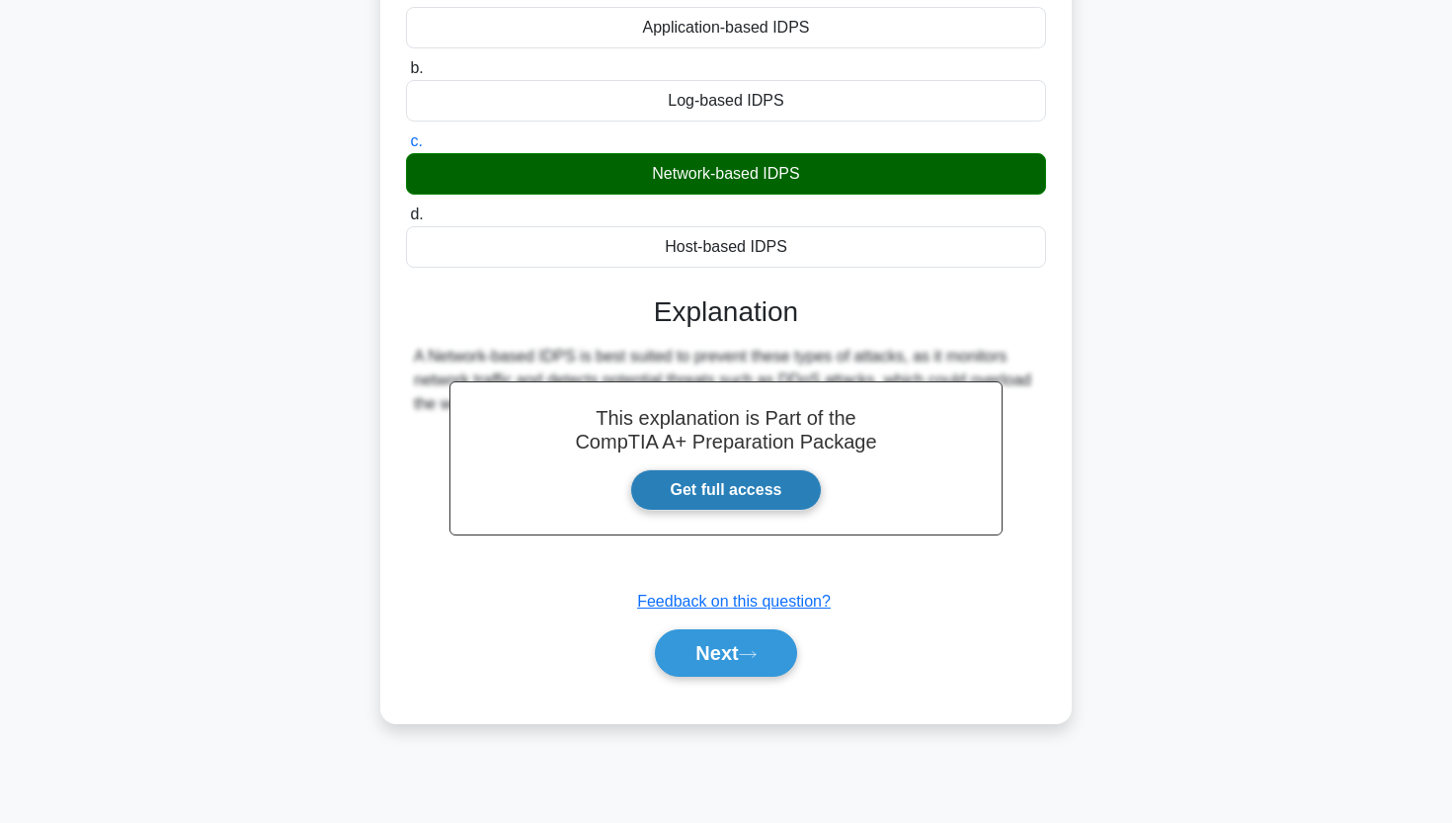
scroll to position [244, 0]
click at [700, 654] on button "Next" at bounding box center [725, 652] width 141 height 47
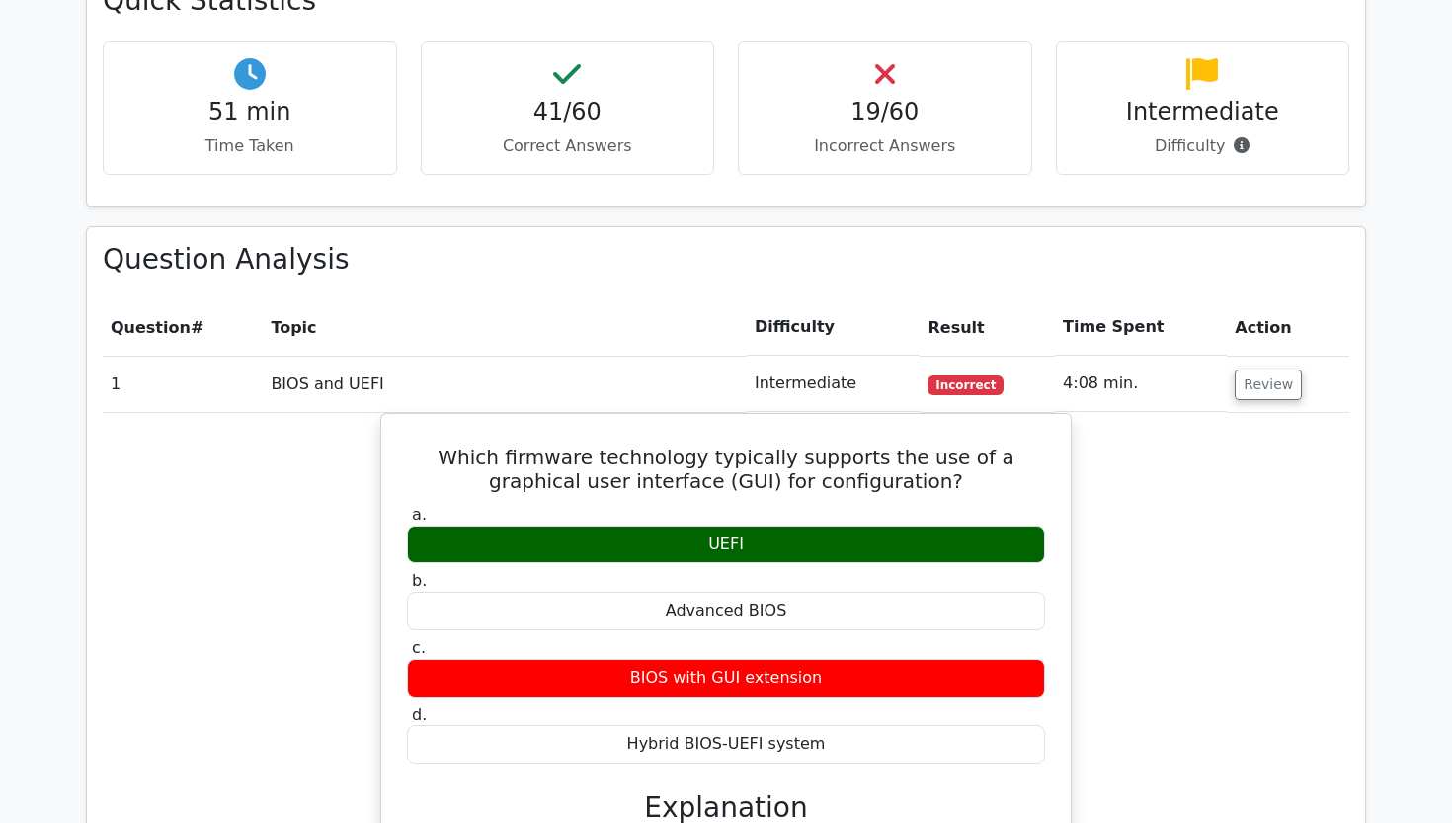
scroll to position [2035, 0]
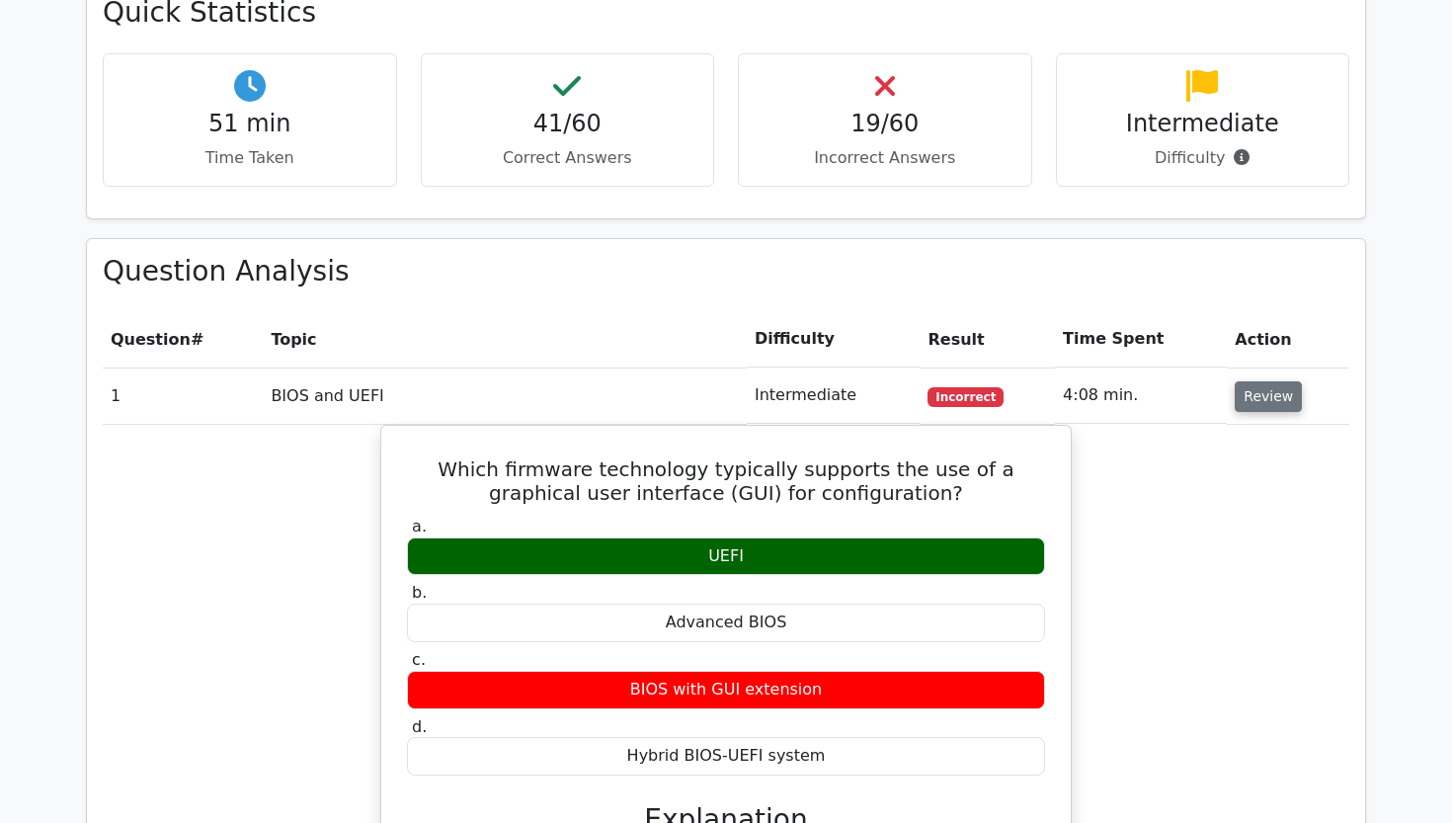
click at [1274, 381] on button "Review" at bounding box center [1268, 396] width 67 height 31
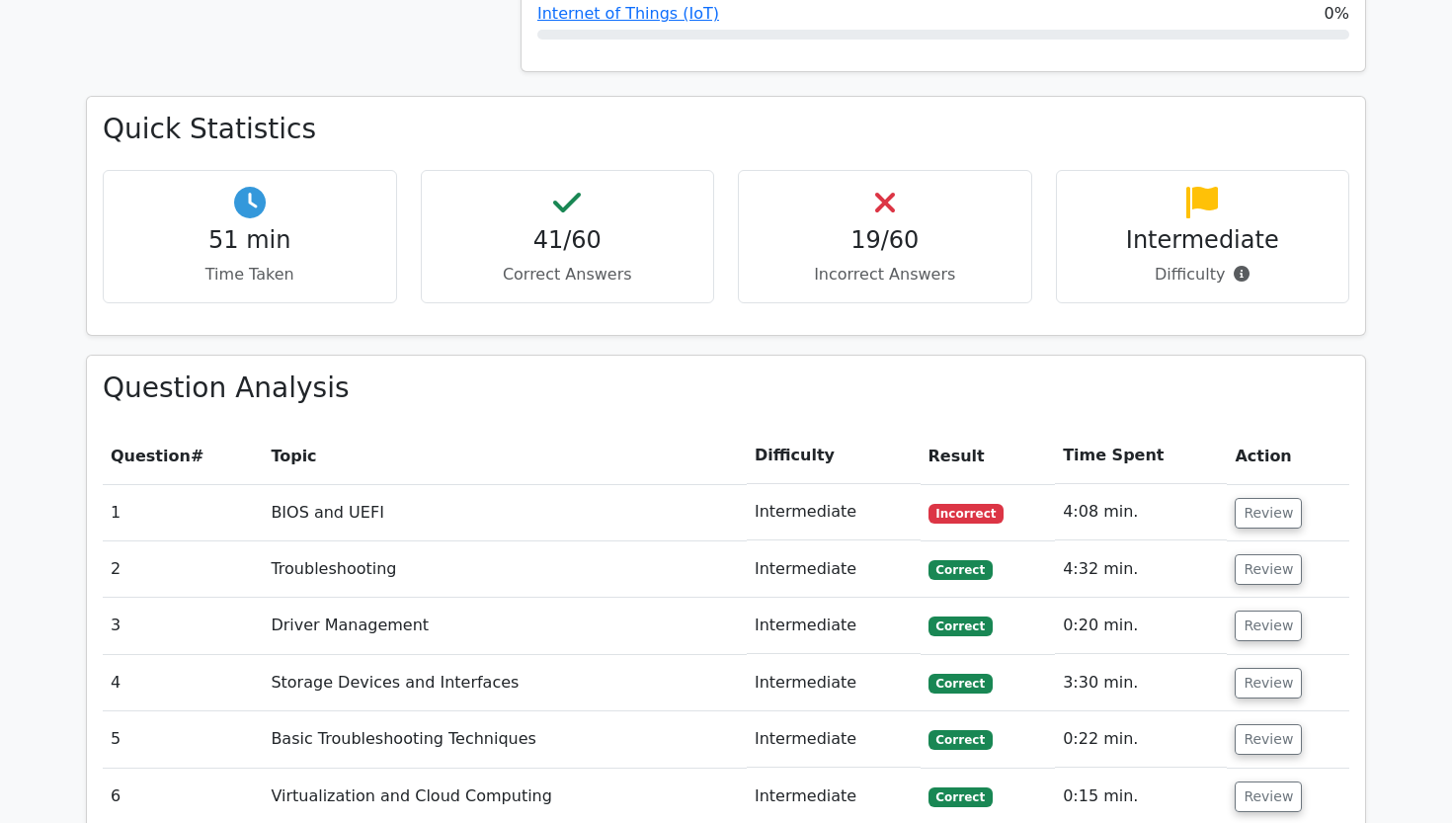
scroll to position [1919, 0]
